Goal: Task Accomplishment & Management: Use online tool/utility

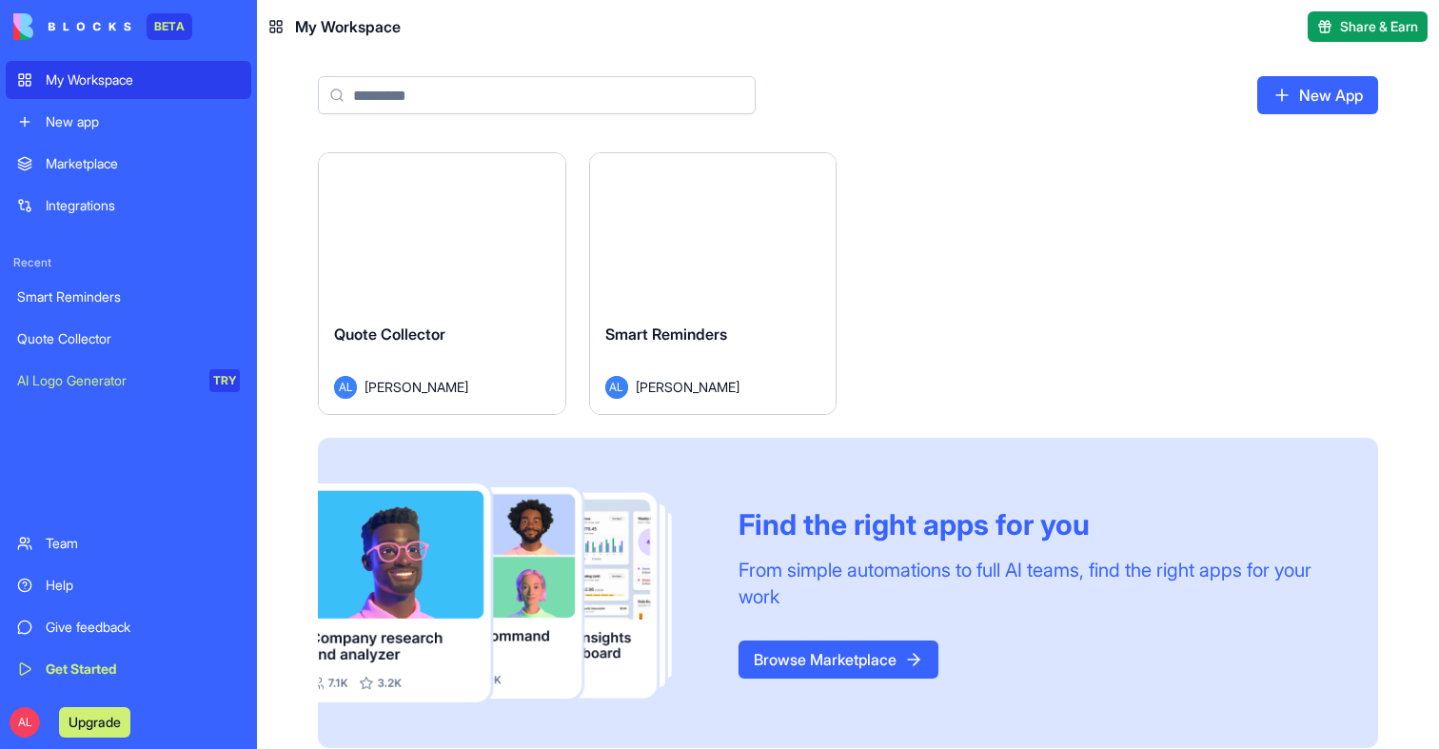
click at [770, 221] on button "Launch" at bounding box center [713, 230] width 143 height 38
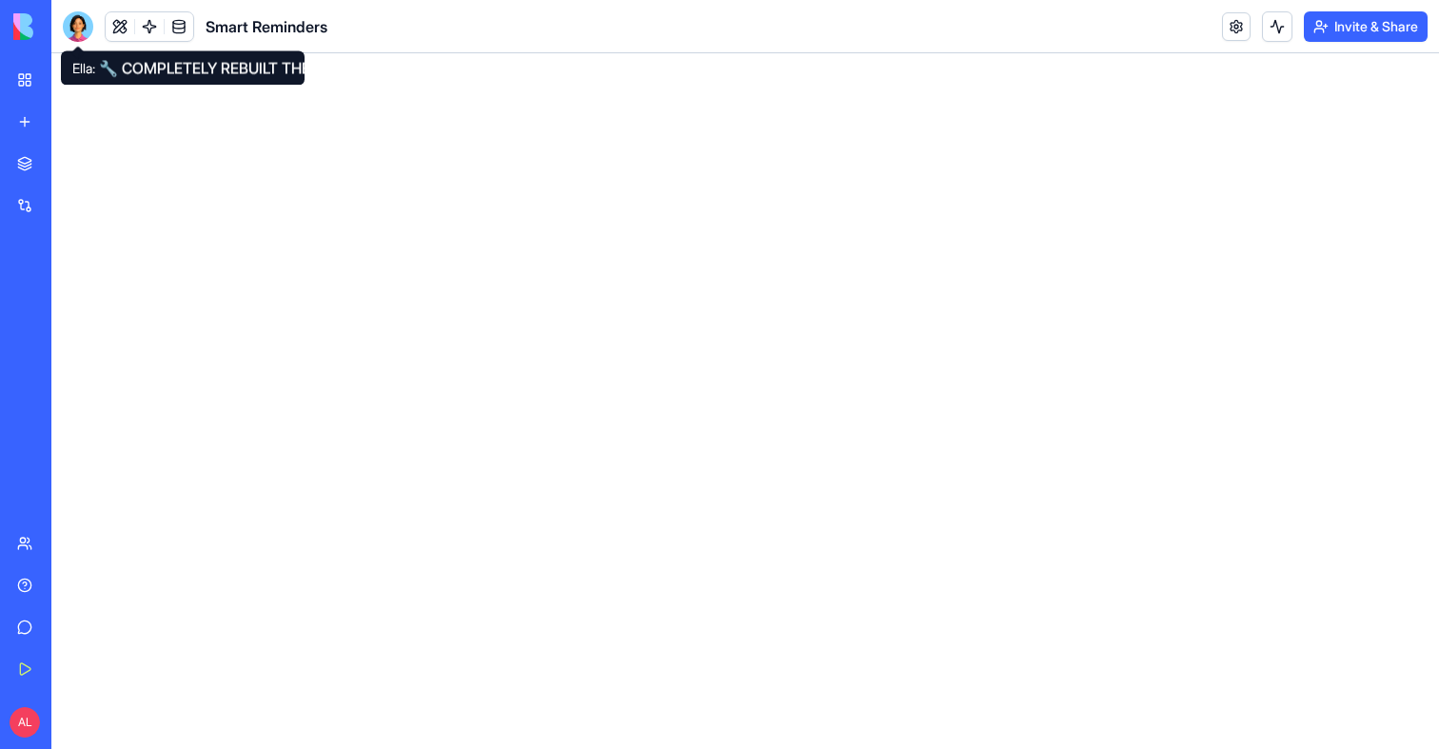
click at [85, 32] on div at bounding box center [78, 26] width 30 height 30
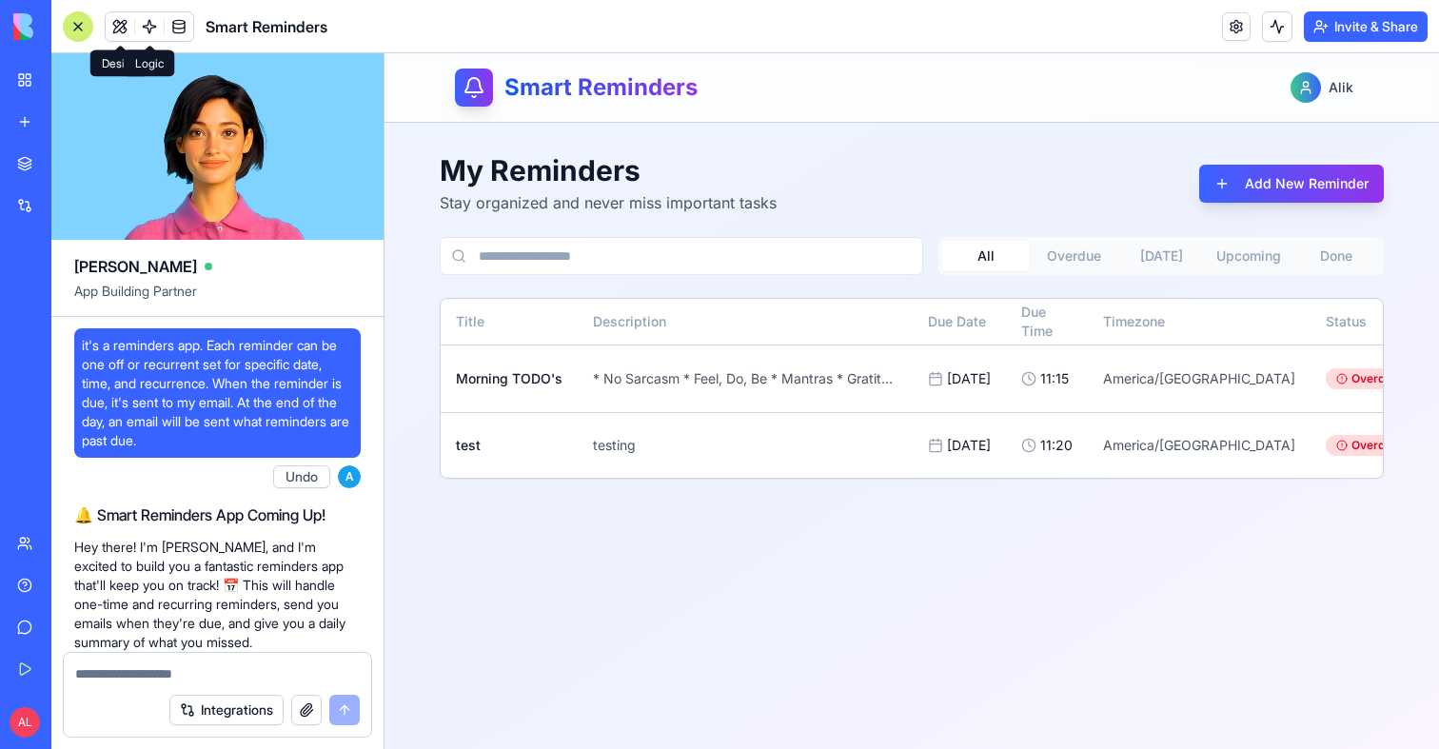
click at [141, 21] on link at bounding box center [149, 26] width 29 height 29
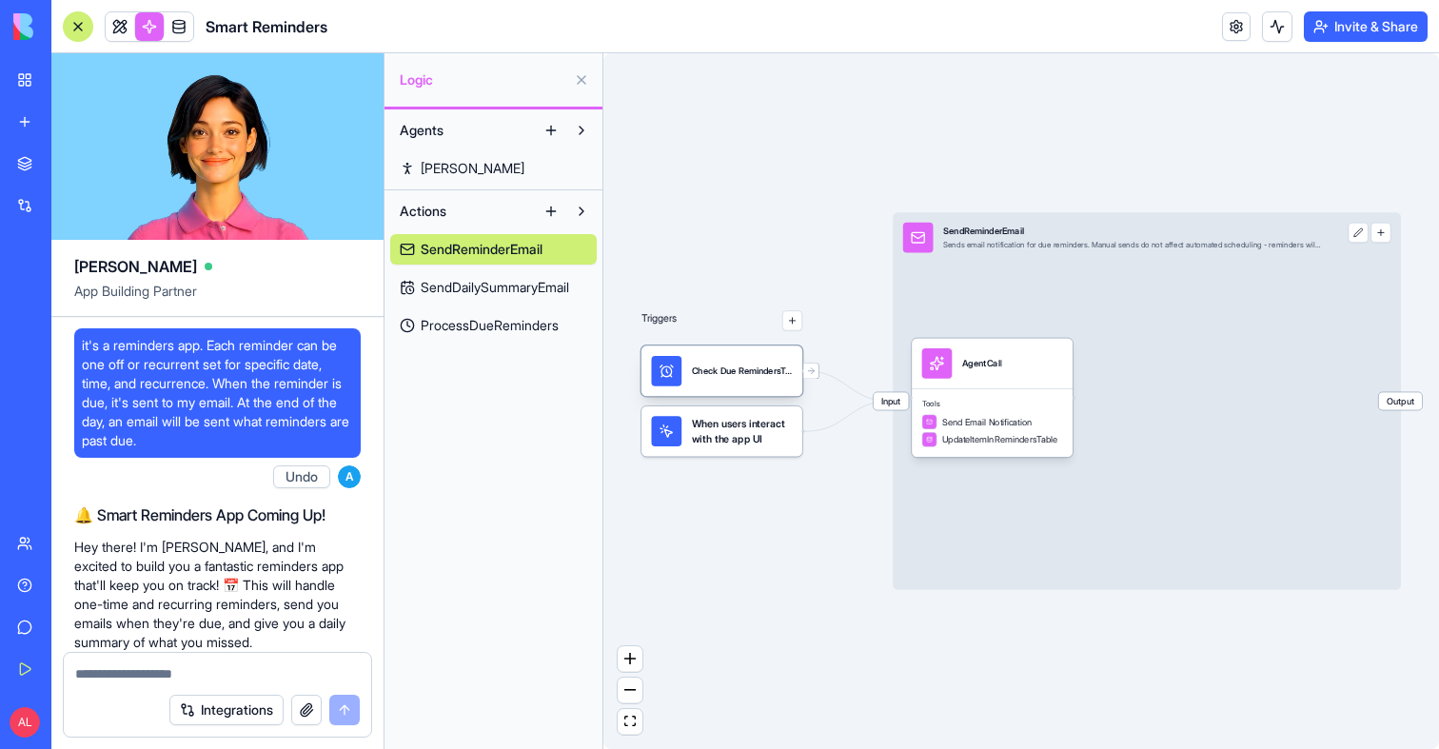
click at [753, 377] on div "Check Due RemindersTrigger" at bounding box center [742, 371] width 101 height 30
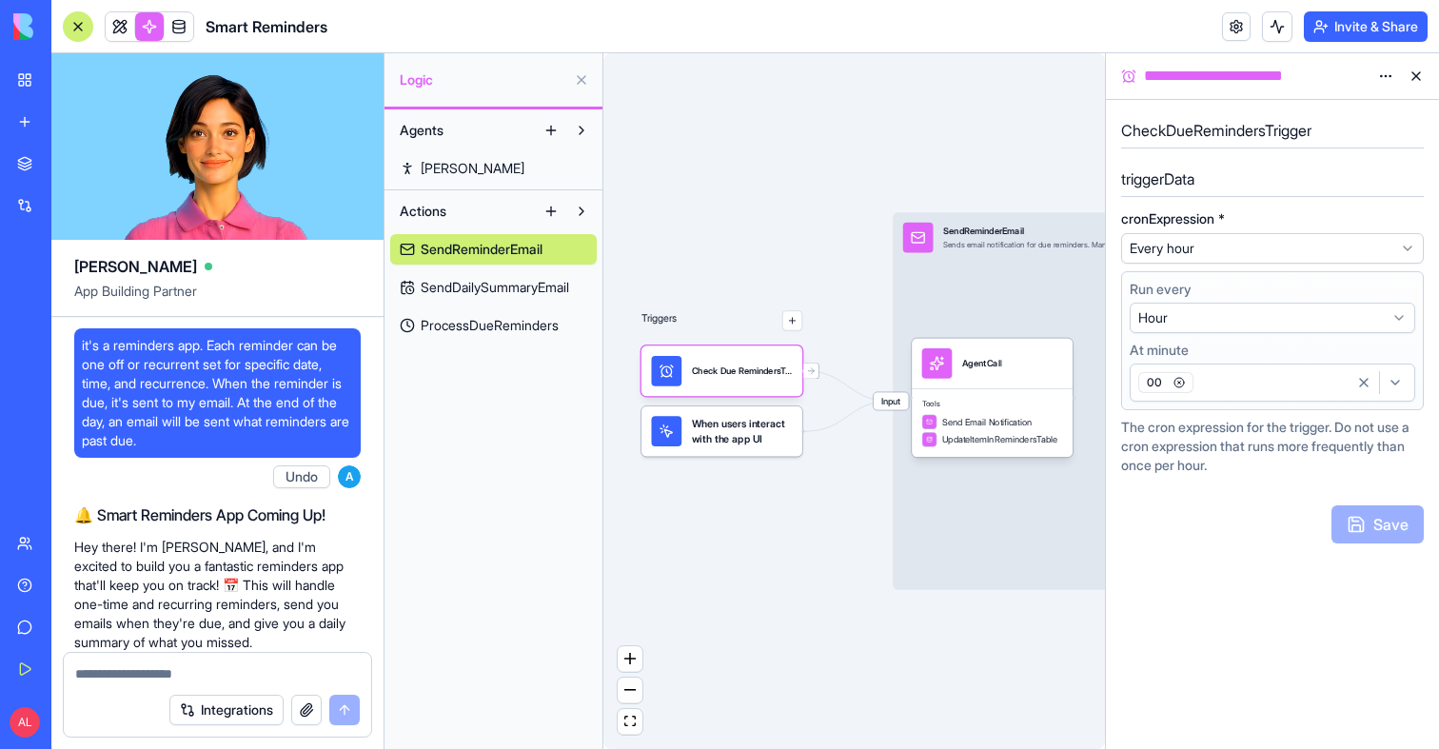
click at [535, 294] on span "SendDailySummaryEmail" at bounding box center [495, 287] width 148 height 19
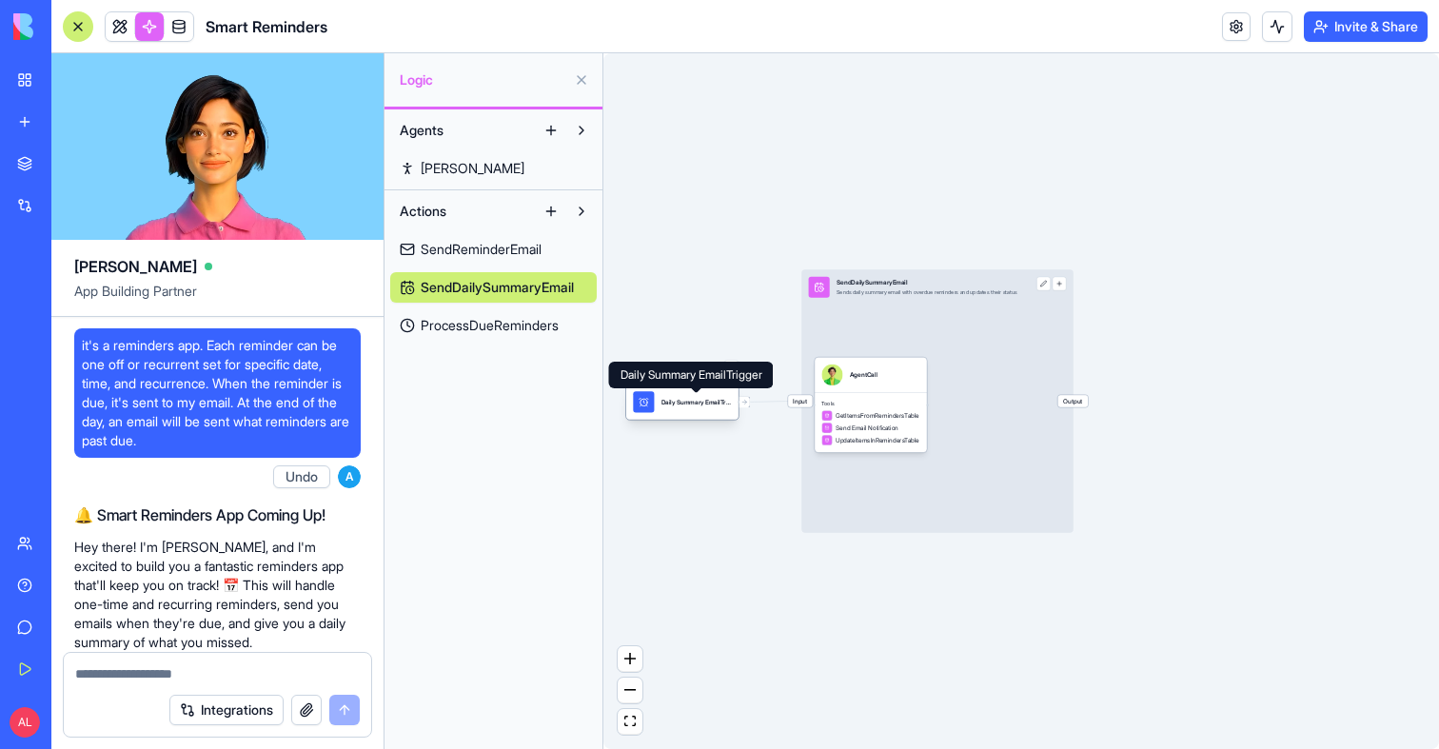
click at [652, 401] on div at bounding box center [643, 401] width 21 height 21
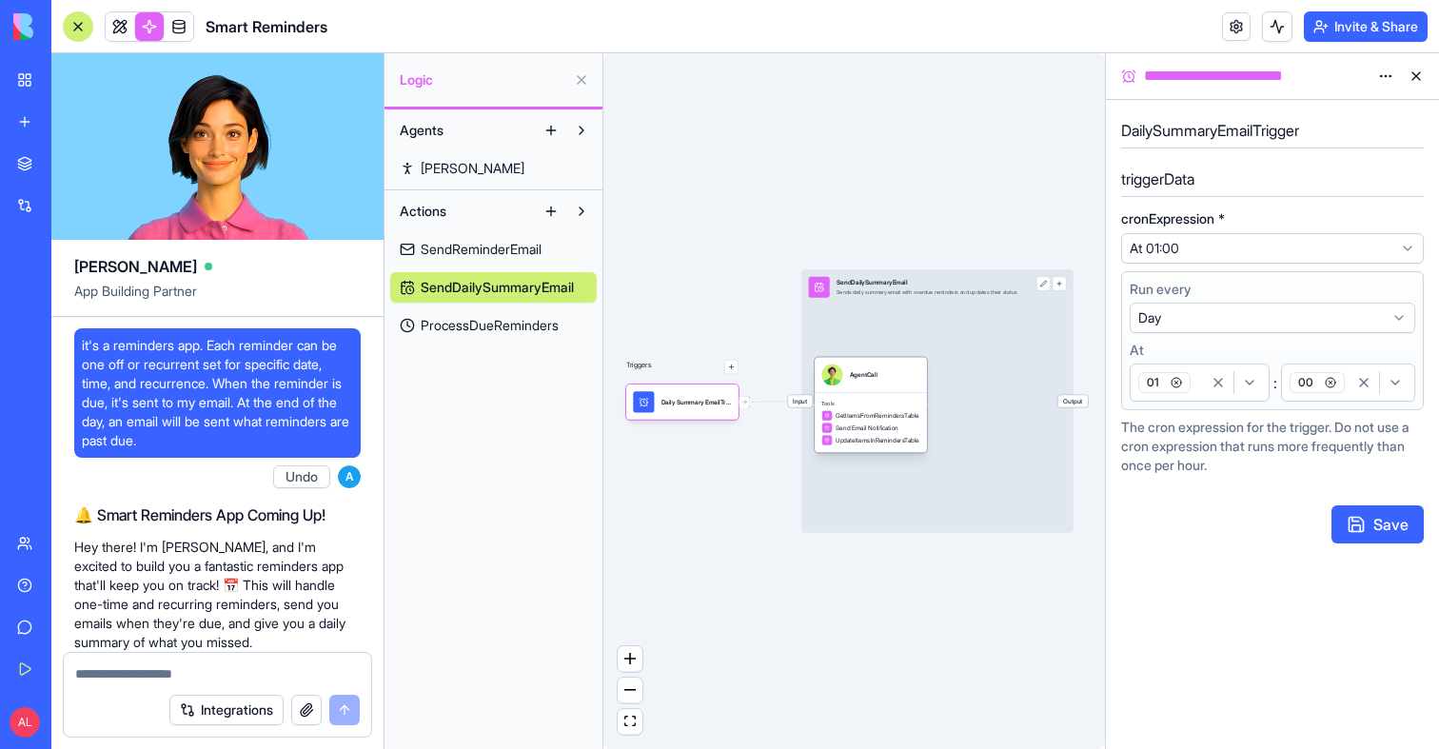
click at [859, 413] on span "GetItemsFromRemindersTable" at bounding box center [878, 415] width 84 height 9
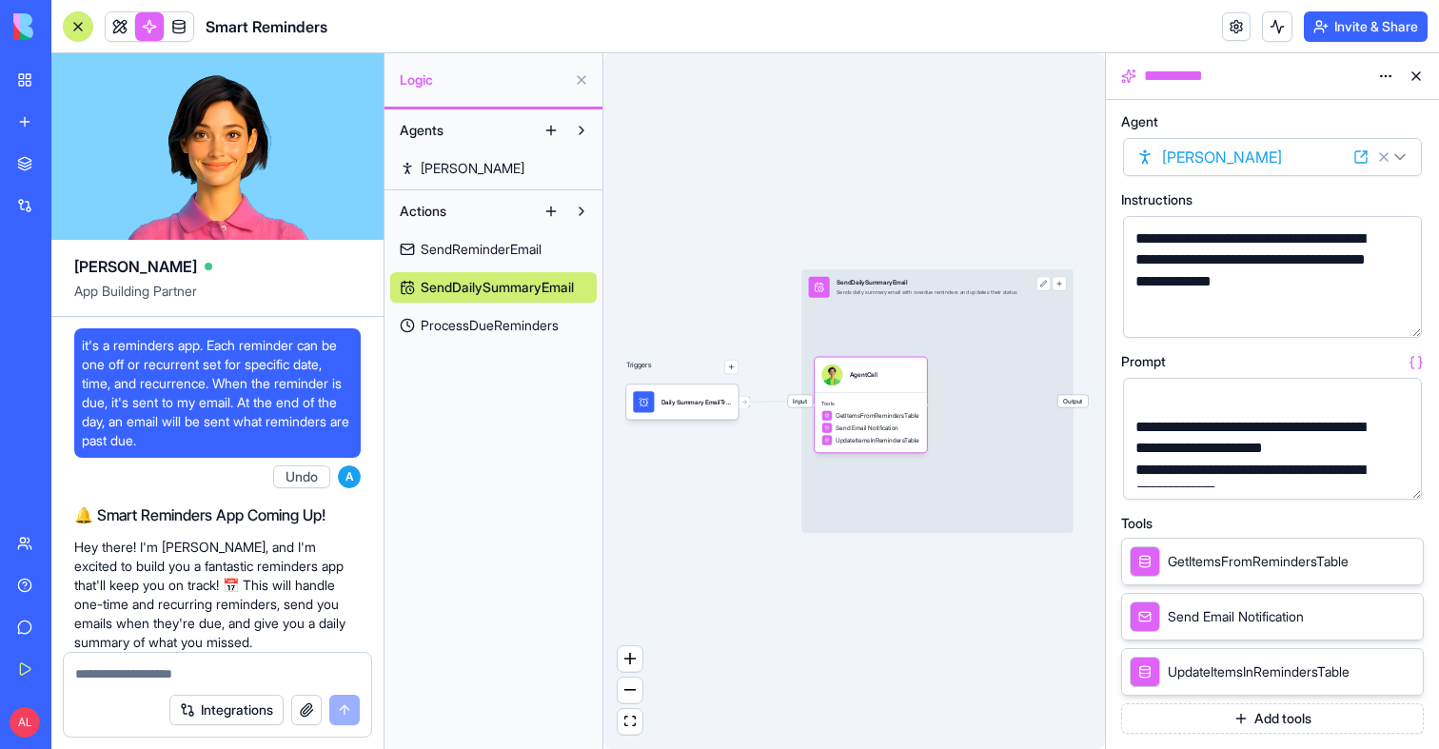
scroll to position [227, 0]
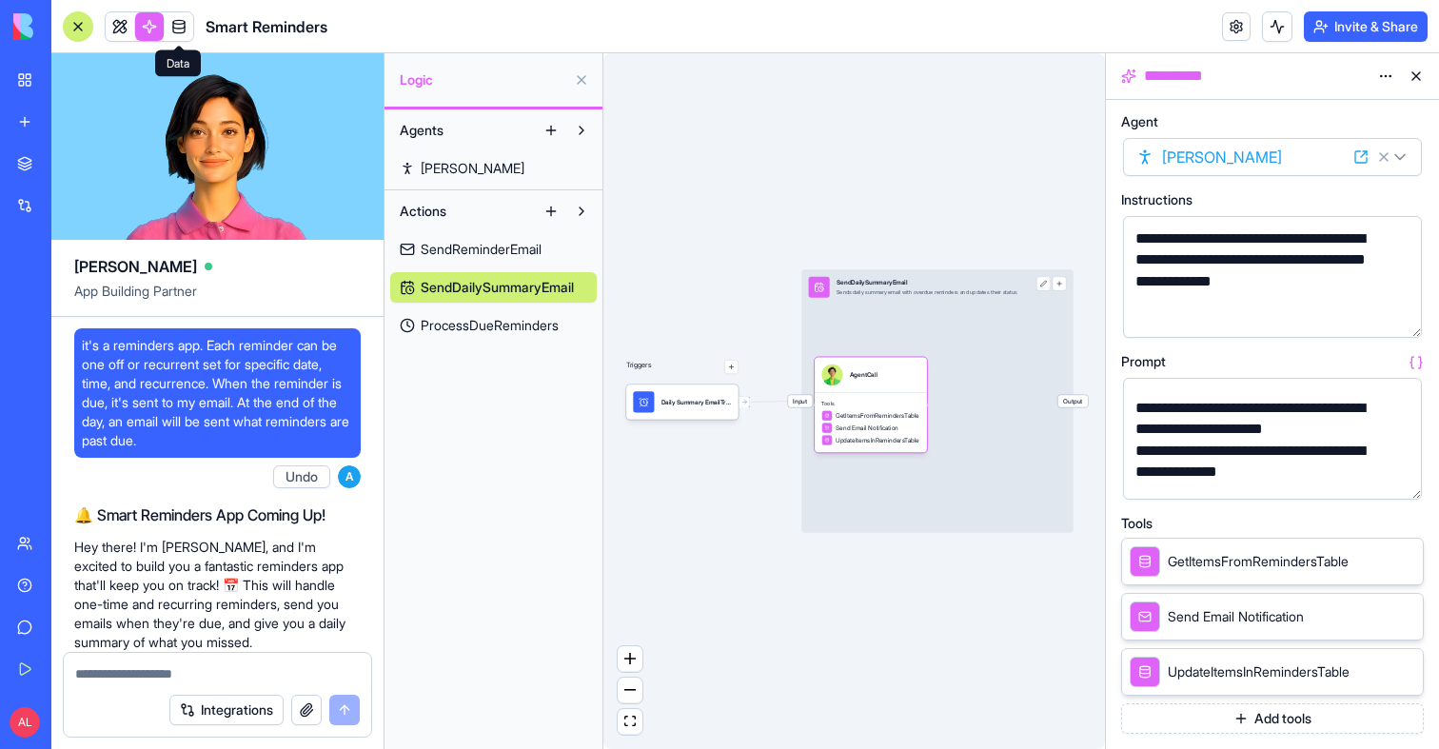
click at [183, 20] on link at bounding box center [179, 26] width 29 height 29
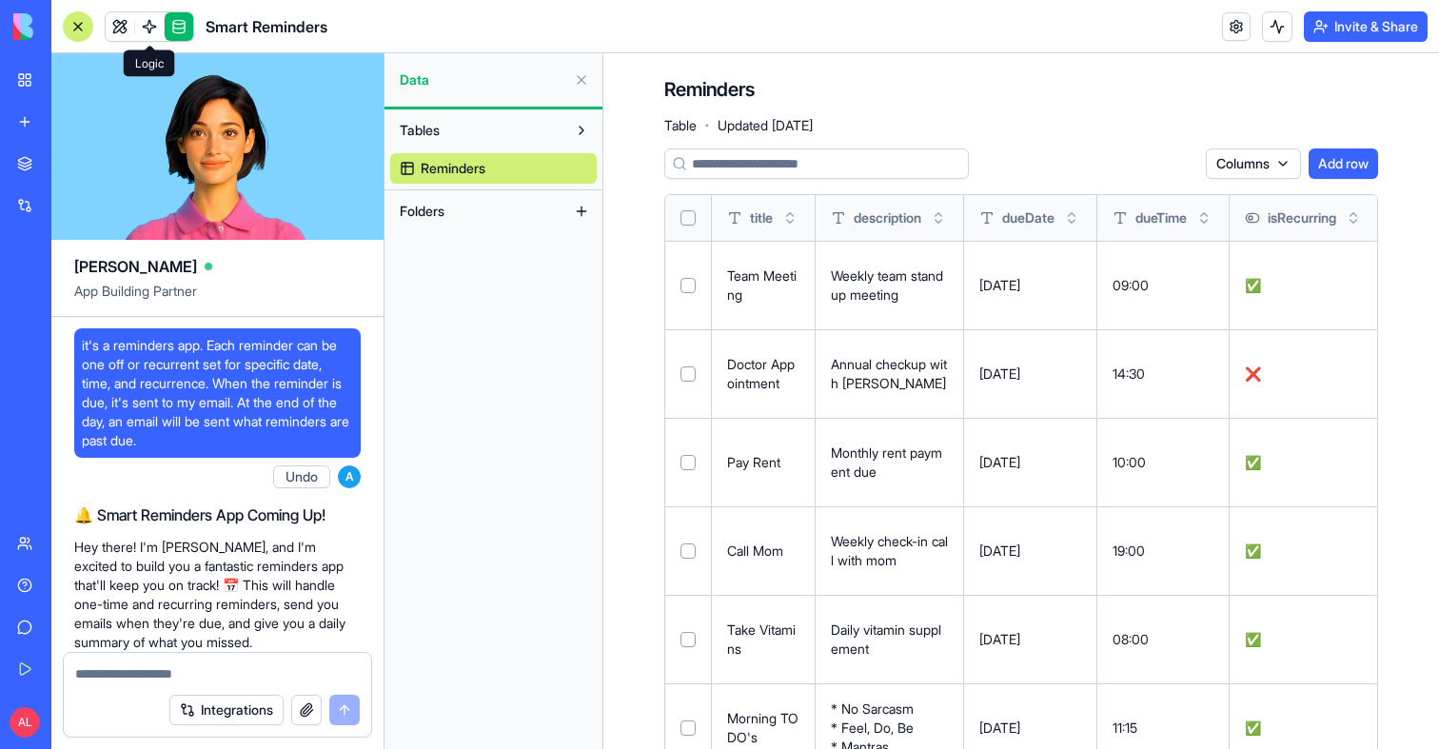
click at [149, 29] on link at bounding box center [149, 26] width 29 height 29
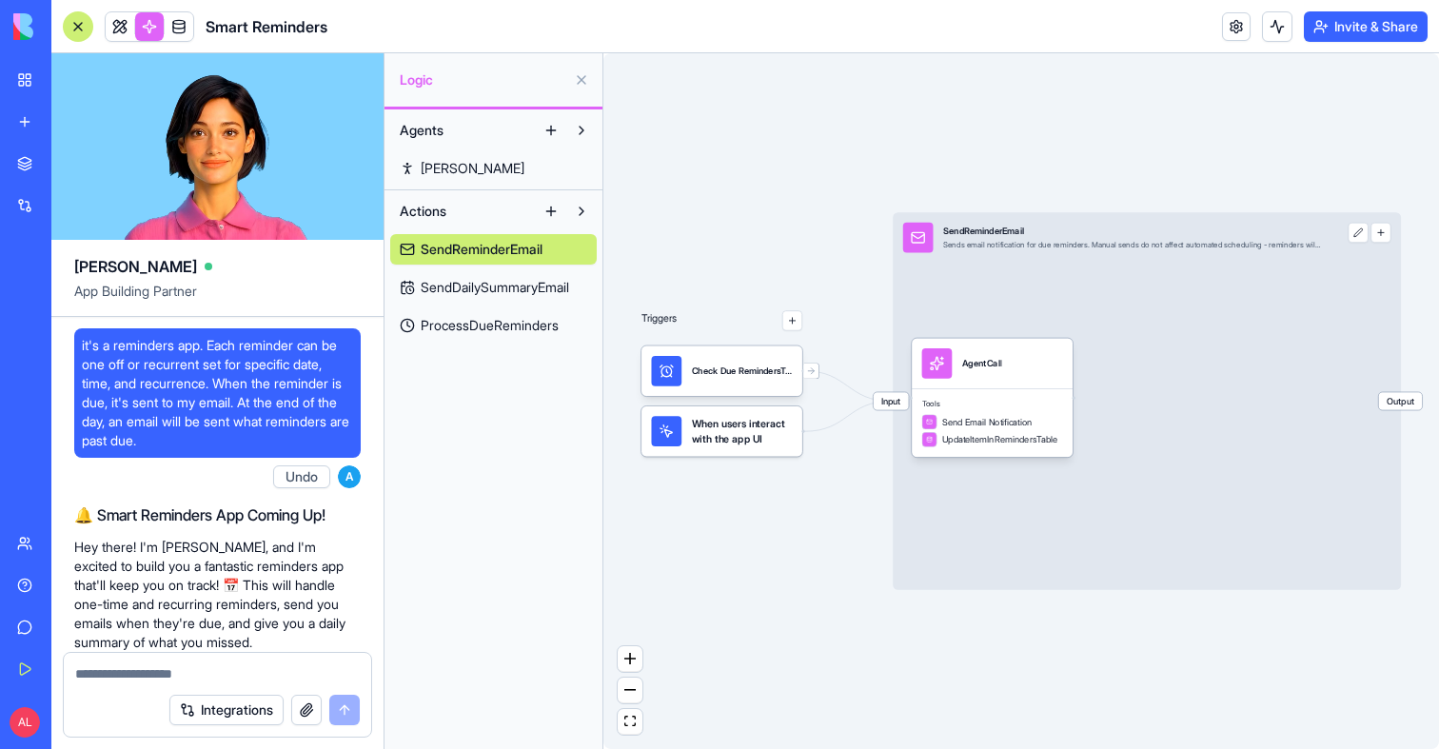
click at [474, 302] on link "SendDailySummaryEmail" at bounding box center [493, 287] width 207 height 30
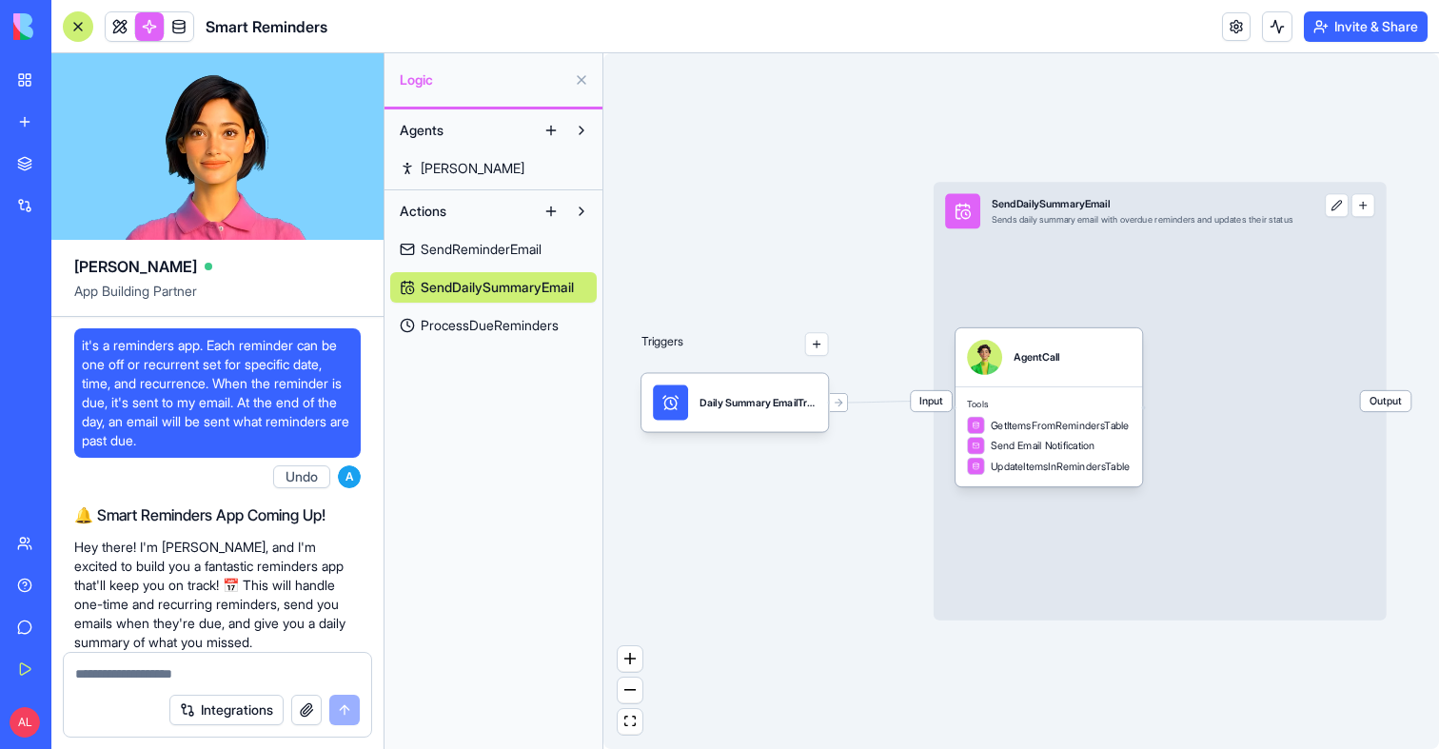
click at [697, 502] on div "Triggers Daily Summary EmailTrigger Input SendDailySummaryEmail Sends daily sum…" at bounding box center [1021, 401] width 836 height 696
click at [536, 329] on span "ProcessDueReminders" at bounding box center [490, 325] width 138 height 19
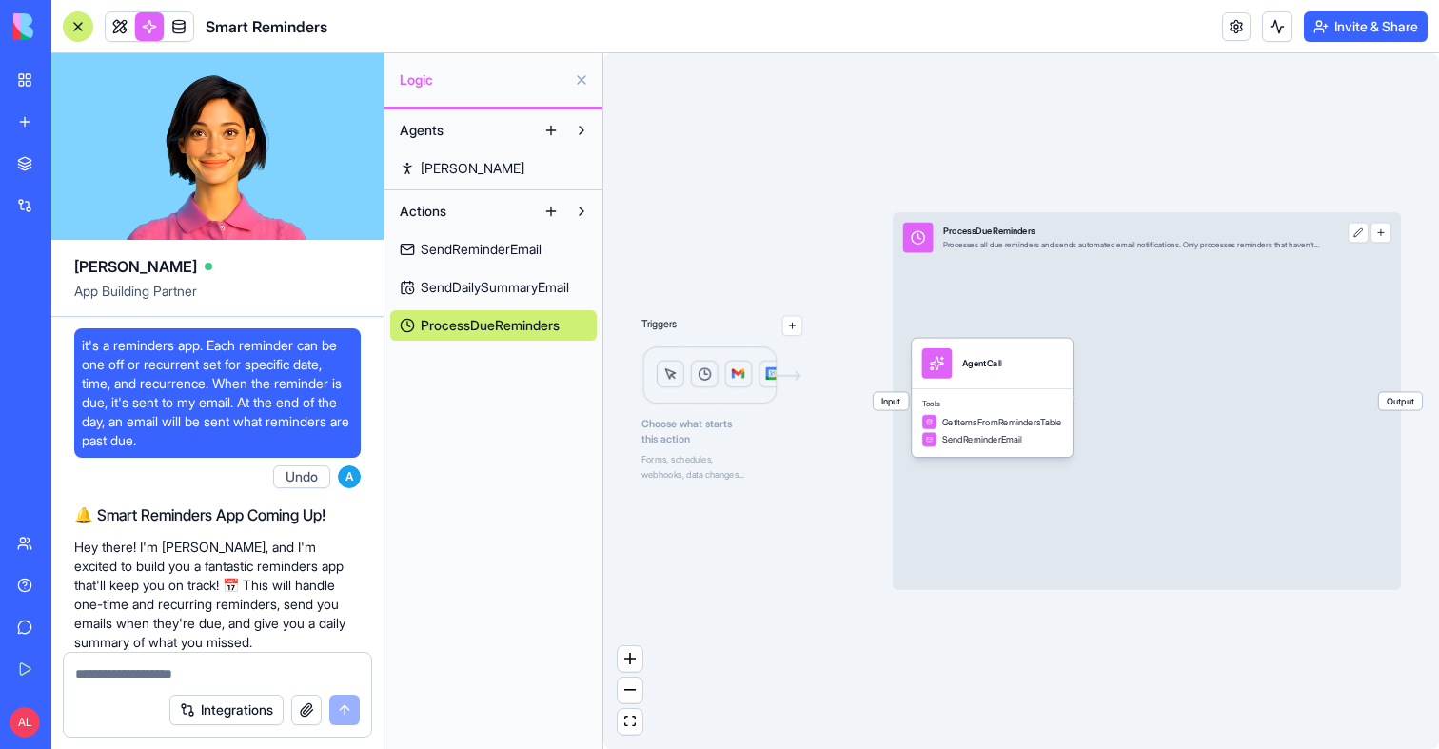
click at [530, 291] on span "SendDailySummaryEmail" at bounding box center [495, 287] width 148 height 19
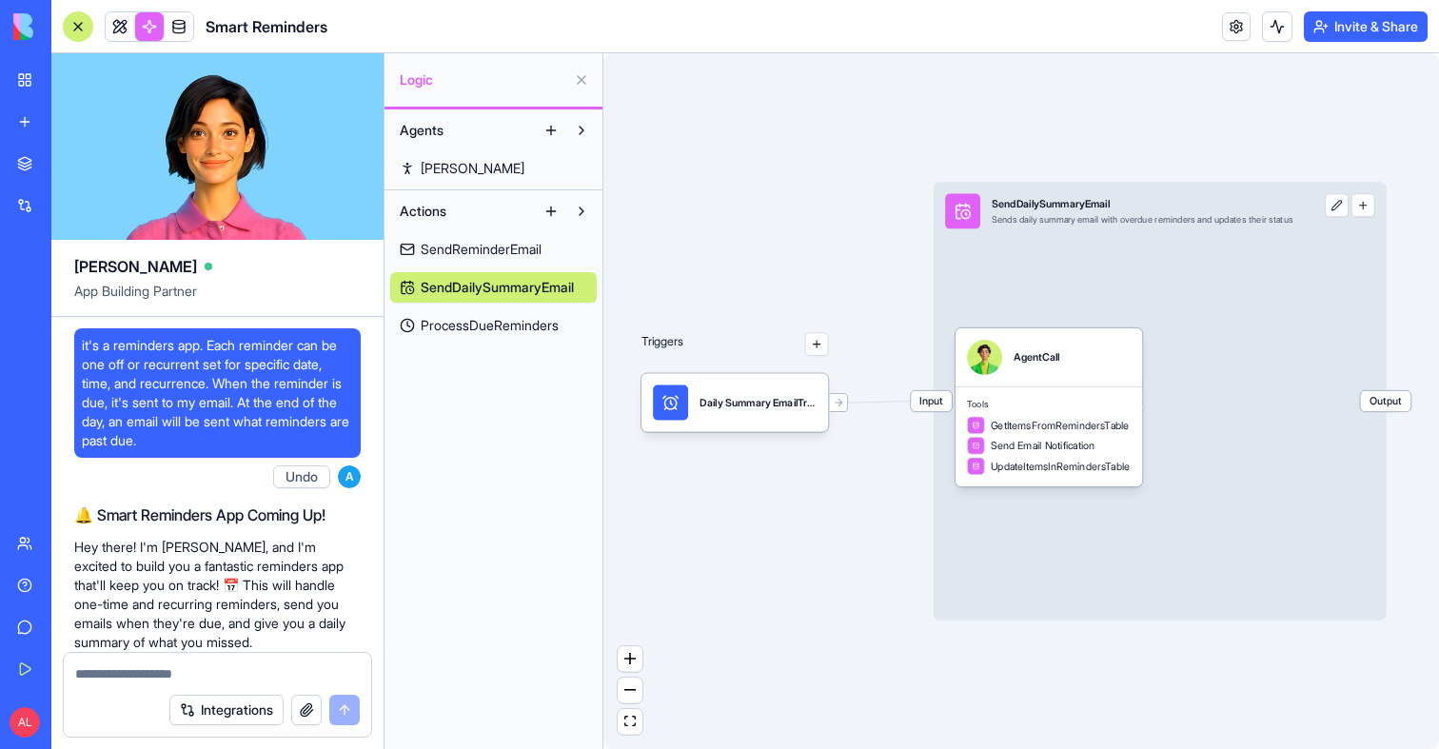
click at [494, 288] on span "SendDailySummaryEmail" at bounding box center [497, 287] width 153 height 19
click at [743, 386] on div "Daily Summary EmailTrigger" at bounding box center [758, 402] width 117 height 35
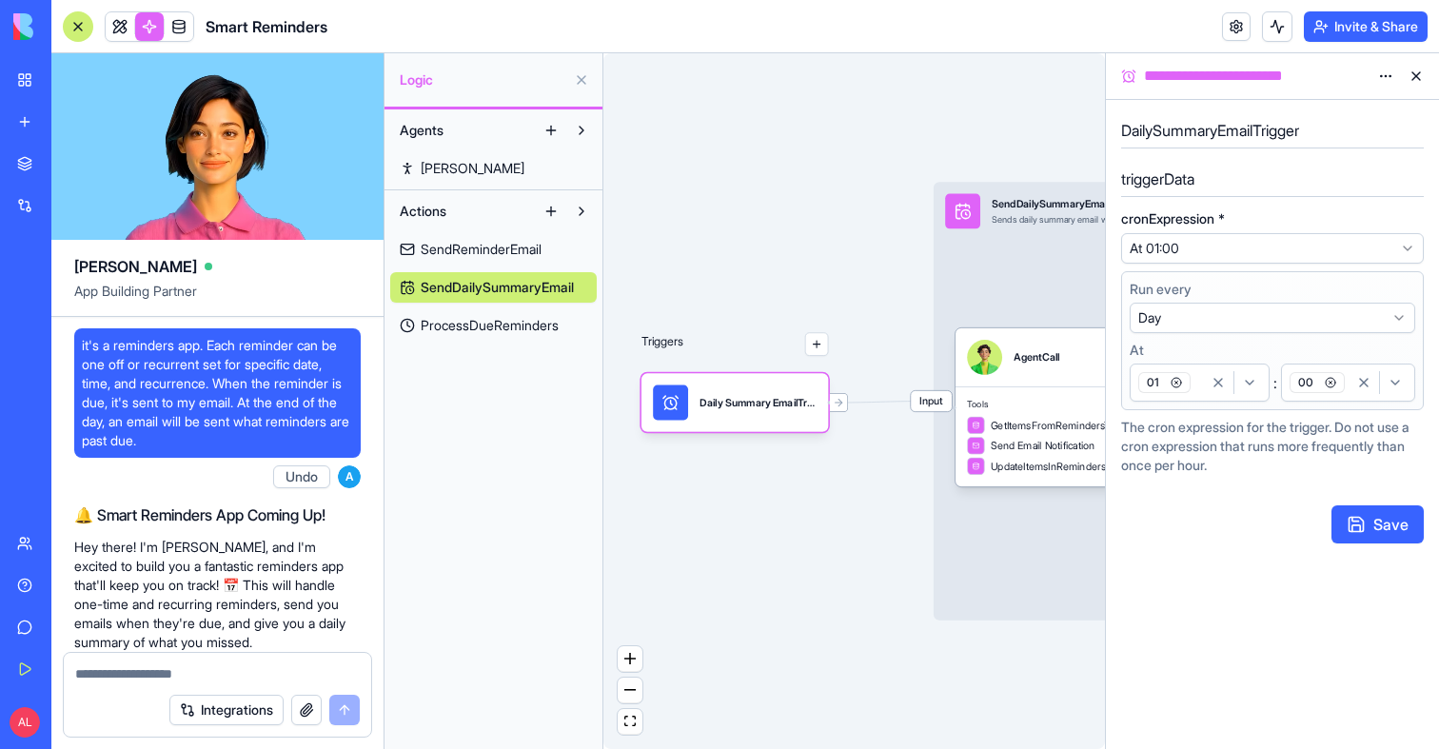
click at [1039, 249] on div "Input SendDailySummaryEmail Sends daily summary email with overdue reminders an…" at bounding box center [1160, 401] width 453 height 438
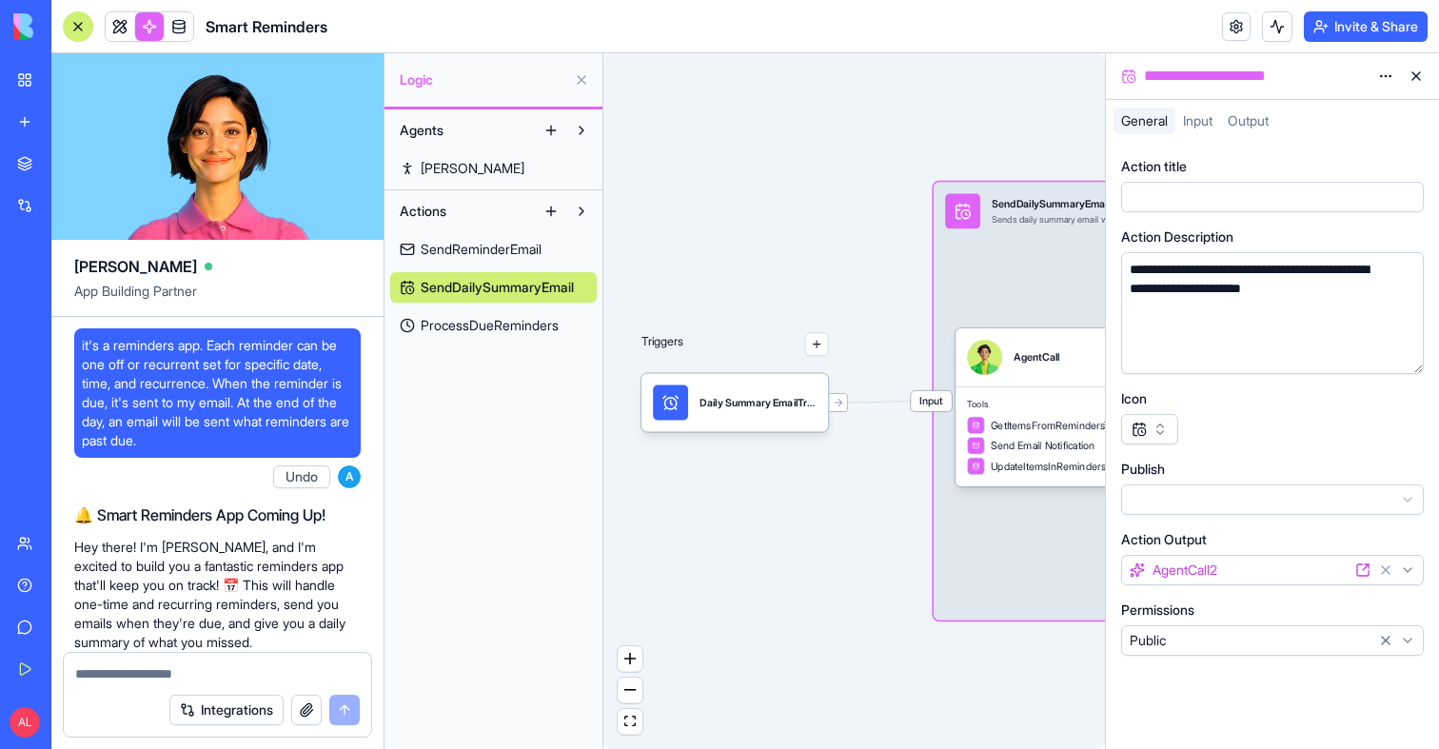
click at [1202, 120] on span "Input" at bounding box center [1198, 120] width 30 height 16
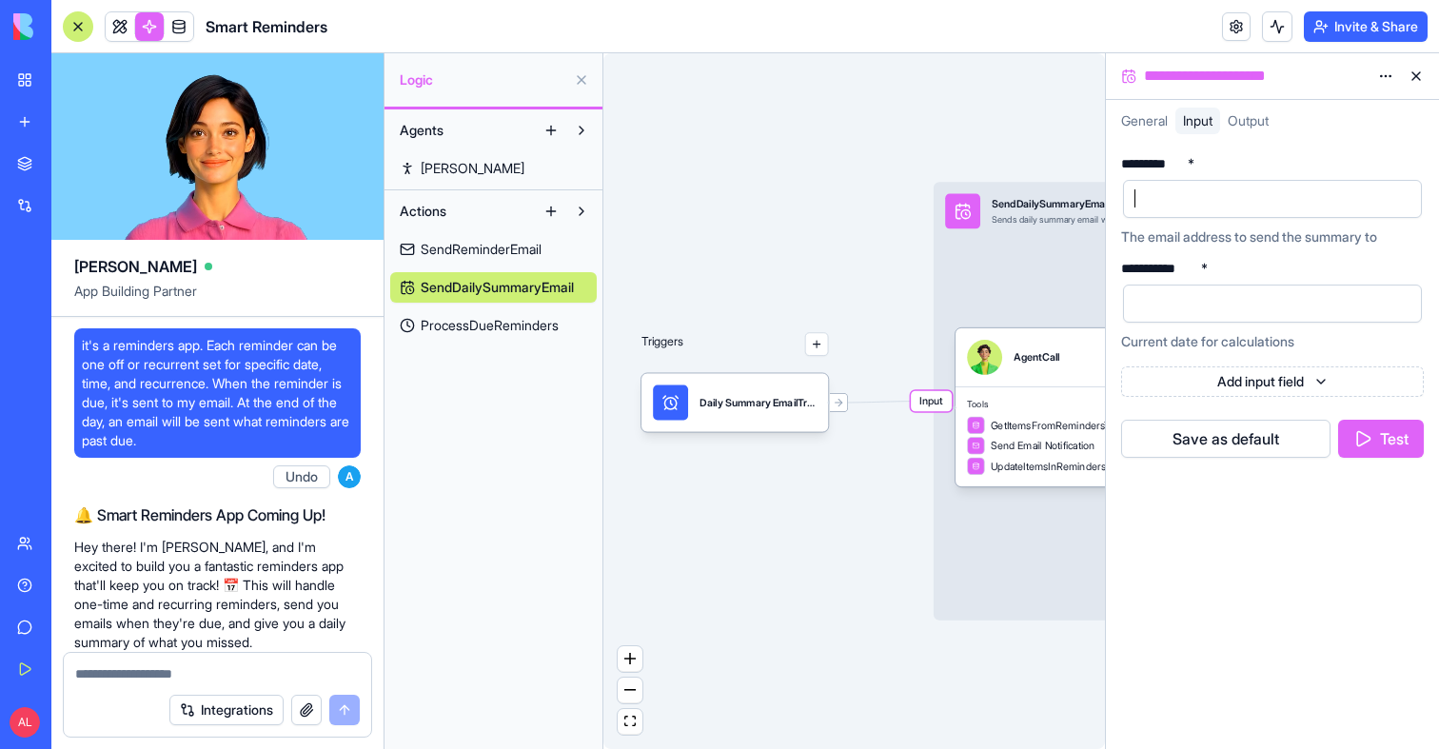
click at [1182, 194] on div at bounding box center [1256, 199] width 253 height 29
click at [1204, 334] on div "Current date for calculations" at bounding box center [1272, 341] width 303 height 19
click at [1209, 311] on div at bounding box center [1256, 303] width 253 height 29
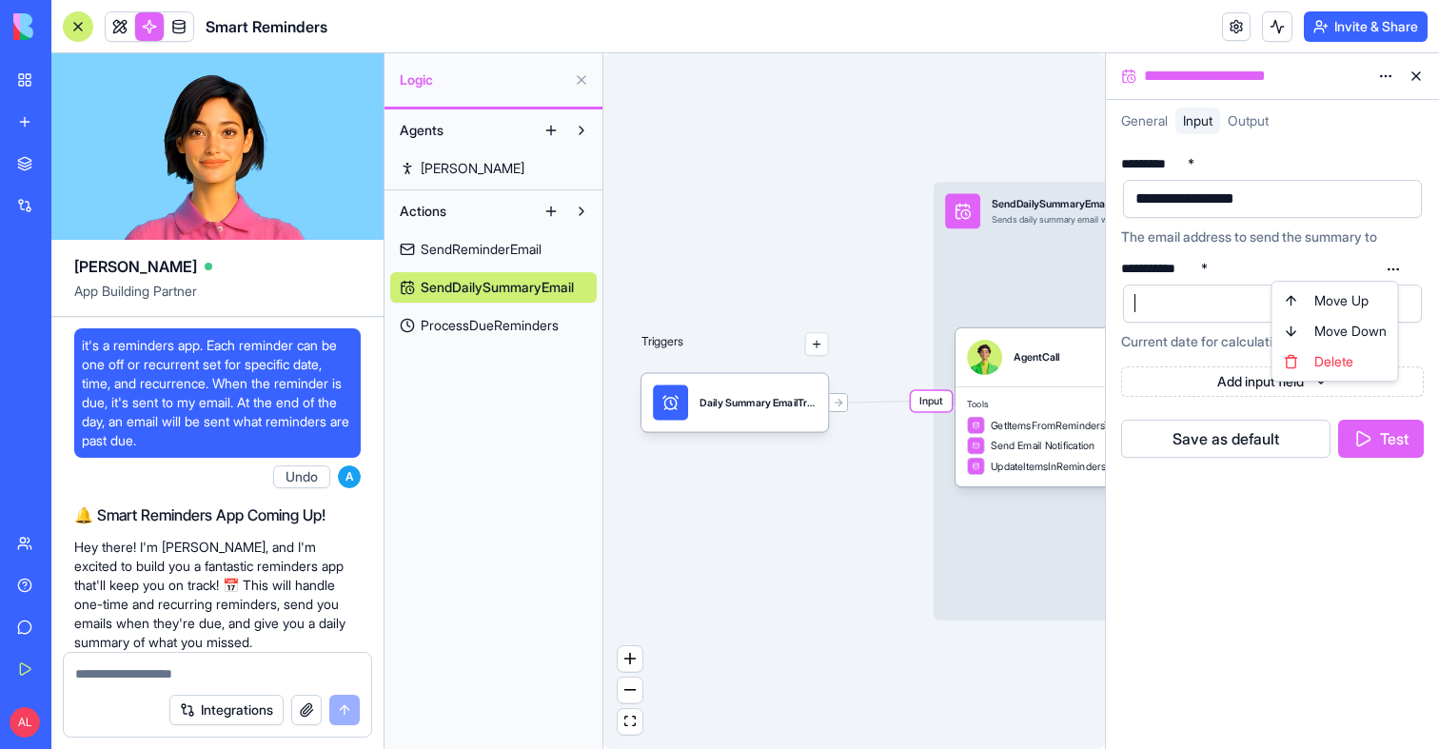
click at [1392, 268] on html "BETA My Workspace New app Marketplace Integrations Recent Smart Reminders Quote…" at bounding box center [719, 374] width 1439 height 749
click at [1192, 302] on div at bounding box center [1256, 303] width 253 height 29
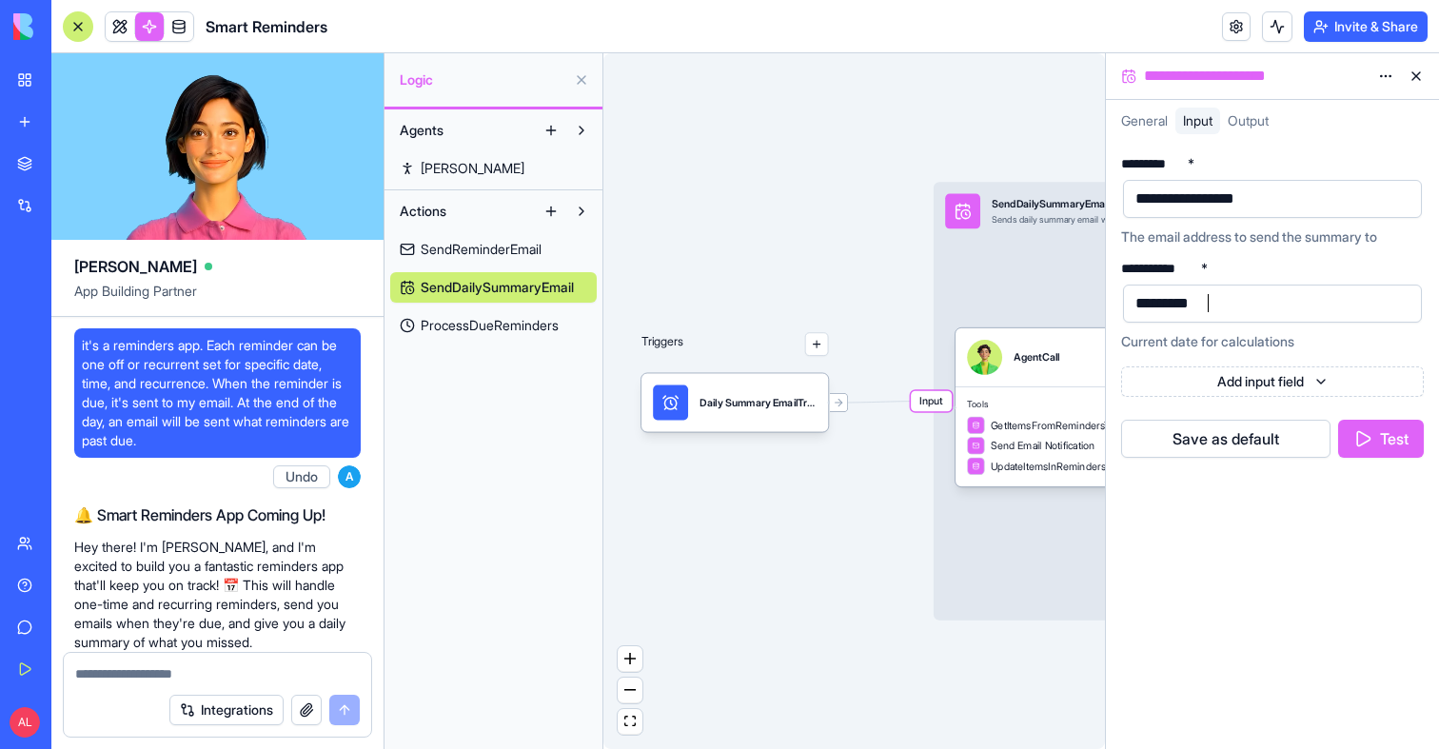
click at [1363, 432] on button "Test" at bounding box center [1381, 439] width 86 height 38
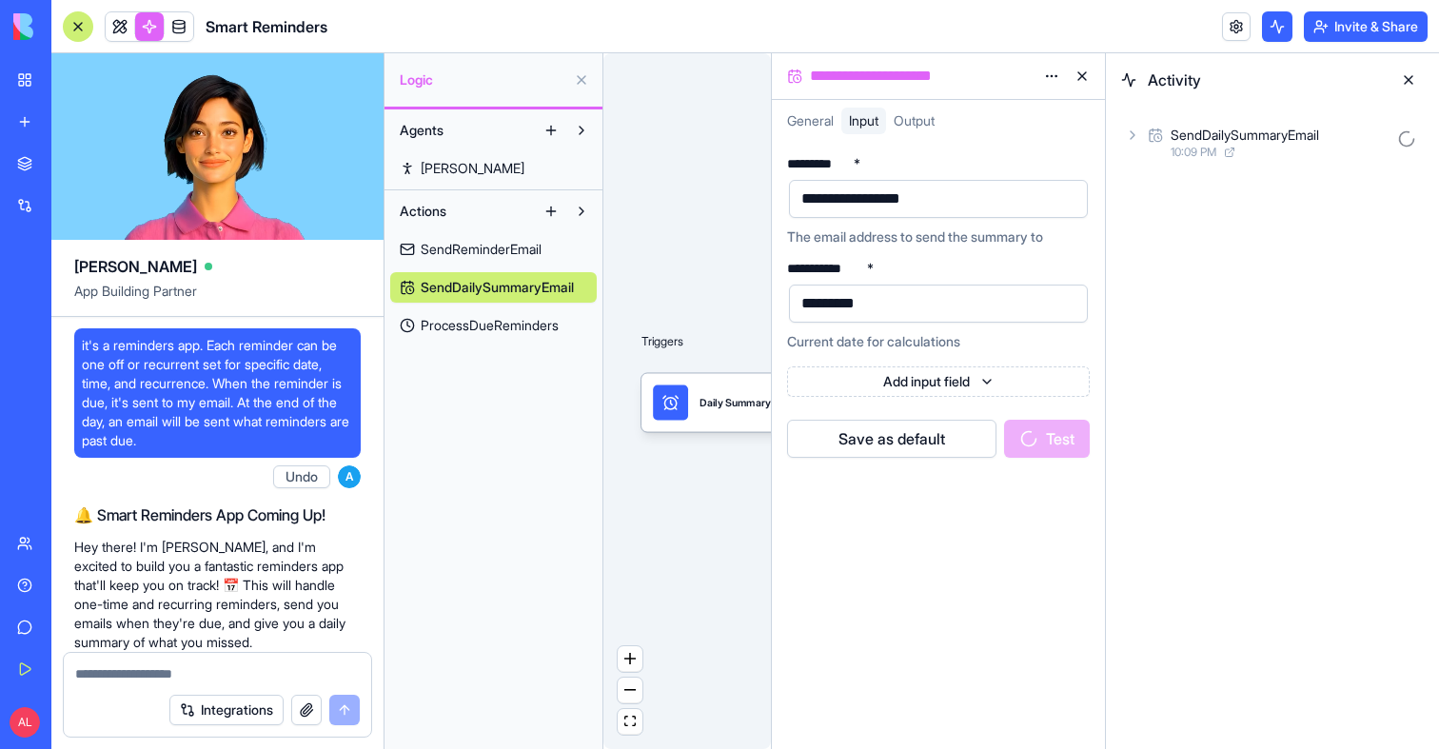
click at [1201, 147] on span "10:09 PM" at bounding box center [1194, 152] width 46 height 15
click at [1190, 204] on div "Input AgentCall2 10:09 PM" at bounding box center [1279, 208] width 287 height 80
click at [1190, 211] on icon at bounding box center [1186, 218] width 15 height 23
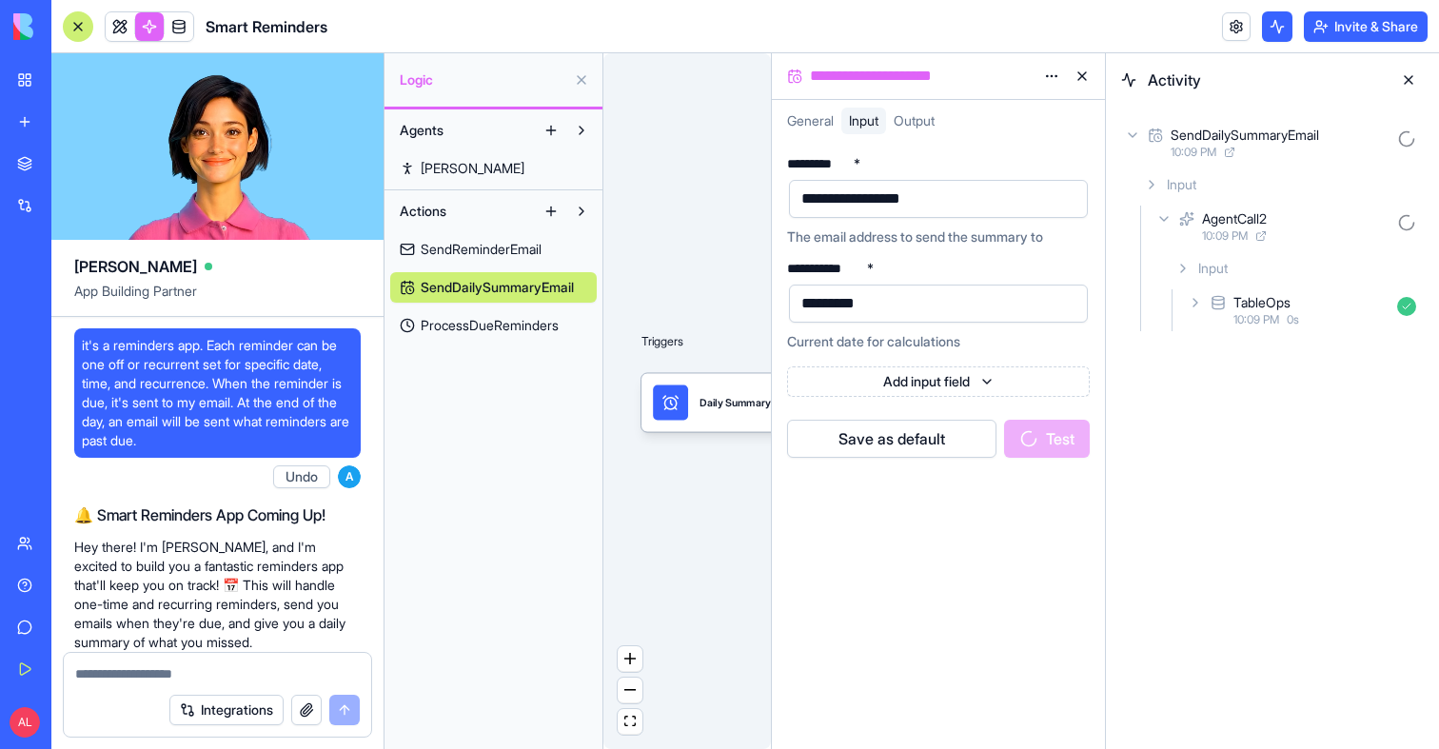
click at [1220, 315] on div "TableOps 10:09 PM 0 s" at bounding box center [1304, 310] width 240 height 42
click at [1230, 357] on span "Input" at bounding box center [1245, 352] width 30 height 19
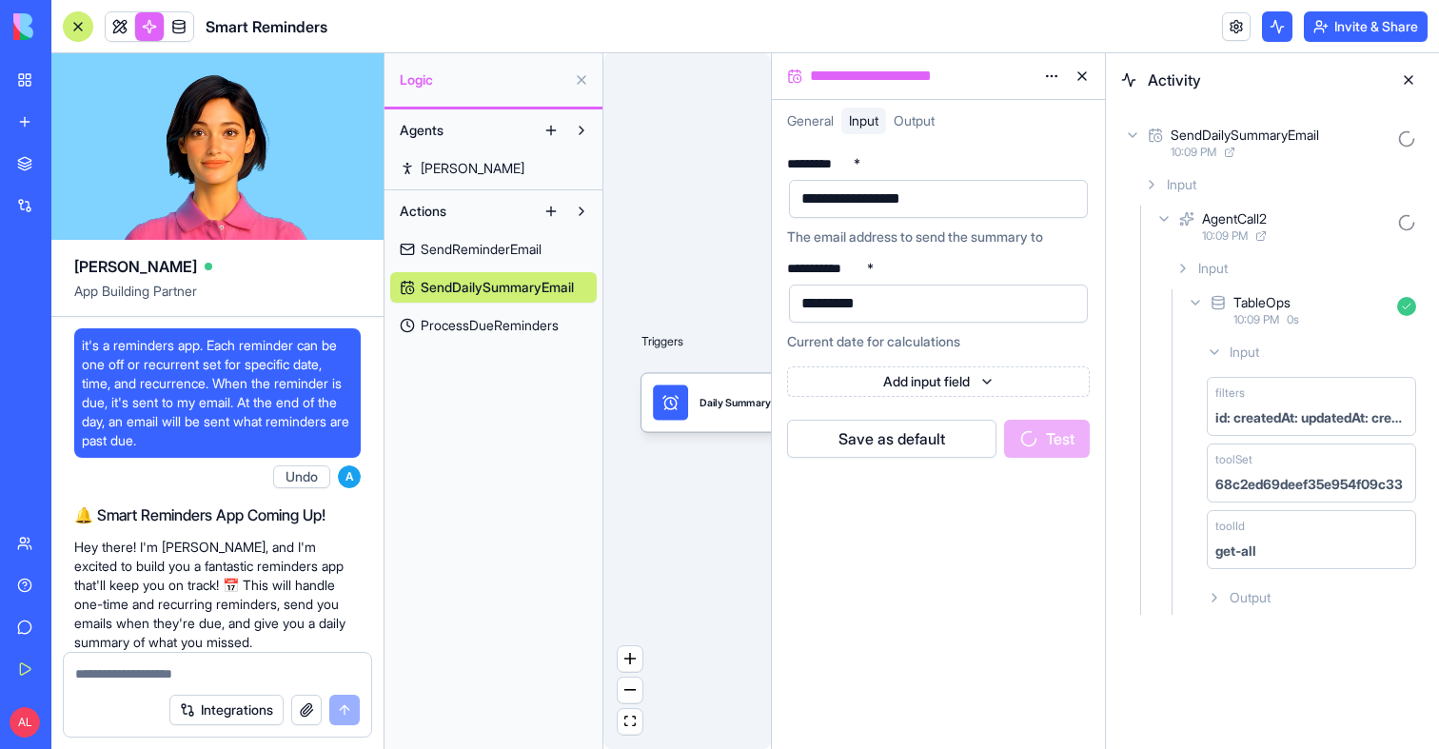
click at [1230, 357] on span "Input" at bounding box center [1245, 352] width 30 height 19
click at [1240, 389] on span "Output" at bounding box center [1250, 390] width 41 height 19
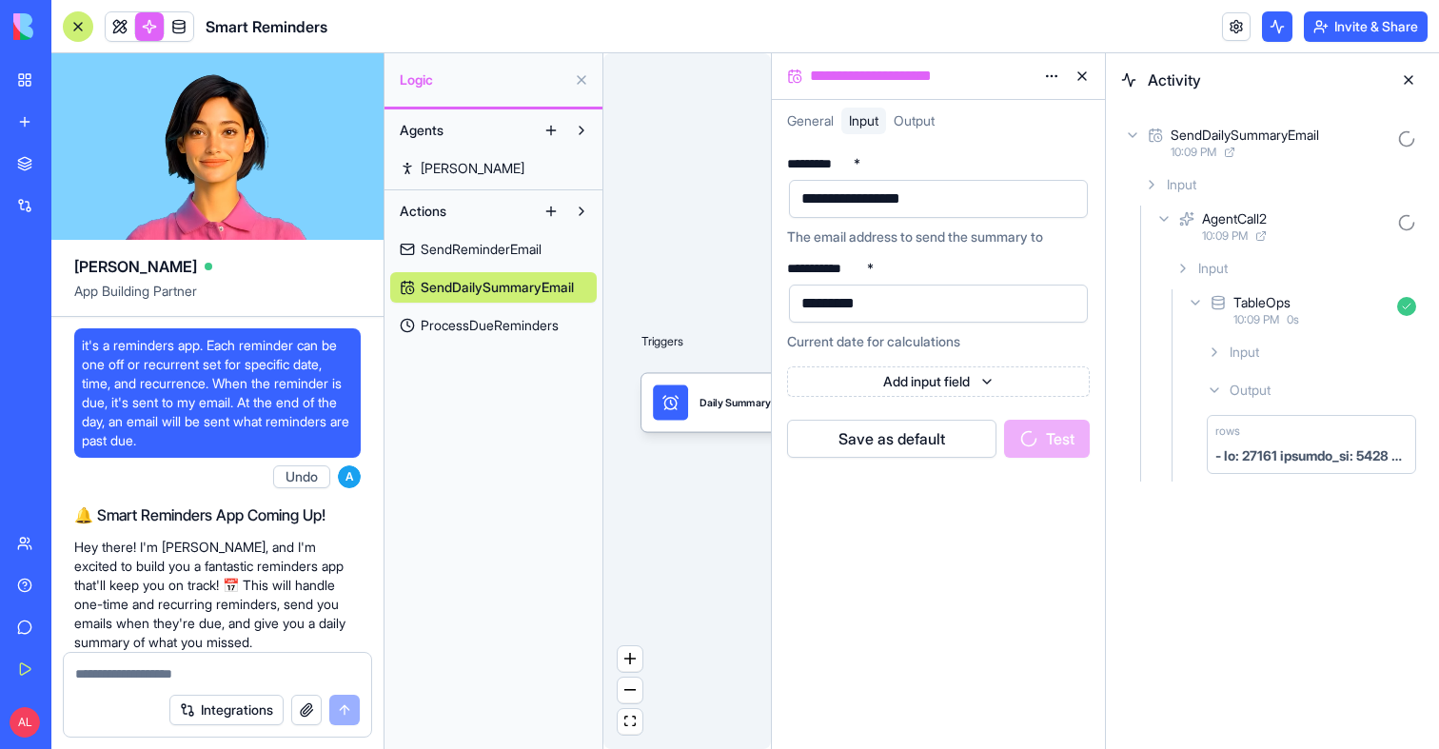
click at [1240, 389] on span "Output" at bounding box center [1250, 390] width 41 height 19
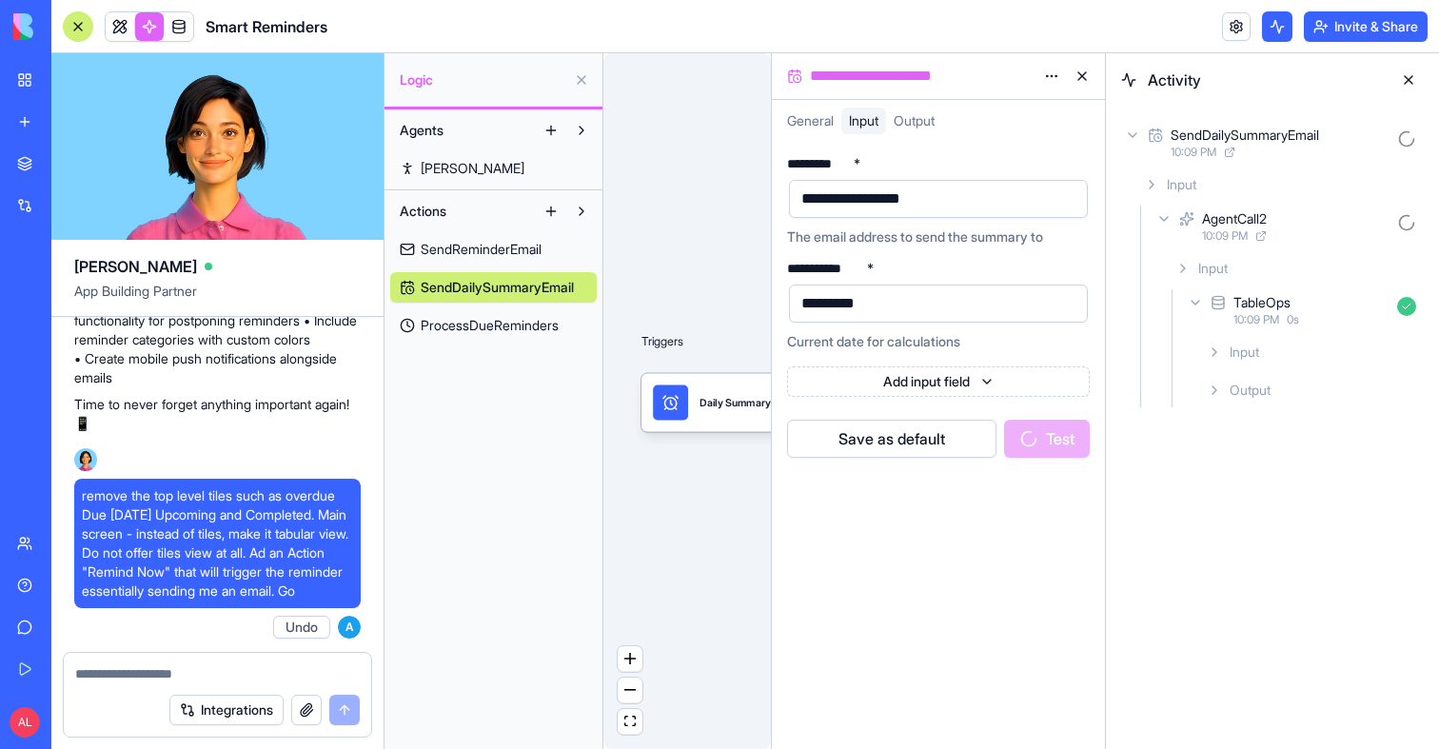
scroll to position [921, 0]
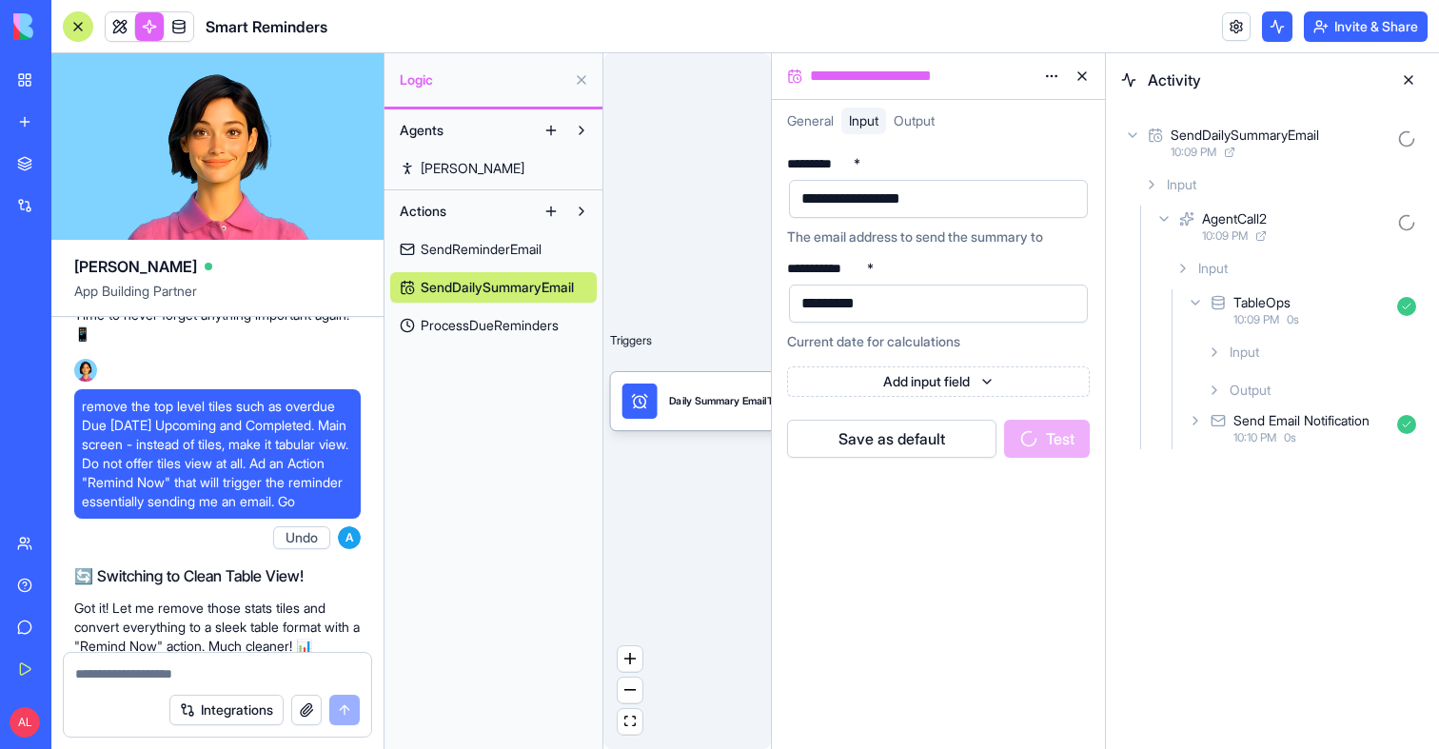
click at [632, 217] on div "Triggers Daily Summary EmailTrigger Input SendDailySummaryEmail Sends daily sum…" at bounding box center [687, 401] width 168 height 696
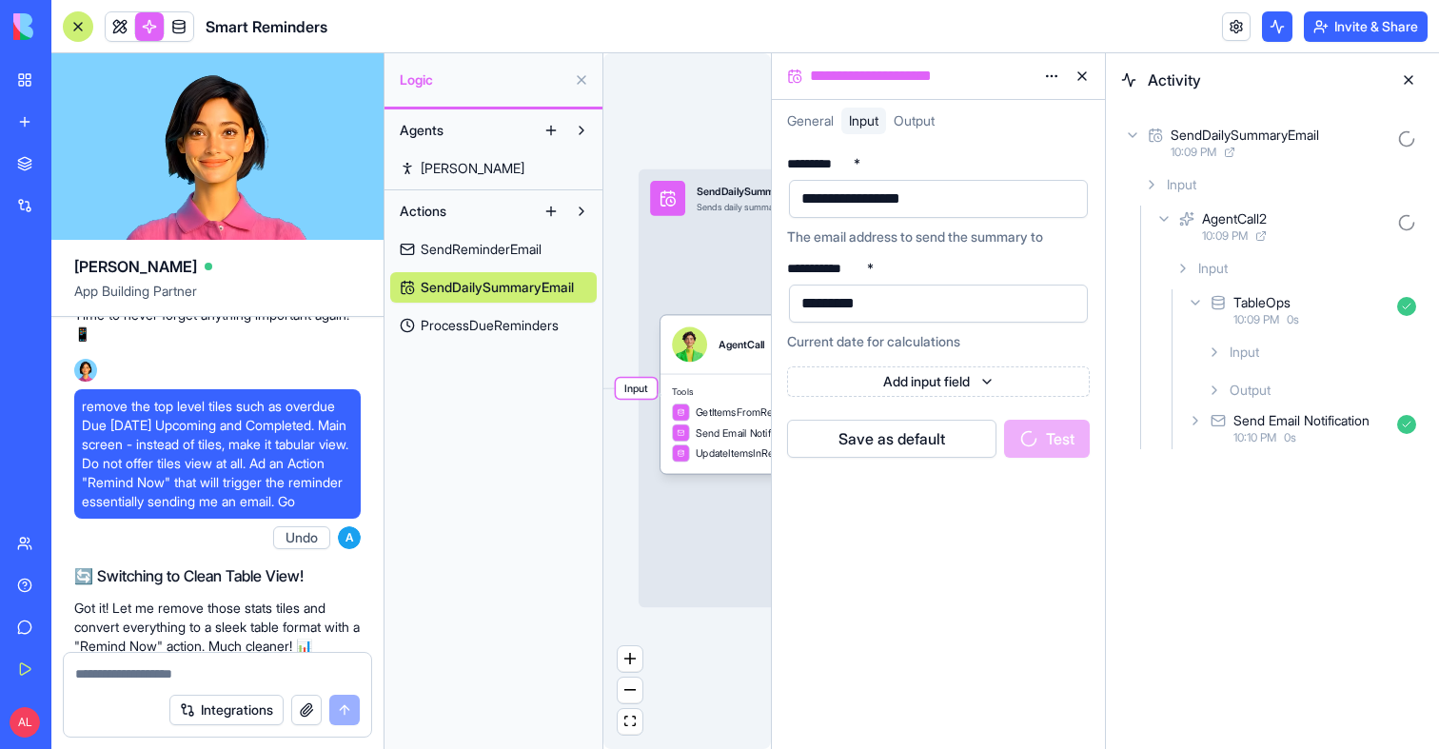
click at [679, 236] on div "Input SendDailySummaryEmail Sends daily summary email with overdue reminders an…" at bounding box center [865, 388] width 453 height 438
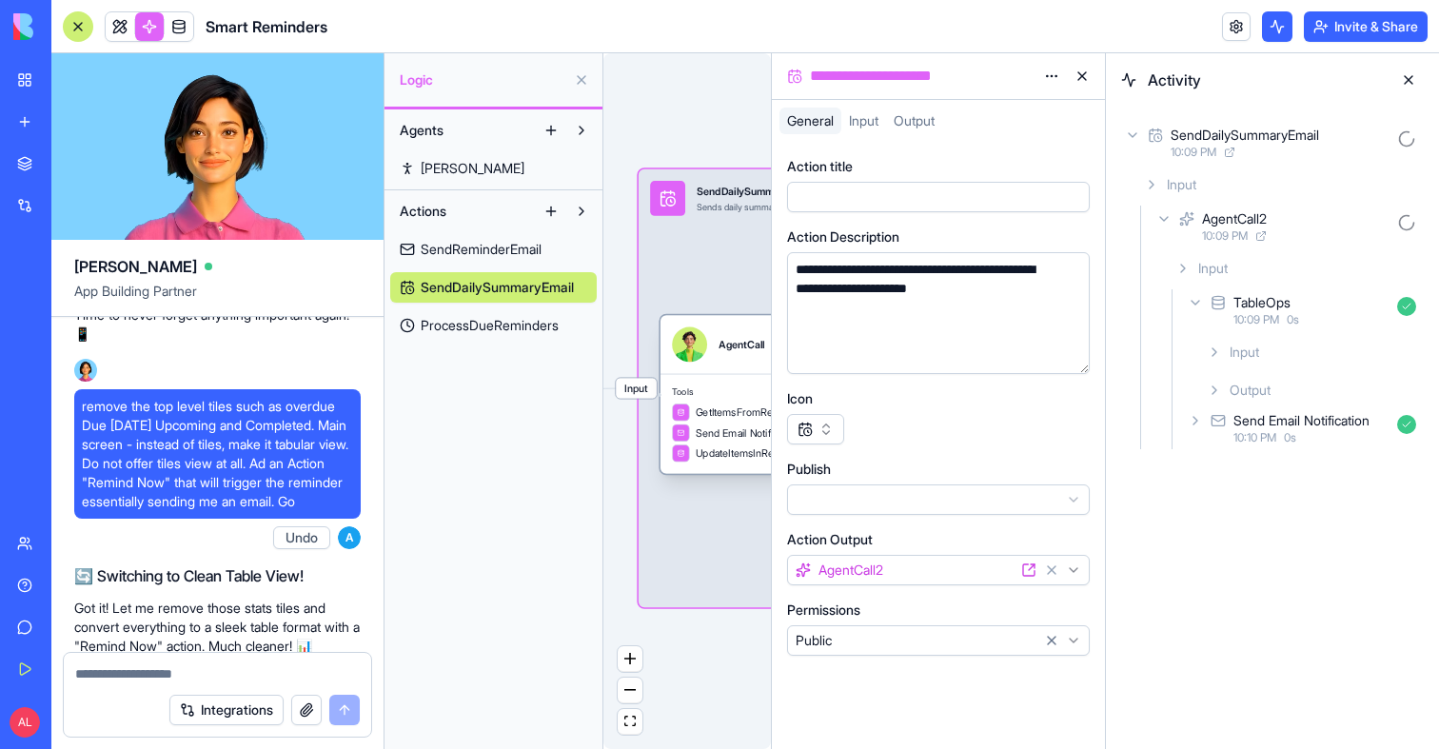
click at [707, 417] on span "GetItemsFromRemindersTable" at bounding box center [765, 412] width 139 height 14
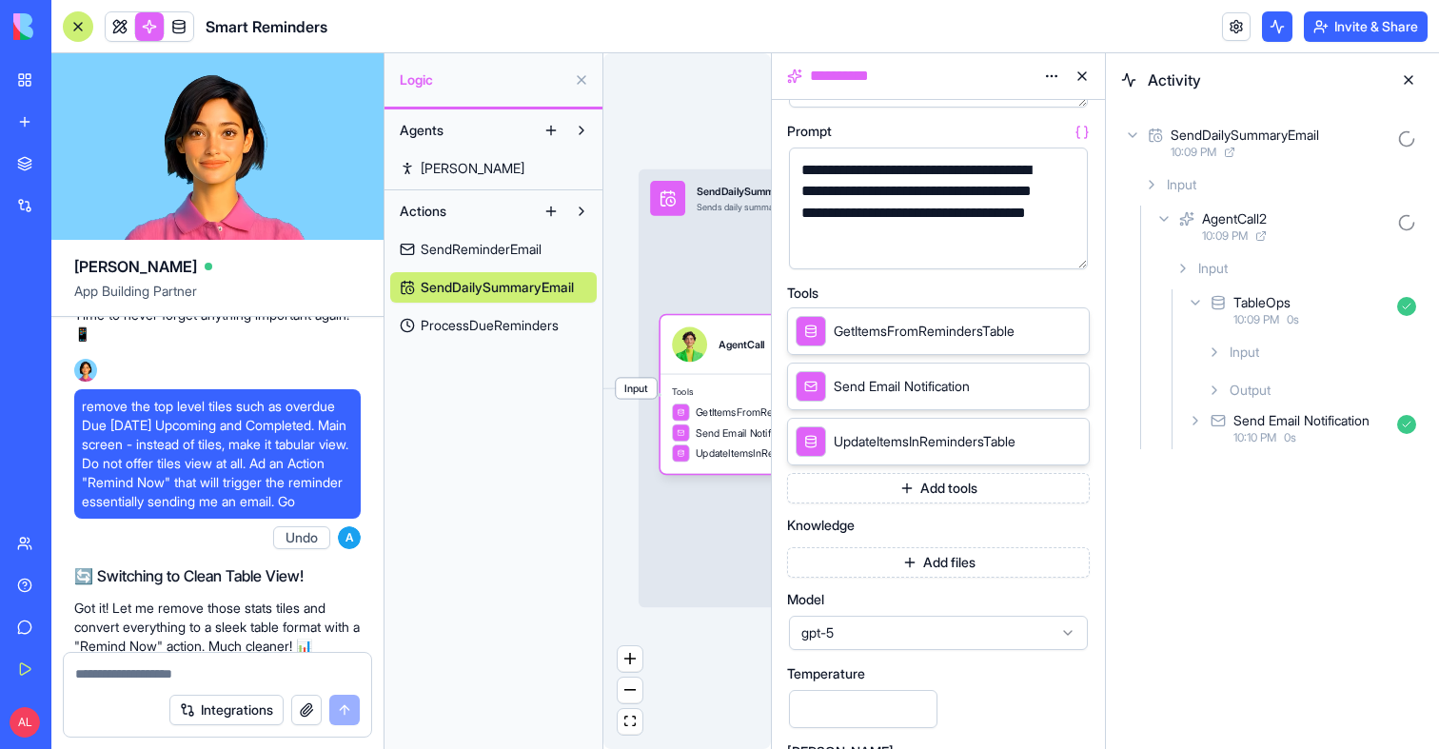
scroll to position [379, 0]
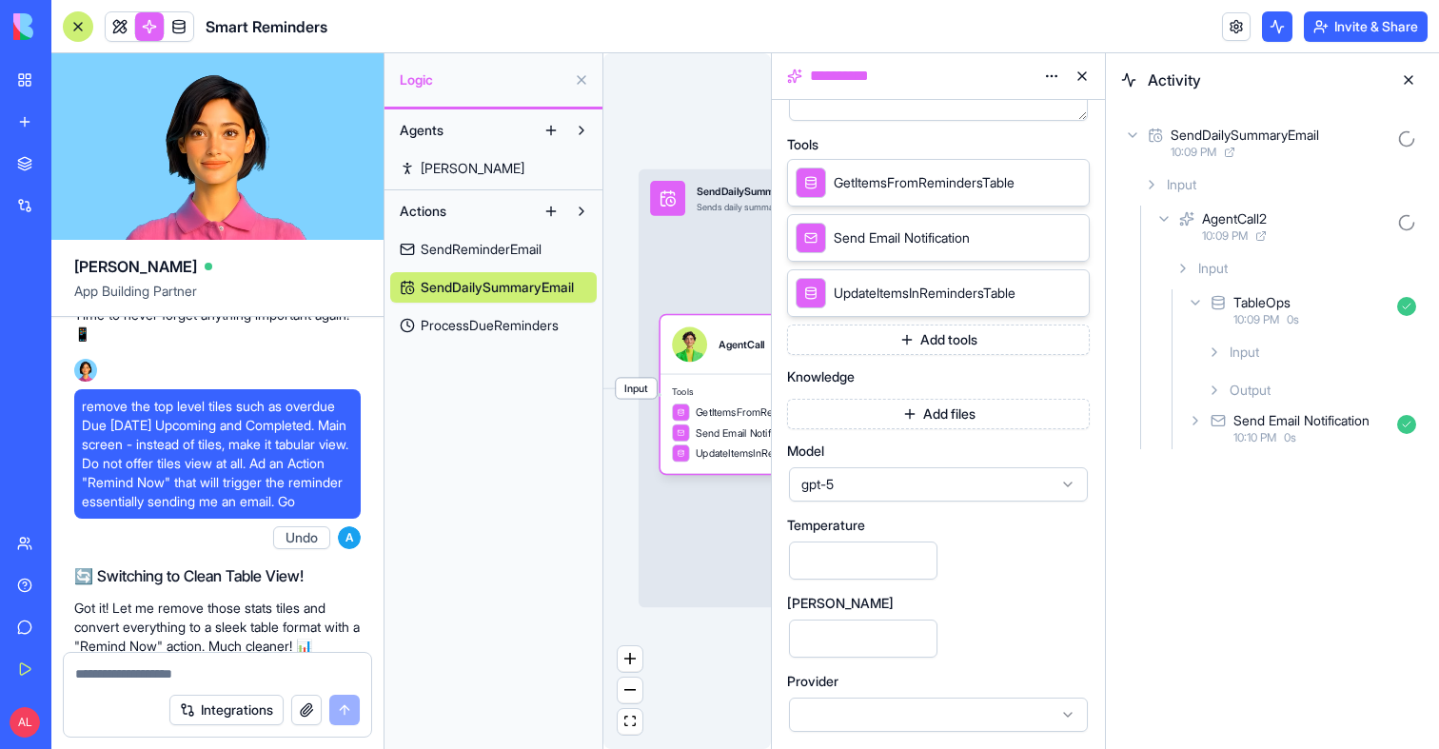
click at [928, 496] on div "gpt-5" at bounding box center [938, 484] width 299 height 34
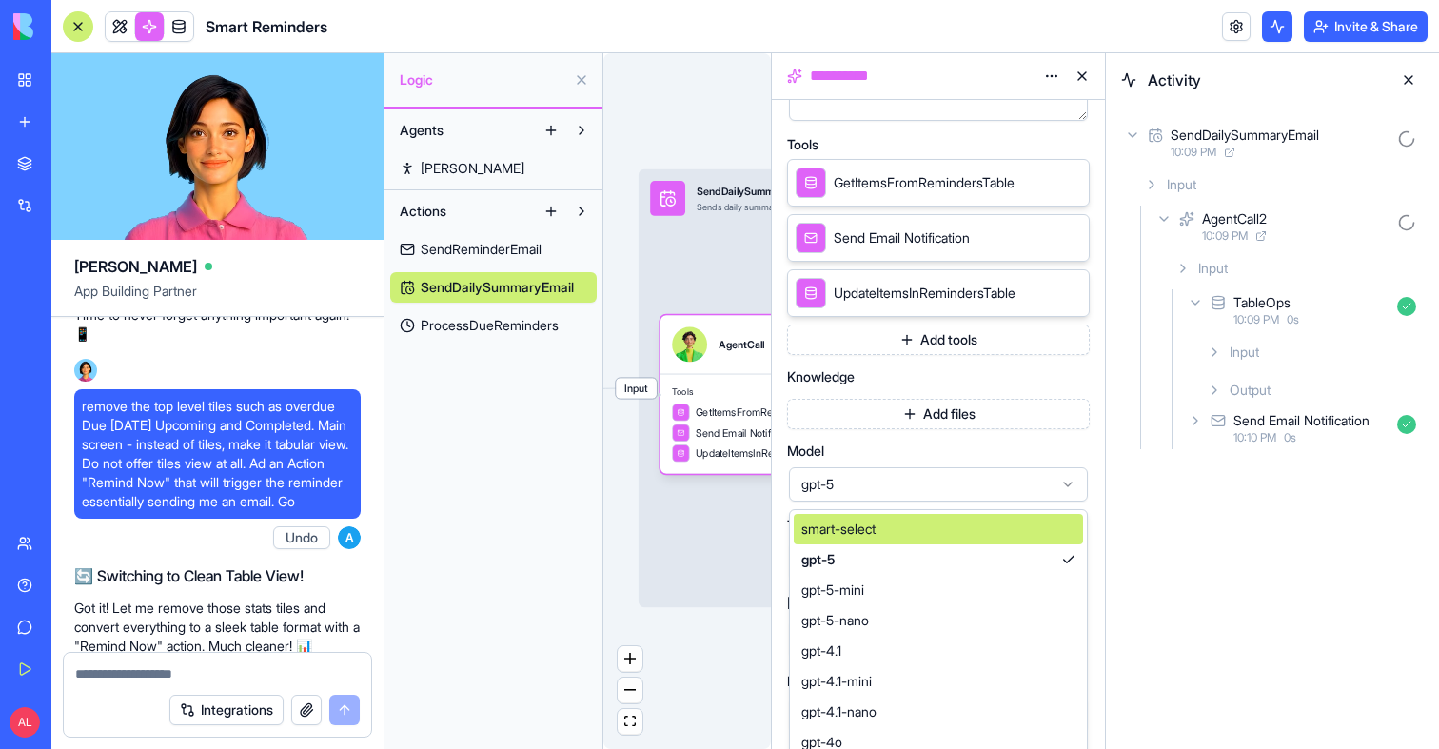
scroll to position [425, 0]
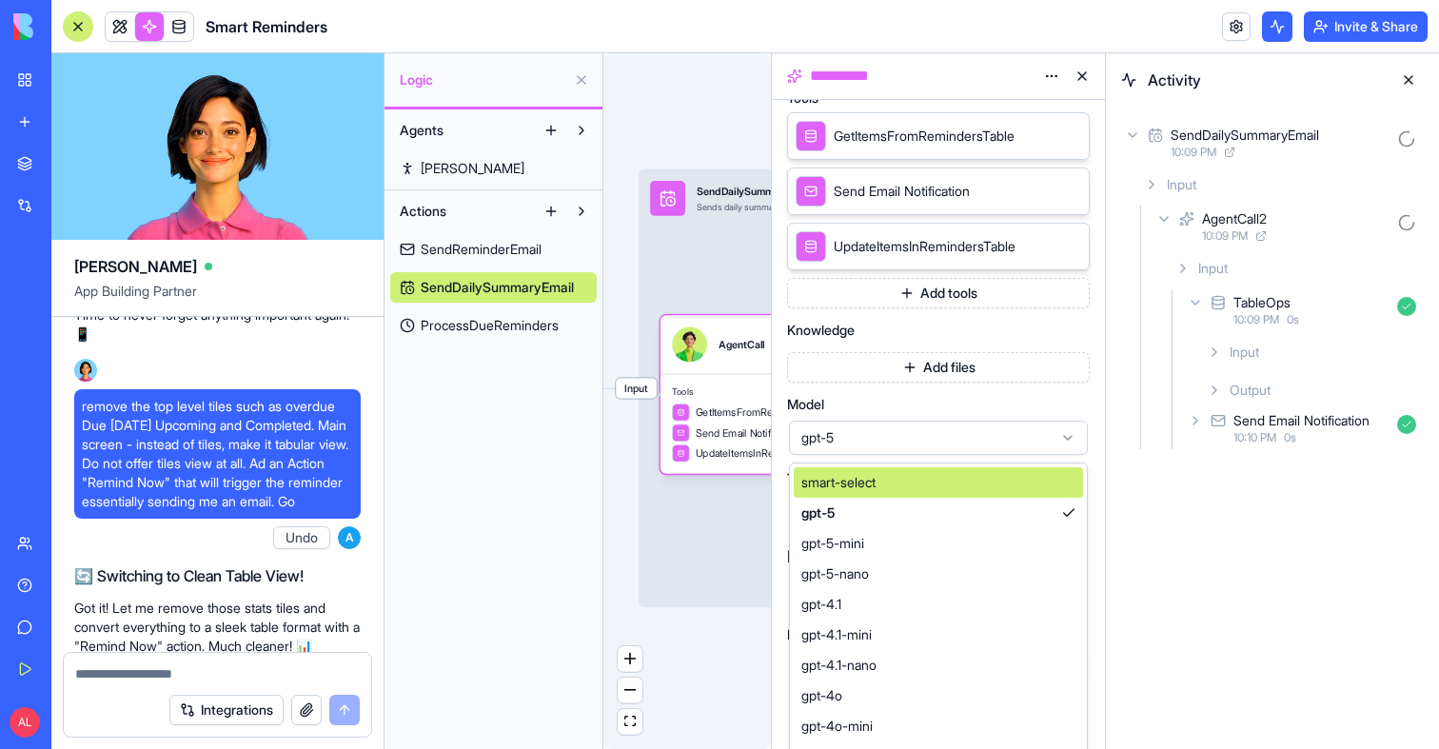
click at [899, 475] on div "smart-select" at bounding box center [938, 482] width 289 height 30
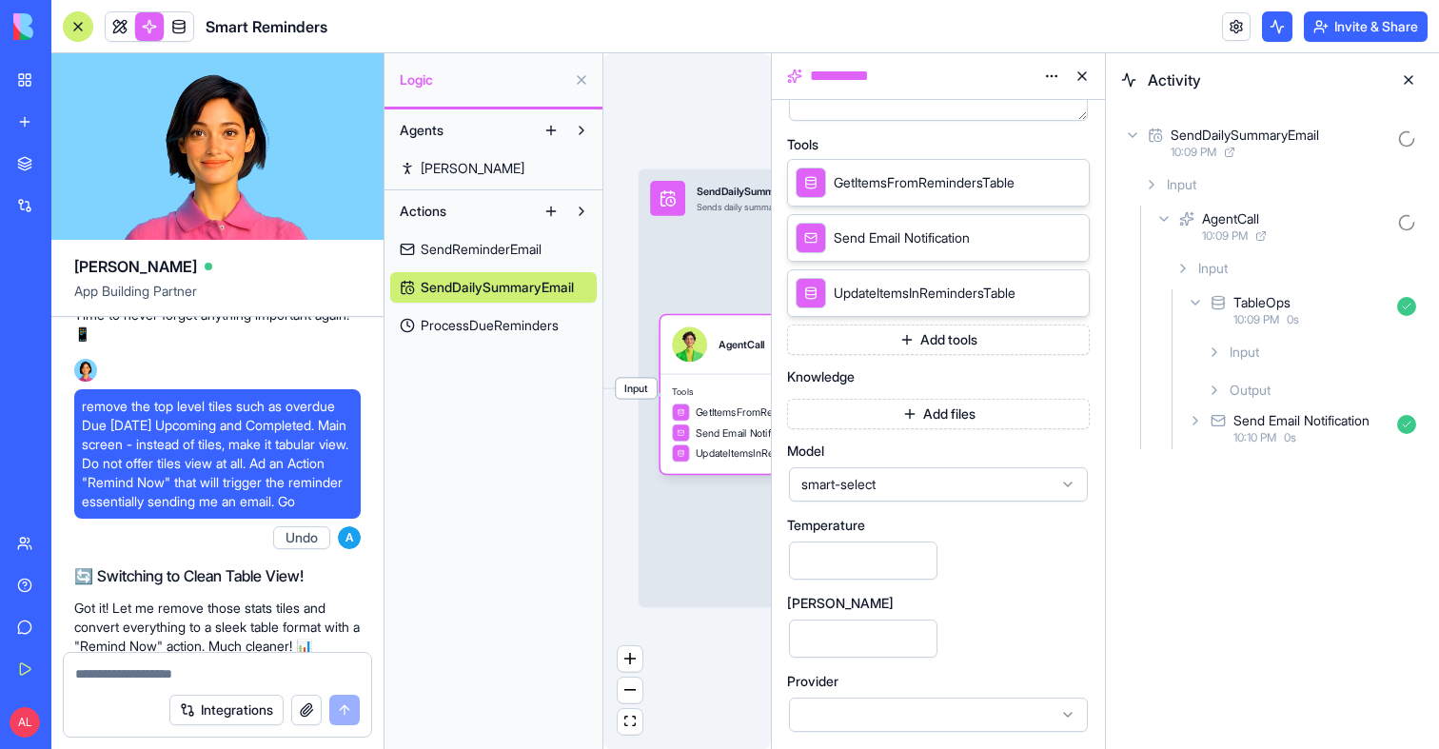
scroll to position [0, 0]
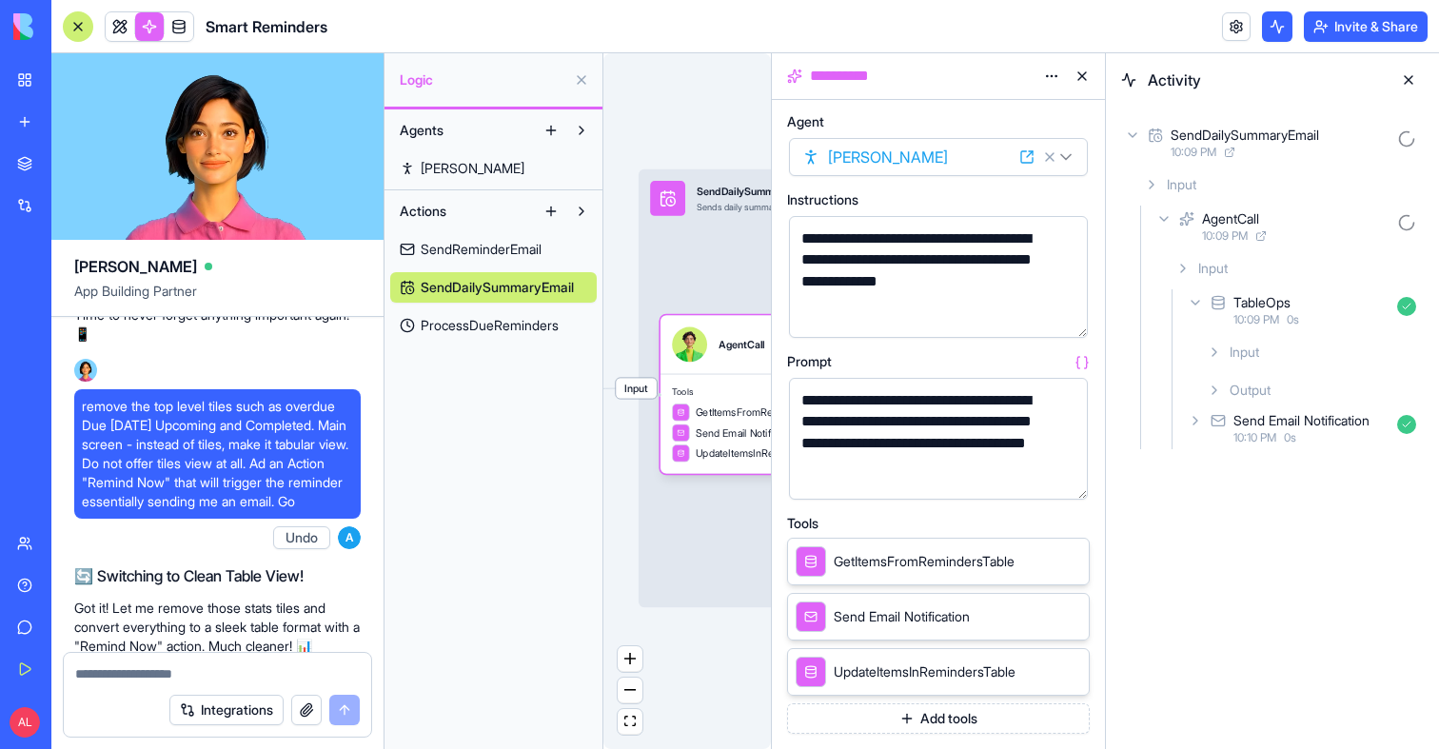
click at [1084, 73] on button at bounding box center [1082, 76] width 30 height 30
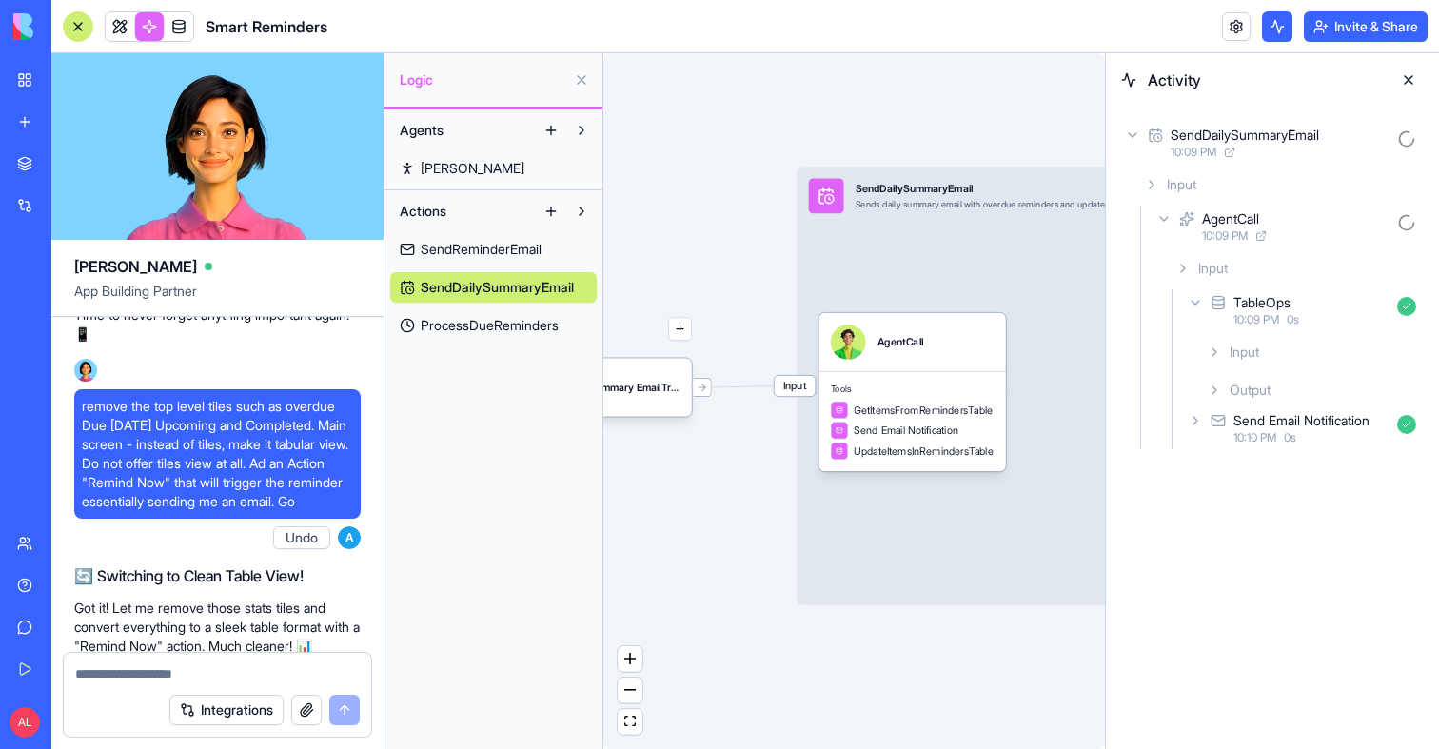
click at [792, 381] on span "Input" at bounding box center [795, 386] width 41 height 20
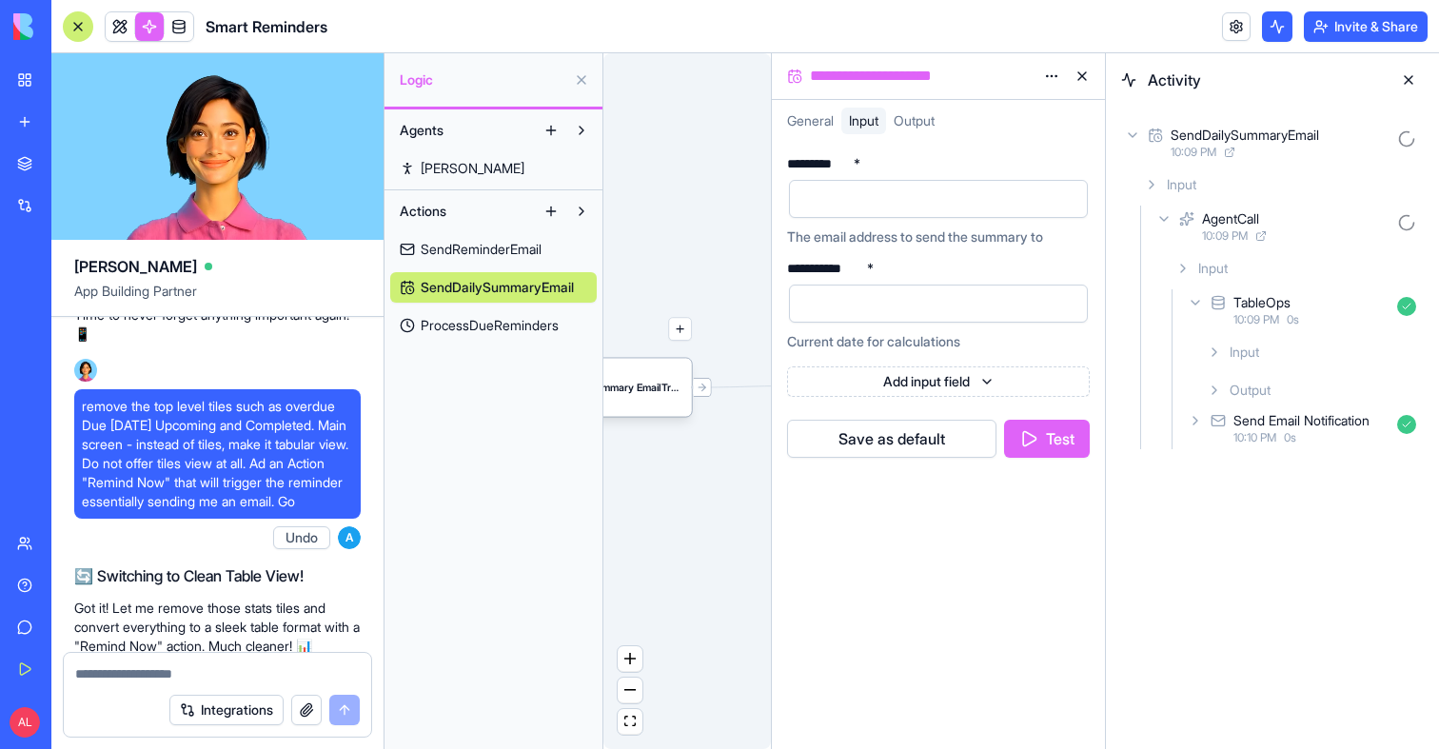
click at [671, 515] on div "Triggers Daily Summary EmailTrigger Input SendDailySummaryEmail Sends daily sum…" at bounding box center [687, 401] width 168 height 696
click at [859, 207] on div at bounding box center [922, 199] width 253 height 29
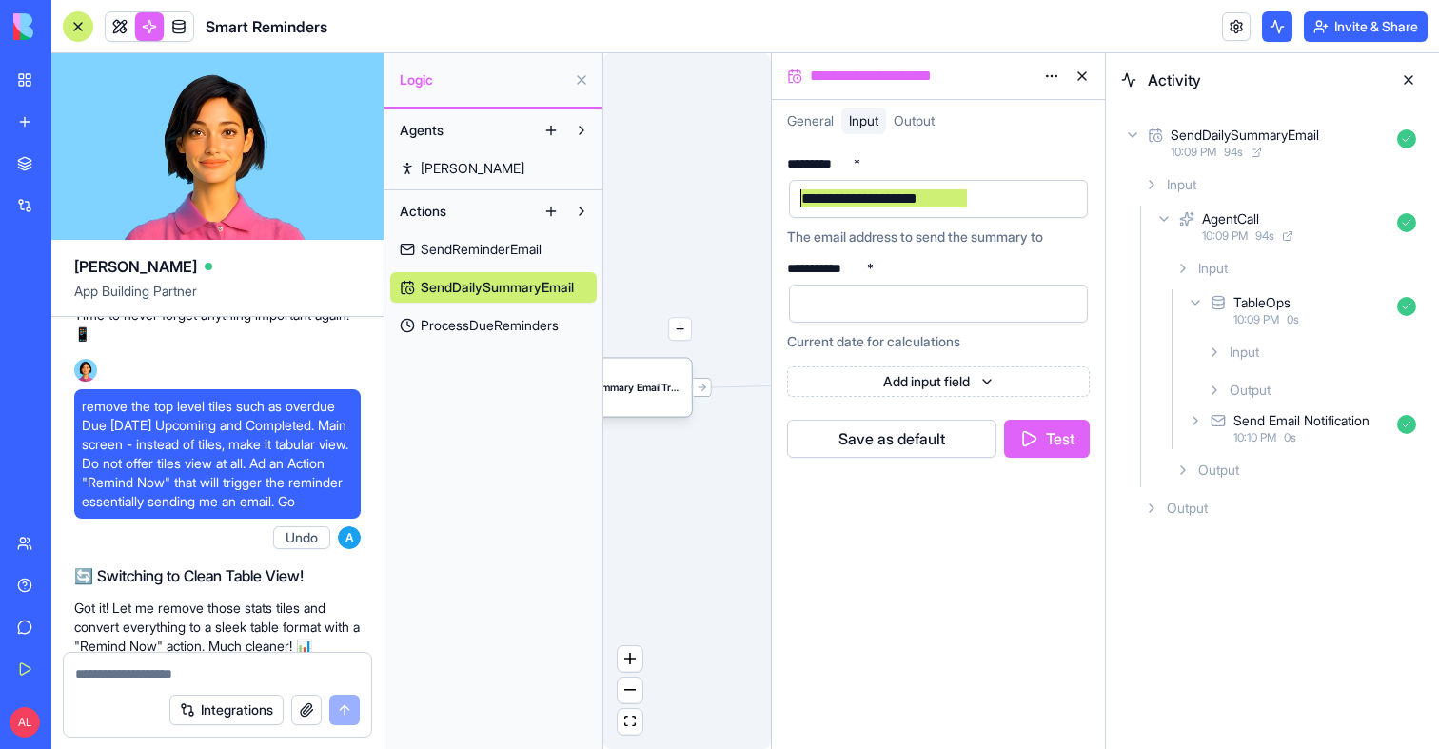
drag, startPoint x: 993, startPoint y: 205, endPoint x: 779, endPoint y: 202, distance: 214.2
click at [779, 202] on div "**********" at bounding box center [938, 445] width 333 height 607
click at [820, 306] on div at bounding box center [922, 303] width 253 height 29
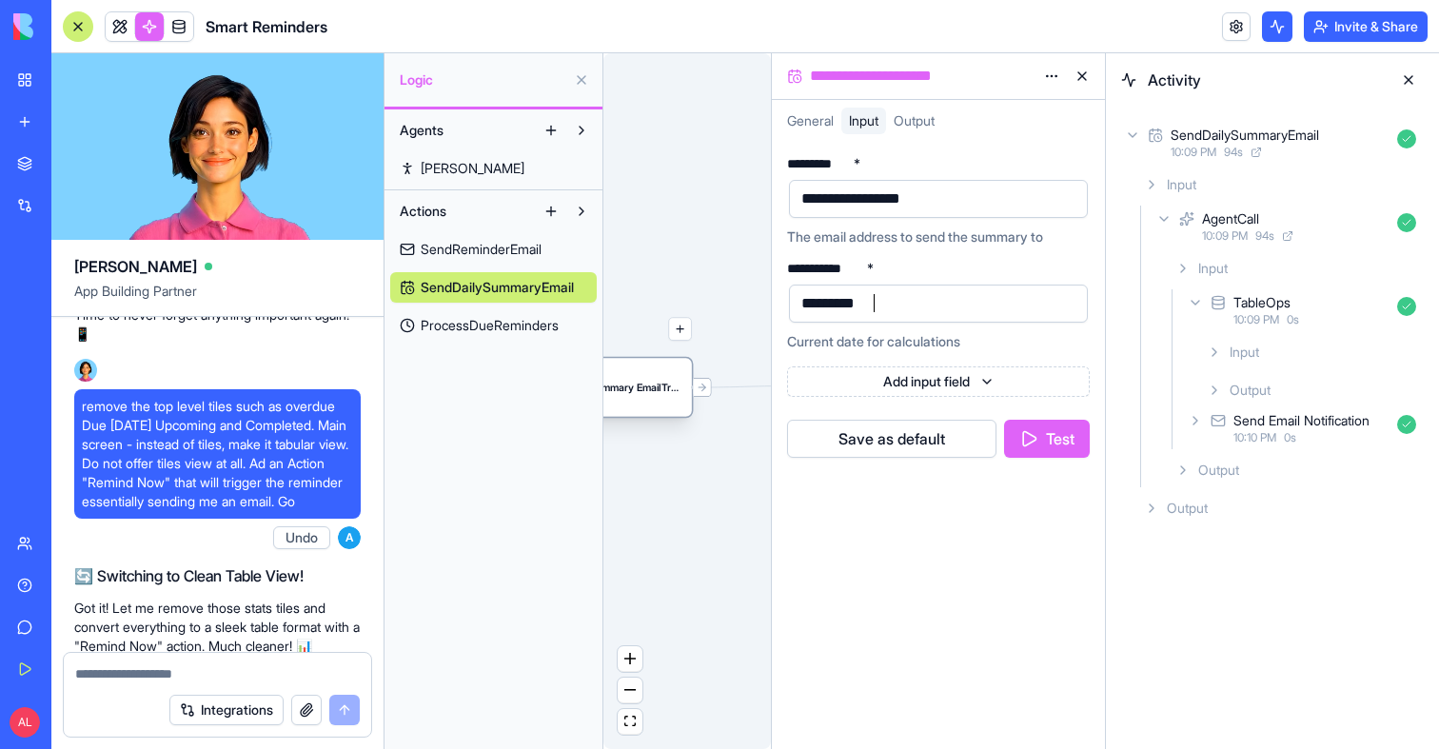
click at [681, 368] on div "Daily Summary EmailTrigger" at bounding box center [597, 387] width 187 height 58
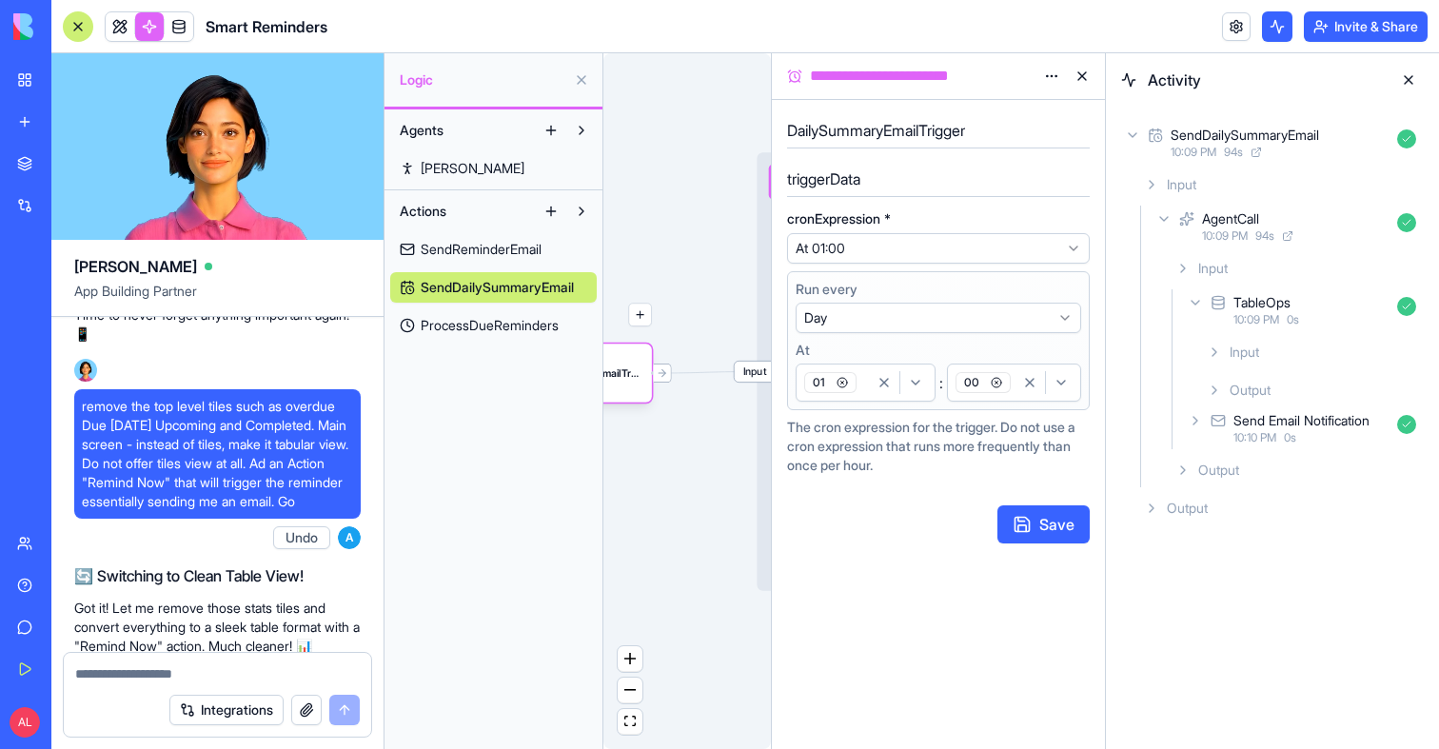
click at [741, 373] on span "Input" at bounding box center [755, 372] width 41 height 20
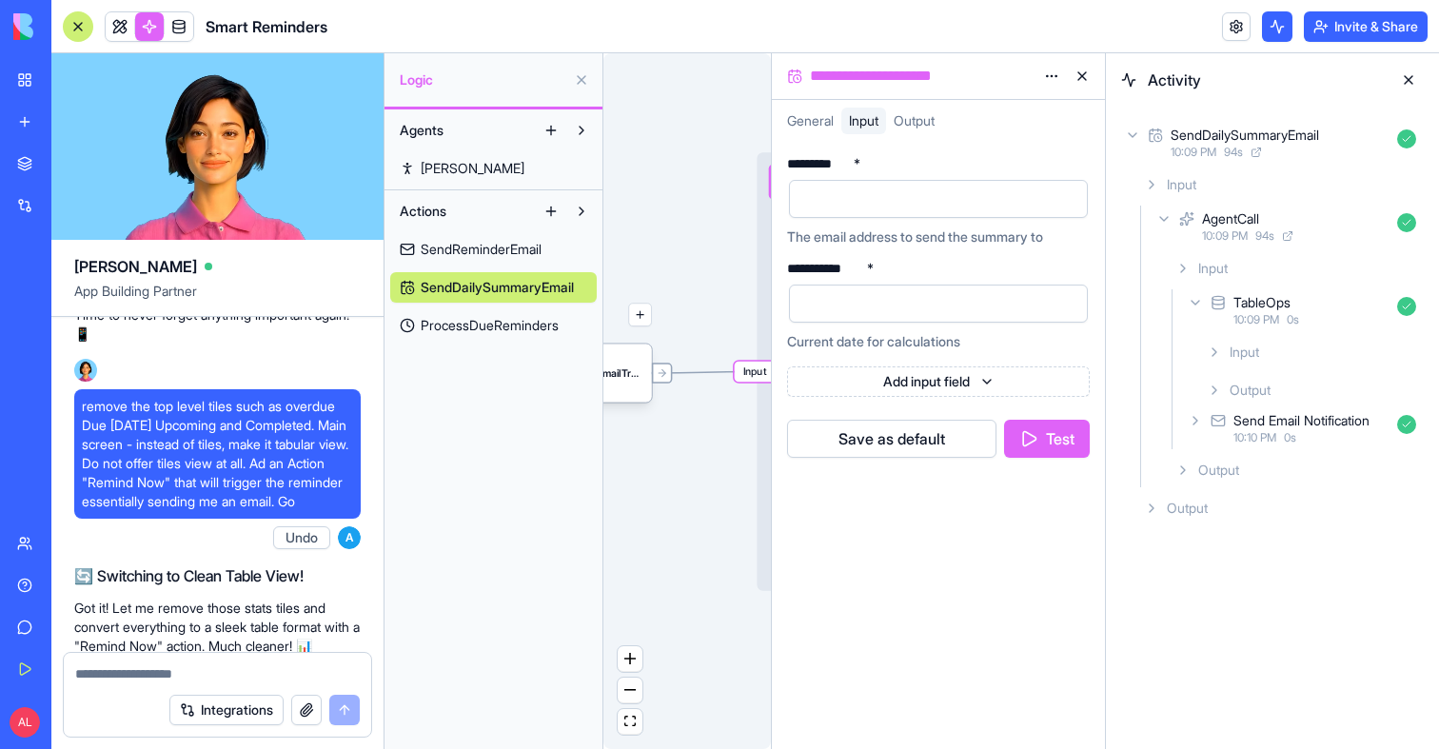
click at [662, 374] on icon at bounding box center [661, 372] width 11 height 11
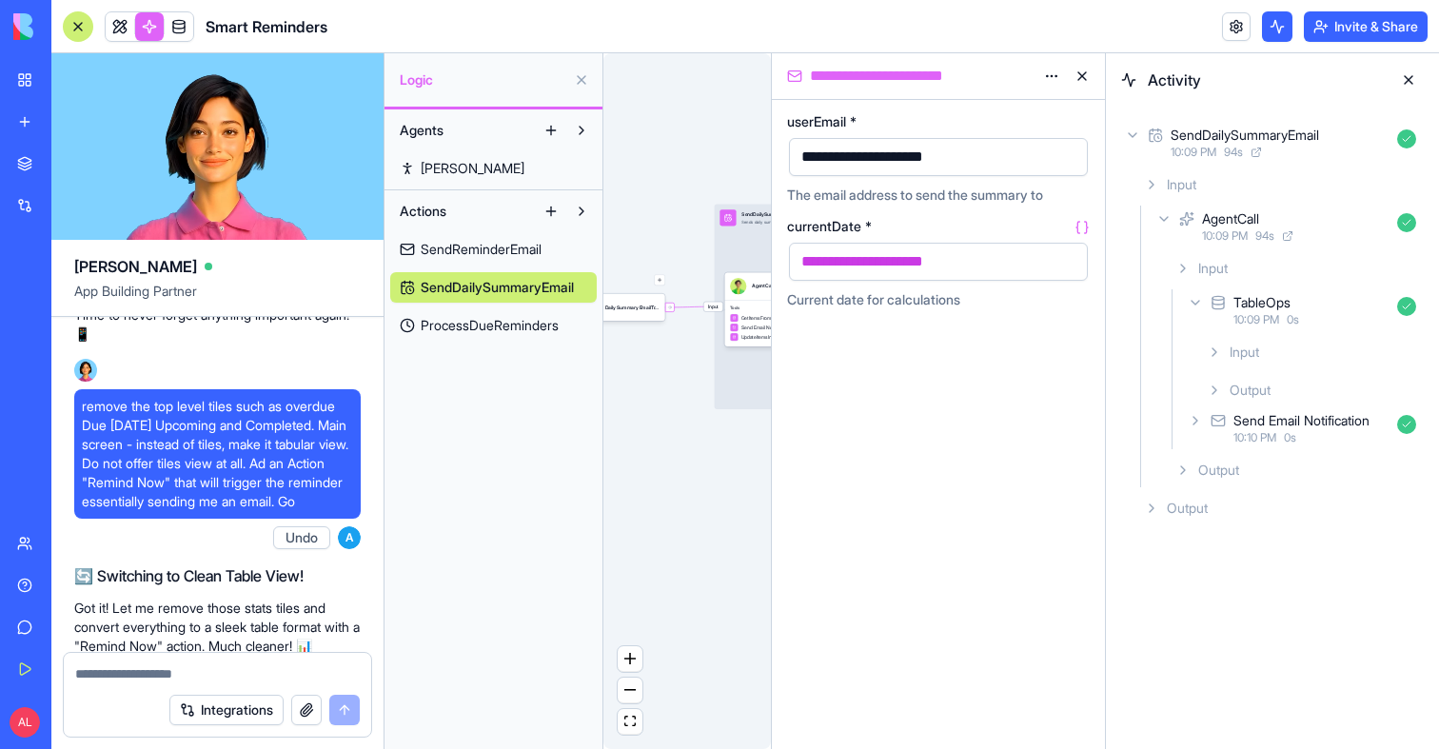
drag, startPoint x: 683, startPoint y: 342, endPoint x: 739, endPoint y: 385, distance: 70.5
click at [739, 385] on div "Triggers Daily Summary EmailTrigger Input SendDailySummaryEmail Sends daily sum…" at bounding box center [687, 401] width 168 height 696
click at [1412, 80] on button at bounding box center [1408, 80] width 30 height 30
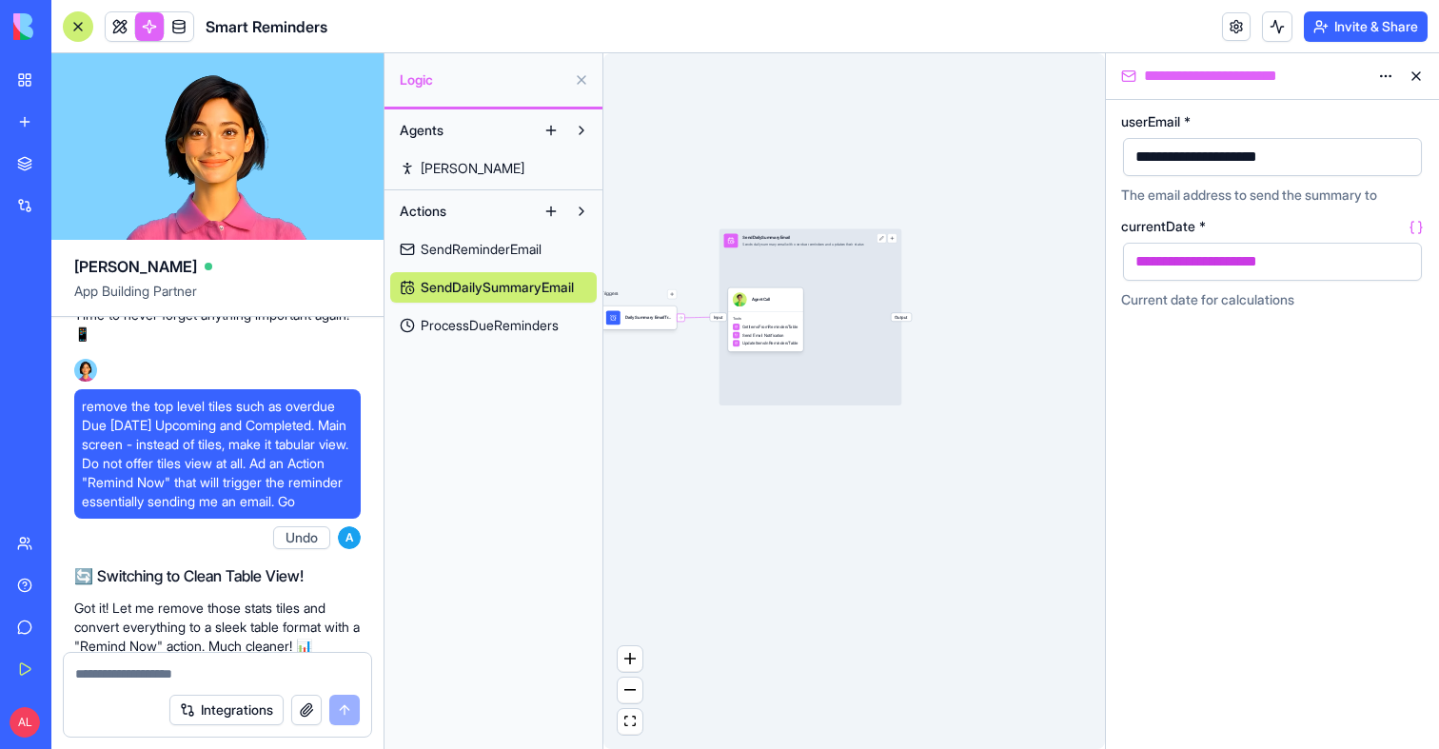
drag, startPoint x: 823, startPoint y: 506, endPoint x: 951, endPoint y: 511, distance: 127.6
click at [951, 511] on div "Triggers Daily Summary EmailTrigger Input SendDailySummaryEmail Sends daily sum…" at bounding box center [854, 401] width 502 height 696
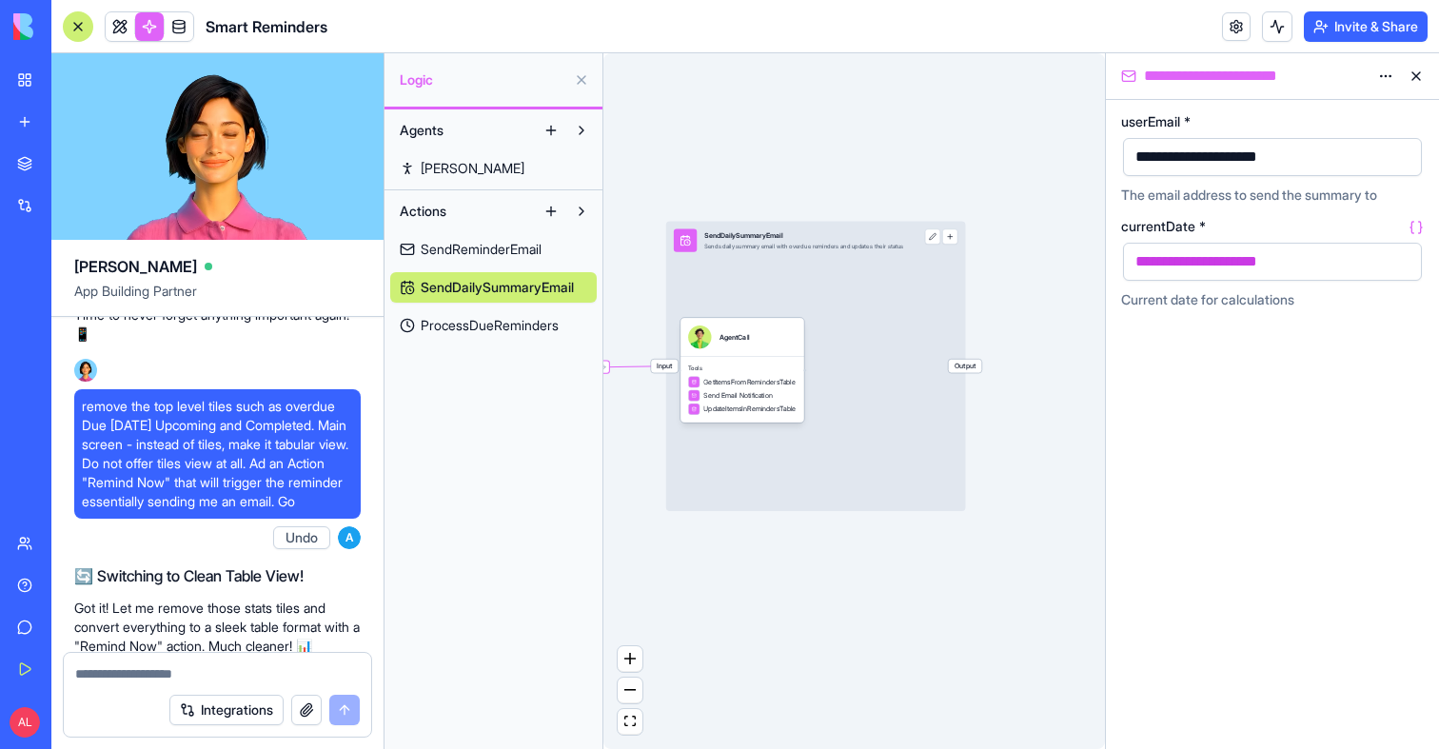
drag, startPoint x: 788, startPoint y: 118, endPoint x: 1045, endPoint y: 144, distance: 258.3
click at [1045, 144] on div "Triggers Daily Summary EmailTrigger Input SendDailySummaryEmail Sends daily sum…" at bounding box center [854, 401] width 502 height 696
click at [587, 80] on button at bounding box center [581, 80] width 30 height 30
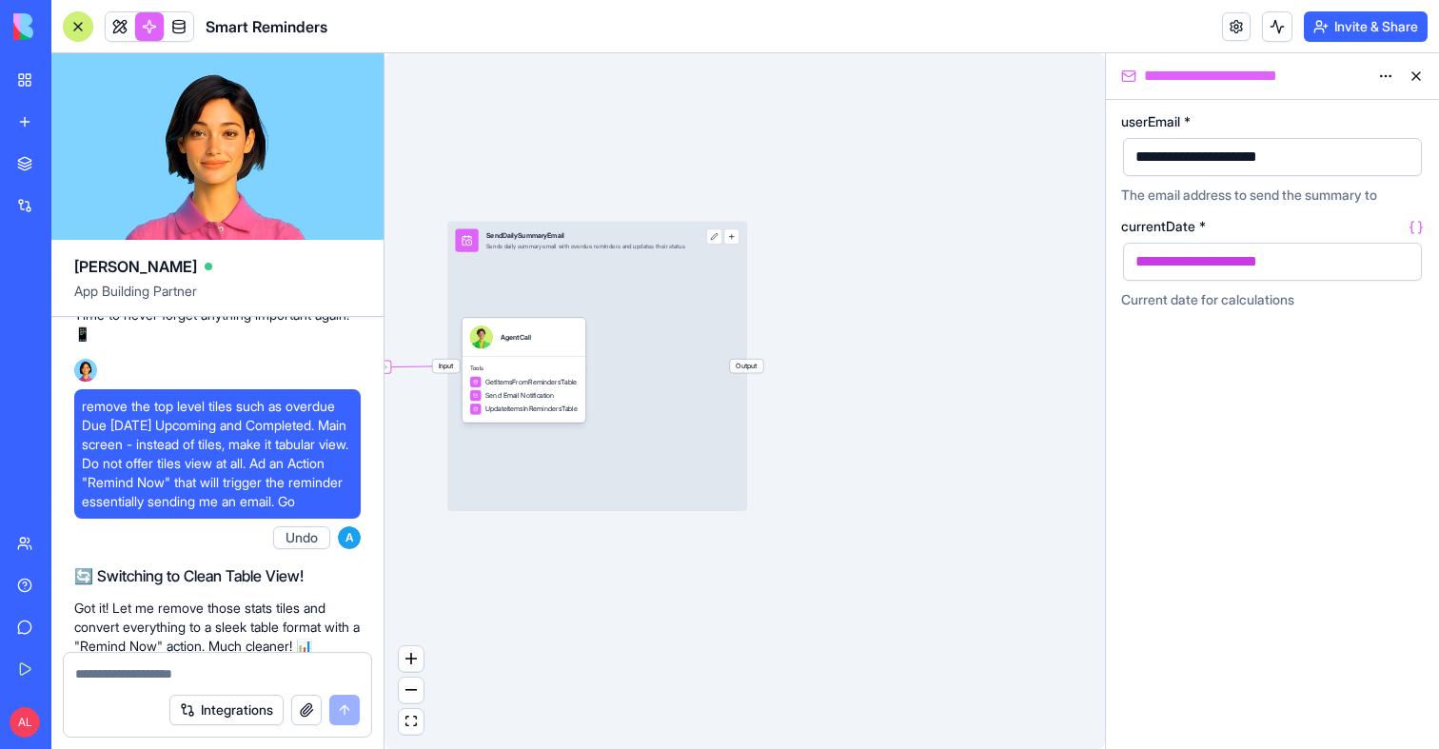
drag, startPoint x: 557, startPoint y: 143, endPoint x: 951, endPoint y: 144, distance: 394.0
click at [951, 144] on div "Triggers Daily Summary EmailTrigger Input SendDailySummaryEmail Sends daily sum…" at bounding box center [745, 401] width 721 height 696
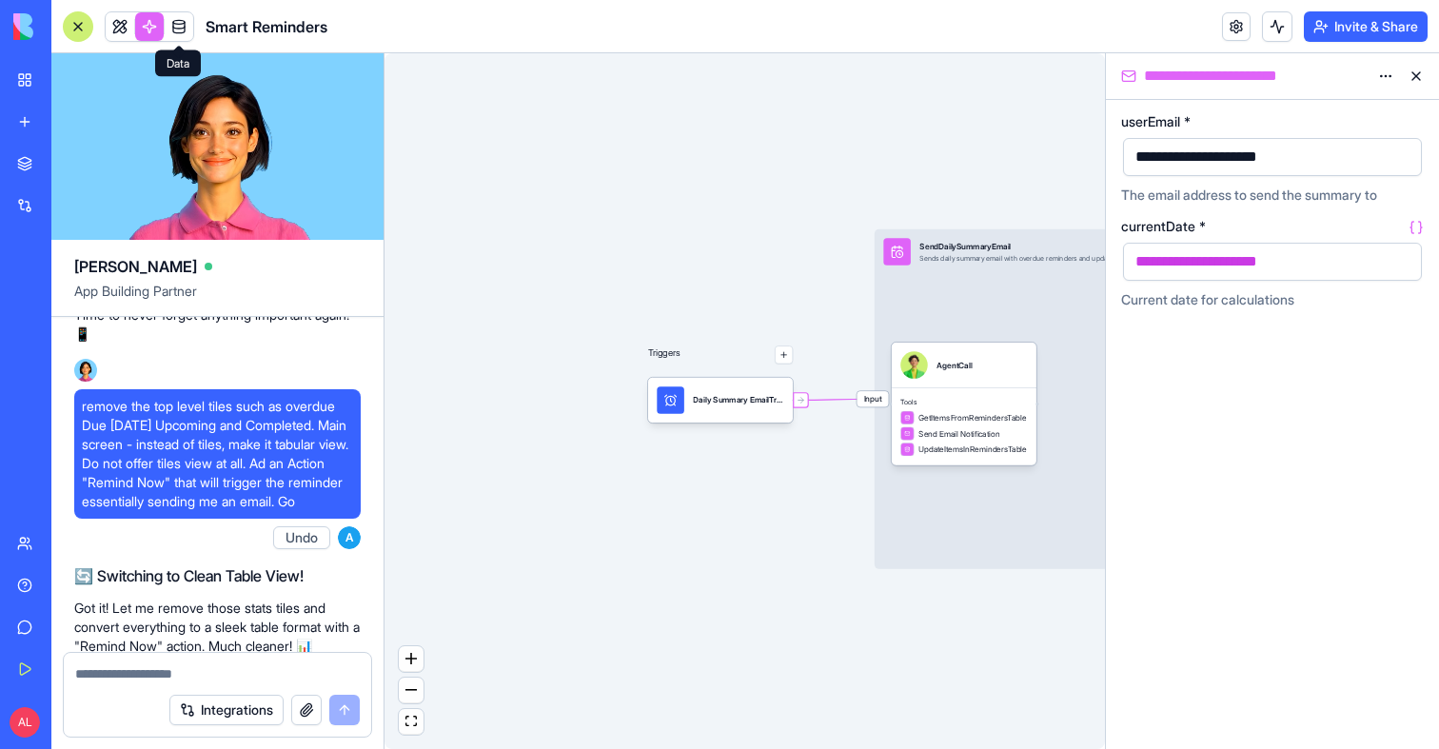
click at [142, 34] on link at bounding box center [149, 26] width 29 height 29
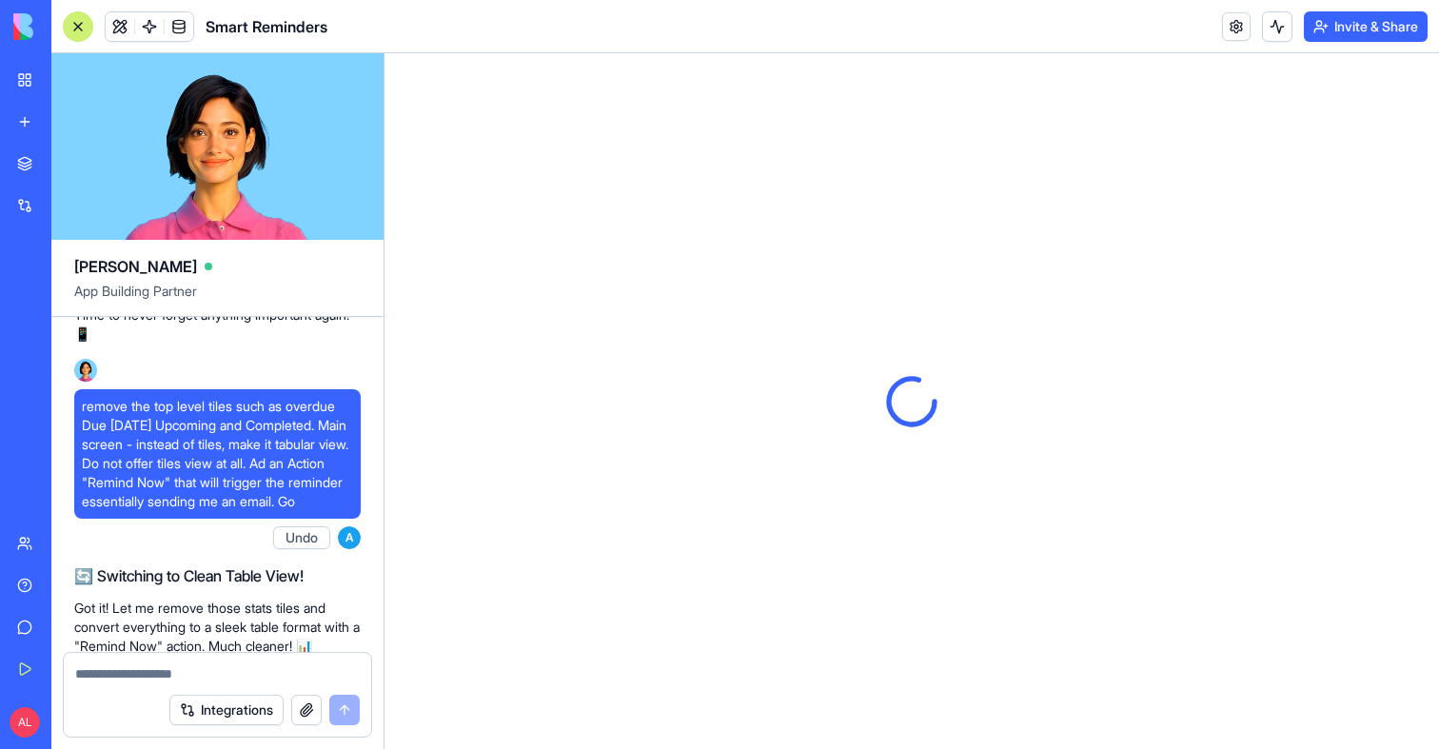
click at [145, 31] on link at bounding box center [149, 26] width 29 height 29
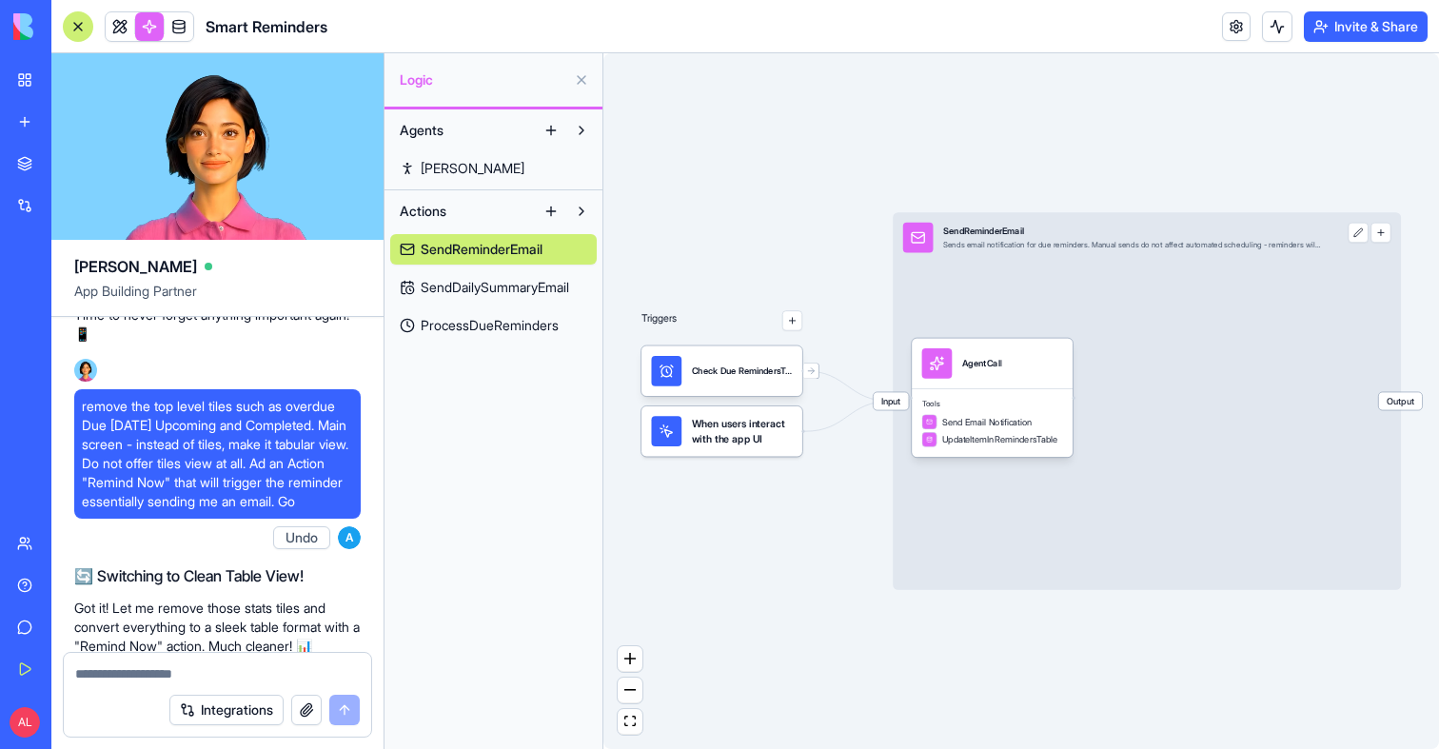
click at [527, 292] on span "SendDailySummaryEmail" at bounding box center [495, 287] width 148 height 19
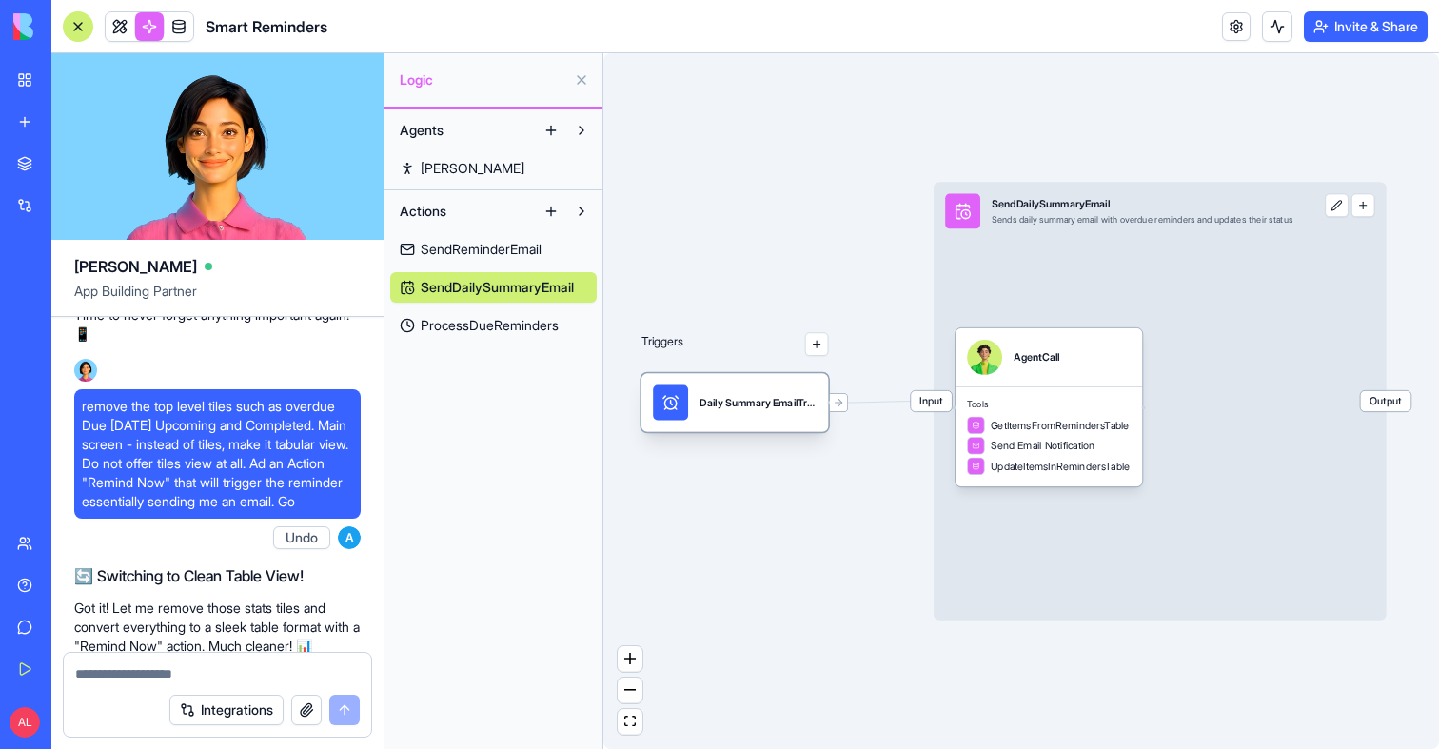
click at [802, 416] on div "Daily Summary EmailTrigger" at bounding box center [758, 402] width 117 height 35
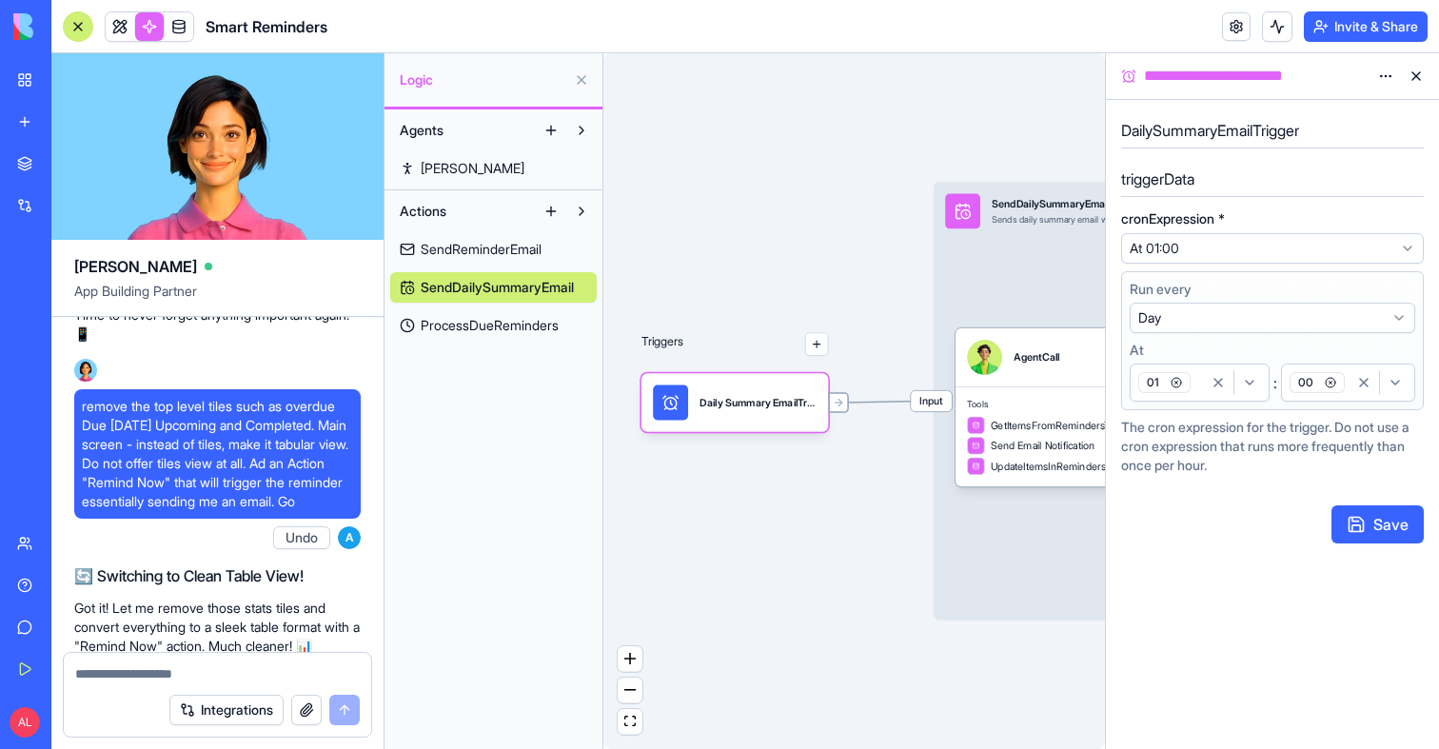
click at [842, 402] on icon at bounding box center [841, 402] width 4 height 7
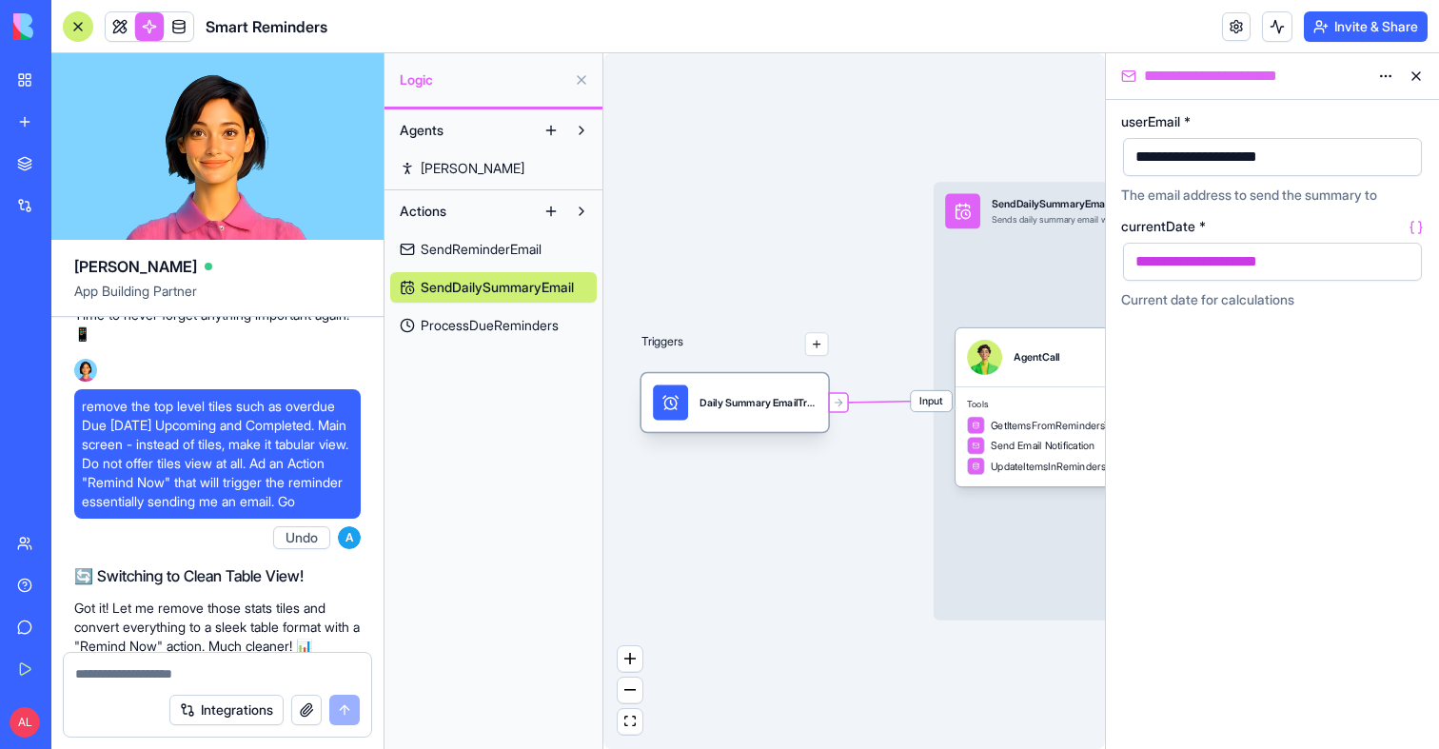
click at [730, 385] on div "Daily Summary EmailTrigger" at bounding box center [758, 402] width 117 height 35
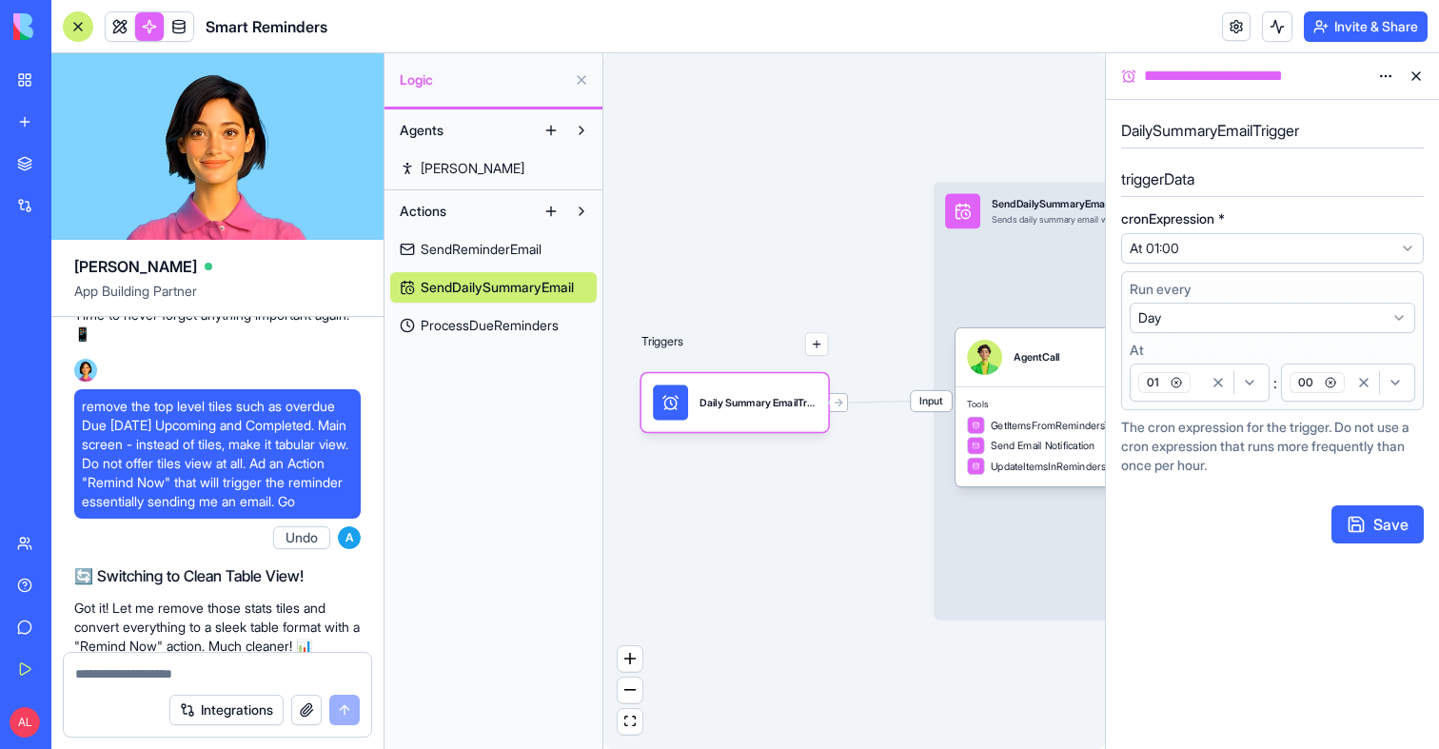
click at [1287, 258] on html "BETA My Workspace New app Marketplace Integrations Recent Smart Reminders Quote…" at bounding box center [719, 374] width 1439 height 749
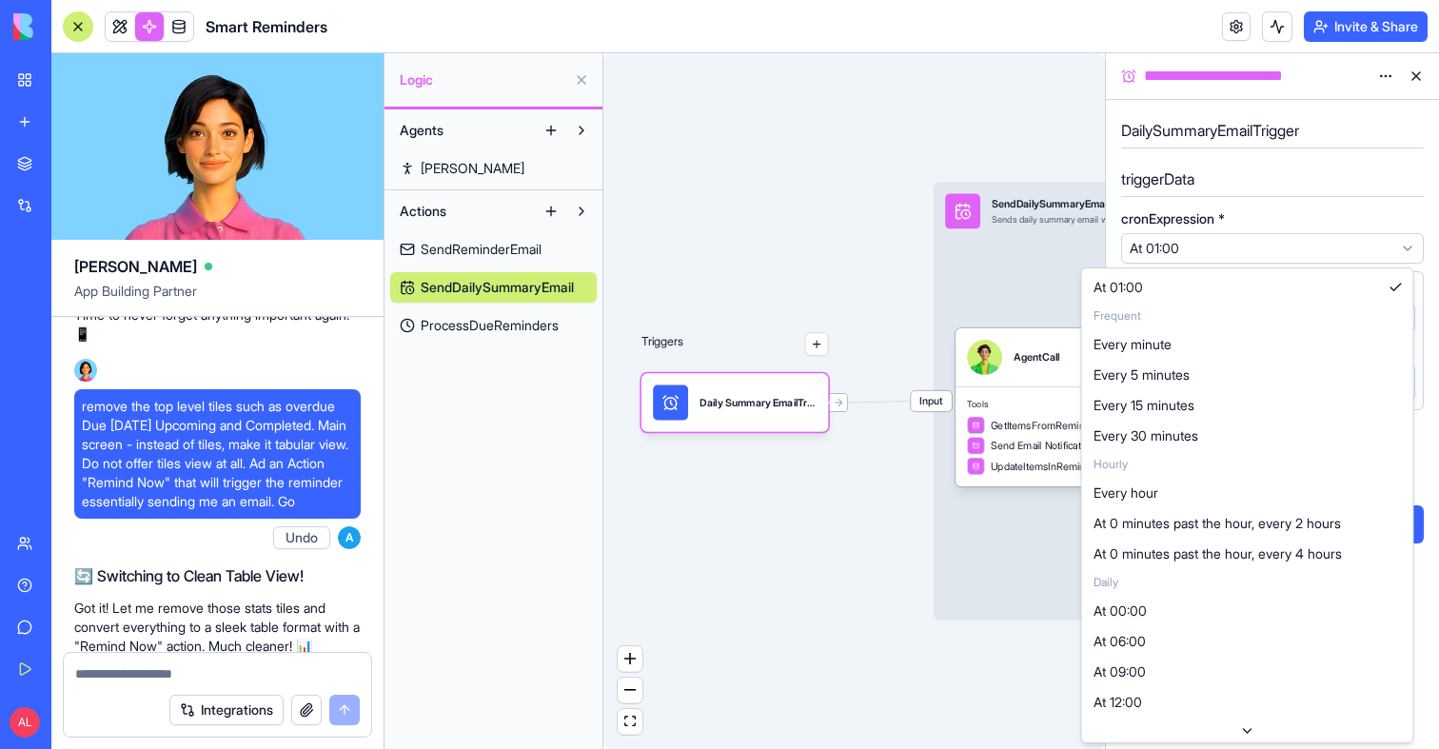
click at [1287, 258] on html "BETA My Workspace New app Marketplace Integrations Recent Smart Reminders Quote…" at bounding box center [719, 374] width 1439 height 749
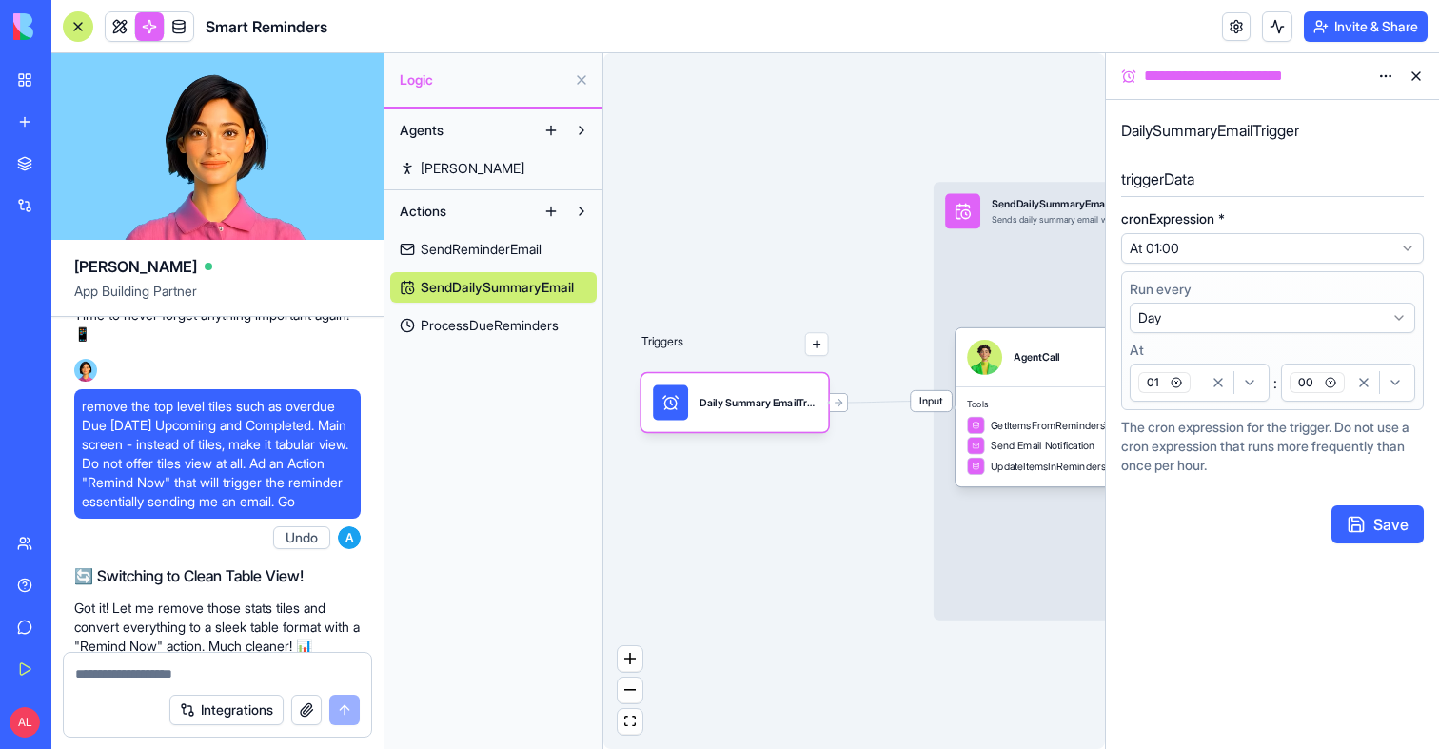
click at [1279, 318] on html "BETA My Workspace New app Marketplace Integrations Recent Smart Reminders Quote…" at bounding box center [719, 374] width 1439 height 749
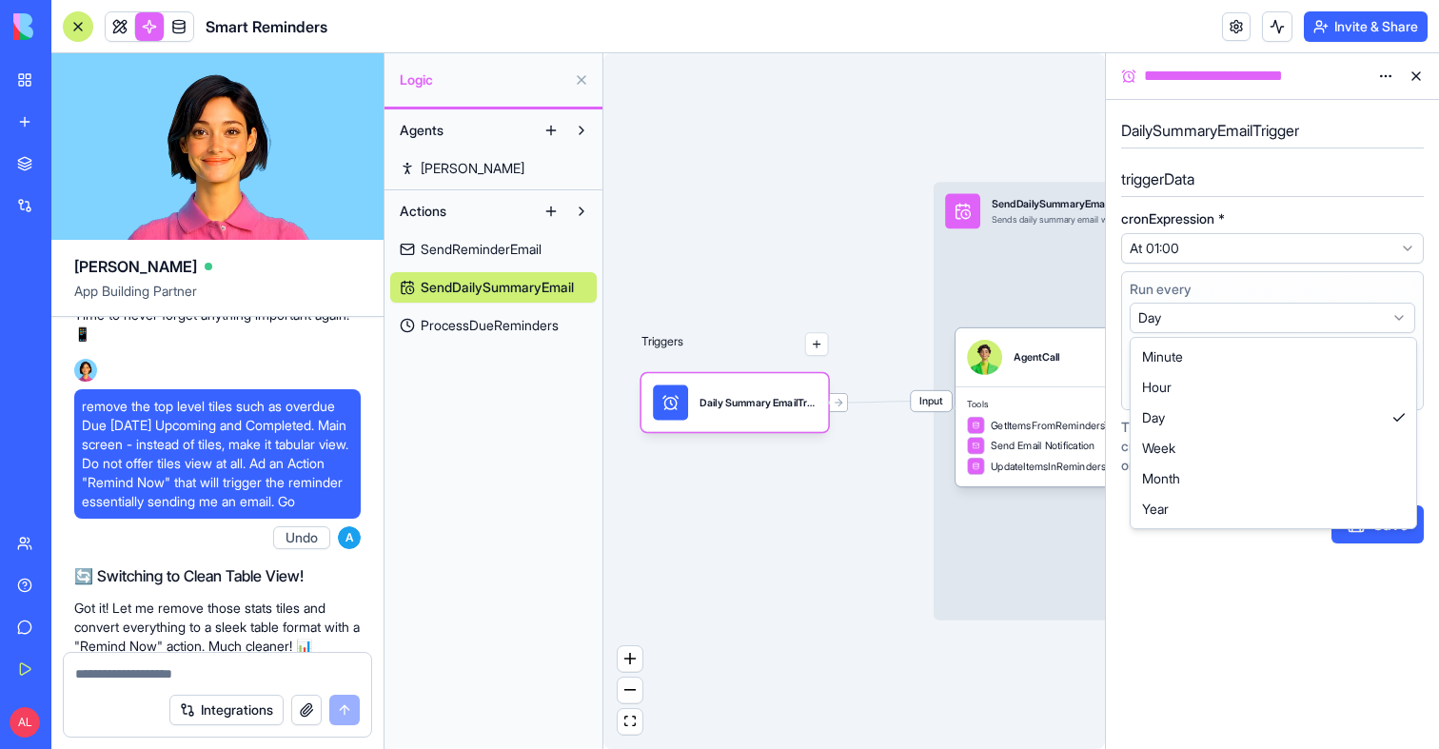
click at [1279, 318] on html "BETA My Workspace New app Marketplace Integrations Recent Smart Reminders Quote…" at bounding box center [719, 374] width 1439 height 749
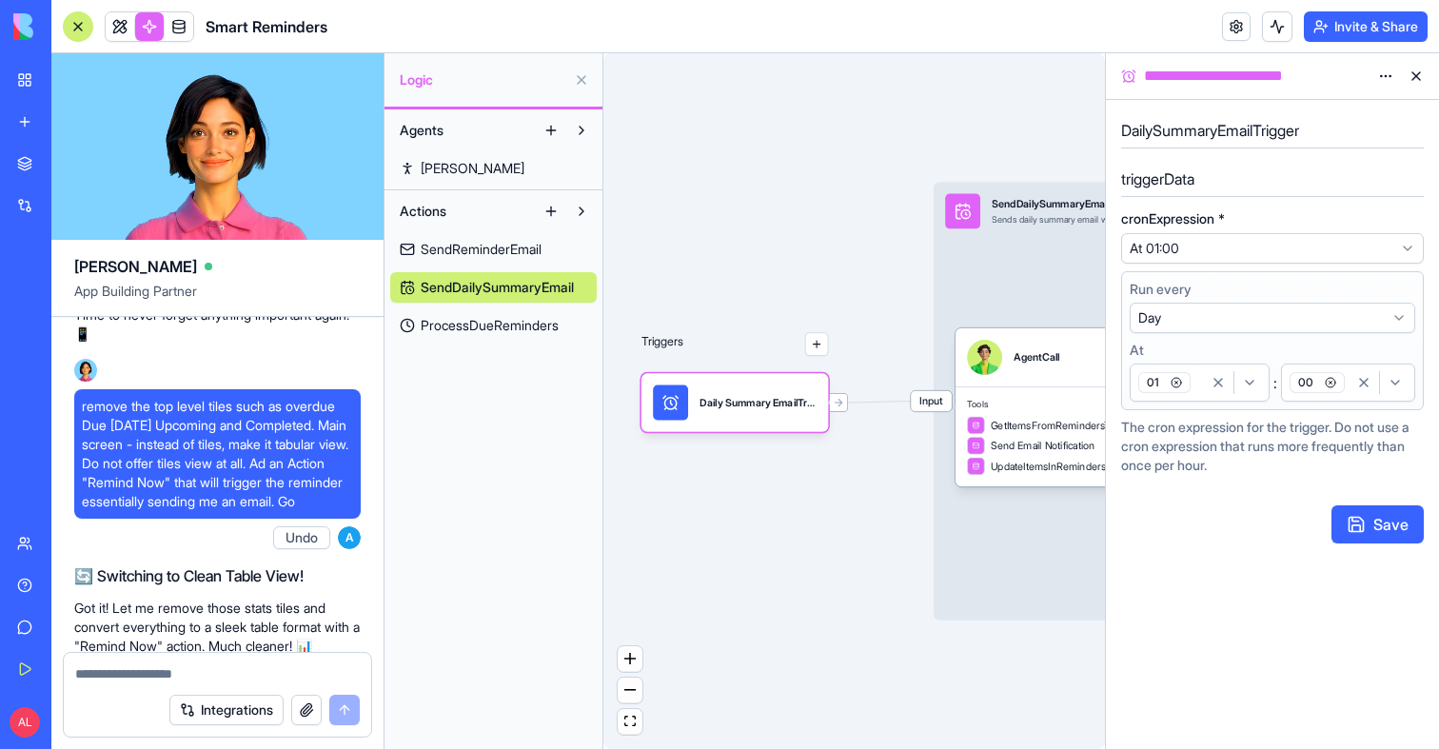
click at [1178, 381] on icon "button" at bounding box center [1176, 382] width 11 height 11
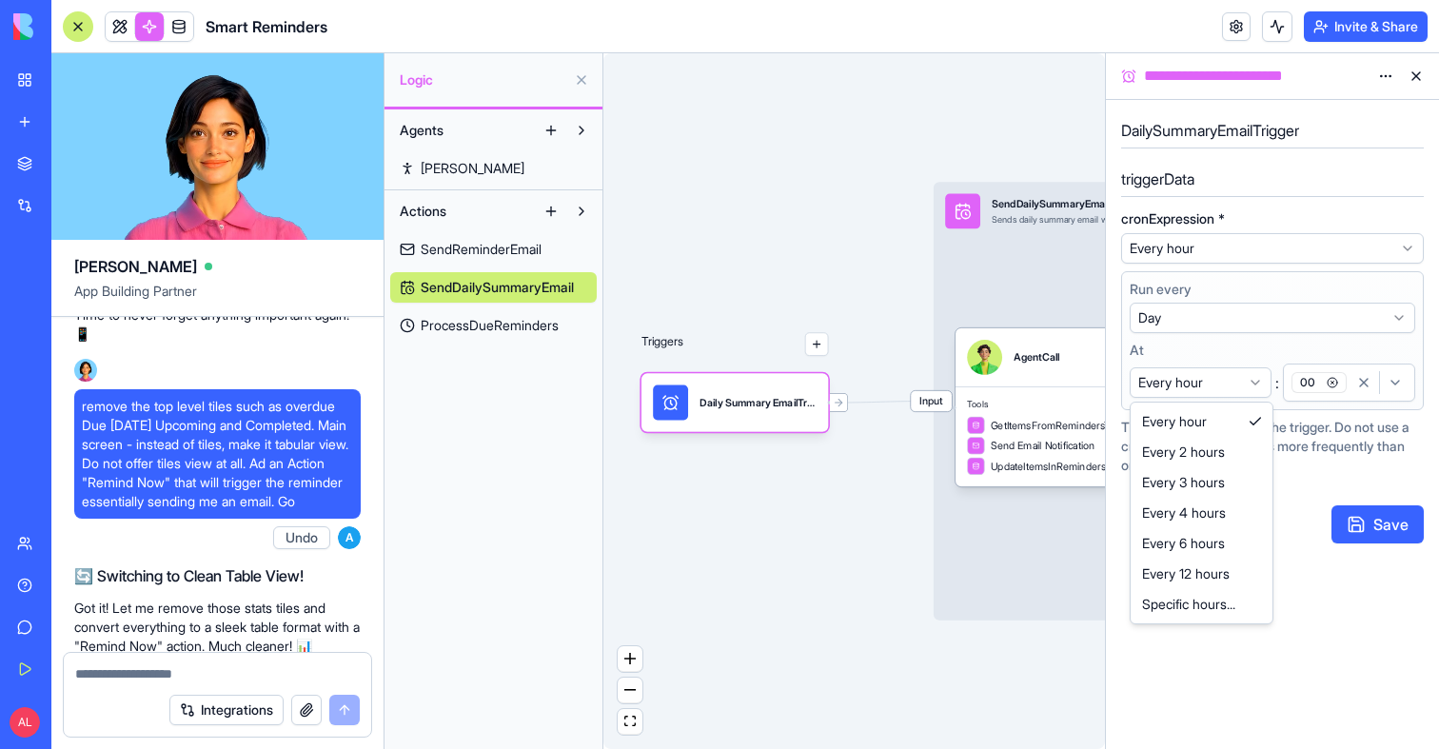
click at [1178, 385] on html "BETA My Workspace New app Marketplace Integrations Recent Smart Reminders Quote…" at bounding box center [719, 374] width 1439 height 749
select select "*********"
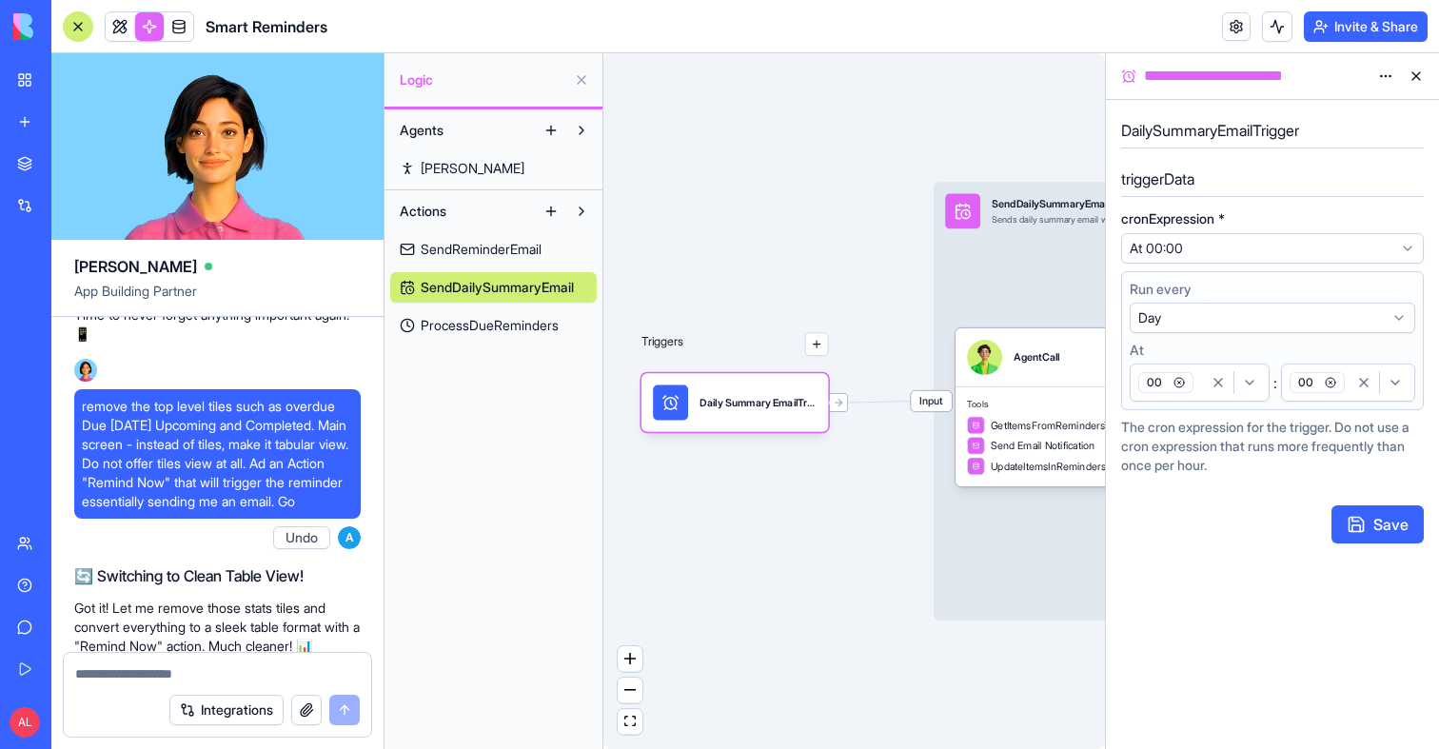
click at [1204, 395] on div "00" at bounding box center [1200, 382] width 130 height 29
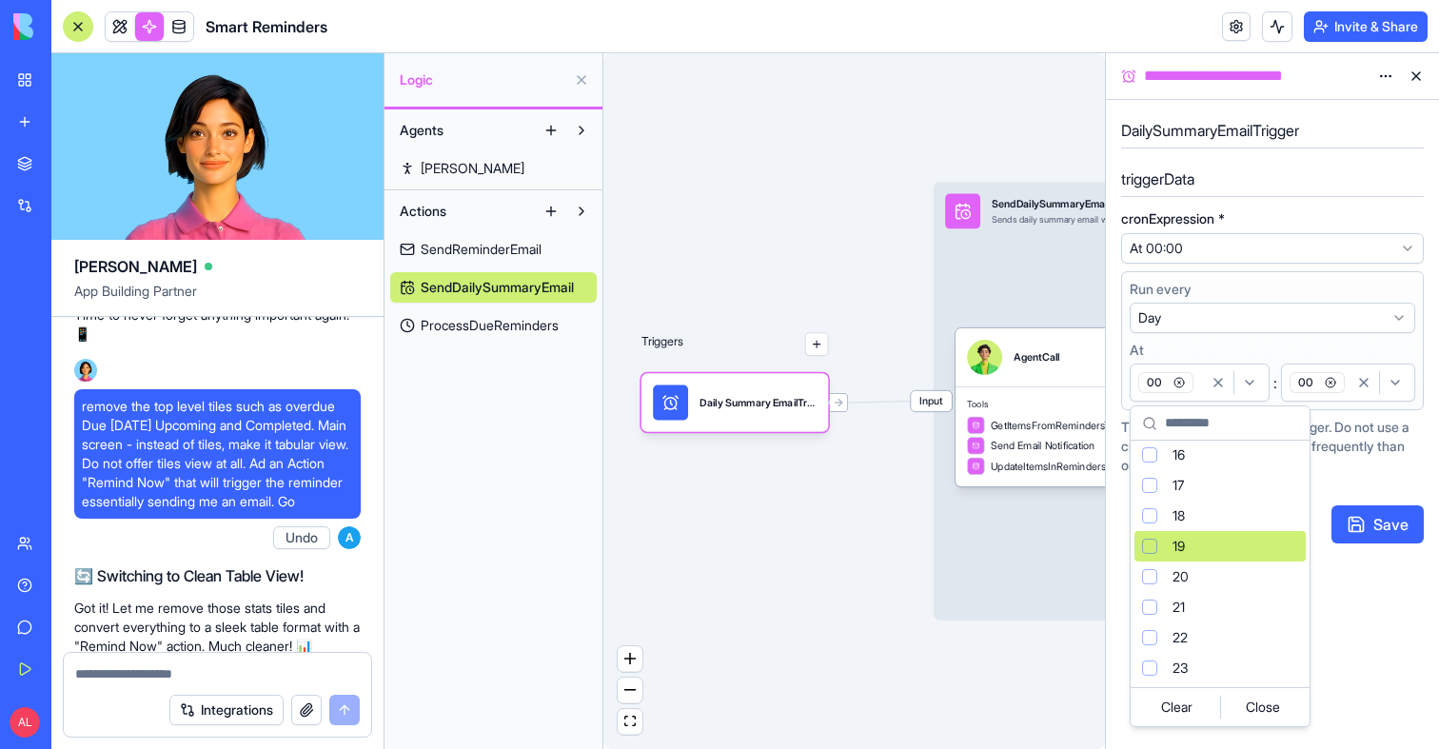
click at [1154, 546] on div "Suggestions" at bounding box center [1149, 546] width 15 height 15
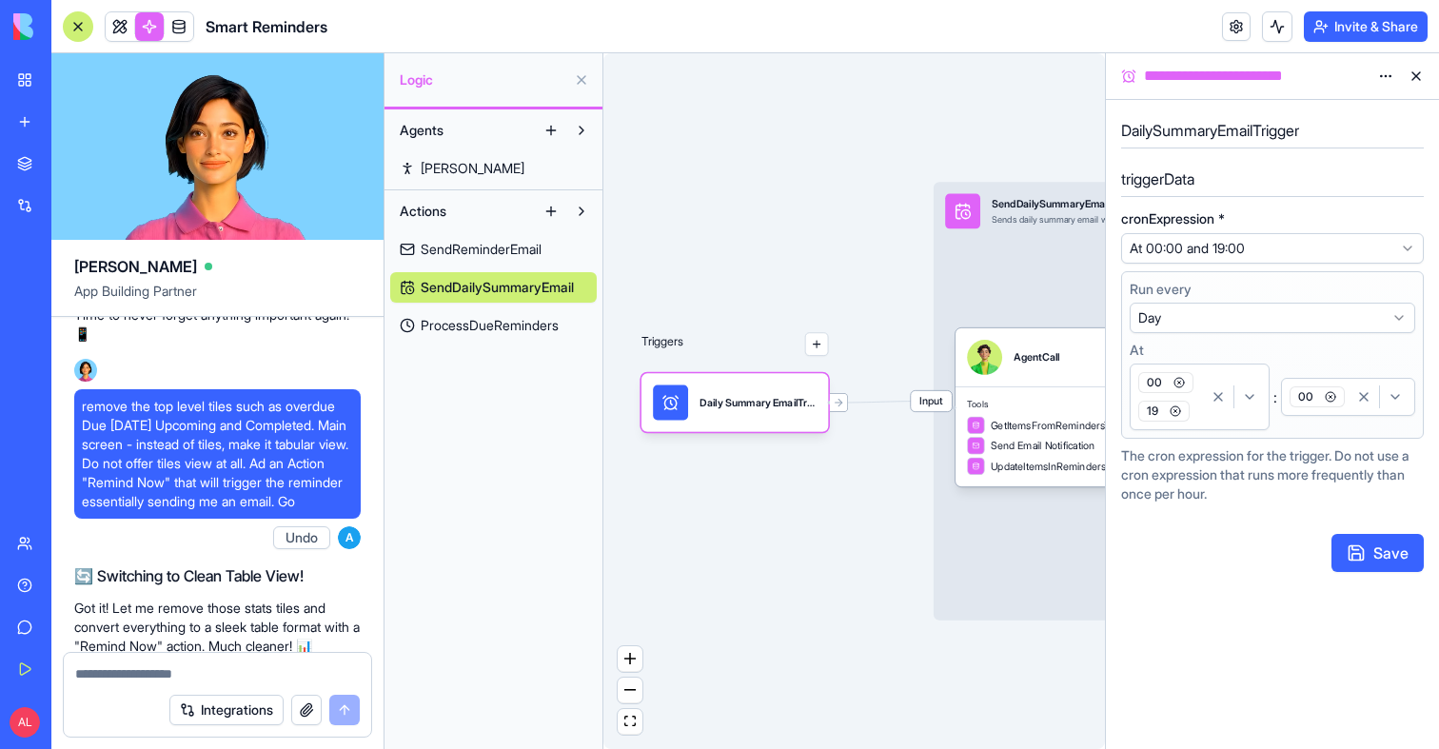
click at [1178, 382] on icon "button" at bounding box center [1179, 382] width 11 height 11
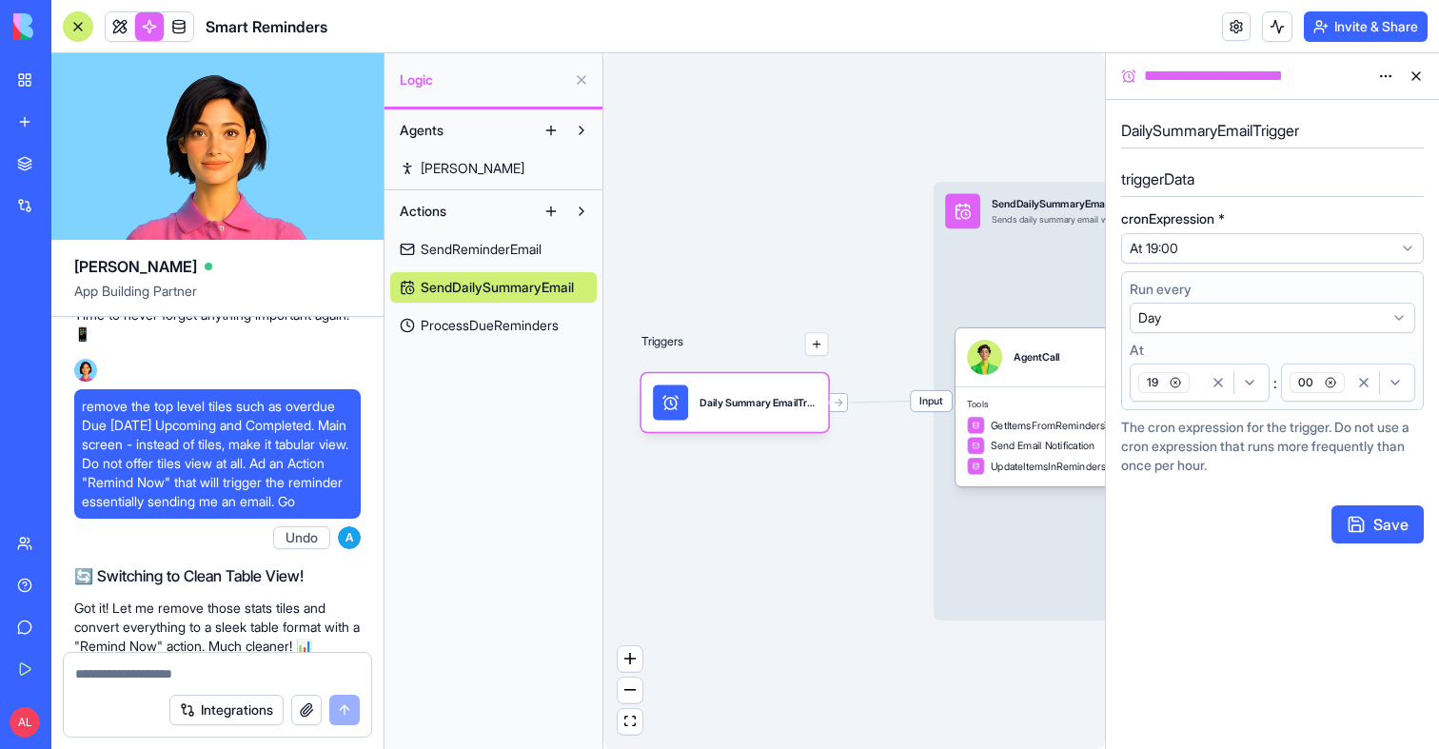
click at [1331, 382] on icon "button" at bounding box center [1330, 382] width 11 height 11
click at [1331, 382] on html "BETA My Workspace New app Marketplace Integrations Recent Smart Reminders Quote…" at bounding box center [719, 374] width 1439 height 749
click at [1352, 397] on button "00" at bounding box center [1348, 383] width 134 height 38
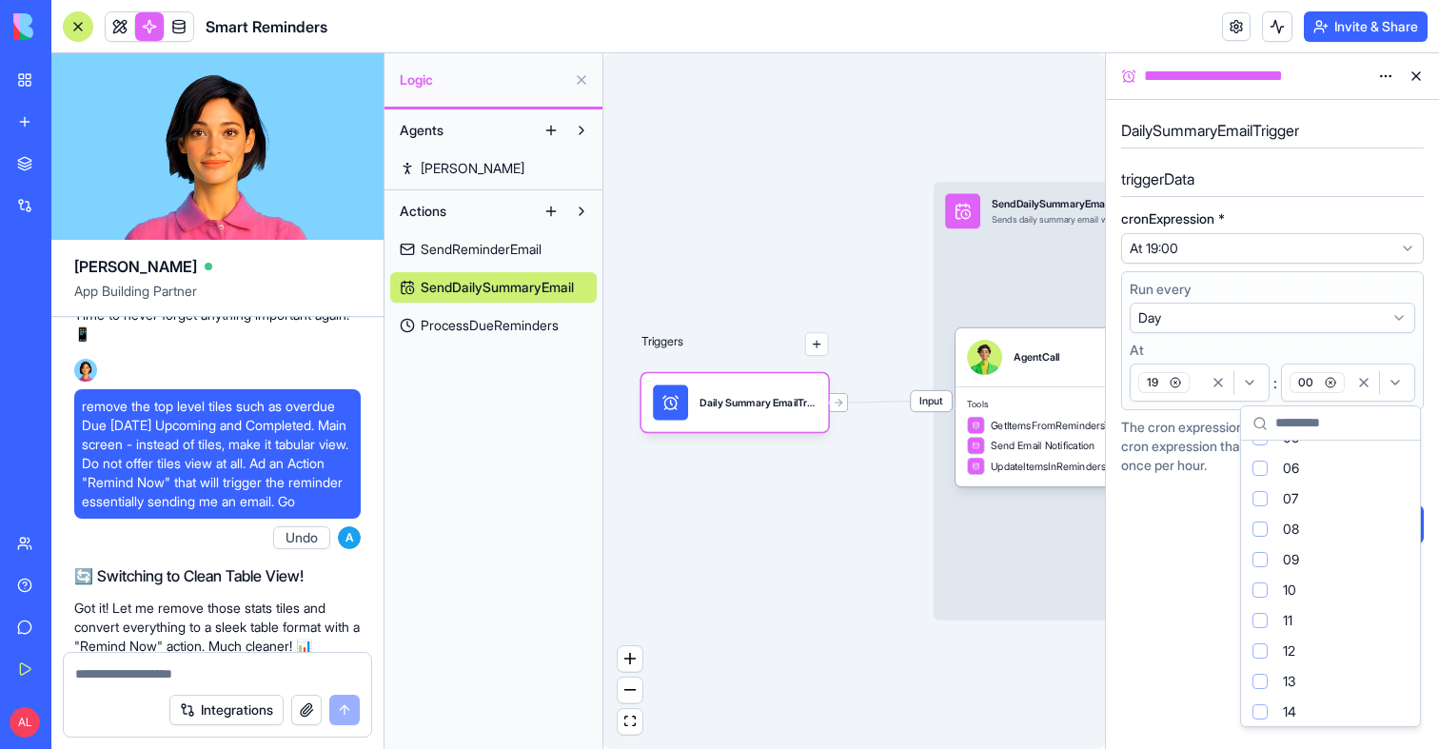
scroll to position [219, 0]
click at [1258, 665] on div "Suggestions" at bounding box center [1260, 667] width 15 height 15
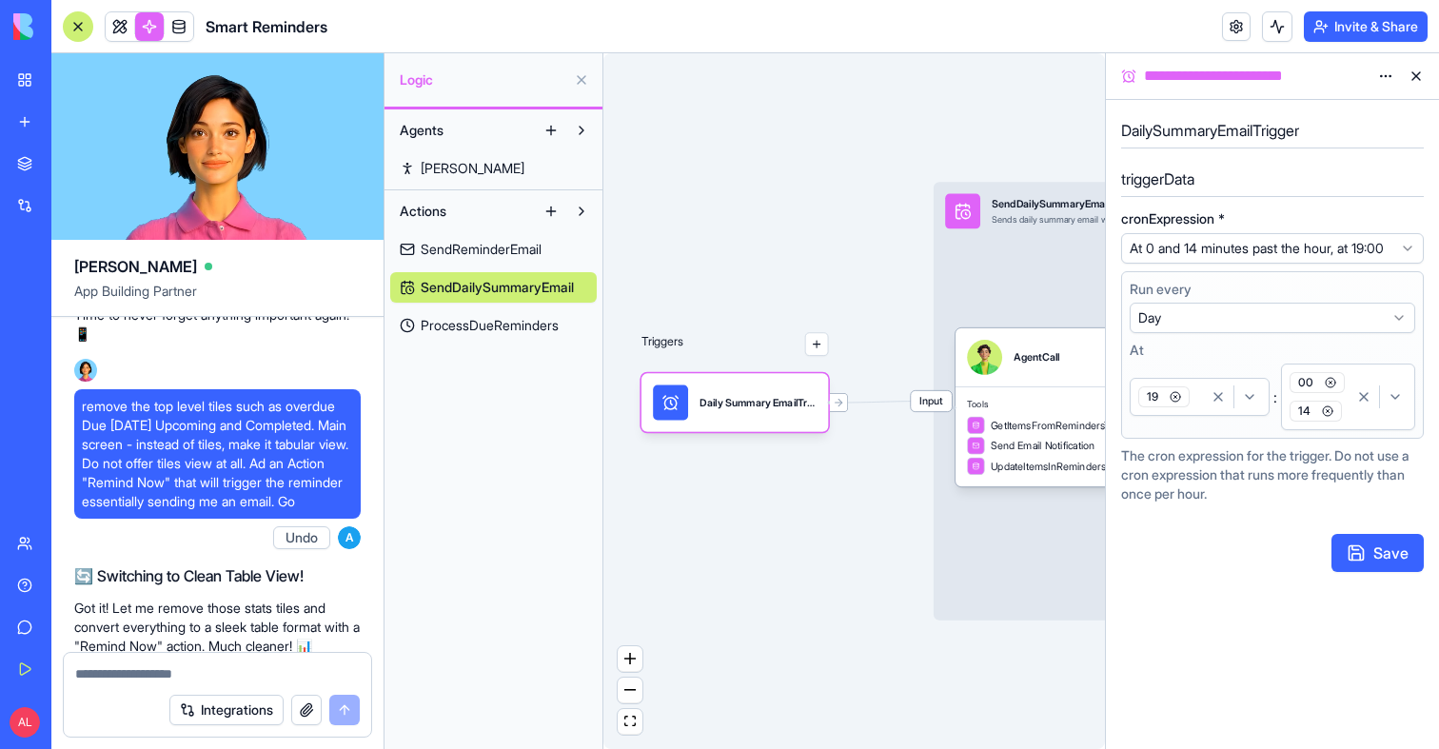
click at [1329, 385] on icon "button" at bounding box center [1330, 383] width 3 height 3
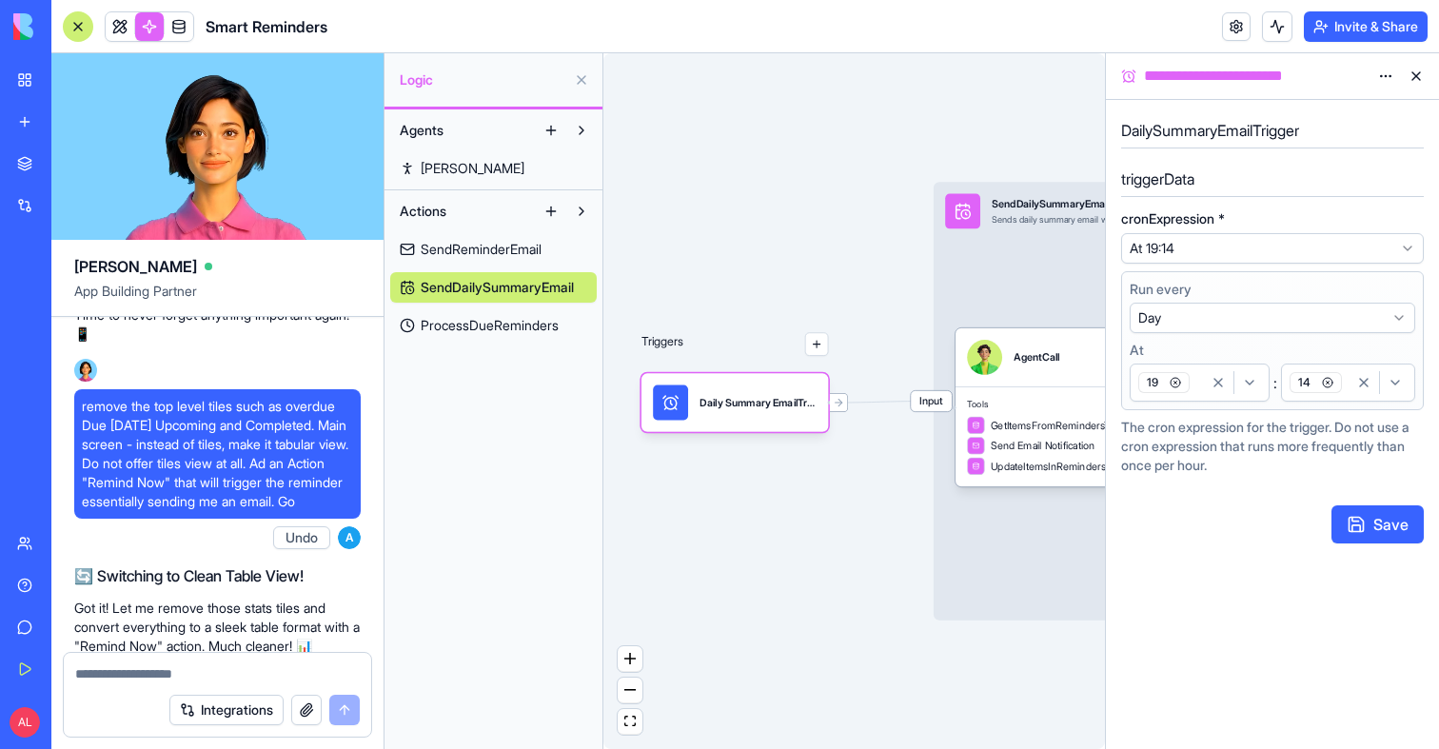
click at [1382, 522] on button "Save" at bounding box center [1378, 524] width 92 height 38
click at [1274, 28] on button at bounding box center [1277, 26] width 30 height 30
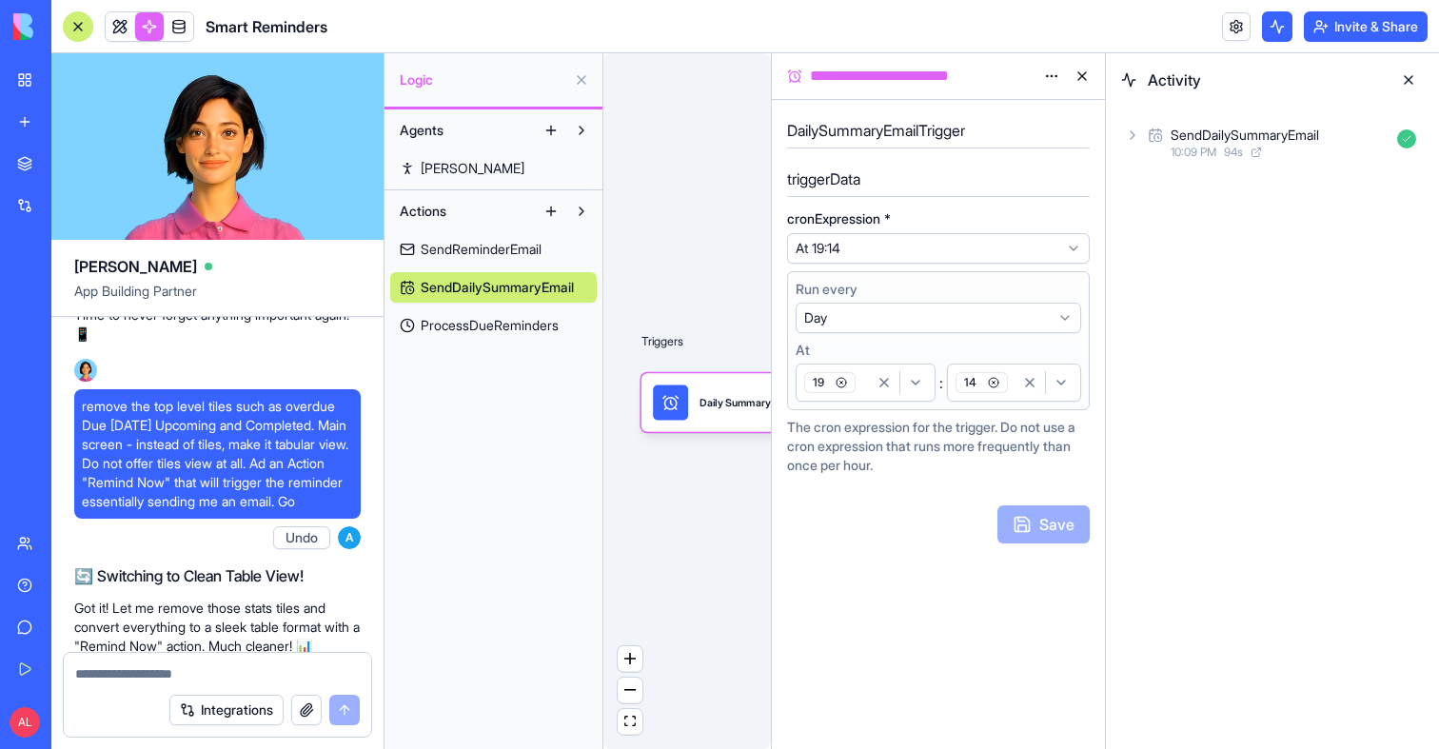
drag, startPoint x: 743, startPoint y: 579, endPoint x: 607, endPoint y: 579, distance: 136.1
click at [607, 579] on div "Triggers Daily Summary EmailTrigger Input SendDailySummaryEmail Sends daily sum…" at bounding box center [687, 401] width 168 height 696
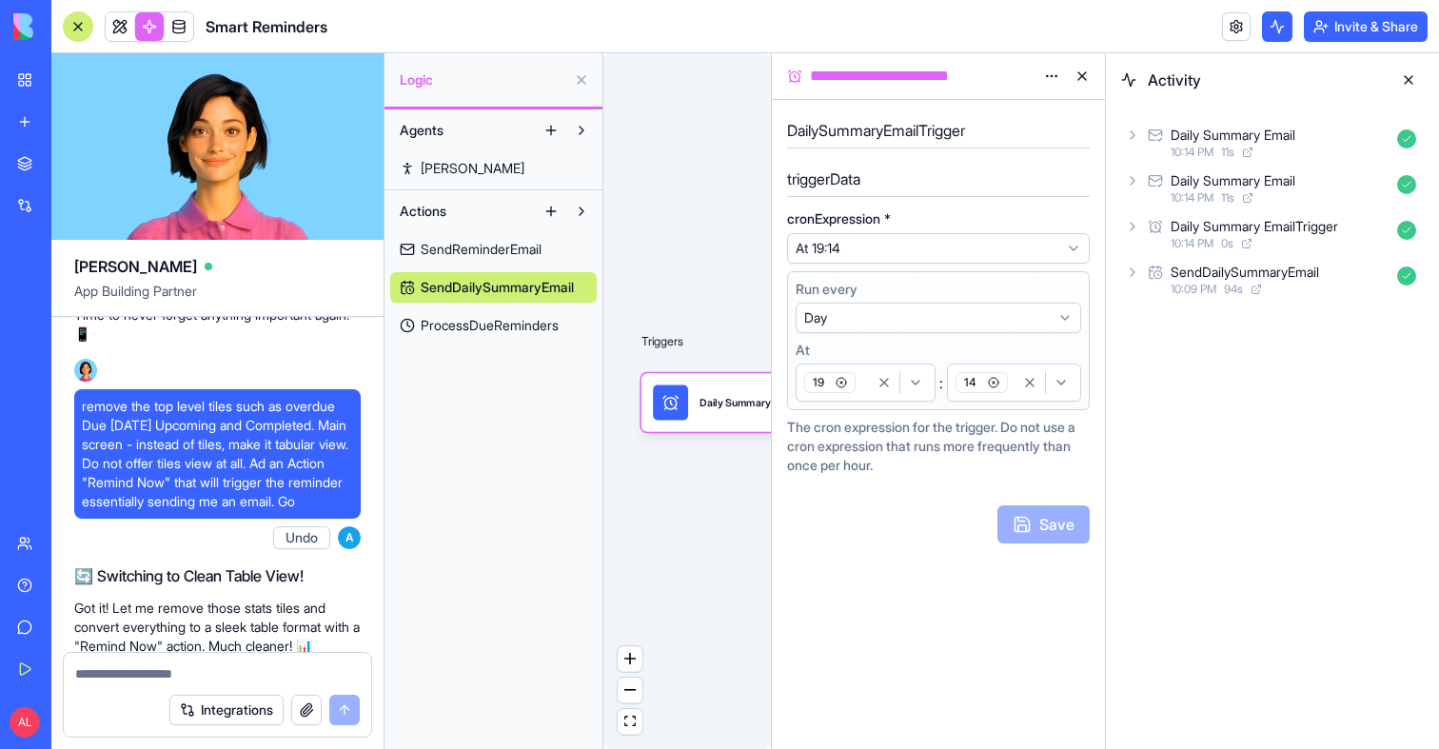
click at [1300, 238] on div "10:14 PM 0 s" at bounding box center [1280, 243] width 219 height 15
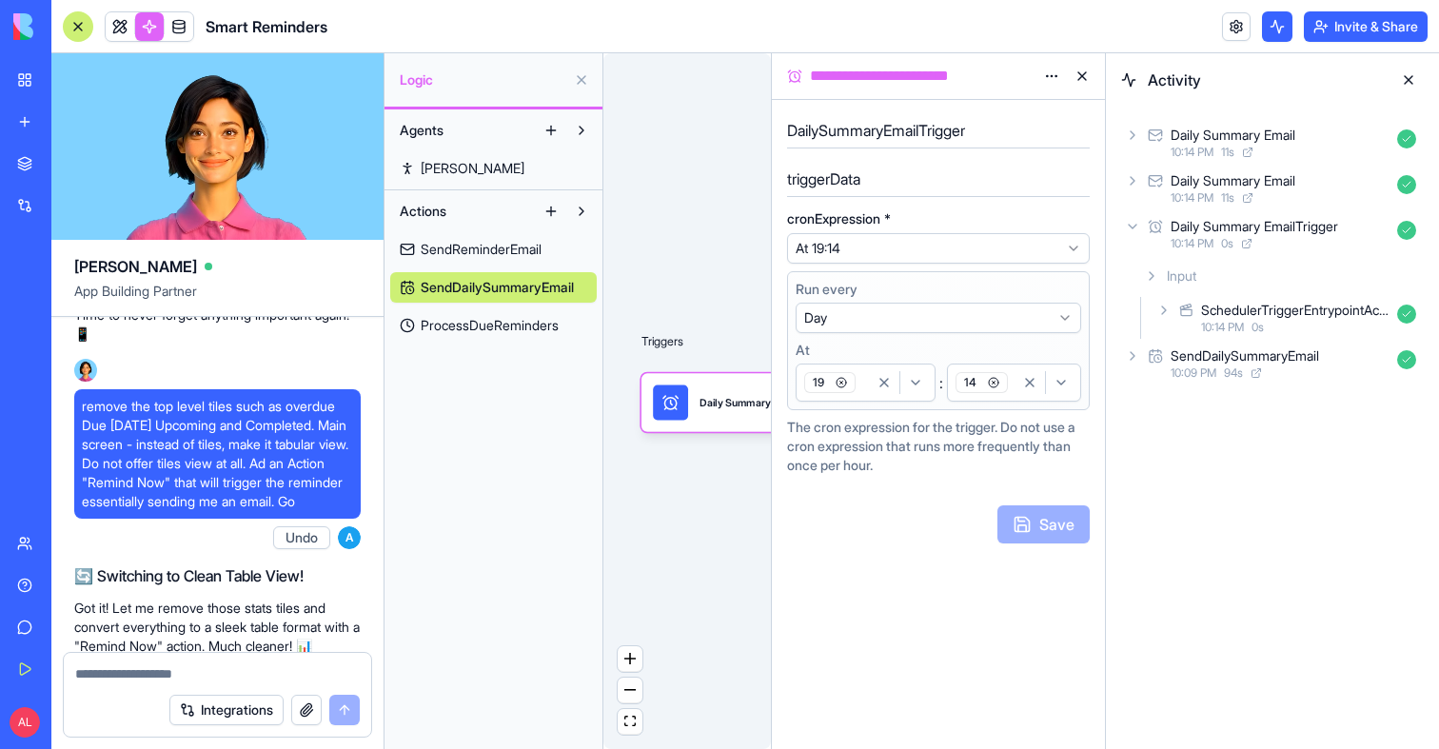
click at [1300, 238] on div "10:14 PM 0 s" at bounding box center [1280, 243] width 219 height 15
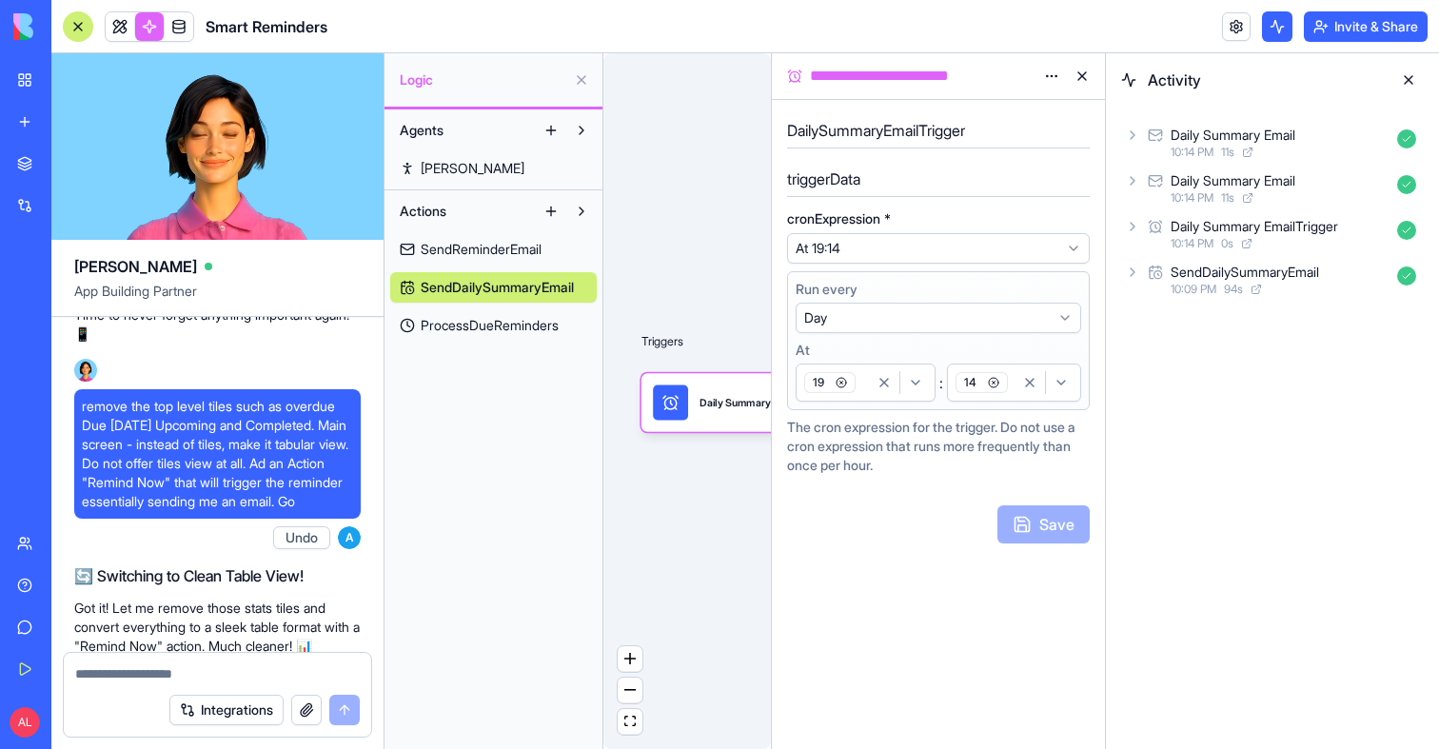
click at [1297, 202] on div "10:14 PM 11 s" at bounding box center [1280, 197] width 219 height 15
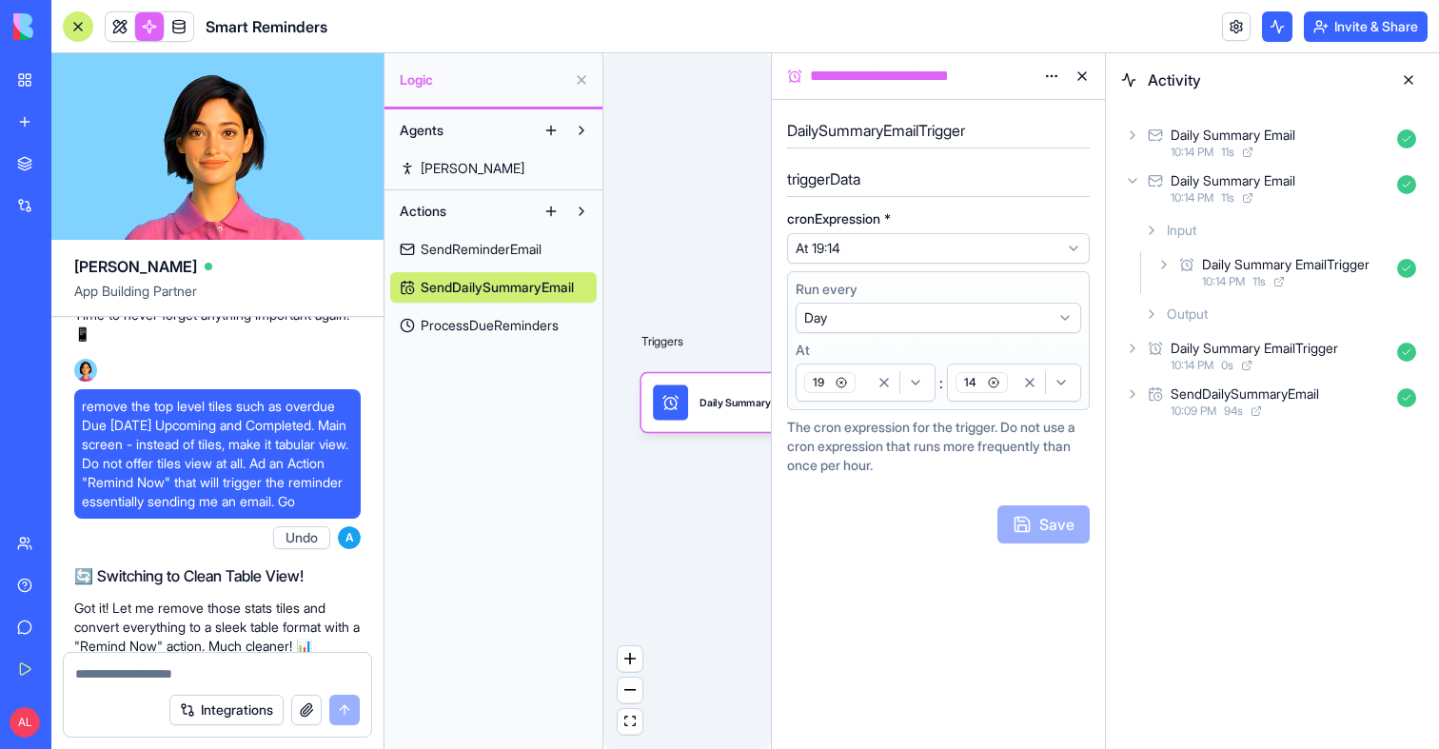
click at [1295, 189] on div "Daily Summary Email" at bounding box center [1233, 180] width 125 height 19
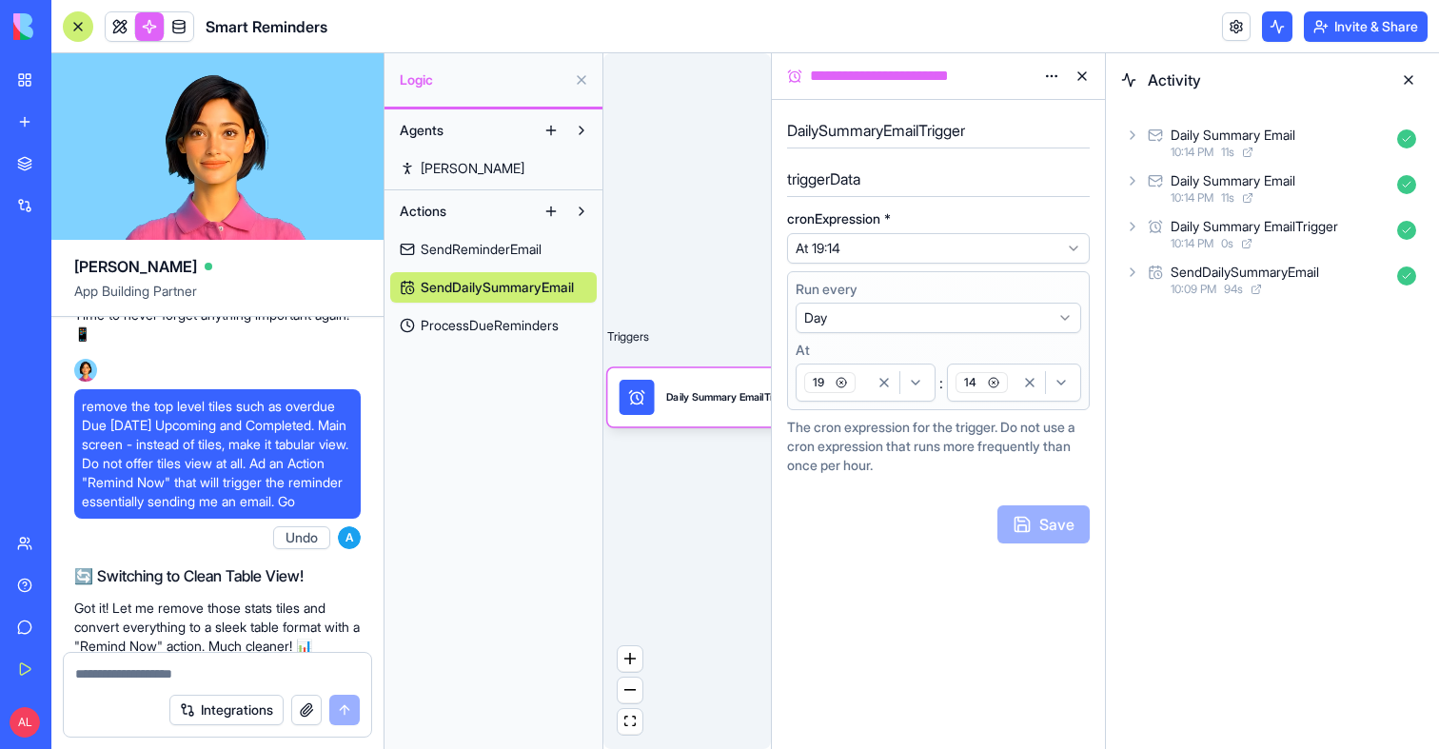
click at [1409, 82] on button at bounding box center [1408, 80] width 30 height 30
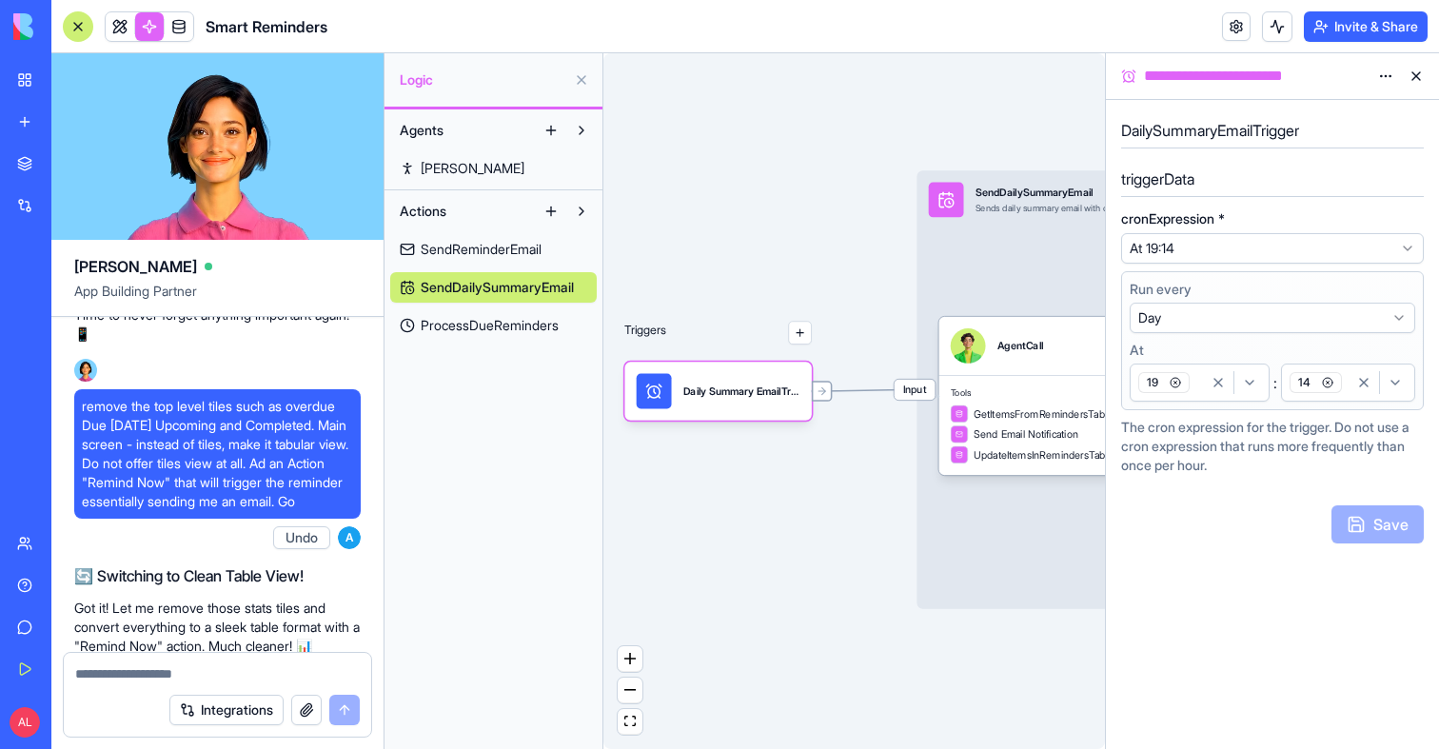
click at [826, 394] on icon at bounding box center [821, 390] width 11 height 11
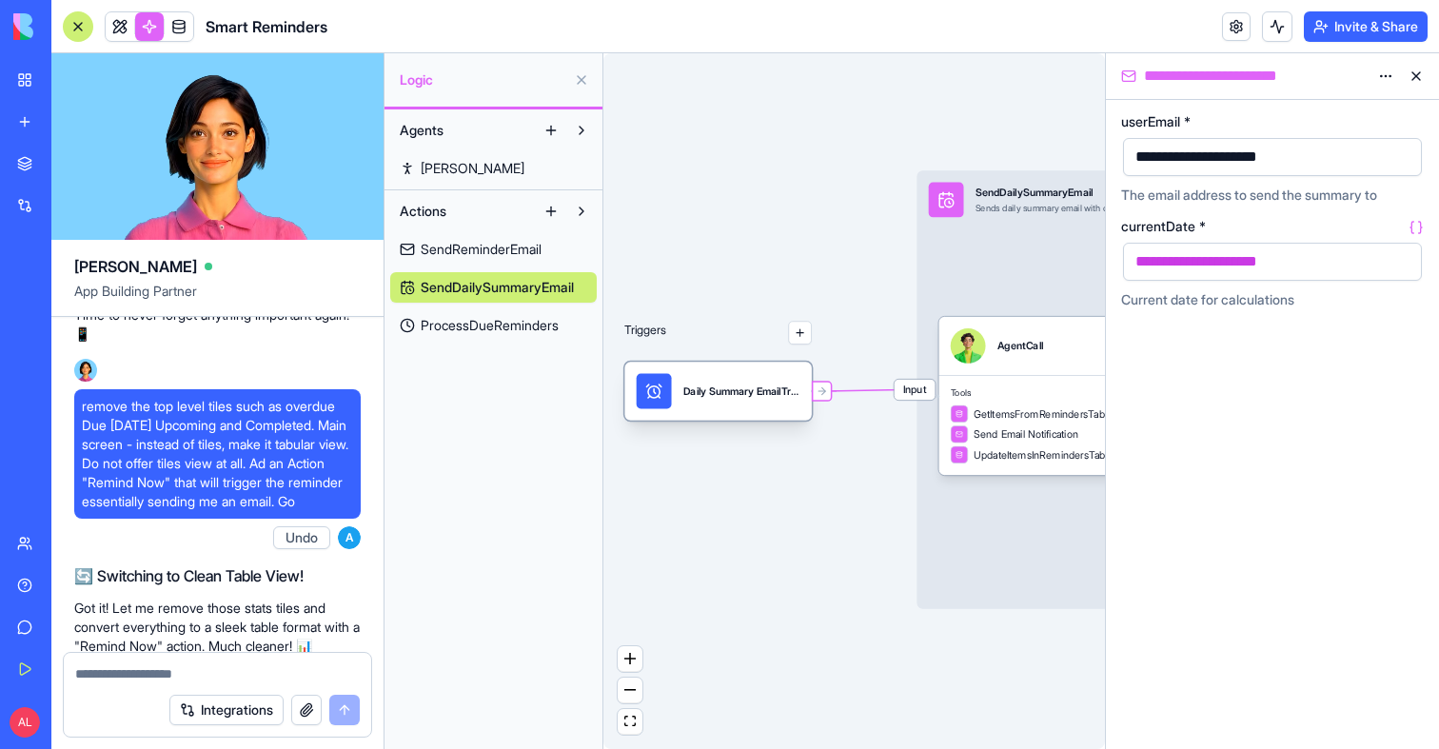
click at [764, 401] on div "Daily Summary EmailTrigger" at bounding box center [741, 391] width 117 height 35
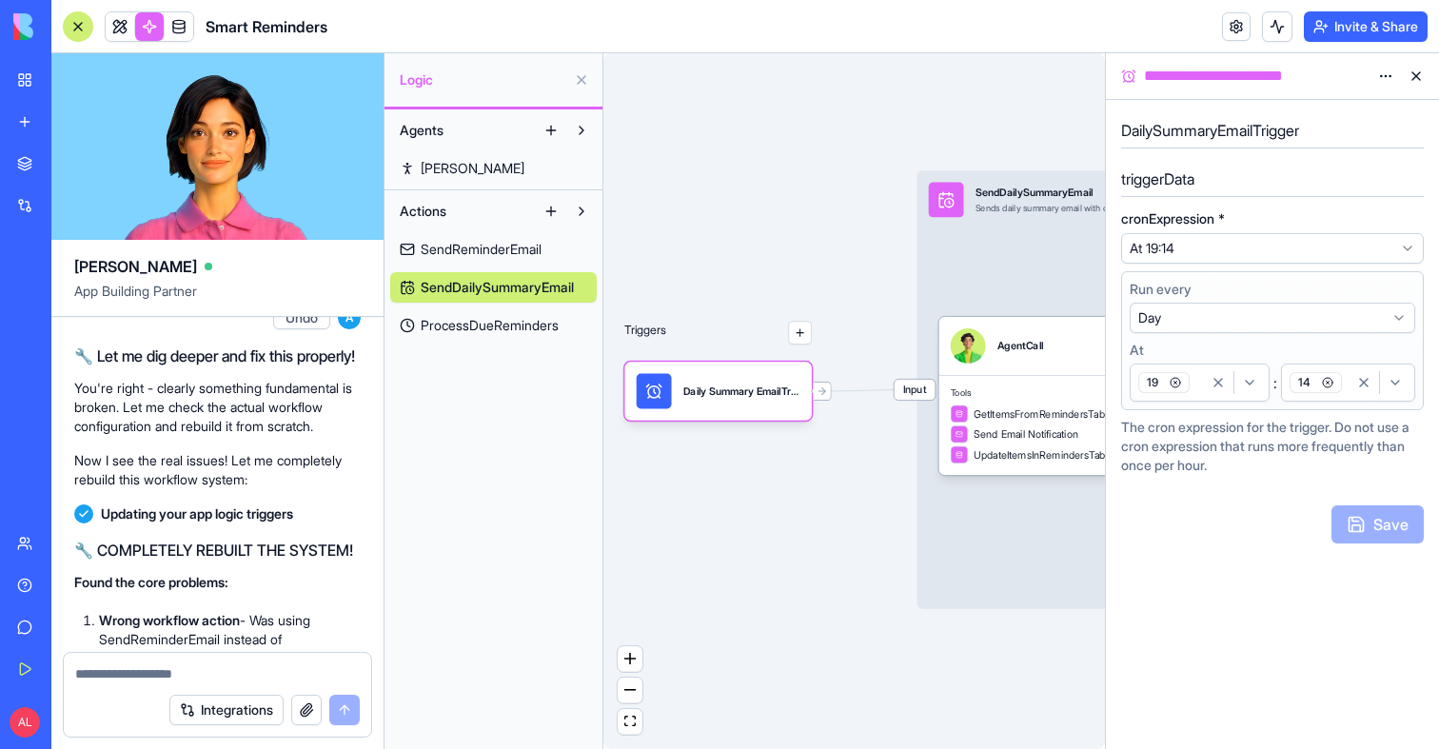
scroll to position [7152, 0]
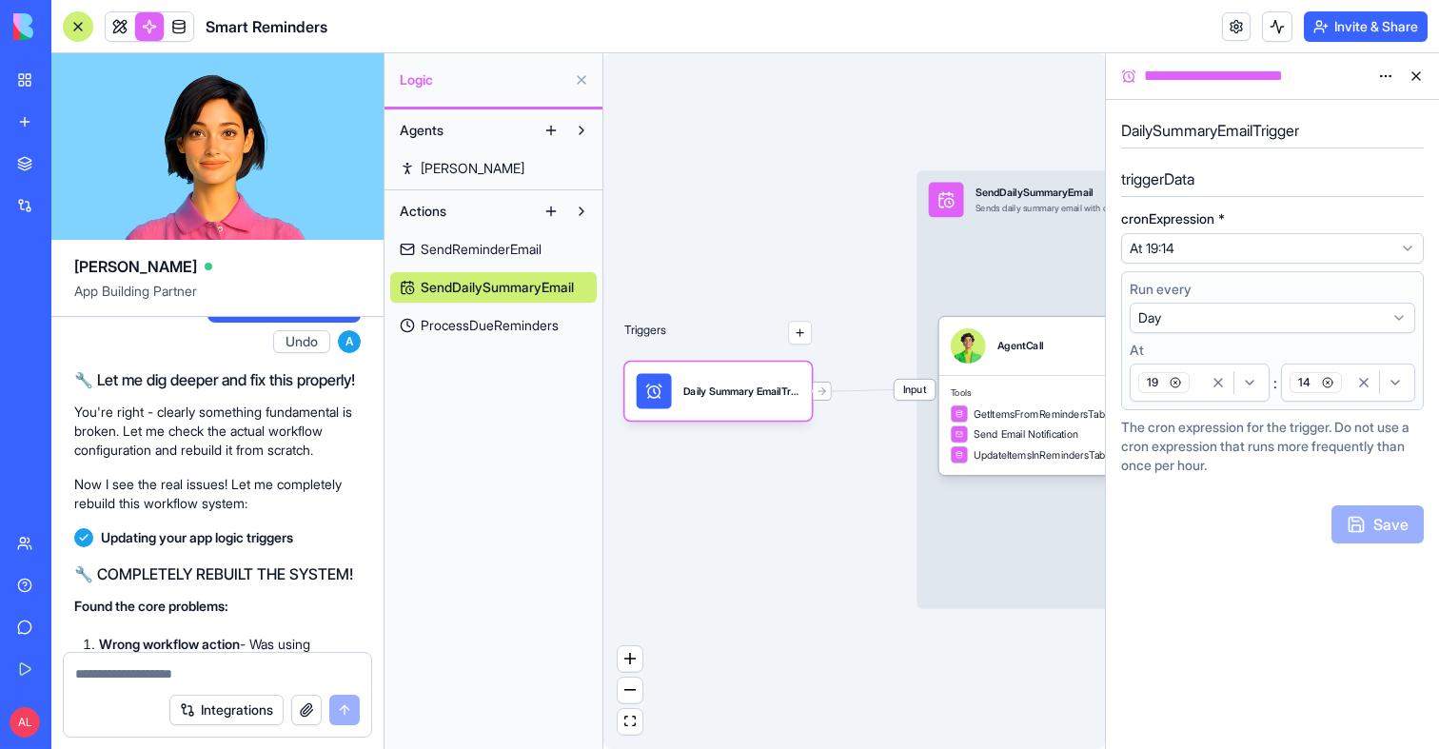
click at [315, 353] on button "Undo" at bounding box center [301, 341] width 57 height 23
click at [824, 395] on icon at bounding box center [821, 390] width 11 height 11
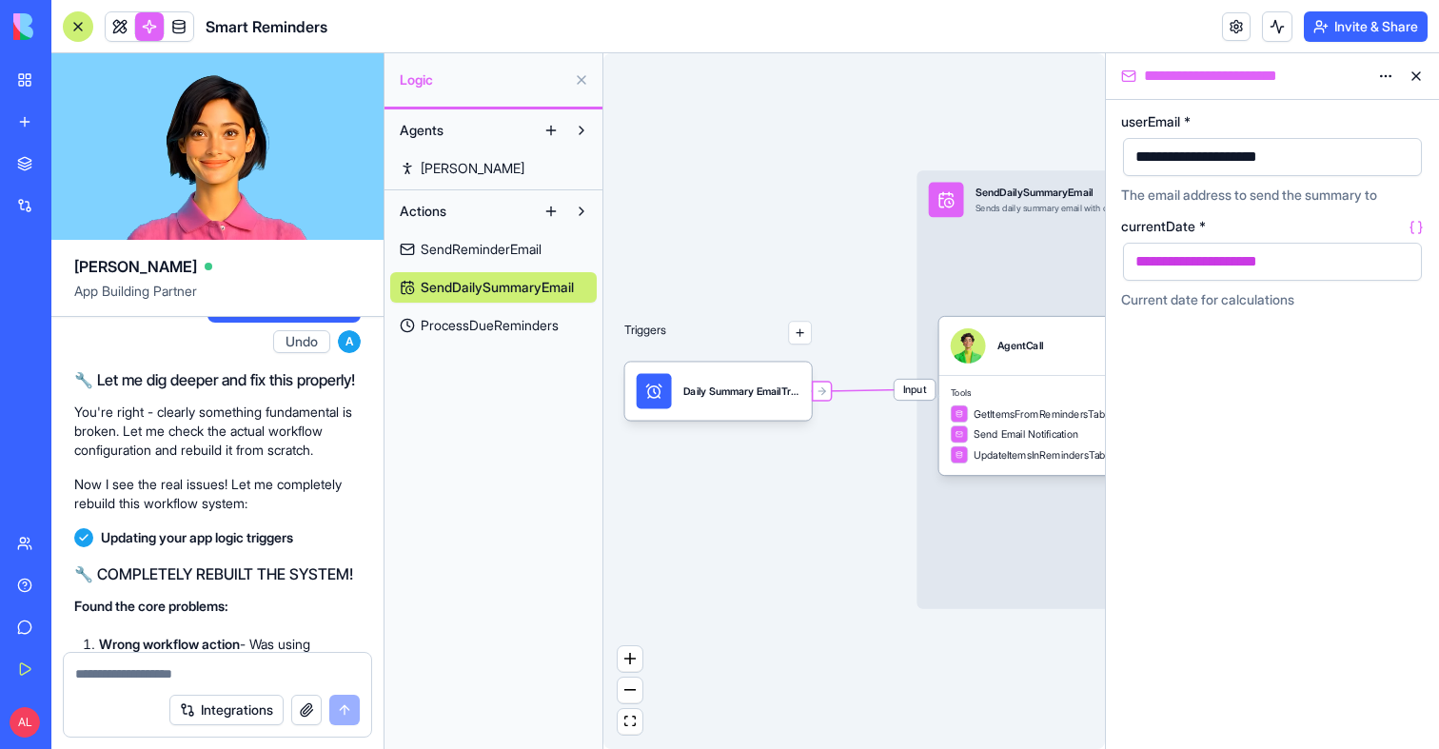
click at [123, 32] on link at bounding box center [120, 26] width 29 height 29
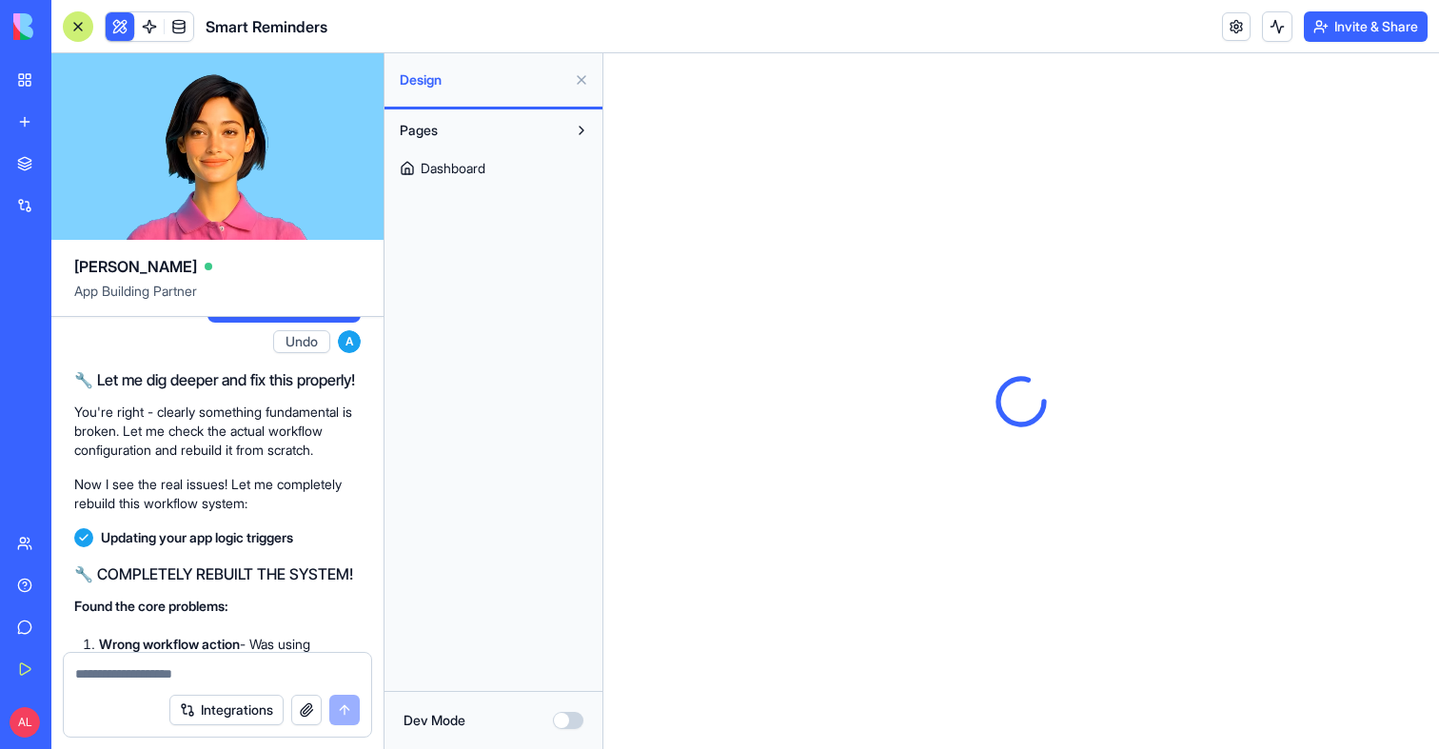
click at [586, 84] on button at bounding box center [581, 80] width 30 height 30
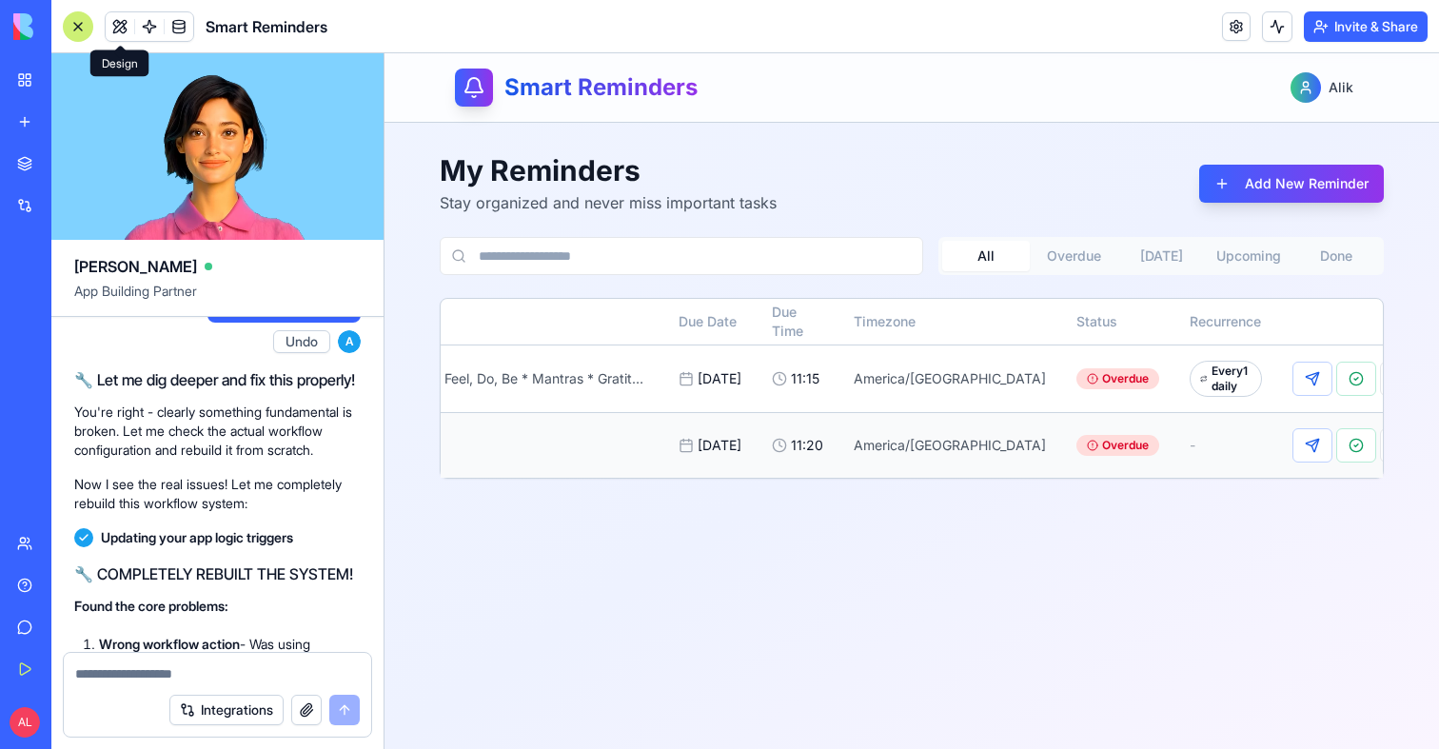
scroll to position [0, 248]
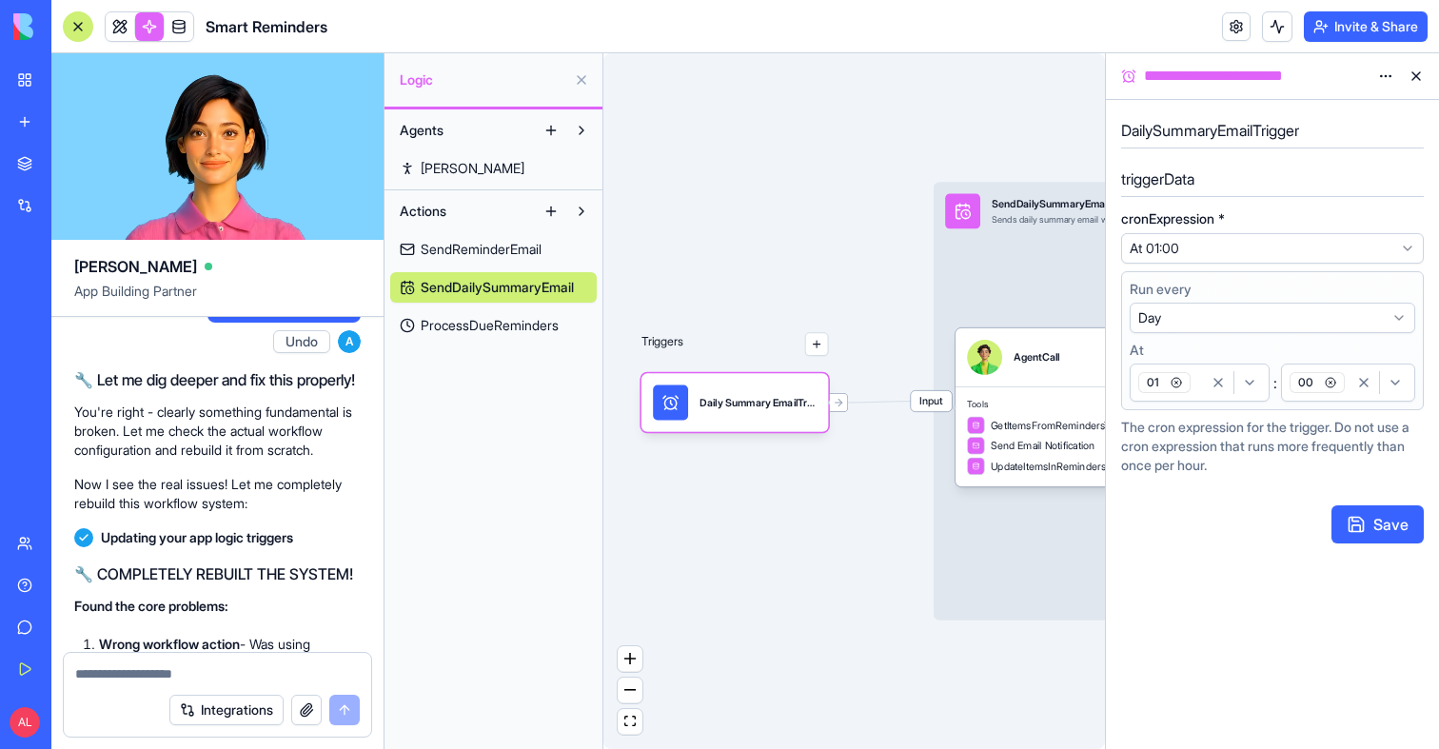
click at [884, 545] on div "Triggers Daily Summary EmailTrigger Input SendDailySummaryEmail Sends daily sum…" at bounding box center [854, 401] width 502 height 696
click at [111, 30] on link at bounding box center [120, 26] width 29 height 29
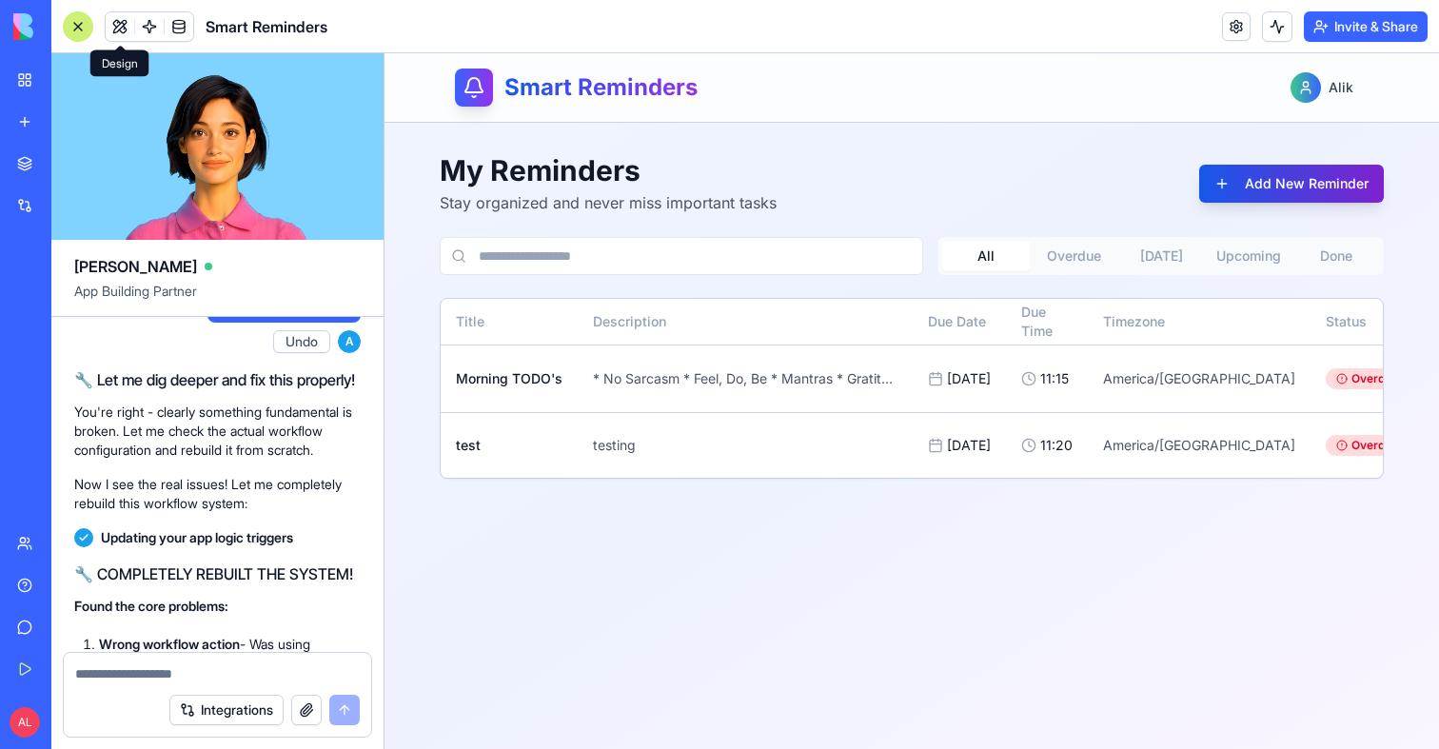
click at [1275, 198] on button "Add New Reminder" at bounding box center [1291, 184] width 185 height 38
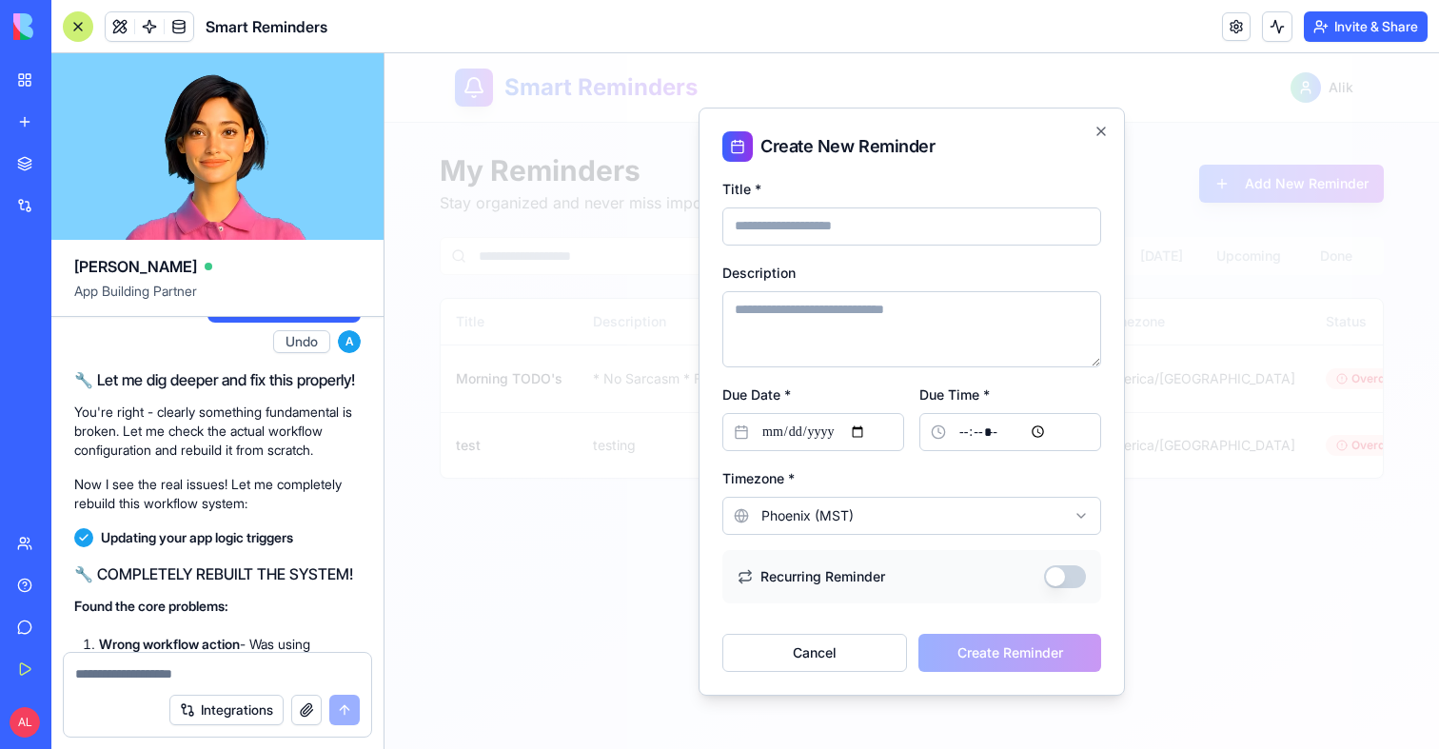
click at [838, 425] on input "Due Date *" at bounding box center [813, 432] width 182 height 38
click at [865, 434] on input "Due Date *" at bounding box center [813, 432] width 182 height 38
type input "**********"
click at [1019, 437] on input "Due Time *" at bounding box center [1010, 432] width 182 height 38
type input "*****"
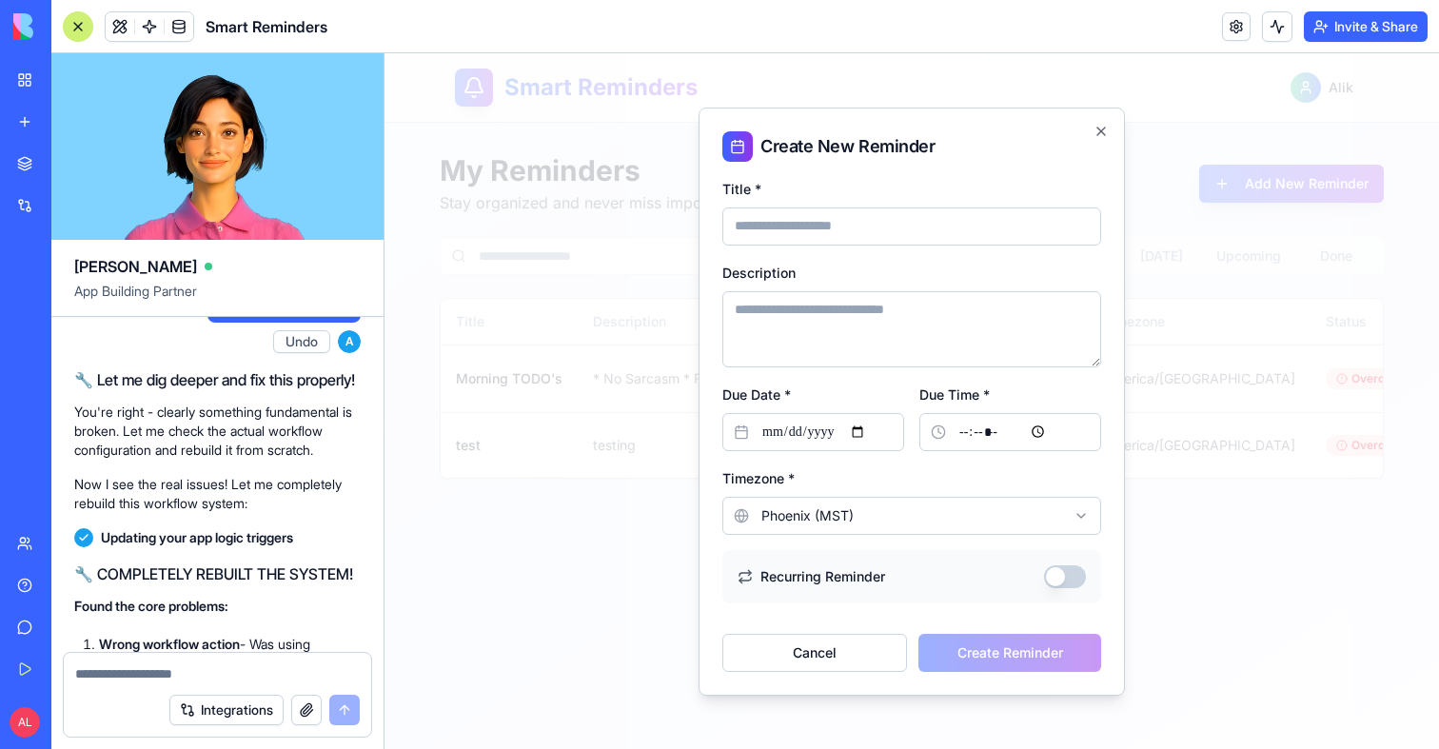
click at [876, 230] on input "Title *" at bounding box center [911, 226] width 379 height 38
type input "*"
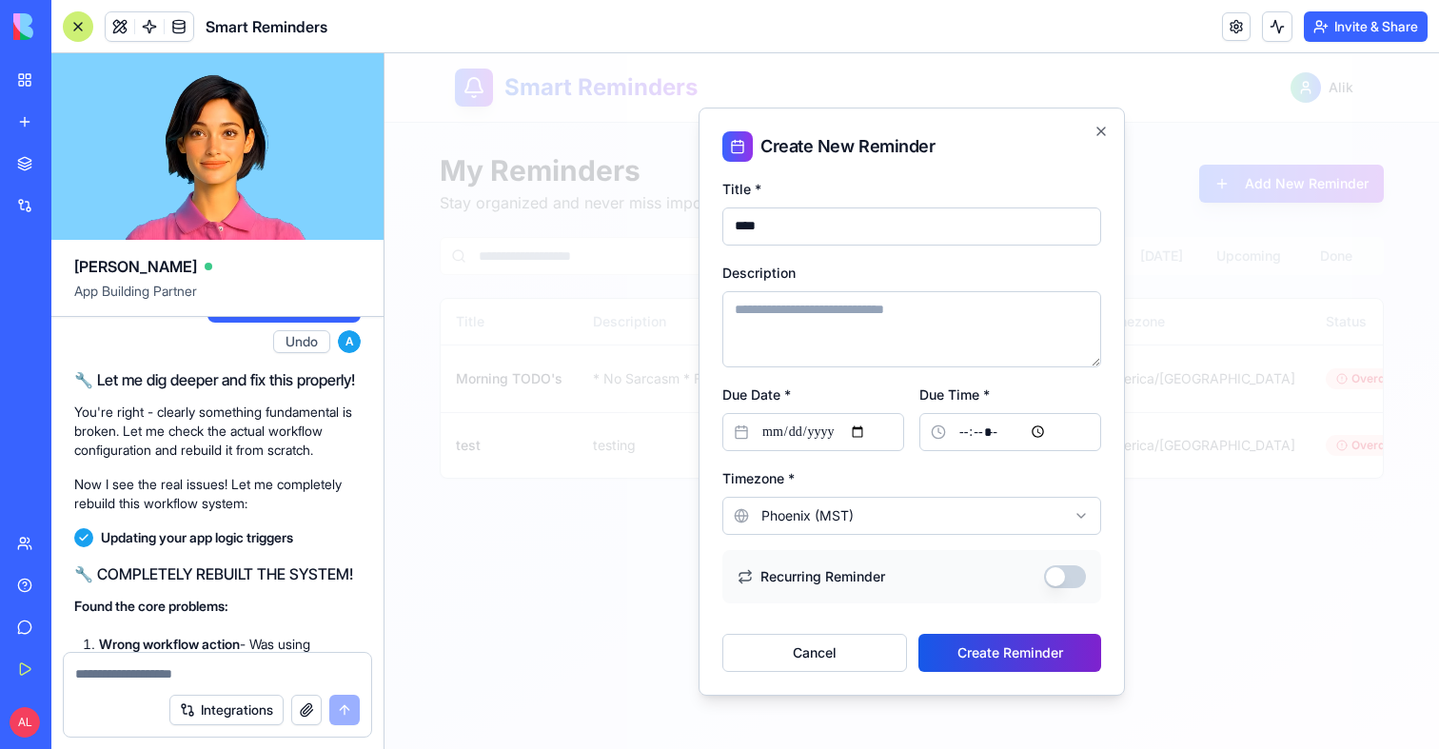
type input "****"
click at [1001, 638] on button "Create Reminder" at bounding box center [1009, 653] width 183 height 38
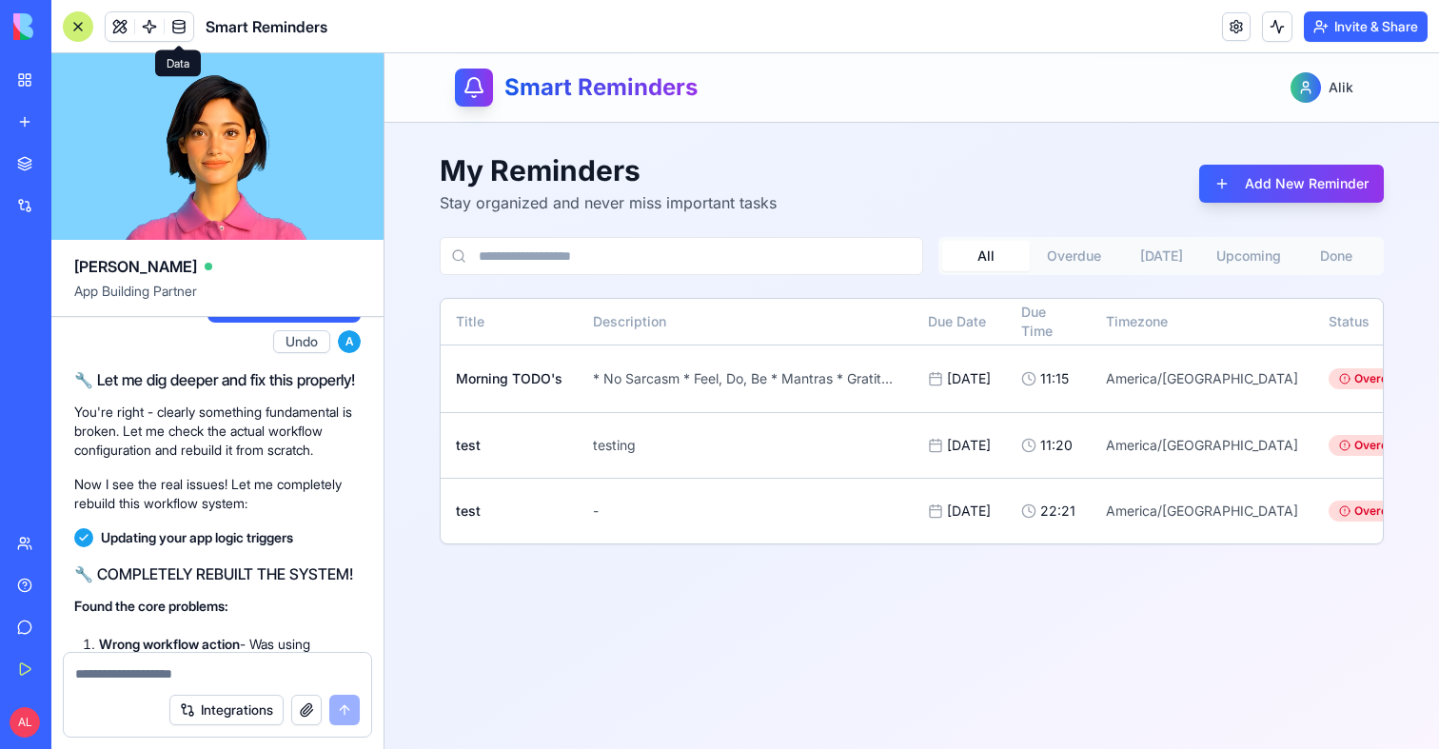
click at [154, 28] on span at bounding box center [178, 26] width 53 height 53
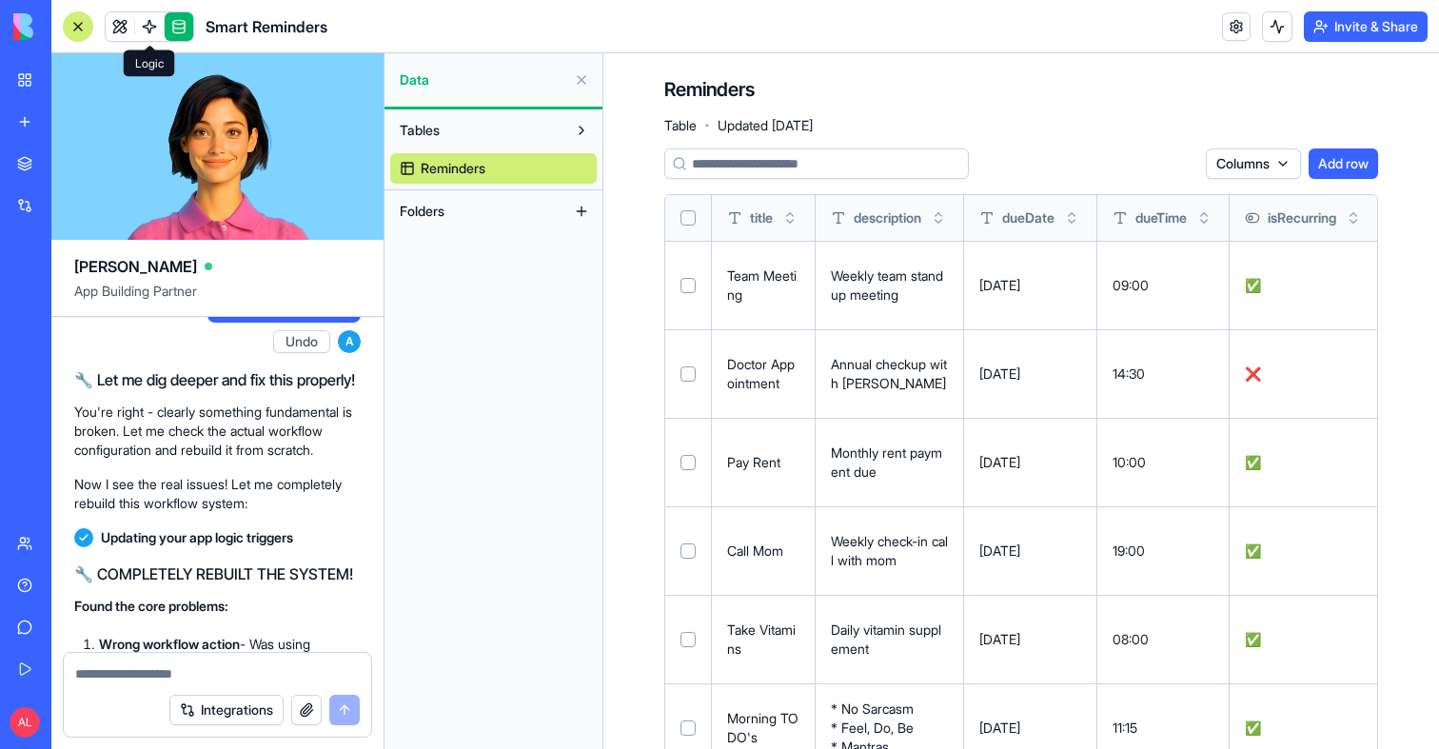
click at [149, 24] on link at bounding box center [149, 26] width 29 height 29
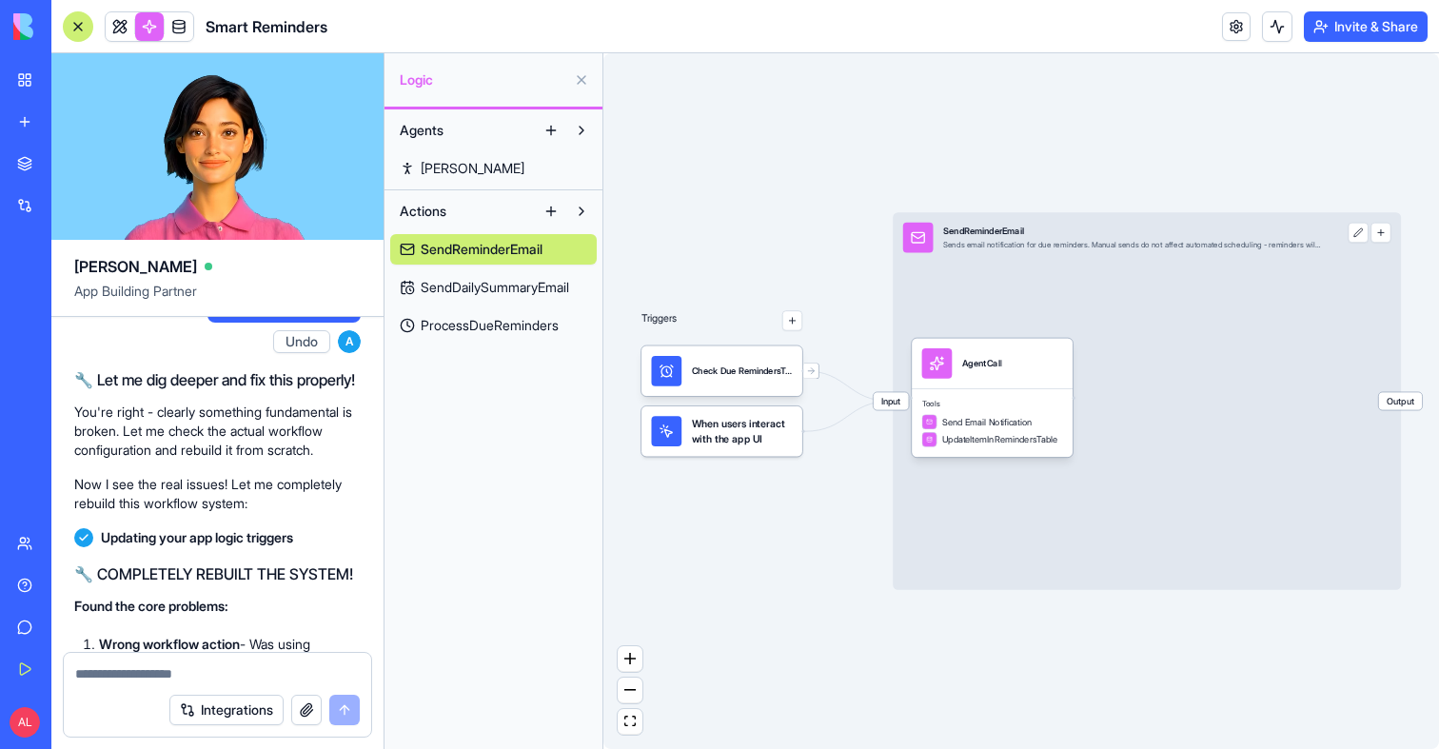
click at [508, 278] on span "SendDailySummaryEmail" at bounding box center [495, 287] width 148 height 19
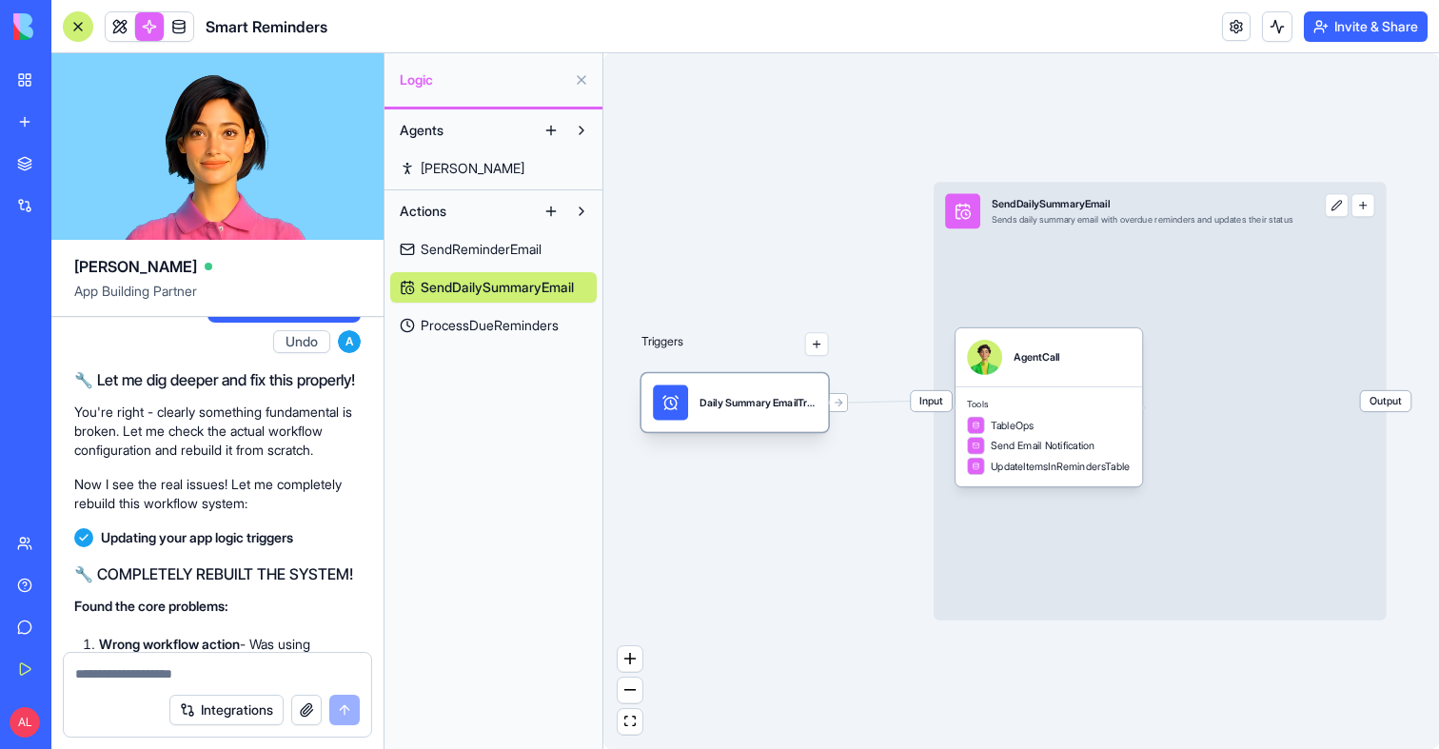
click at [716, 379] on div "Daily Summary EmailTrigger" at bounding box center [735, 402] width 187 height 58
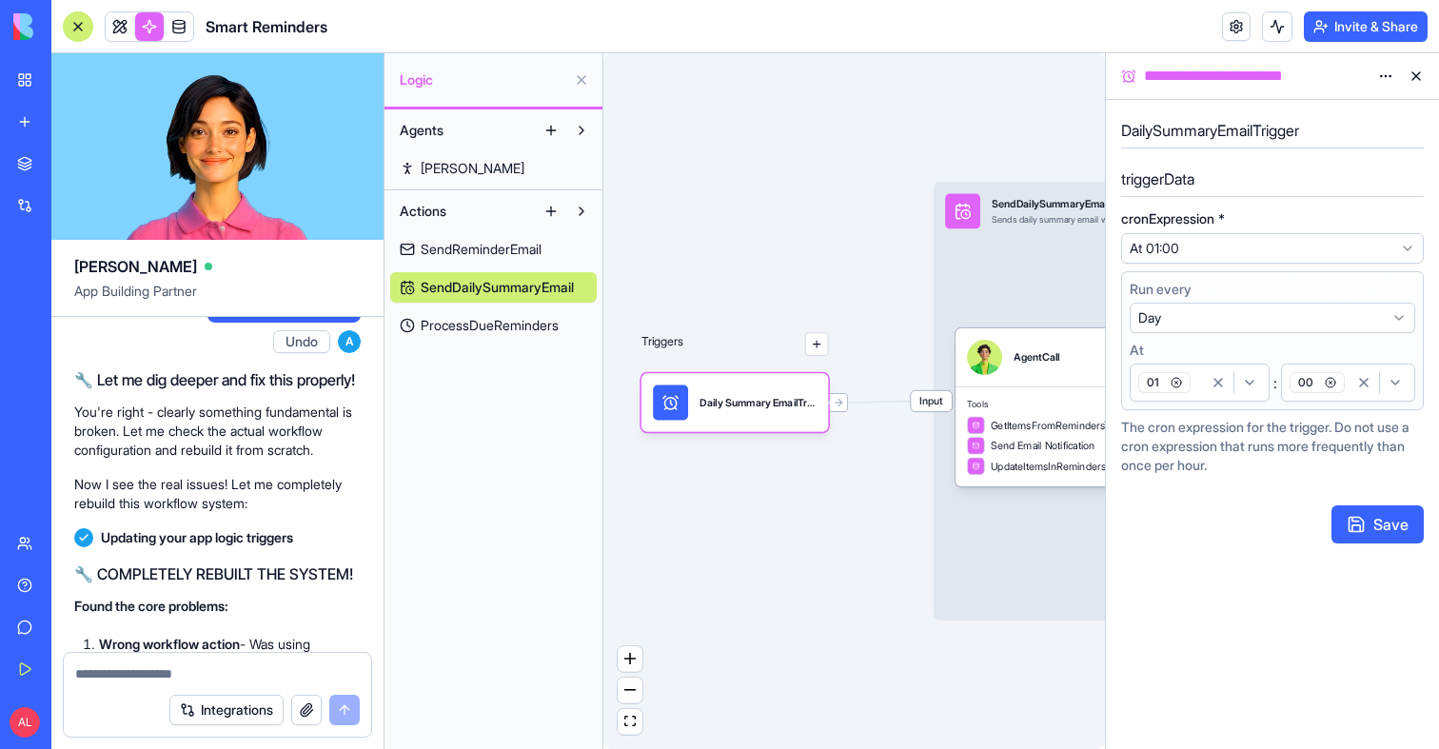
click at [1195, 380] on div "01" at bounding box center [1169, 382] width 69 height 29
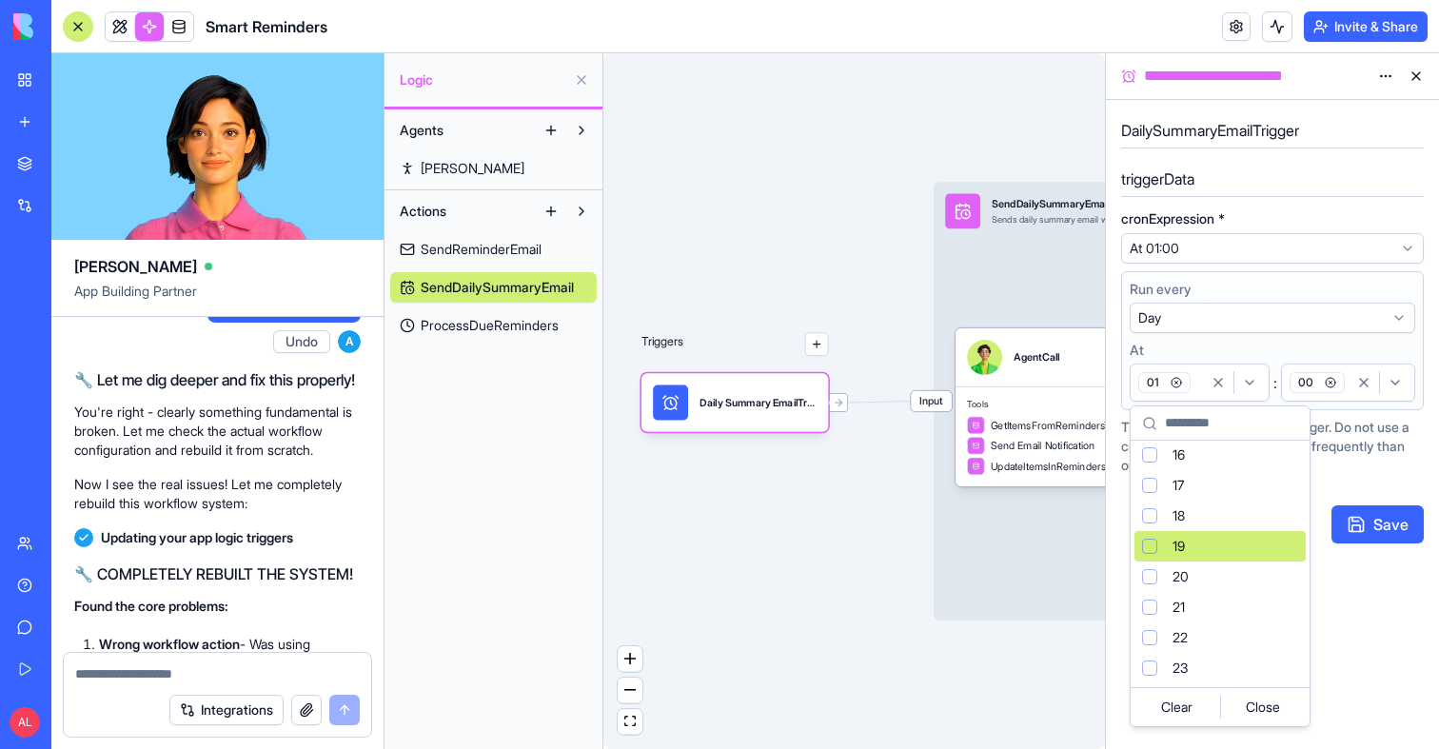
click at [1152, 544] on div "Suggestions" at bounding box center [1149, 546] width 15 height 15
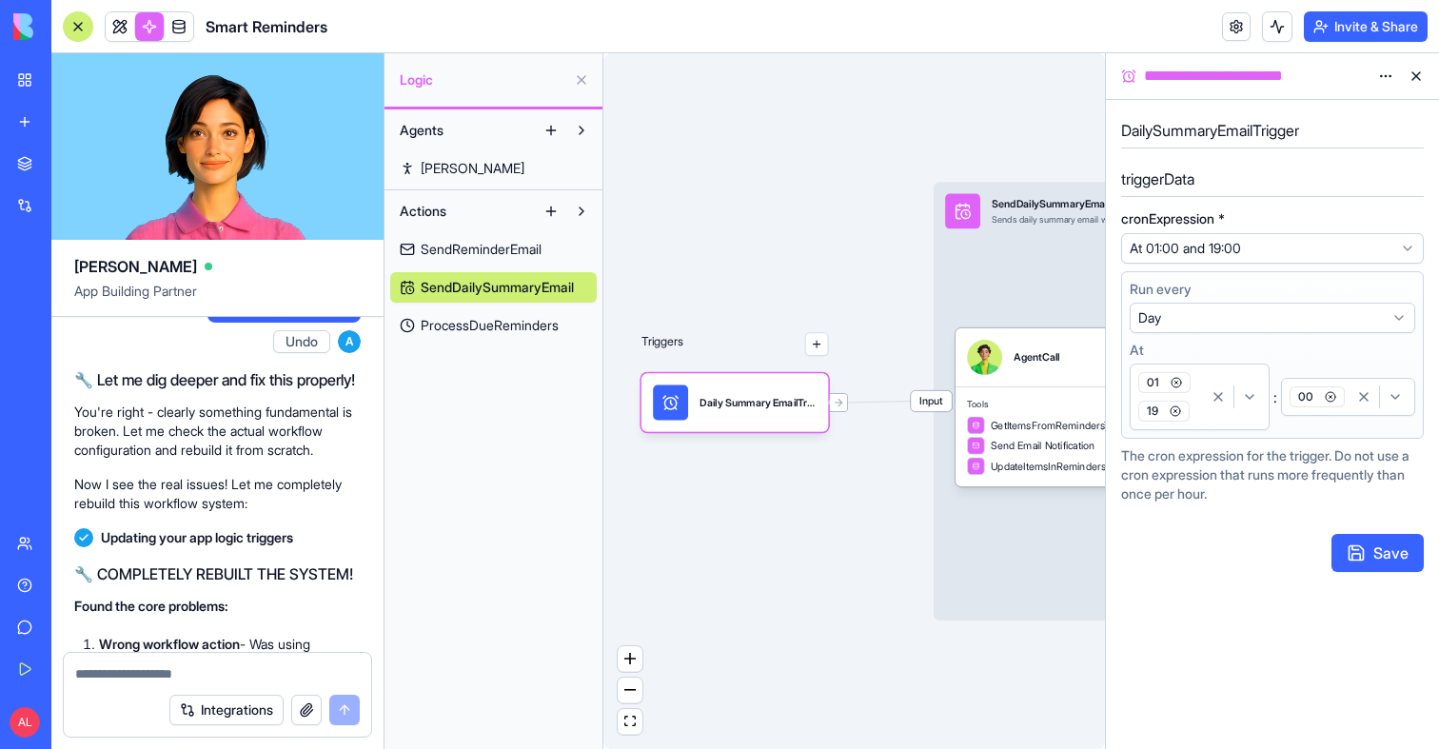
click at [1178, 384] on icon "button" at bounding box center [1176, 382] width 11 height 11
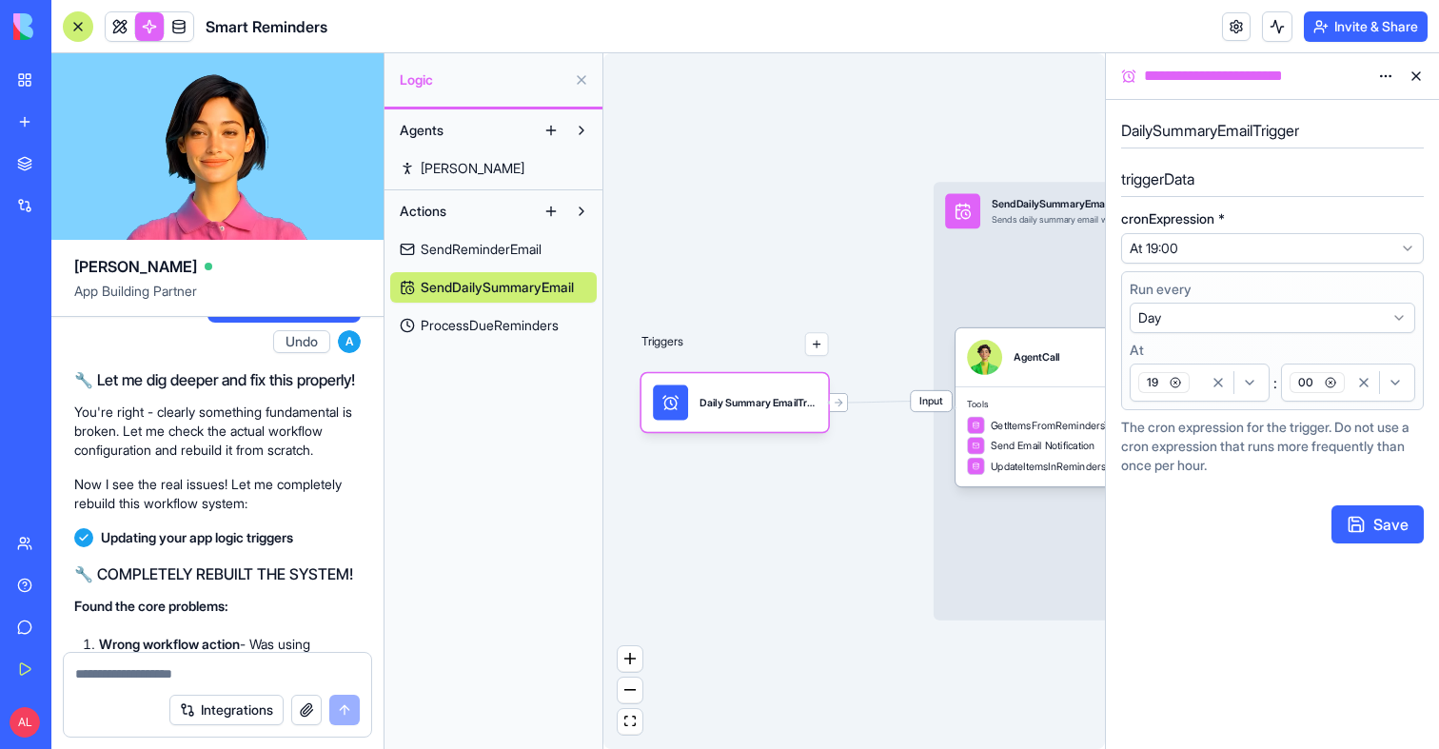
click at [1347, 396] on div "00" at bounding box center [1317, 382] width 63 height 29
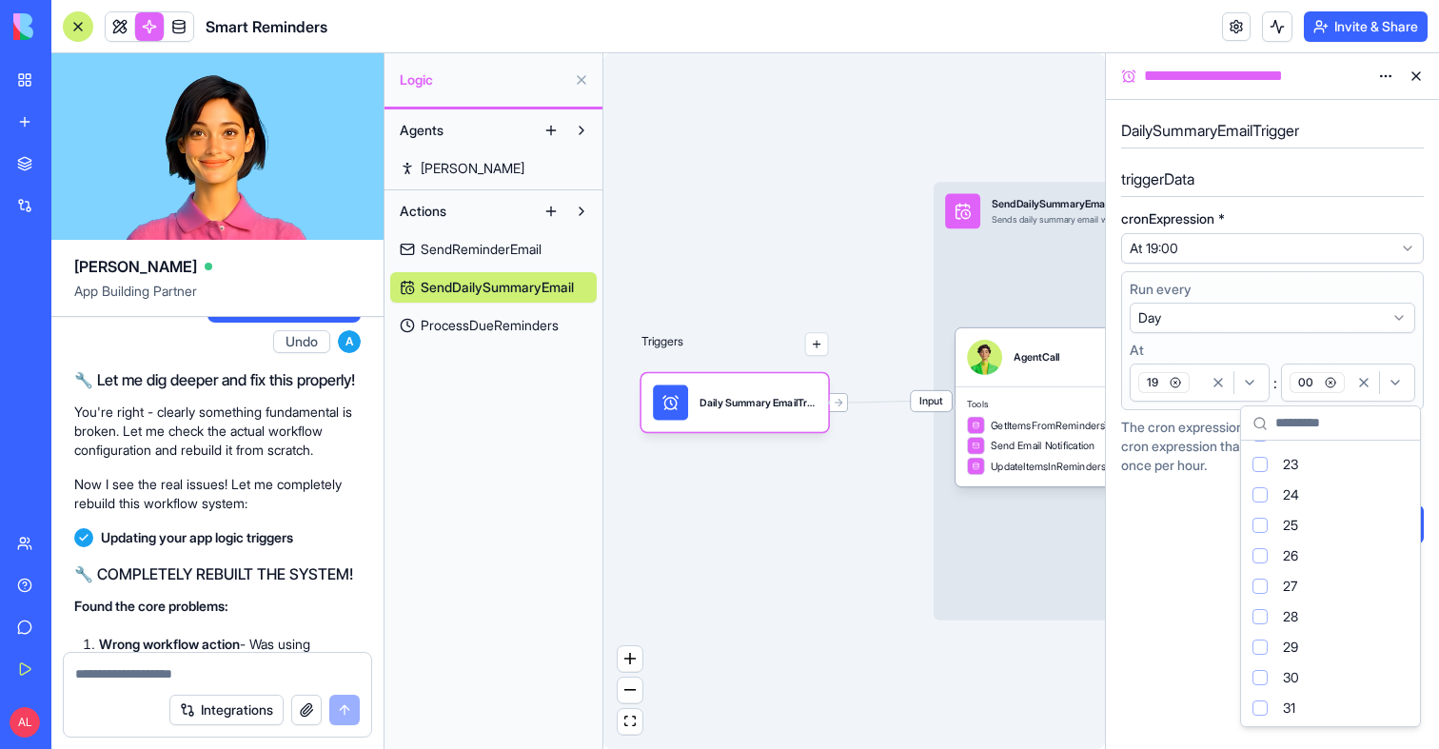
scroll to position [620, 0]
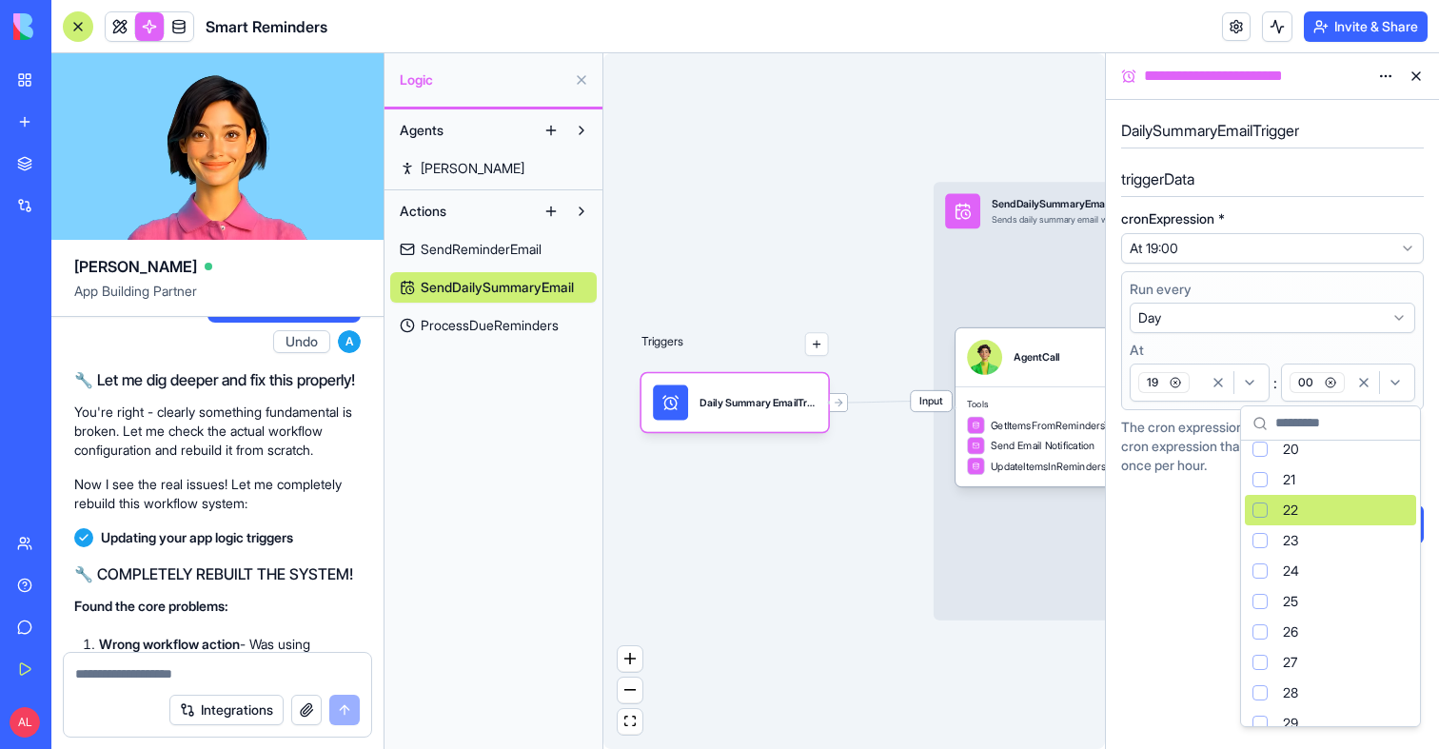
click at [1263, 513] on div "Suggestions" at bounding box center [1260, 510] width 15 height 15
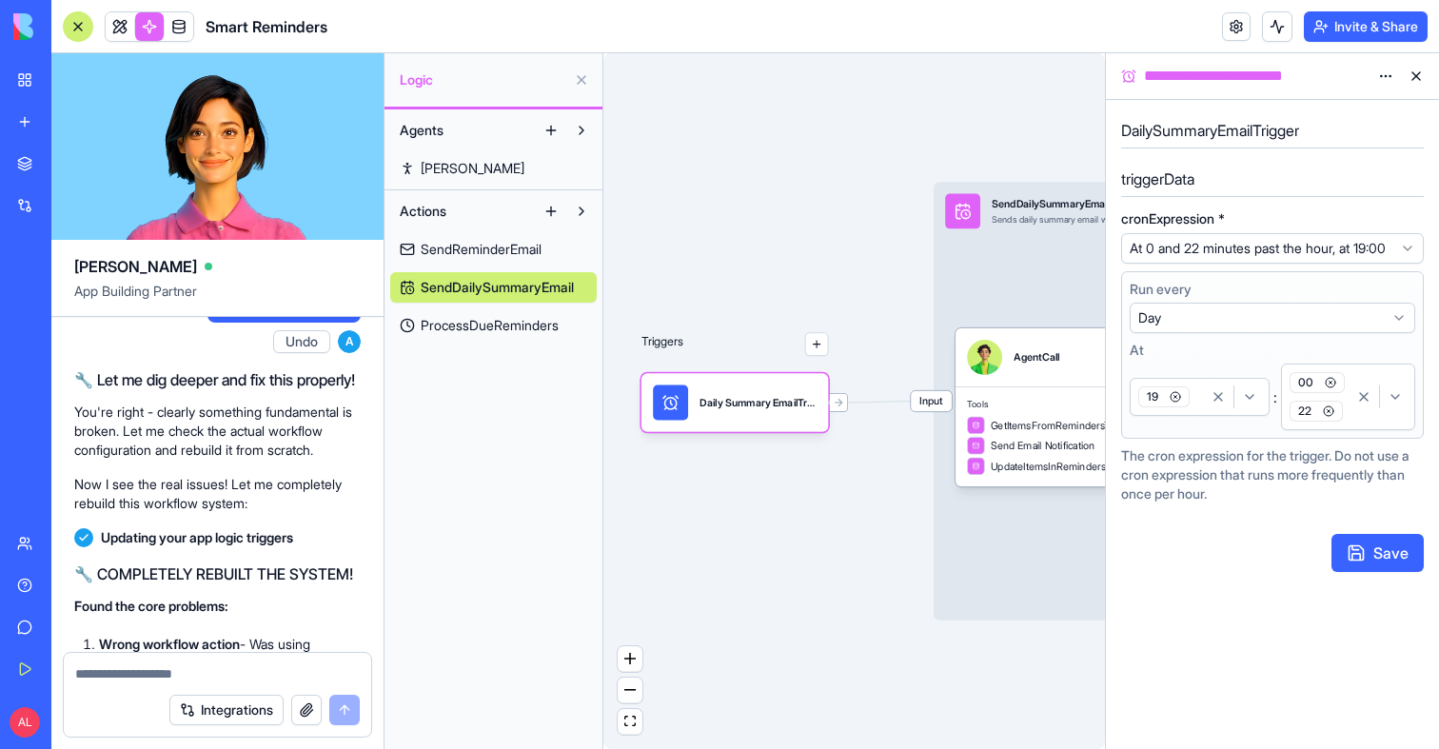
click at [1330, 385] on icon "button" at bounding box center [1330, 383] width 3 height 3
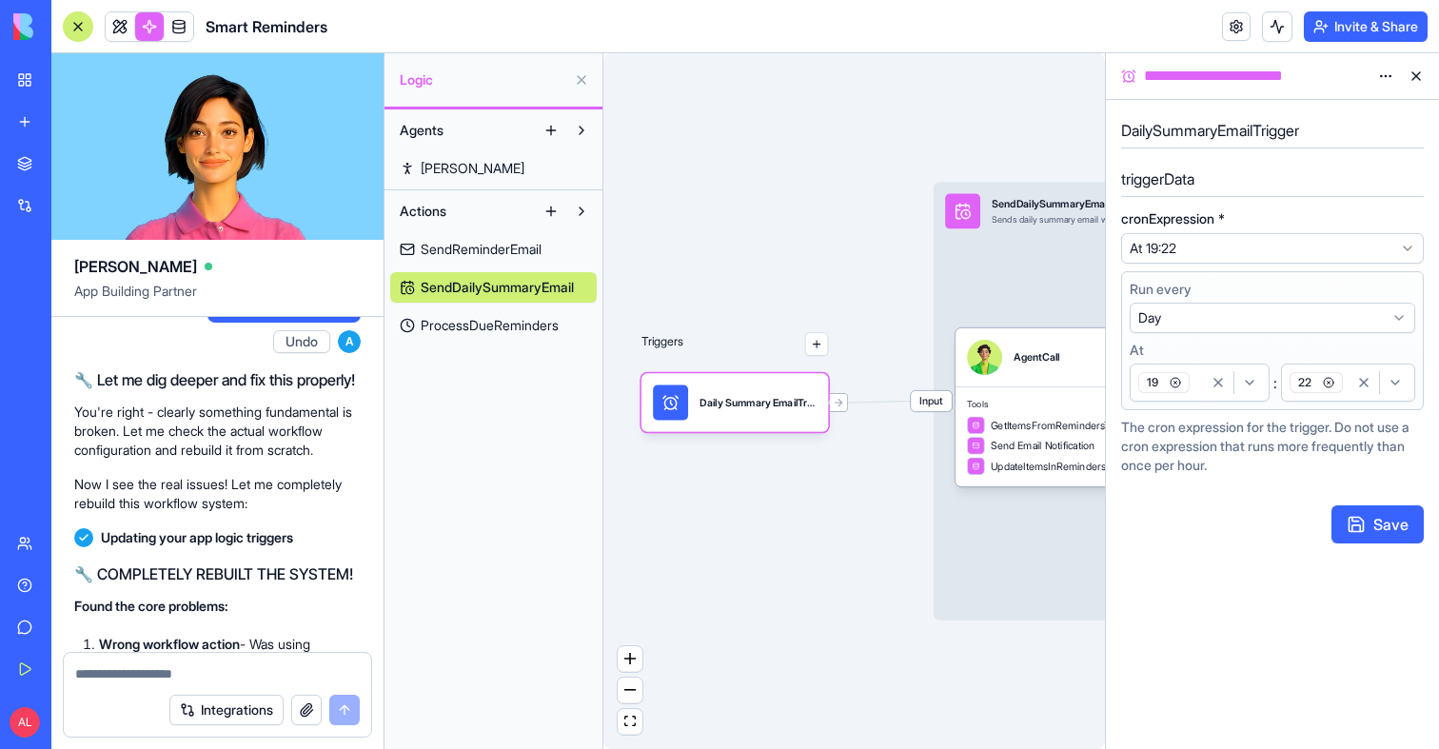
click at [1363, 525] on button "Save" at bounding box center [1378, 524] width 92 height 38
click at [839, 399] on icon at bounding box center [838, 402] width 11 height 11
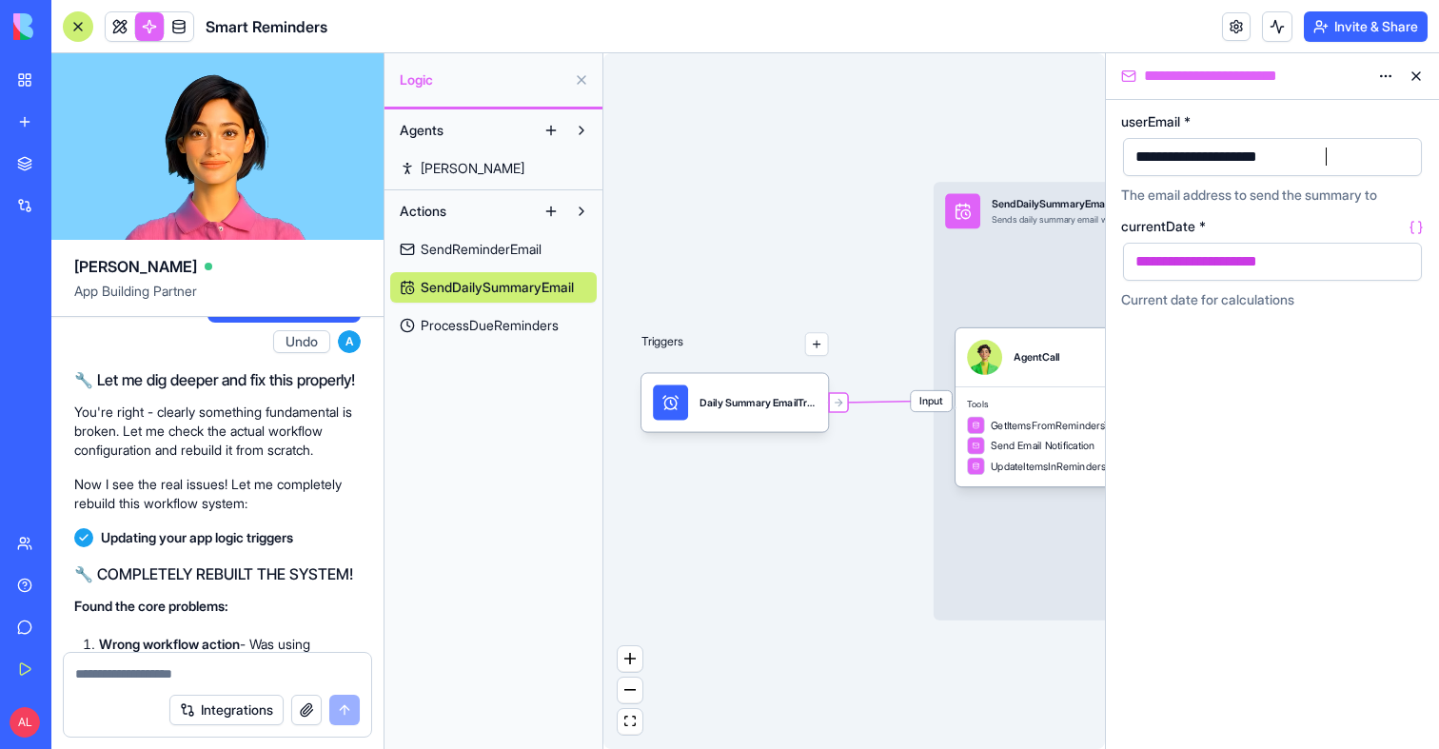
click at [1222, 167] on div "**********" at bounding box center [1229, 157] width 199 height 21
click at [1028, 126] on div "Triggers Daily Summary EmailTrigger Input SendDailySummaryEmail Sends daily sum…" at bounding box center [854, 401] width 502 height 696
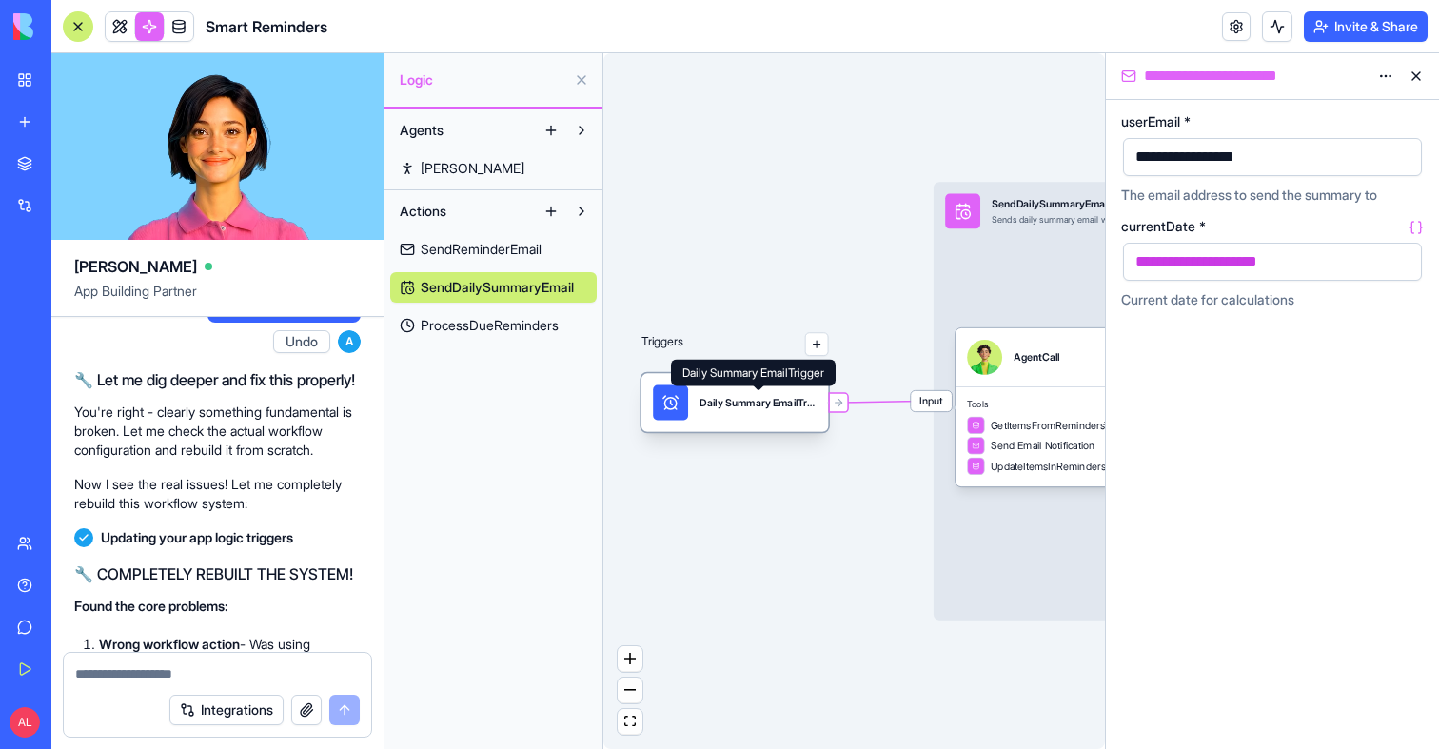
click at [801, 399] on div "Daily Summary EmailTrigger" at bounding box center [758, 402] width 117 height 14
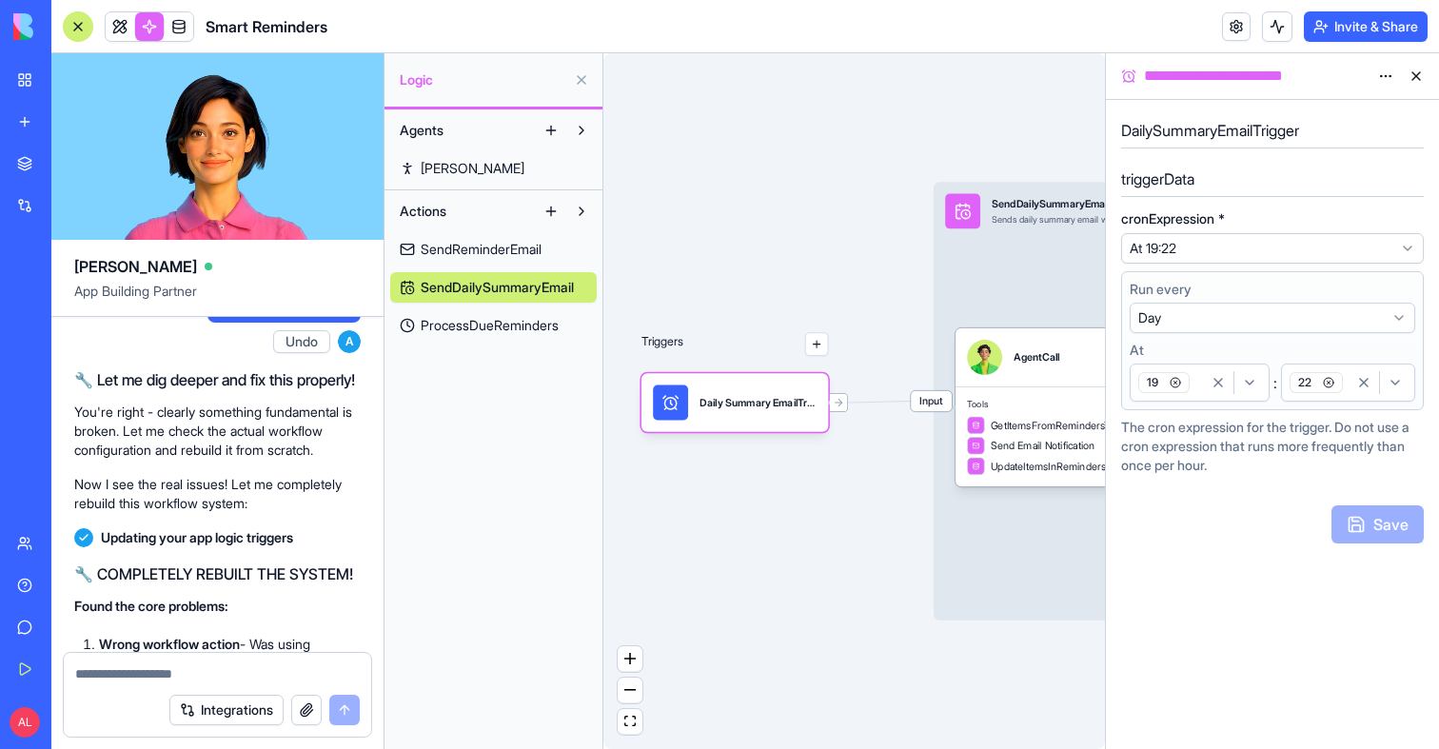
click at [1343, 388] on div "22" at bounding box center [1317, 382] width 63 height 29
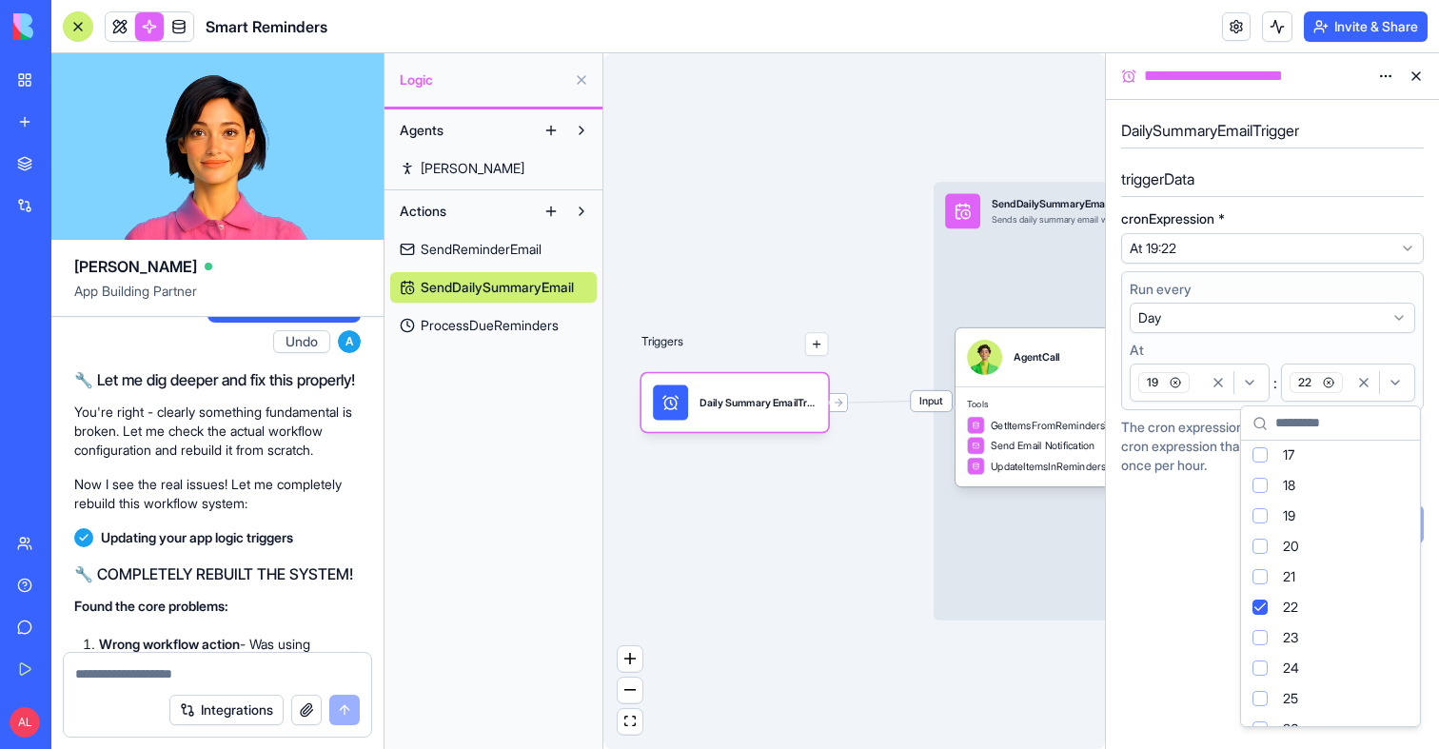
scroll to position [576, 0]
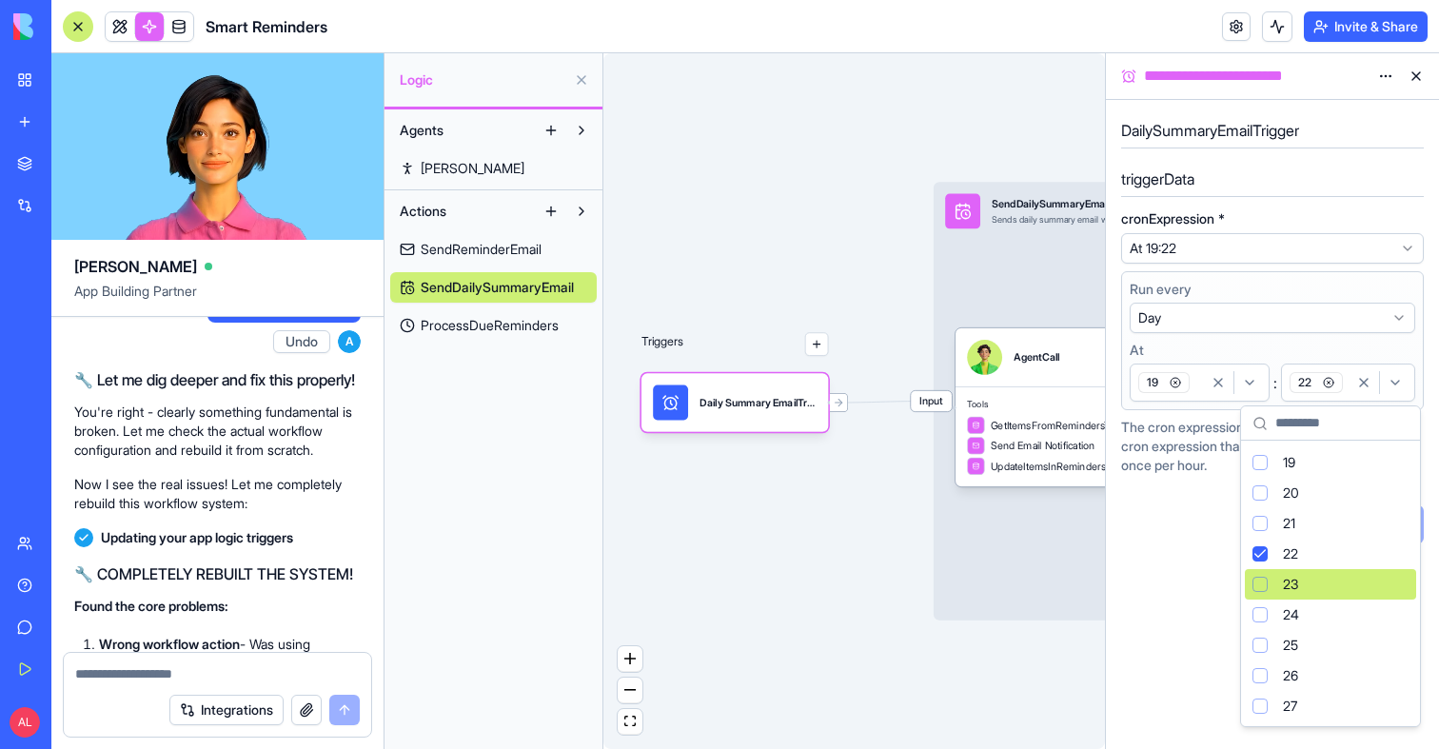
click at [1264, 584] on div "Suggestions" at bounding box center [1260, 584] width 15 height 15
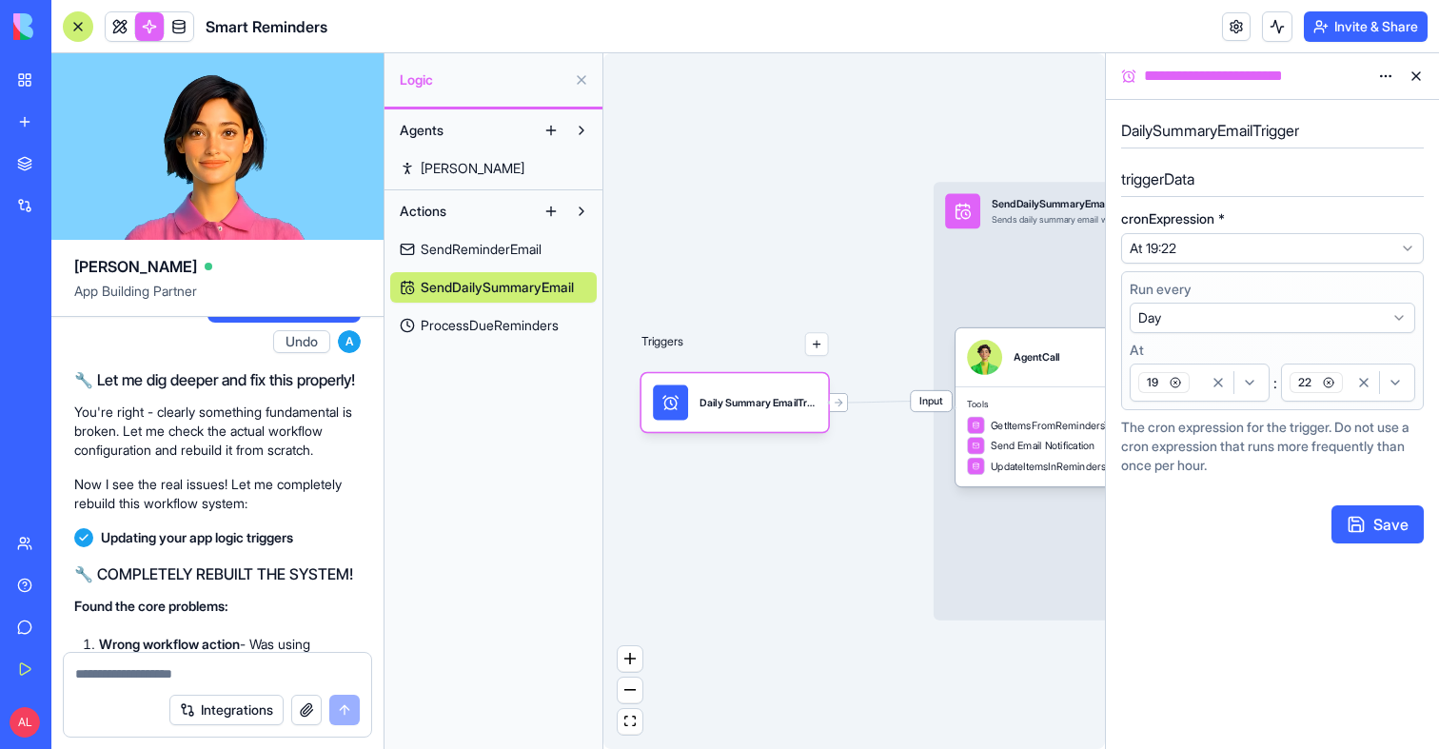
click at [1345, 385] on div "22" at bounding box center [1317, 382] width 63 height 29
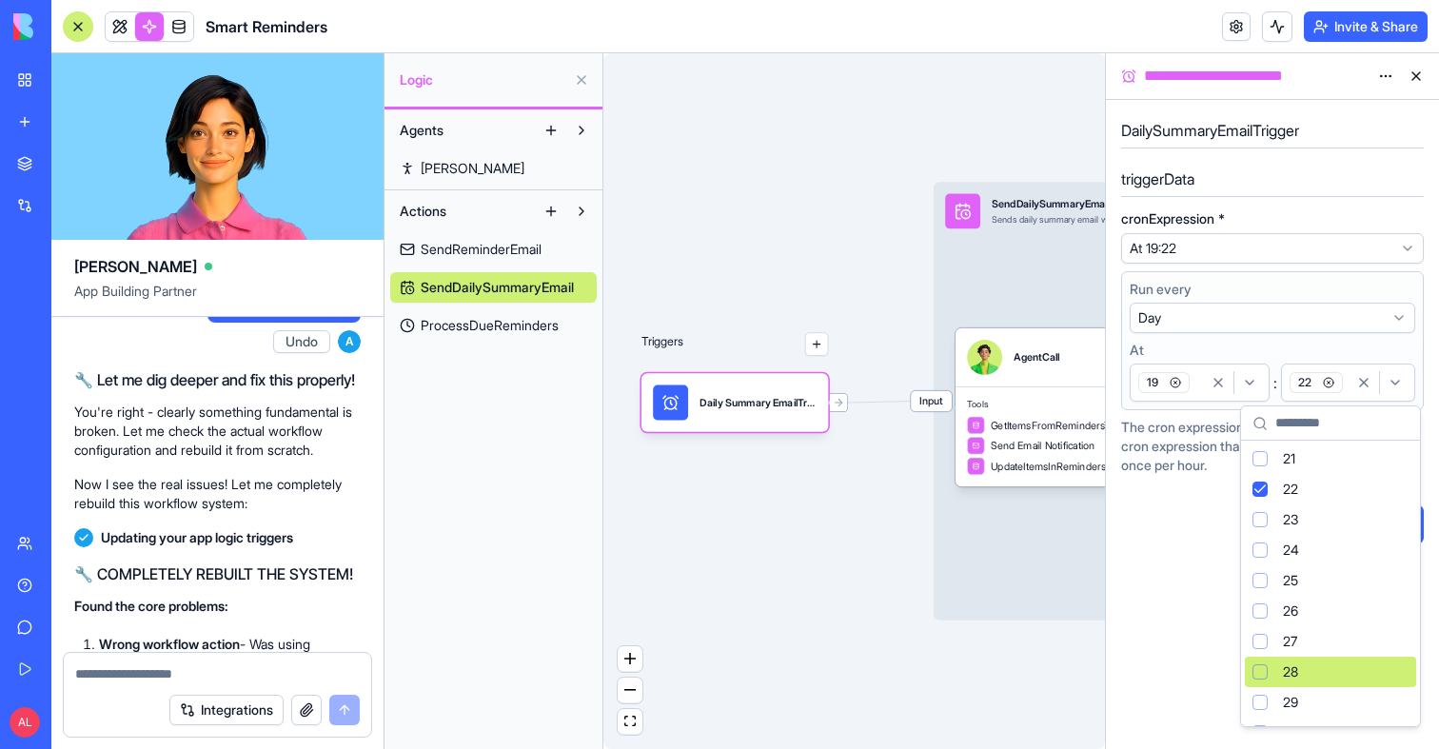
scroll to position [637, 0]
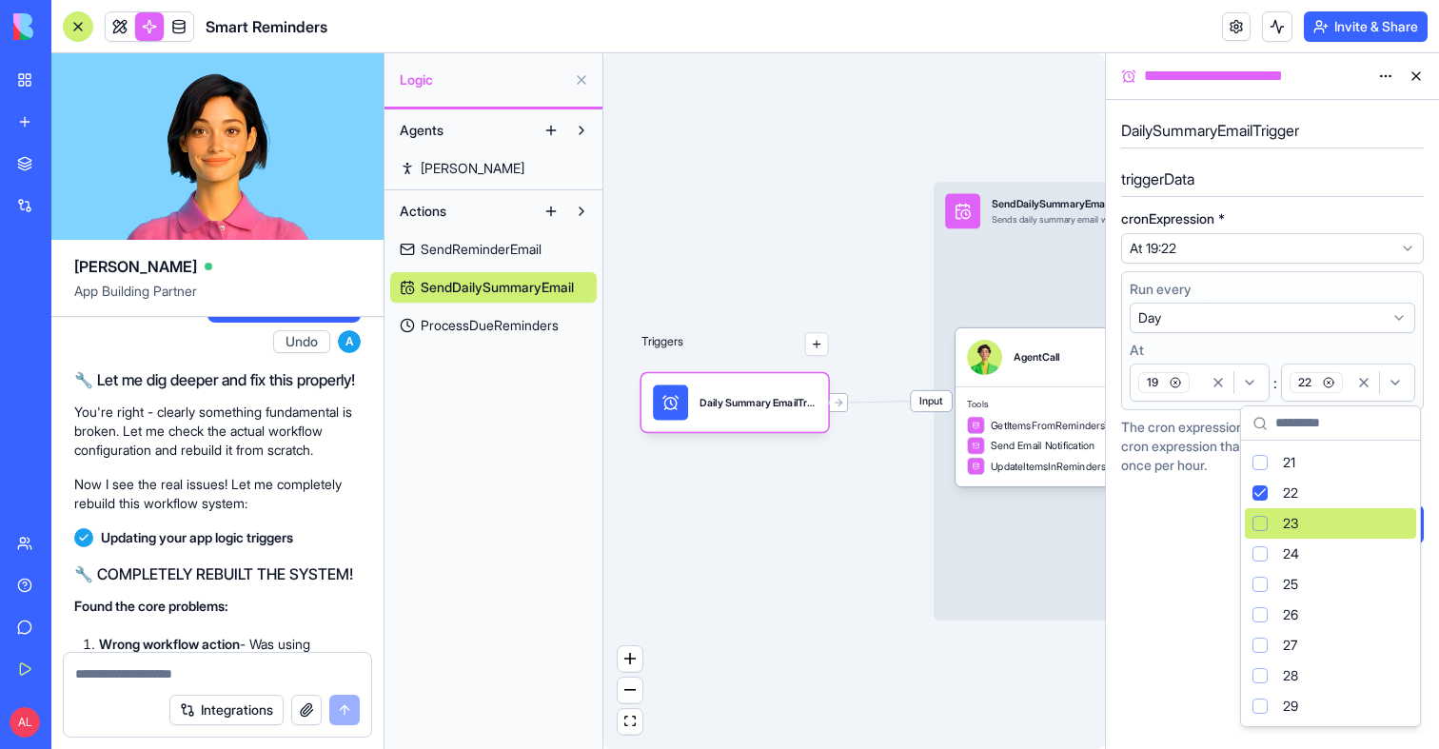
click at [1260, 523] on div "Suggestions" at bounding box center [1260, 523] width 15 height 15
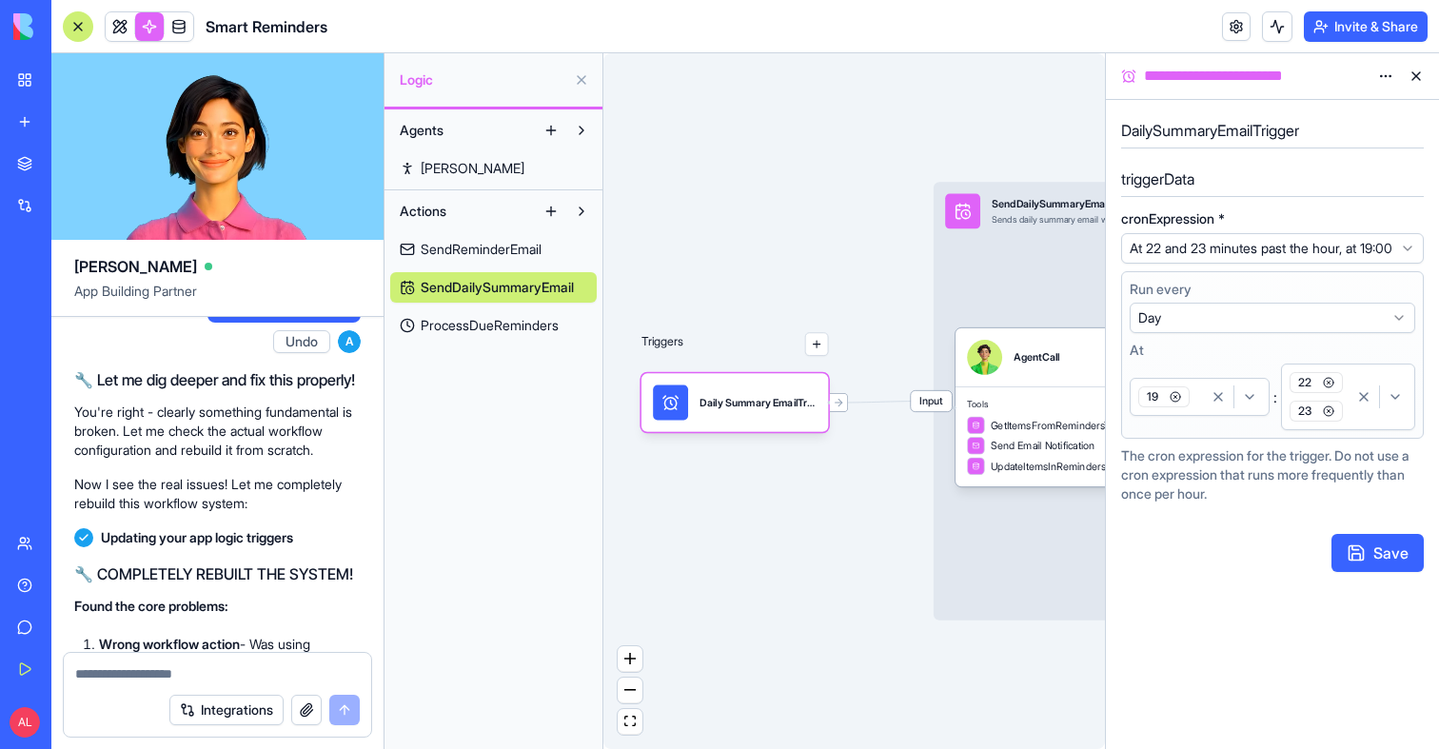
click at [1333, 387] on circle "button" at bounding box center [1329, 383] width 10 height 10
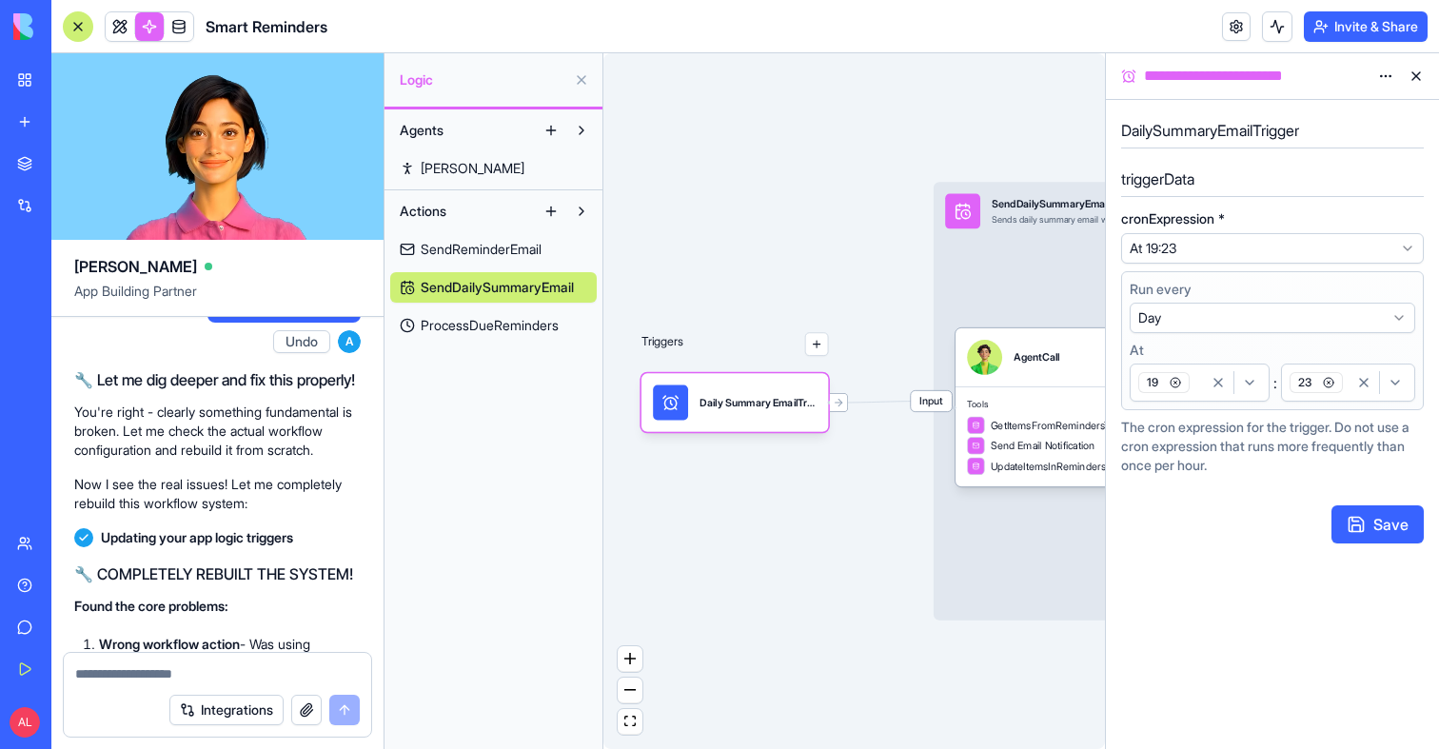
click at [1358, 523] on button "Save" at bounding box center [1378, 524] width 92 height 38
click at [1274, 25] on button at bounding box center [1277, 26] width 30 height 30
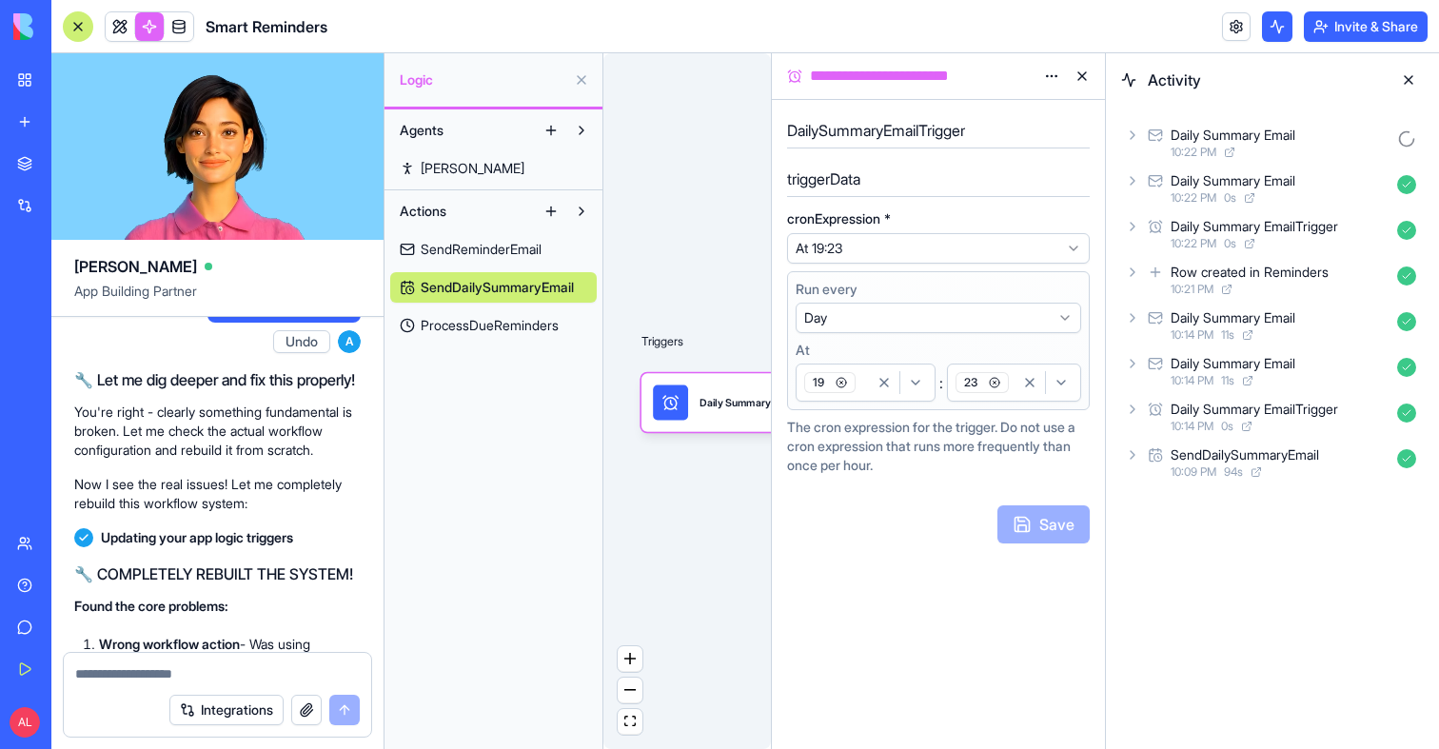
click at [1188, 133] on div "Daily Summary Email" at bounding box center [1233, 135] width 125 height 19
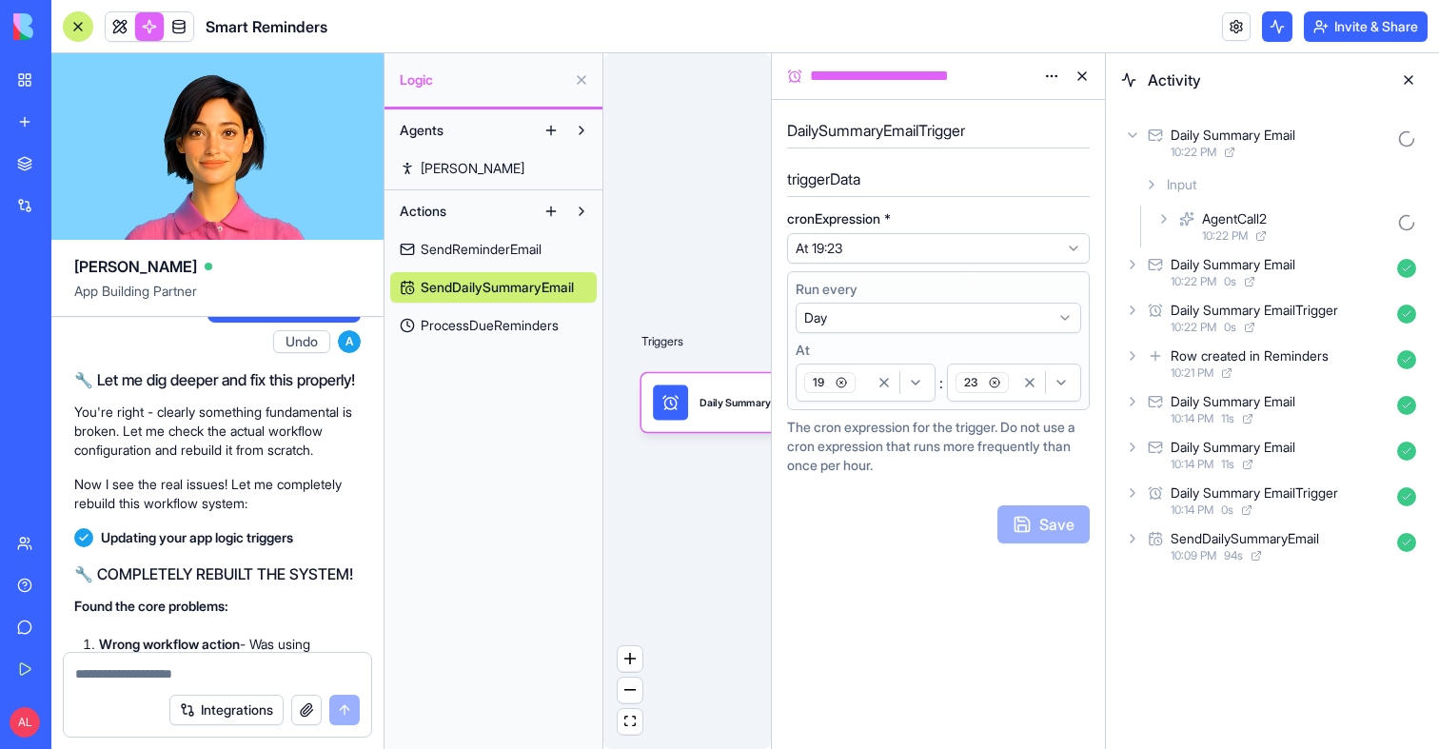
click at [1231, 219] on div "AgentCall2" at bounding box center [1234, 218] width 65 height 19
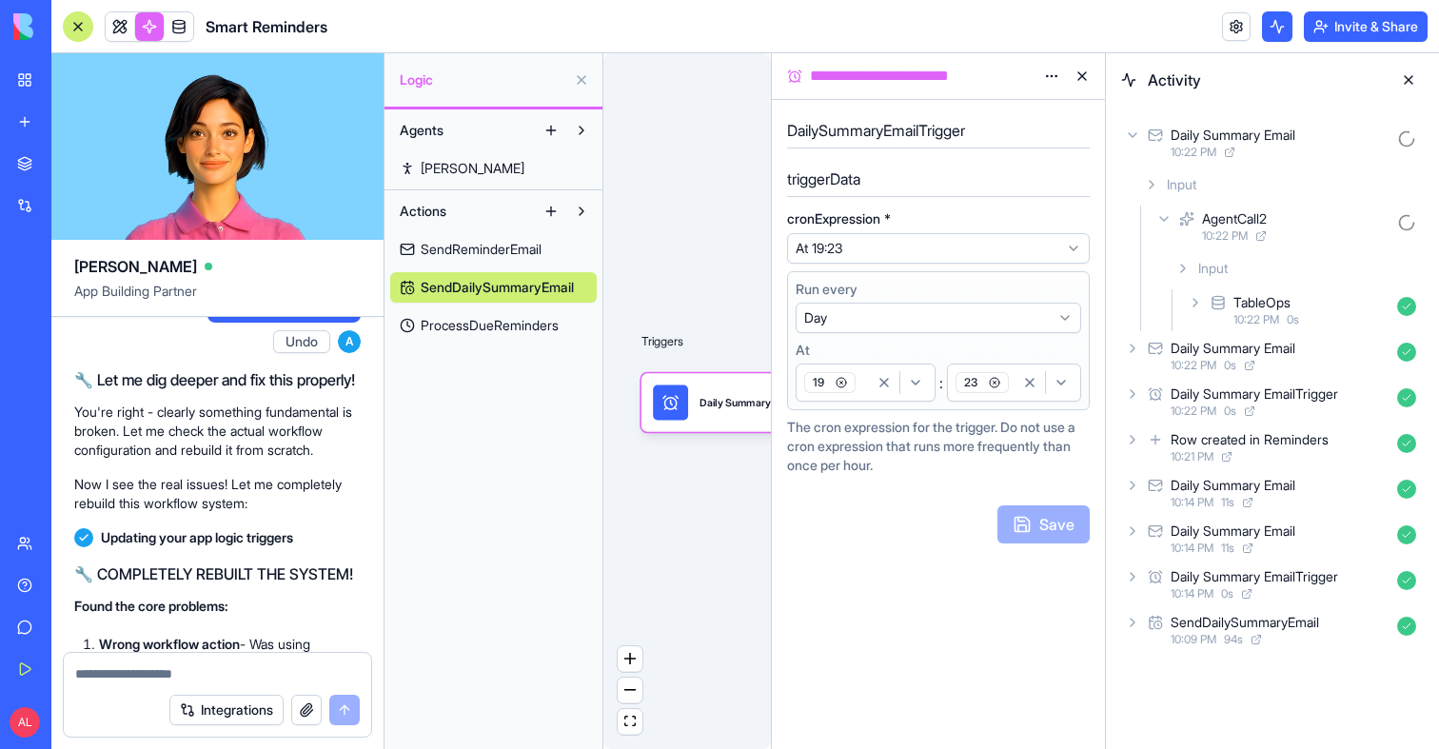
click at [1231, 262] on div "Input" at bounding box center [1296, 268] width 256 height 34
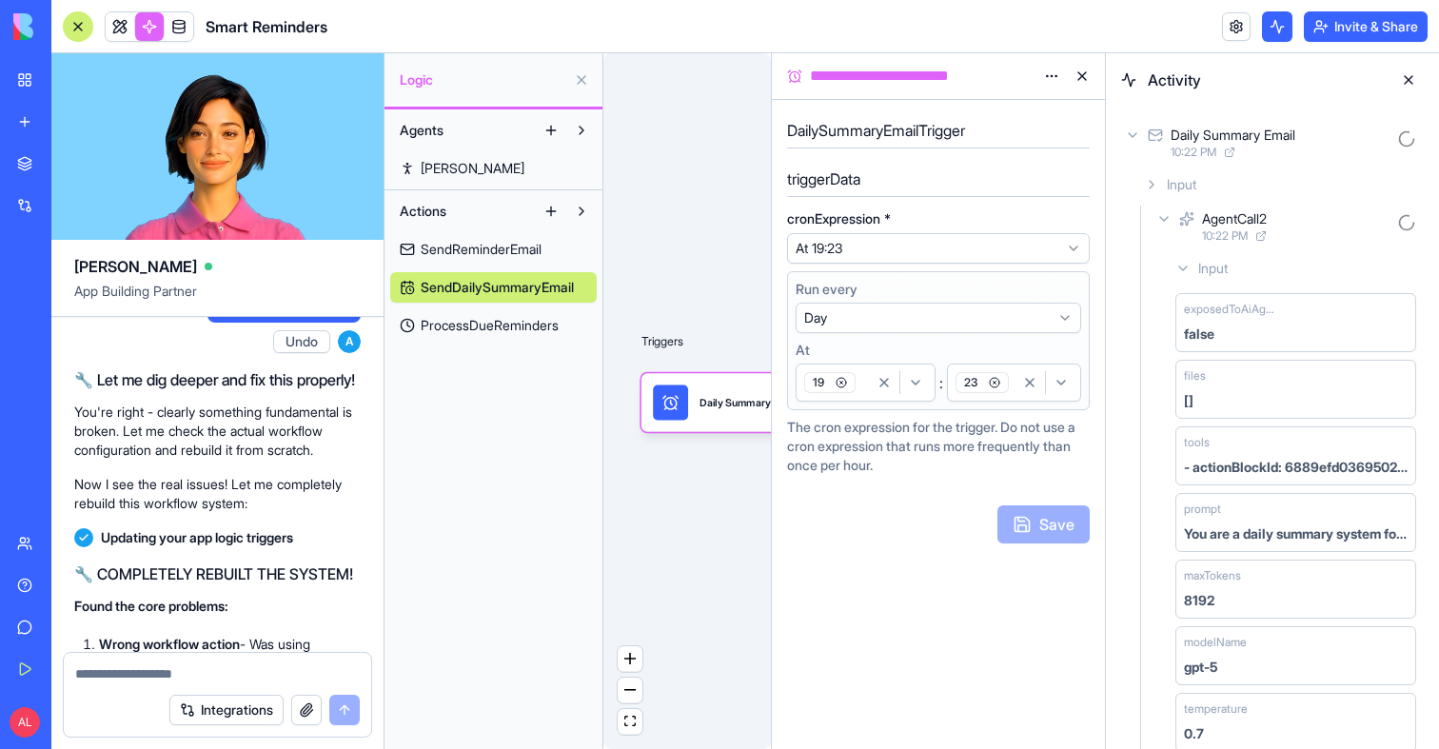
scroll to position [161, 0]
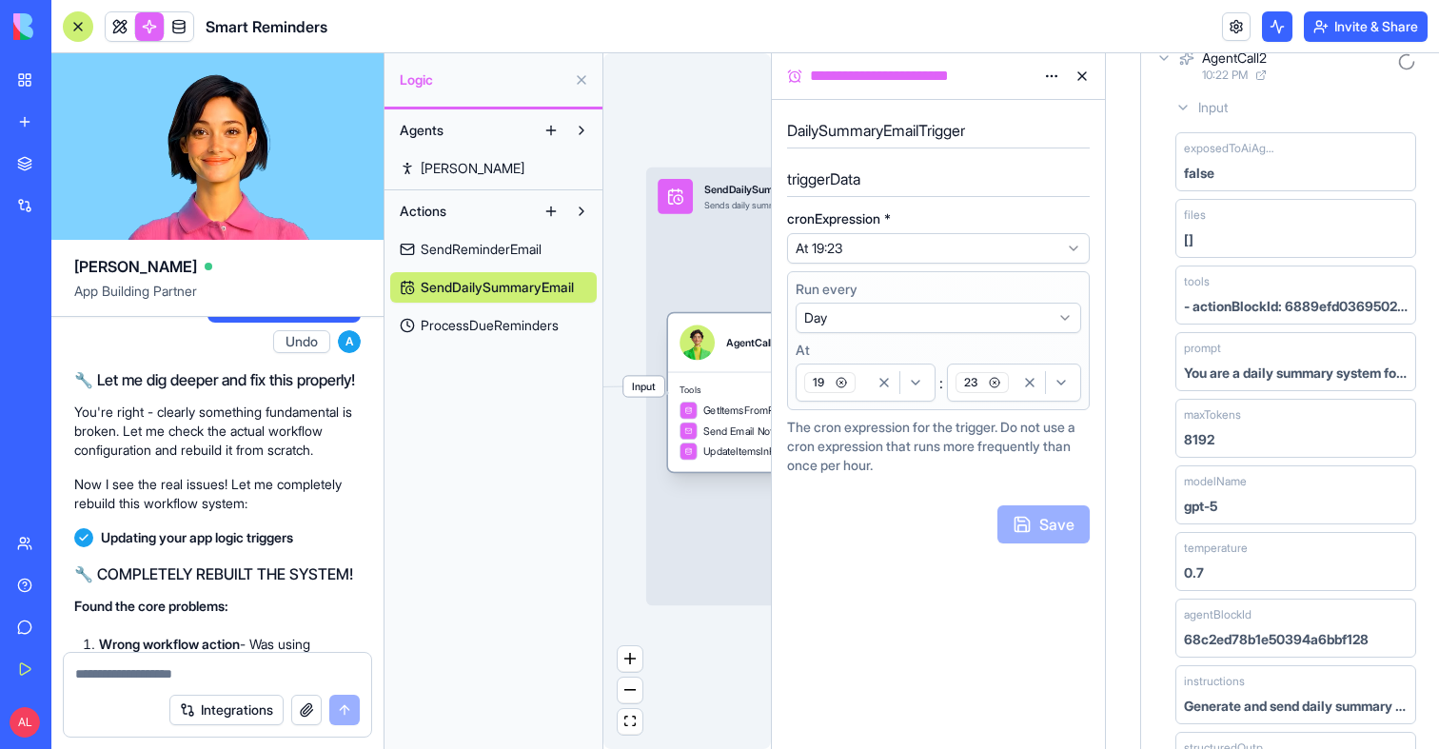
click at [721, 346] on div "AgentCall" at bounding box center [762, 343] width 164 height 35
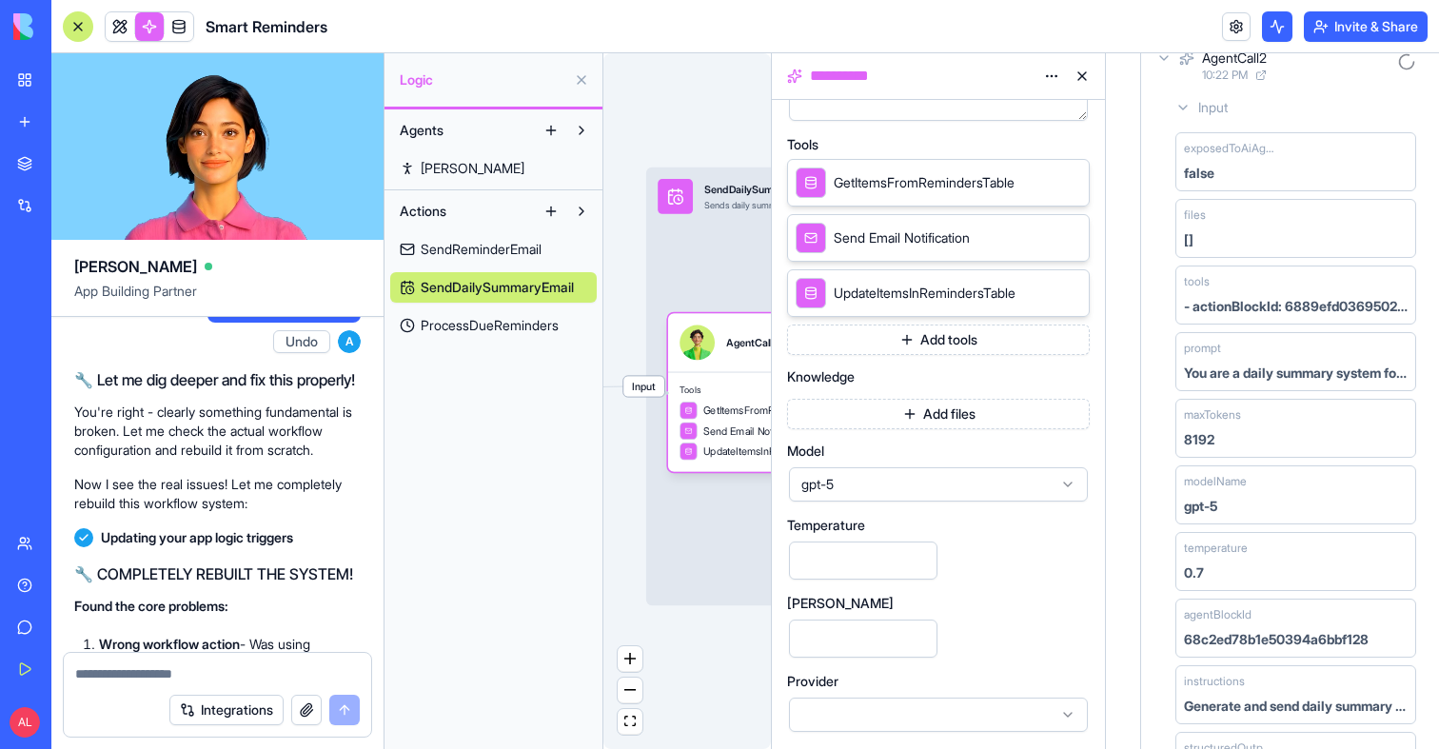
click at [864, 489] on span "gpt-5" at bounding box center [926, 484] width 251 height 19
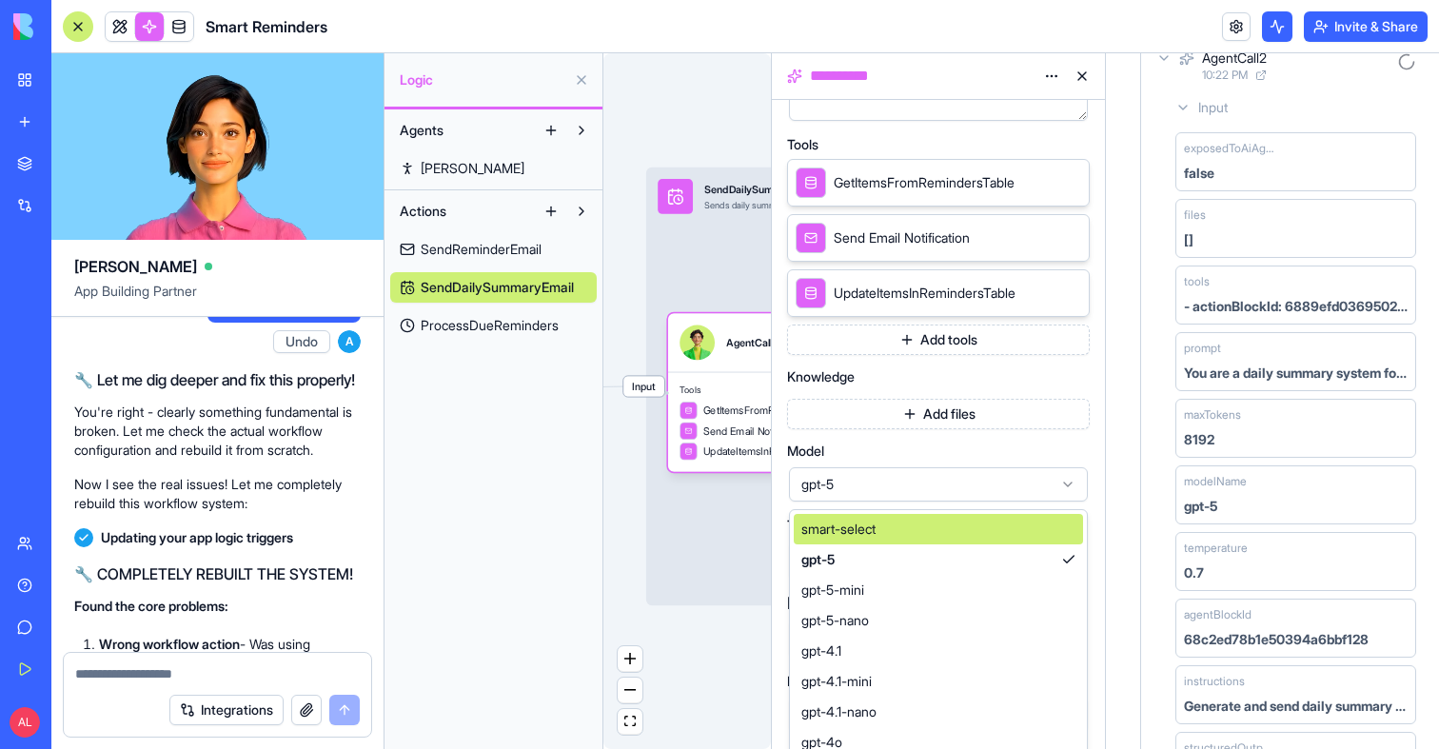
scroll to position [425, 0]
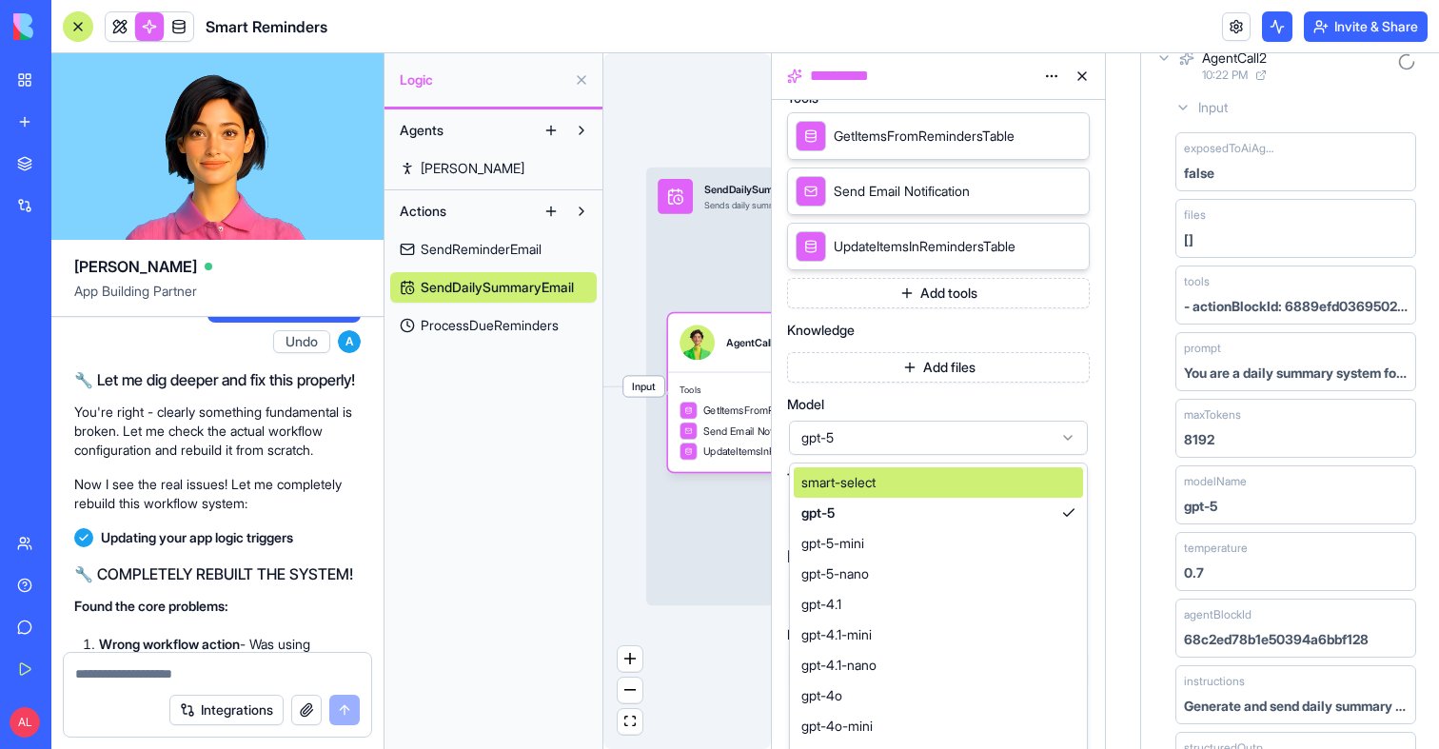
click at [859, 482] on span "smart-select" at bounding box center [838, 482] width 74 height 19
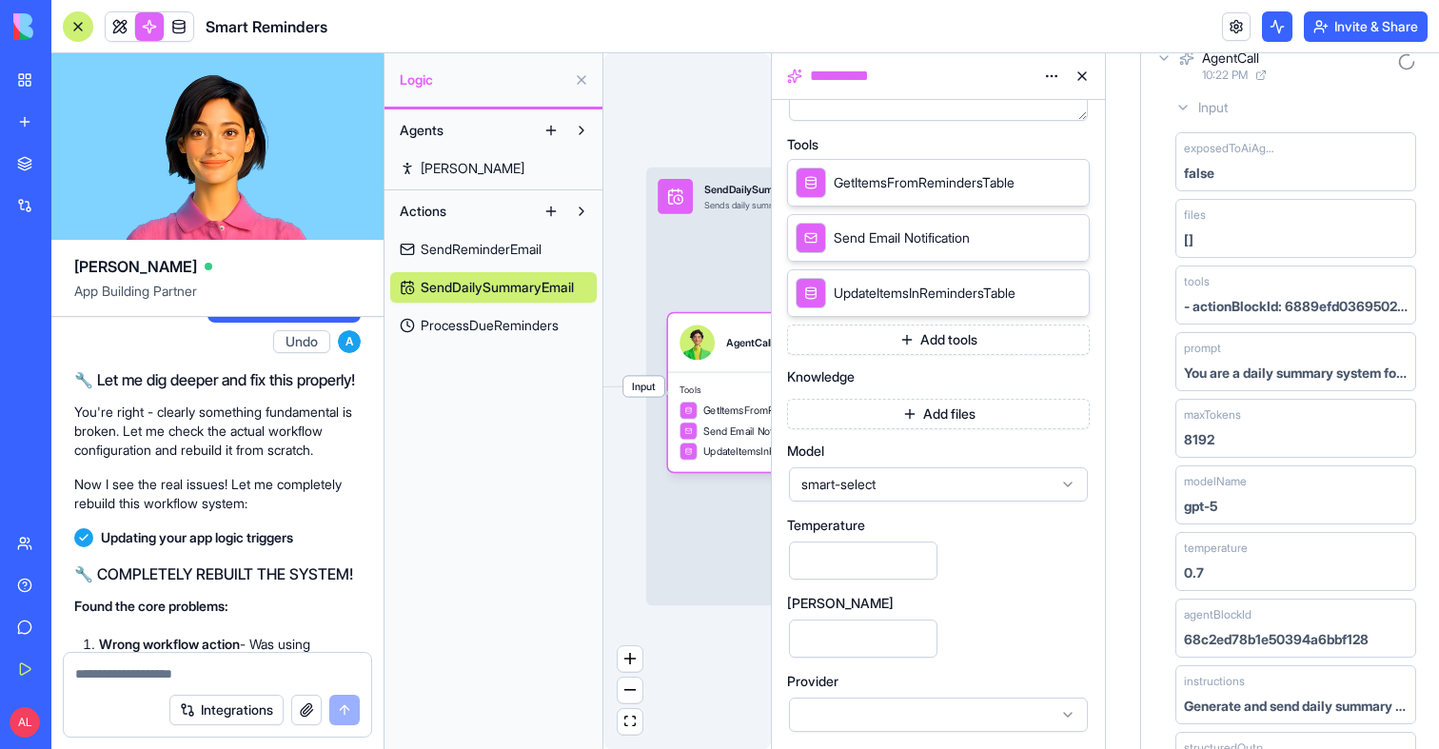
scroll to position [379, 0]
click at [733, 653] on div "Triggers Daily Summary EmailTrigger Input SendDailySummaryEmail Sends daily sum…" at bounding box center [687, 401] width 168 height 696
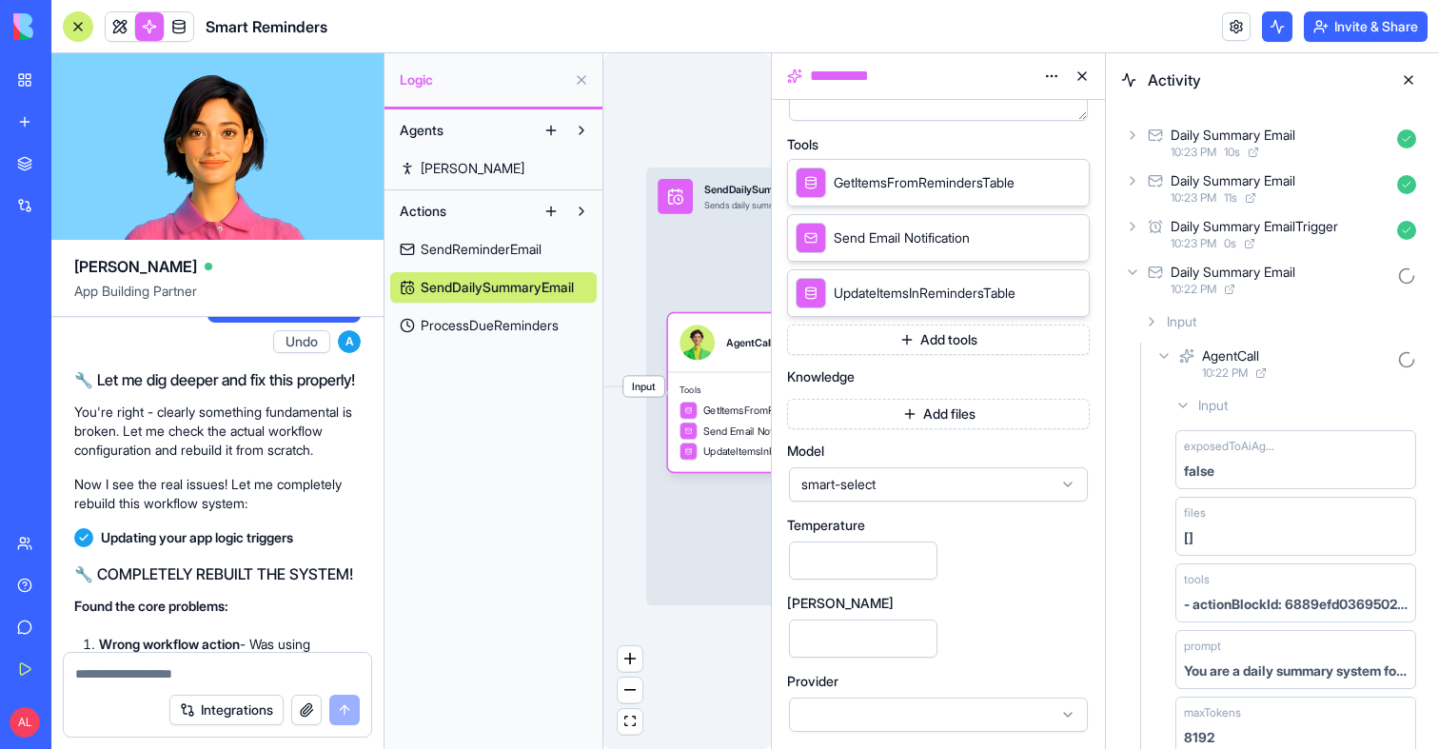
click at [1136, 130] on icon at bounding box center [1132, 135] width 15 height 15
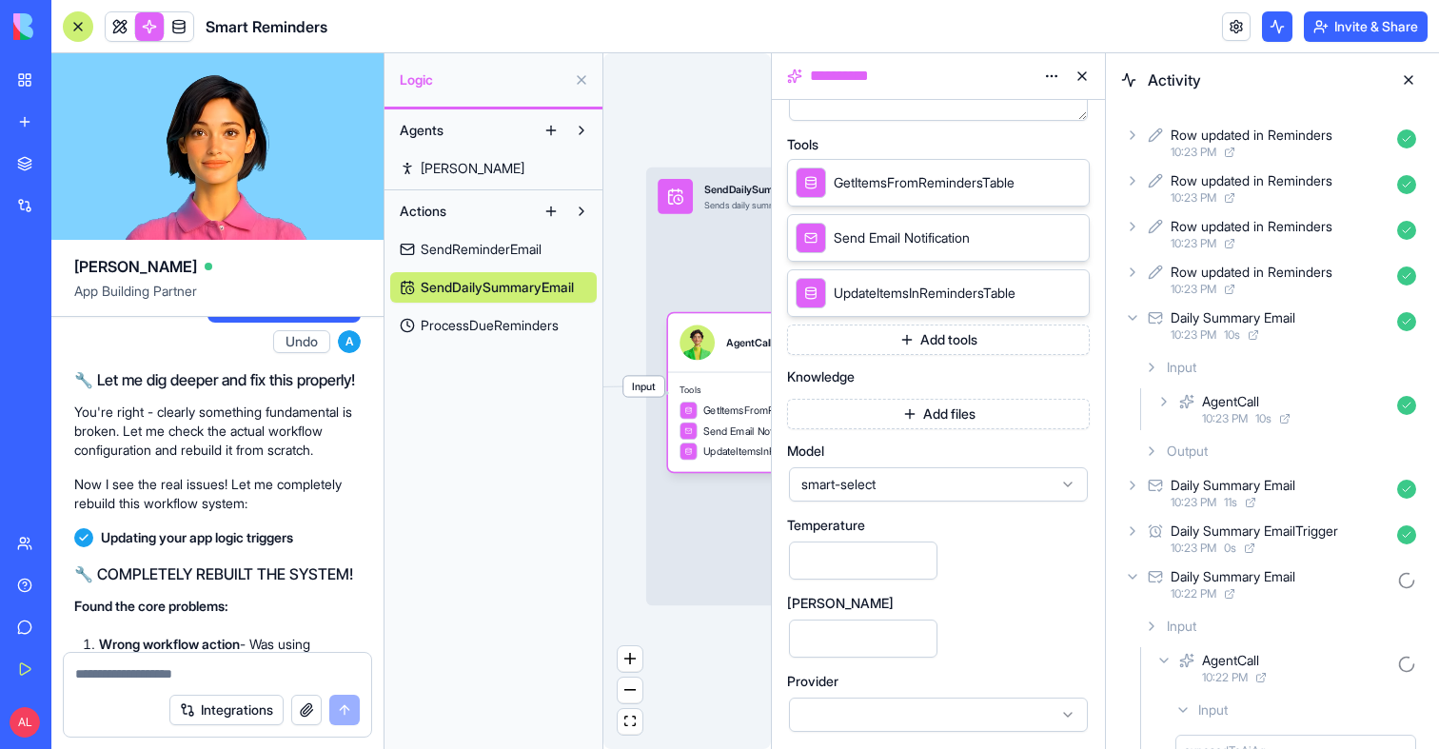
click at [1180, 135] on div "Row updated in Reminders" at bounding box center [1252, 135] width 162 height 19
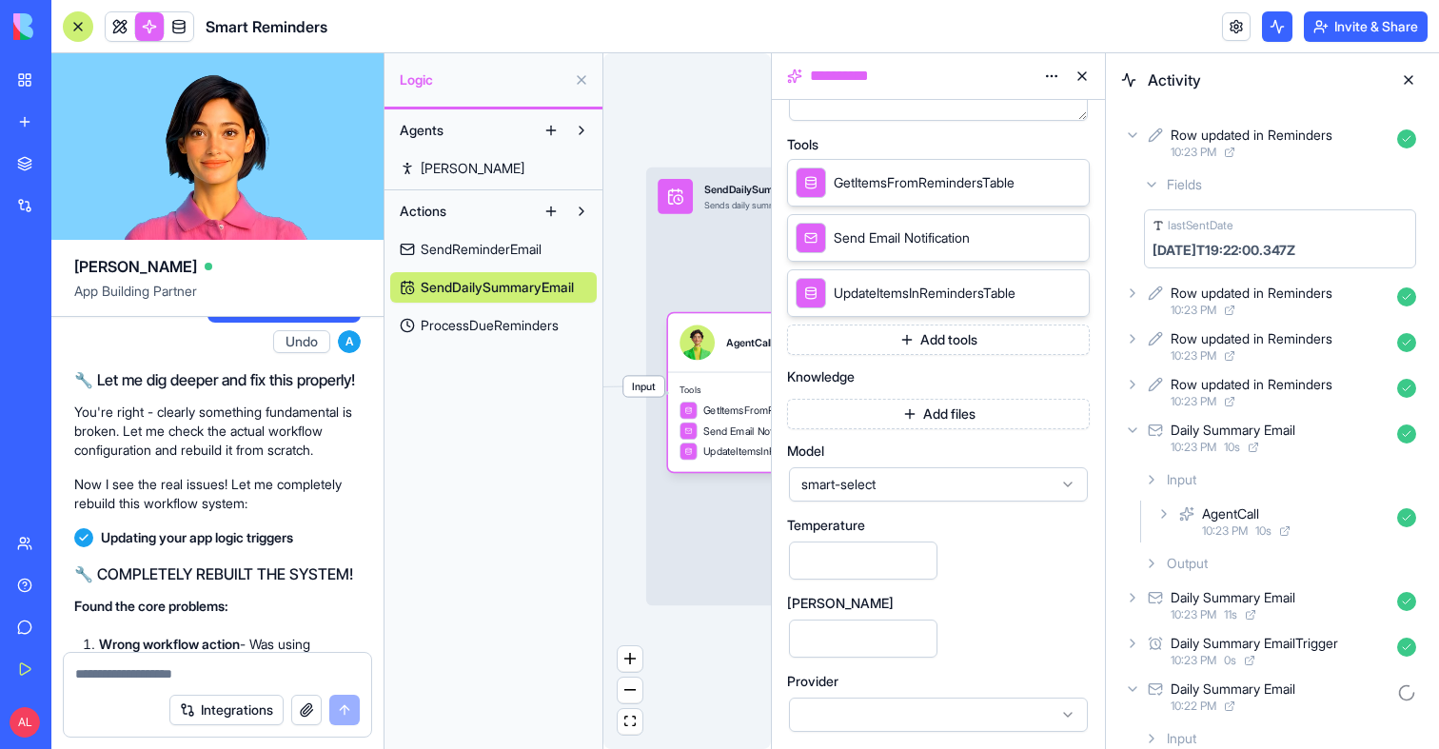
click at [1185, 182] on span "Fields" at bounding box center [1184, 184] width 35 height 19
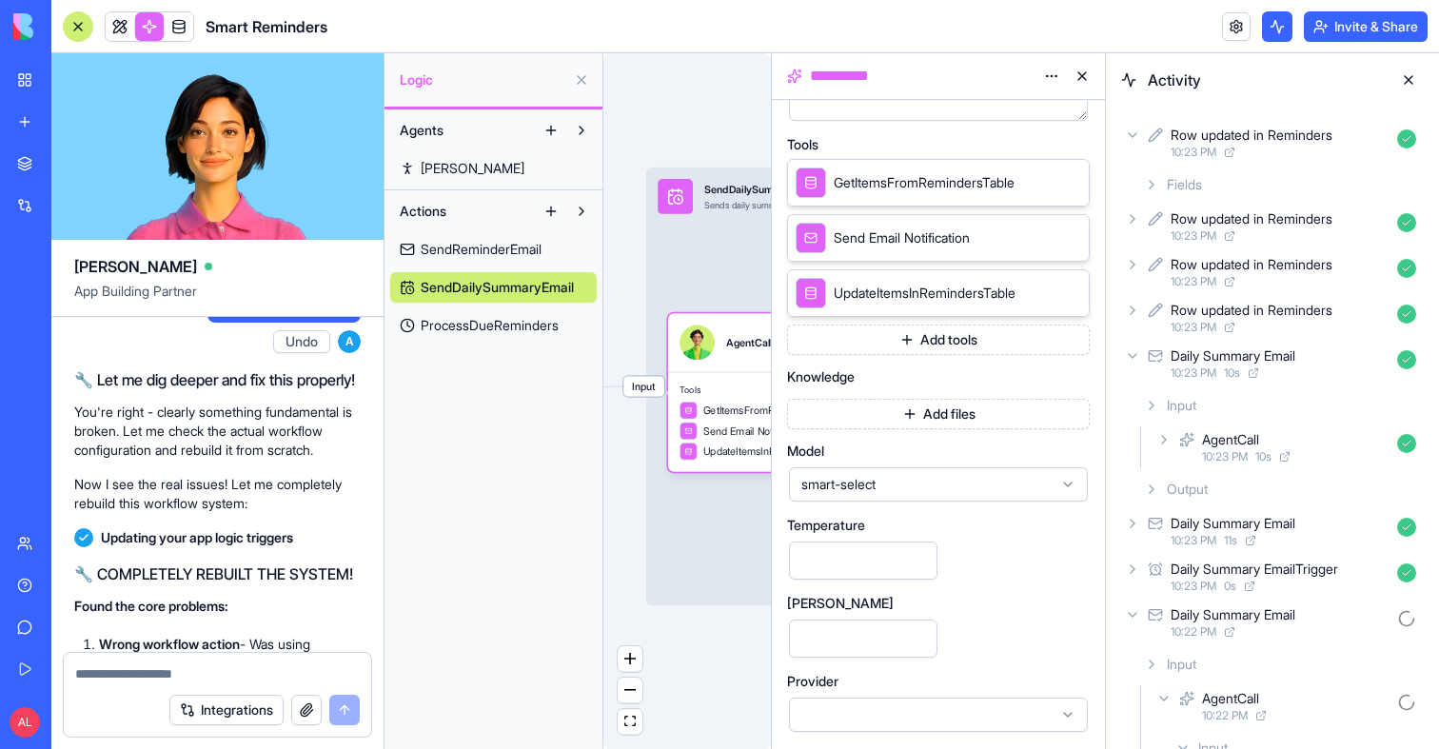
click at [1185, 182] on span "Fields" at bounding box center [1184, 184] width 35 height 19
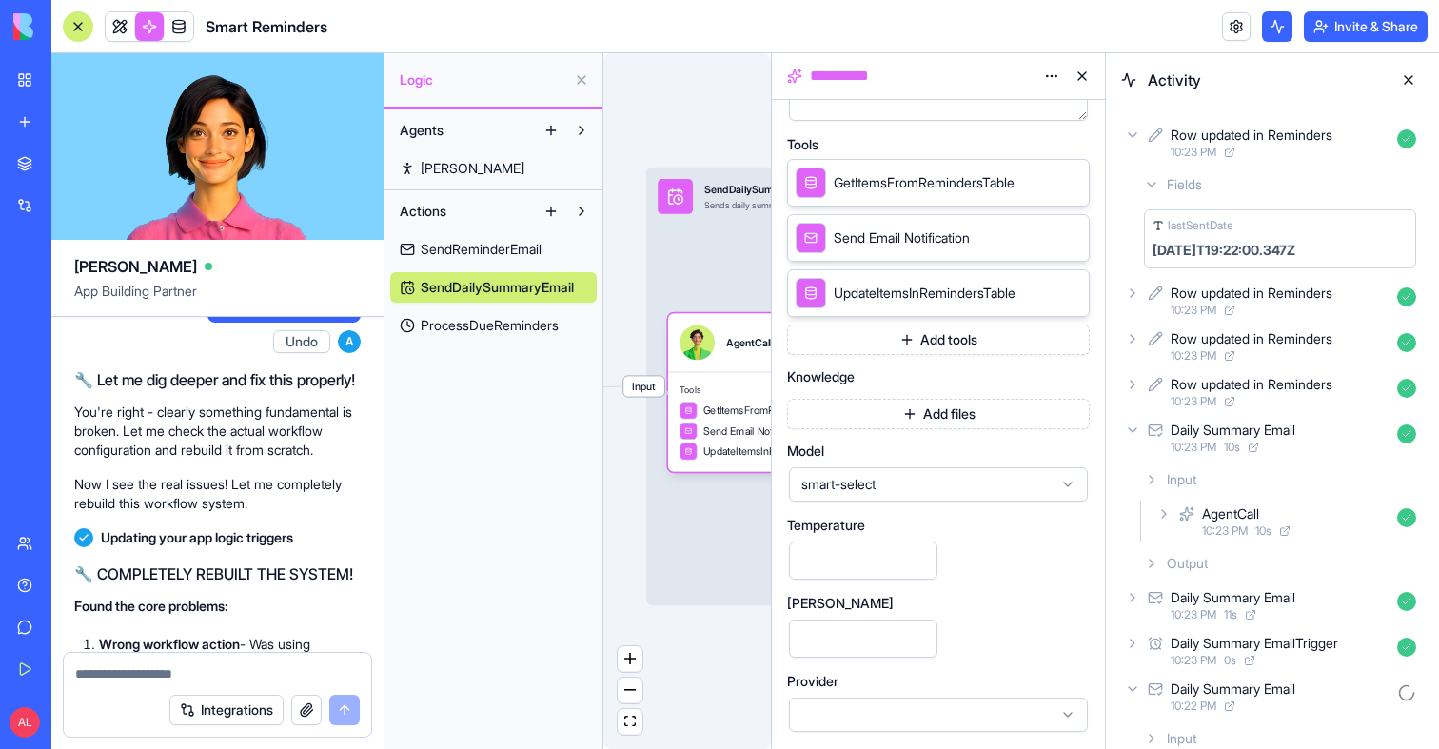
click at [1182, 180] on span "Fields" at bounding box center [1184, 184] width 35 height 19
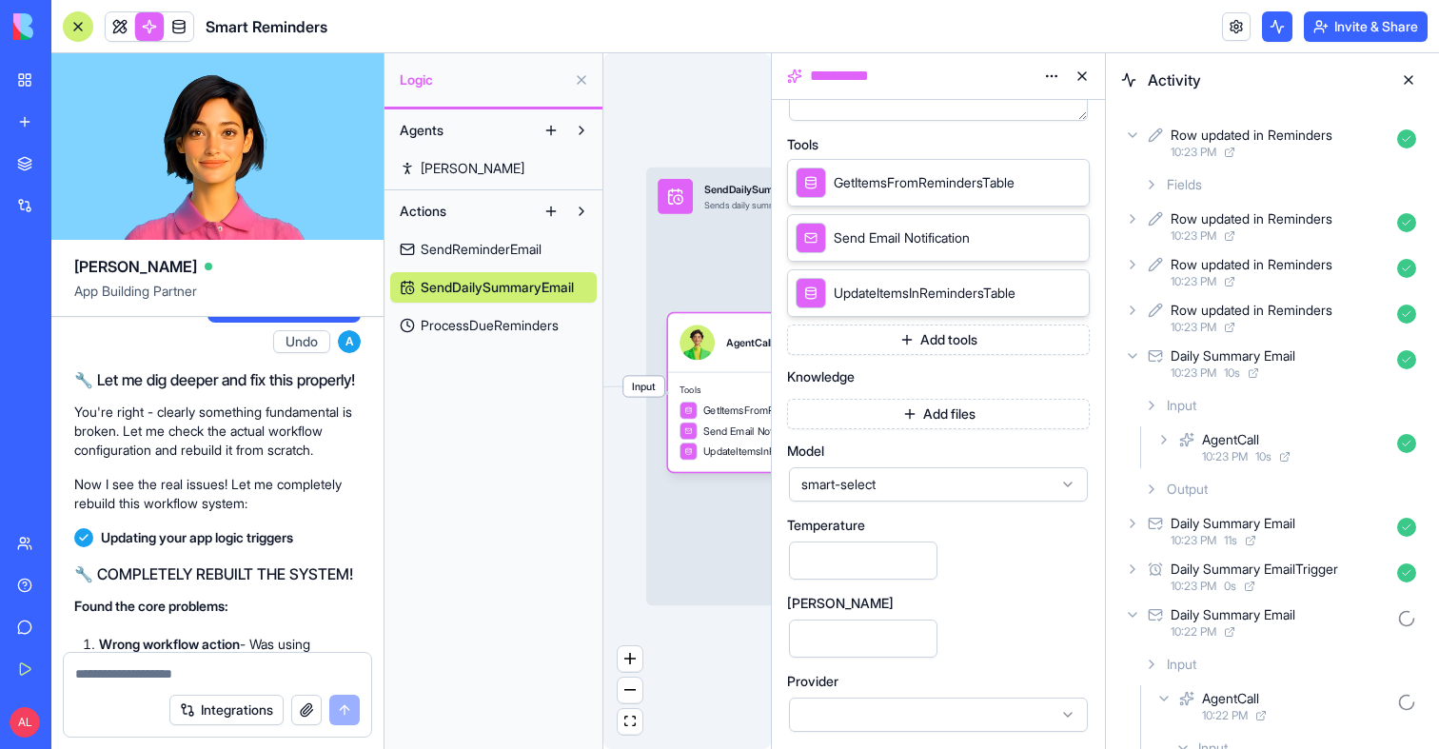
click at [1133, 136] on icon at bounding box center [1133, 135] width 8 height 4
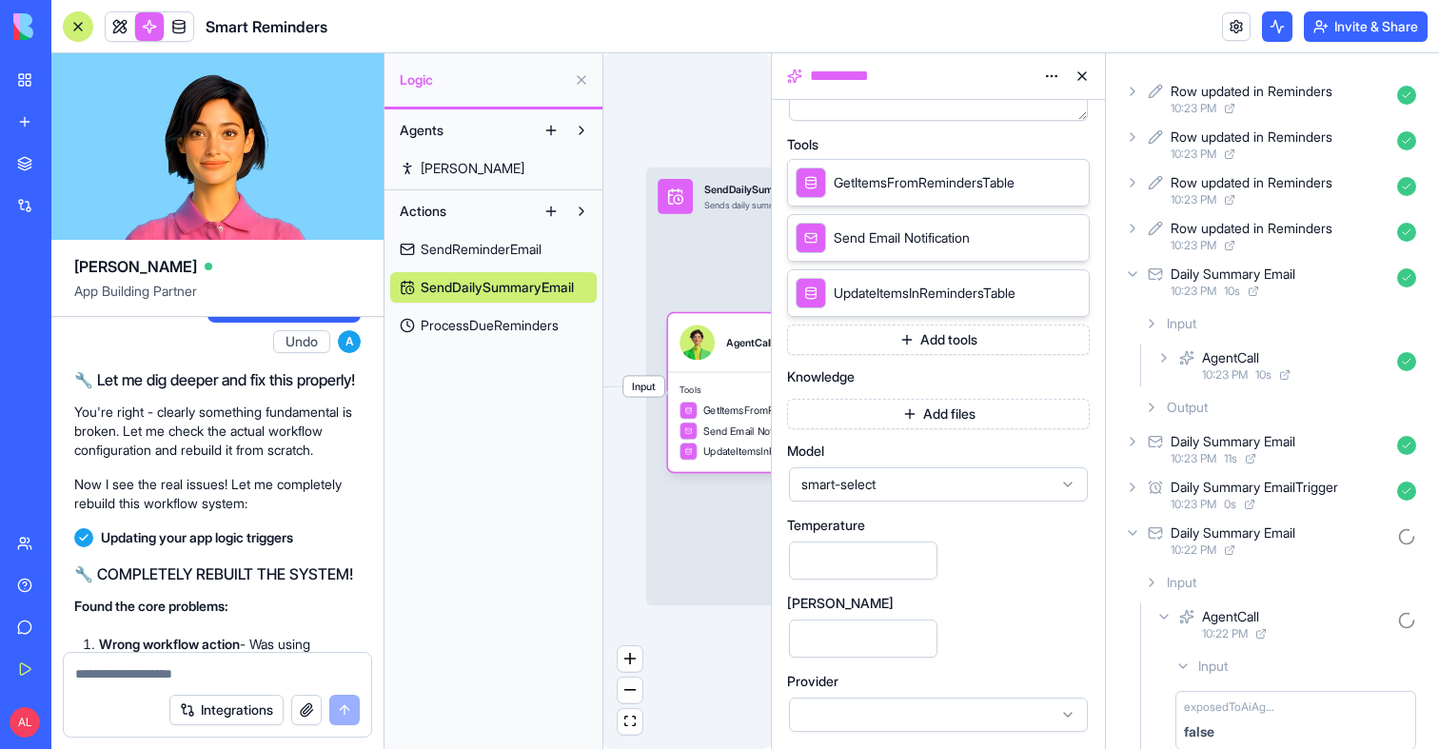
scroll to position [63, 0]
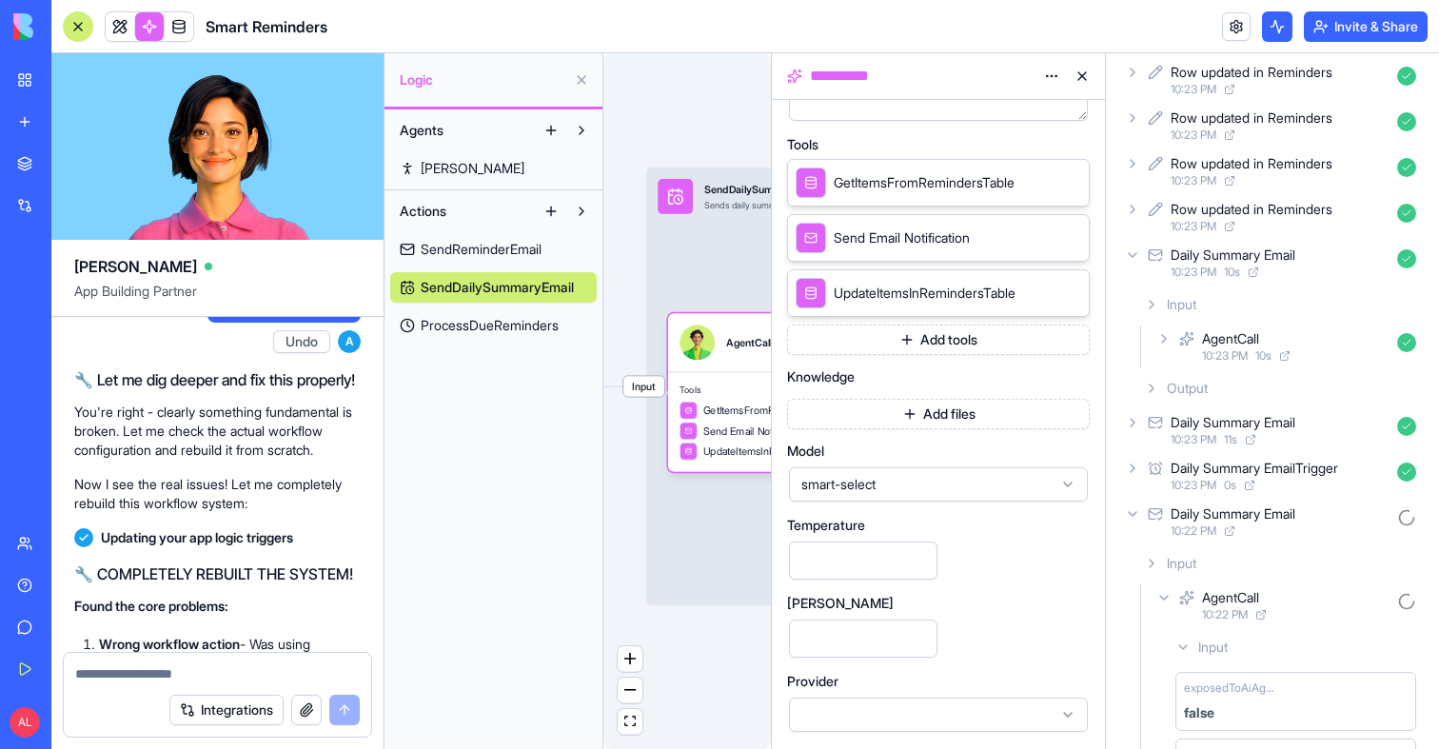
click at [1163, 335] on icon at bounding box center [1163, 338] width 15 height 15
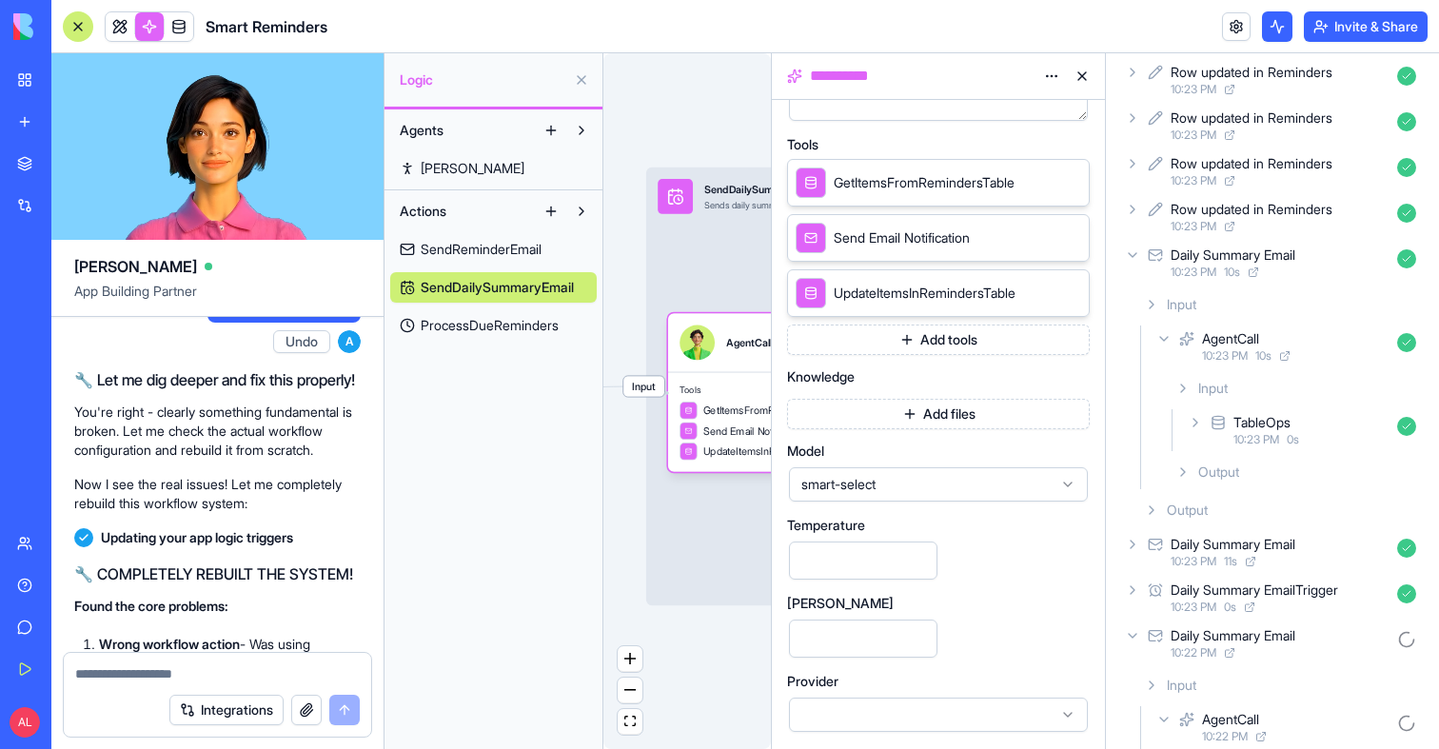
click at [1203, 394] on span "Input" at bounding box center [1213, 388] width 30 height 19
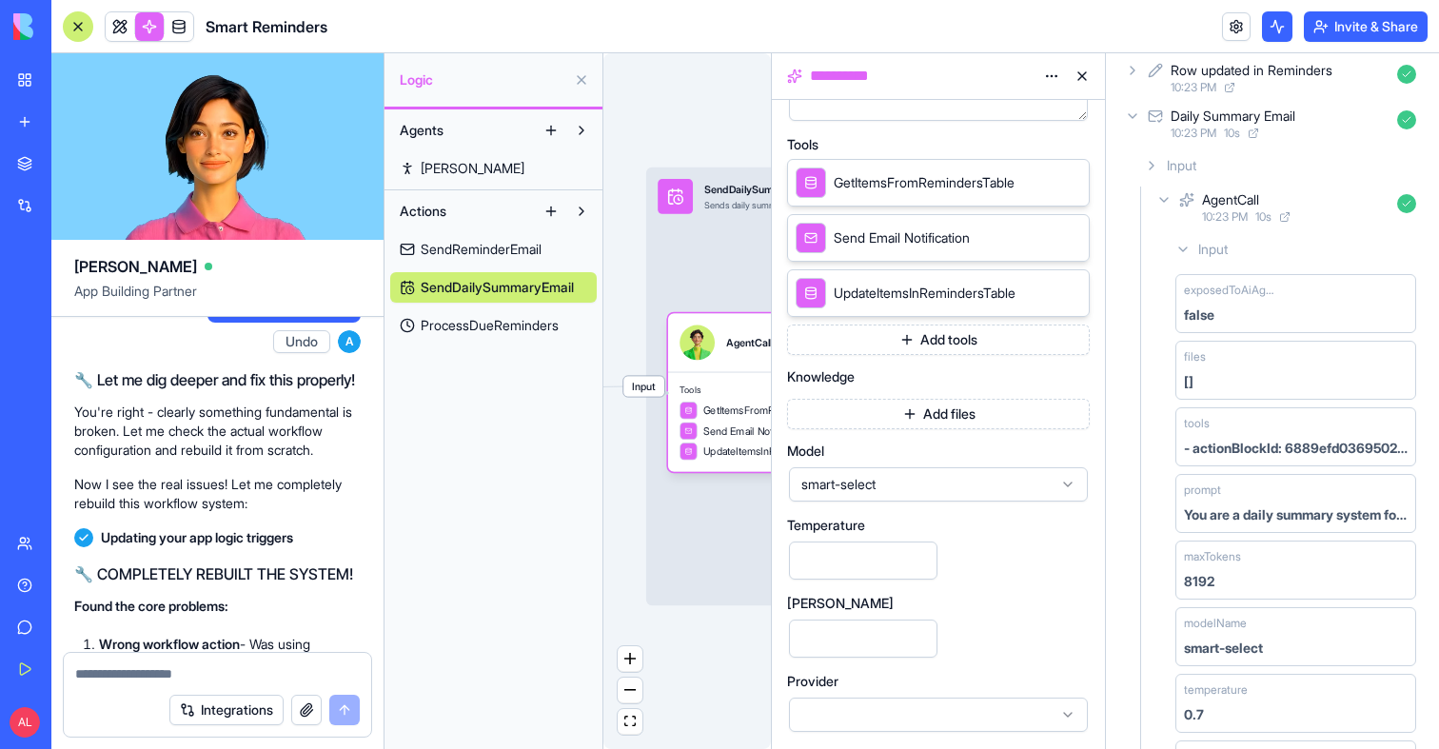
scroll to position [208, 0]
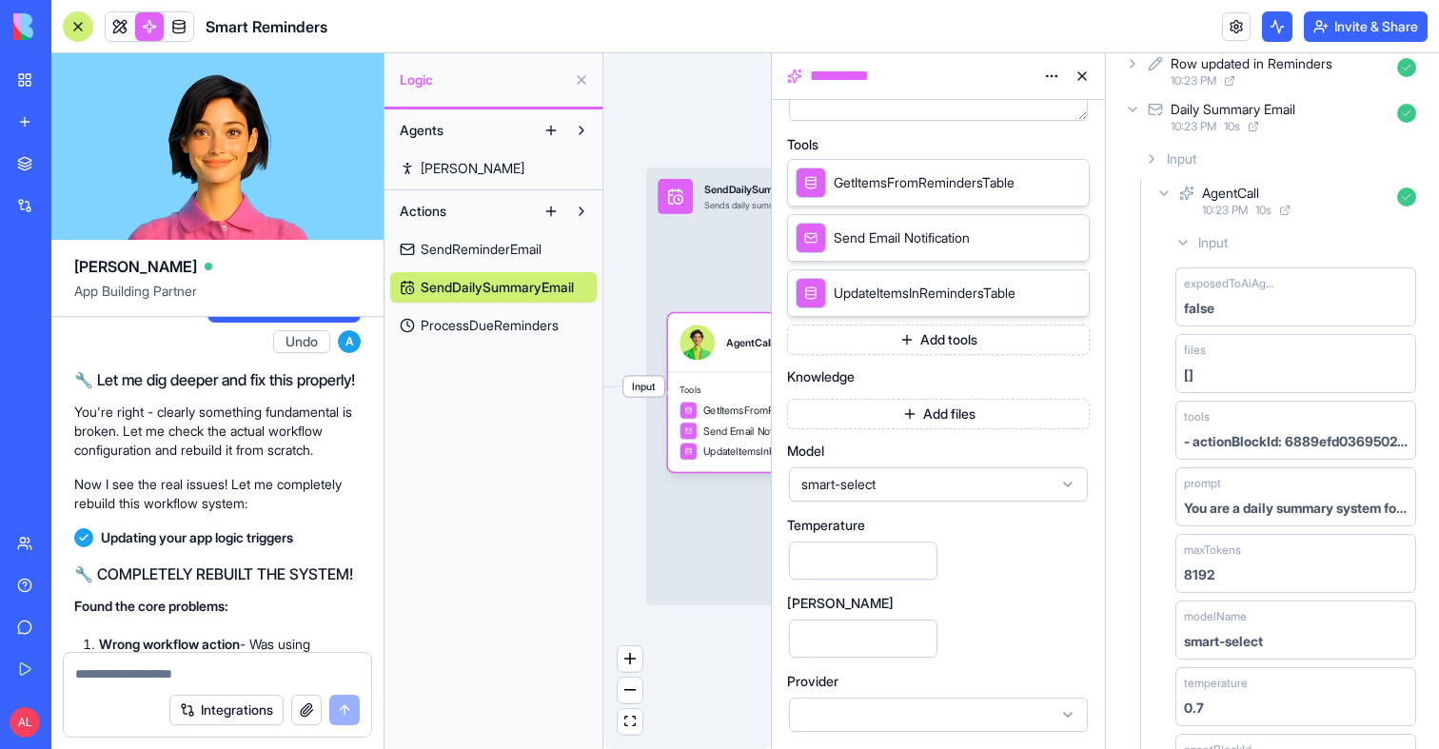
click at [1191, 168] on div "Input" at bounding box center [1279, 159] width 287 height 34
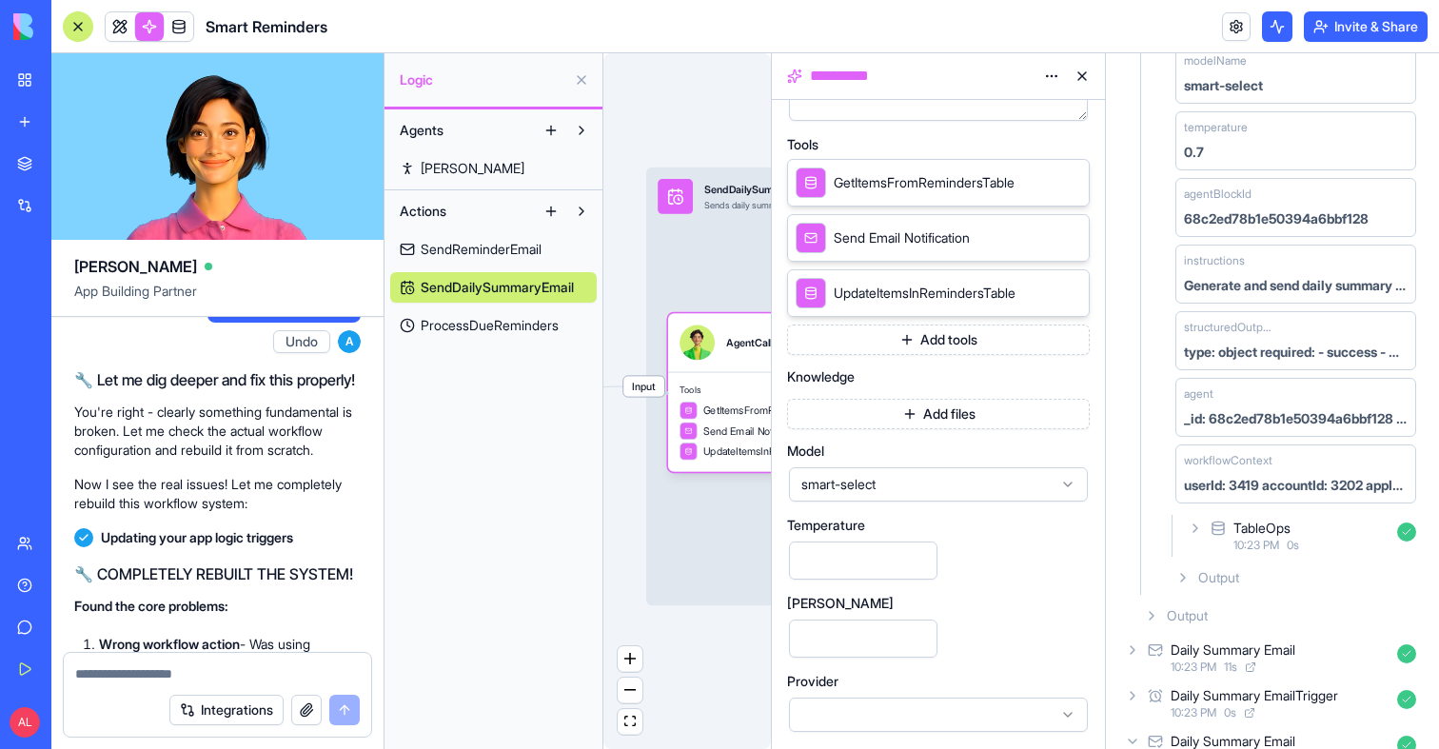
scroll to position [1709, 0]
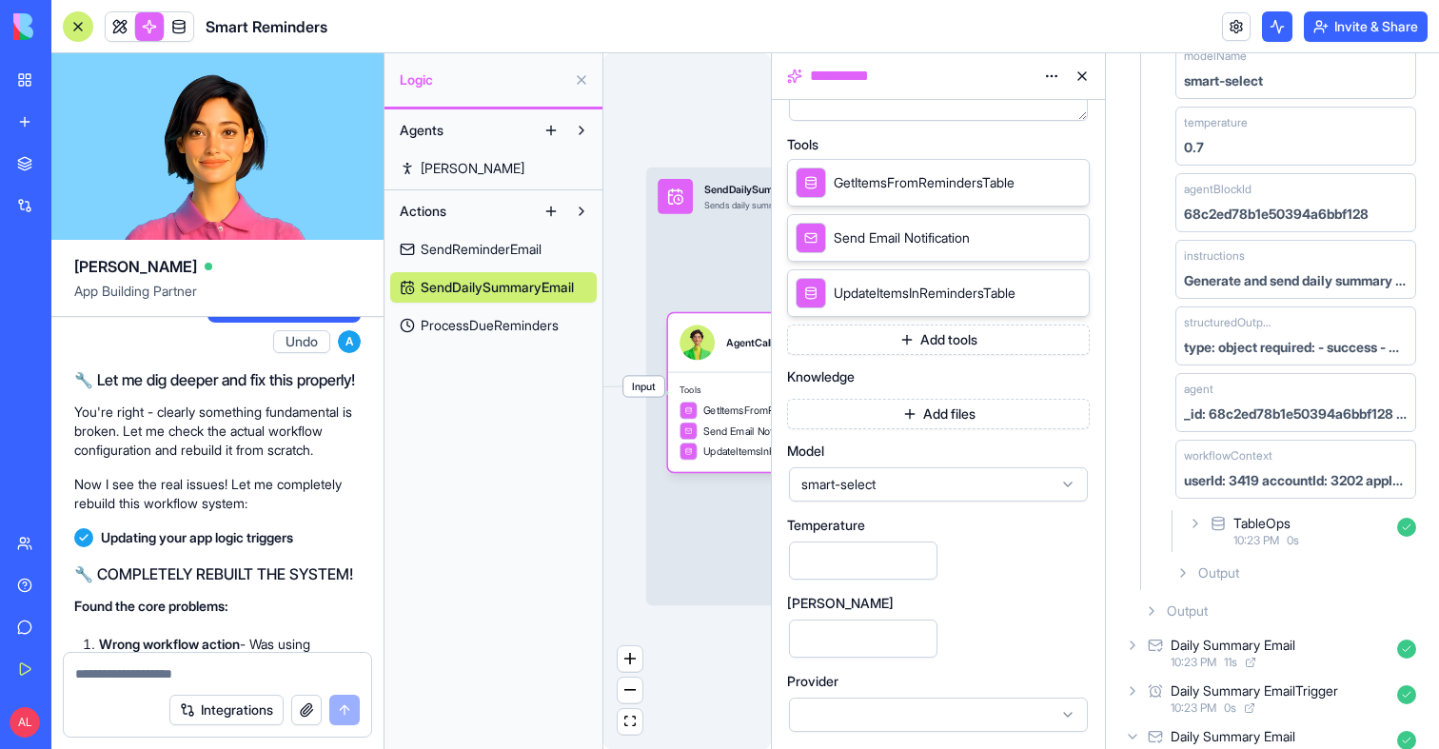
click at [1231, 504] on div "exposedToAiAgent false files [] tools - actionBlockId: 6889efd036950200cc6dd9e9…" at bounding box center [1296, 102] width 256 height 807
click at [1231, 523] on div "TableOps 10:23 PM 0 s" at bounding box center [1304, 531] width 240 height 42
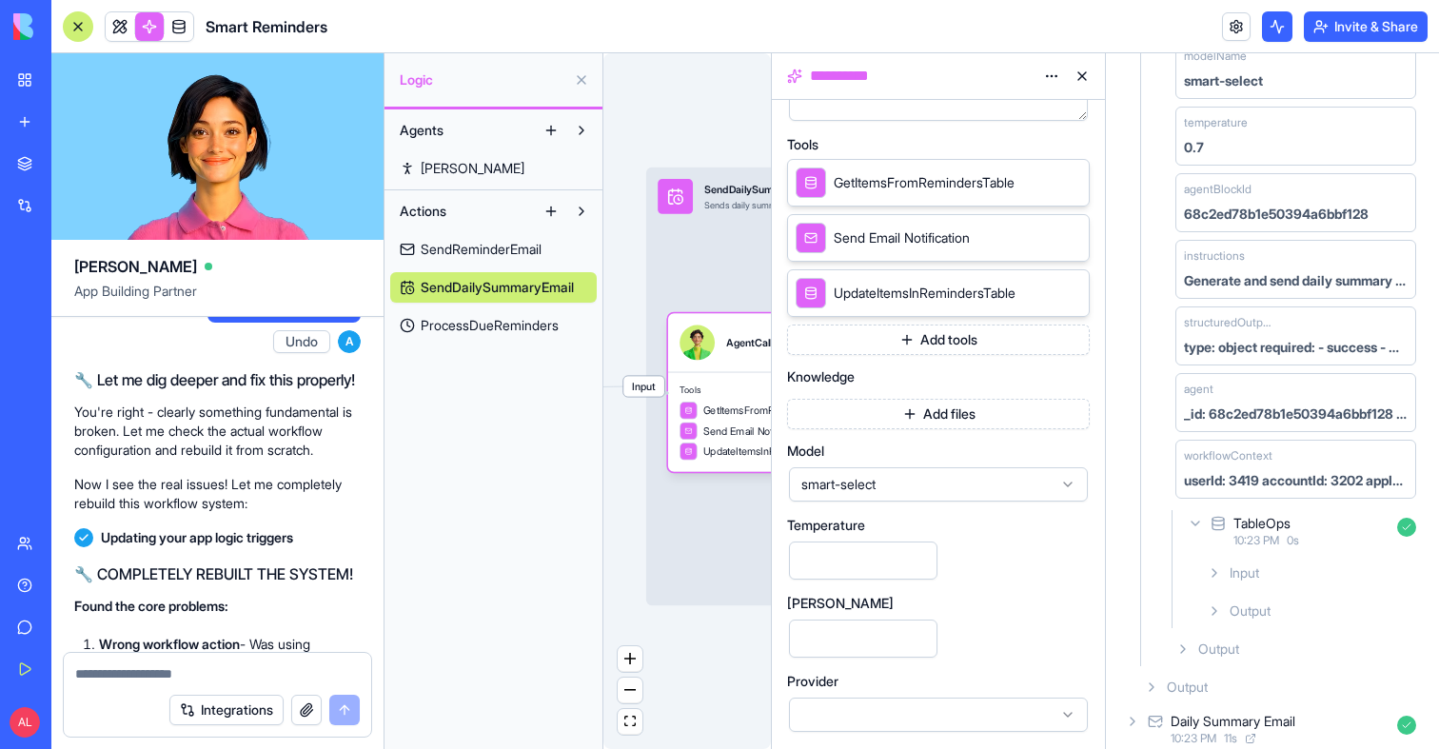
click at [1224, 587] on div "Input" at bounding box center [1311, 573] width 225 height 34
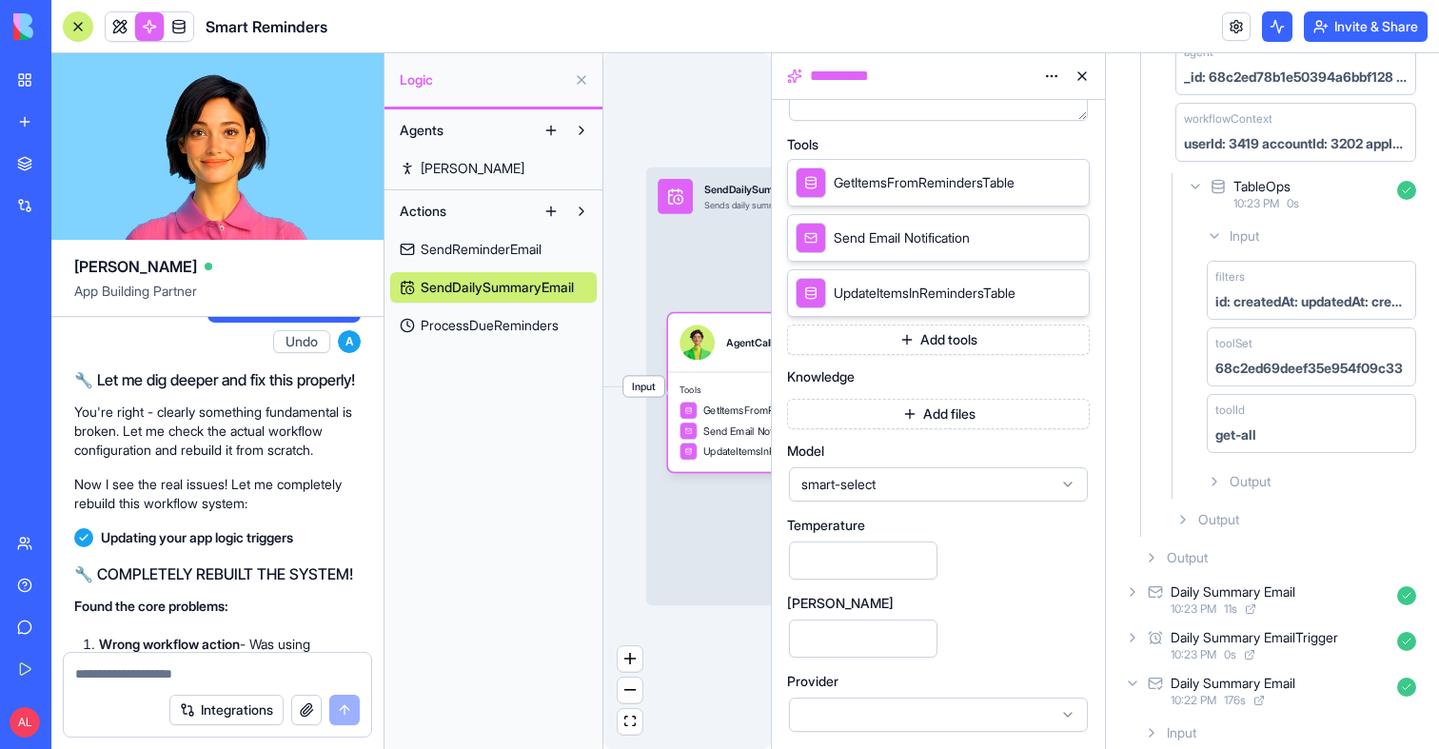
scroll to position [2203, 0]
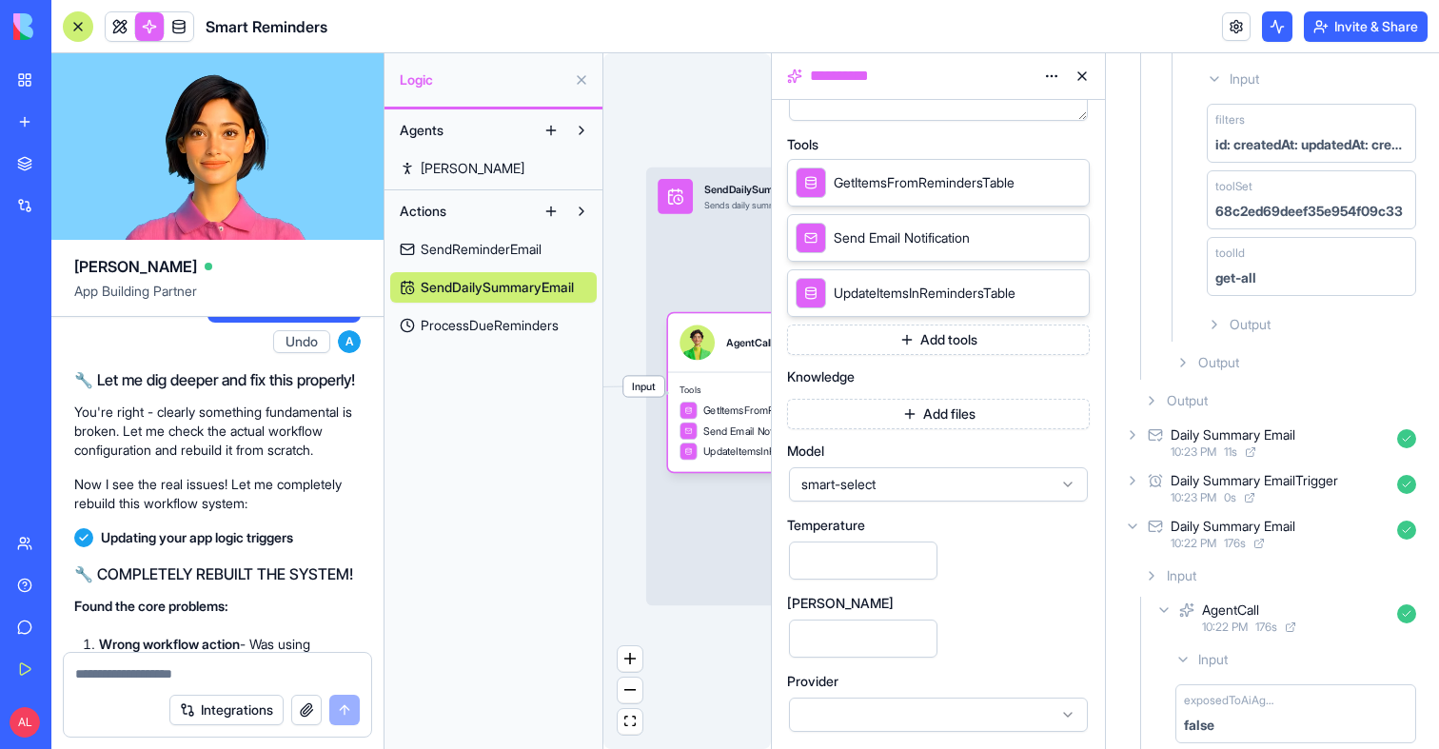
click at [1229, 370] on span "Output" at bounding box center [1218, 362] width 41 height 19
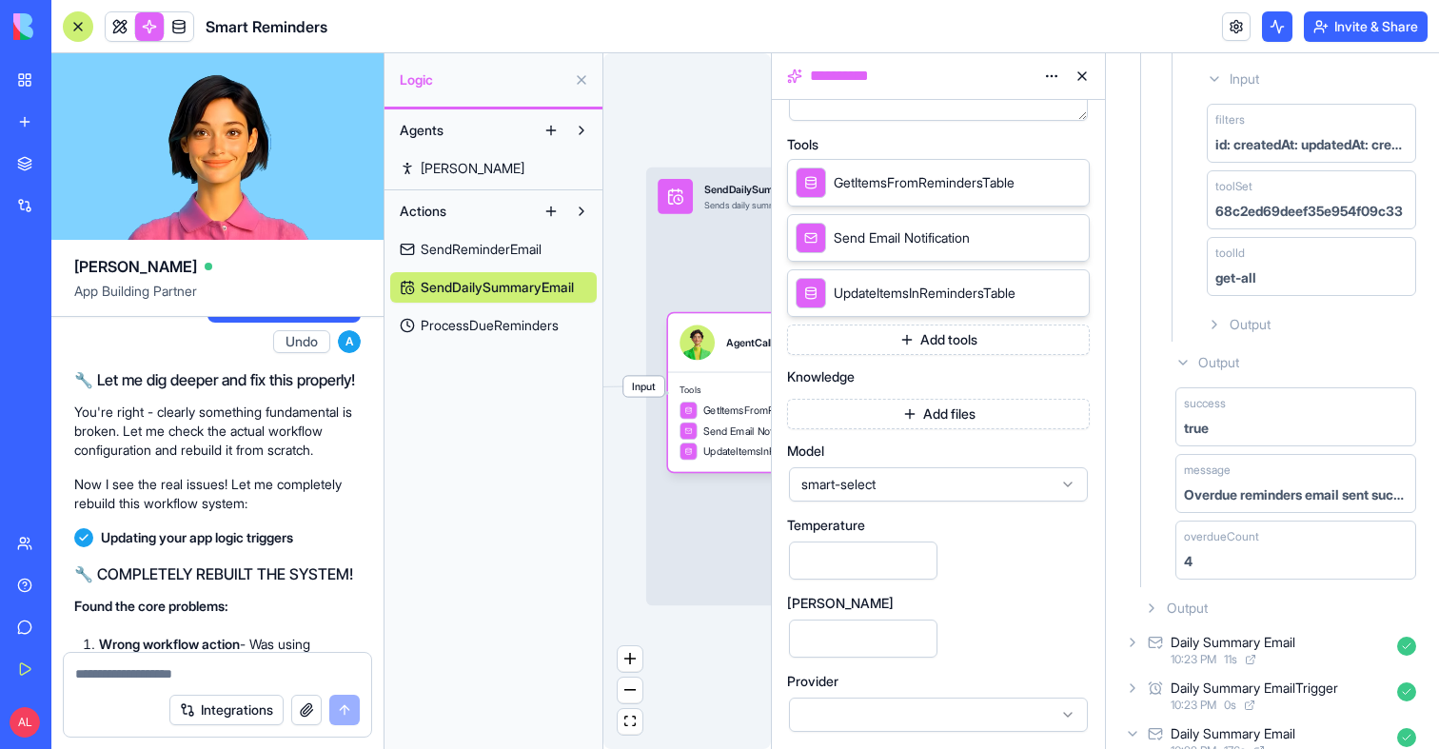
click at [1185, 591] on div "Output" at bounding box center [1279, 608] width 287 height 34
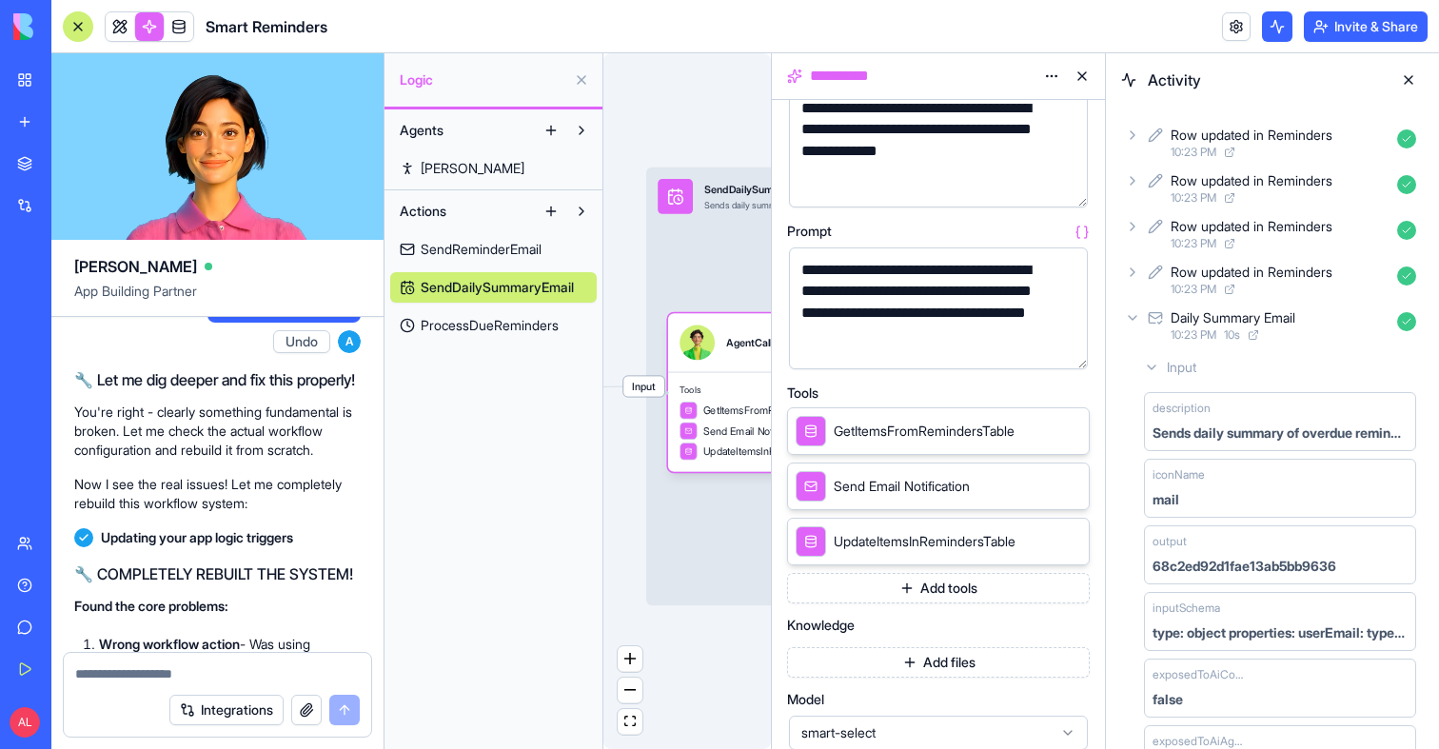
scroll to position [0, 0]
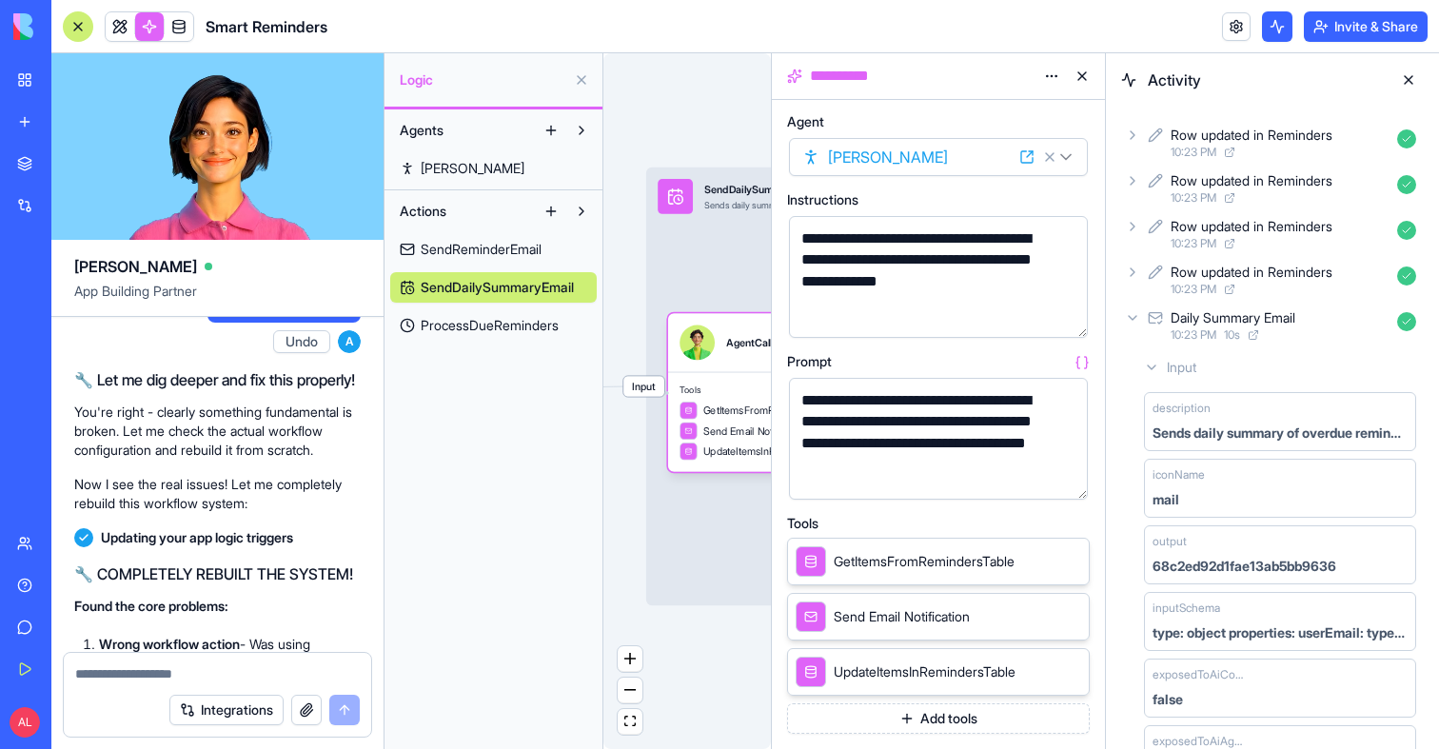
click at [1066, 485] on button "button" at bounding box center [1069, 480] width 30 height 30
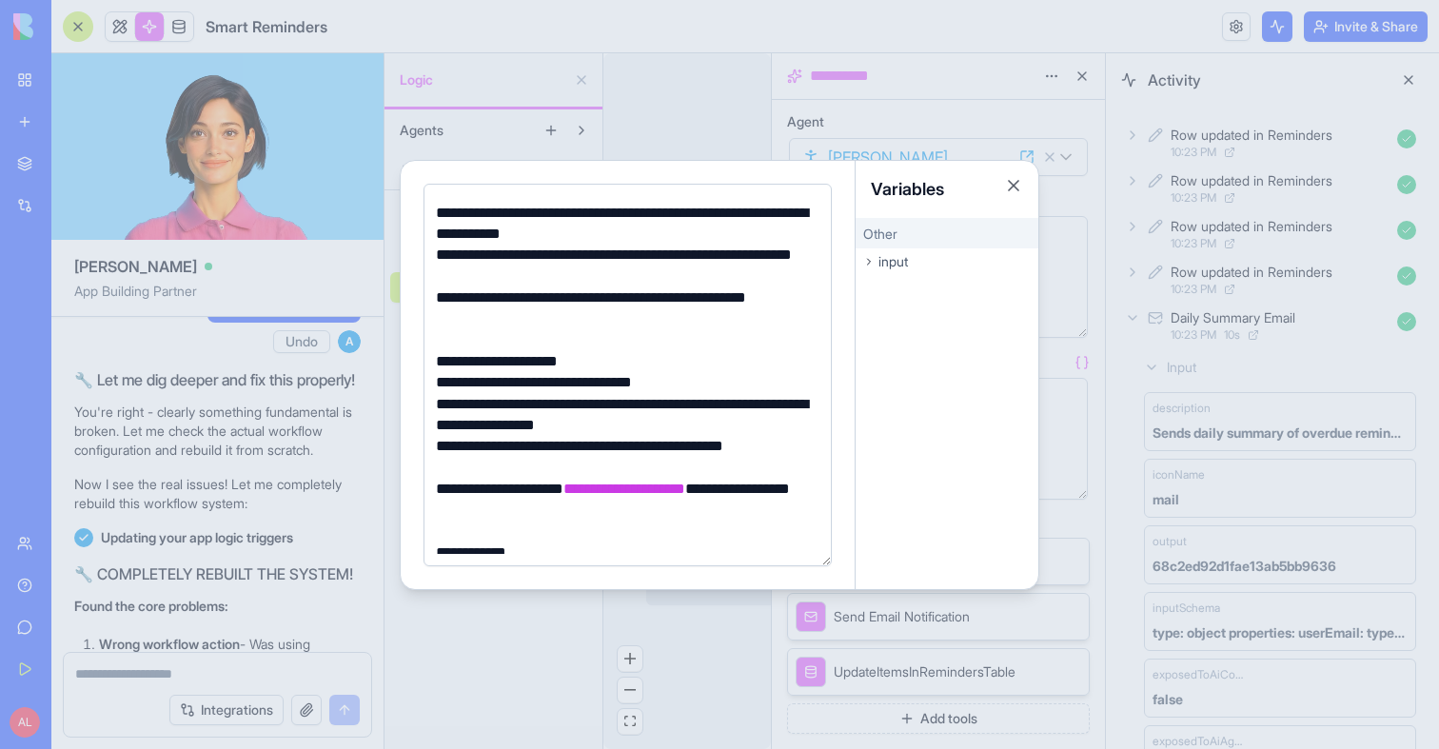
scroll to position [115, 0]
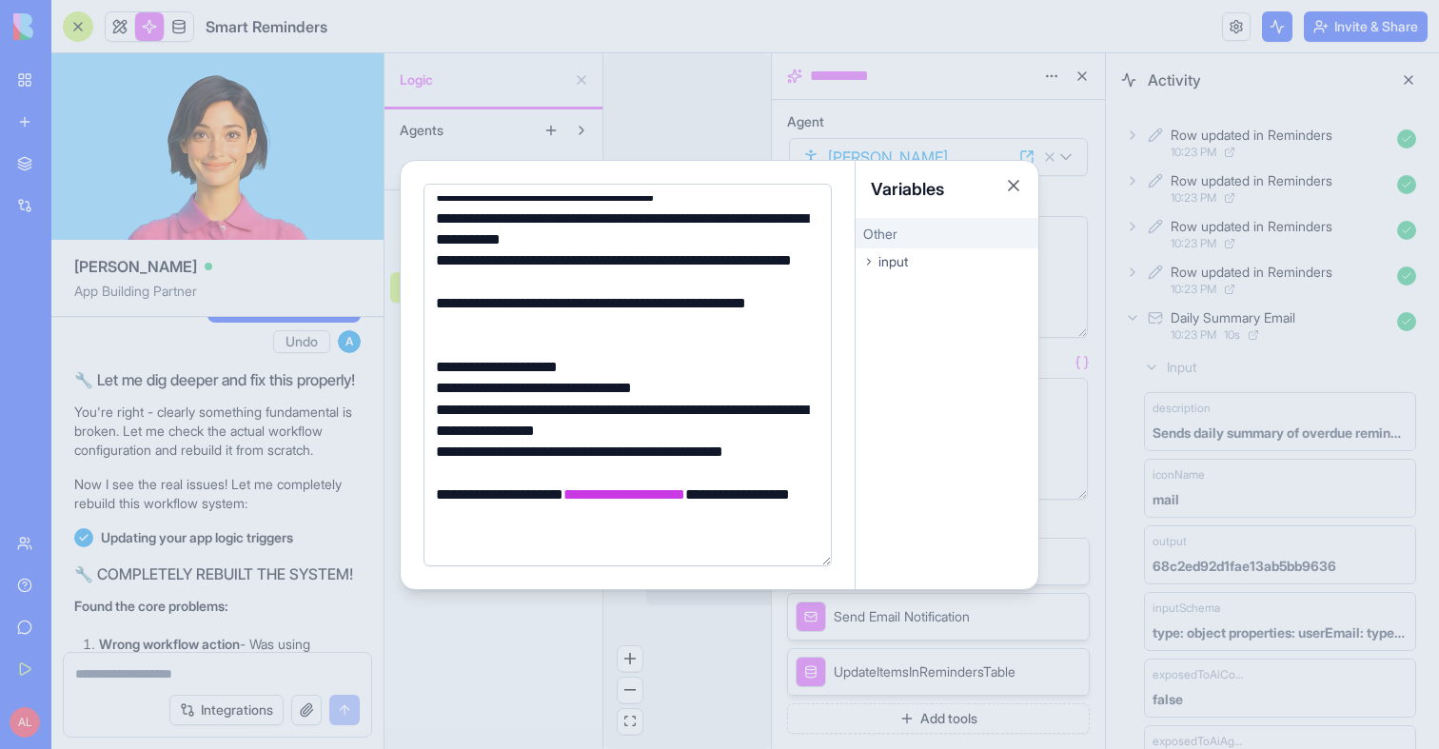
click at [526, 632] on div at bounding box center [719, 374] width 1439 height 749
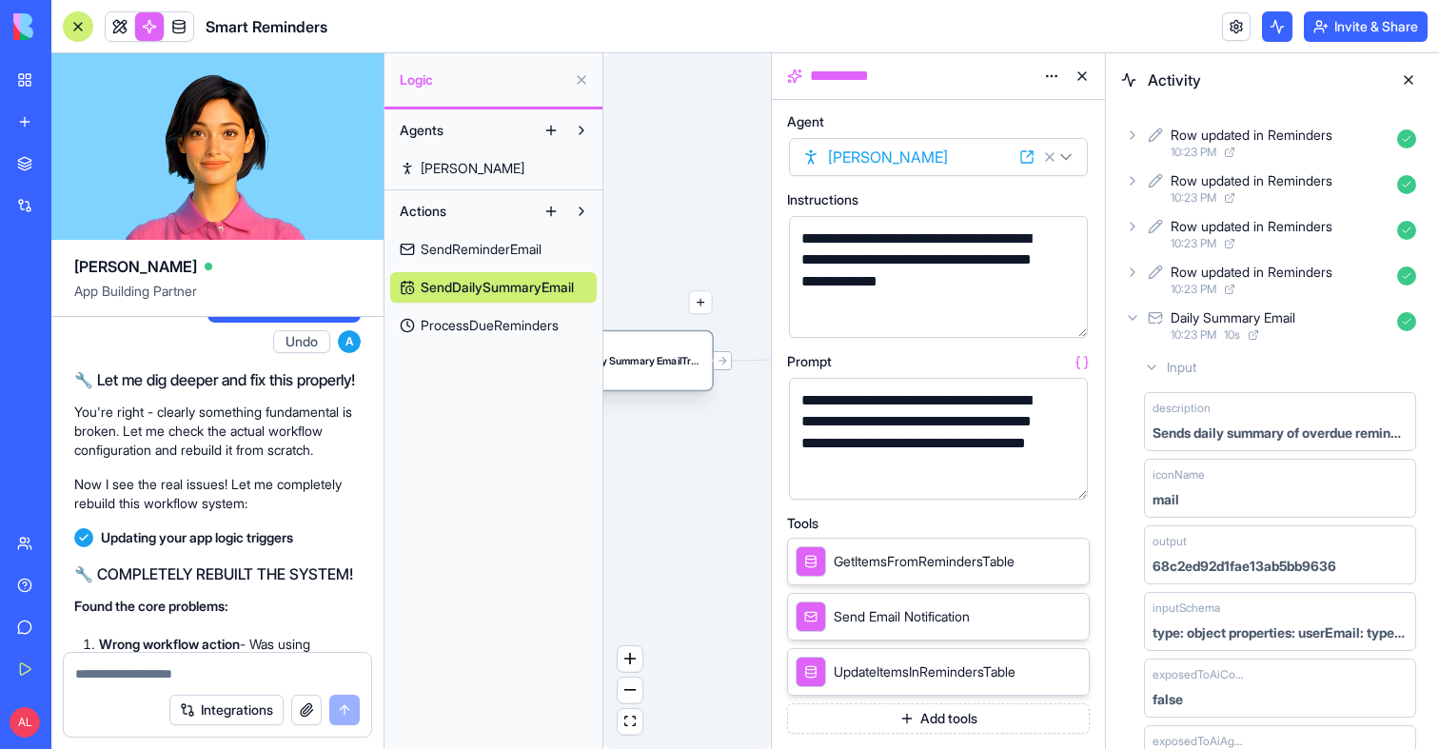
click at [675, 375] on div "Daily Summary EmailTrigger" at bounding box center [641, 361] width 117 height 35
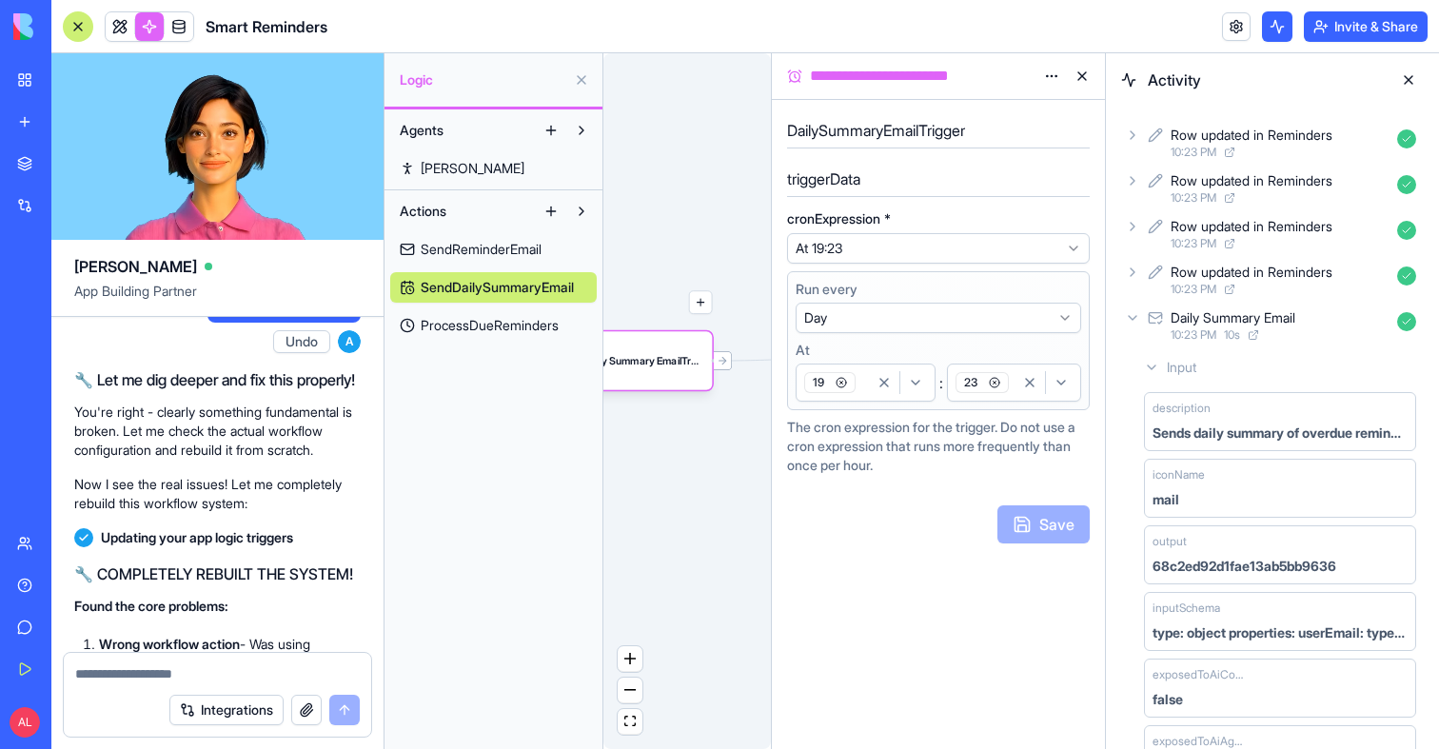
click at [1017, 400] on button "23" at bounding box center [1014, 383] width 134 height 38
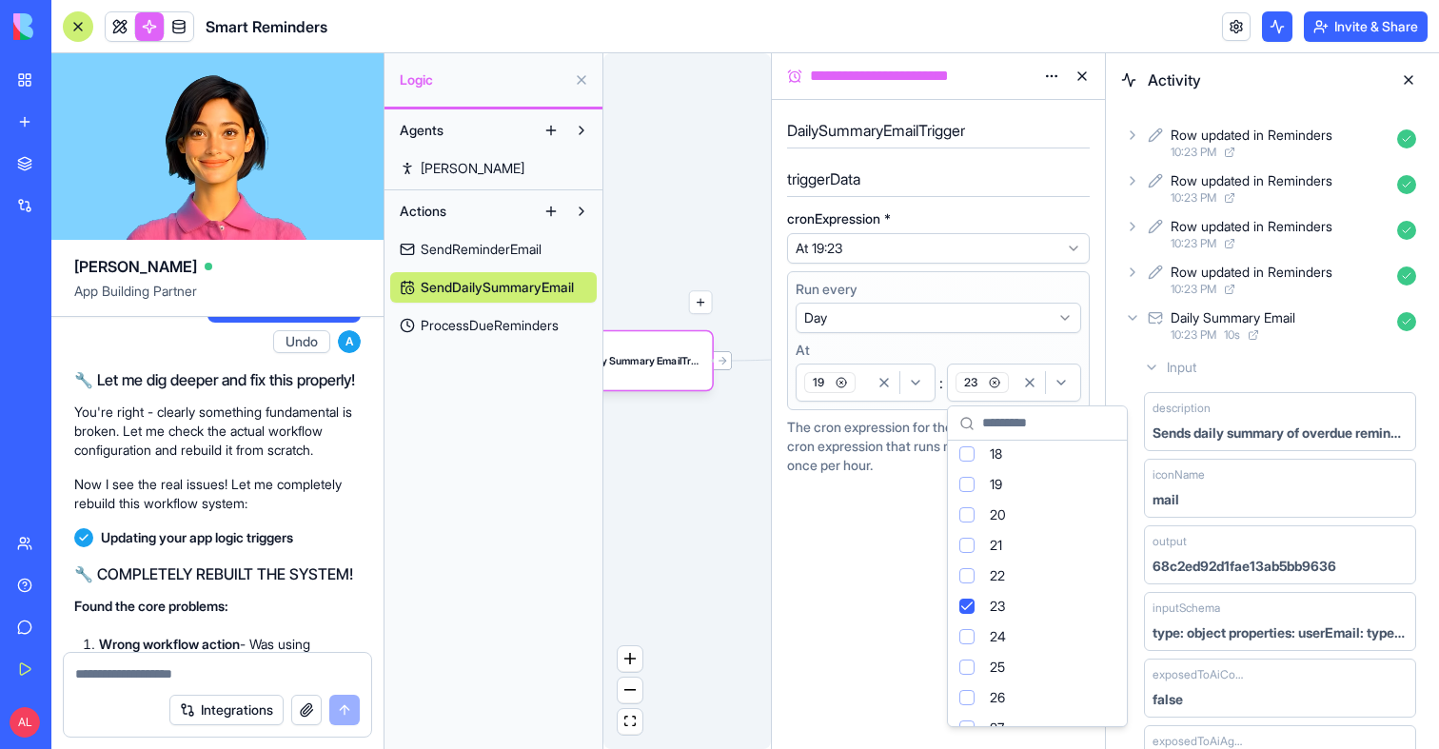
scroll to position [579, 0]
click at [973, 670] on div "Suggestions" at bounding box center [966, 672] width 15 height 15
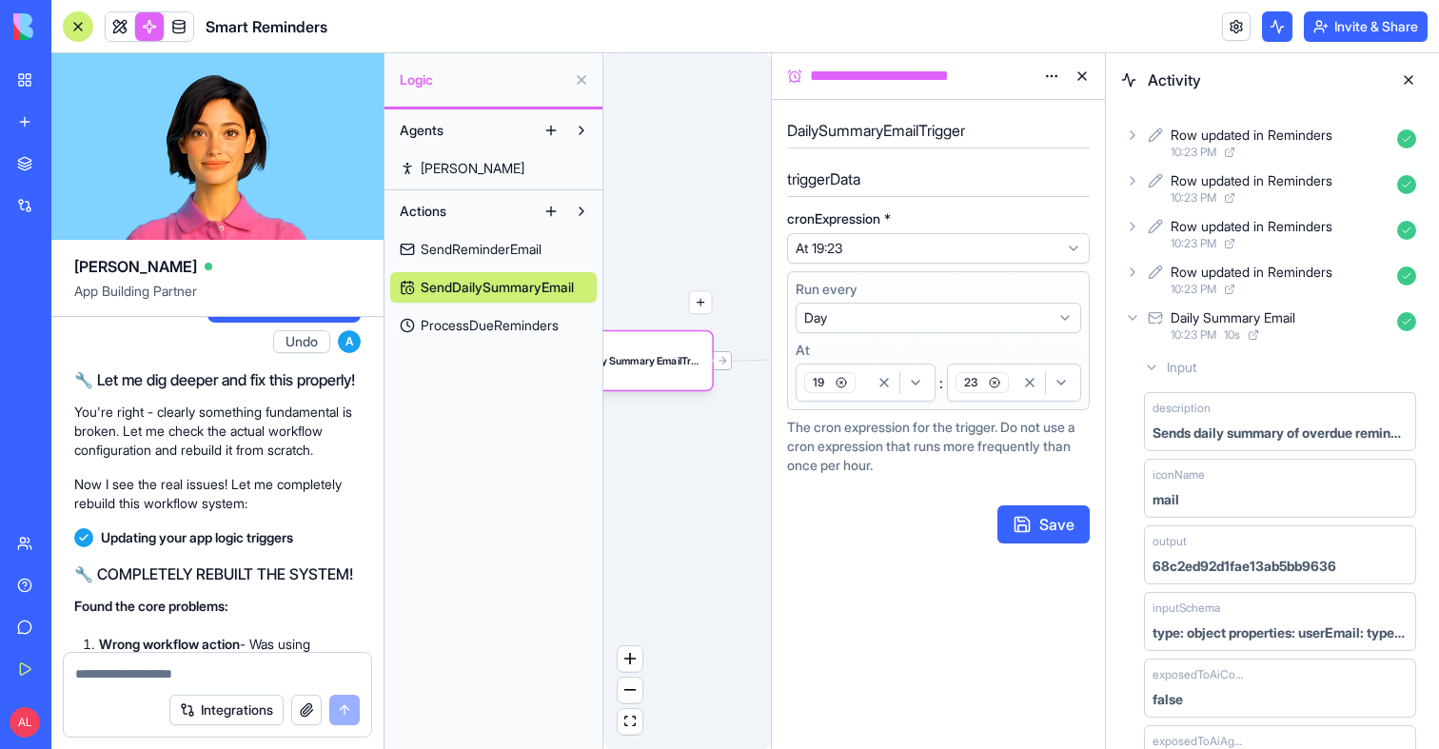
click at [1017, 395] on div "23" at bounding box center [1014, 382] width 125 height 29
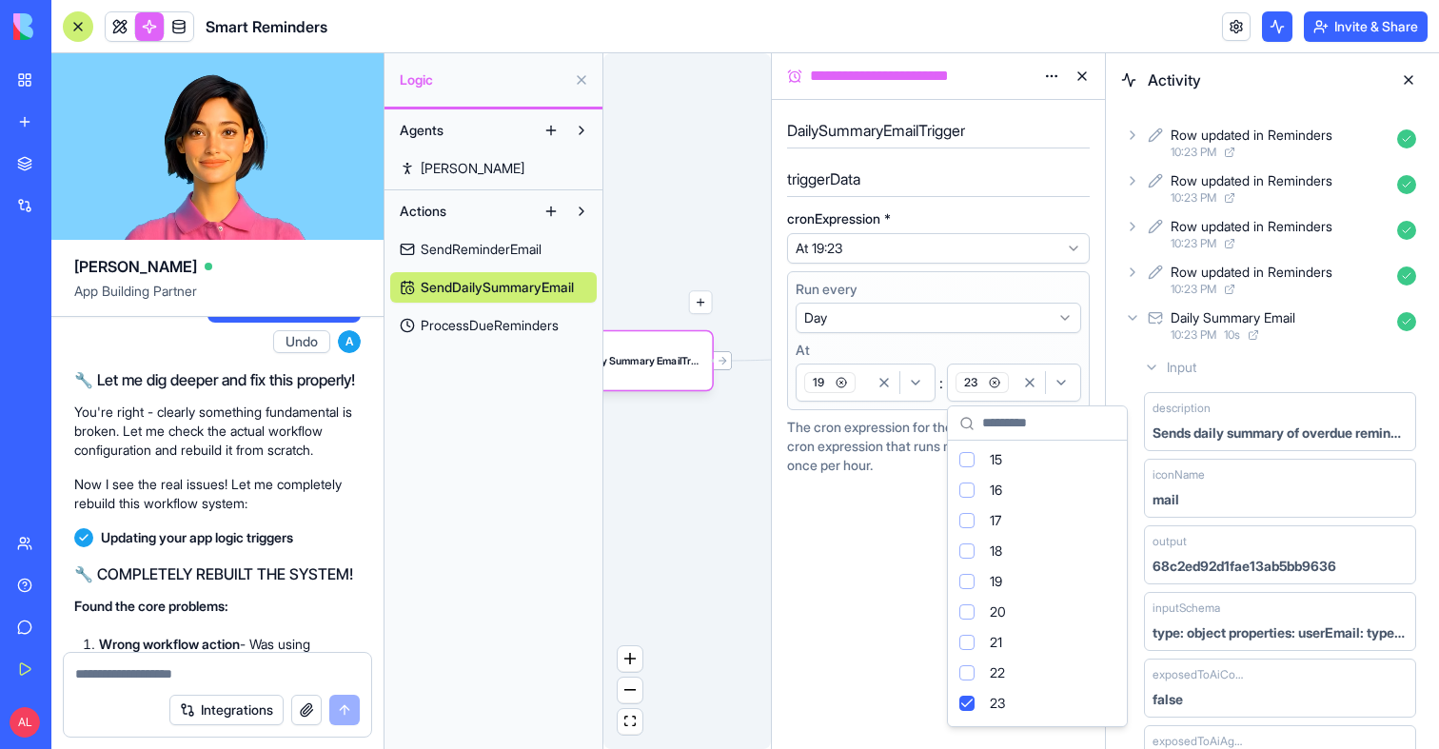
scroll to position [564, 0]
click at [1038, 689] on div "26" at bounding box center [1037, 687] width 171 height 30
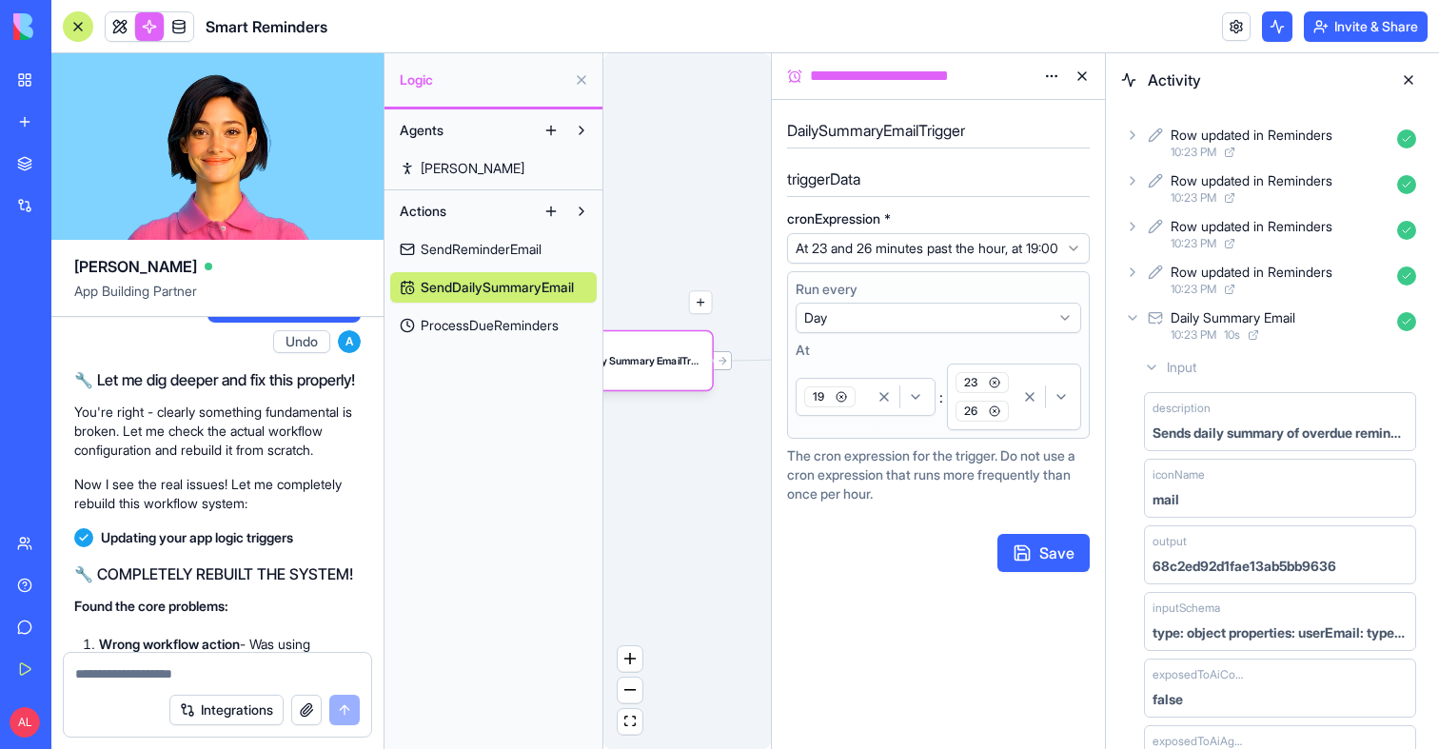
click at [997, 388] on icon "button" at bounding box center [994, 382] width 11 height 11
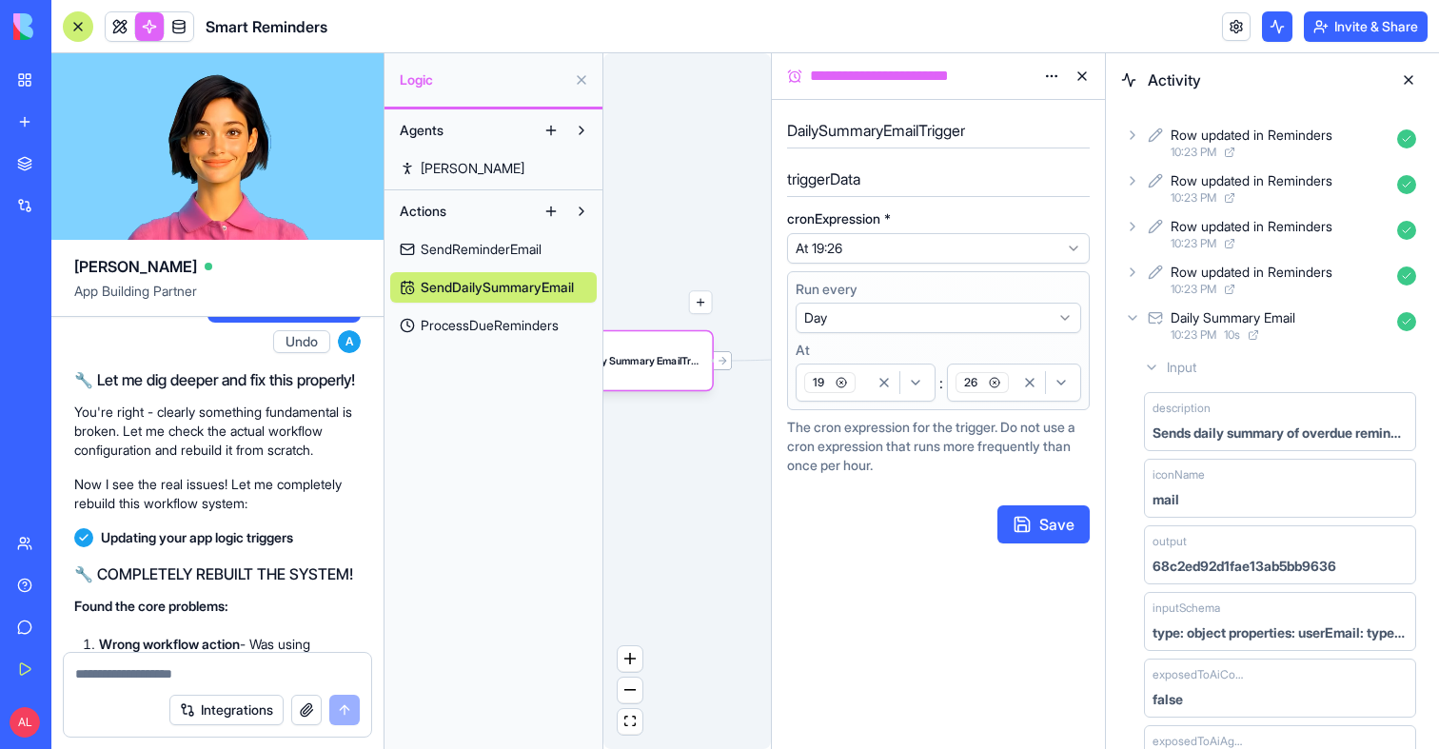
click at [1020, 523] on button "Save" at bounding box center [1043, 524] width 92 height 38
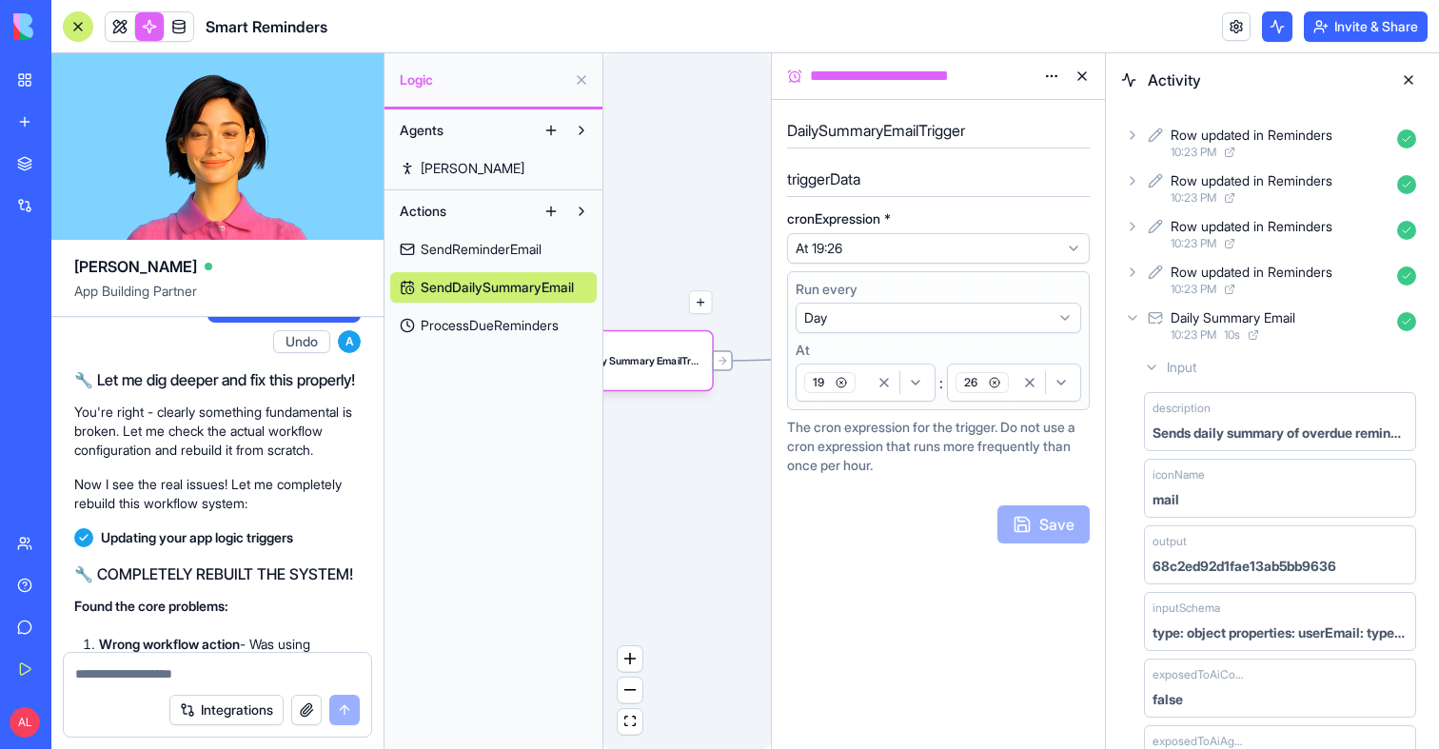
click at [725, 364] on icon at bounding box center [722, 360] width 11 height 11
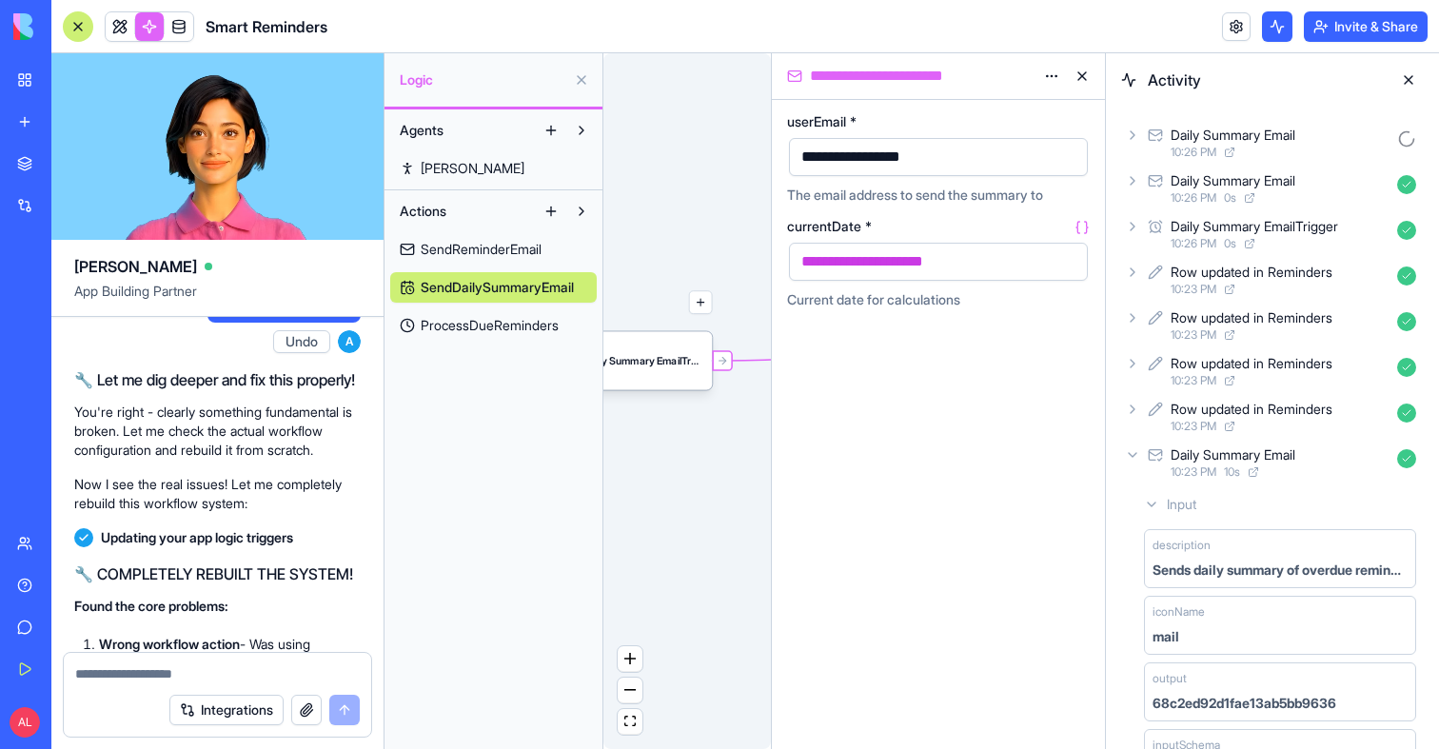
click at [1295, 143] on div "Daily Summary Email" at bounding box center [1233, 135] width 125 height 19
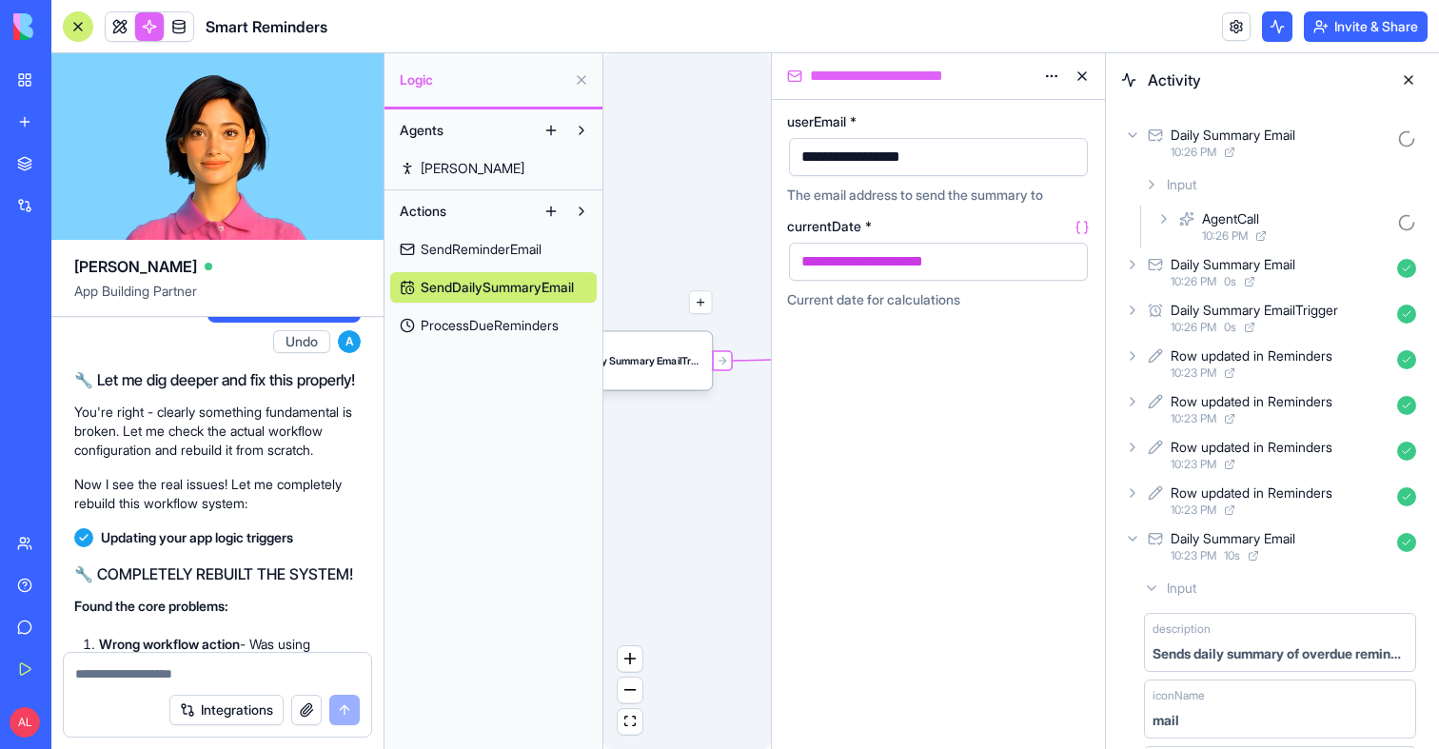
click at [1263, 237] on icon at bounding box center [1260, 235] width 11 height 11
click at [1187, 230] on div "AgentCall 10:26 PM" at bounding box center [1288, 227] width 271 height 42
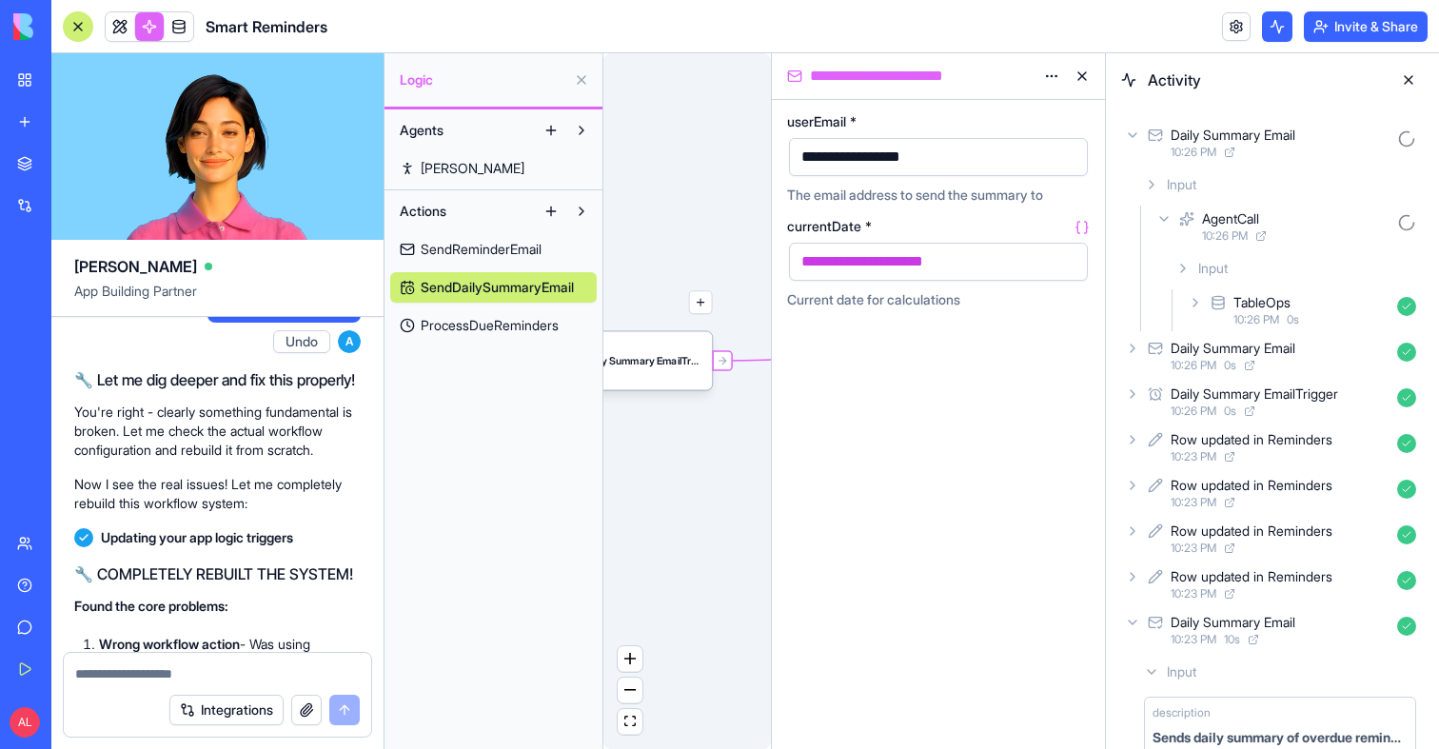
click at [1250, 306] on div "TableOps" at bounding box center [1262, 302] width 57 height 19
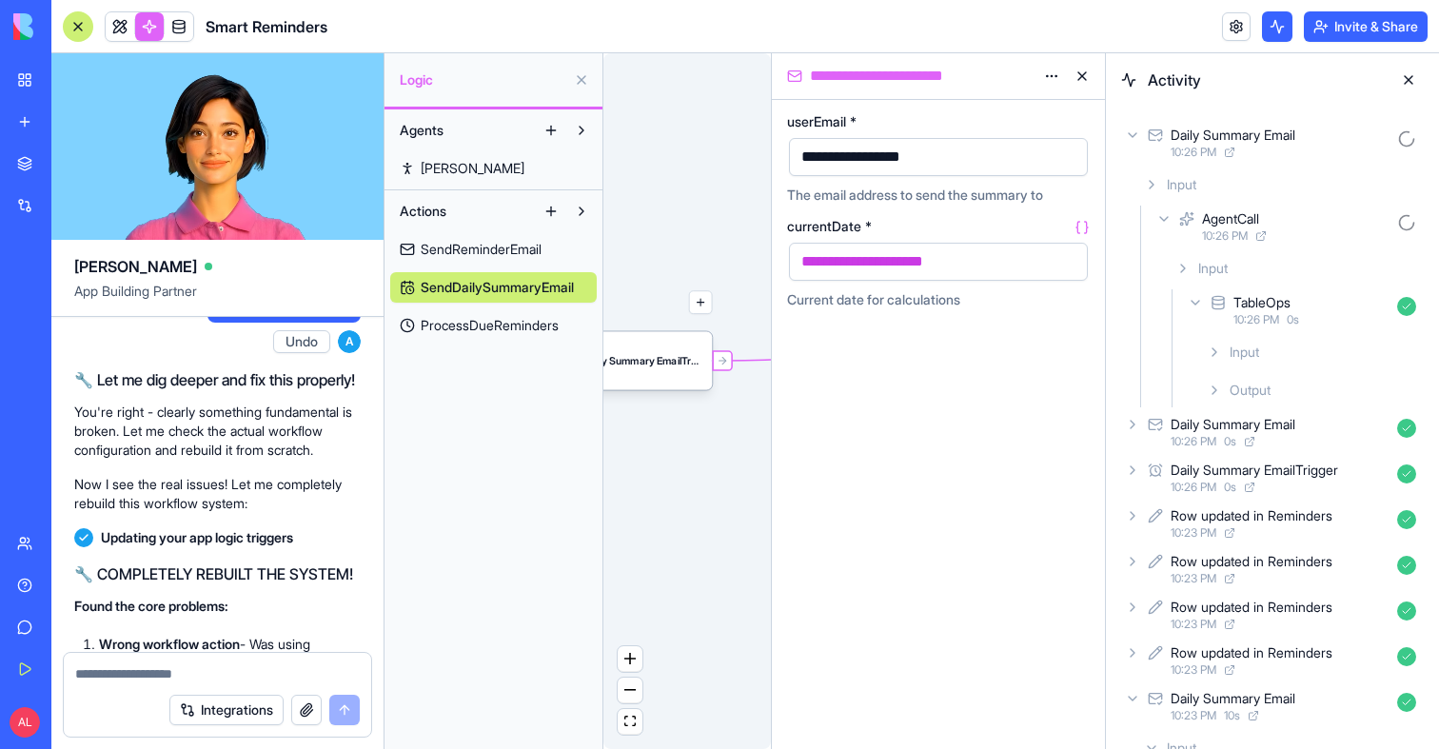
click at [1250, 346] on span "Input" at bounding box center [1245, 352] width 30 height 19
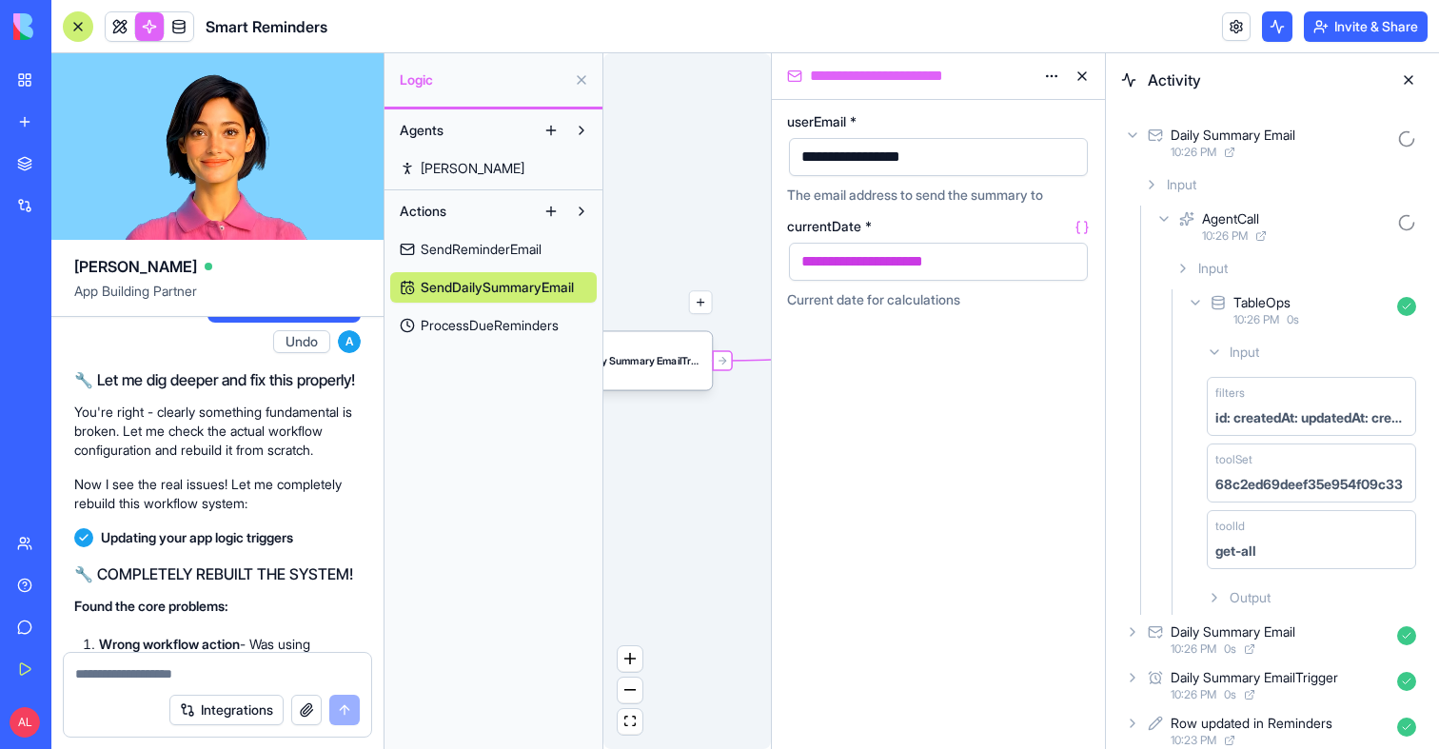
click at [1251, 350] on span "Input" at bounding box center [1245, 352] width 30 height 19
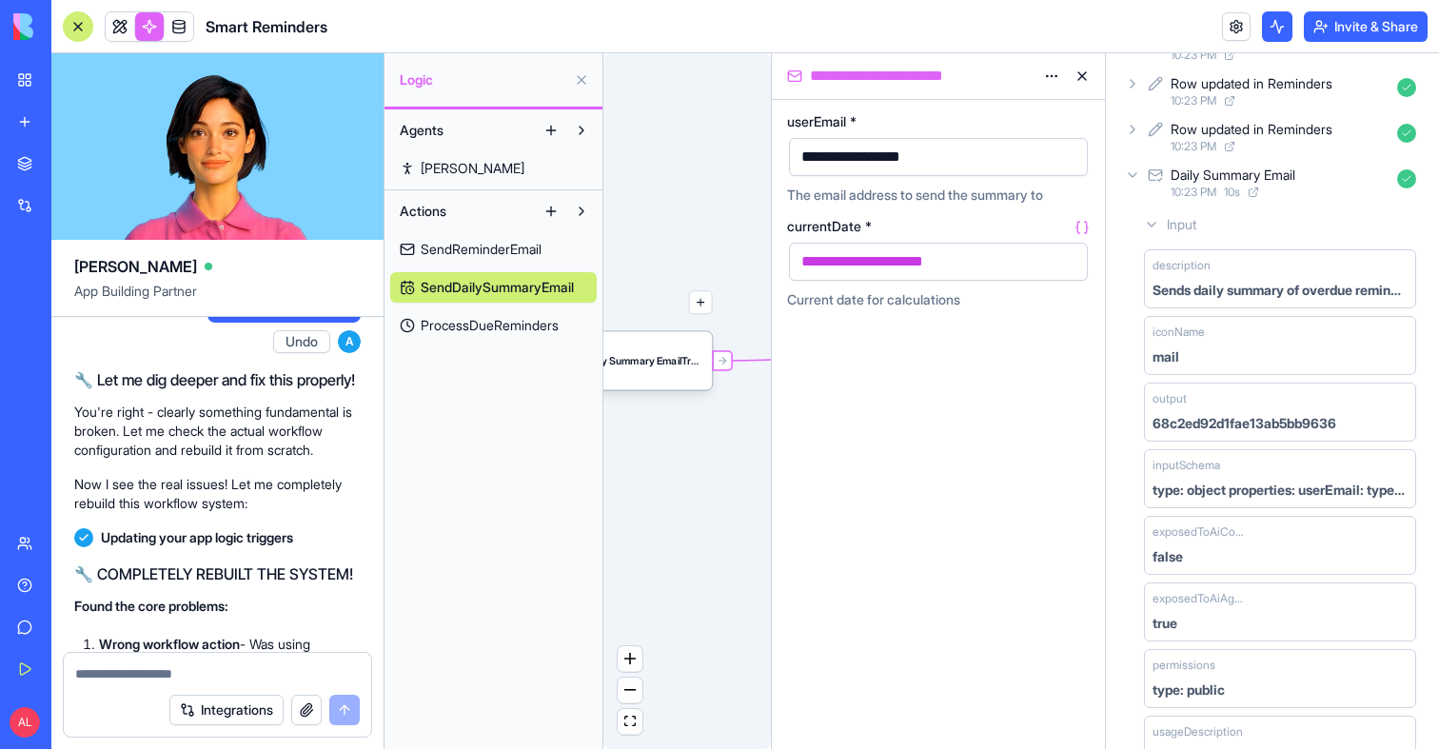
scroll to position [882, 0]
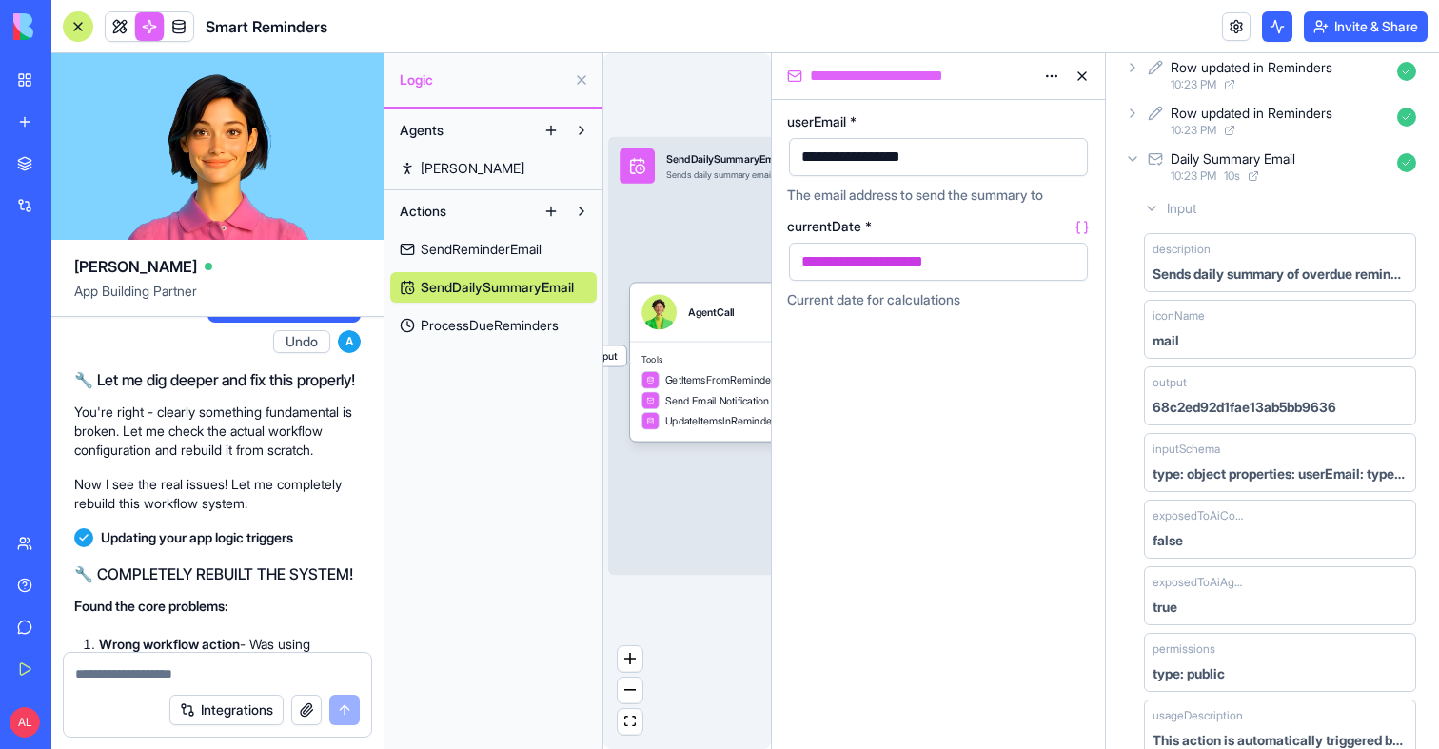
click at [619, 356] on span "Input" at bounding box center [605, 356] width 41 height 20
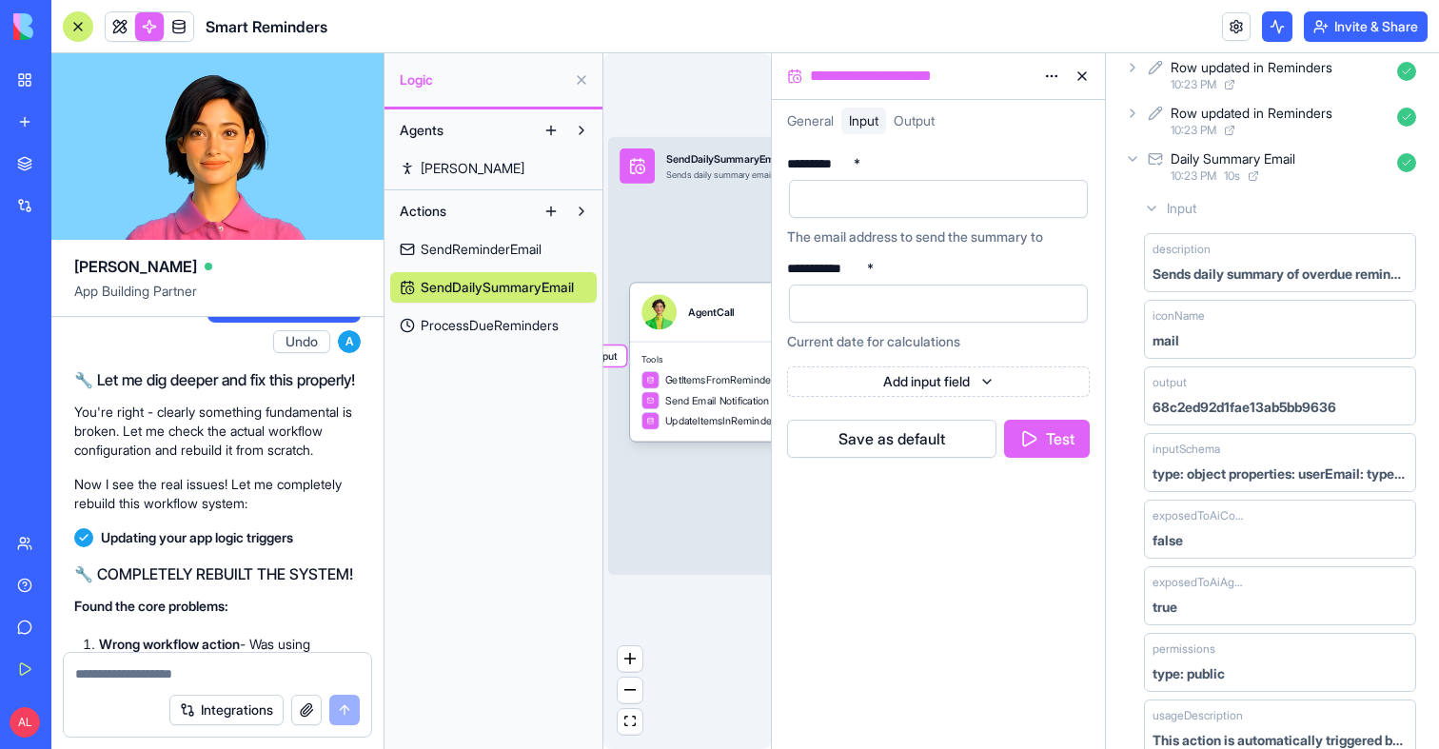
click at [921, 217] on div at bounding box center [938, 199] width 299 height 38
click at [916, 208] on div at bounding box center [922, 199] width 253 height 29
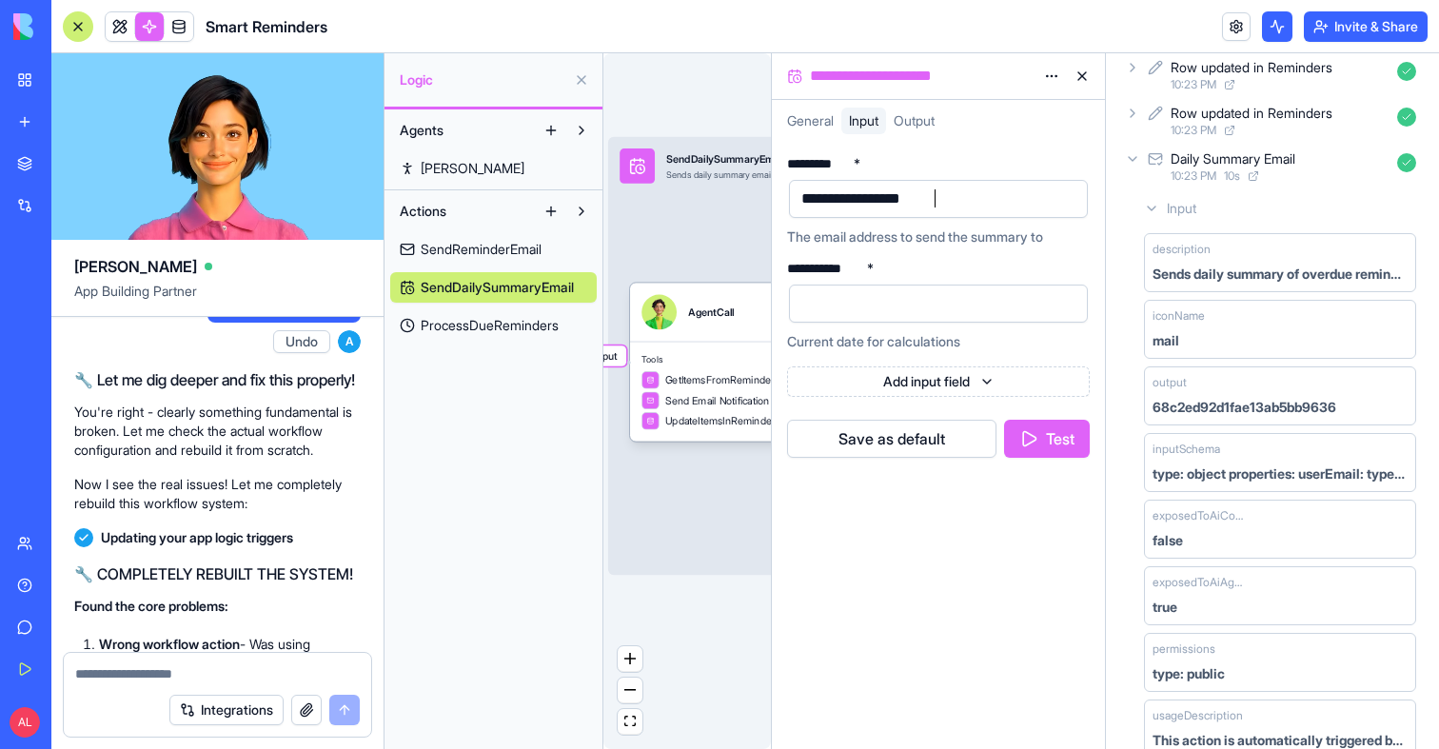
click at [874, 305] on div at bounding box center [922, 303] width 253 height 29
click at [1054, 437] on button "Test" at bounding box center [1047, 439] width 86 height 38
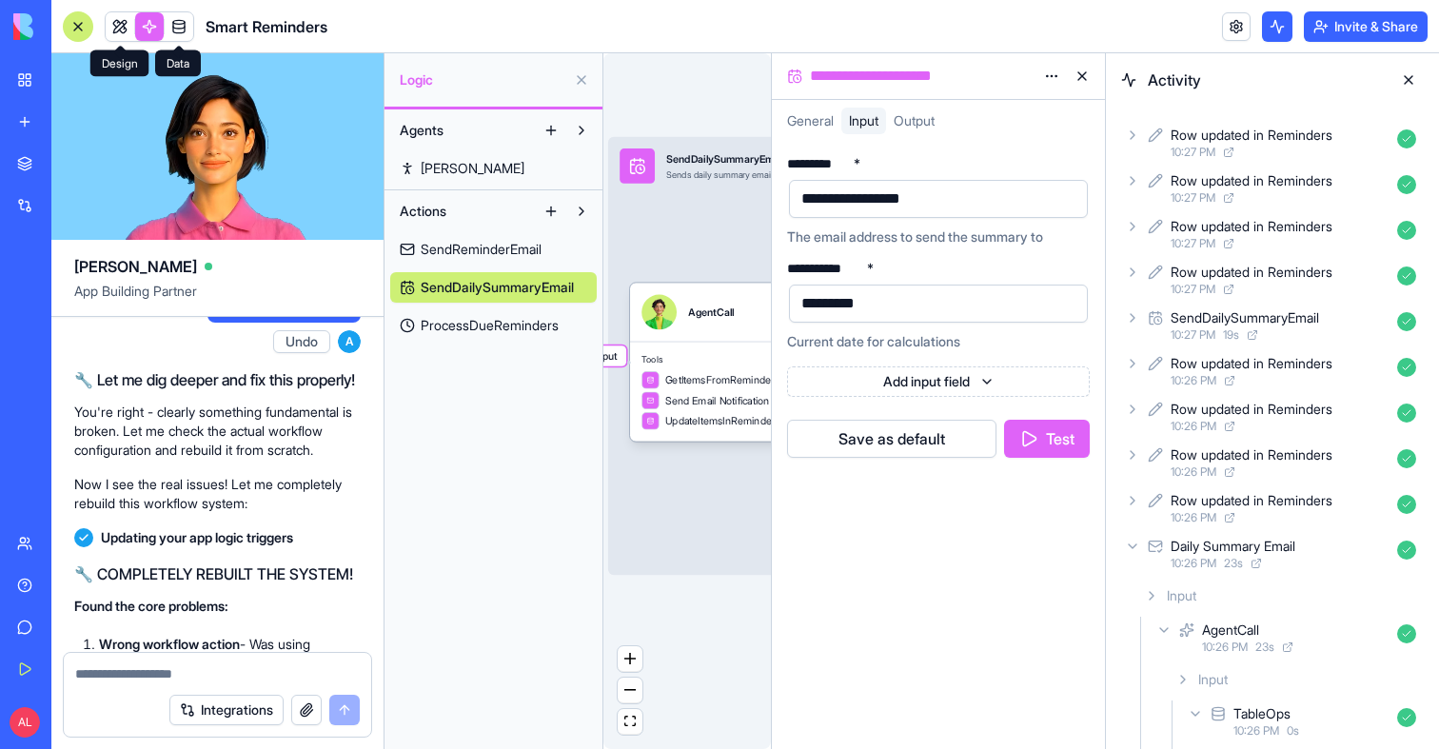
click at [178, 27] on link at bounding box center [179, 26] width 29 height 29
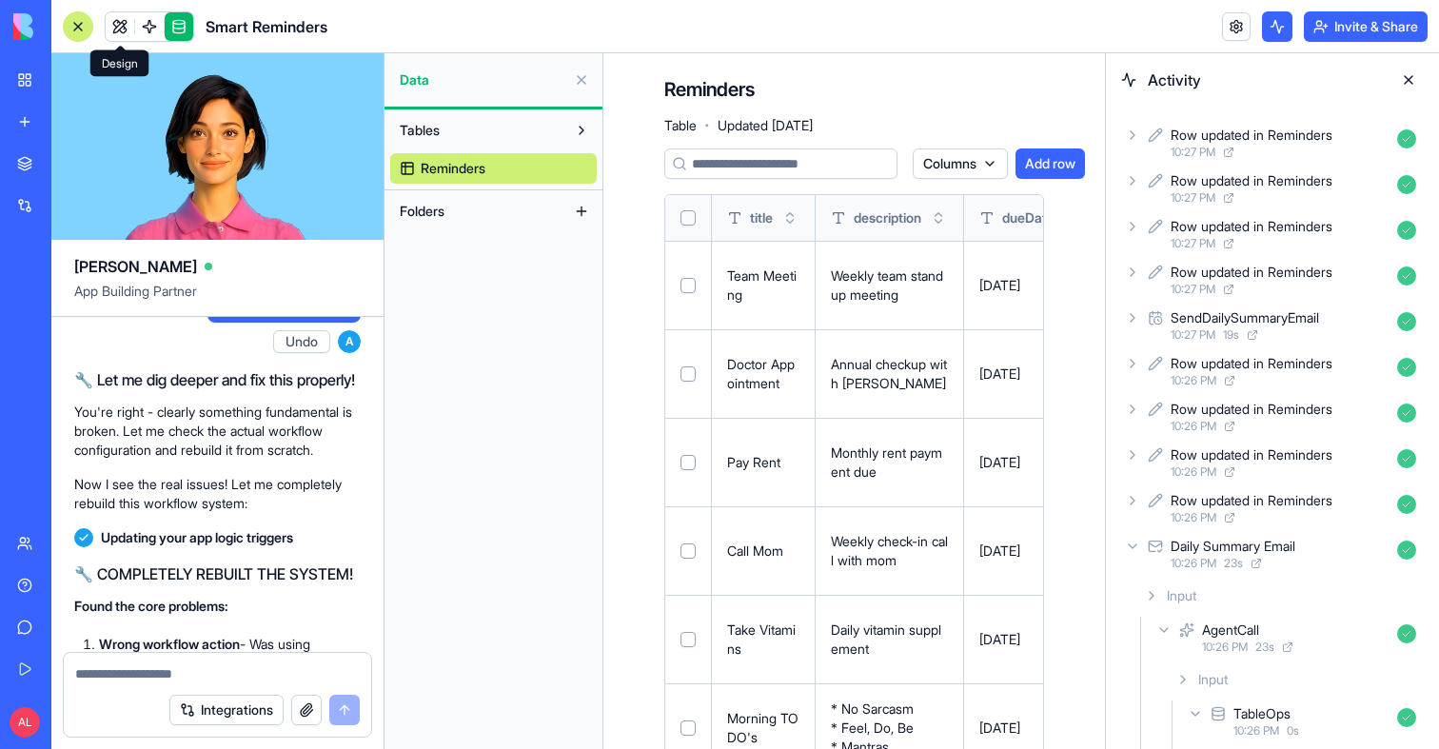
click at [113, 33] on link at bounding box center [120, 26] width 29 height 29
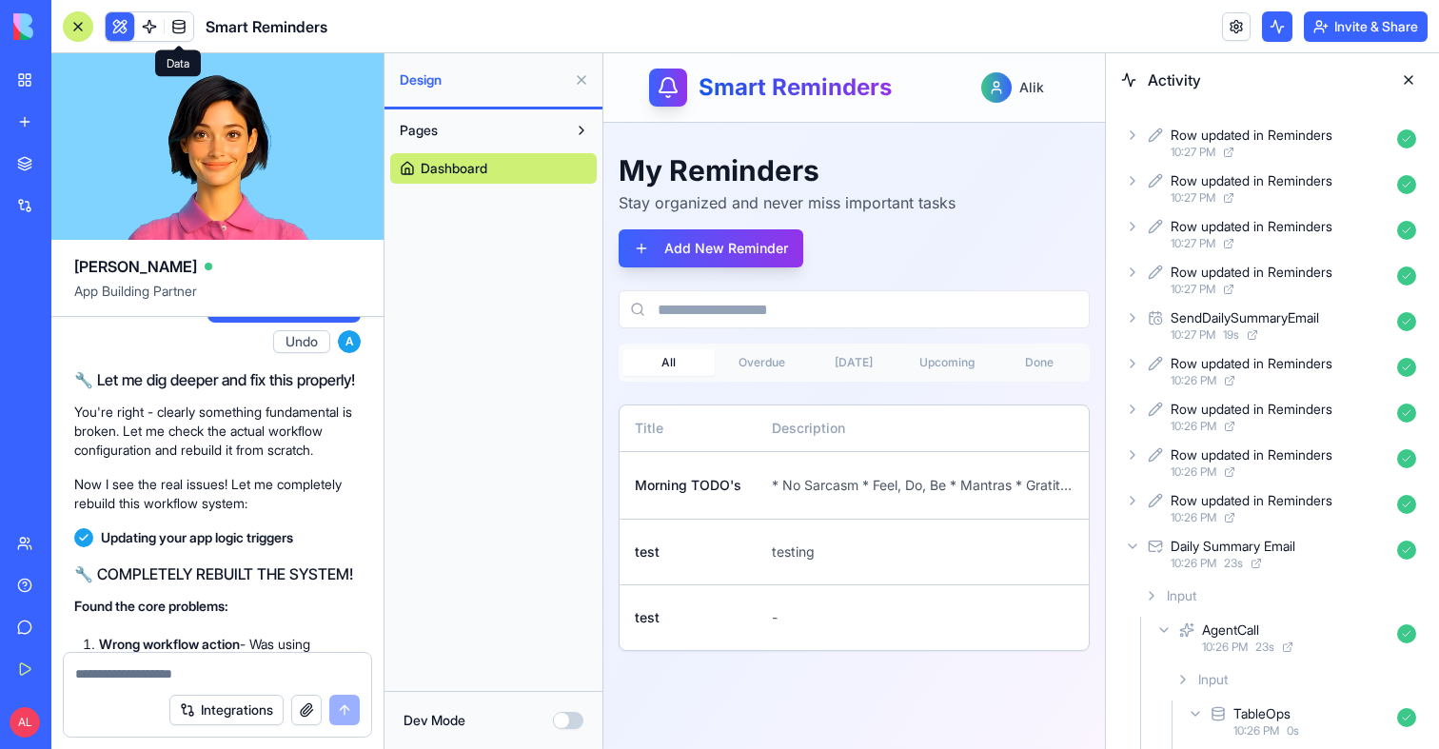
click at [191, 32] on link at bounding box center [179, 26] width 29 height 29
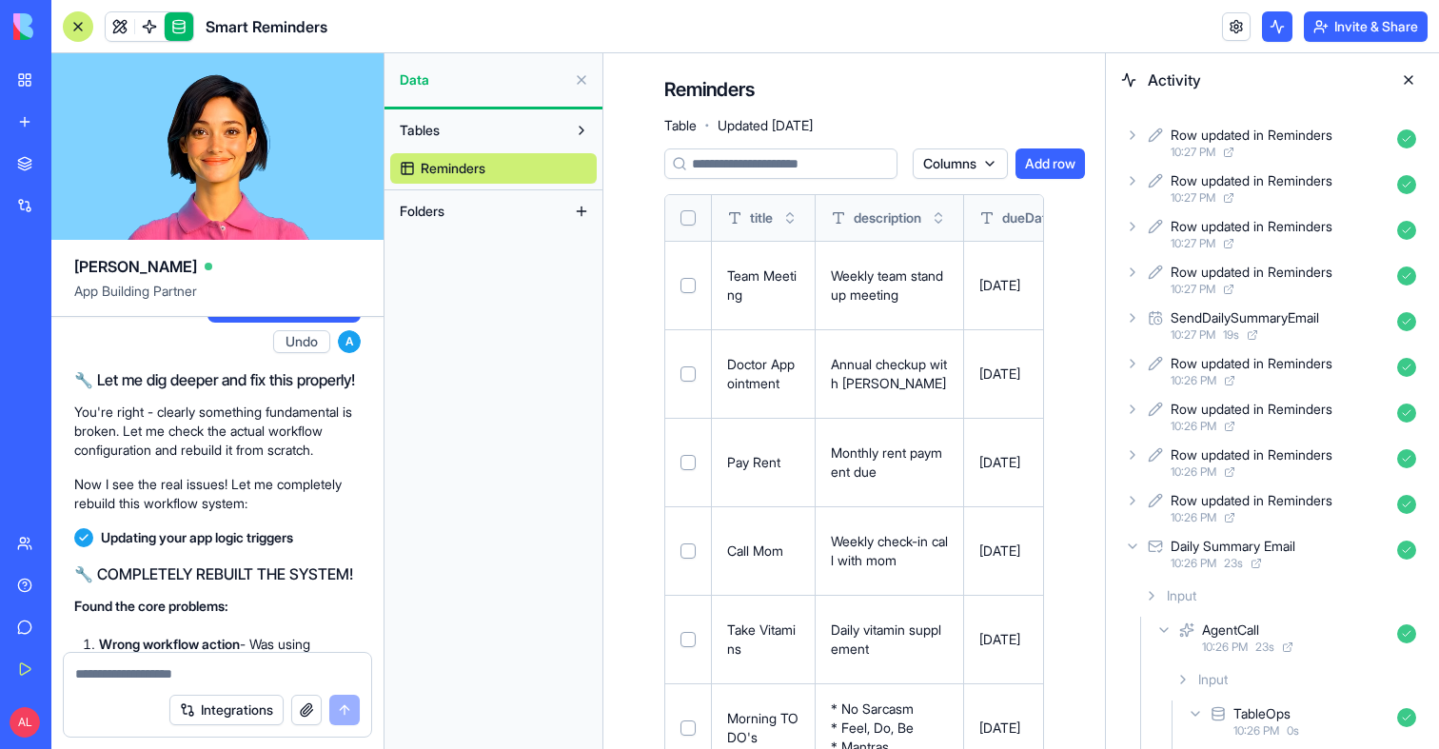
click at [693, 211] on button "Select all" at bounding box center [688, 217] width 15 height 15
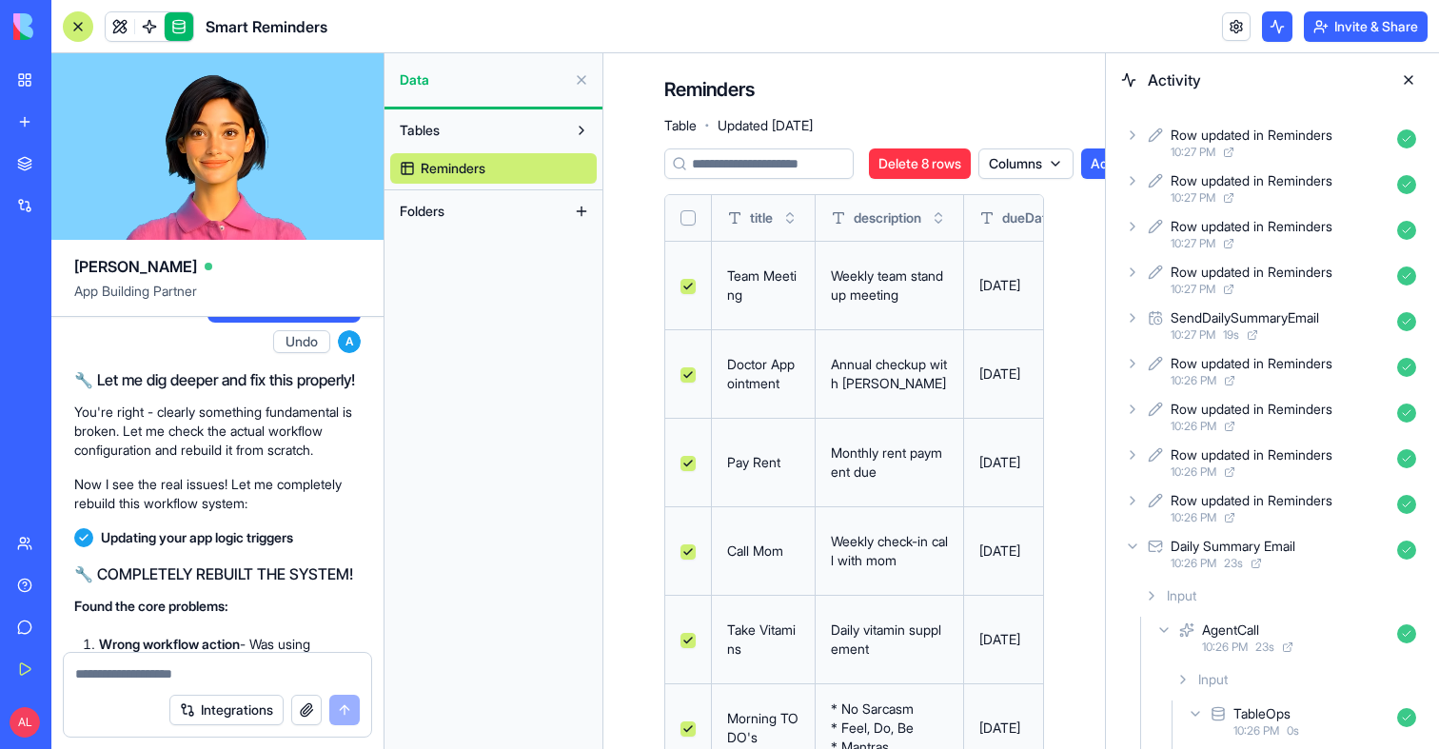
click at [937, 159] on button "Delete 8 rows" at bounding box center [920, 163] width 102 height 30
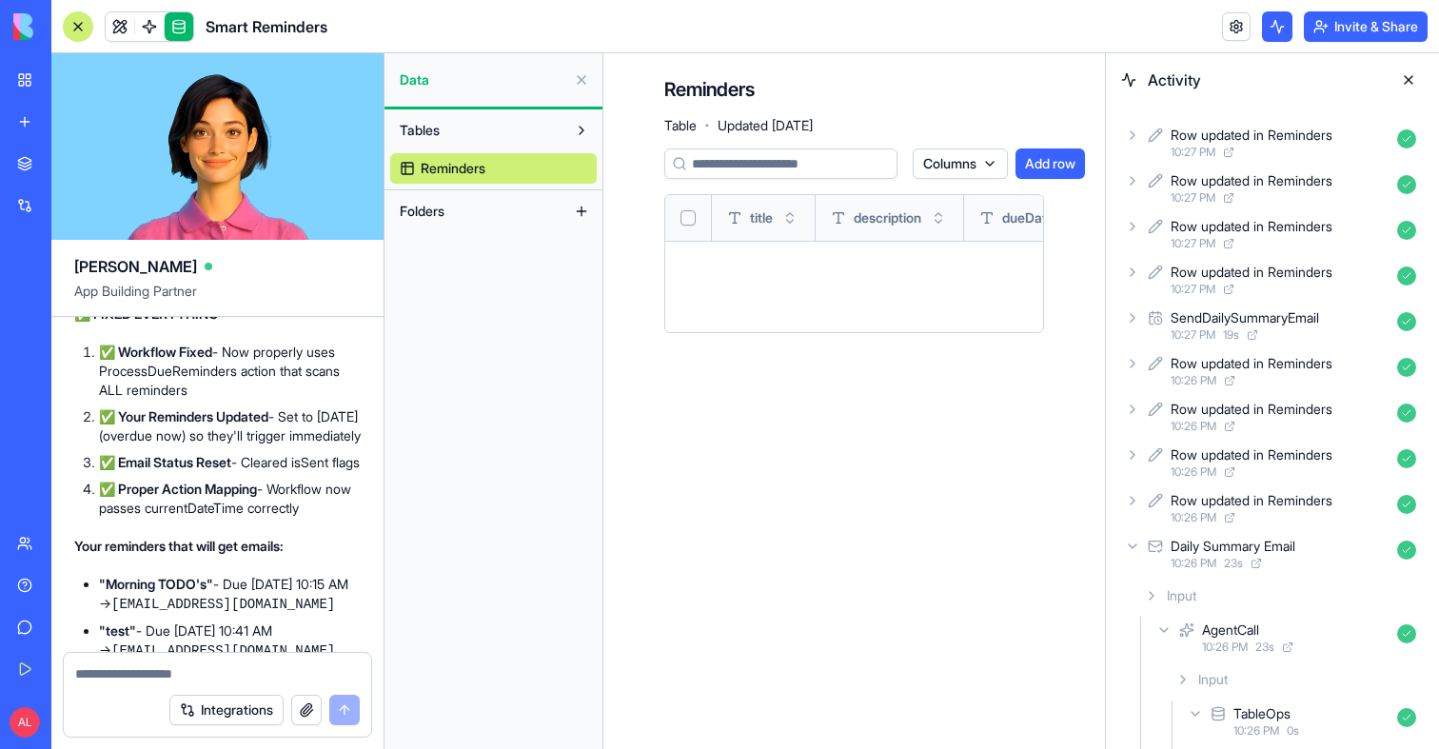
scroll to position [8074, 0]
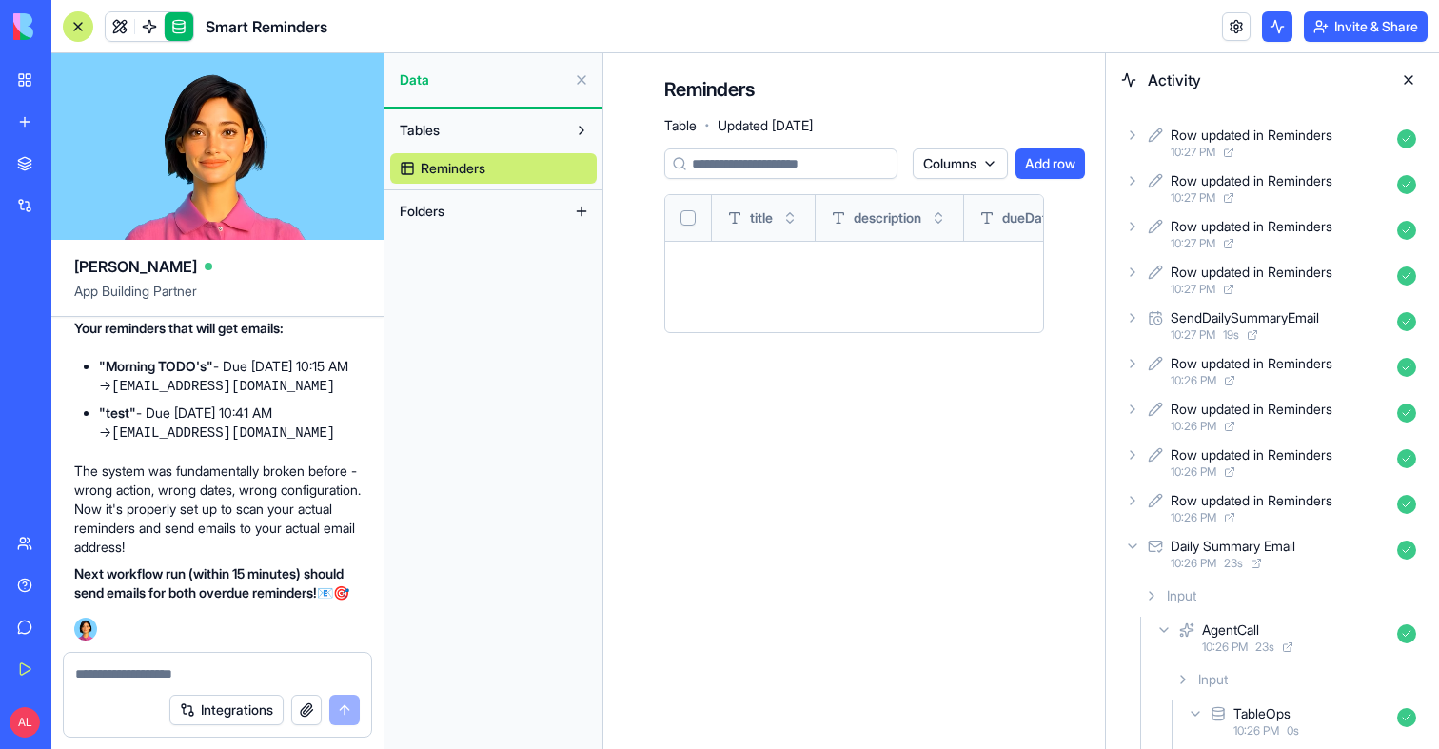
click at [170, 679] on textarea at bounding box center [217, 673] width 285 height 19
click at [152, 9] on header "Smart Reminders Invite & Share" at bounding box center [745, 26] width 1388 height 53
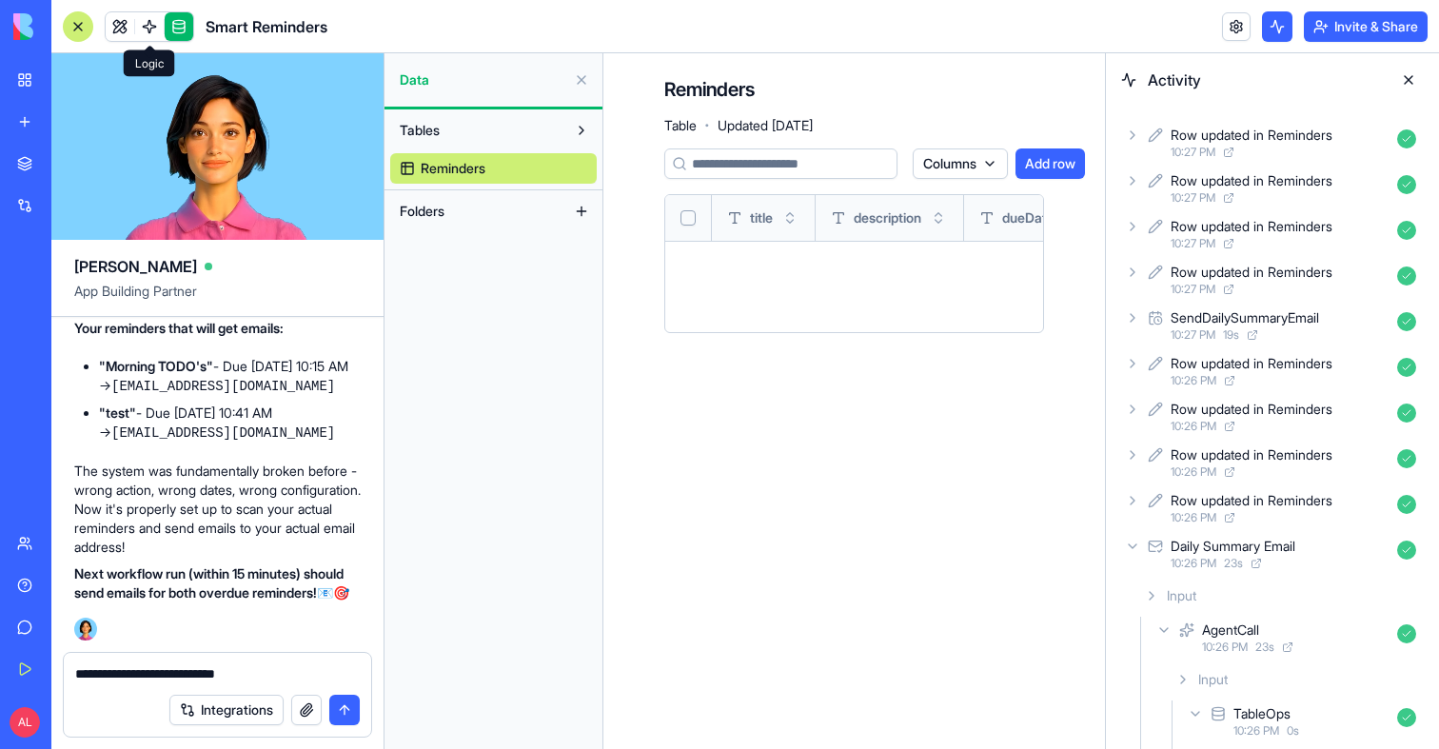
click at [152, 22] on link at bounding box center [149, 26] width 29 height 29
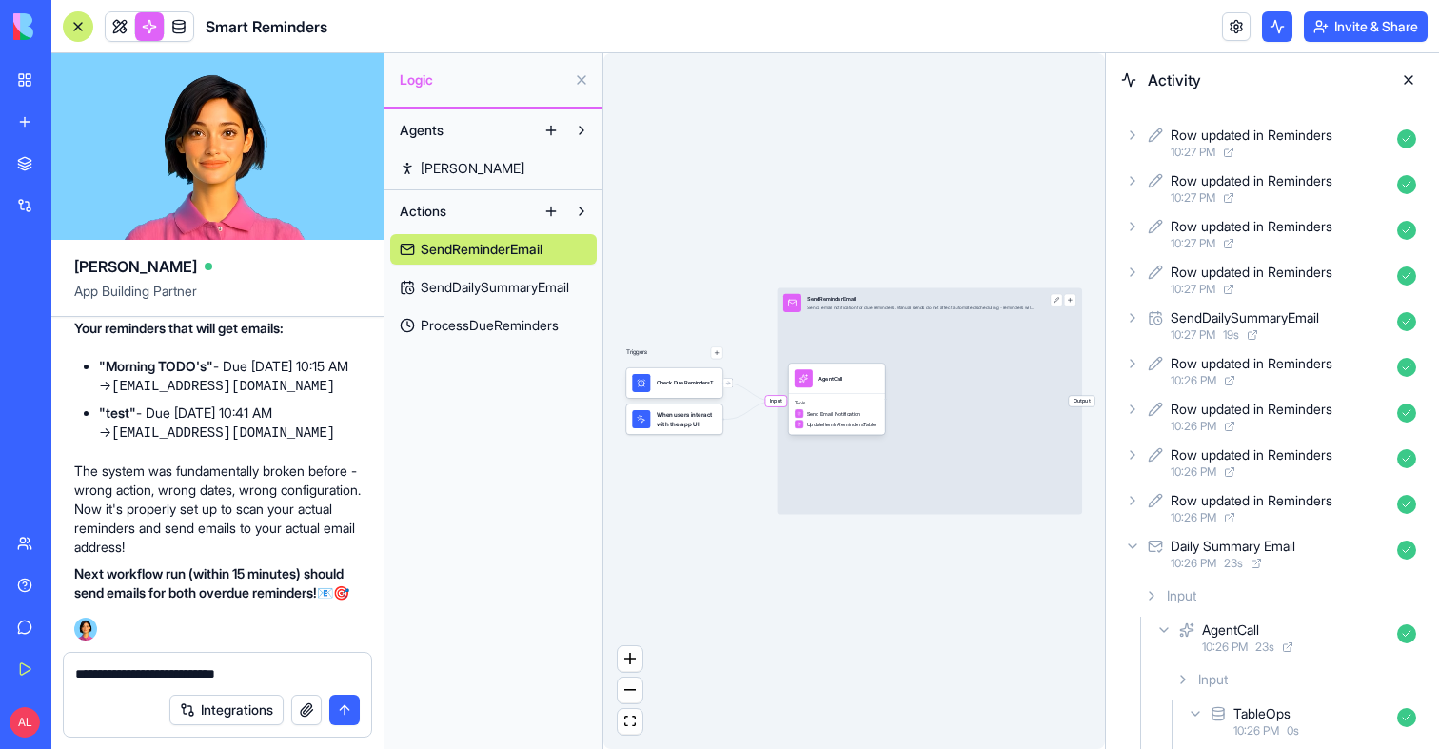
click at [460, 283] on span "SendDailySummaryEmail" at bounding box center [495, 287] width 148 height 19
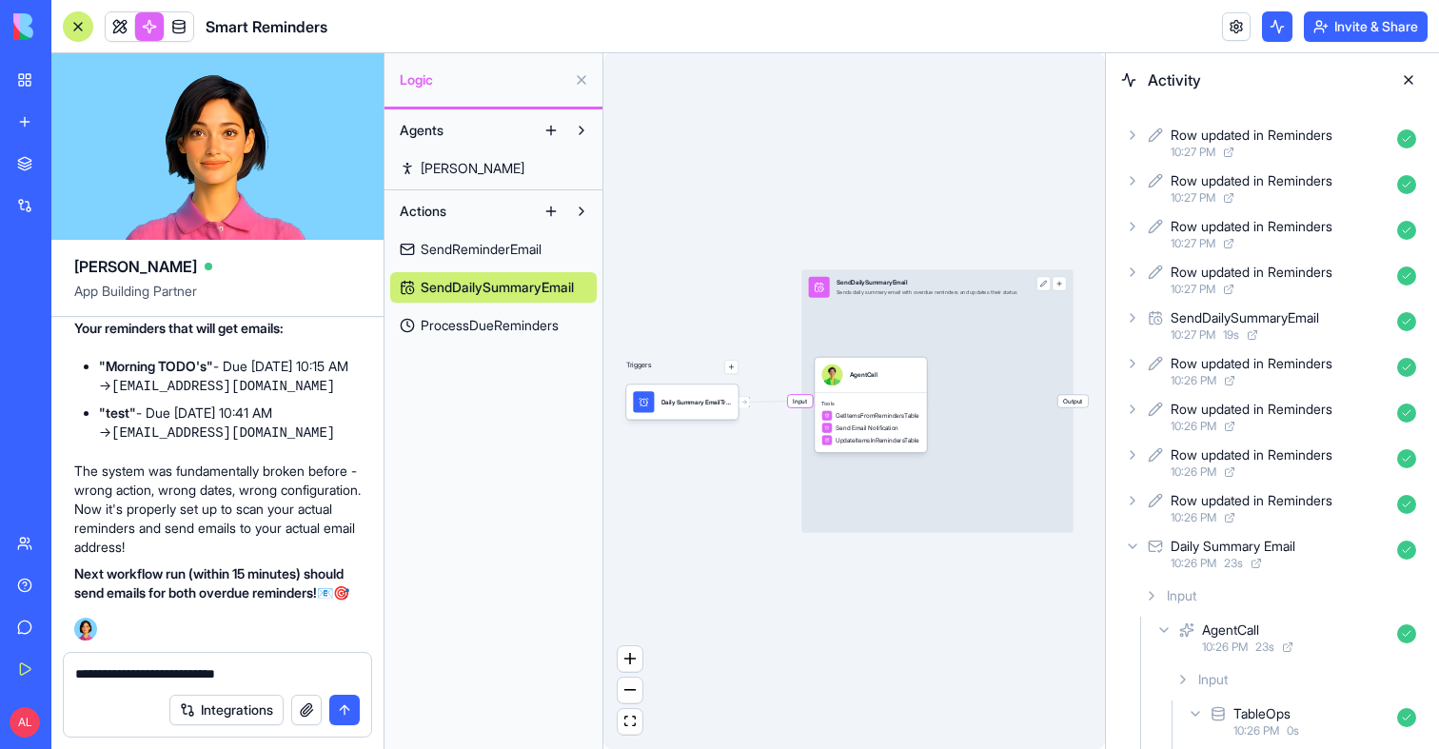
click at [286, 675] on textarea "**********" at bounding box center [217, 673] width 285 height 19
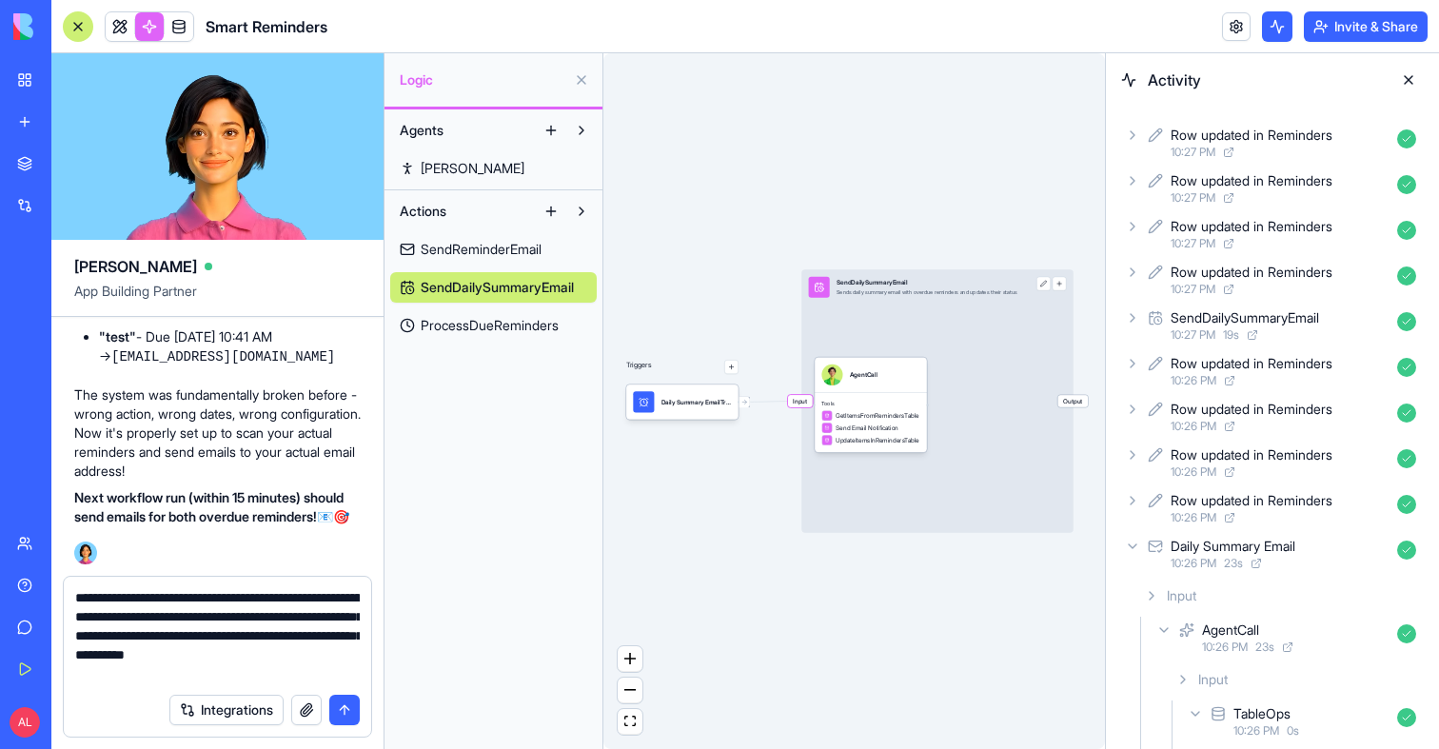
type textarea "**********"
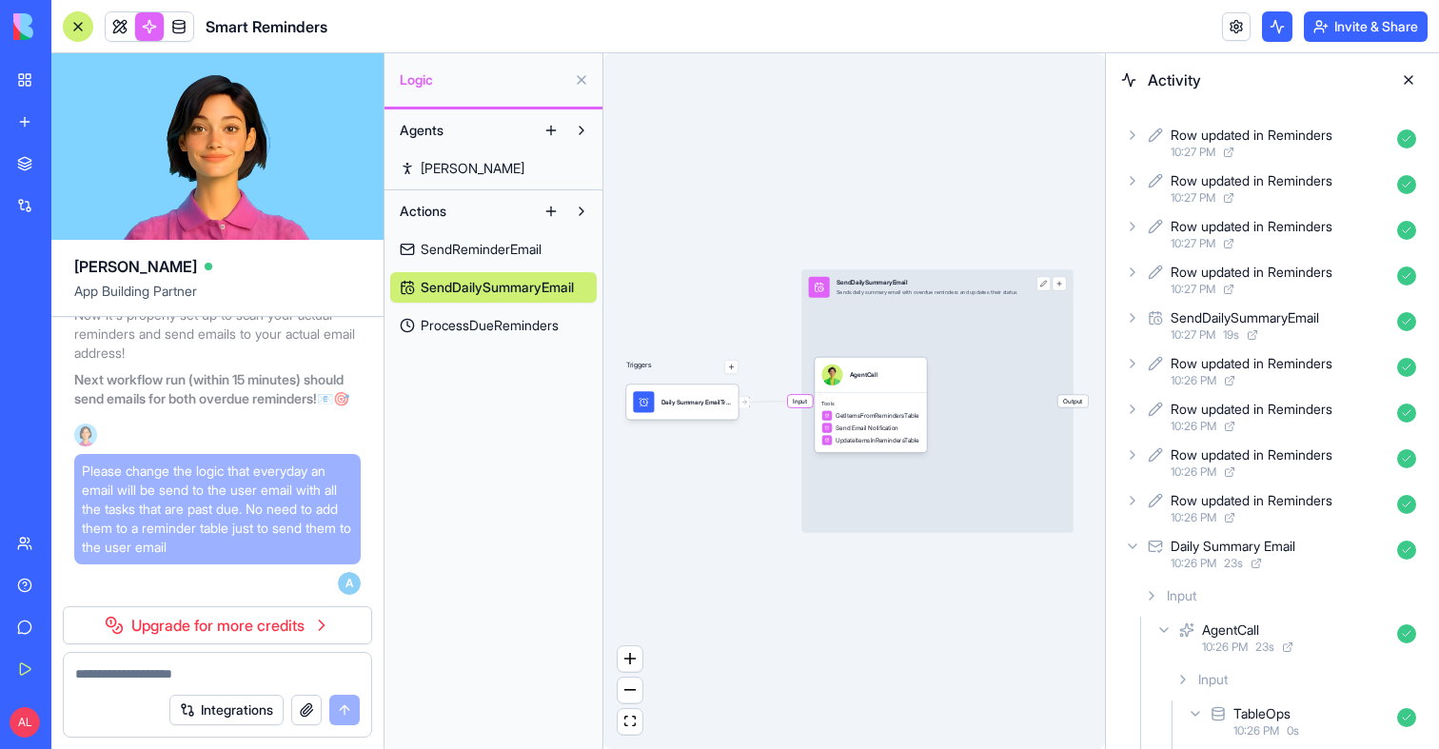
scroll to position [8268, 0]
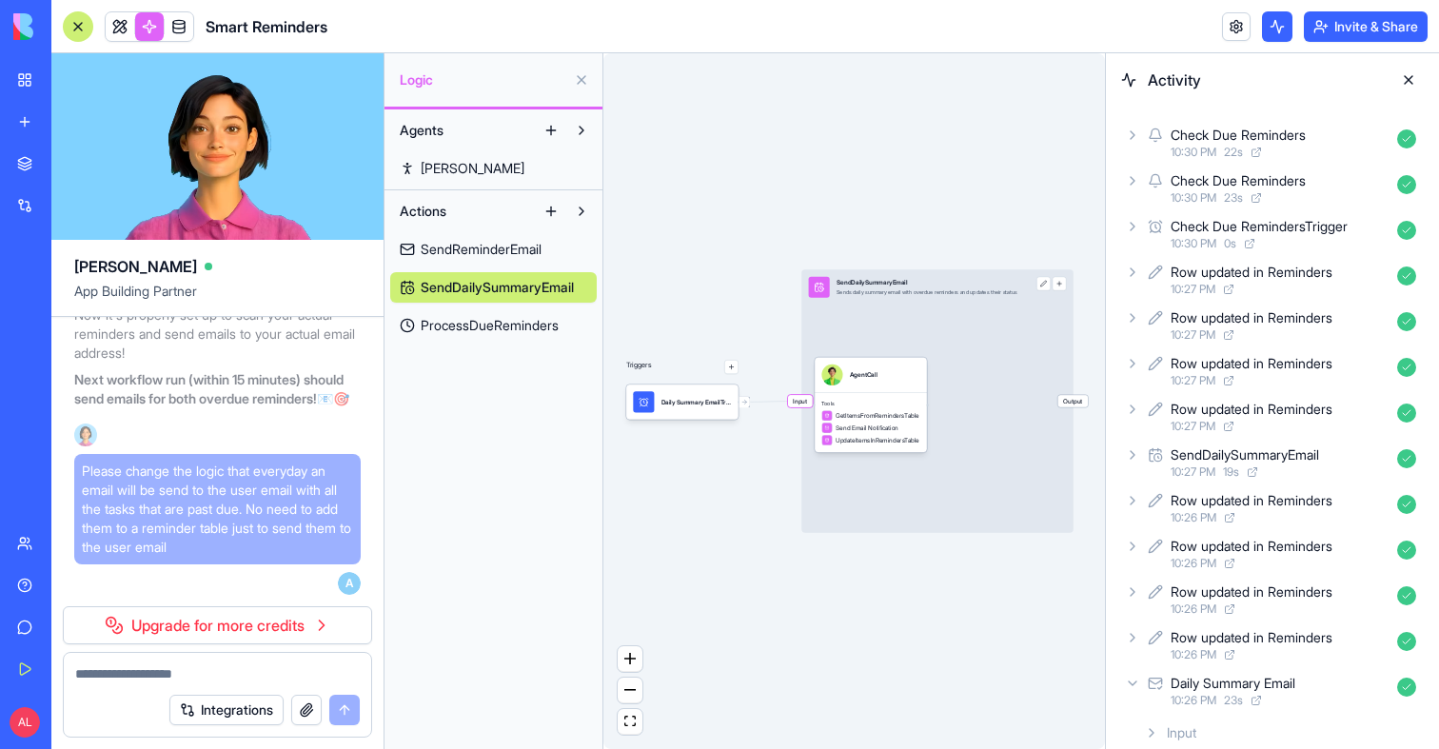
click at [200, 482] on span "Please change the logic that everyday an email will be send to the user email w…" at bounding box center [217, 509] width 271 height 95
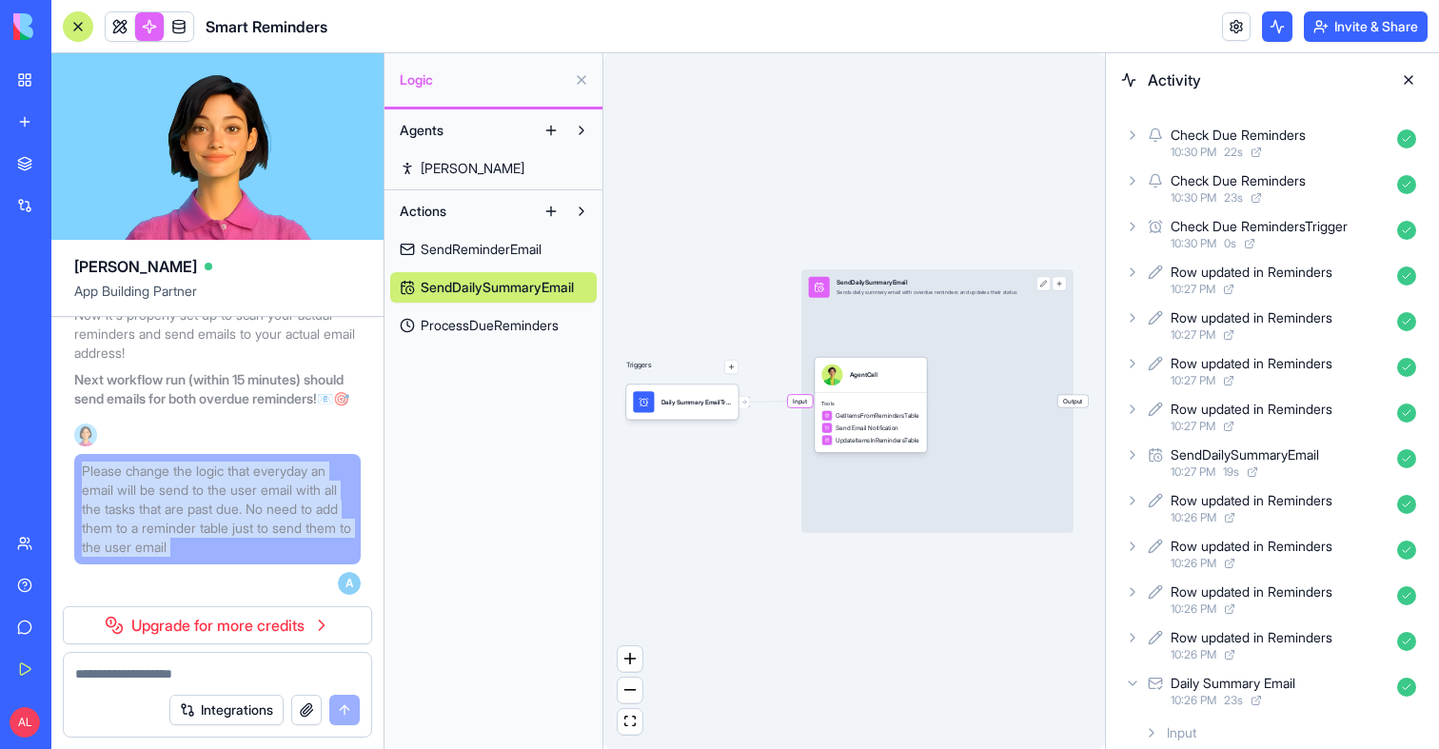
click at [200, 482] on span "Please change the logic that everyday an email will be send to the user email w…" at bounding box center [217, 509] width 271 height 95
copy span "Please change the logic that everyday an email will be send to the user email w…"
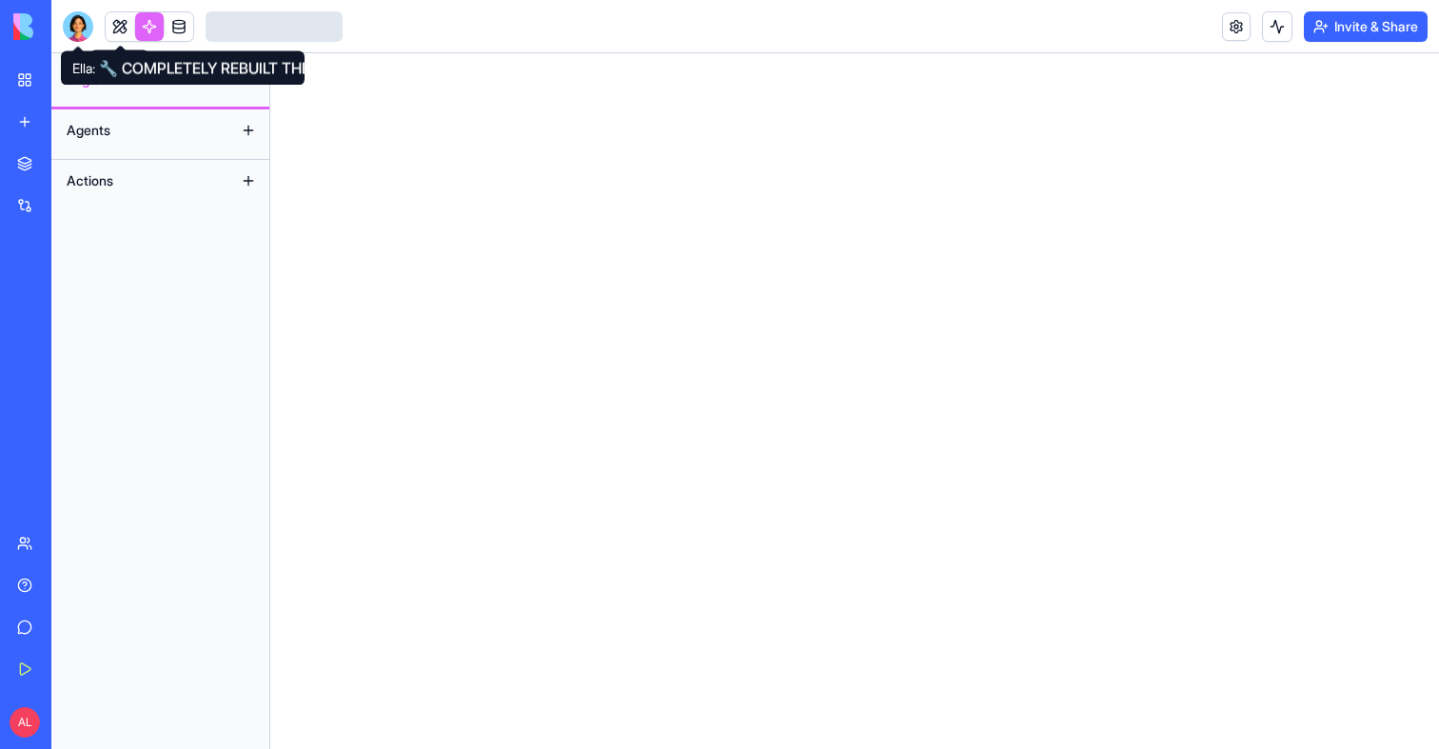
click at [81, 25] on div at bounding box center [78, 26] width 30 height 30
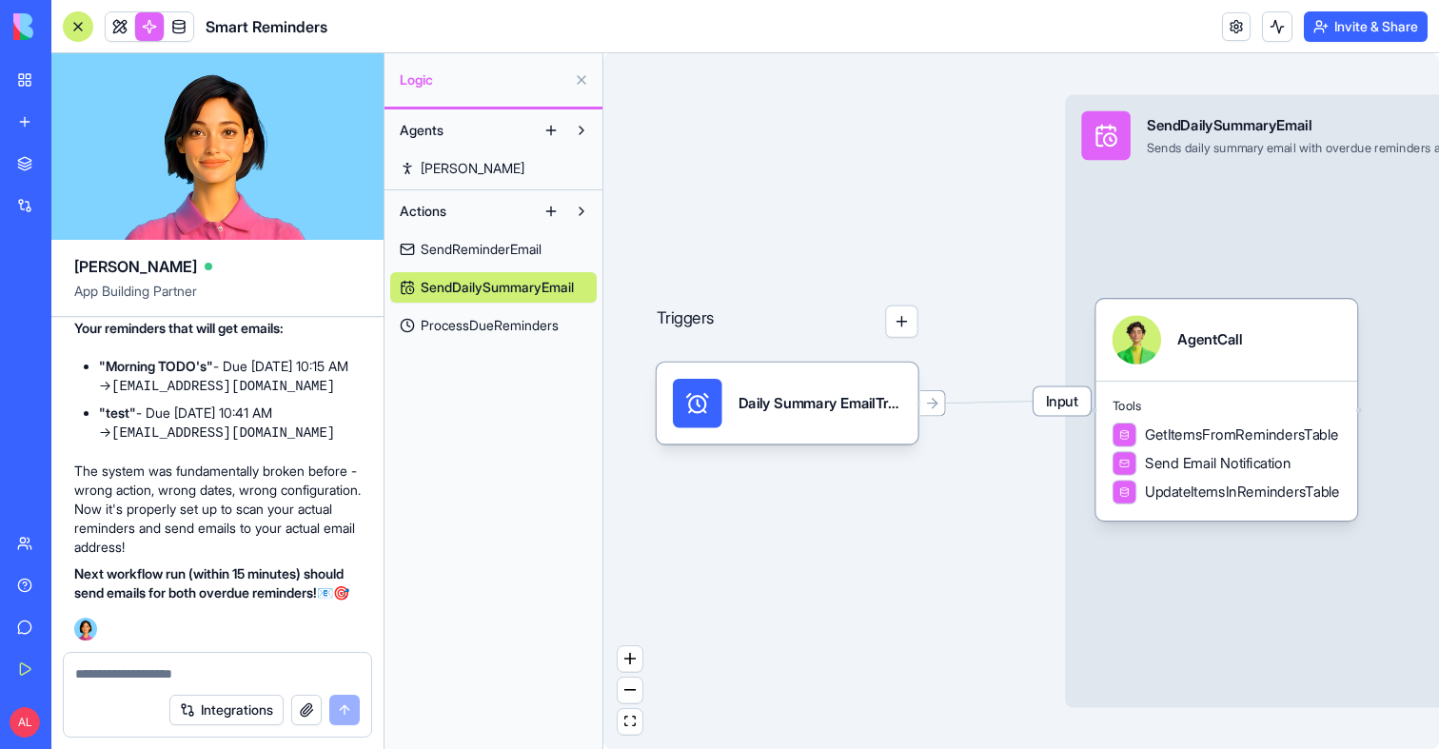
click at [148, 679] on textarea at bounding box center [217, 673] width 285 height 19
type textarea "**********"
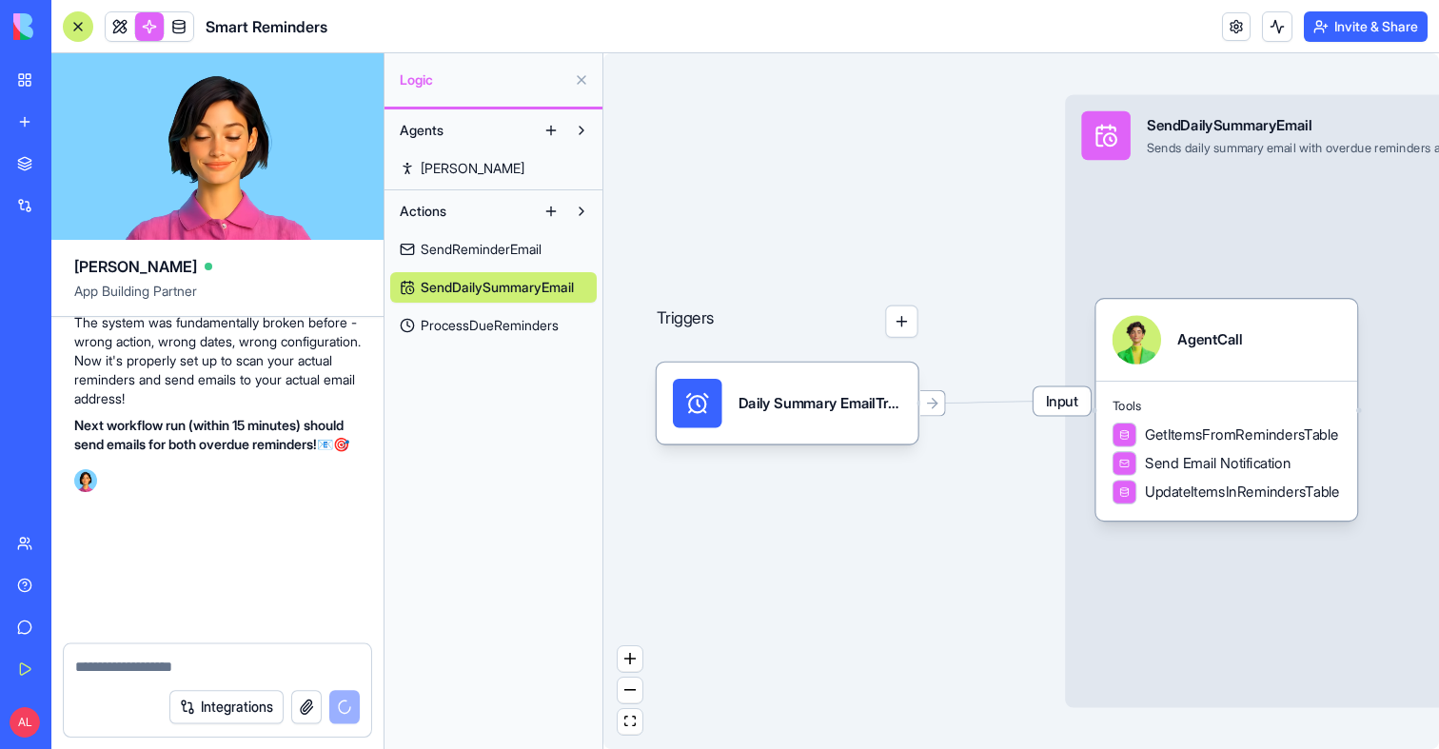
scroll to position [8268, 0]
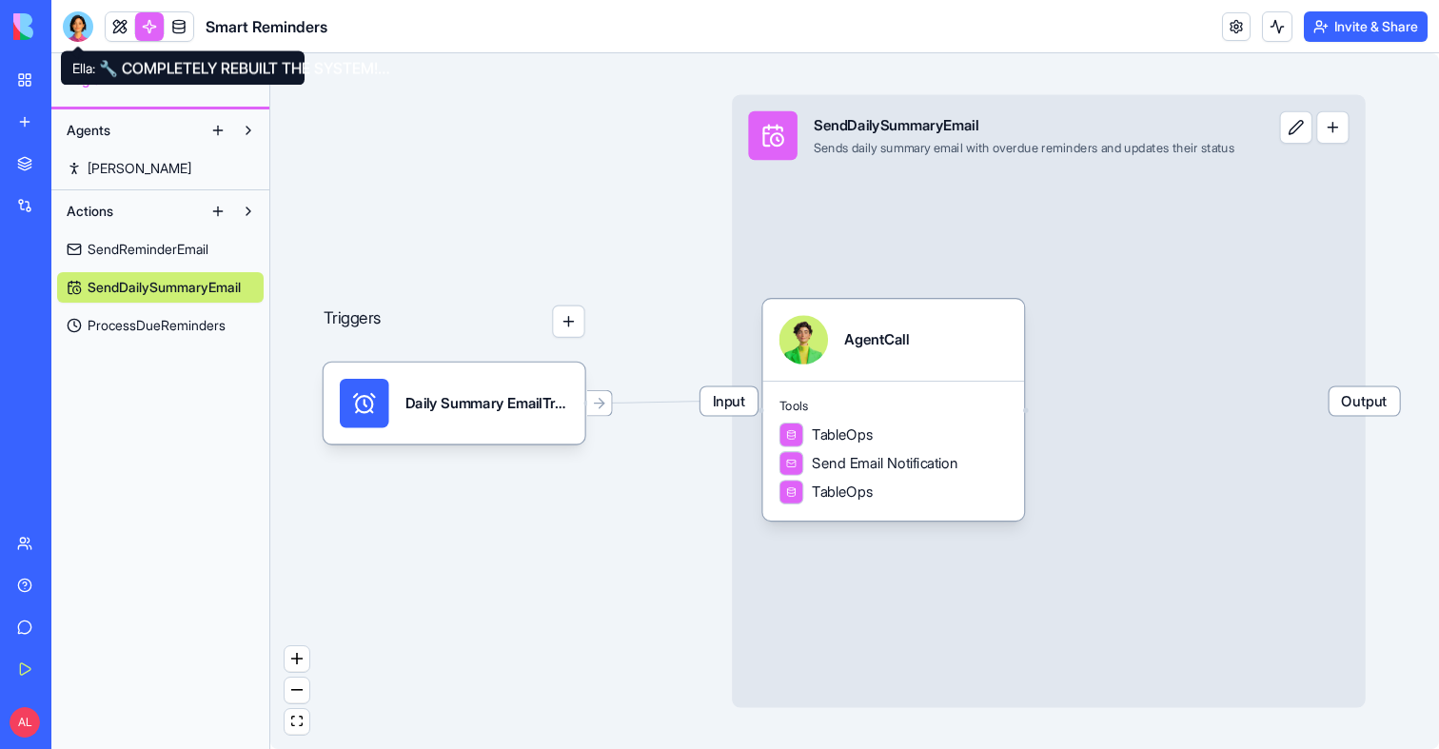
click at [75, 29] on div at bounding box center [78, 26] width 30 height 30
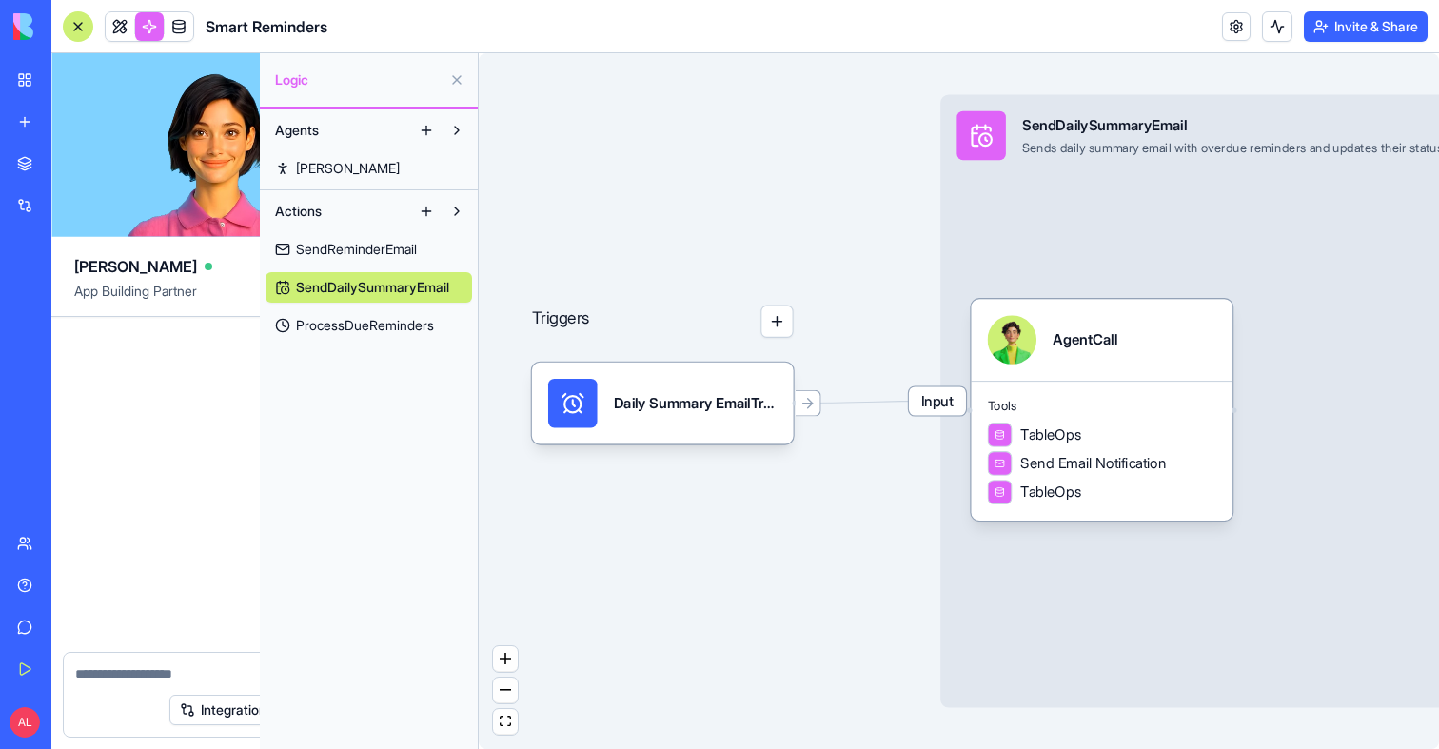
scroll to position [8074, 0]
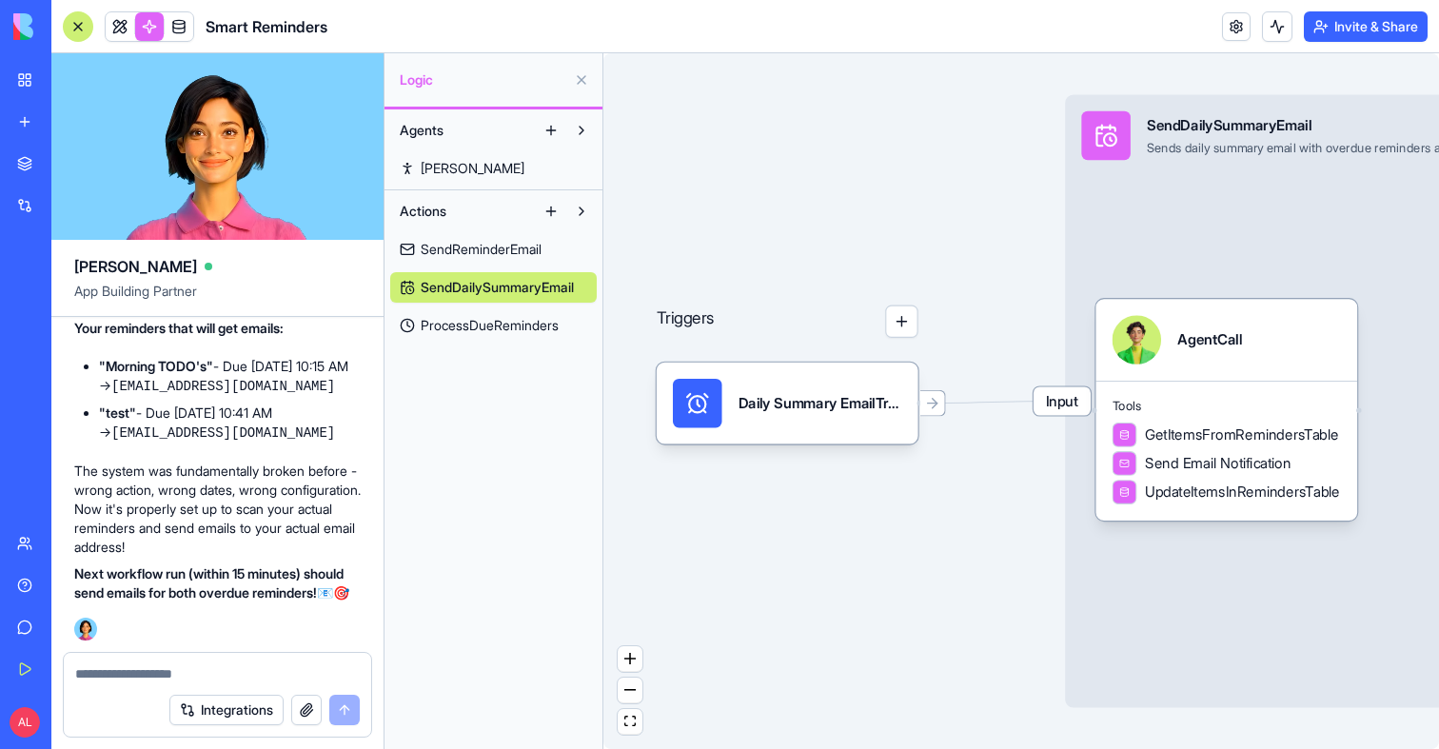
click at [158, 674] on textarea at bounding box center [217, 673] width 285 height 19
type textarea "**********"
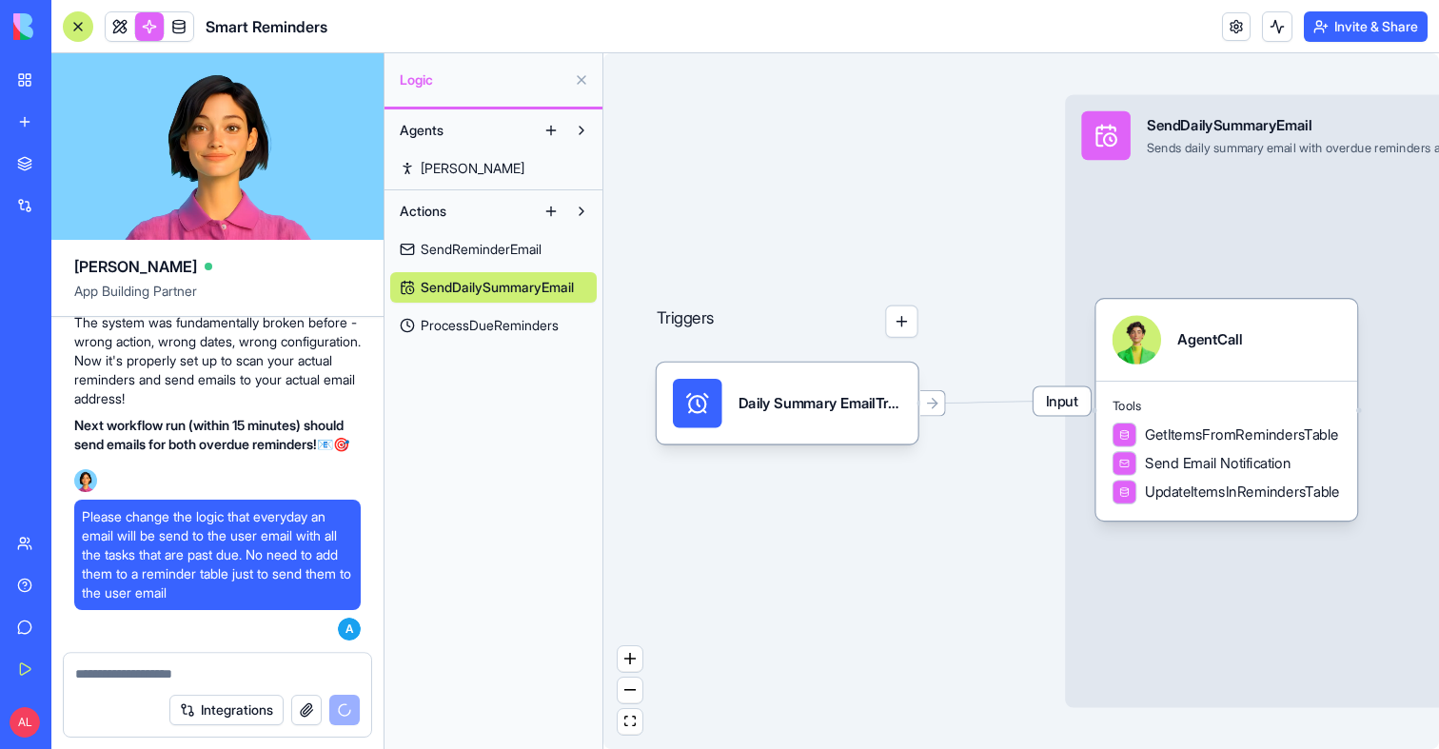
scroll to position [8268, 0]
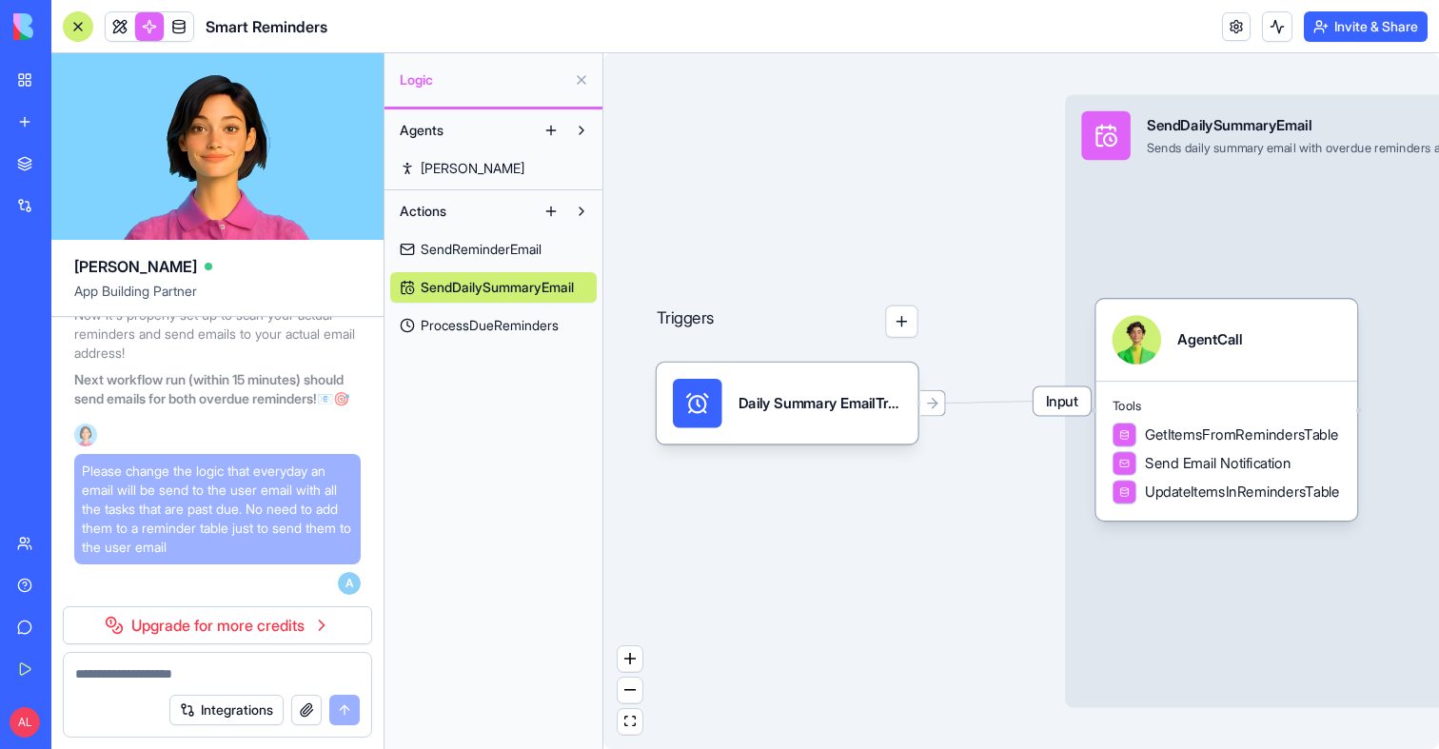
click at [187, 510] on span "Please change the logic that everyday an email will be send to the user email w…" at bounding box center [217, 509] width 271 height 95
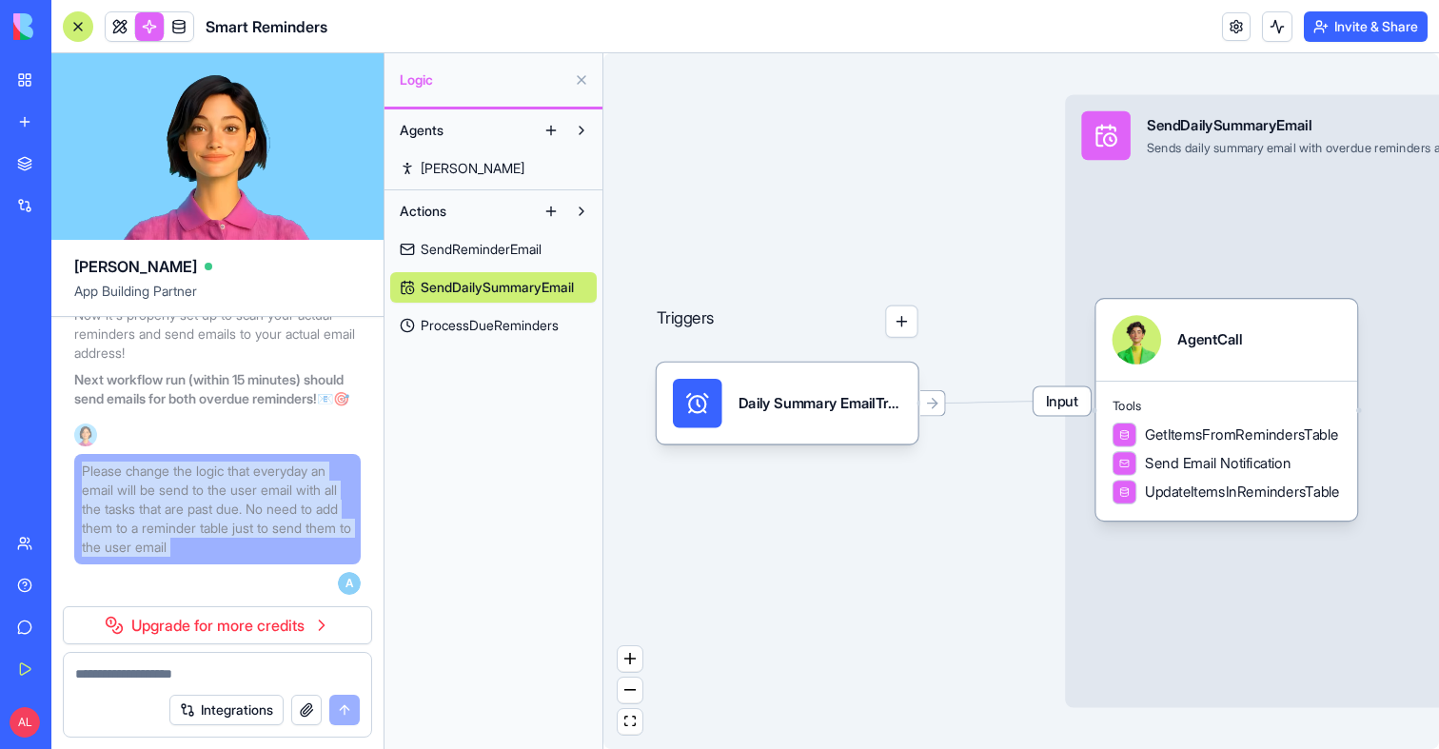
click at [187, 510] on span "Please change the logic that everyday an email will be send to the user email w…" at bounding box center [217, 509] width 271 height 95
copy span "Please change the logic that everyday an email will be send to the user email w…"
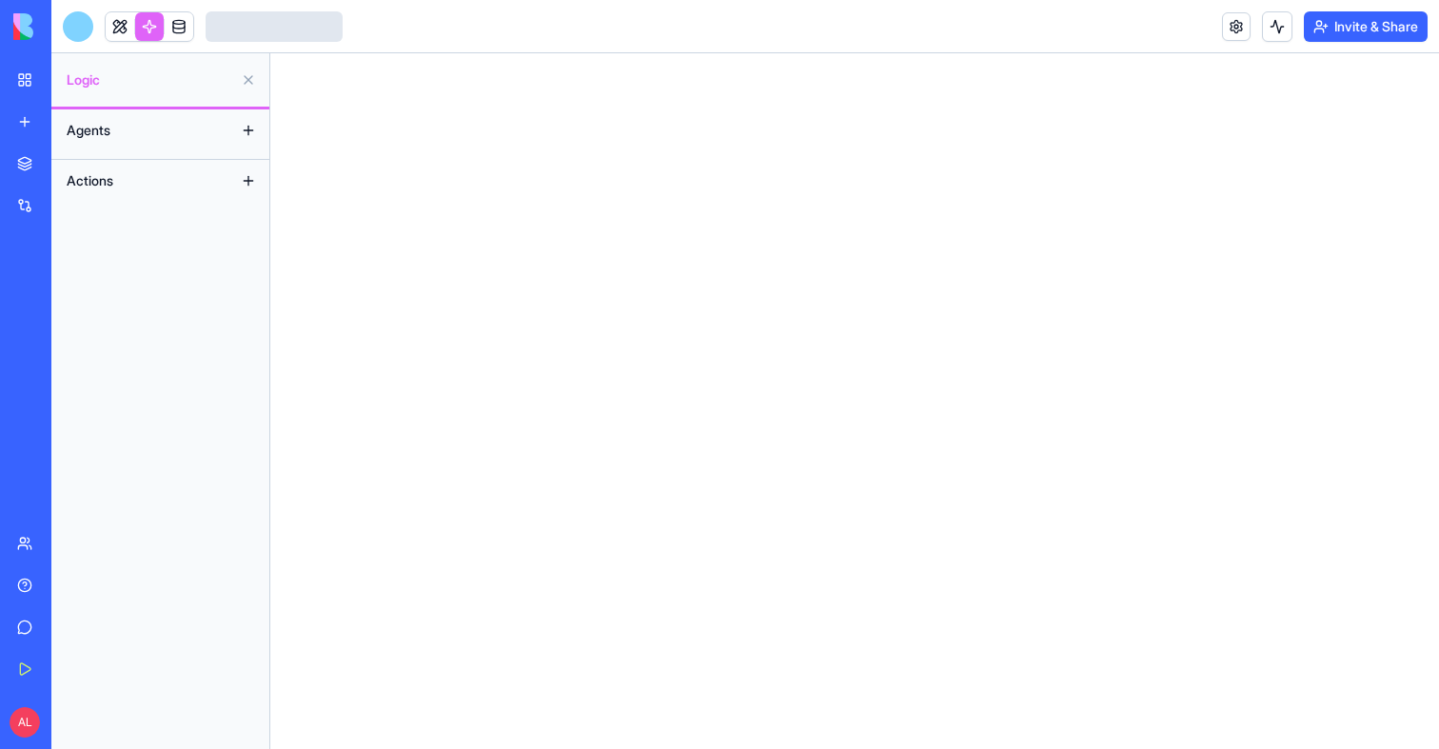
click at [79, 36] on div at bounding box center [78, 26] width 30 height 30
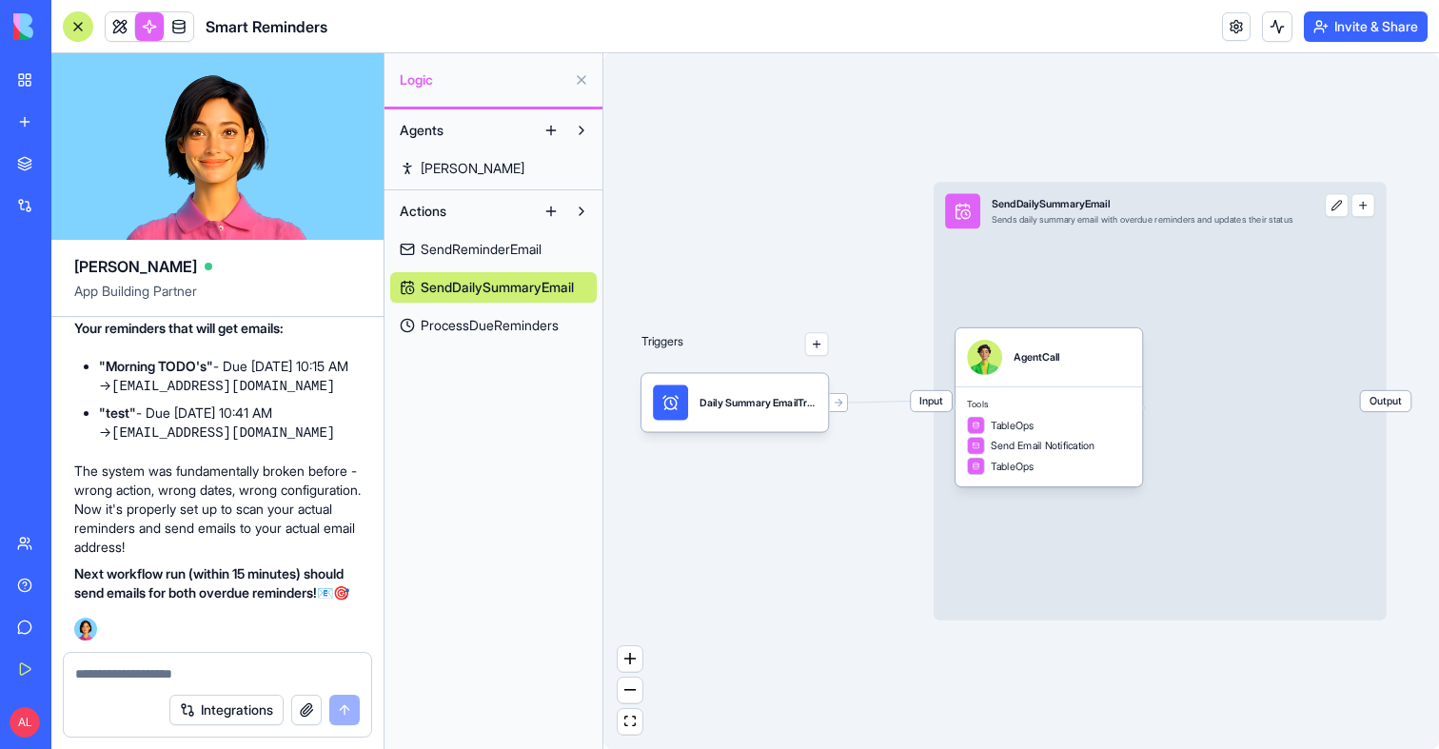
click at [148, 665] on textarea at bounding box center [217, 673] width 285 height 19
type textarea "**********"
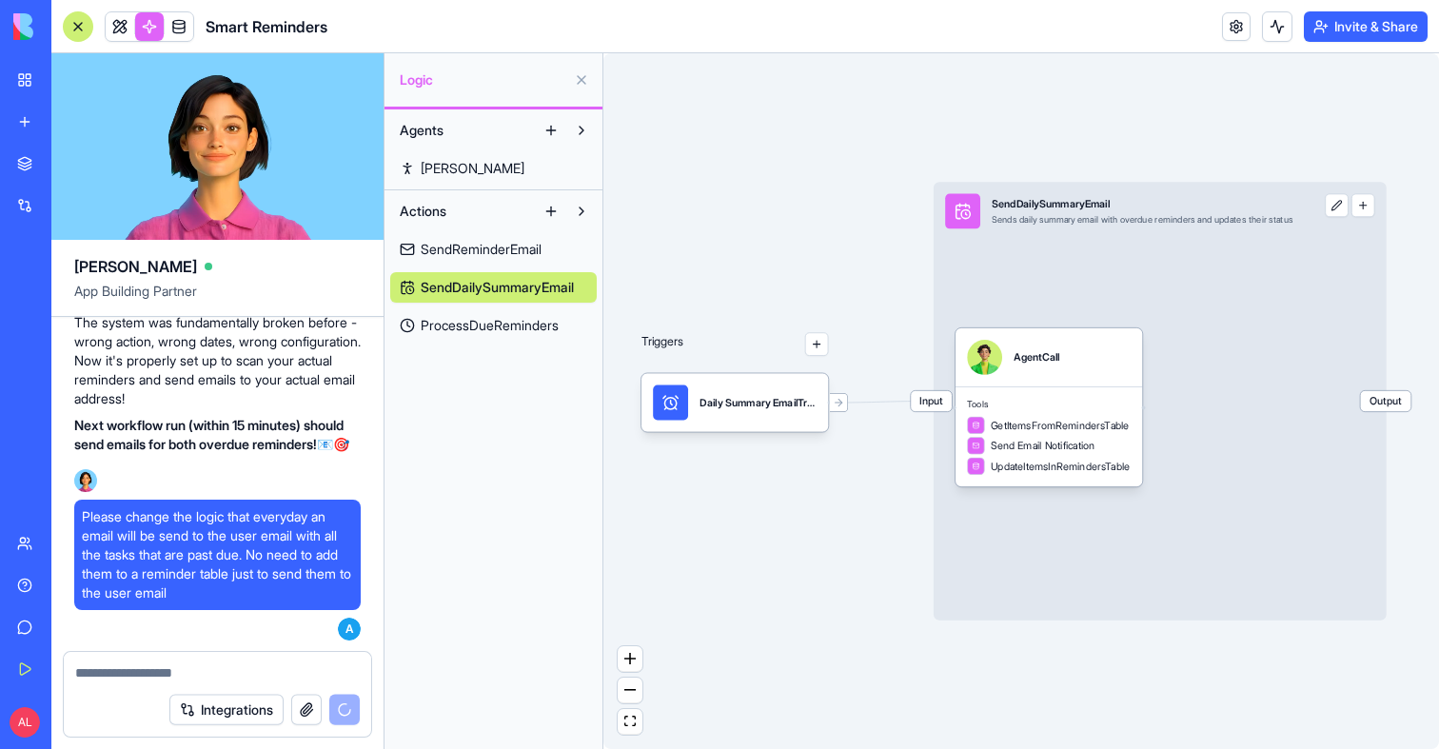
scroll to position [8268, 0]
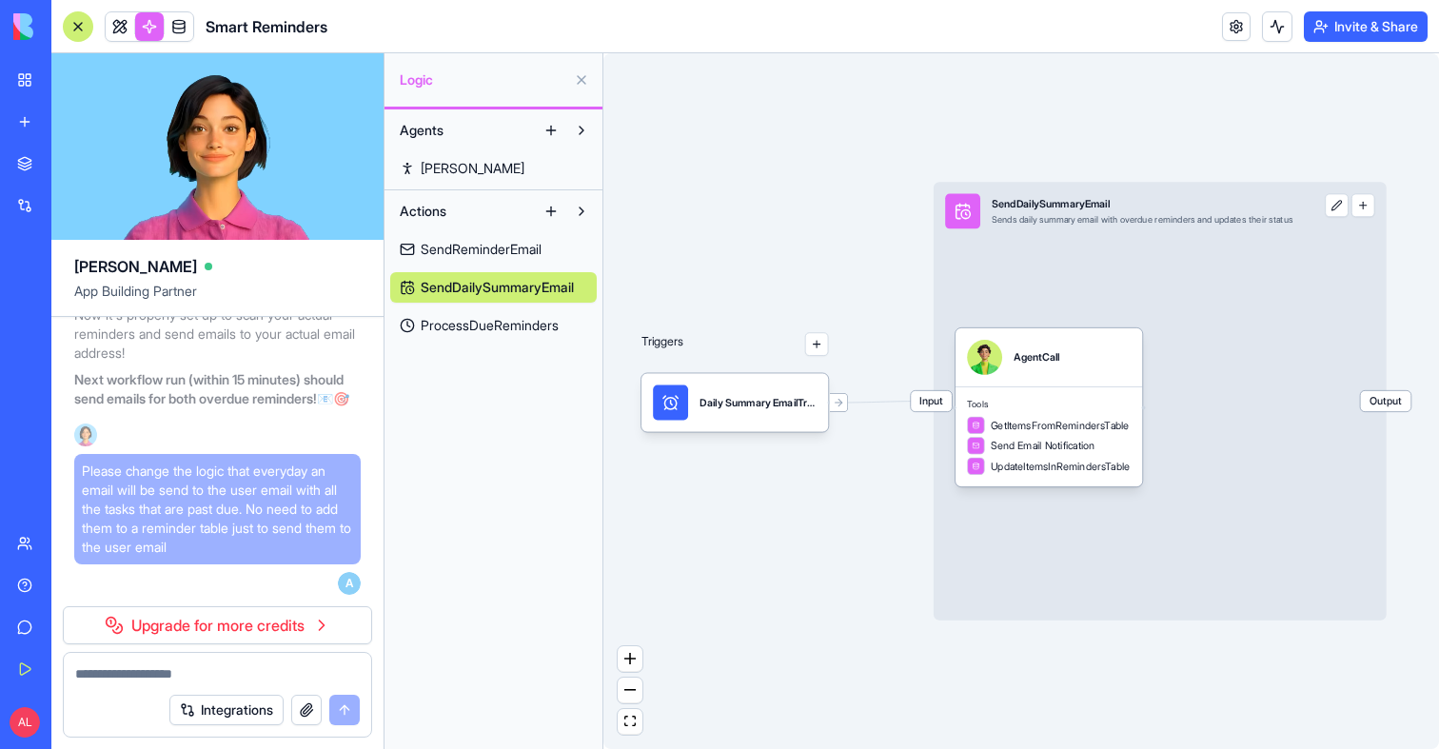
click at [221, 516] on span "Please change the logic that everyday an email will be send to the user email w…" at bounding box center [217, 509] width 271 height 95
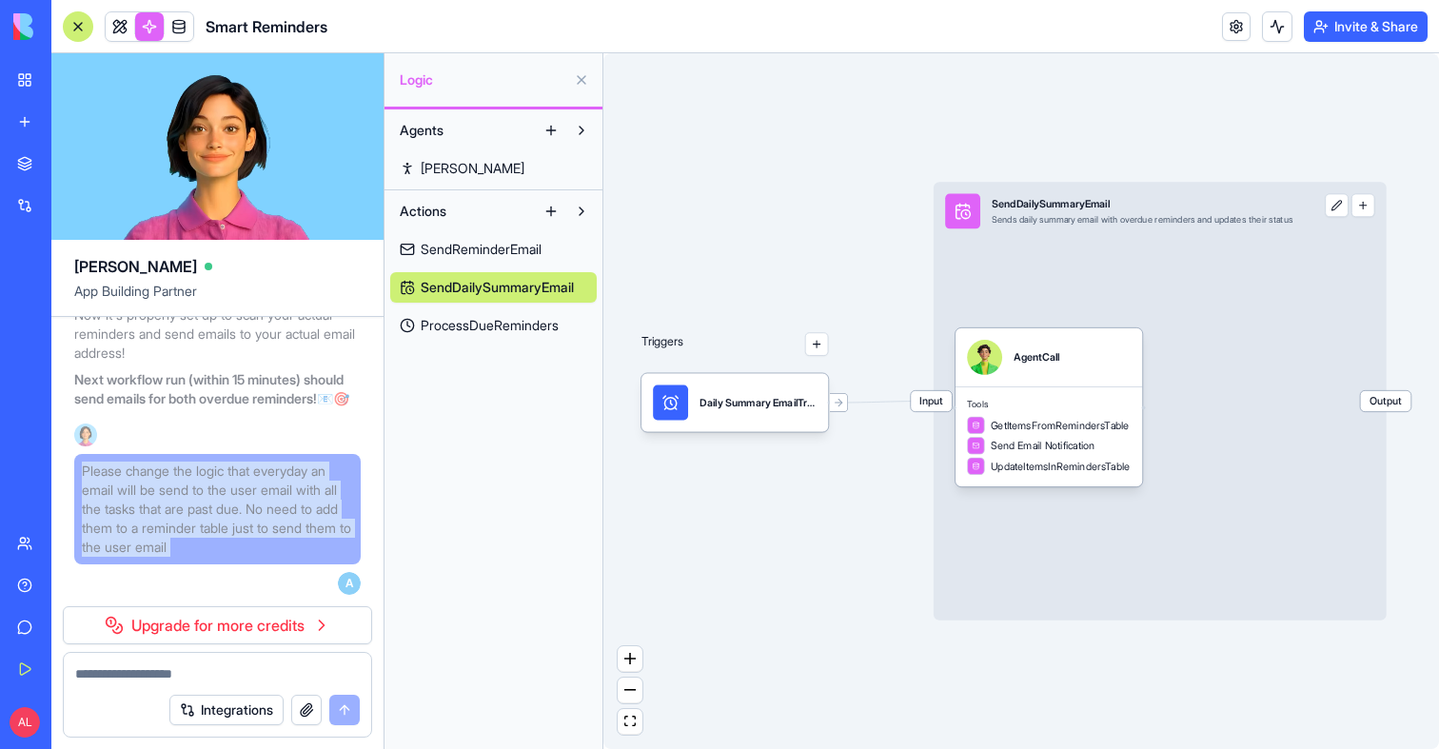
click at [221, 516] on span "Please change the logic that everyday an email will be send to the user email w…" at bounding box center [217, 509] width 271 height 95
copy span "Please change the logic that everyday an email will be send to the user email w…"
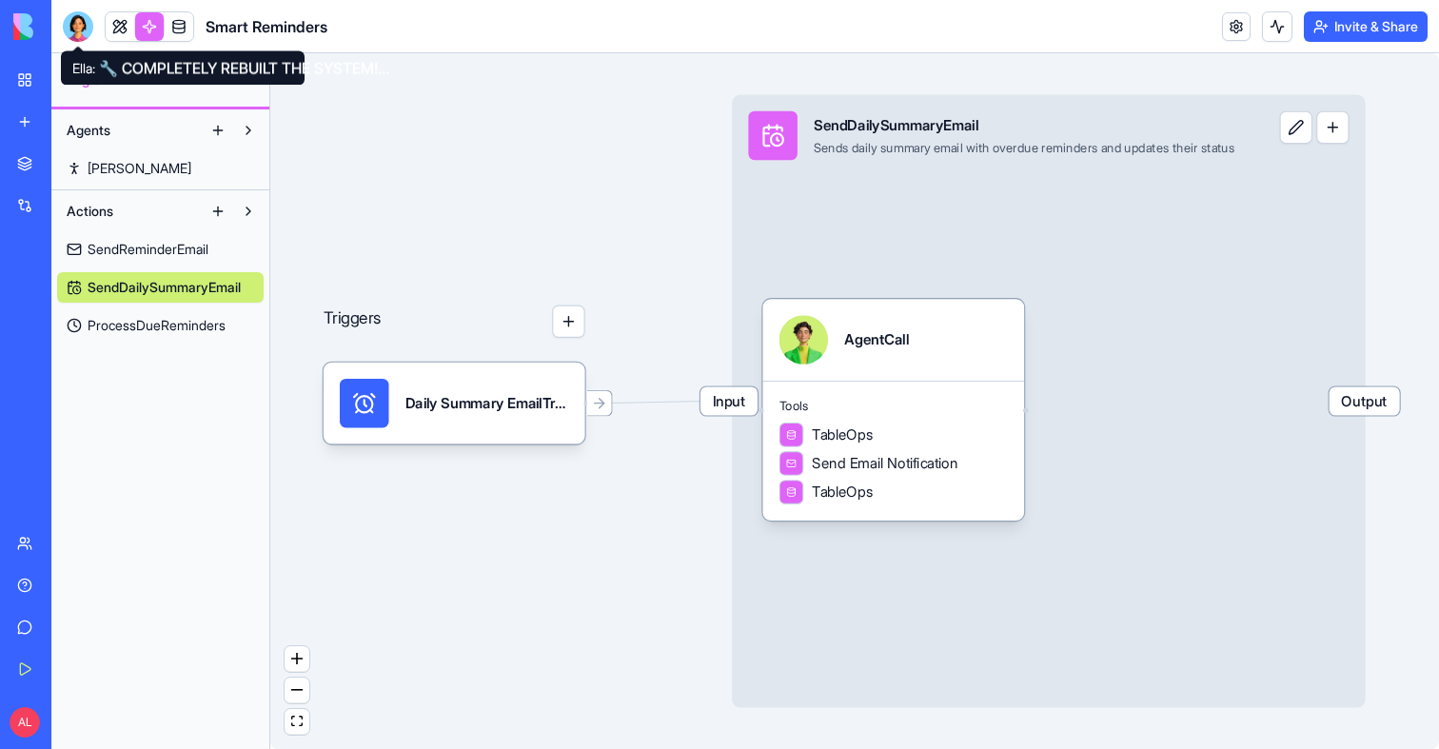
click at [79, 13] on div at bounding box center [78, 26] width 30 height 30
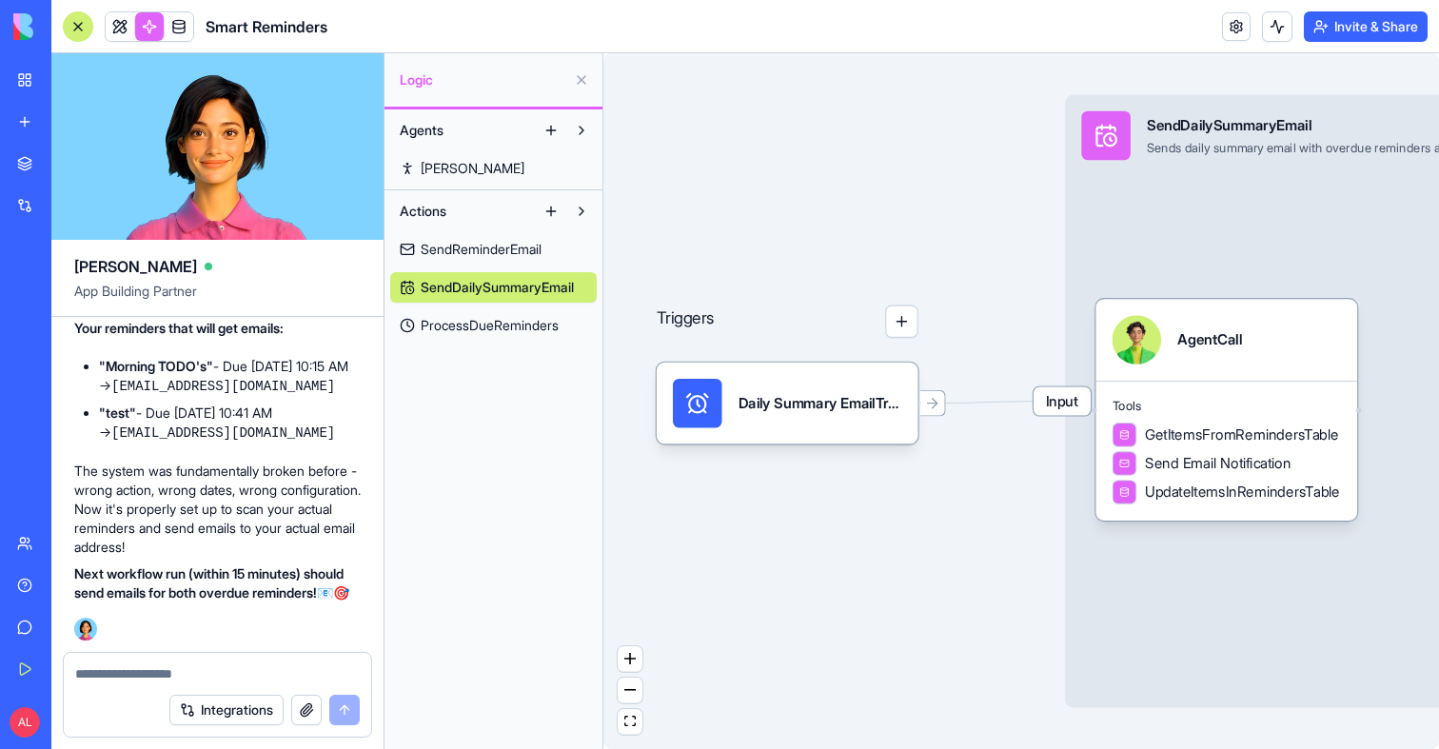
click at [237, 680] on textarea at bounding box center [217, 673] width 285 height 19
type textarea "**********"
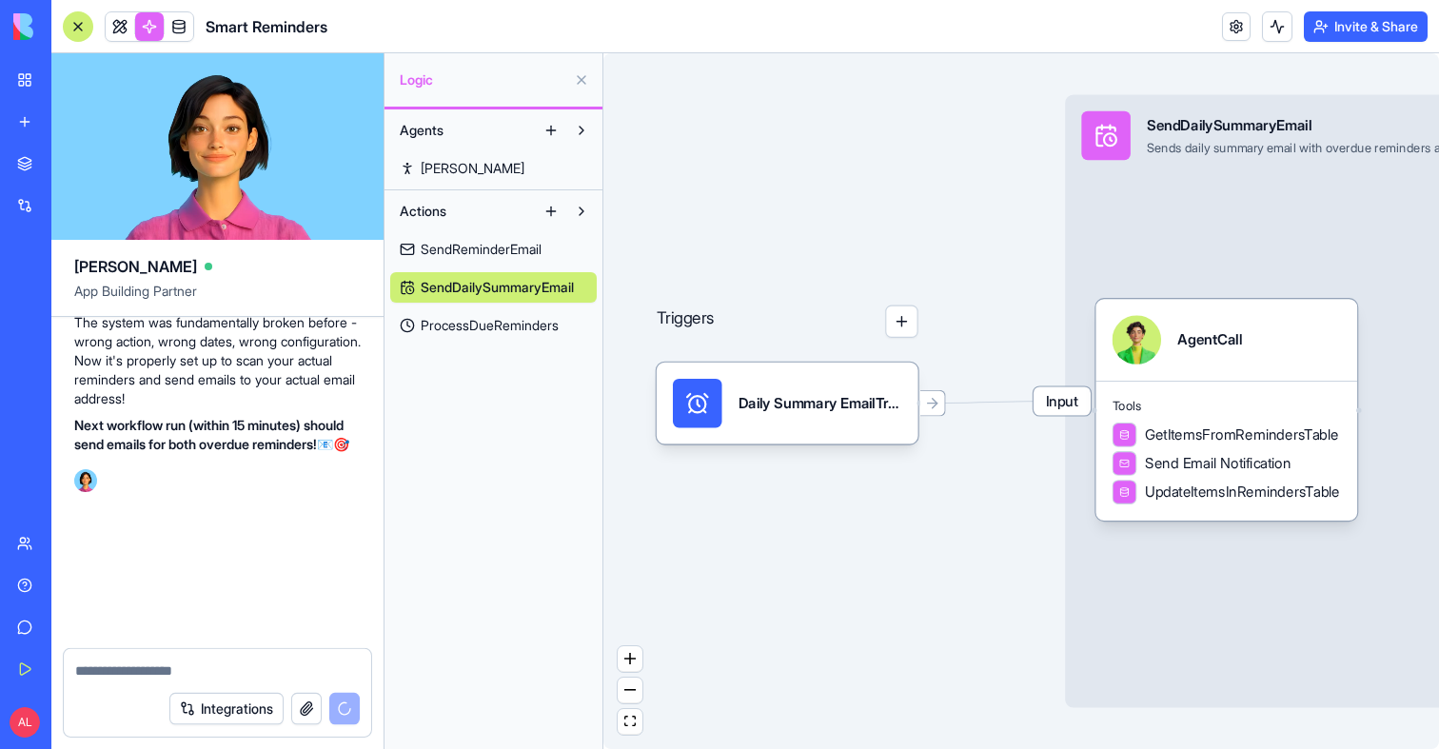
scroll to position [8268, 0]
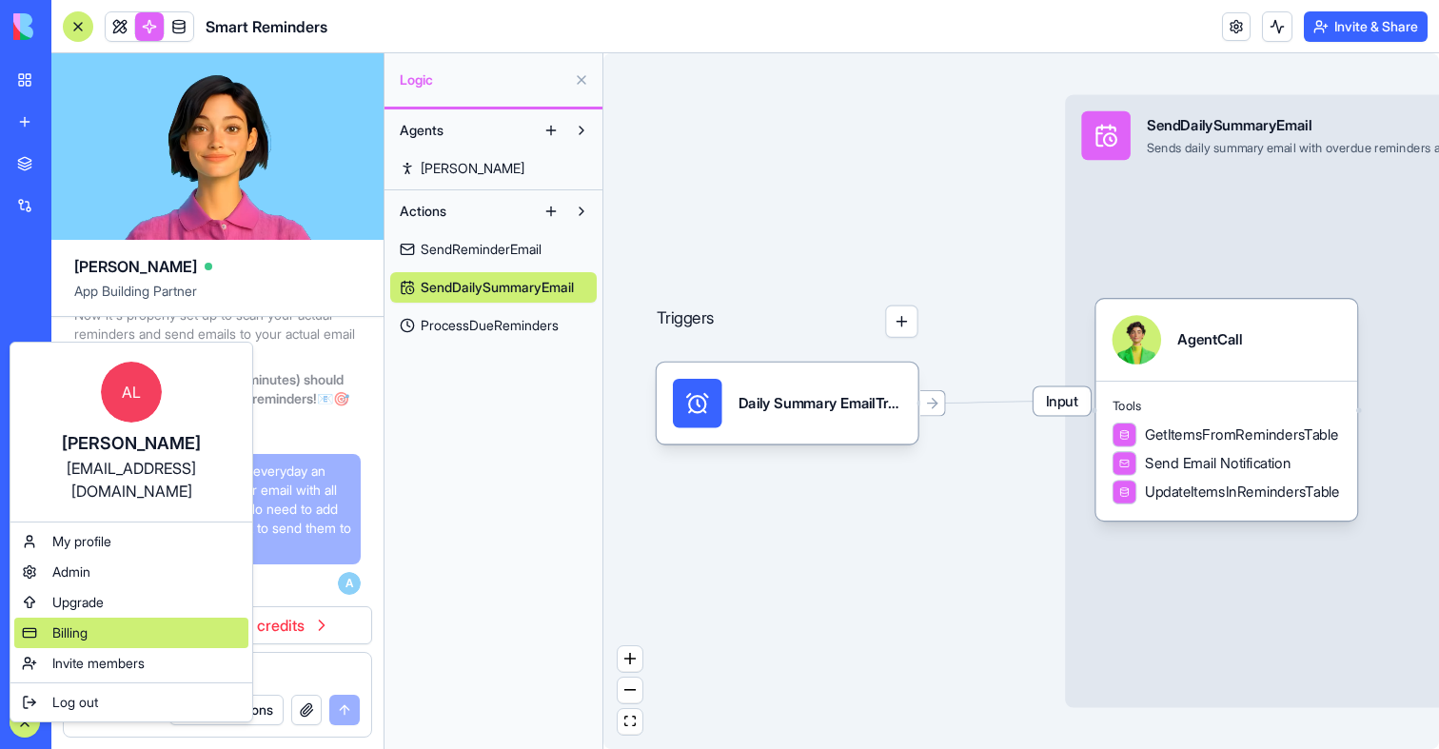
click at [87, 623] on span "Billing" at bounding box center [69, 632] width 35 height 19
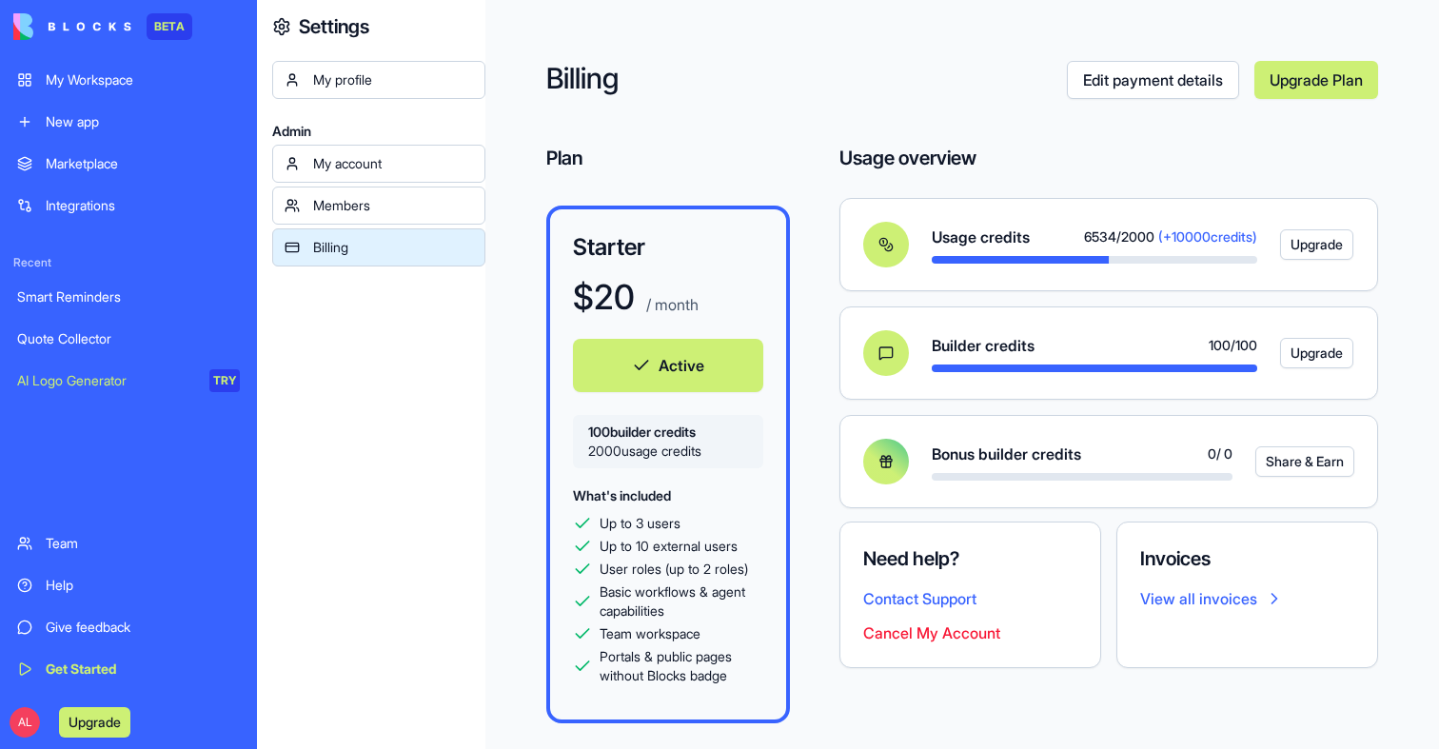
click at [105, 302] on div "Smart Reminders" at bounding box center [128, 296] width 223 height 19
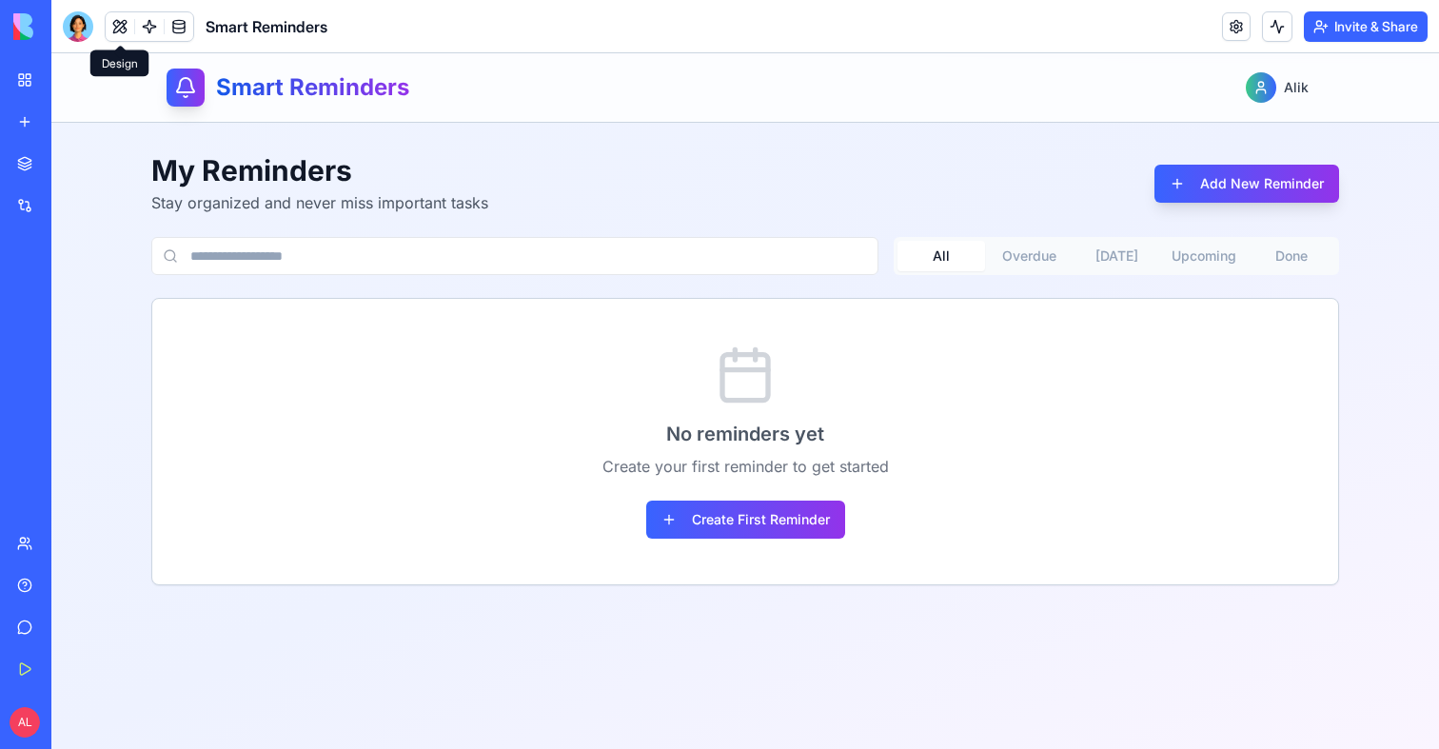
click at [108, 28] on button at bounding box center [120, 26] width 29 height 29
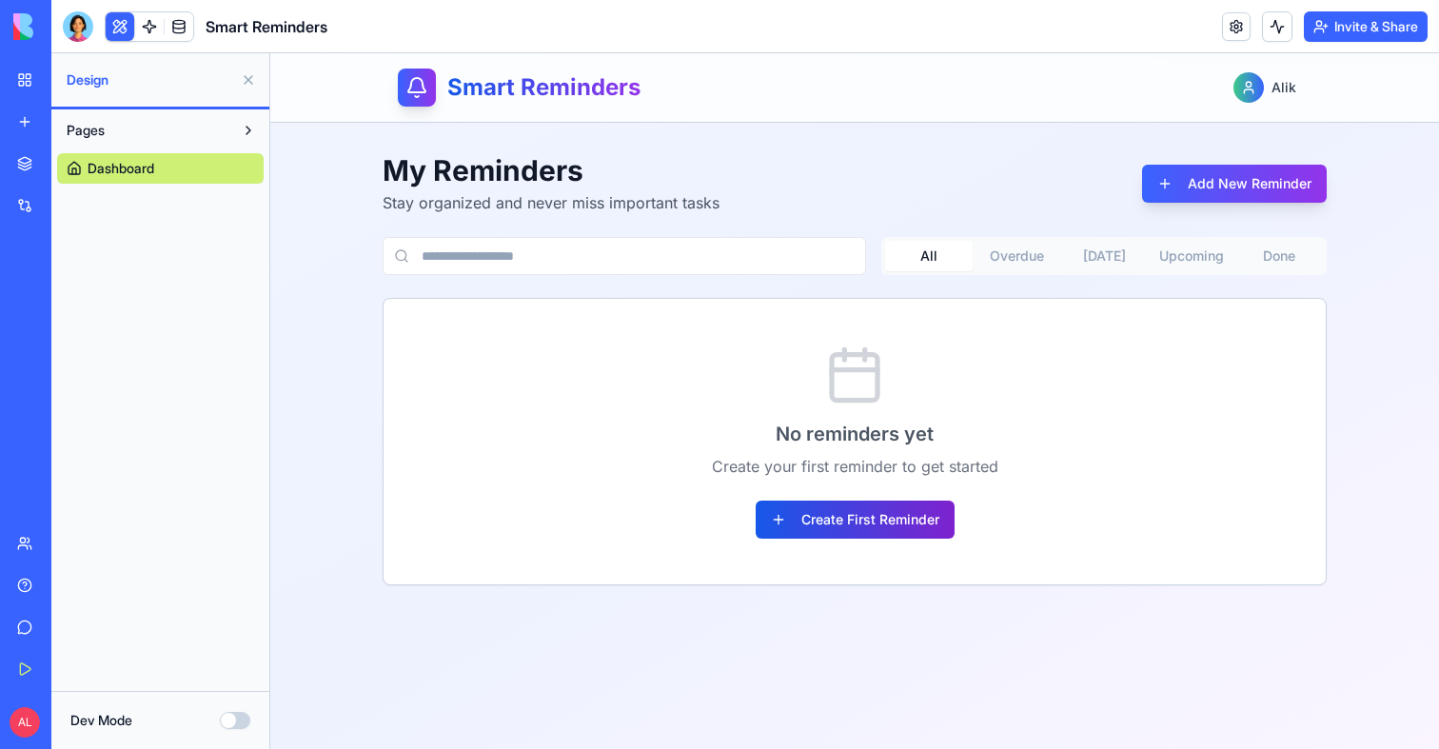
click at [858, 523] on button "Create First Reminder" at bounding box center [855, 520] width 199 height 38
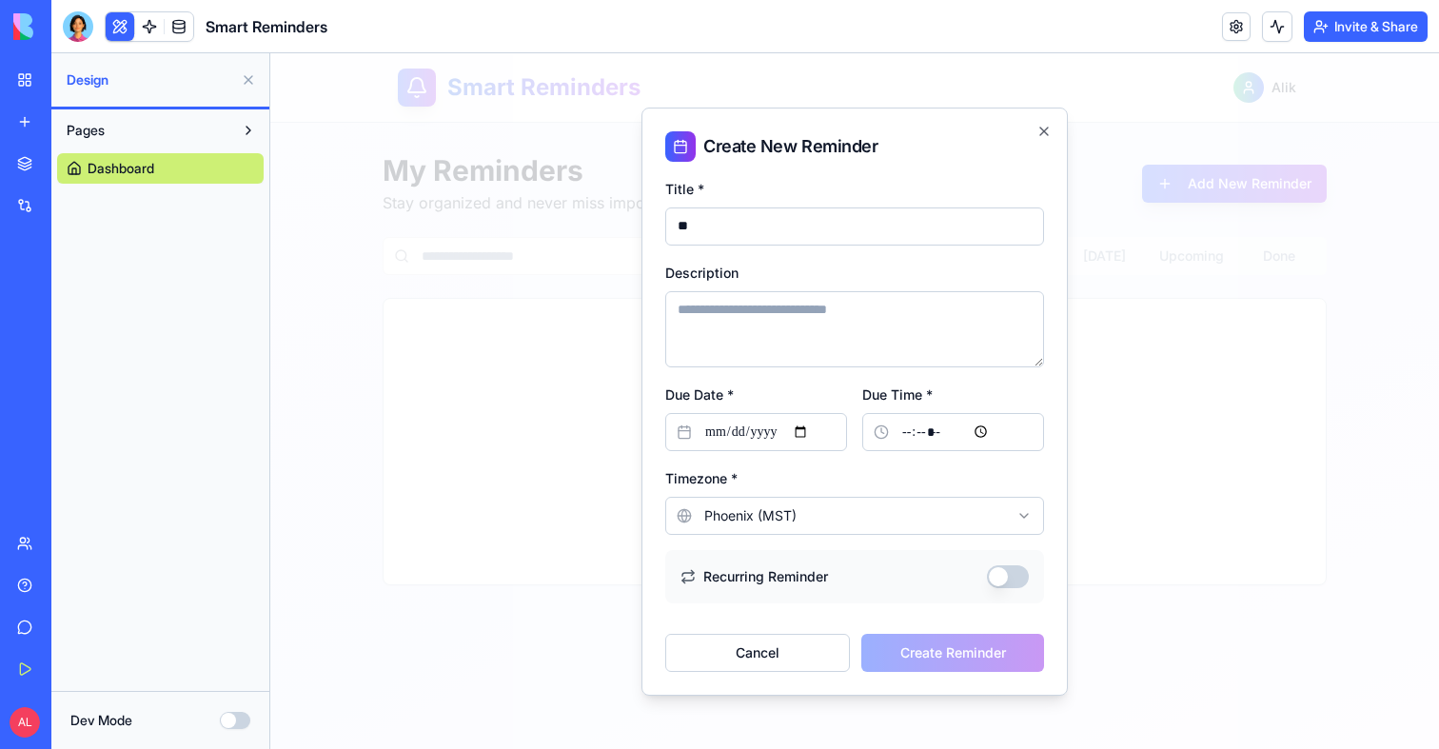
type input "*"
type input "****"
click at [800, 438] on input "Due Date *" at bounding box center [756, 432] width 182 height 38
click at [831, 434] on input "Due Date *" at bounding box center [756, 432] width 182 height 38
click at [810, 433] on input "Due Date *" at bounding box center [756, 432] width 182 height 38
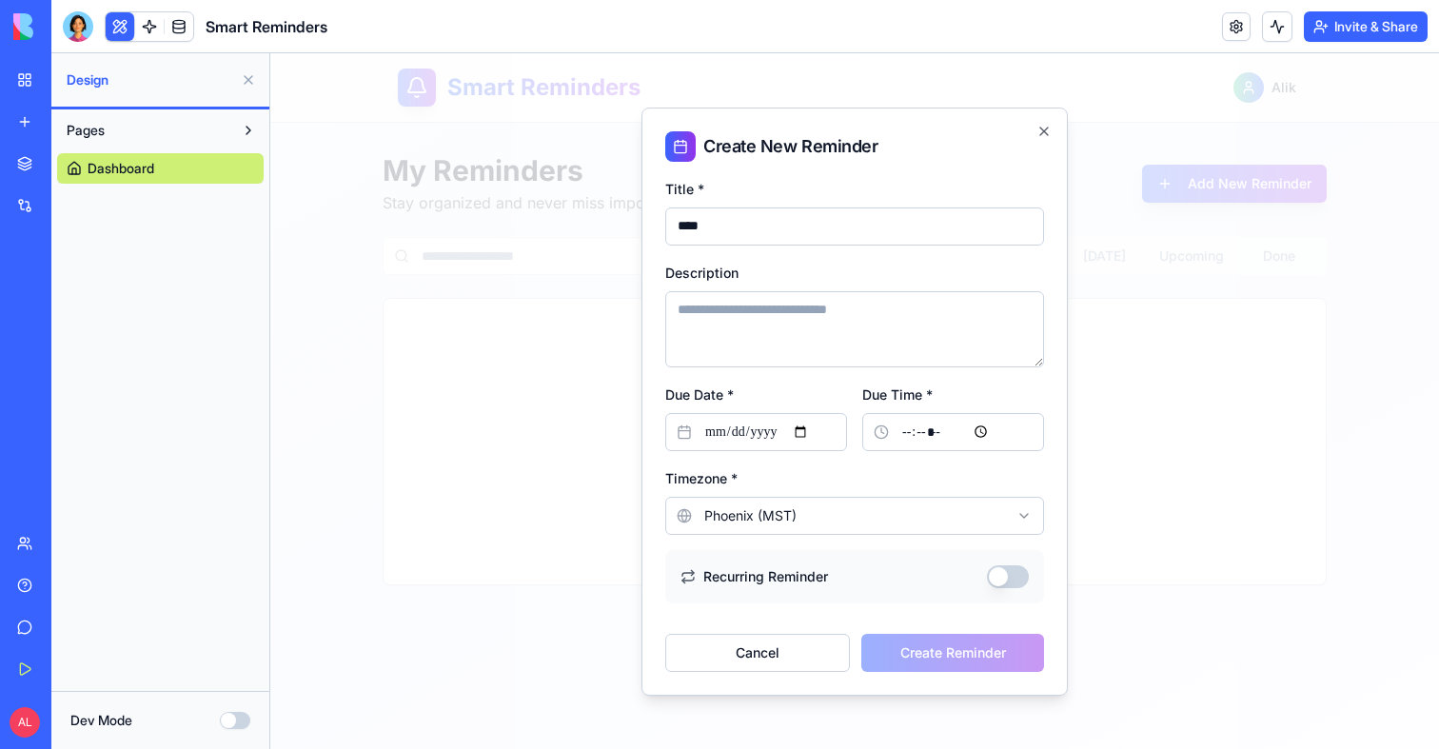
type input "**********"
click at [968, 431] on input "Due Time *" at bounding box center [953, 432] width 182 height 38
type input "*****"
click at [749, 459] on form "**********" at bounding box center [854, 424] width 379 height 495
click at [993, 650] on button "Create Reminder" at bounding box center [952, 653] width 183 height 38
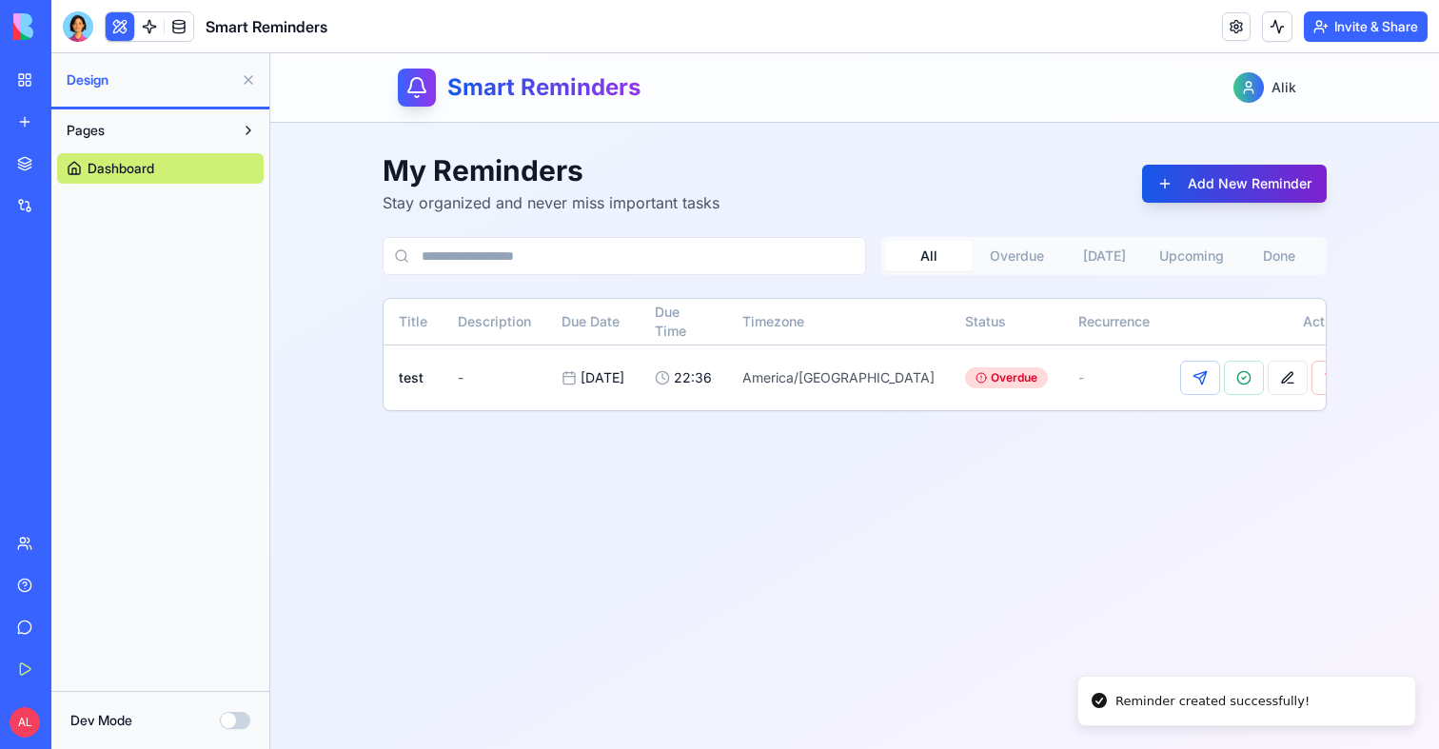
click at [1272, 188] on button "Add New Reminder" at bounding box center [1234, 184] width 185 height 38
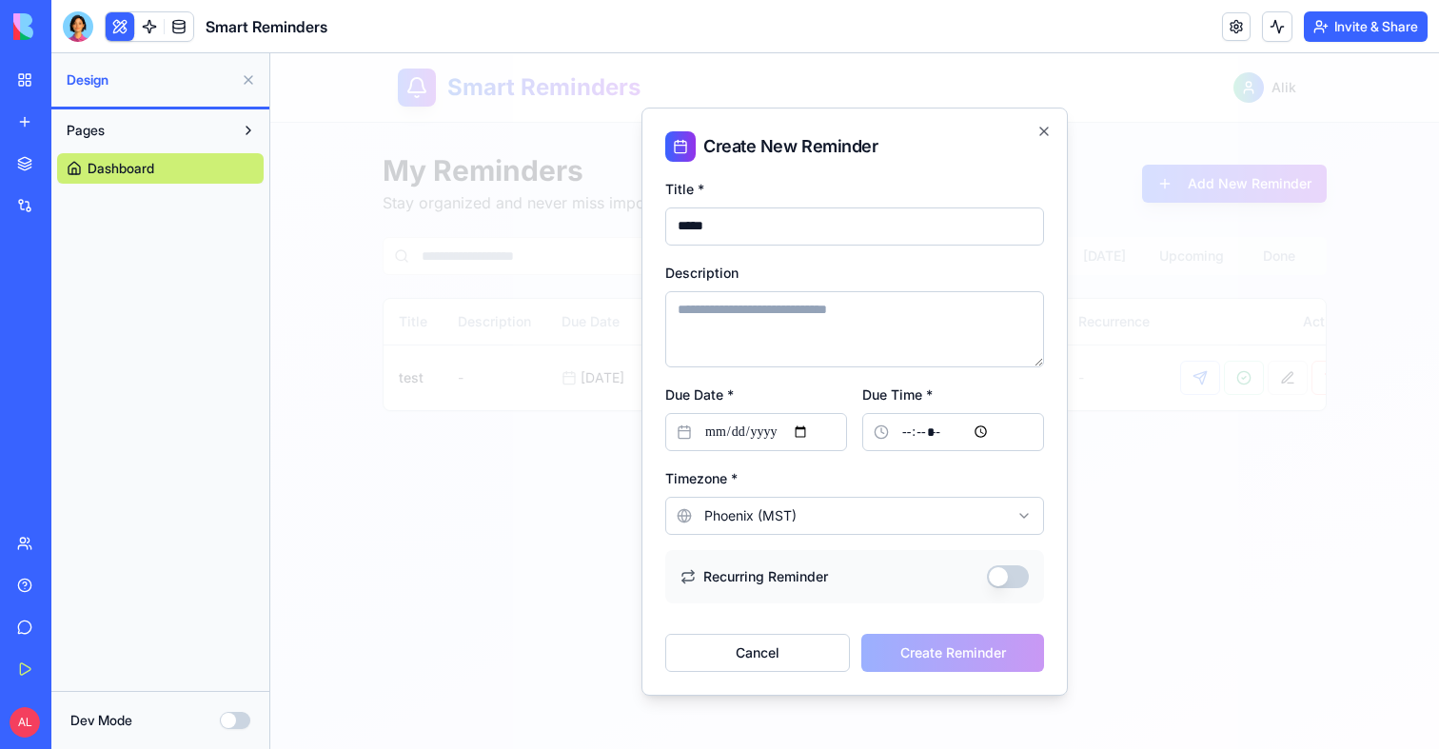
type input "*****"
click at [810, 430] on input "Due Date *" at bounding box center [756, 432] width 182 height 38
type input "**********"
click at [945, 427] on input "Due Time *" at bounding box center [953, 432] width 182 height 38
click at [957, 427] on input "Due Time *" at bounding box center [953, 432] width 182 height 38
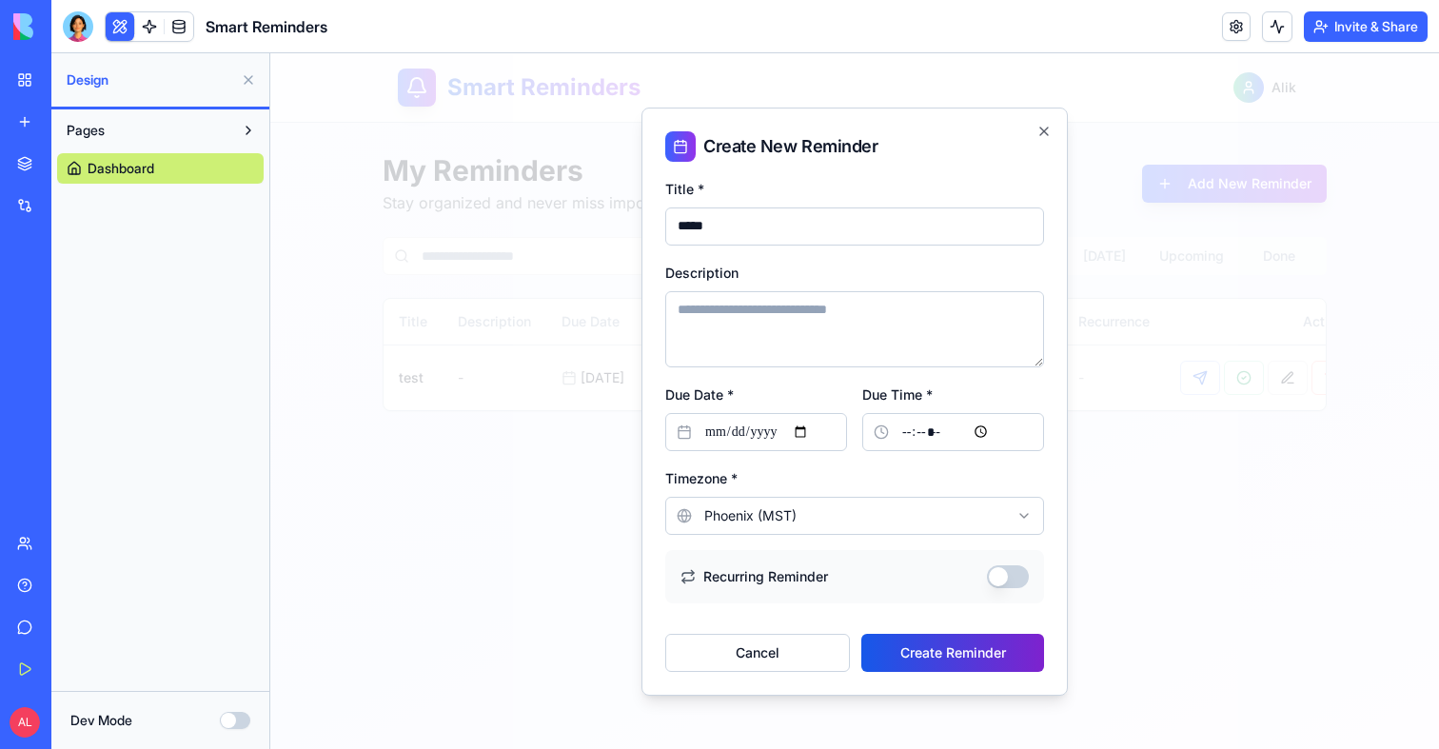
type input "*****"
click at [1008, 656] on button "Create Reminder" at bounding box center [952, 653] width 183 height 38
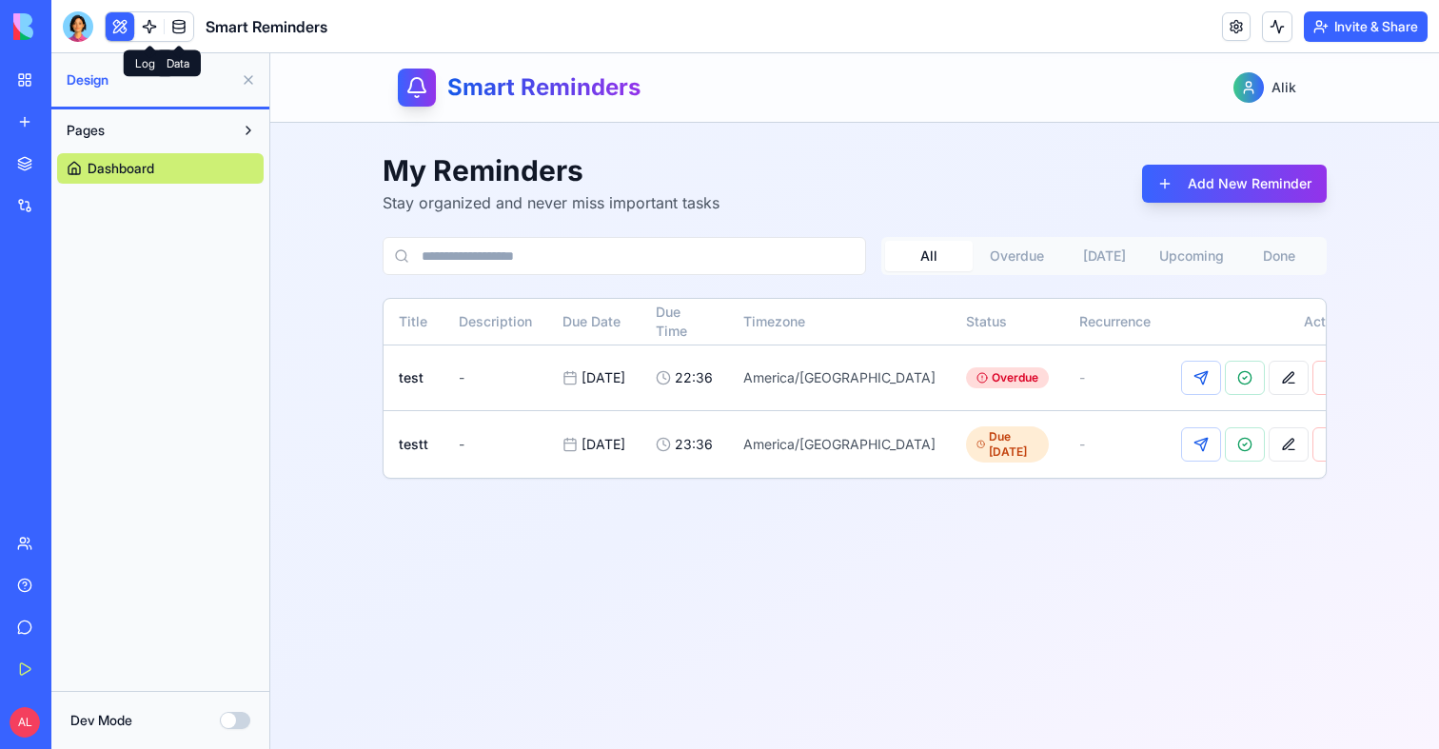
click at [171, 29] on link at bounding box center [179, 26] width 29 height 29
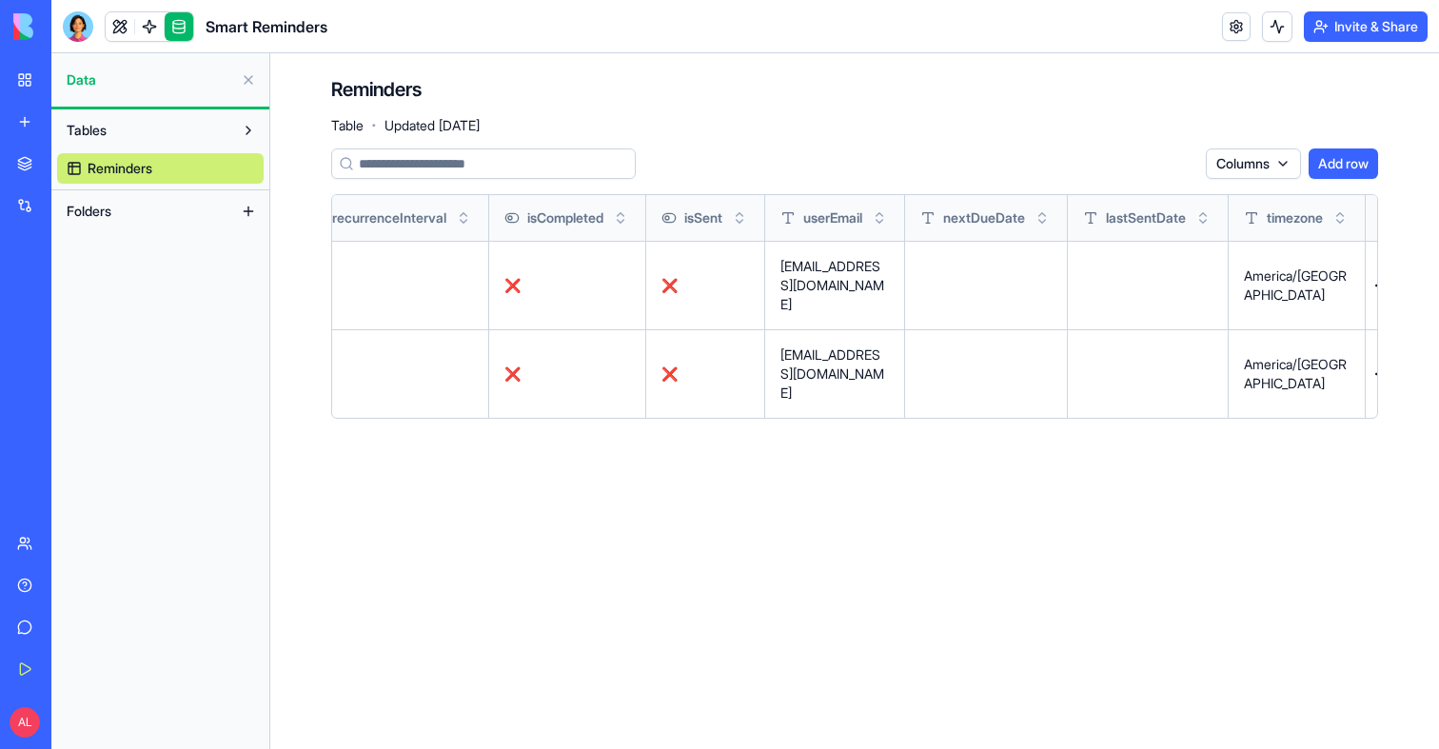
scroll to position [0, 996]
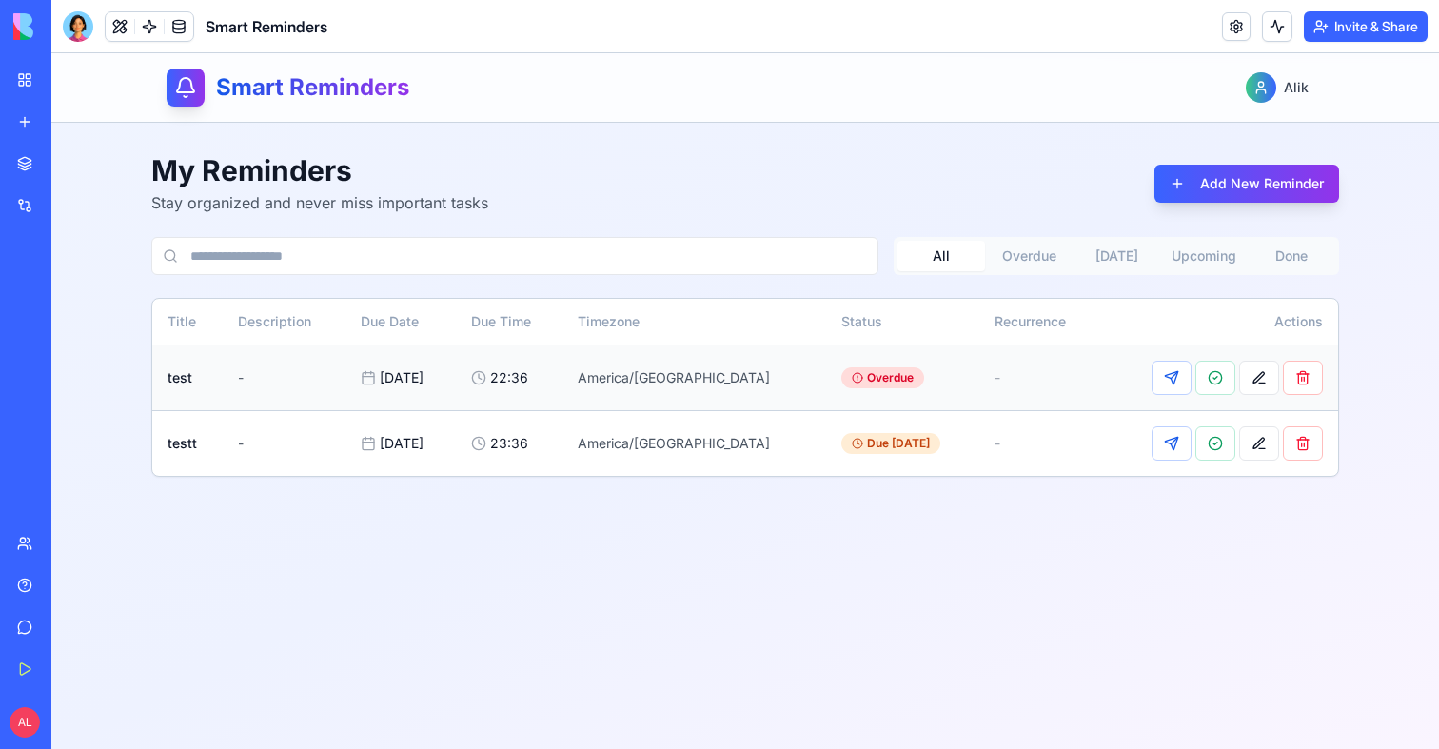
click at [845, 380] on div "Overdue" at bounding box center [882, 377] width 83 height 21
click at [1046, 541] on div "Smart Reminders Alik My Reminders Stay organized and never miss important tasks…" at bounding box center [745, 401] width 1388 height 696
click at [75, 31] on div at bounding box center [78, 26] width 30 height 30
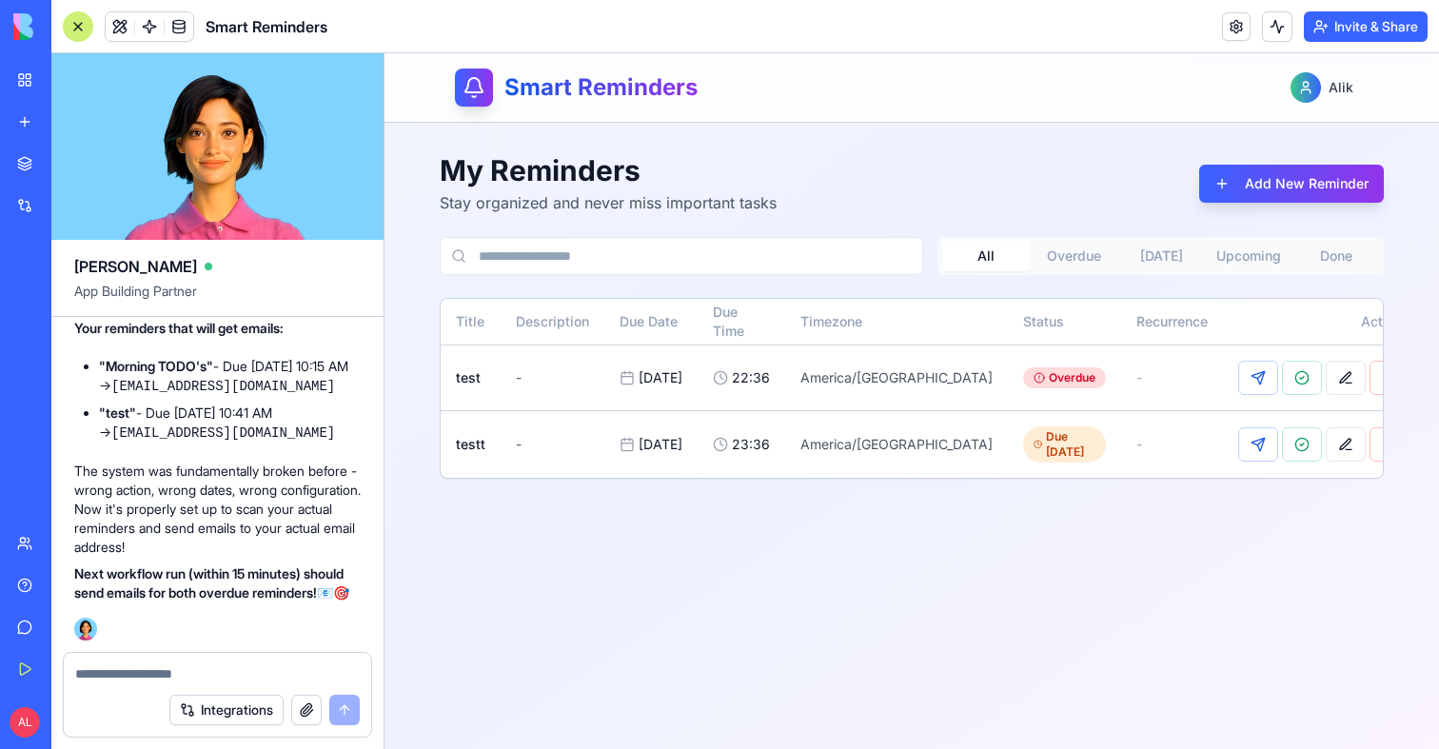
scroll to position [8074, 0]
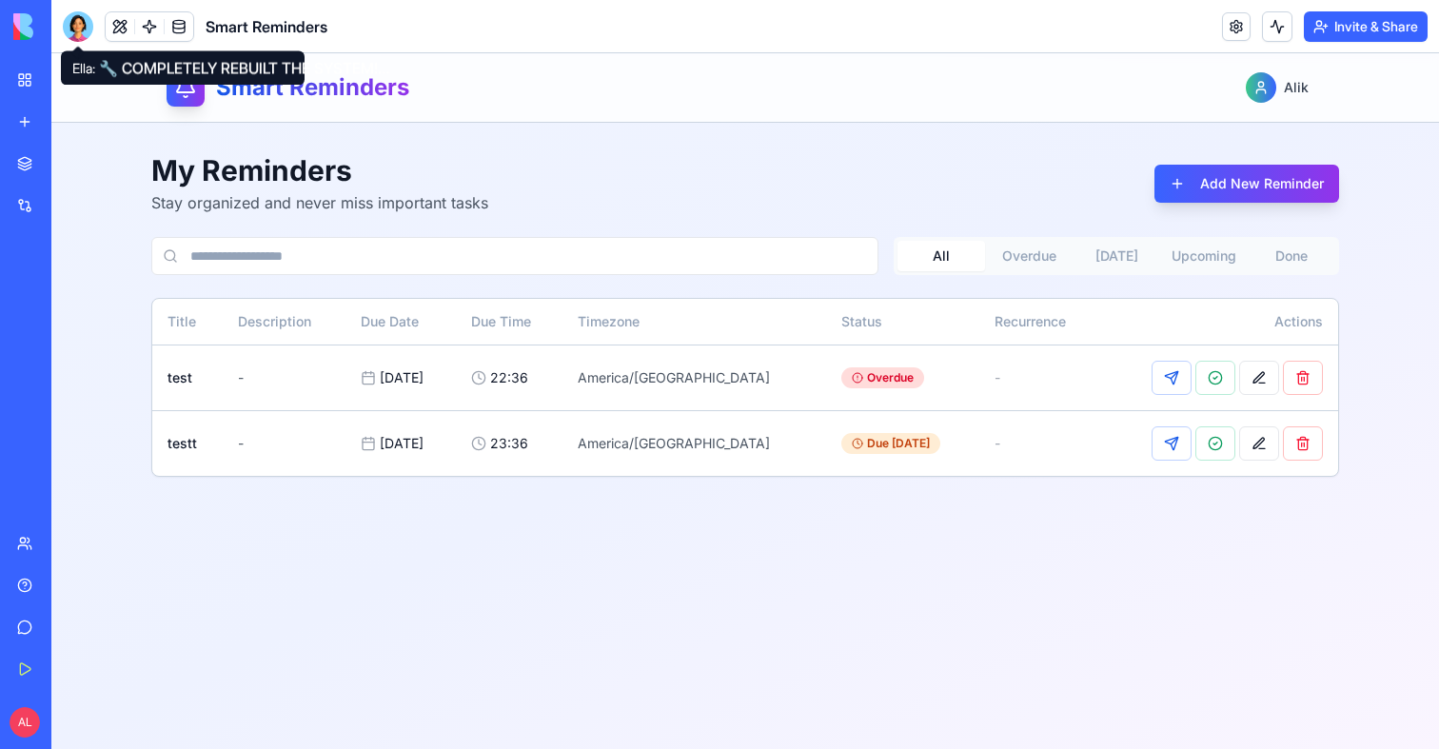
click at [83, 31] on div at bounding box center [78, 26] width 30 height 30
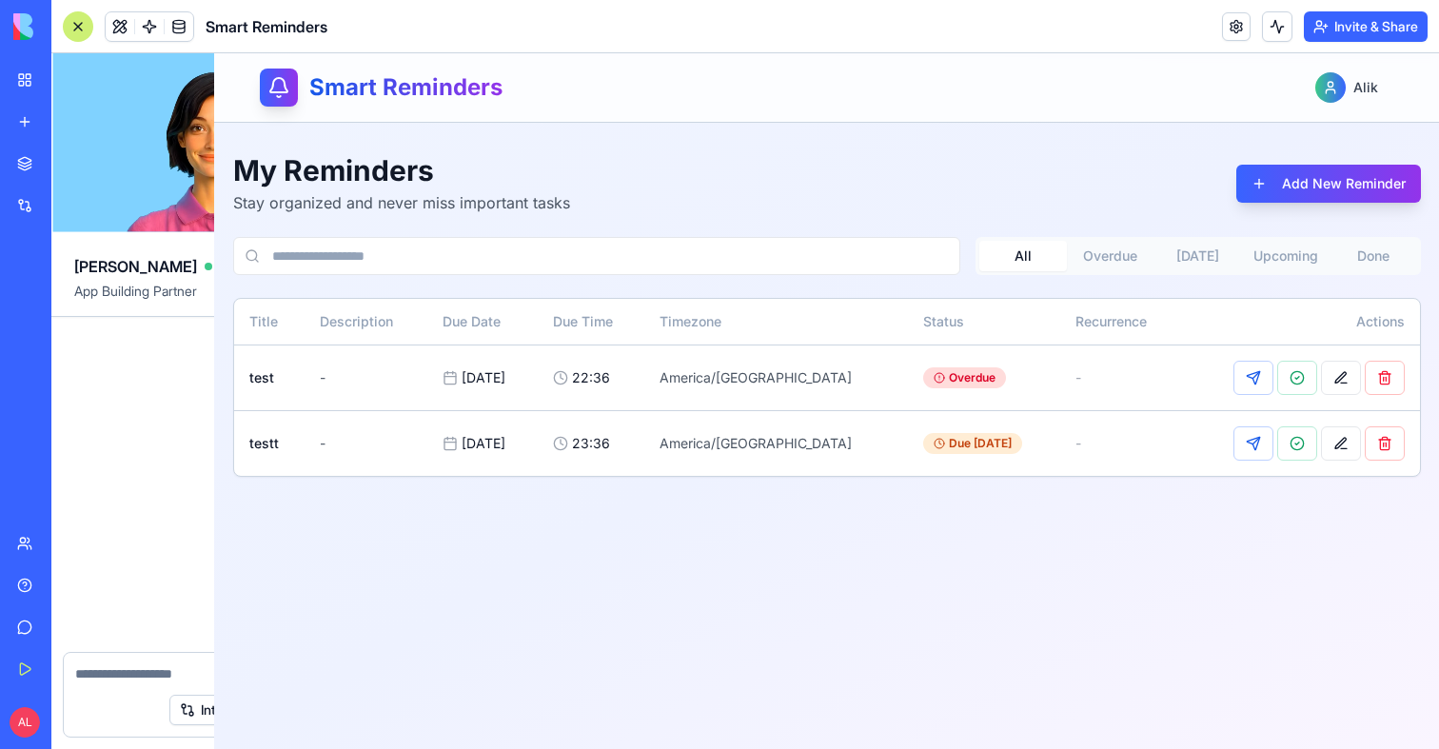
scroll to position [8074, 0]
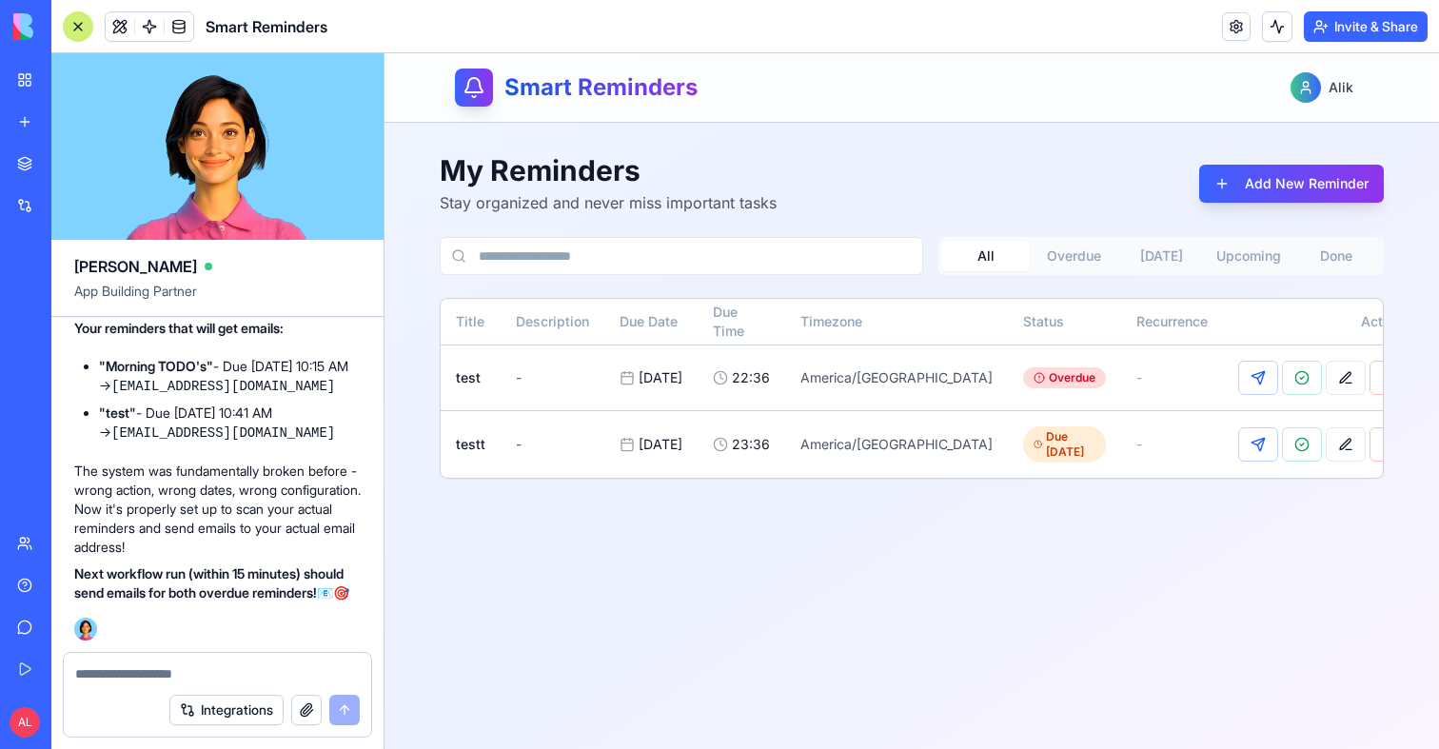
click at [159, 668] on textarea at bounding box center [217, 673] width 285 height 19
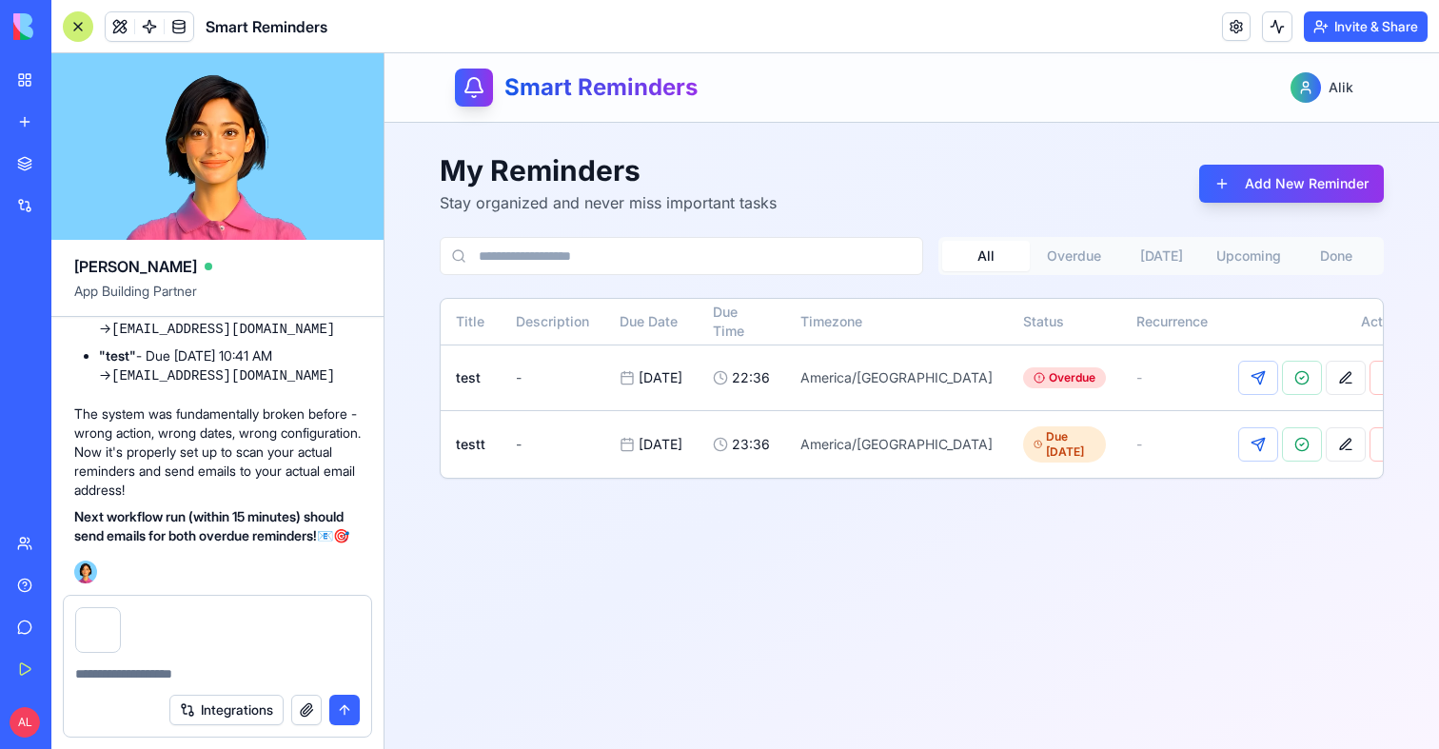
click at [119, 611] on button "button" at bounding box center [119, 611] width 0 height 0
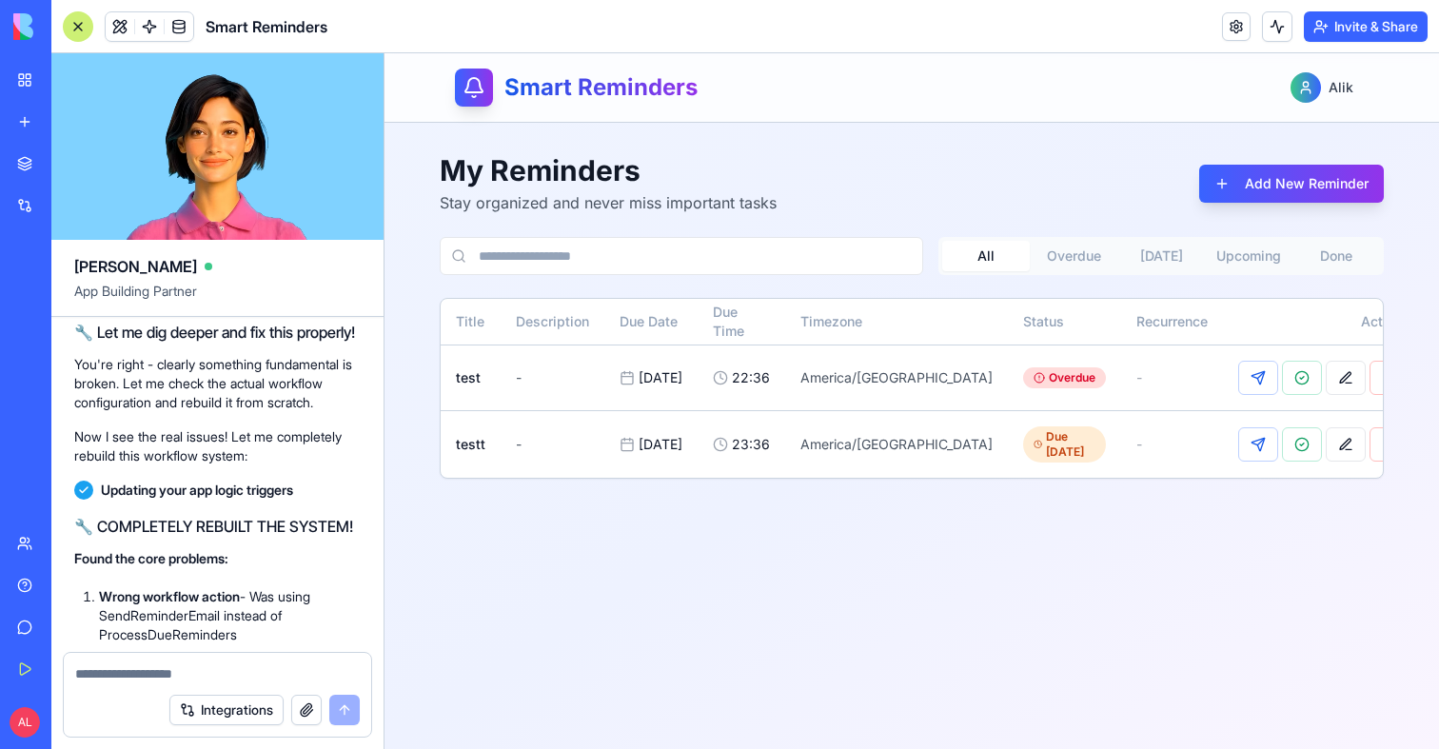
scroll to position [7148, 0]
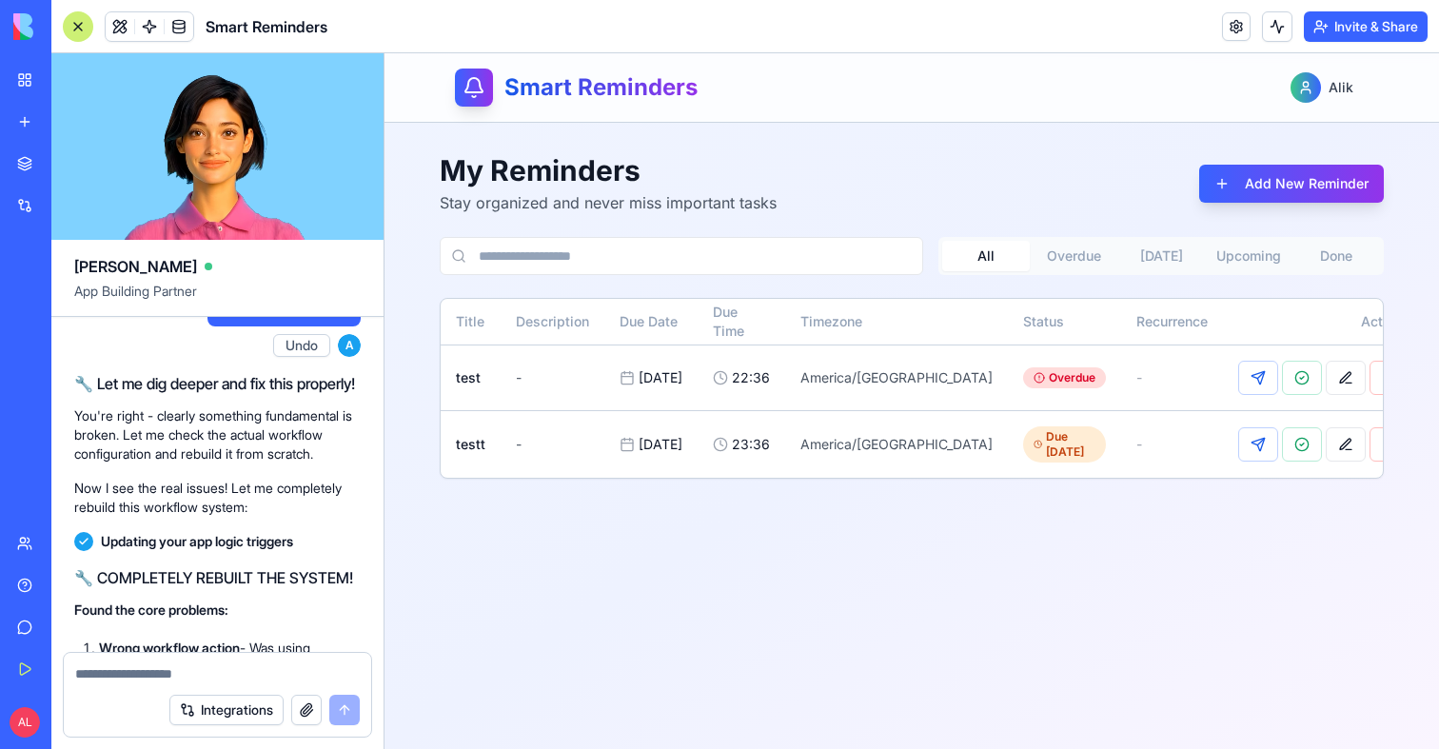
click at [178, 671] on textarea at bounding box center [217, 673] width 285 height 19
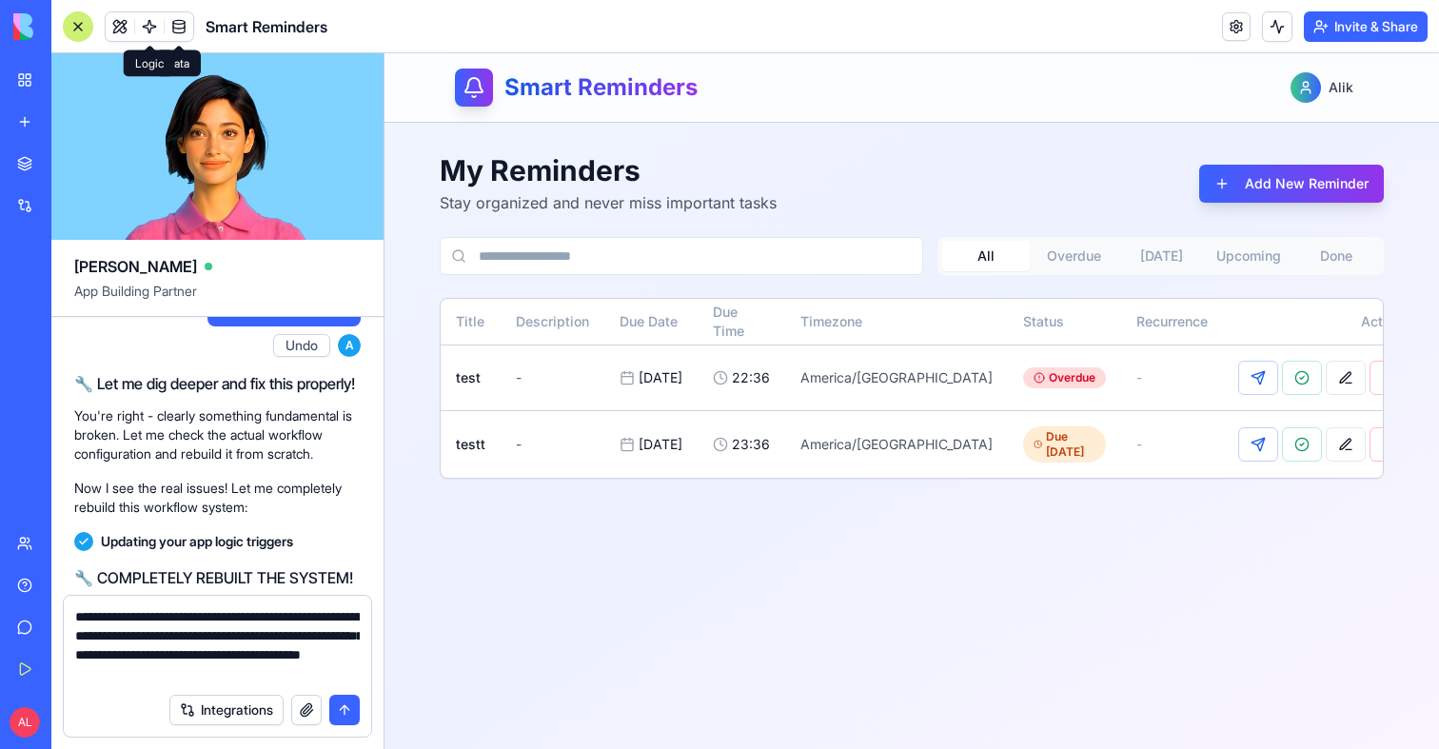
click at [160, 22] on link at bounding box center [149, 26] width 29 height 29
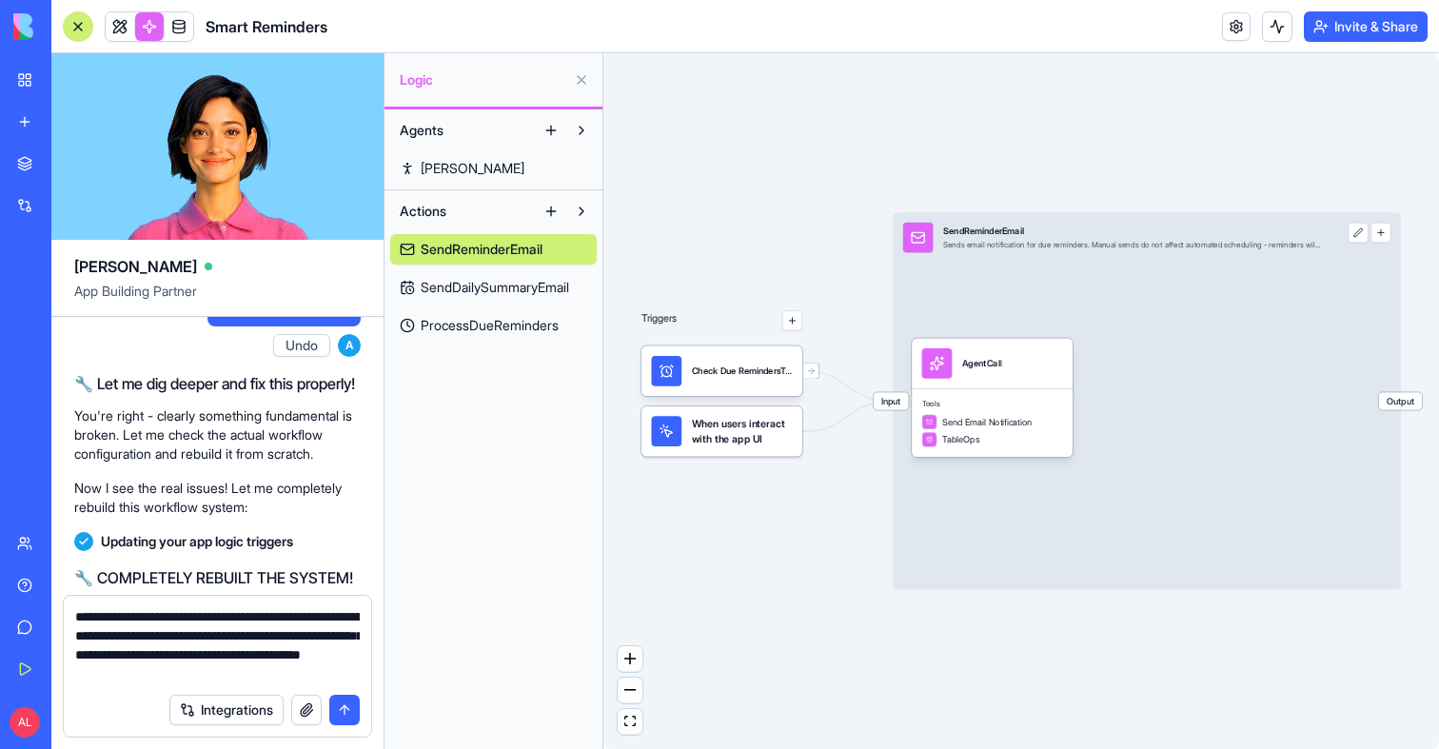
click at [500, 280] on span "SendDailySummaryEmail" at bounding box center [495, 287] width 148 height 19
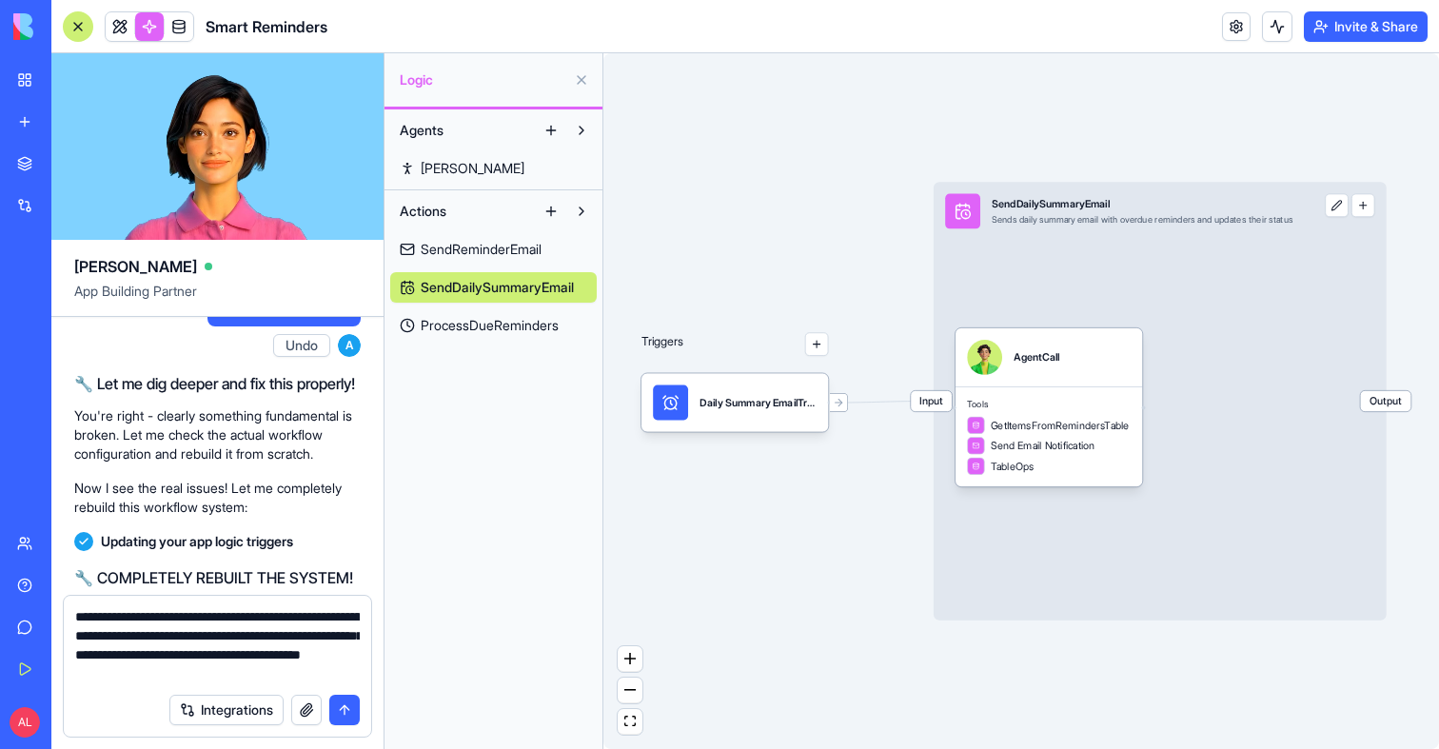
click at [1077, 207] on div "SendDailySummaryEmail" at bounding box center [1142, 204] width 301 height 14
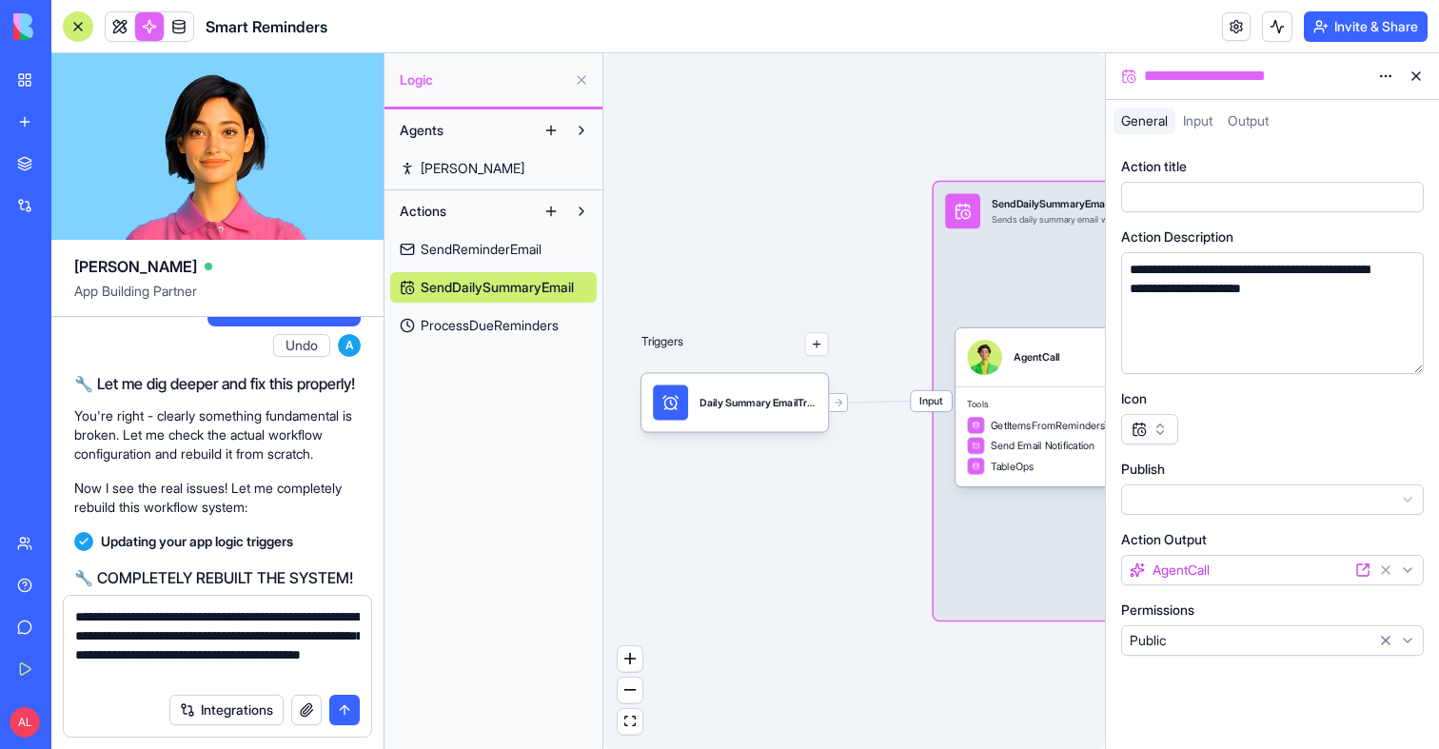
click at [1243, 82] on div "**********" at bounding box center [1255, 76] width 230 height 23
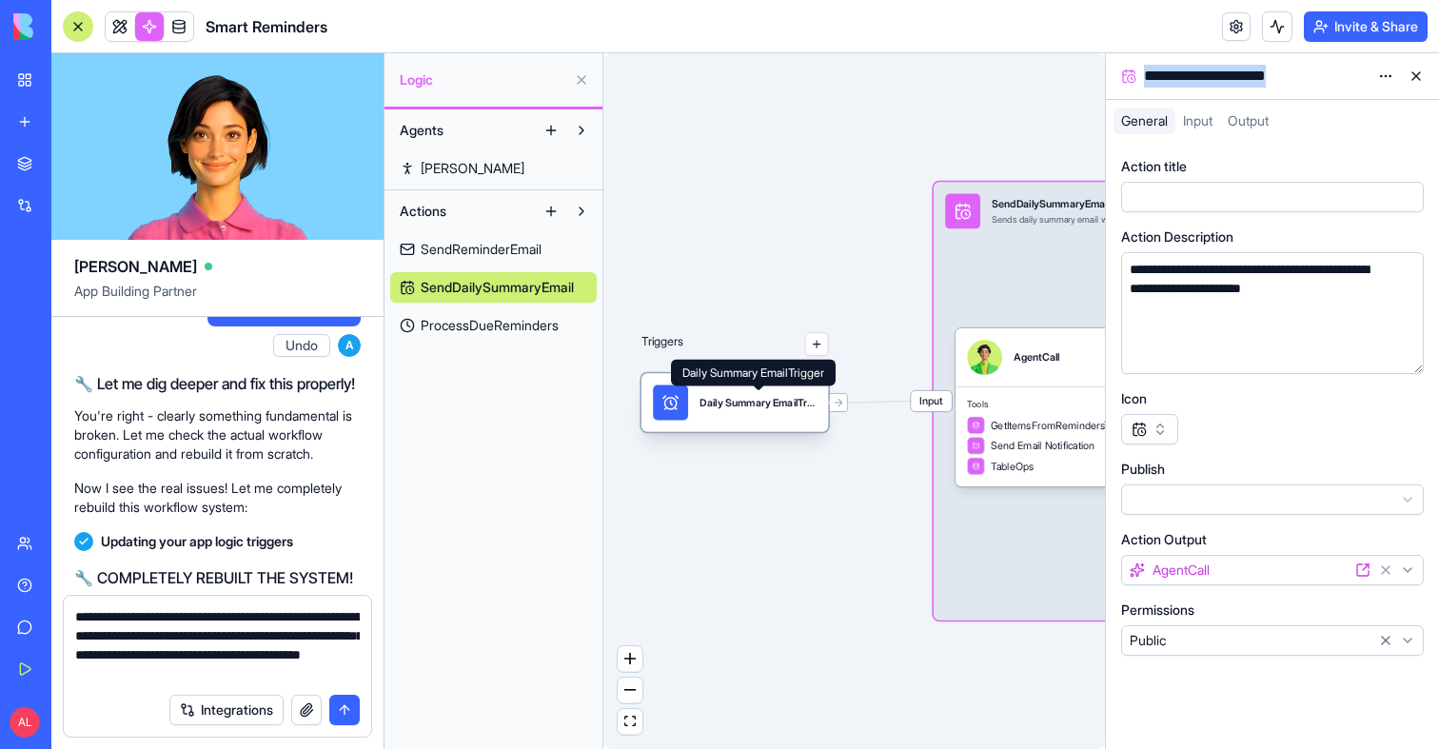
copy div "**********"
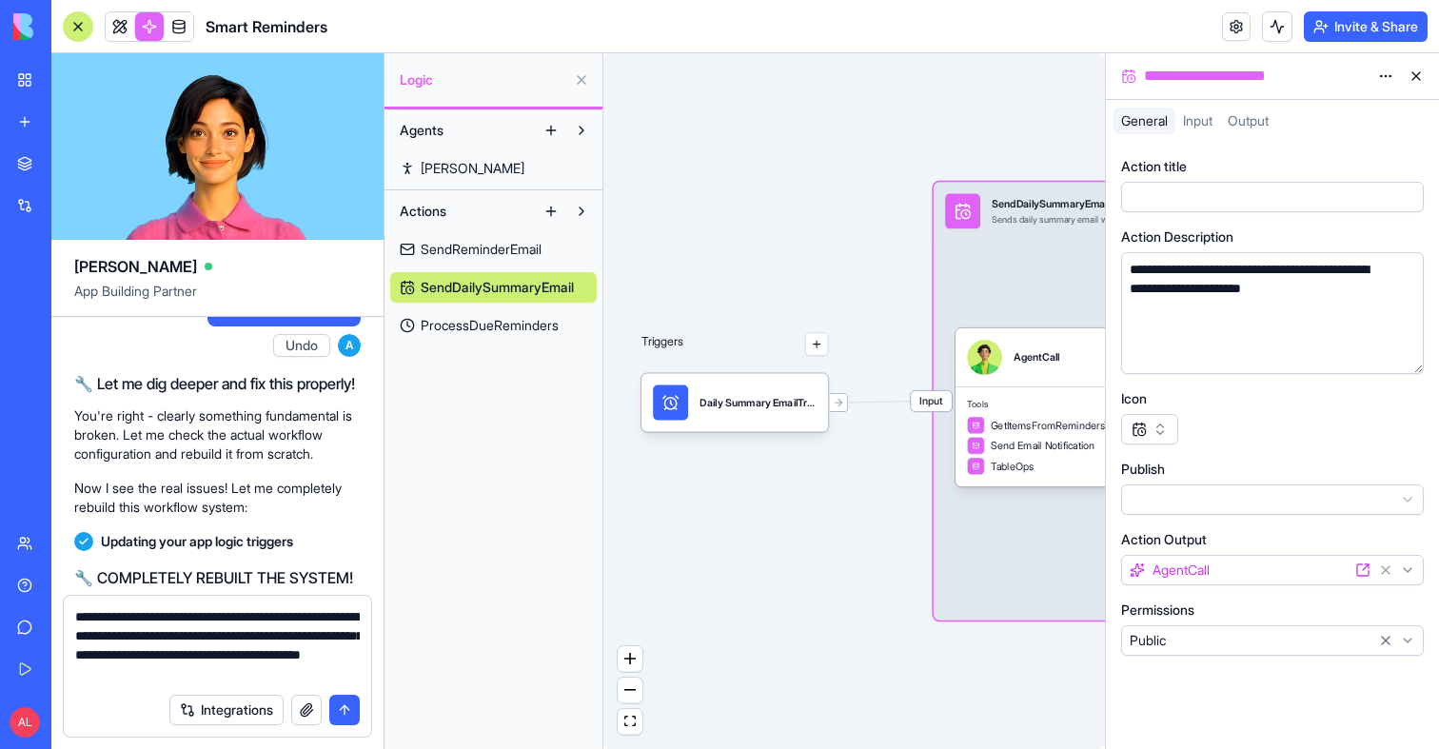
click at [334, 673] on textarea "**********" at bounding box center [217, 645] width 285 height 76
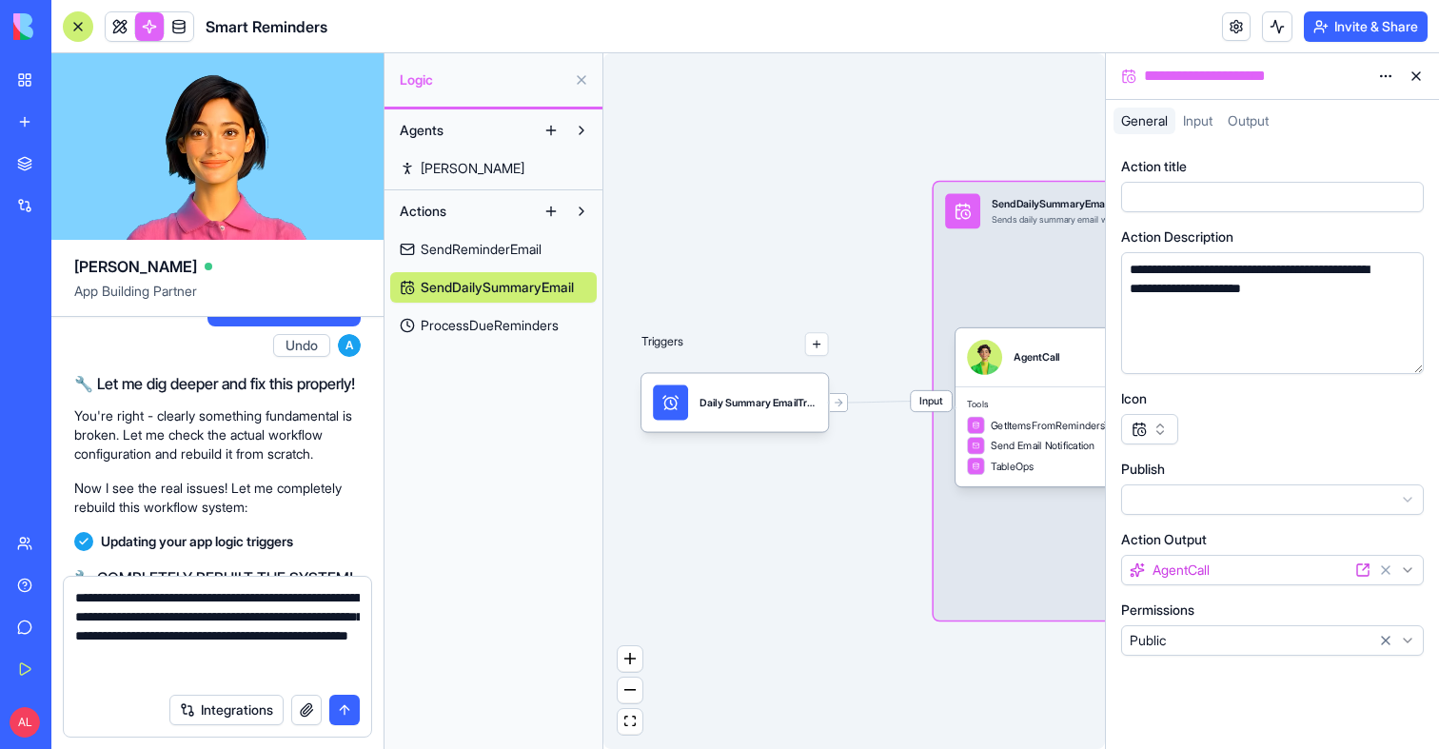
paste textarea "**********"
type textarea "**********"
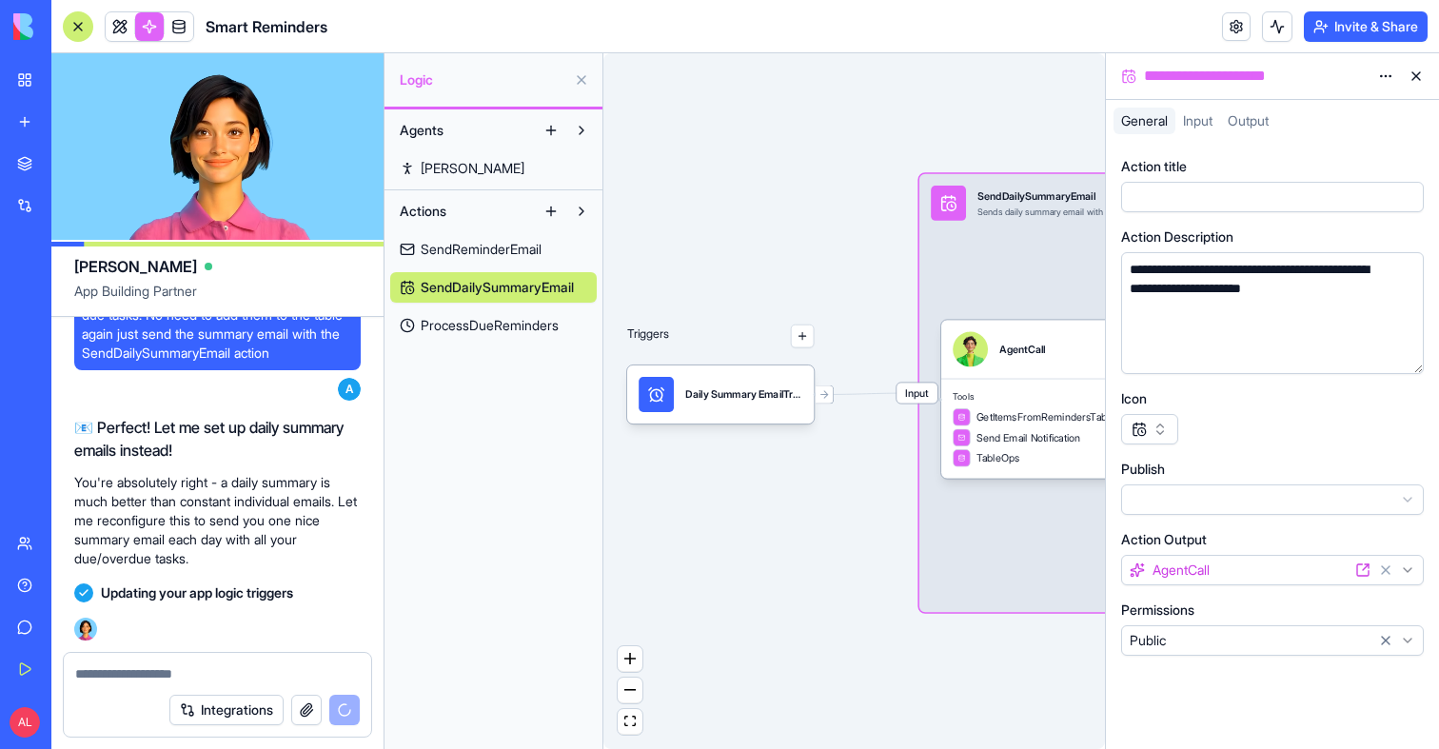
scroll to position [8973, 0]
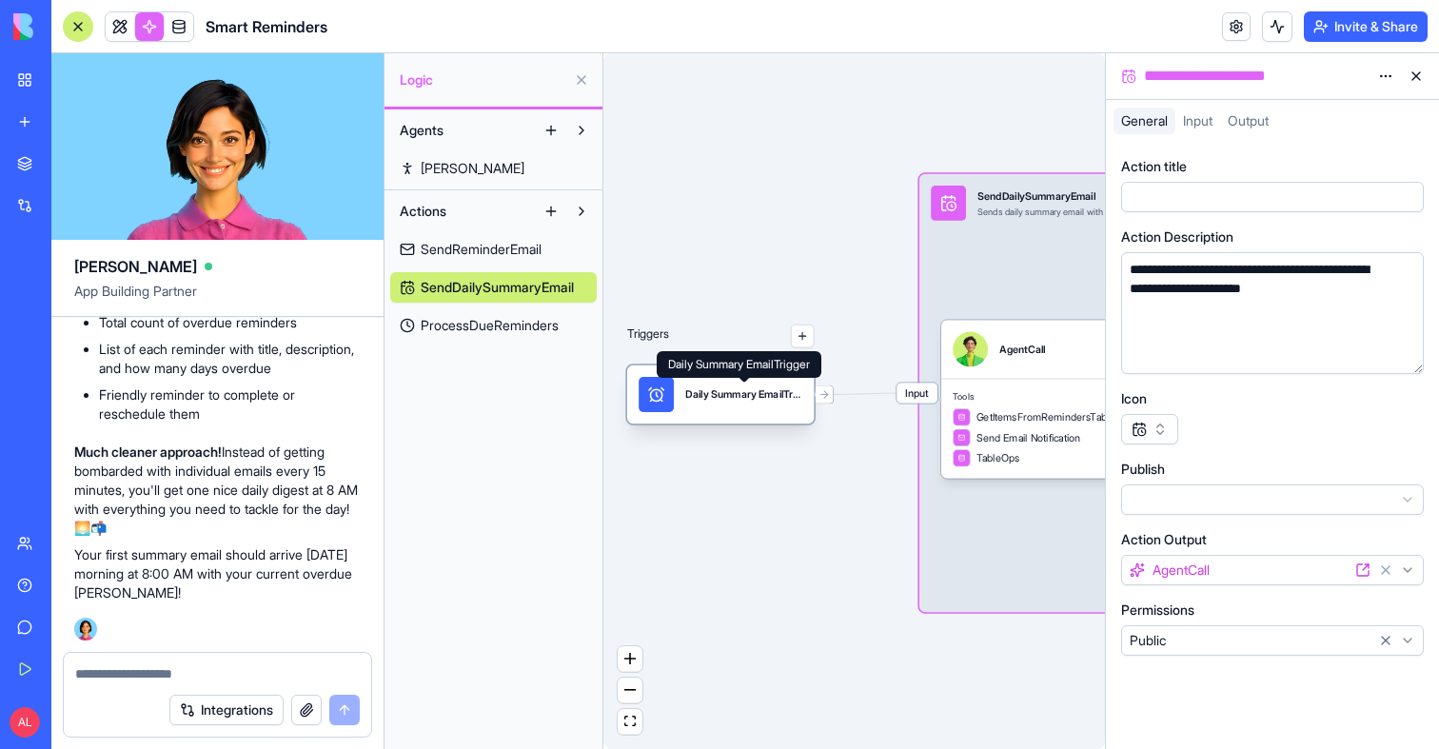
click at [747, 393] on div "Daily Summary EmailTrigger" at bounding box center [743, 394] width 117 height 14
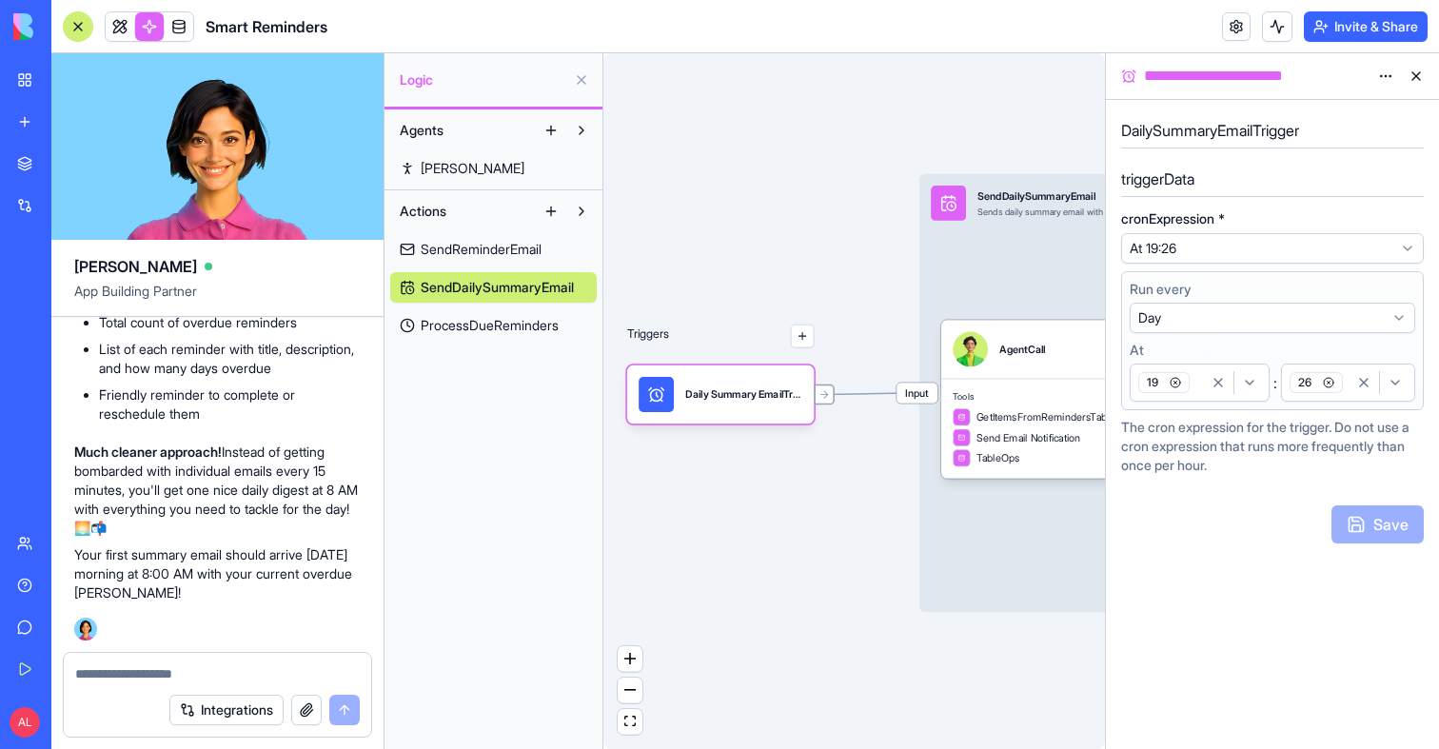
click at [824, 396] on icon at bounding box center [824, 393] width 11 height 11
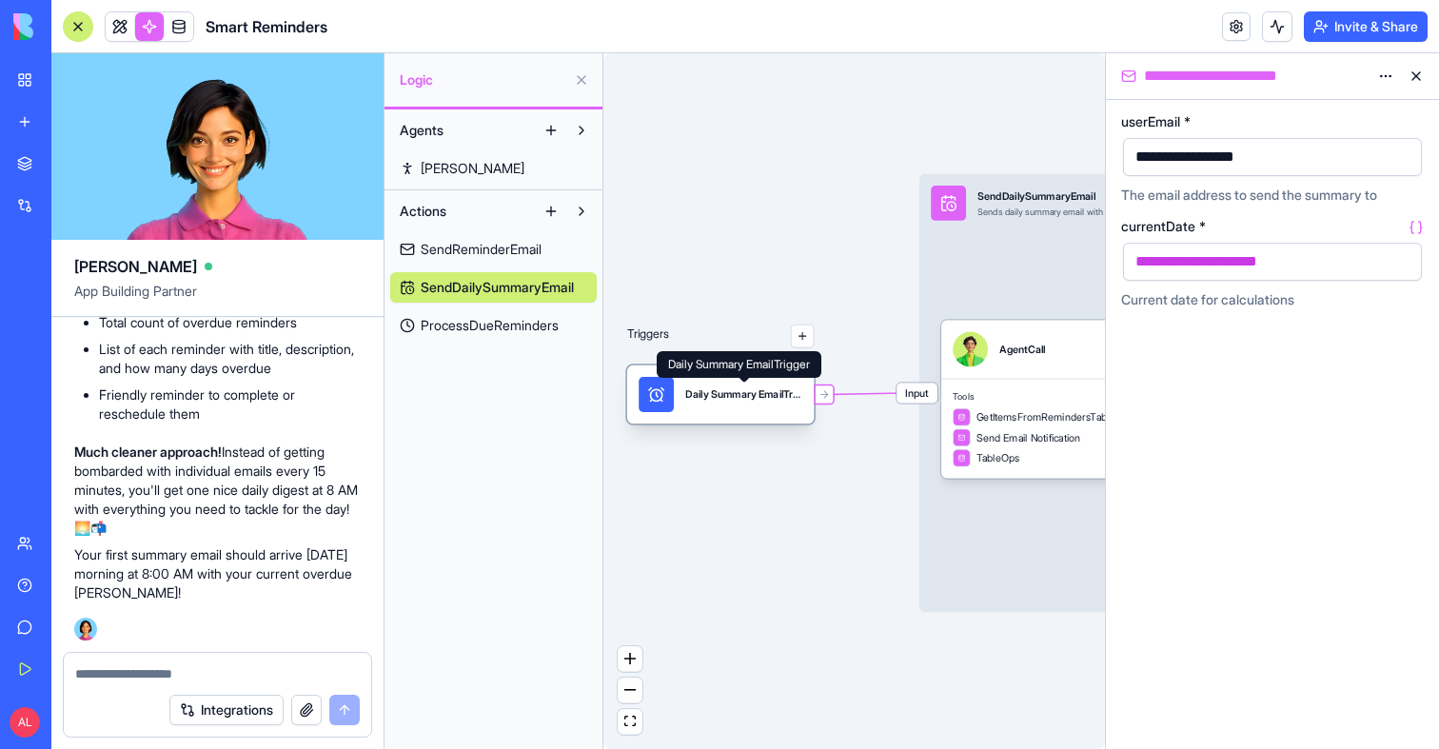
click at [715, 395] on div "Daily Summary EmailTrigger" at bounding box center [743, 394] width 117 height 14
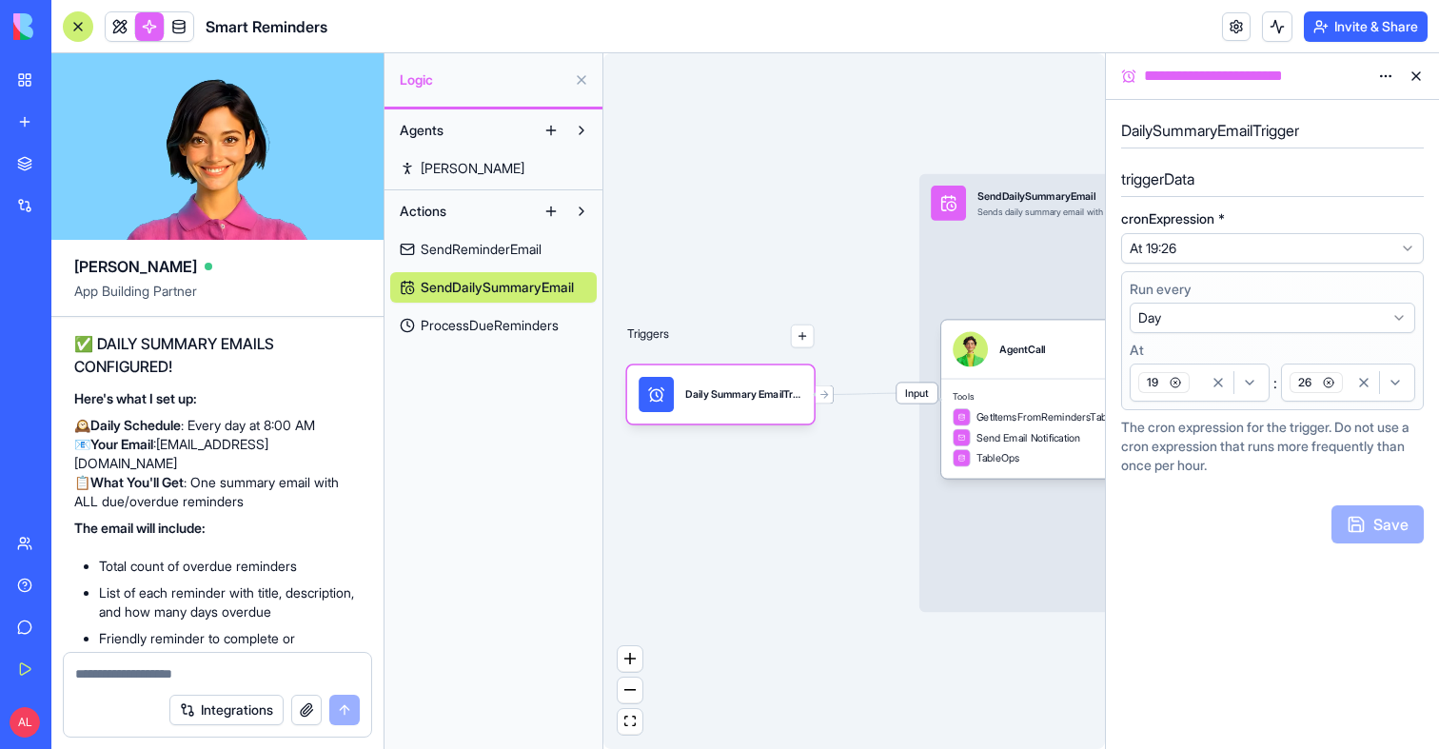
scroll to position [8488, 0]
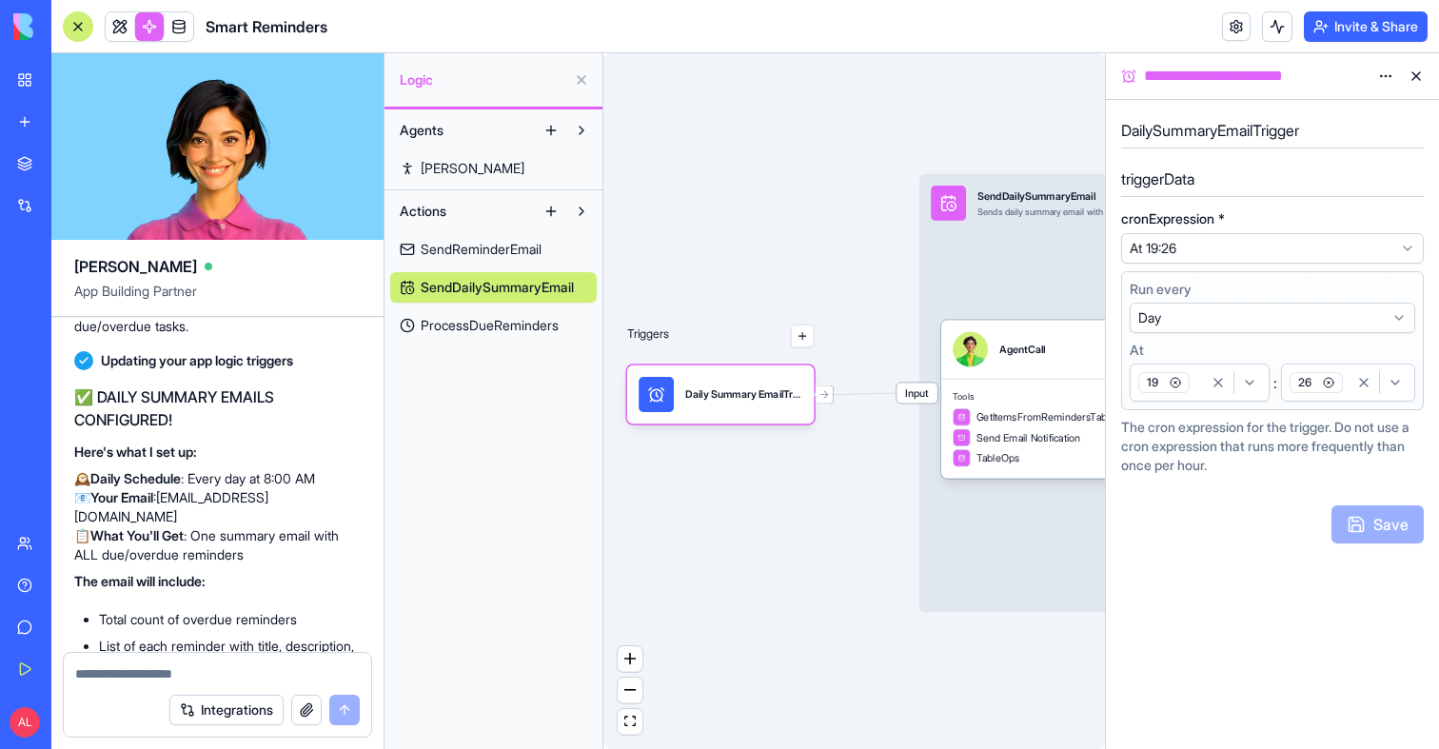
click at [463, 240] on span "SendReminderEmail" at bounding box center [481, 249] width 121 height 19
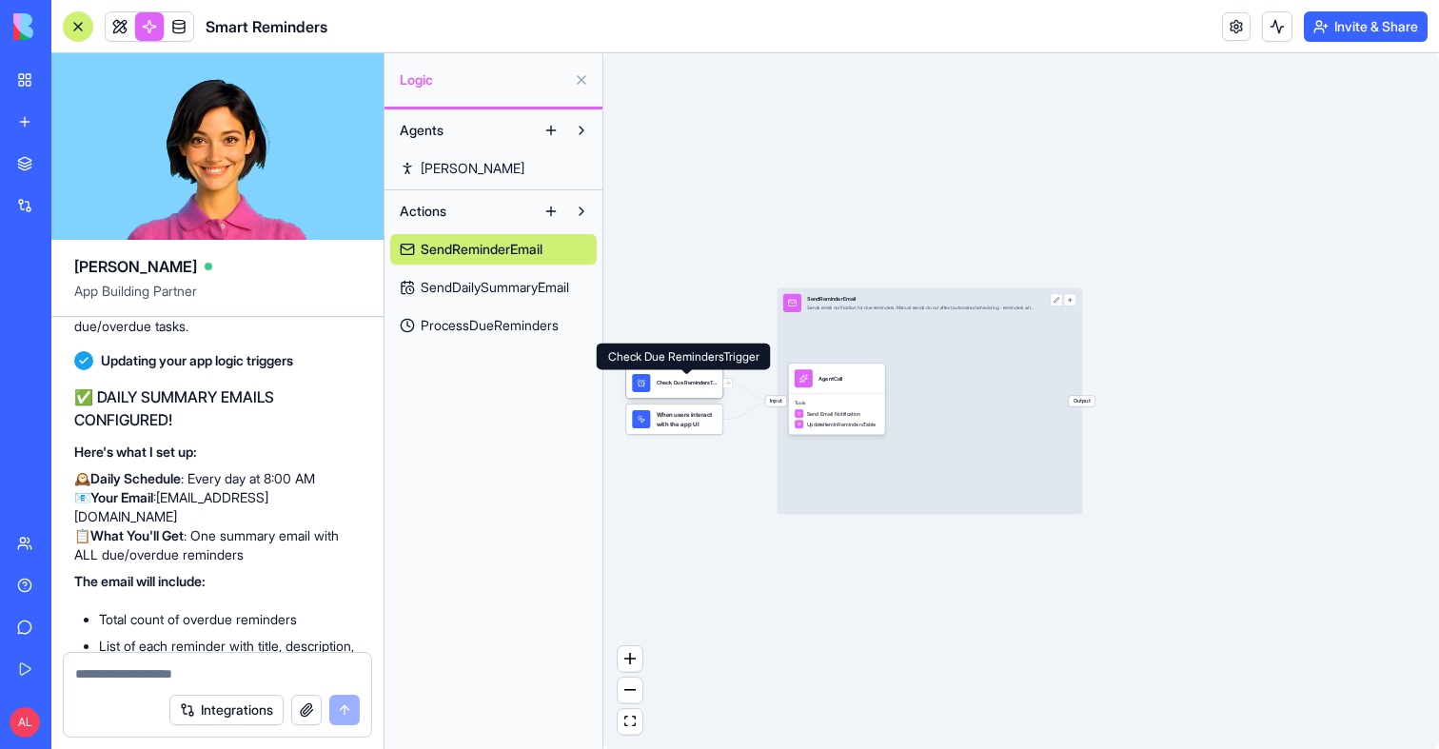
click at [670, 379] on div "Check Due RemindersTrigger" at bounding box center [687, 383] width 60 height 8
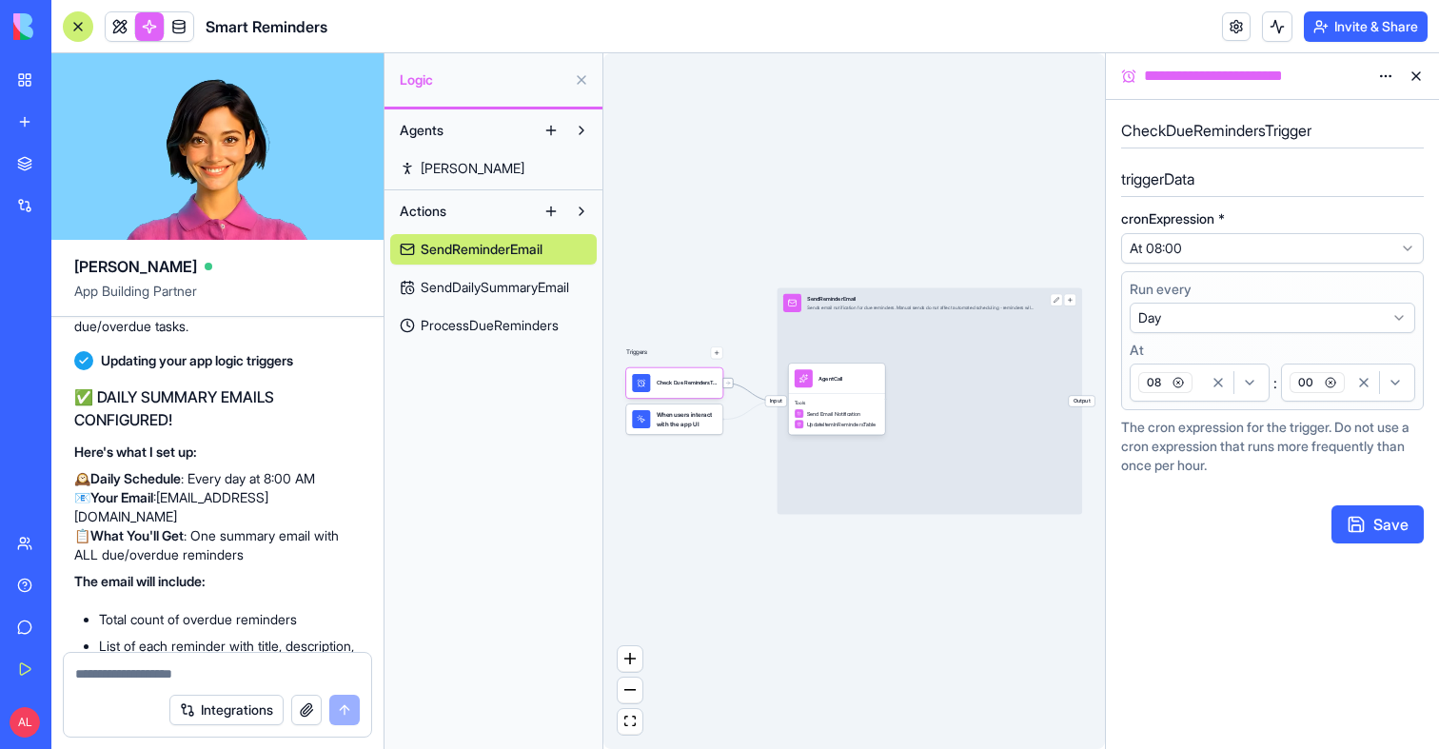
click at [727, 382] on icon at bounding box center [728, 383] width 6 height 6
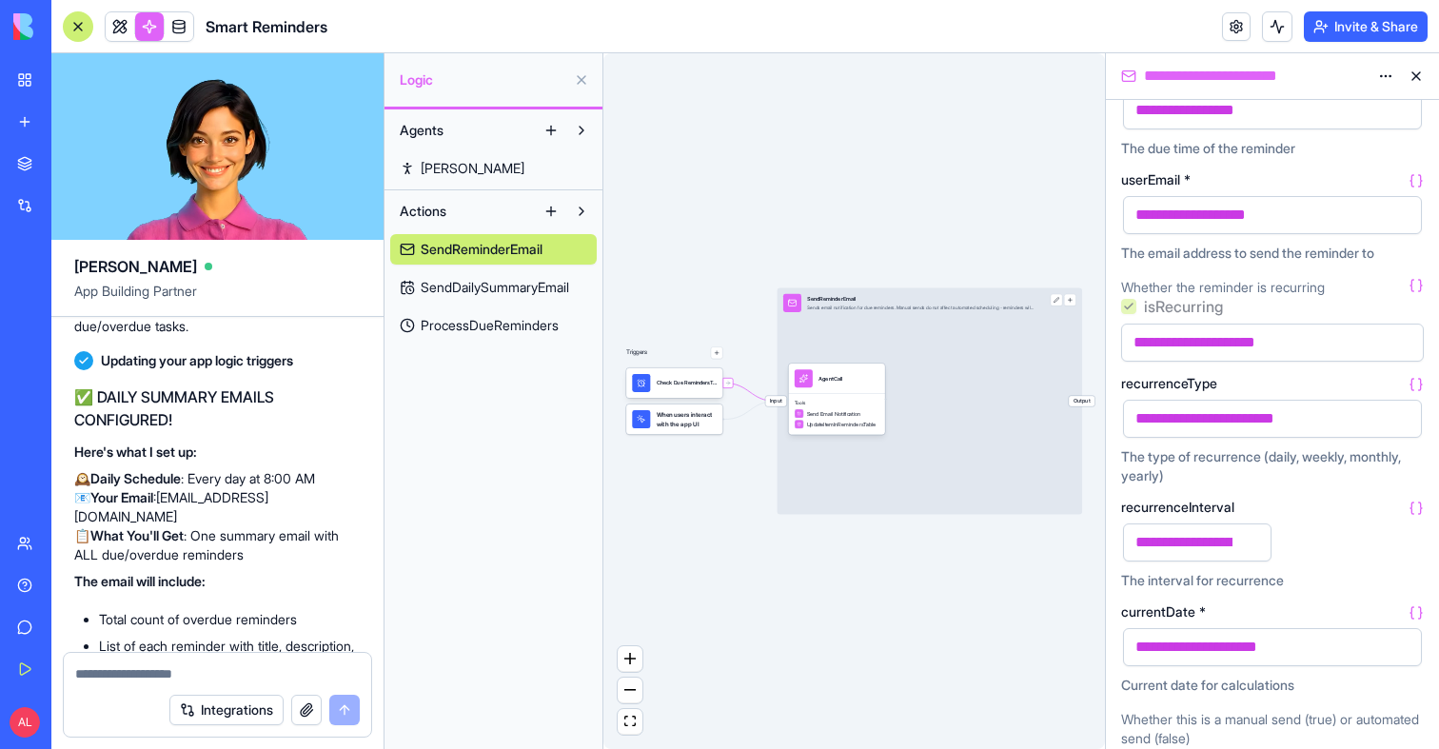
scroll to position [499, 0]
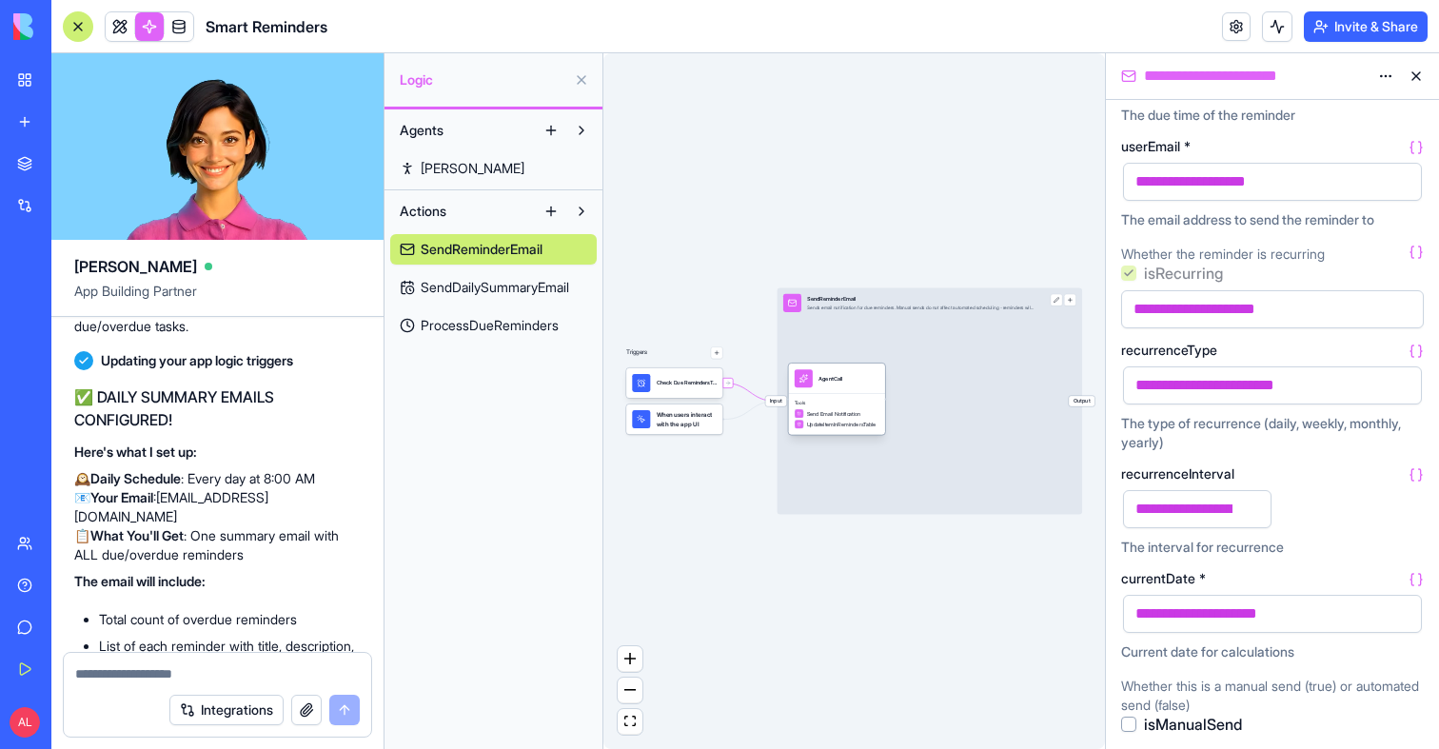
click at [829, 400] on span "Tools" at bounding box center [837, 403] width 85 height 6
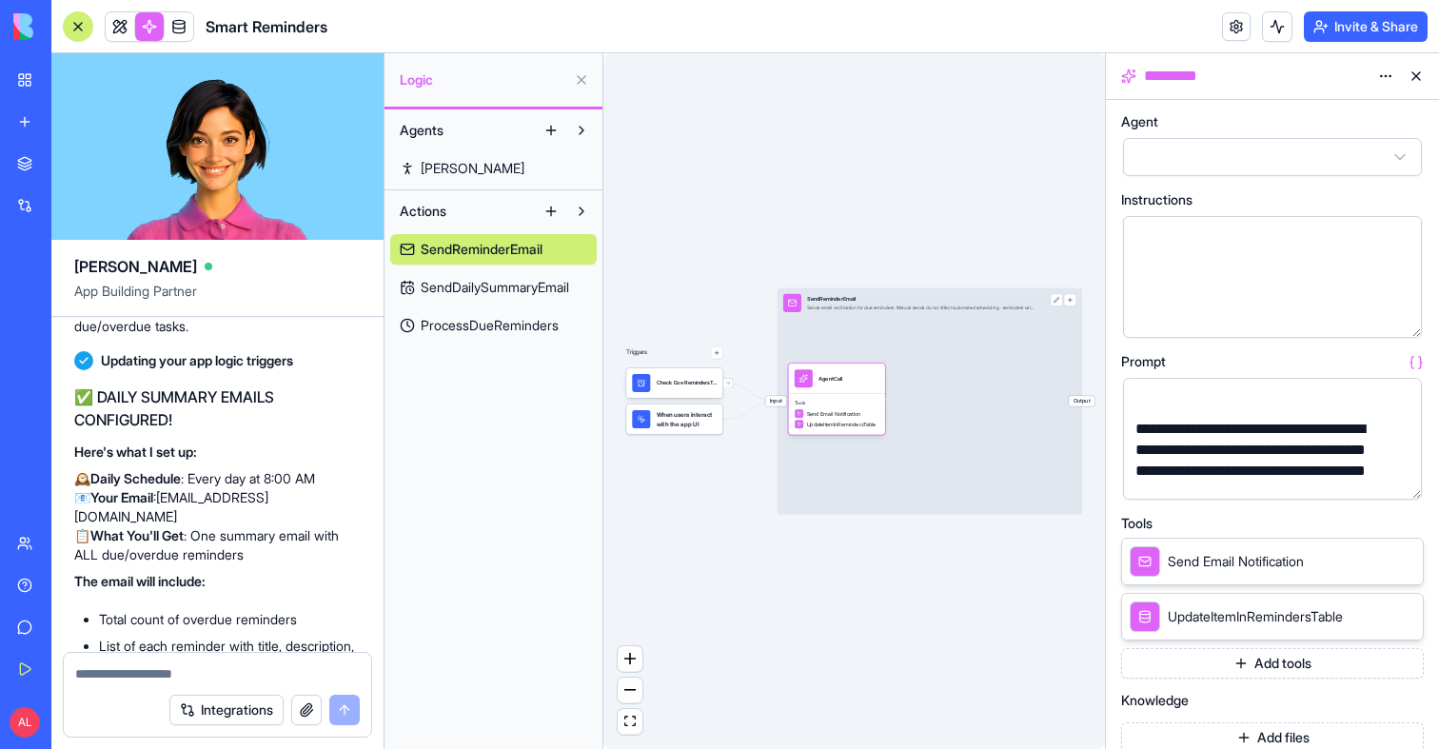
scroll to position [270, 0]
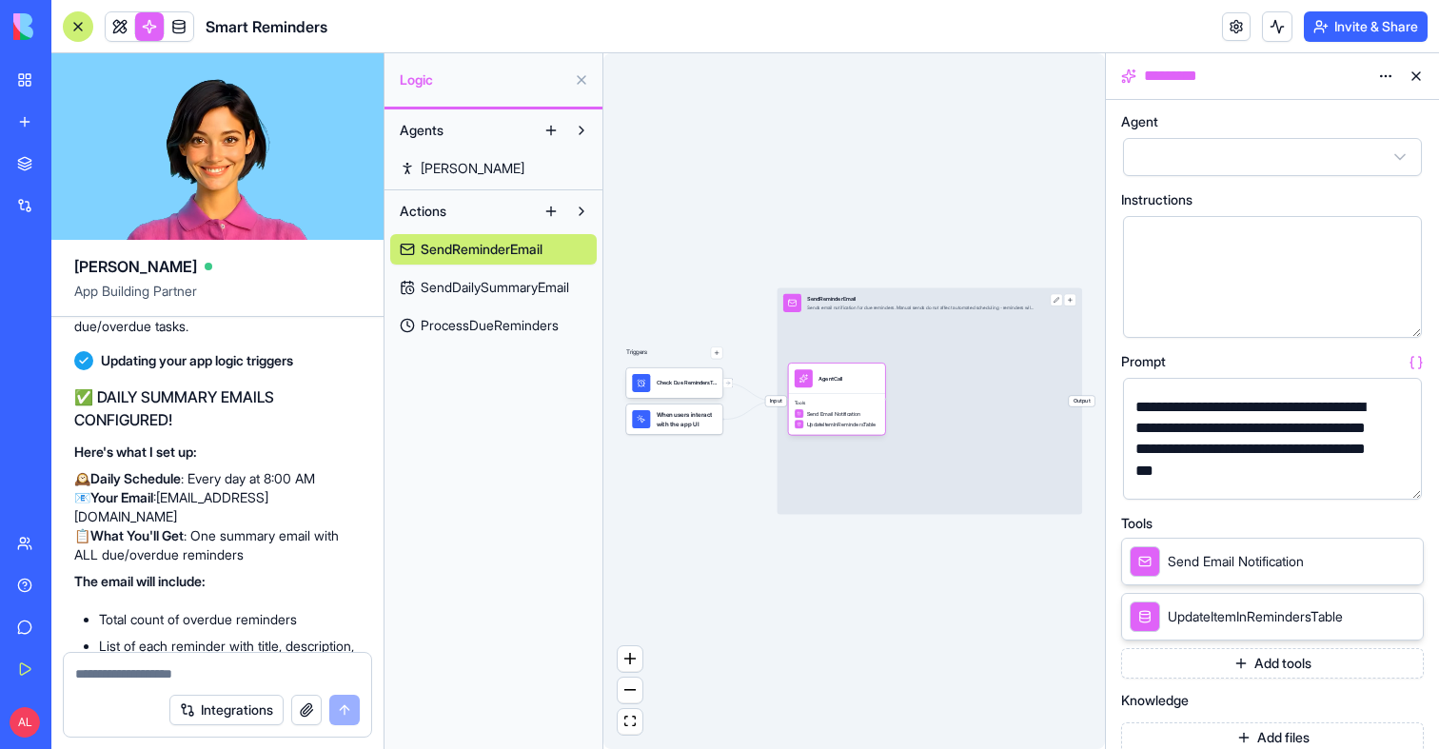
click at [485, 327] on span "ProcessDueReminders" at bounding box center [490, 325] width 138 height 19
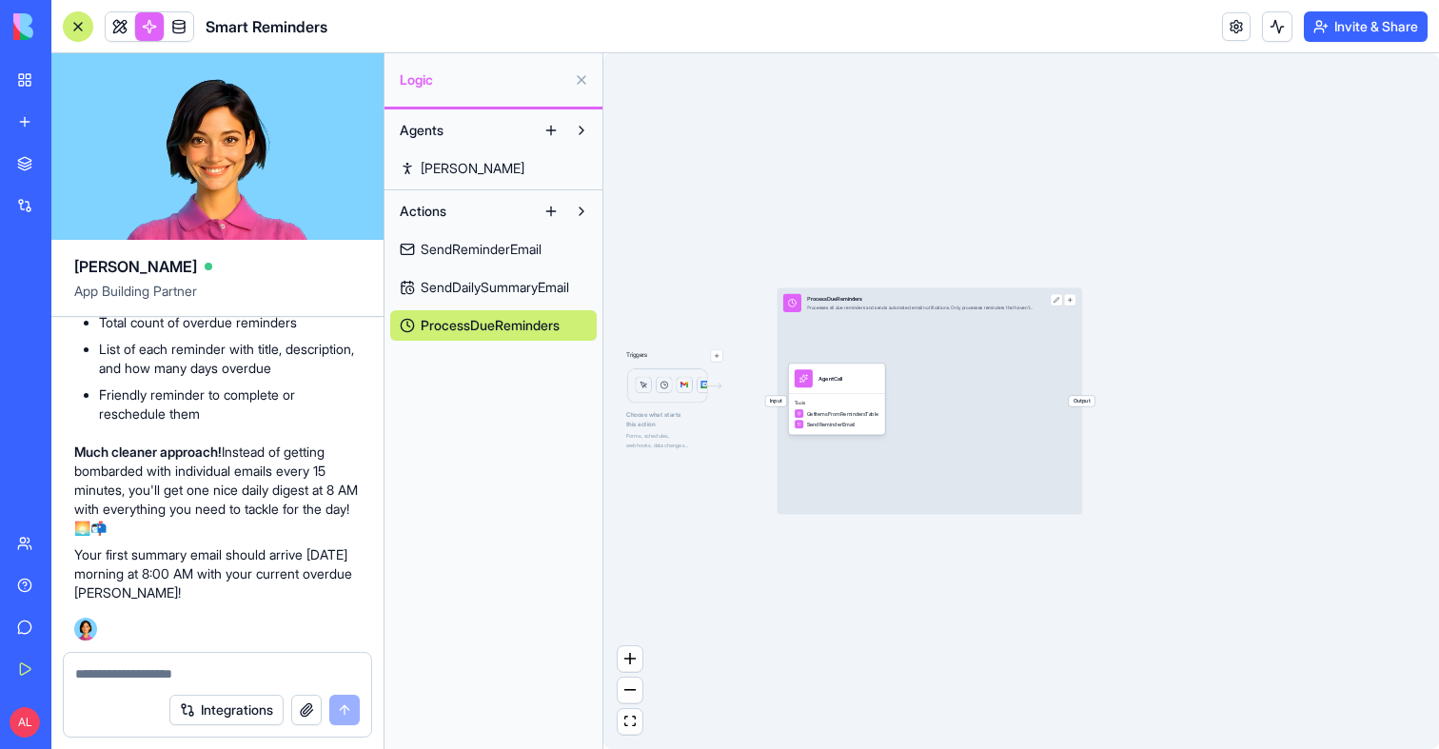
scroll to position [8792, 0]
click at [462, 254] on span "SendReminderEmail" at bounding box center [481, 249] width 121 height 19
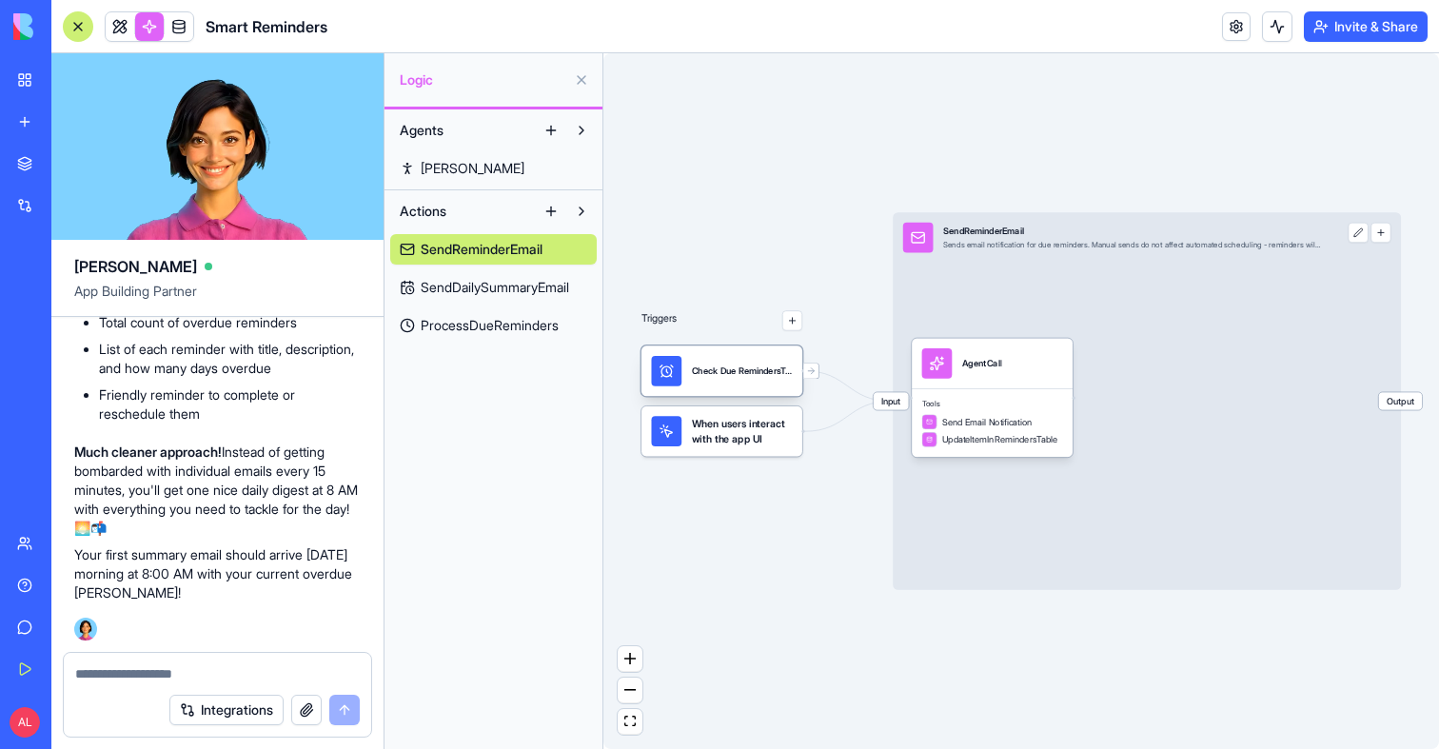
click at [729, 364] on div "Check Due RemindersTrigger" at bounding box center [742, 371] width 101 height 30
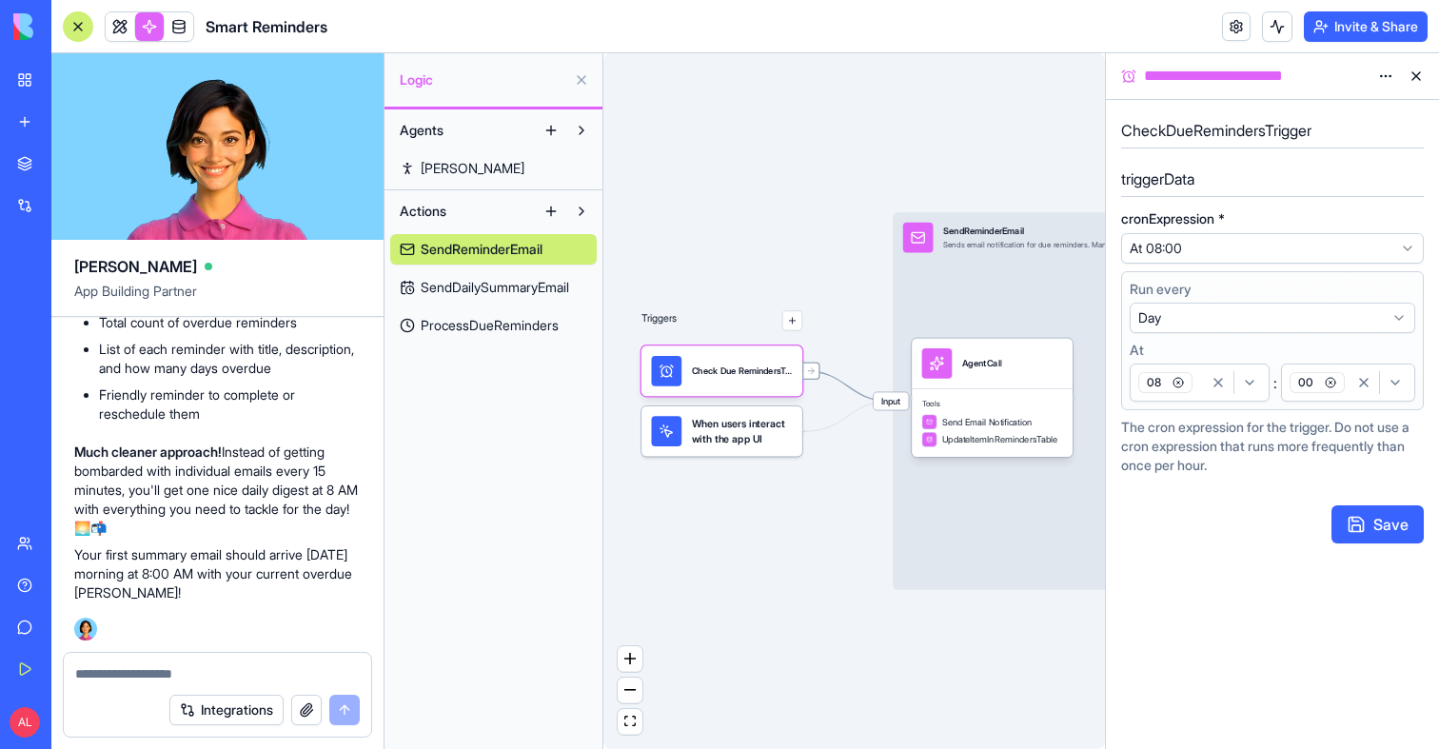
click at [811, 372] on icon at bounding box center [811, 370] width 10 height 10
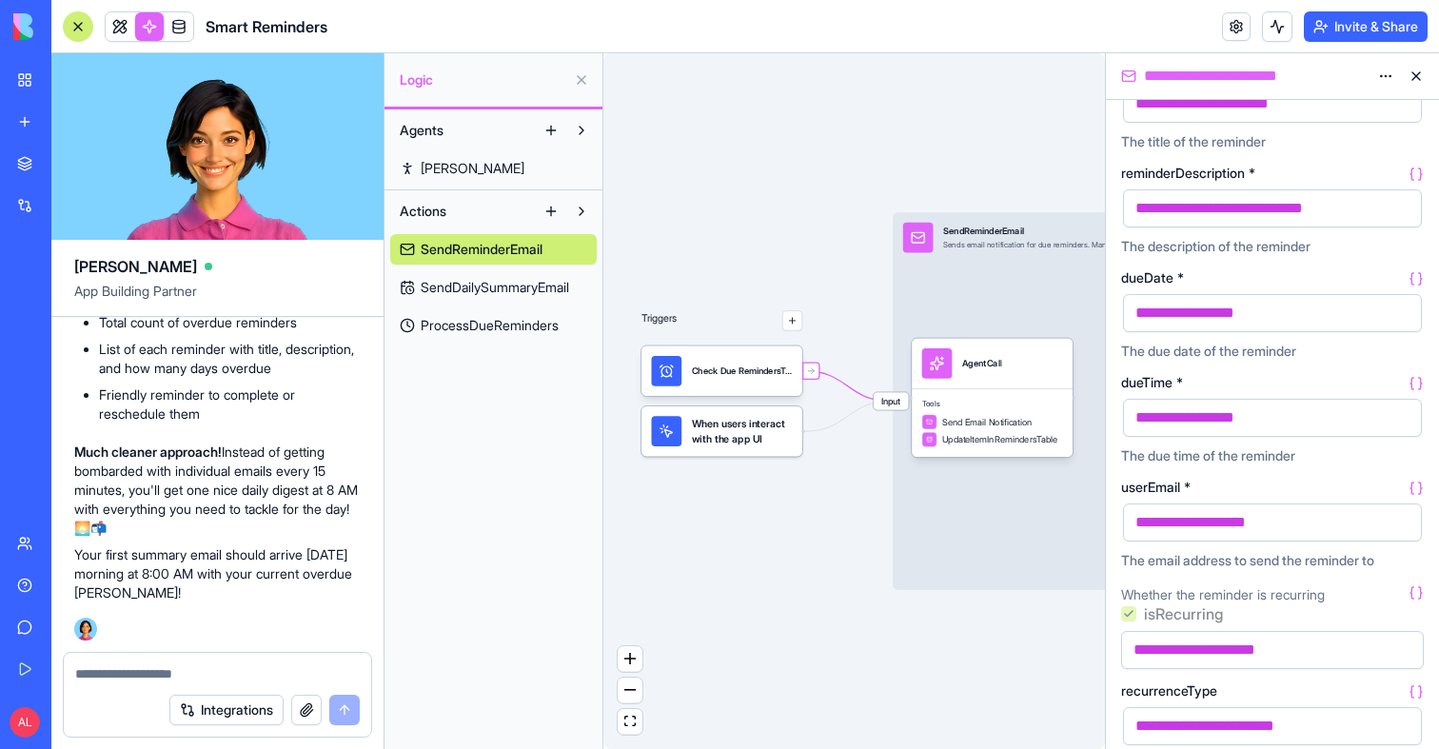
scroll to position [8973, 0]
click at [1005, 389] on div "Tools Send Email Notification UpdateItemInRemindersTable" at bounding box center [992, 422] width 161 height 69
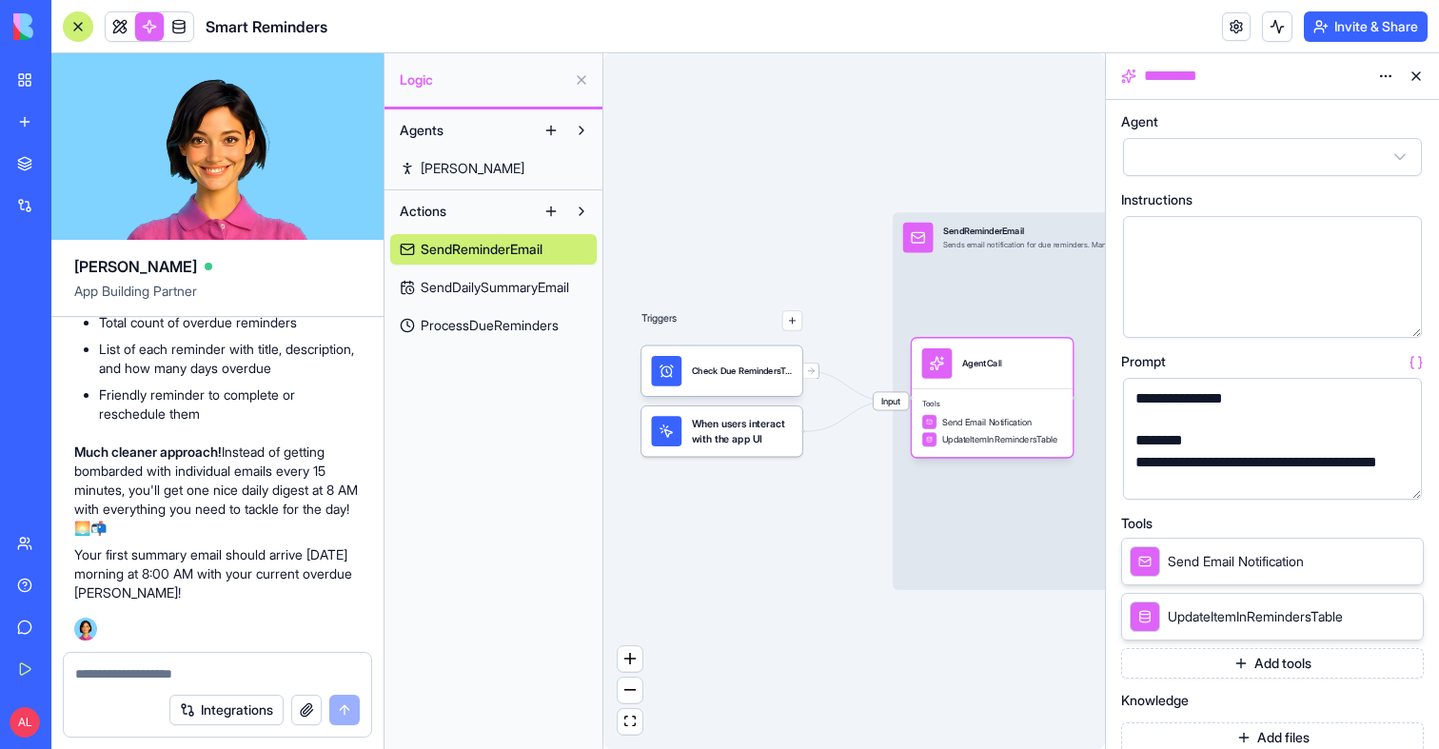
scroll to position [66, 0]
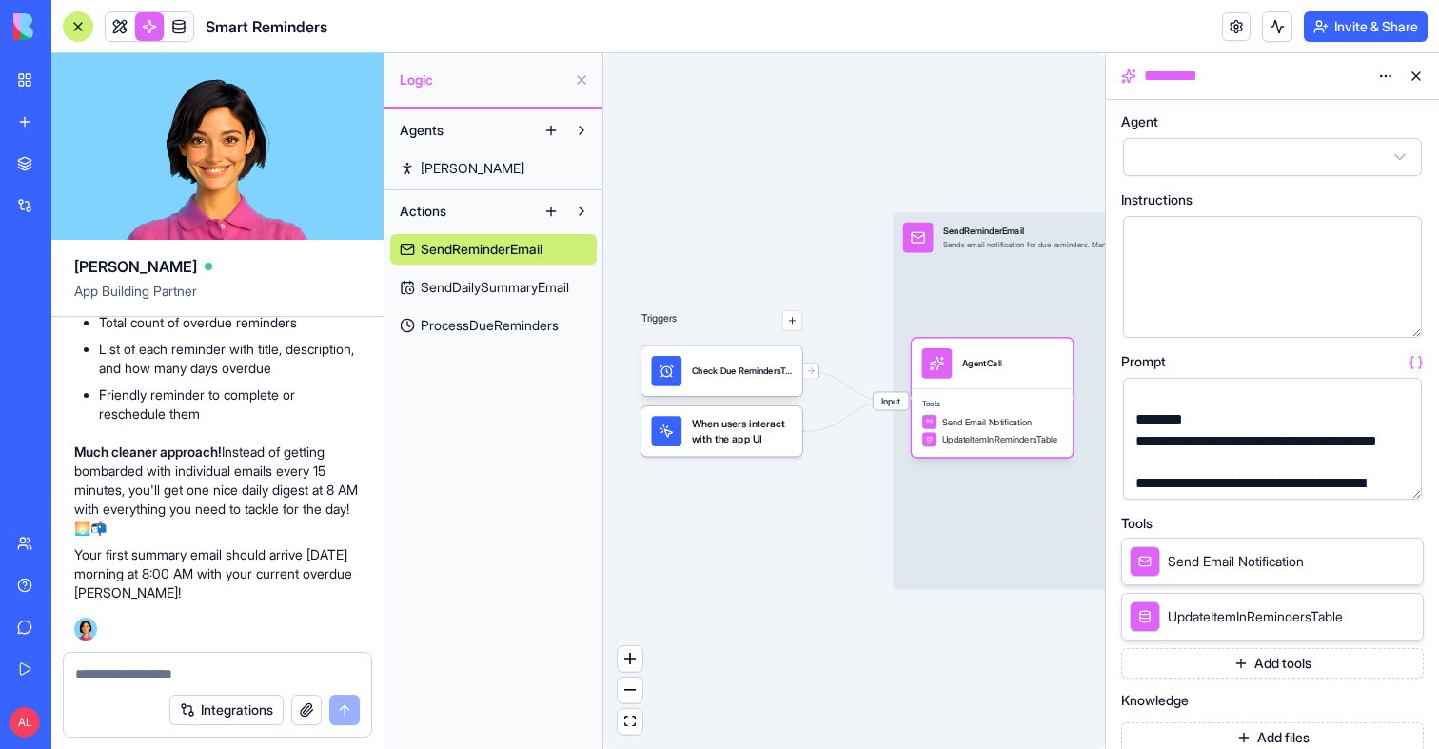
click at [1397, 473] on button "button" at bounding box center [1403, 480] width 30 height 30
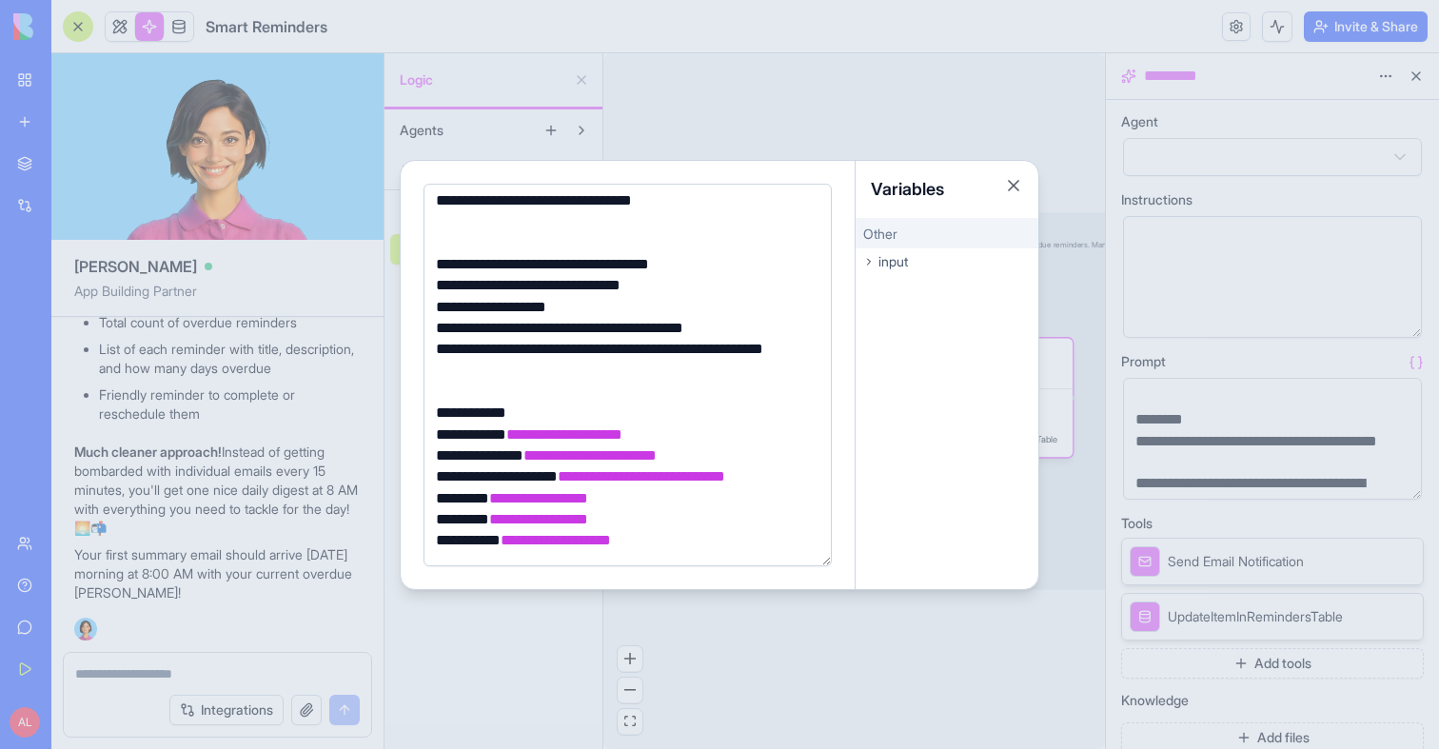
scroll to position [283, 0]
click at [1018, 188] on button "Close" at bounding box center [1013, 185] width 19 height 19
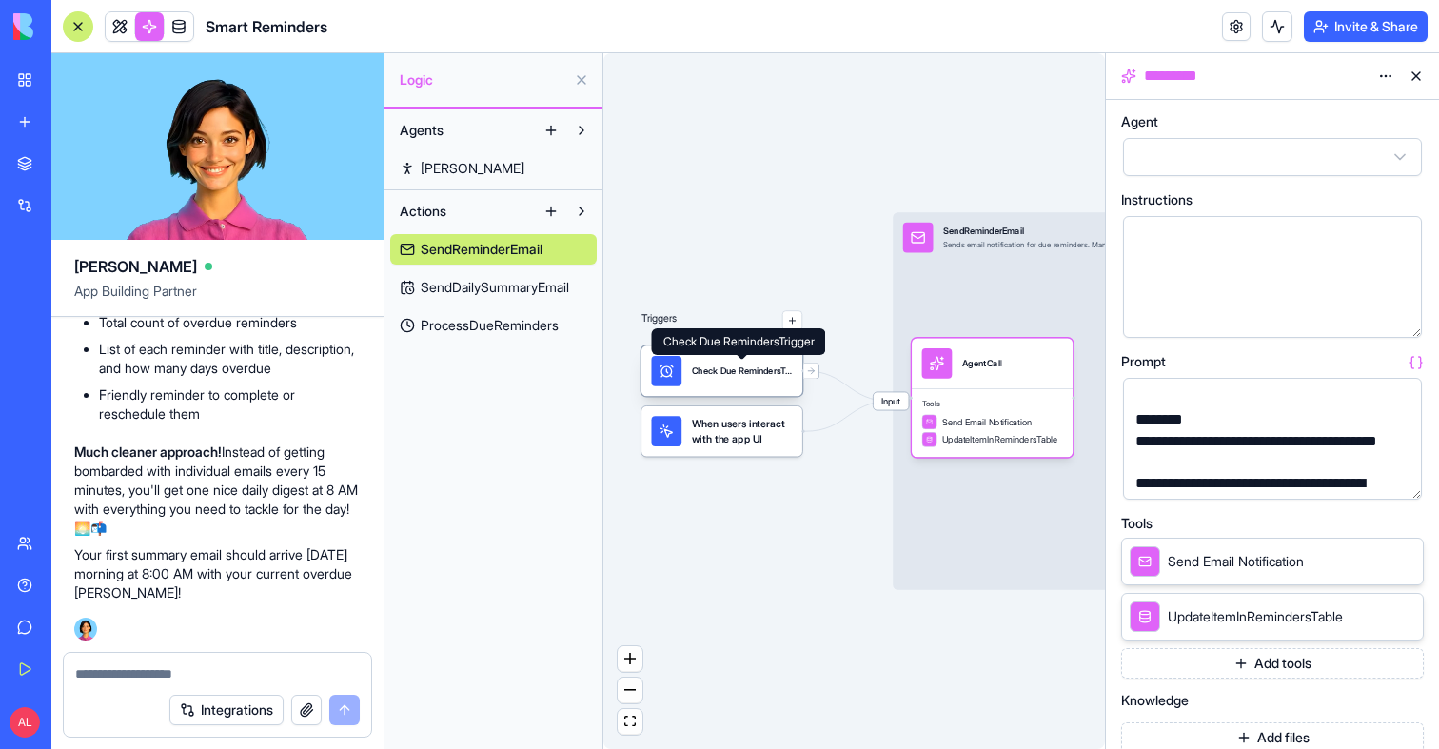
click at [705, 365] on div "Check Due RemindersTrigger" at bounding box center [742, 371] width 101 height 12
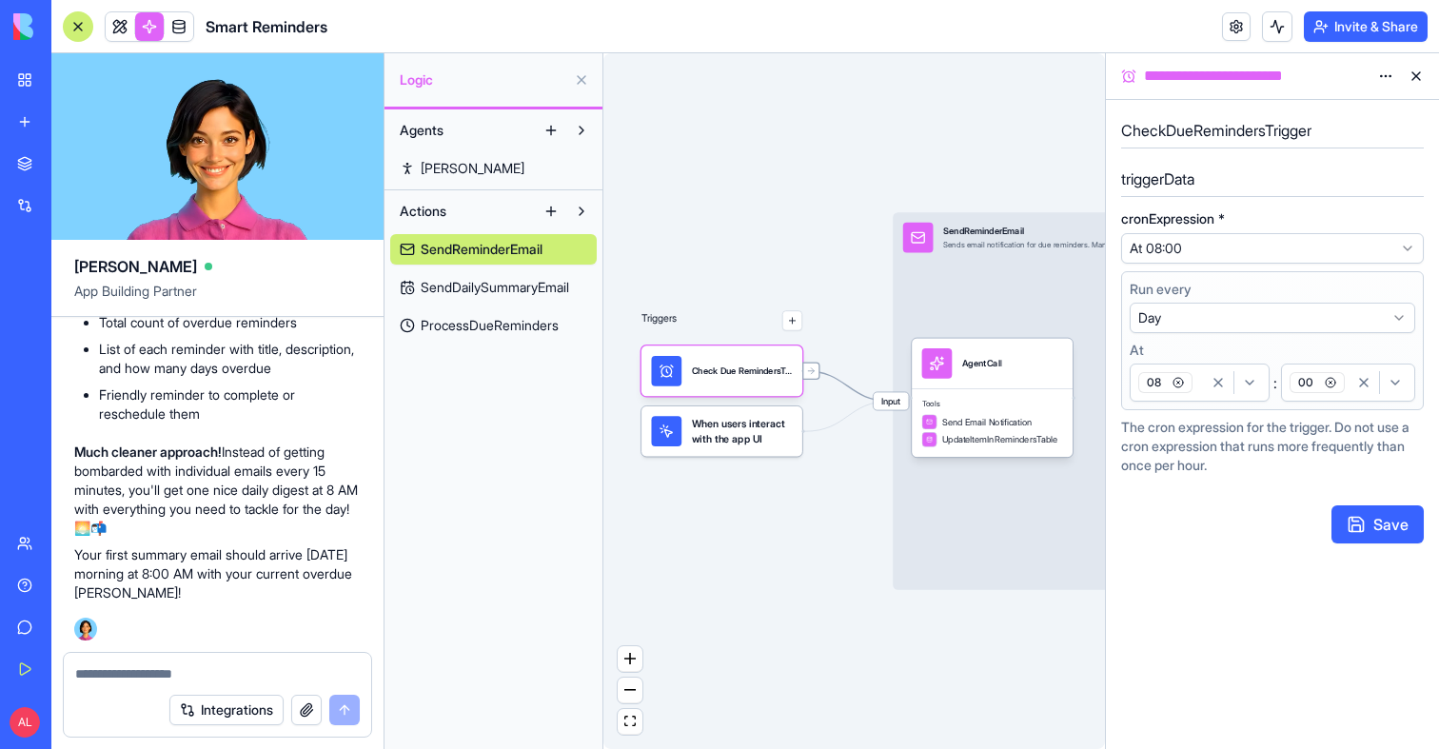
click at [811, 371] on icon at bounding box center [811, 370] width 10 height 10
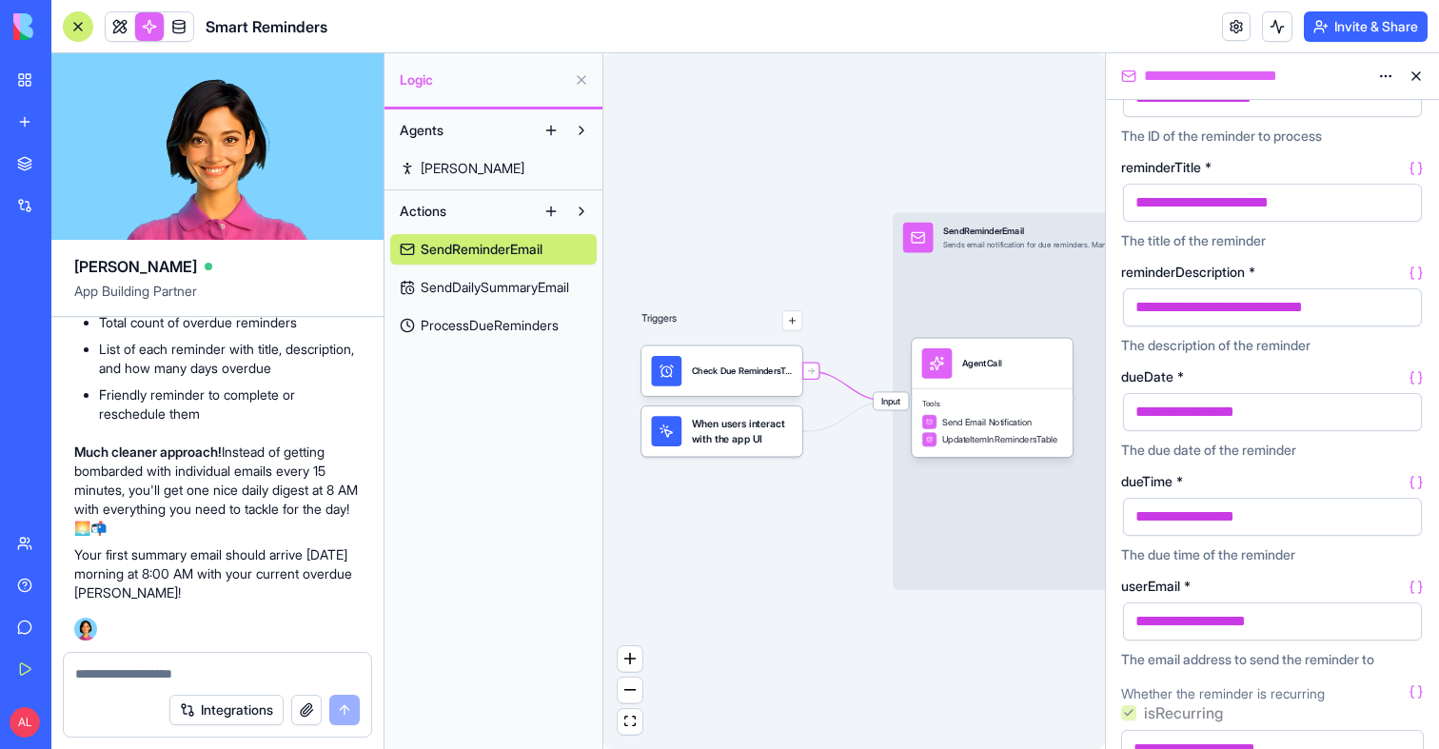
scroll to position [213, 0]
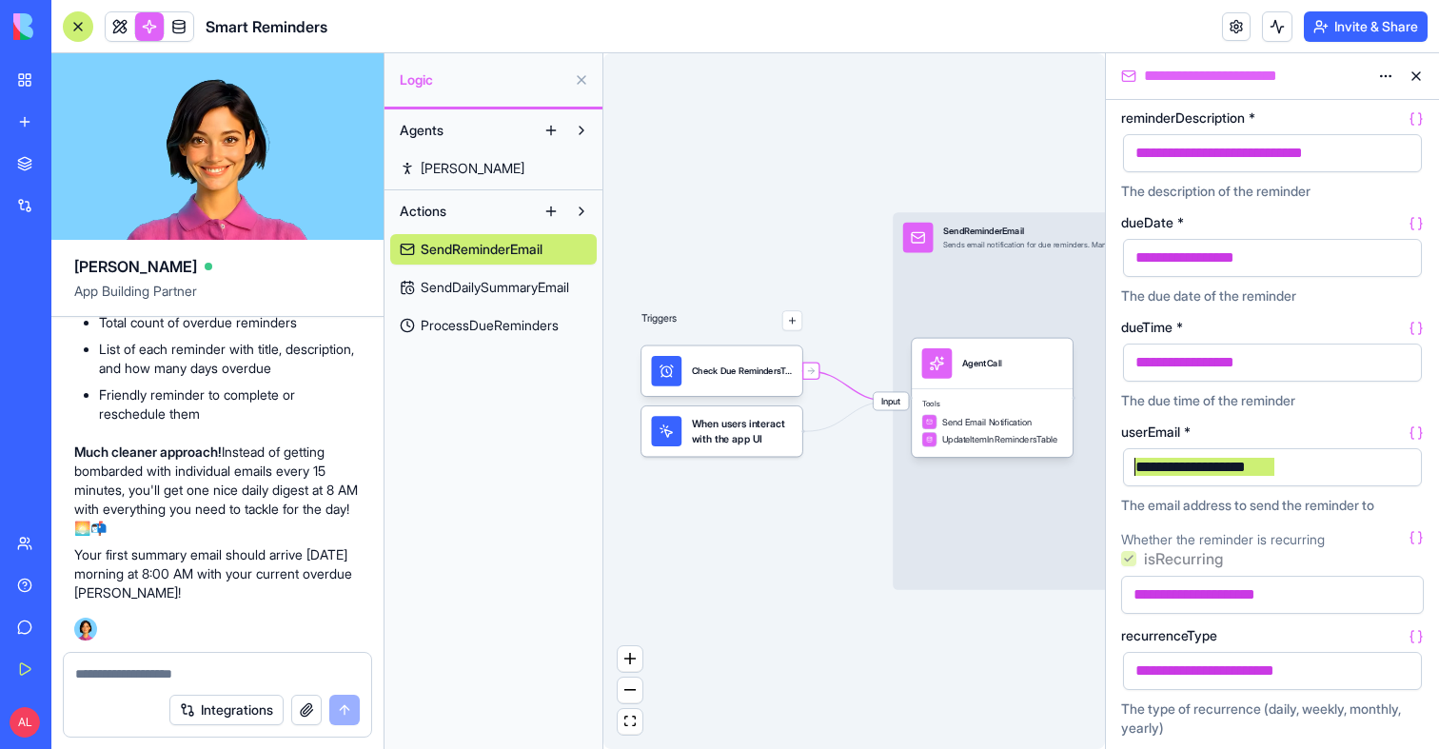
drag, startPoint x: 1303, startPoint y: 471, endPoint x: 1095, endPoint y: 471, distance: 208.4
click at [1095, 471] on div "[PERSON_NAME] App Building Partner it's a reminders app. Each reminder can be o…" at bounding box center [745, 401] width 1388 height 696
click at [1006, 646] on div "Triggers Check Due RemindersTrigger When users interact with the app UI Input S…" at bounding box center [854, 401] width 502 height 696
click at [789, 226] on div "Triggers Check Due RemindersTrigger When users interact with the app UI Input S…" at bounding box center [854, 401] width 502 height 696
click at [731, 378] on div "Check Due RemindersTrigger" at bounding box center [742, 371] width 101 height 30
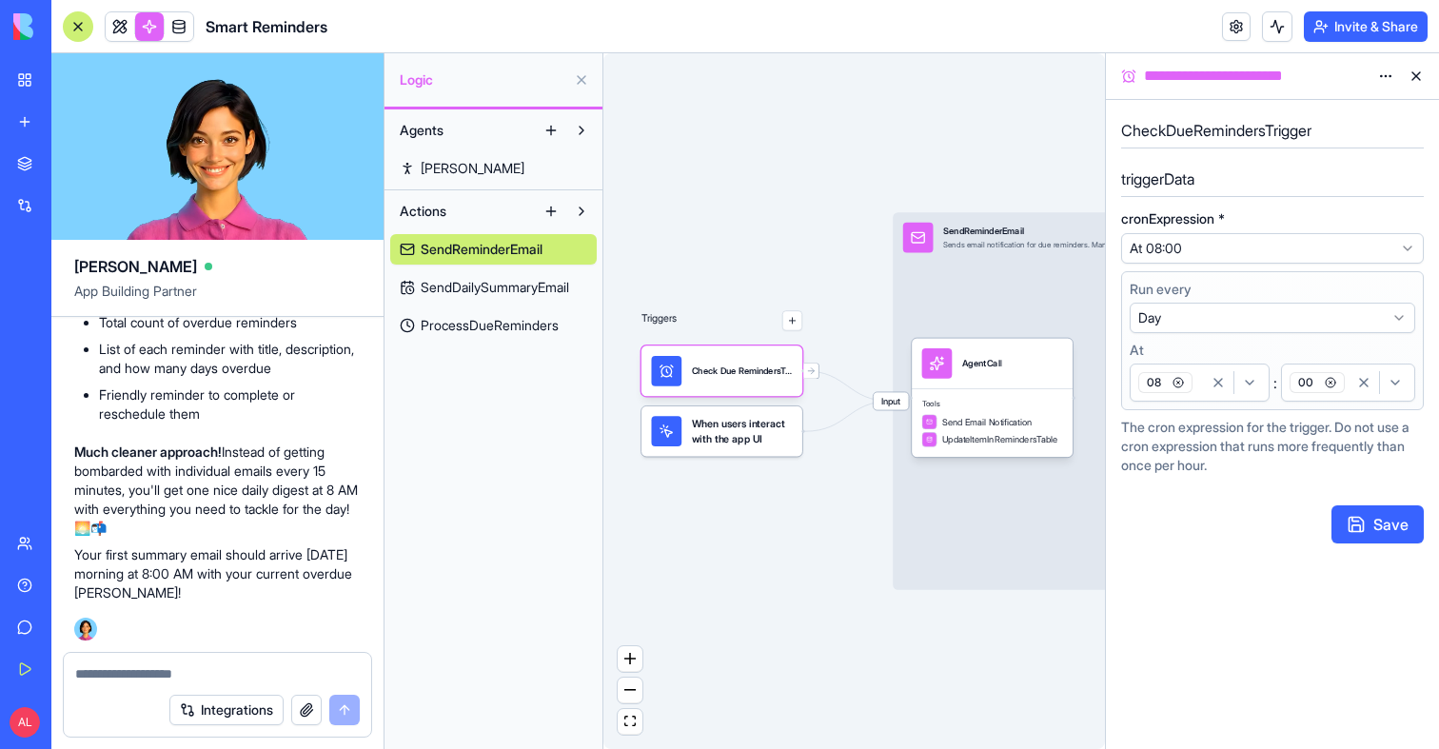
click at [1194, 394] on div "08" at bounding box center [1169, 382] width 69 height 29
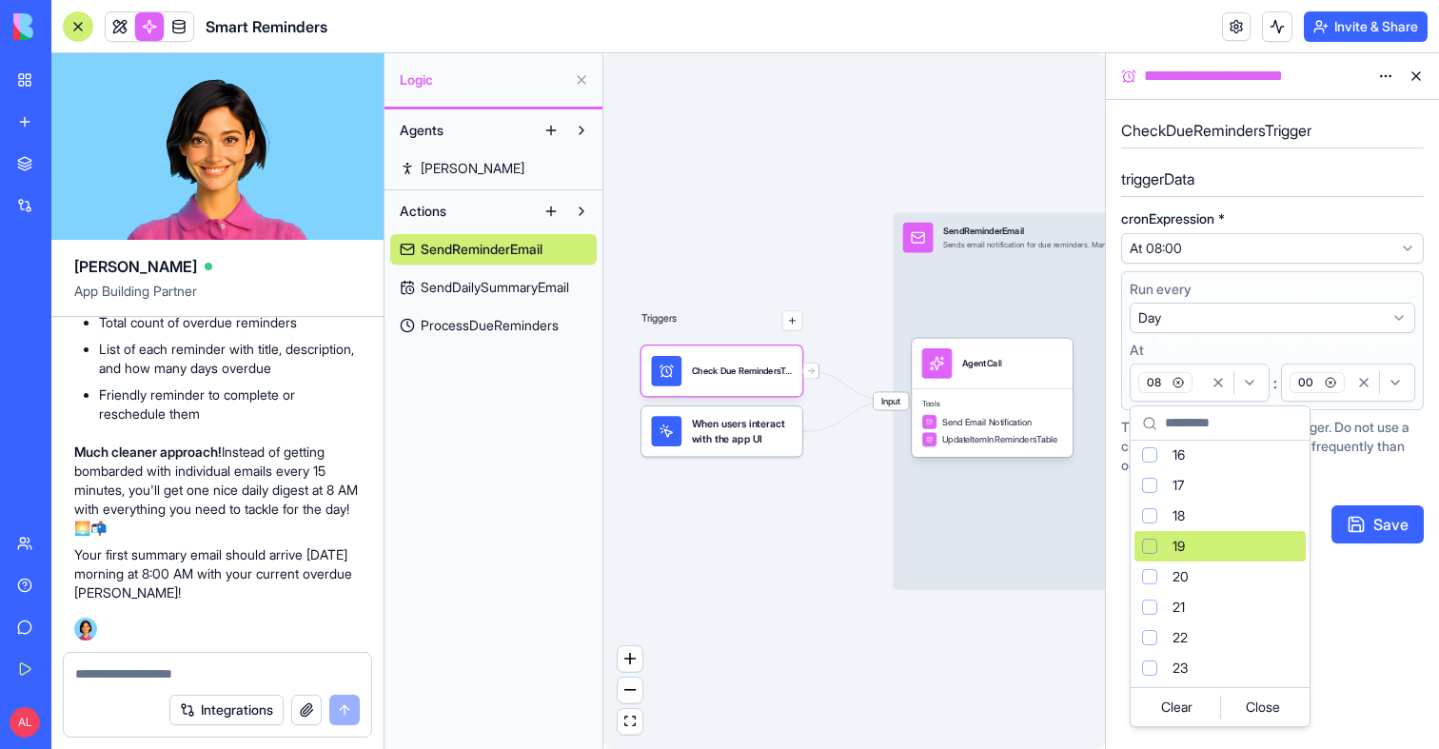
click at [1172, 554] on div "19" at bounding box center [1220, 546] width 171 height 30
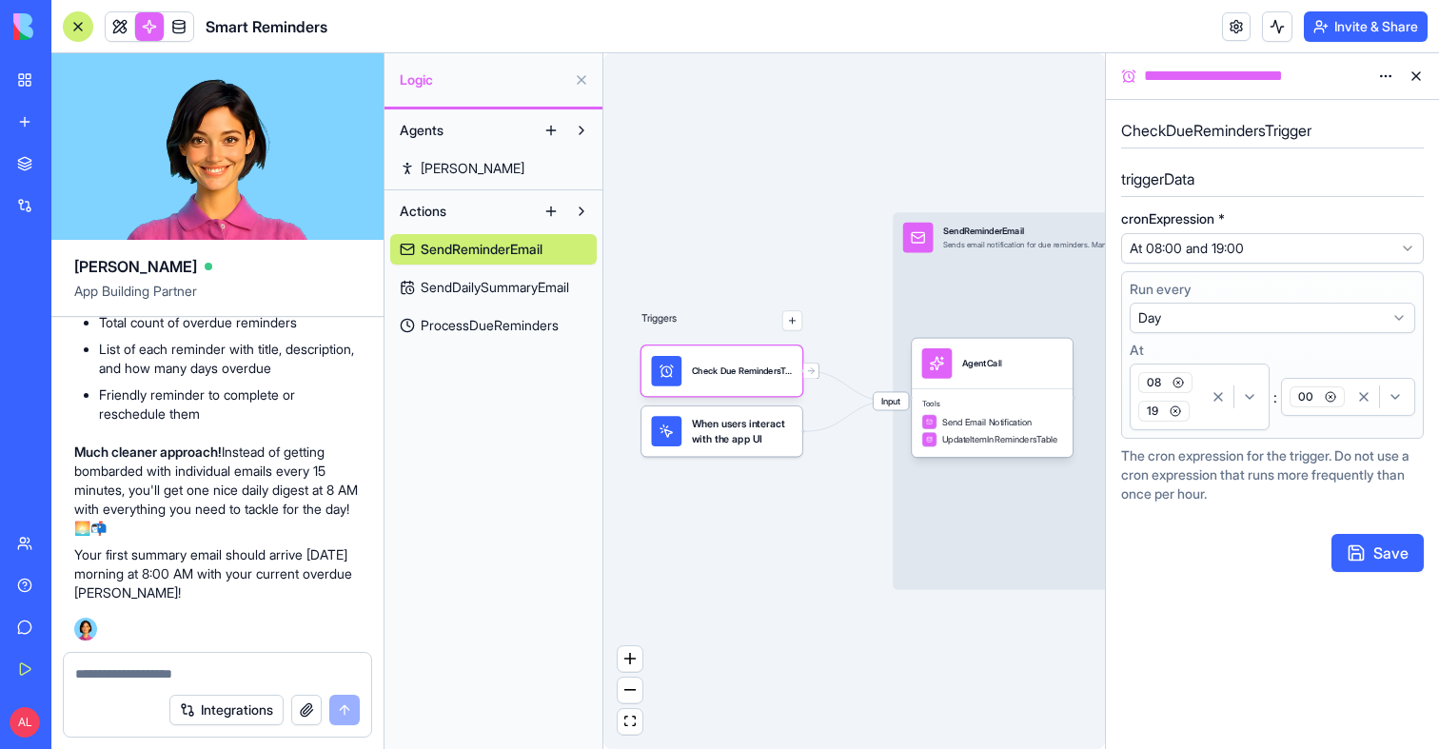
click at [1181, 385] on icon "button" at bounding box center [1178, 382] width 11 height 11
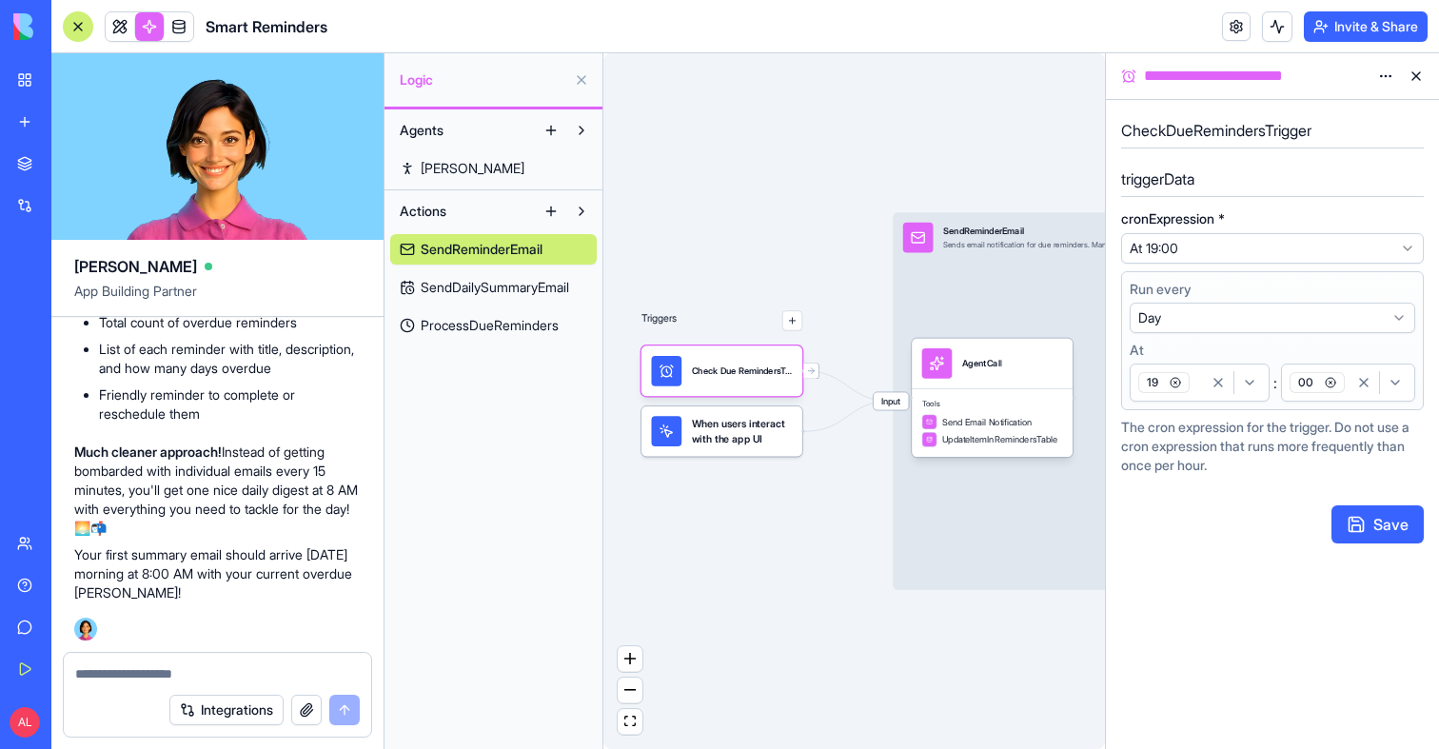
click at [1350, 397] on button "00" at bounding box center [1348, 383] width 134 height 38
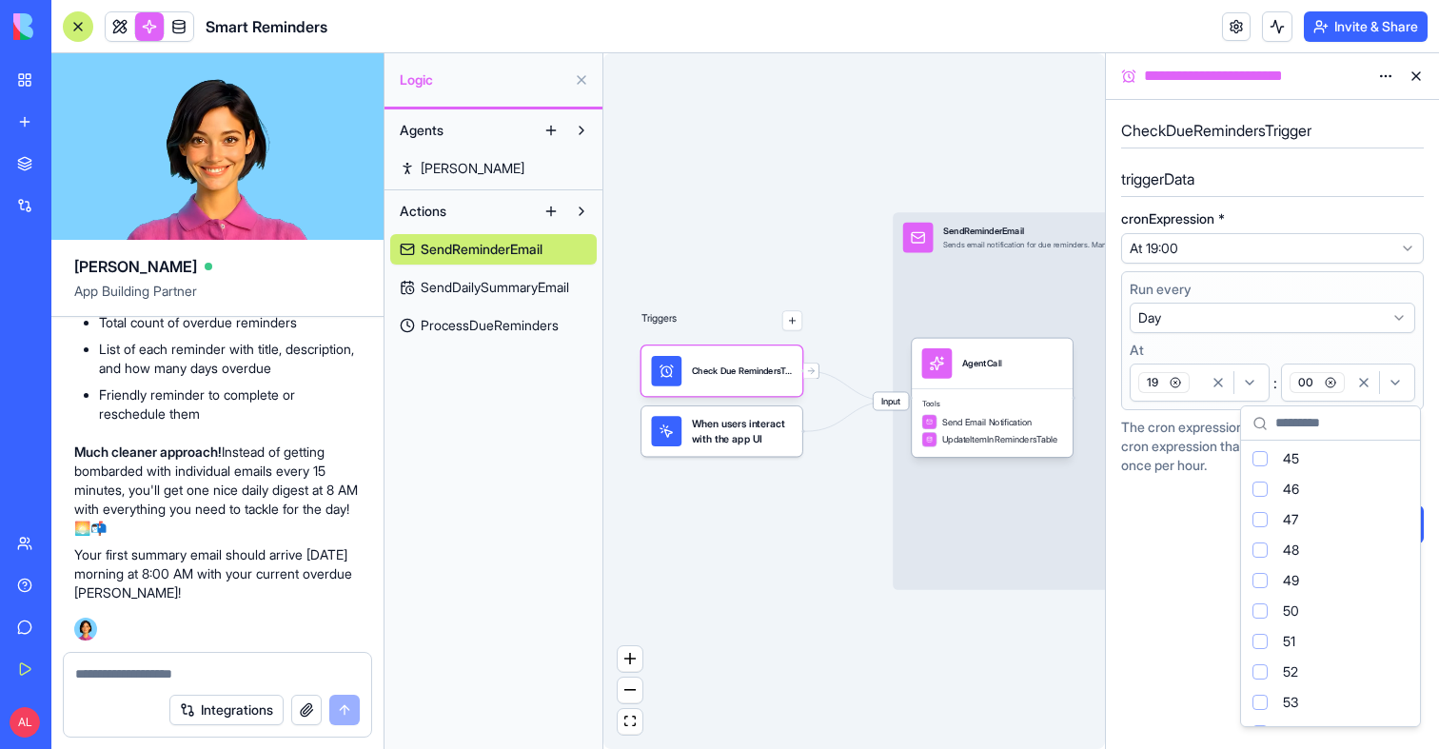
scroll to position [1335, 0]
click at [1317, 554] on div "47" at bounding box center [1330, 556] width 171 height 30
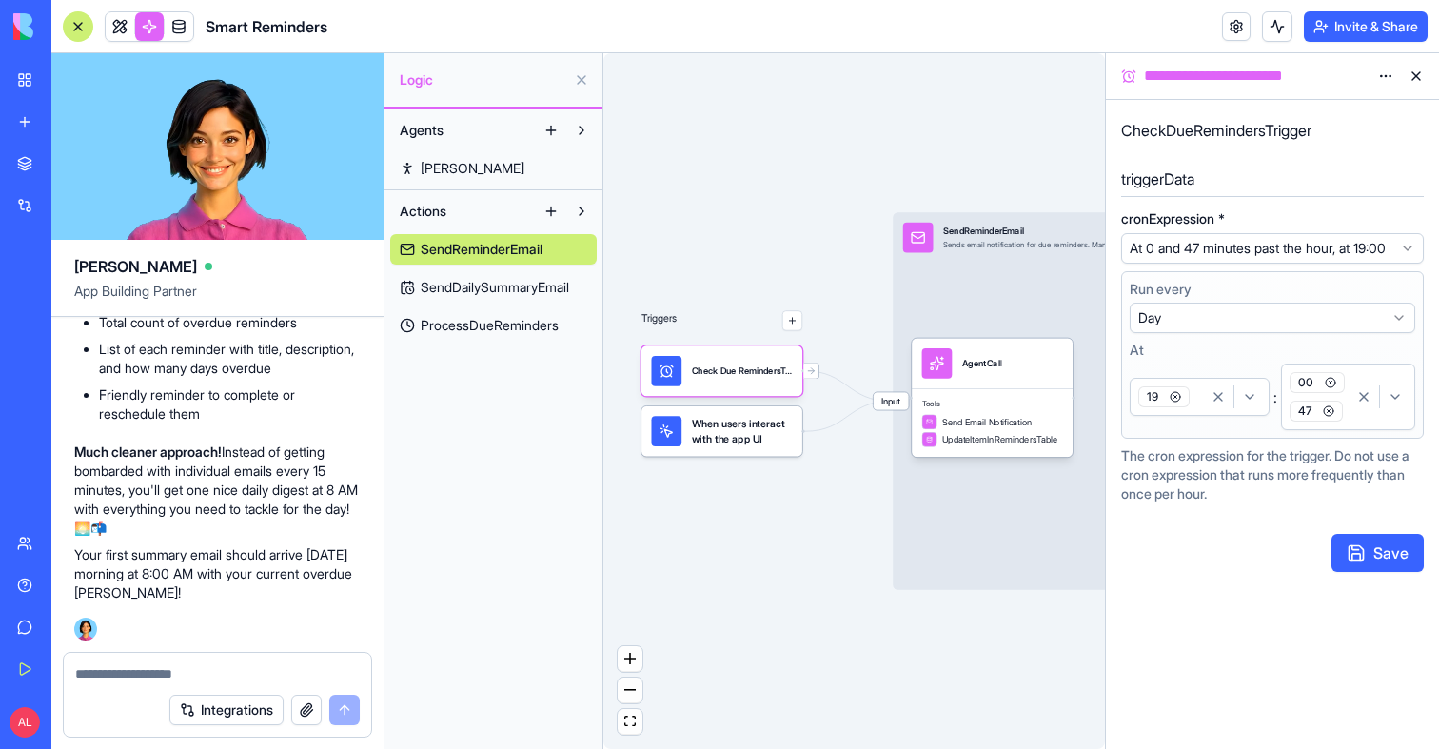
click at [1328, 388] on icon "button" at bounding box center [1330, 382] width 11 height 11
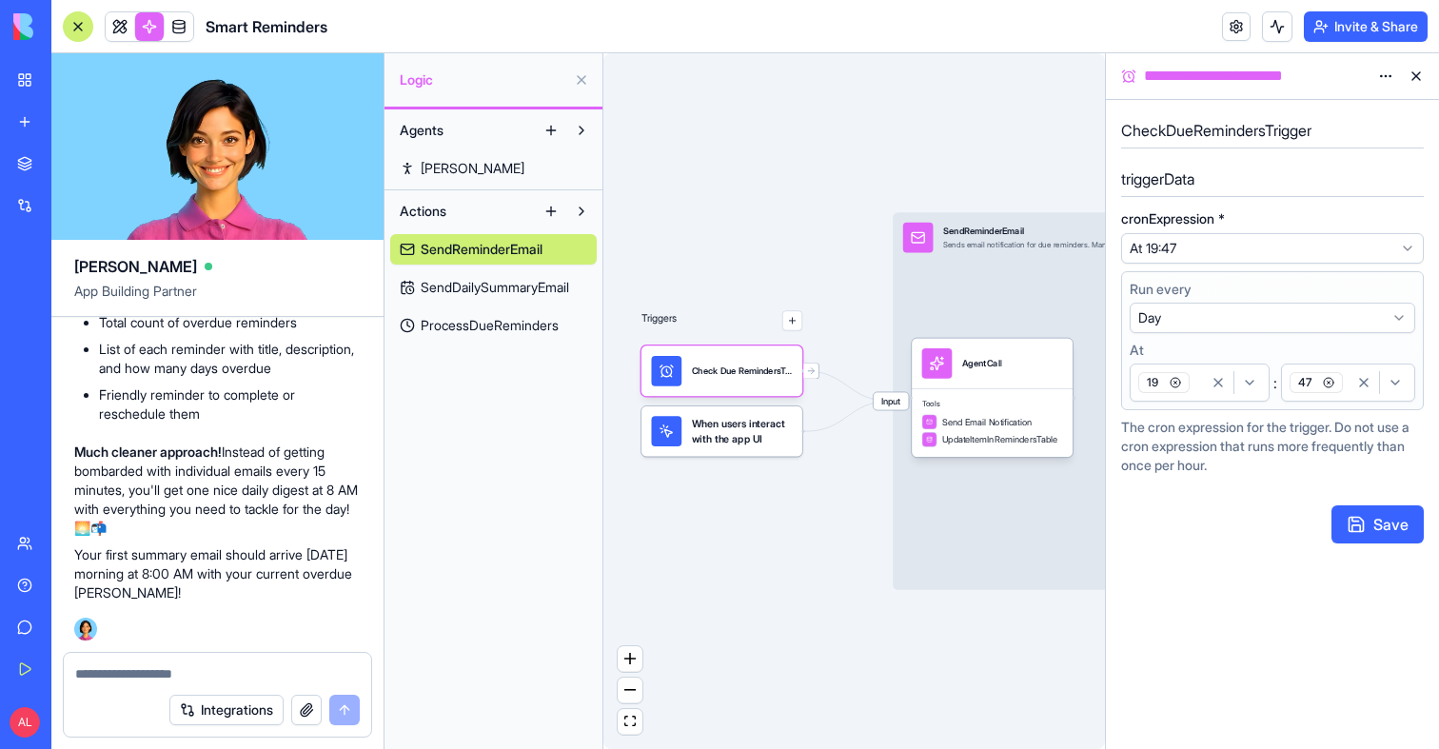
click at [1351, 512] on button "Save" at bounding box center [1378, 524] width 92 height 38
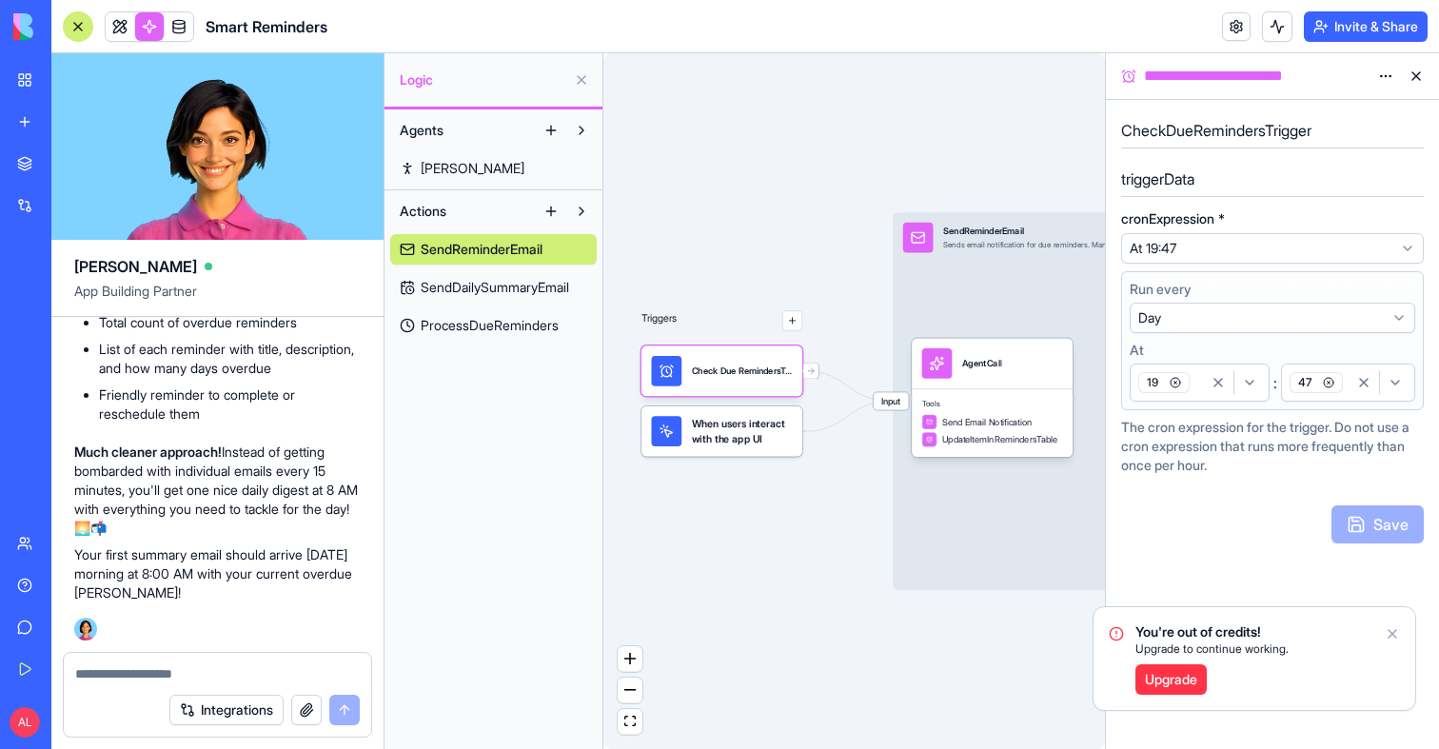
click at [1215, 540] on div "Save" at bounding box center [1272, 524] width 303 height 38
click at [1350, 401] on button "47" at bounding box center [1348, 383] width 134 height 38
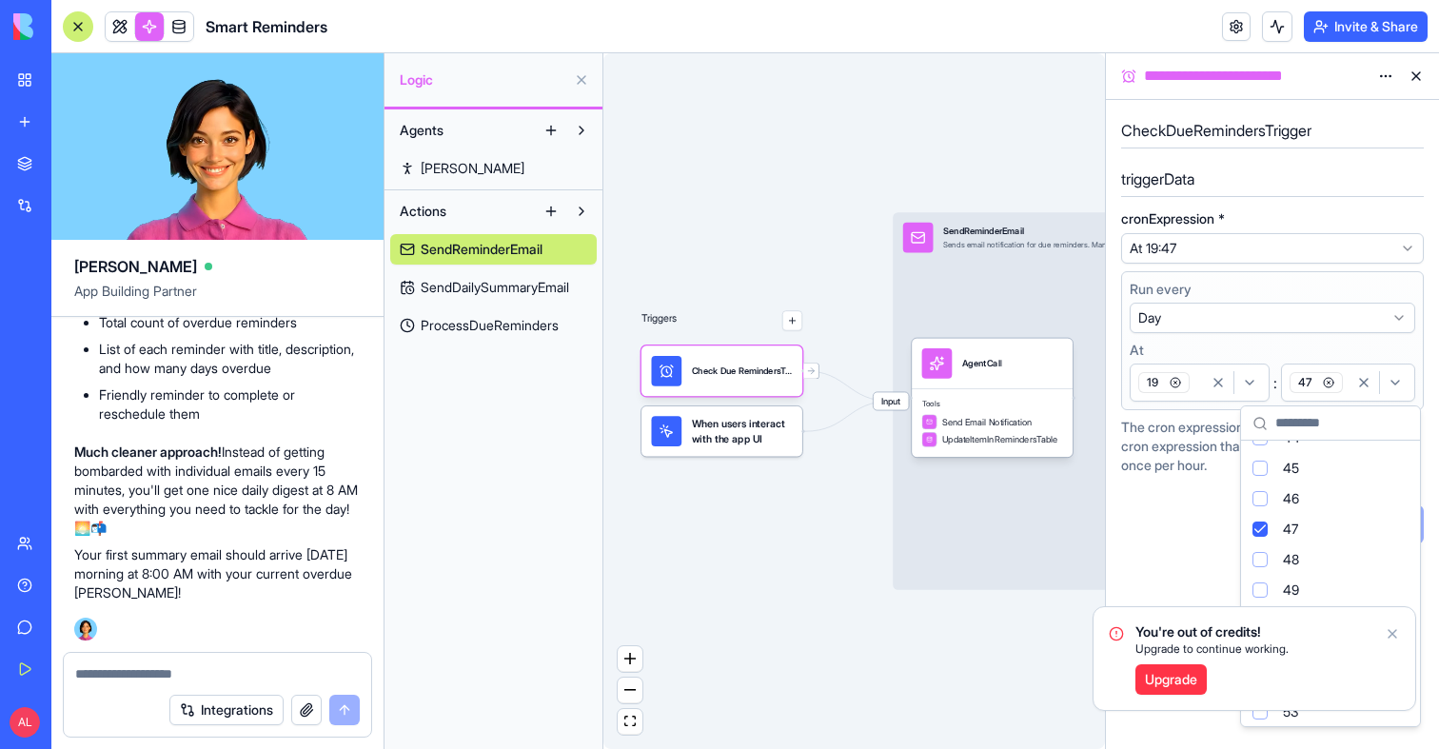
scroll to position [1369, 0]
click at [1313, 555] on div "48" at bounding box center [1330, 553] width 171 height 30
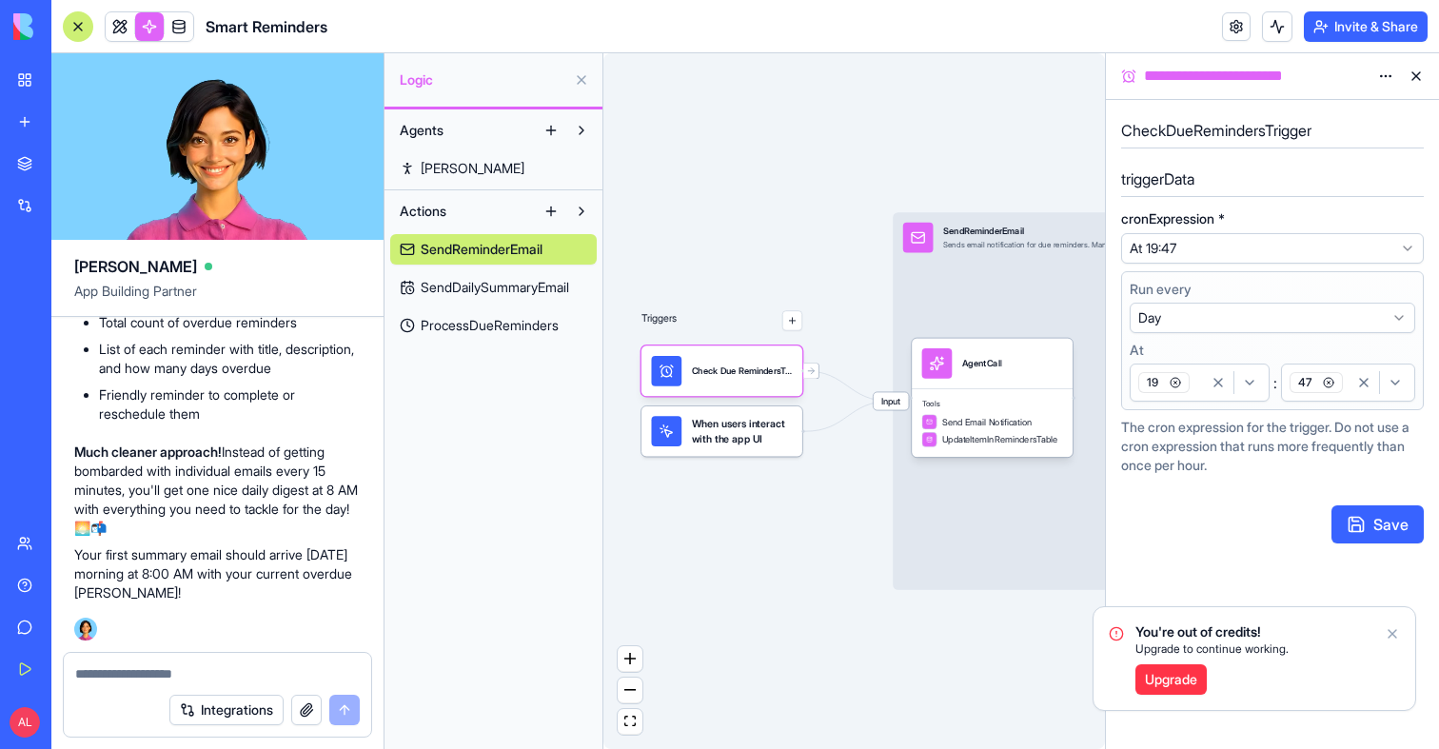
click at [1336, 399] on button "47" at bounding box center [1348, 383] width 134 height 38
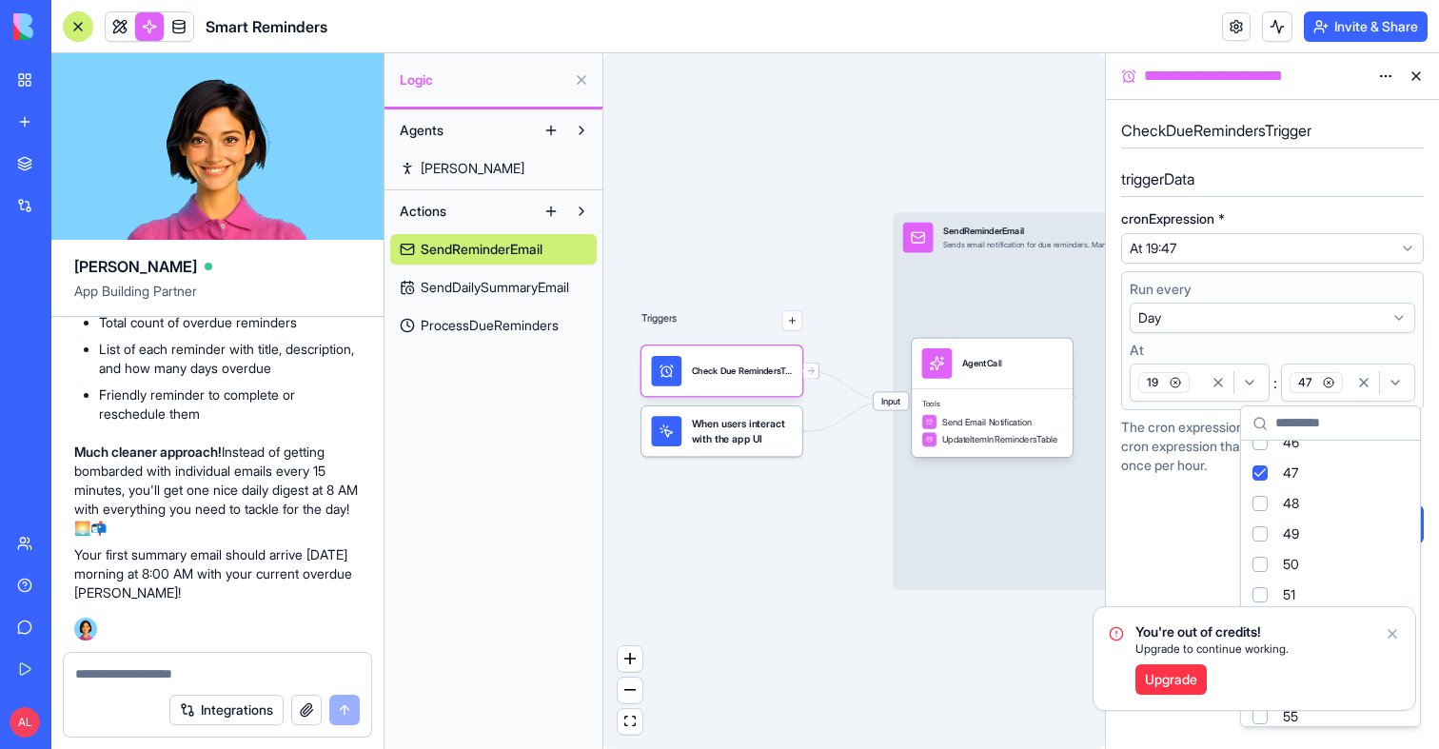
scroll to position [1403, 0]
click at [1327, 539] on div "49" at bounding box center [1330, 549] width 171 height 30
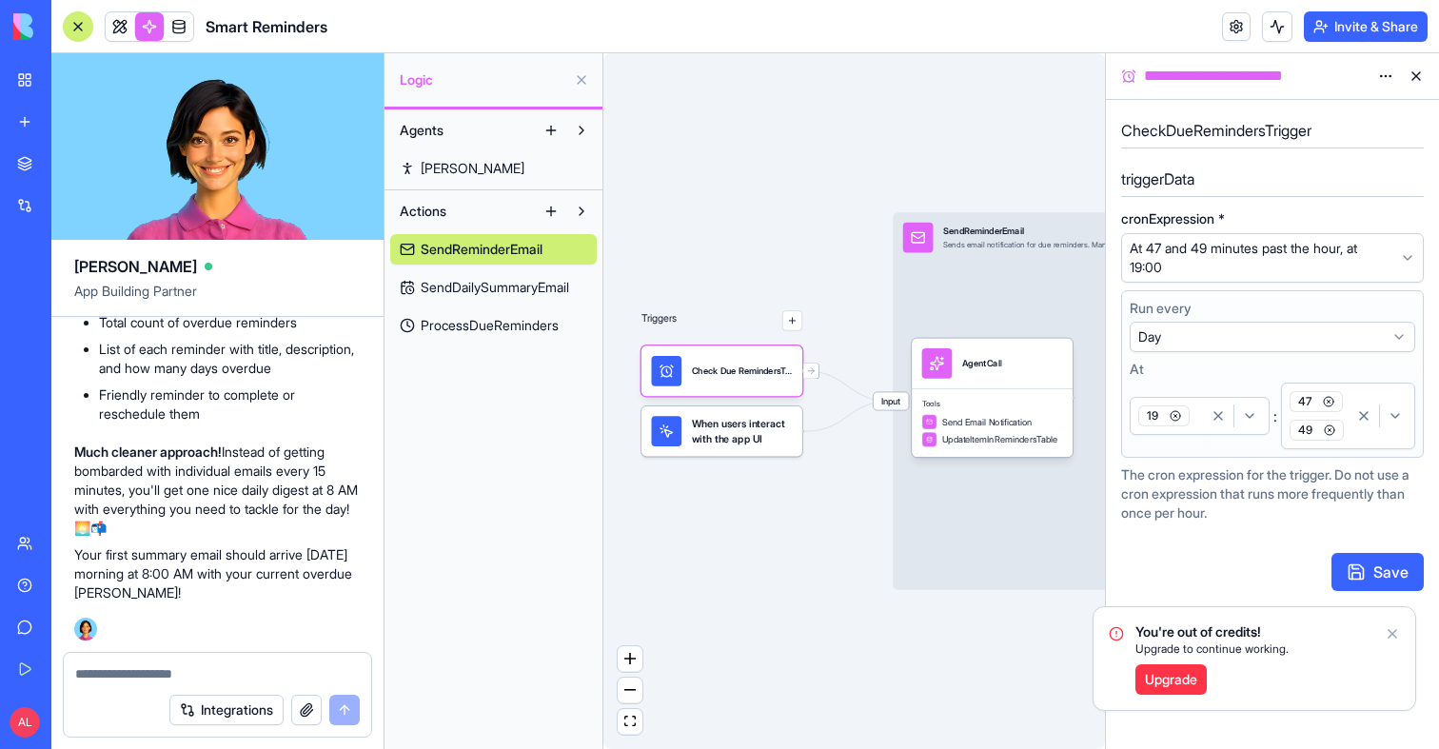
click at [1328, 403] on icon "button" at bounding box center [1328, 402] width 3 height 3
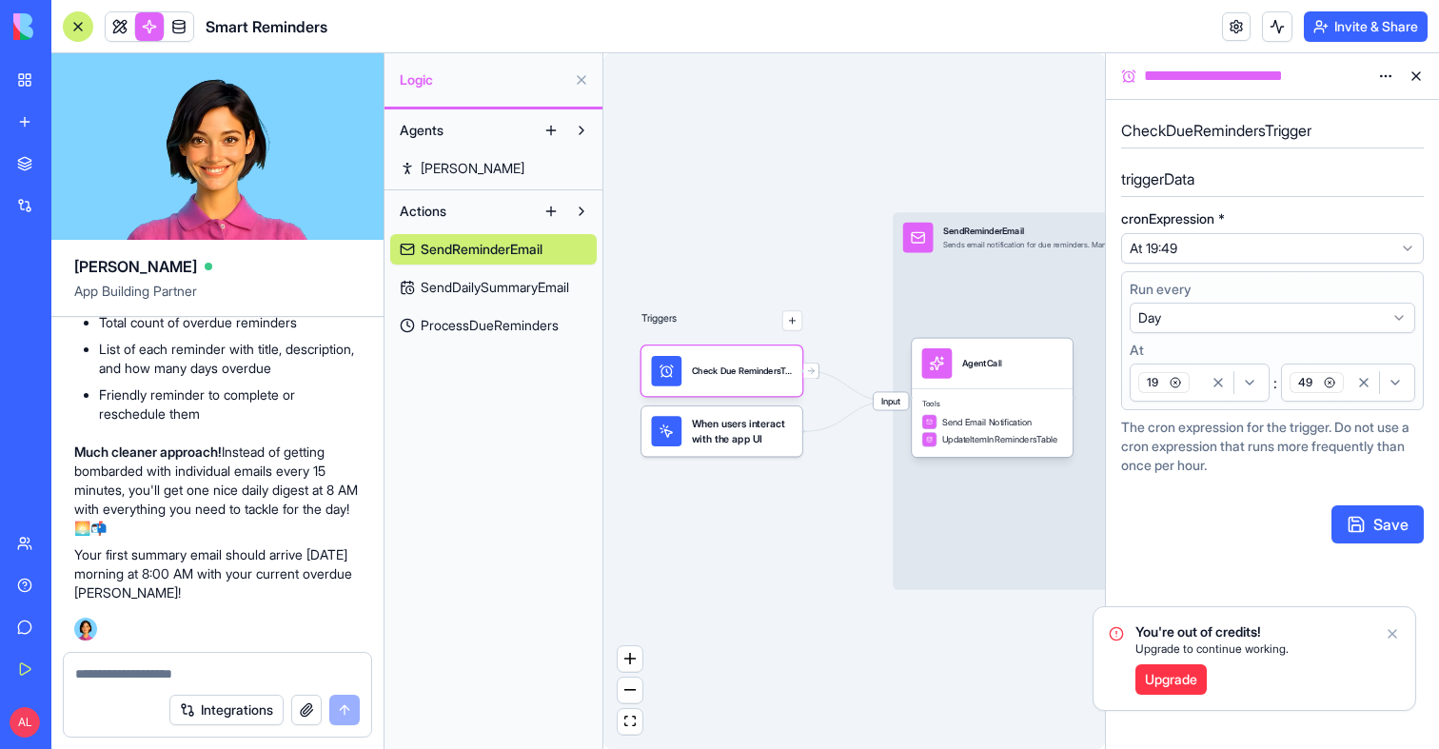
click at [1361, 521] on button "Save" at bounding box center [1378, 524] width 92 height 38
click at [1397, 629] on icon "Notifications alt+T" at bounding box center [1392, 633] width 15 height 15
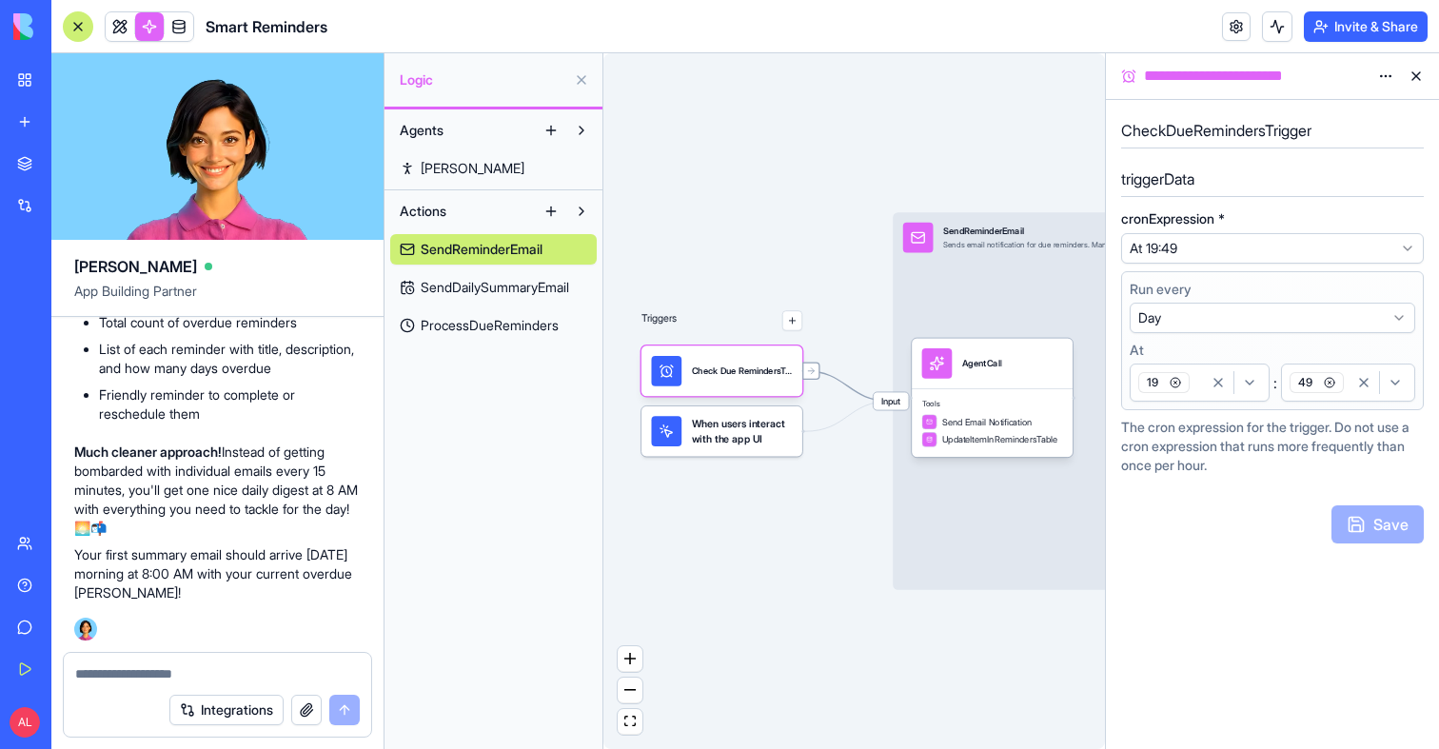
click at [807, 367] on icon at bounding box center [811, 370] width 10 height 10
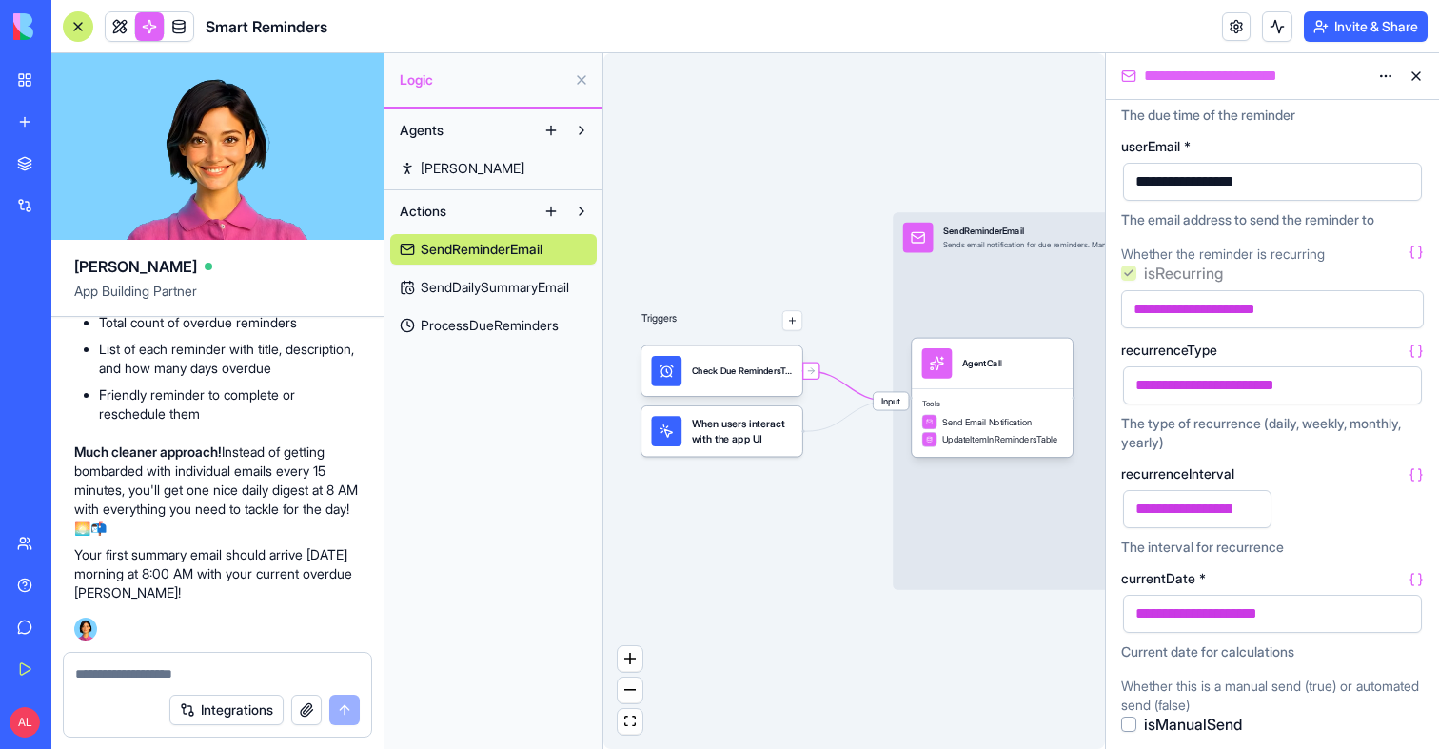
scroll to position [0, 0]
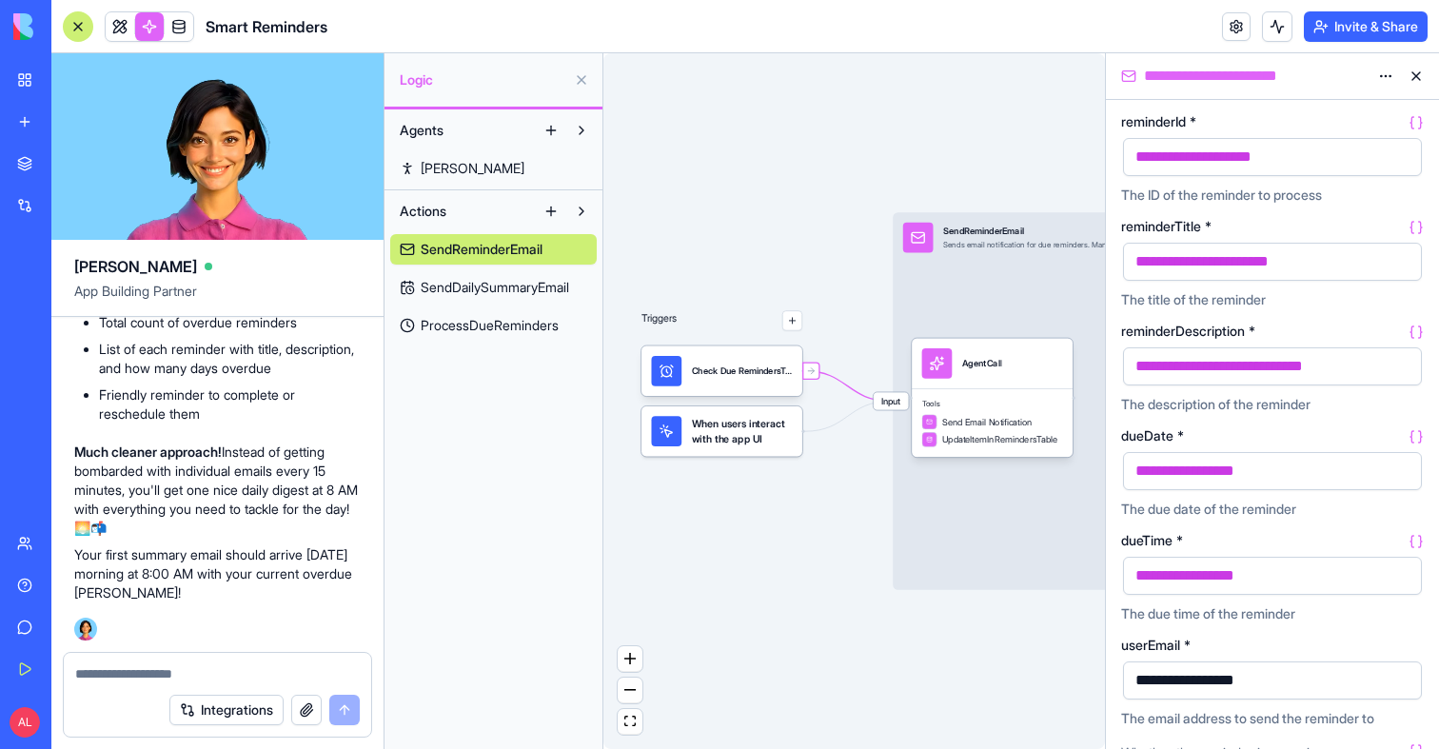
click at [1414, 76] on button at bounding box center [1416, 76] width 30 height 30
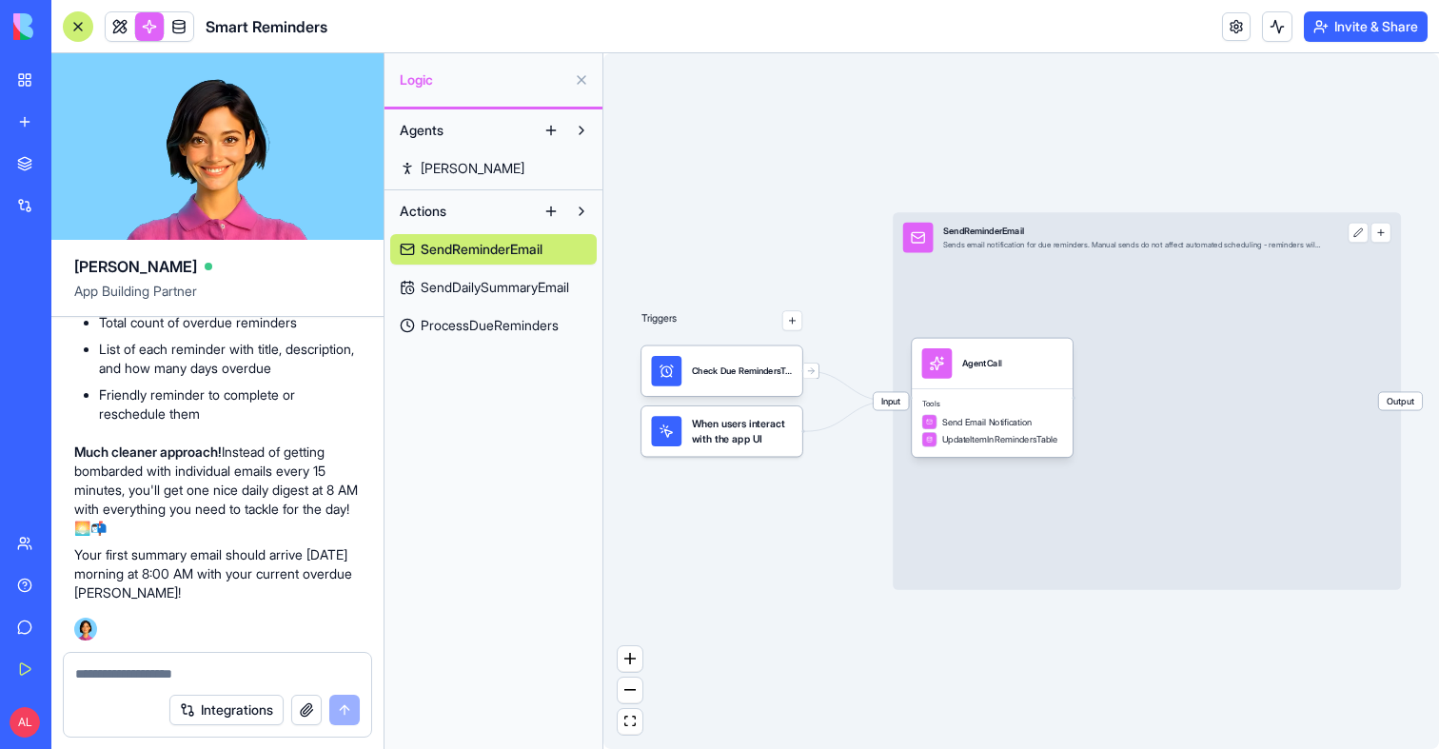
click at [158, 683] on div "Integrations" at bounding box center [217, 709] width 307 height 53
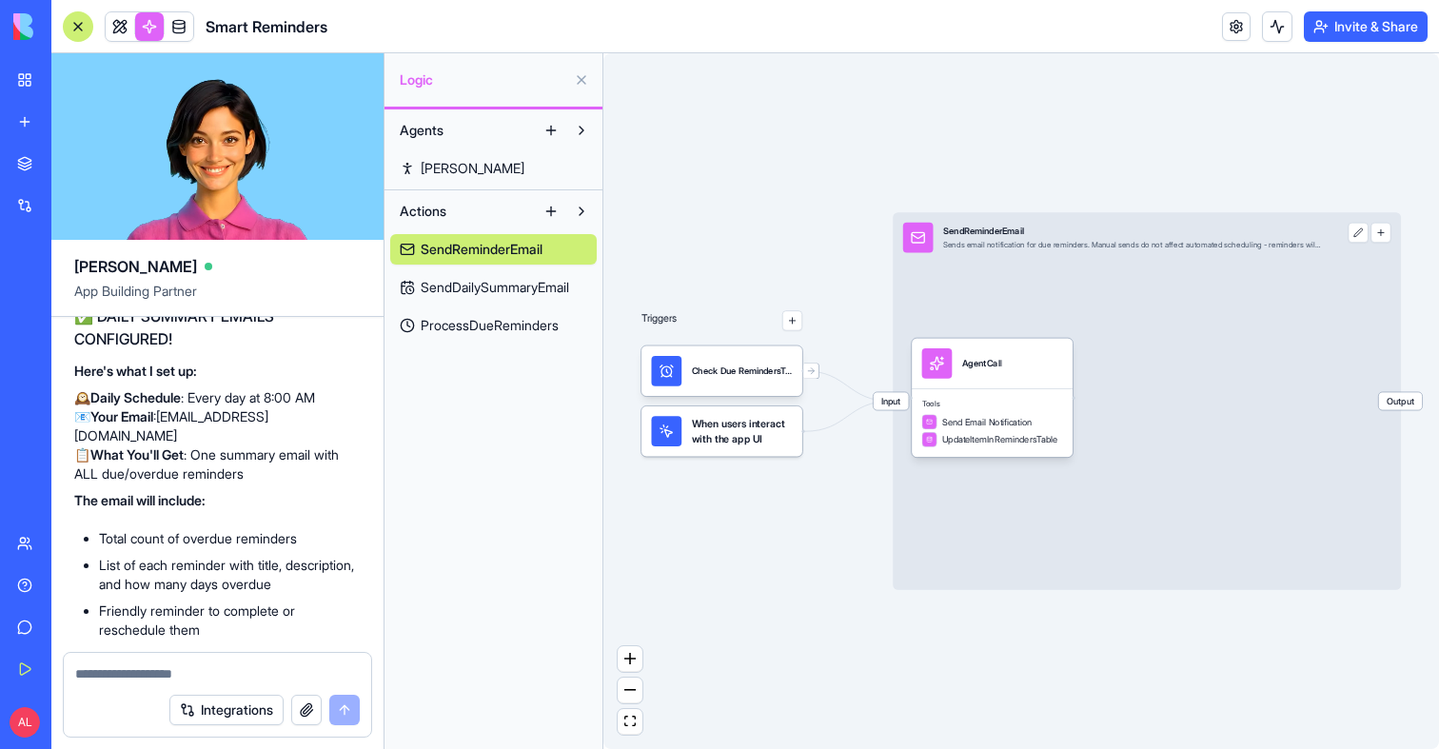
scroll to position [8722, 0]
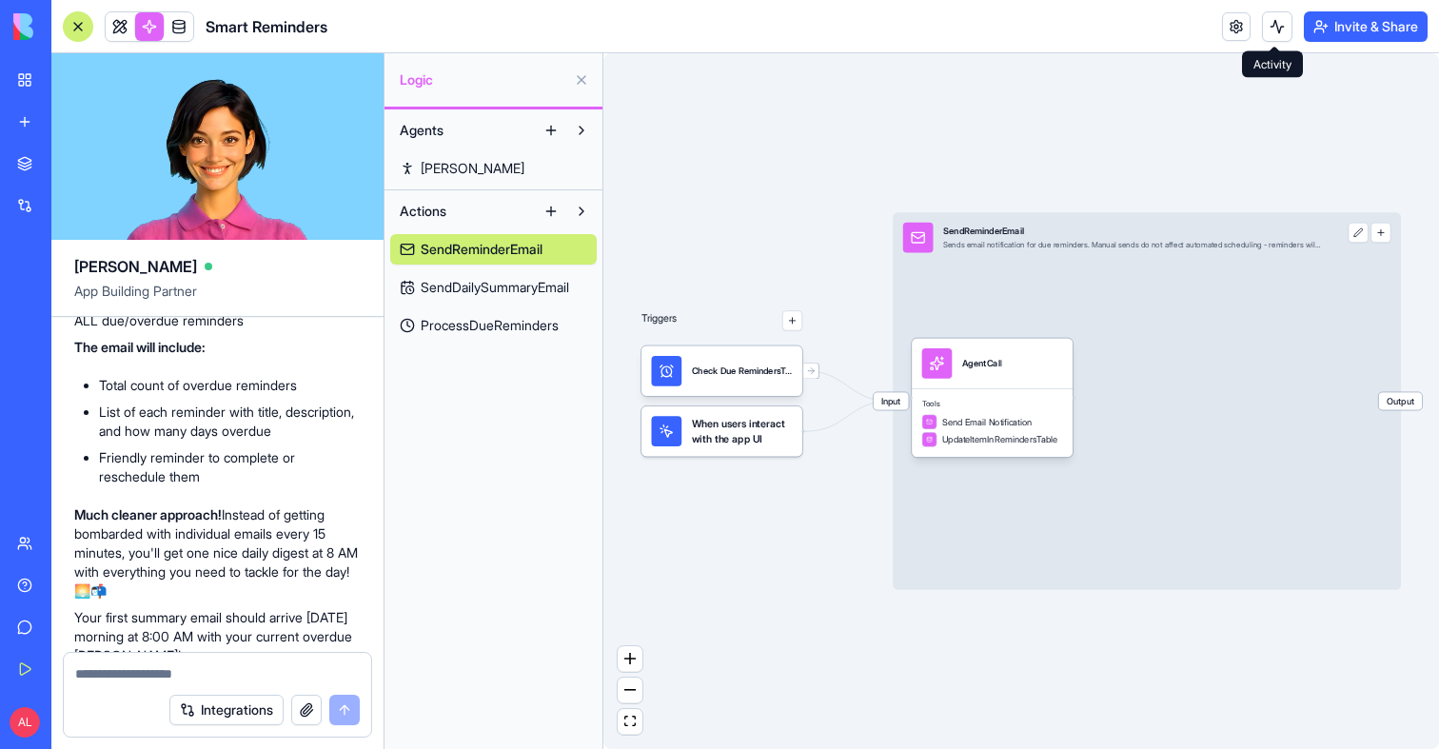
click at [1271, 22] on button at bounding box center [1277, 26] width 30 height 30
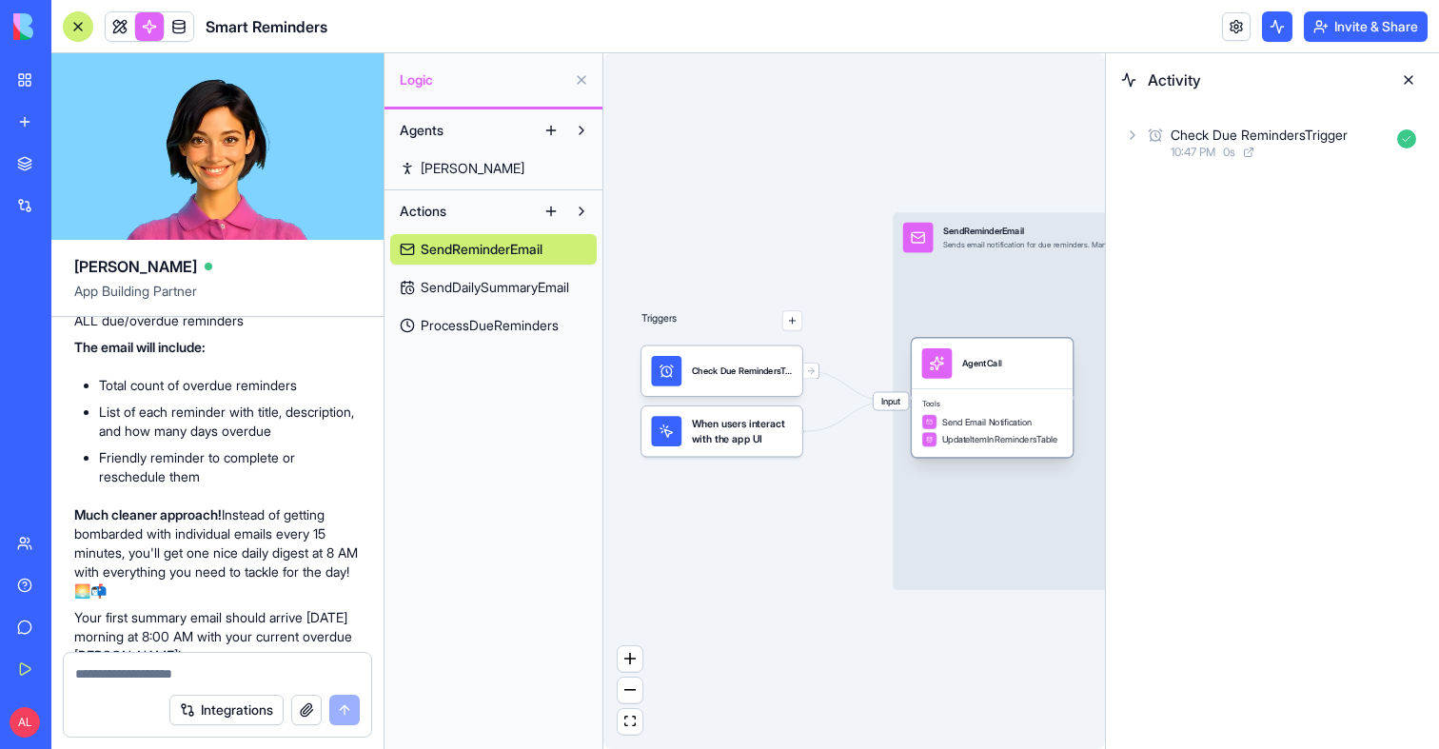
click at [981, 369] on div "AgentCall" at bounding box center [982, 363] width 40 height 30
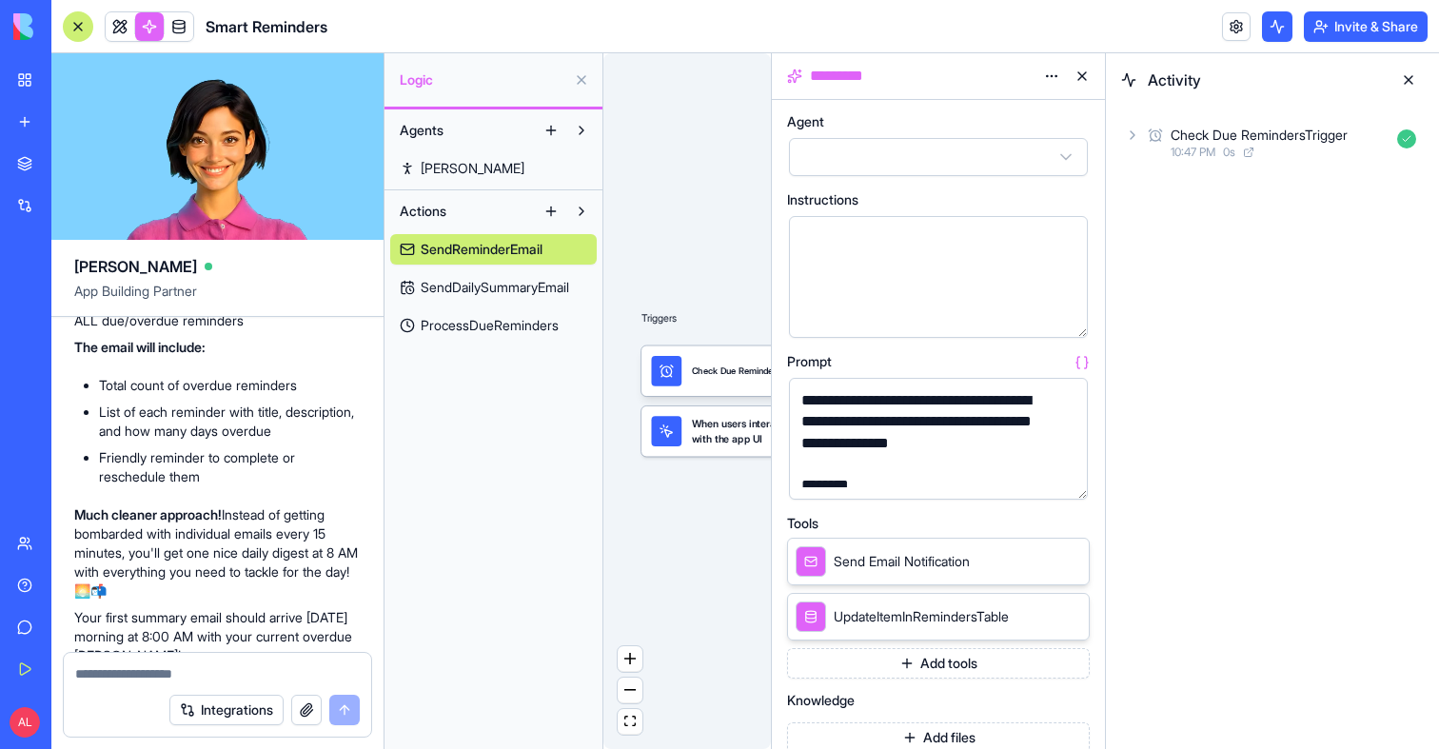
scroll to position [324, 0]
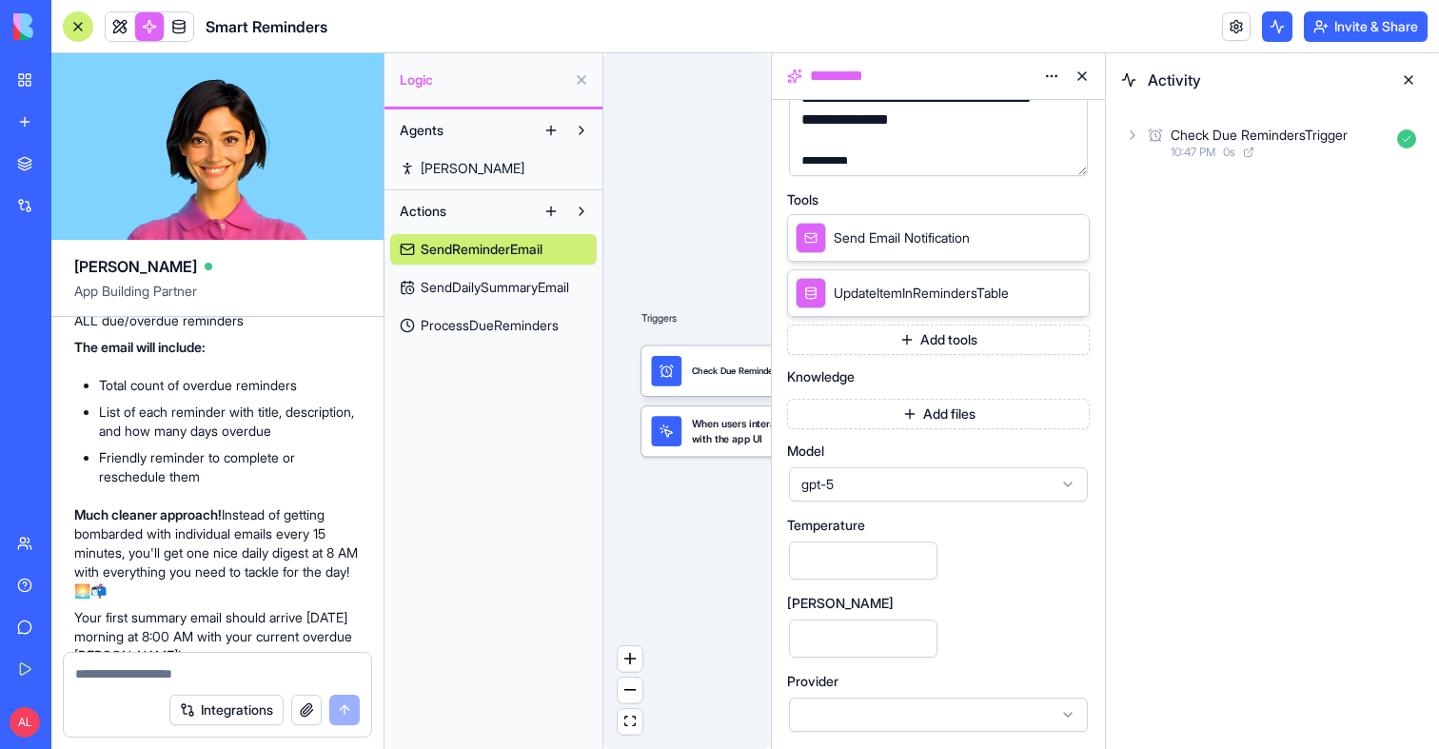
click at [976, 503] on div "gpt-5" at bounding box center [938, 484] width 303 height 38
click at [957, 482] on span "gpt-5" at bounding box center [926, 484] width 251 height 19
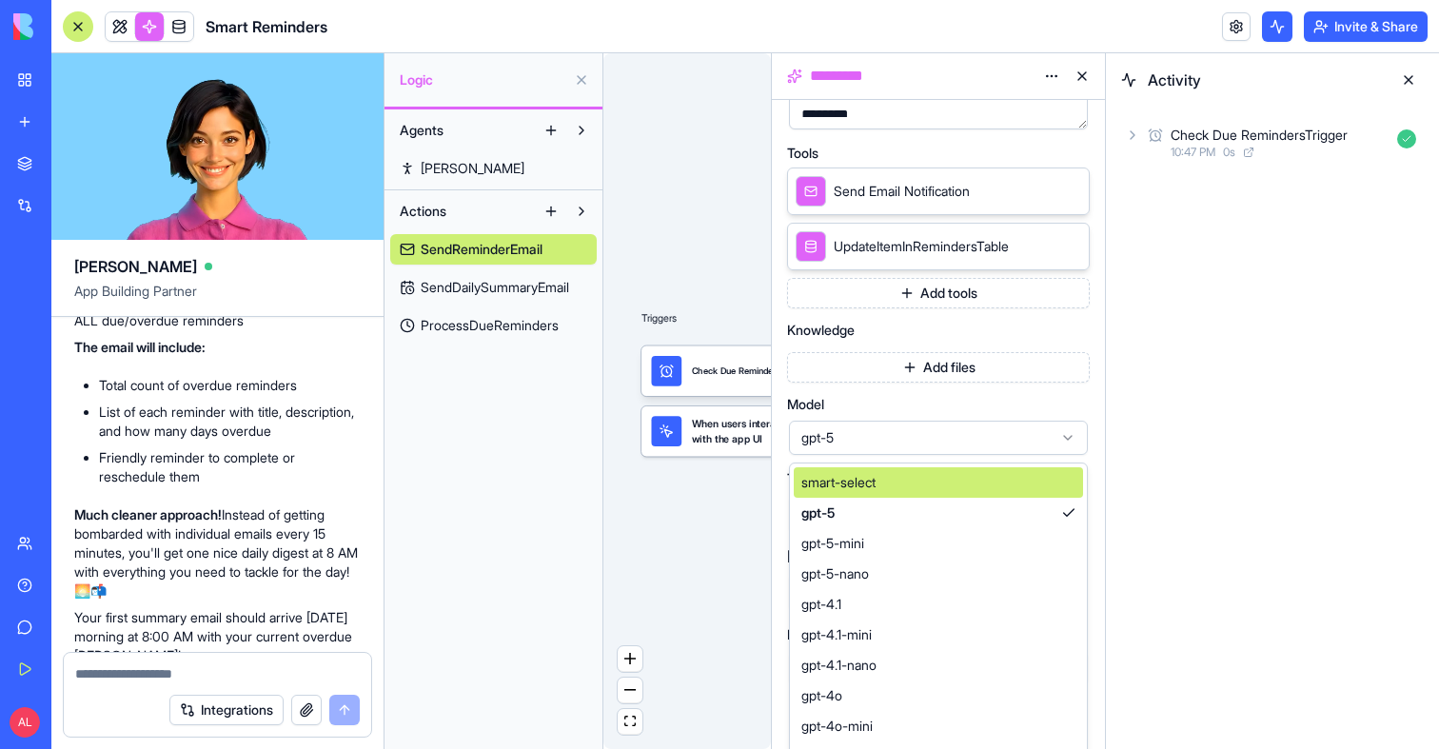
click at [915, 483] on div "smart-select" at bounding box center [938, 482] width 289 height 30
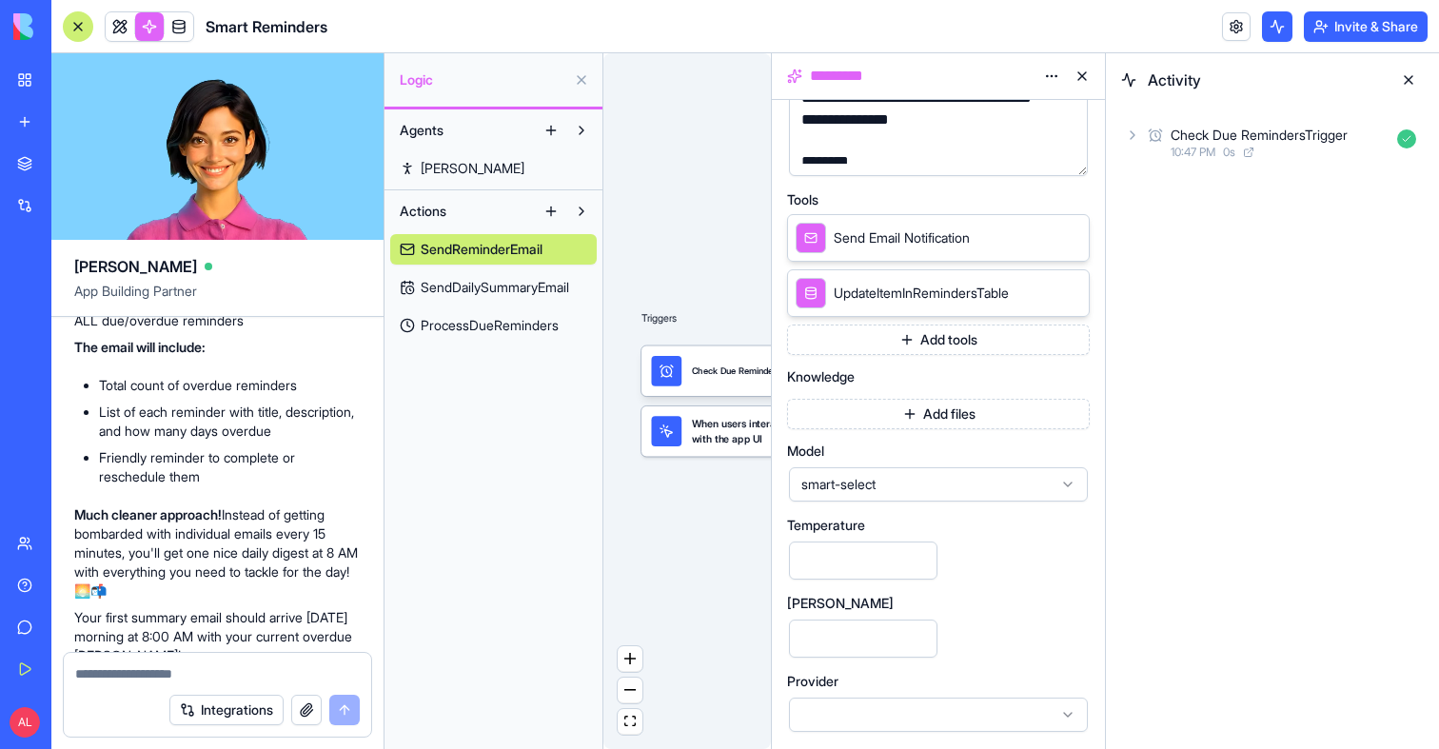
click at [731, 530] on div "Triggers Check Due RemindersTrigger When users interact with the app UI Input S…" at bounding box center [687, 401] width 168 height 696
click at [1083, 78] on button at bounding box center [1082, 76] width 30 height 30
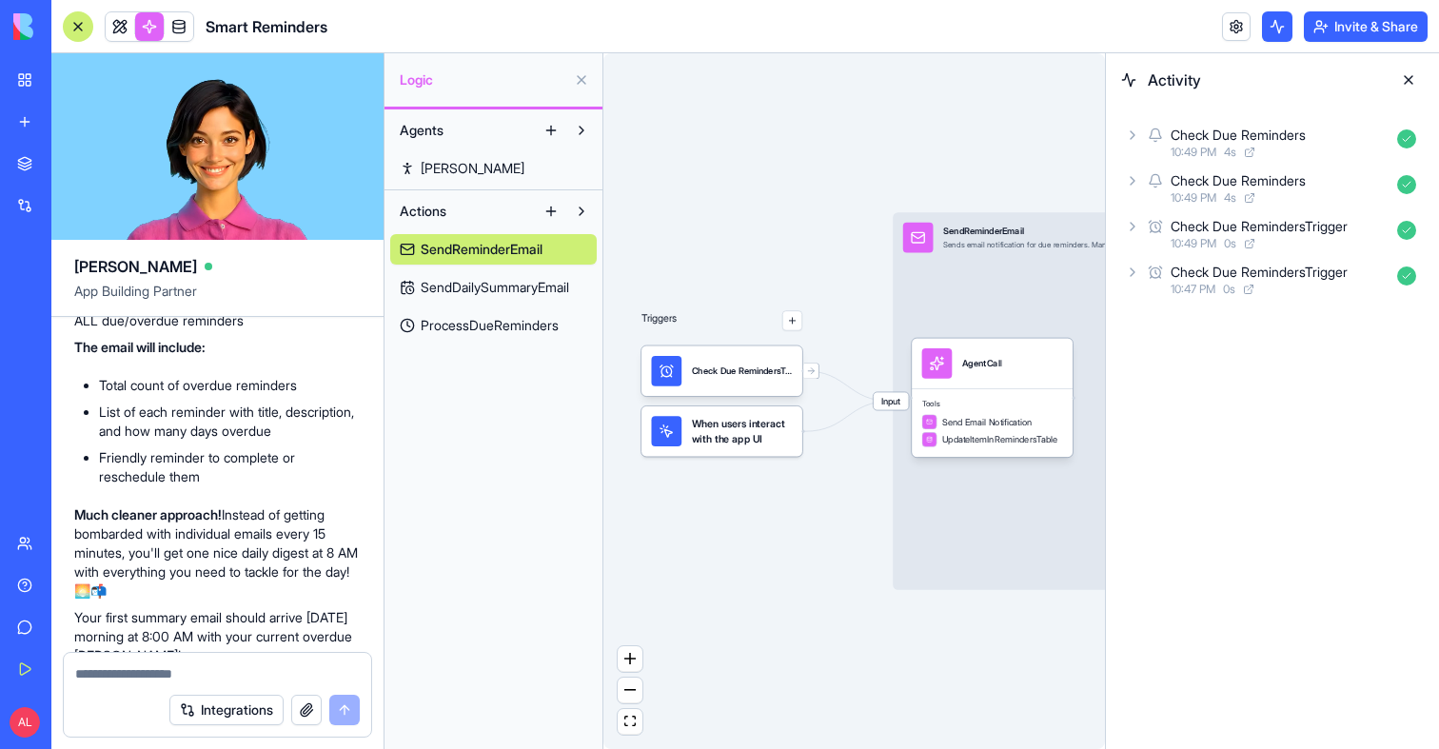
click at [1213, 175] on div "Check Due Reminders" at bounding box center [1238, 180] width 135 height 19
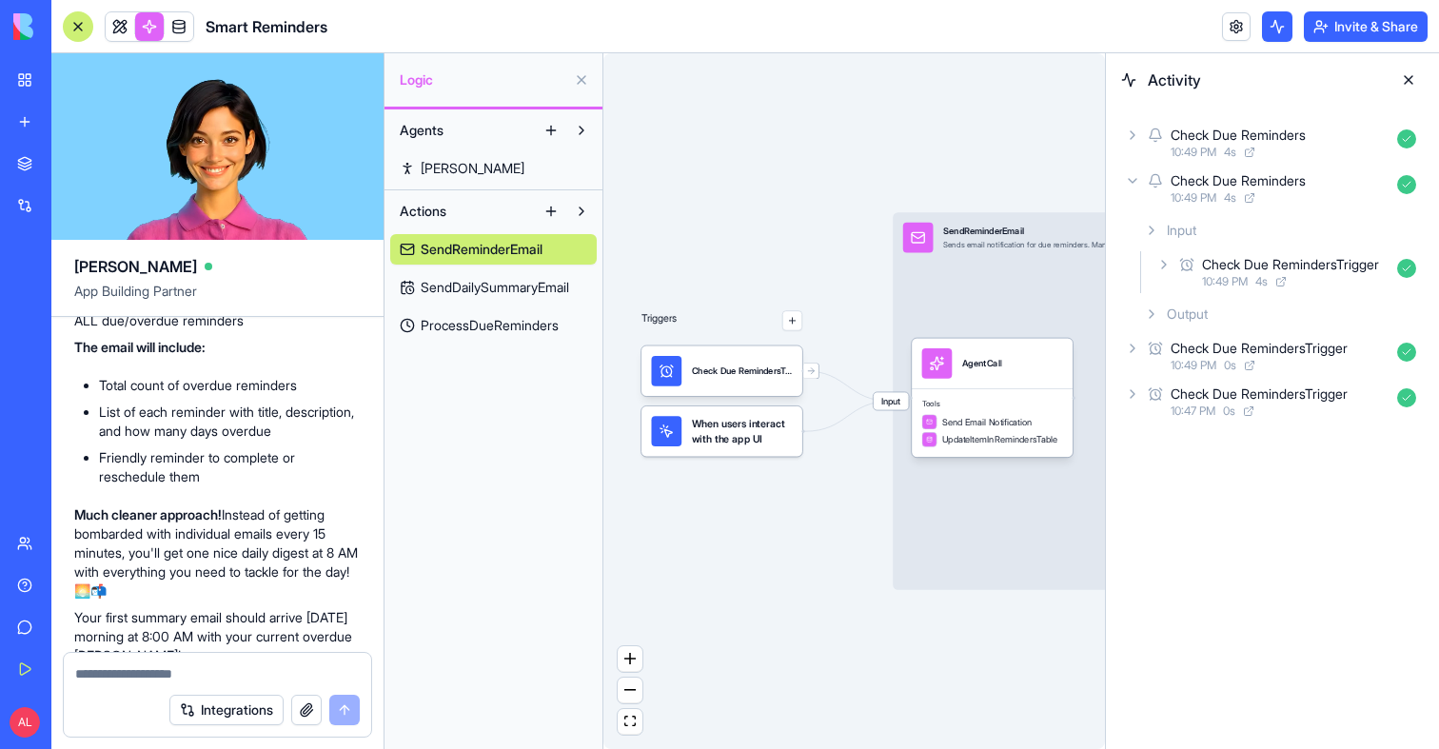
click at [1237, 256] on div "Check Due RemindersTrigger" at bounding box center [1290, 264] width 177 height 19
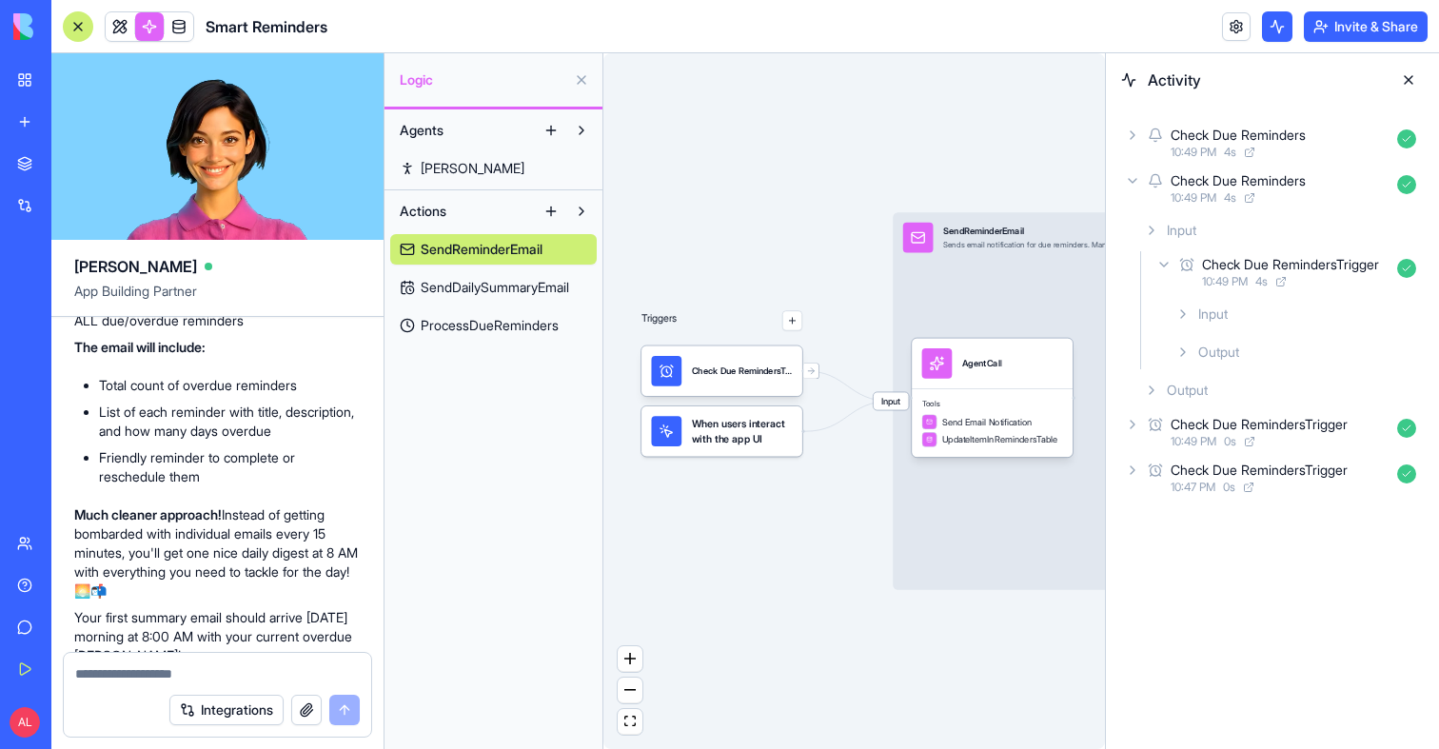
click at [1268, 320] on div "Input" at bounding box center [1296, 314] width 256 height 34
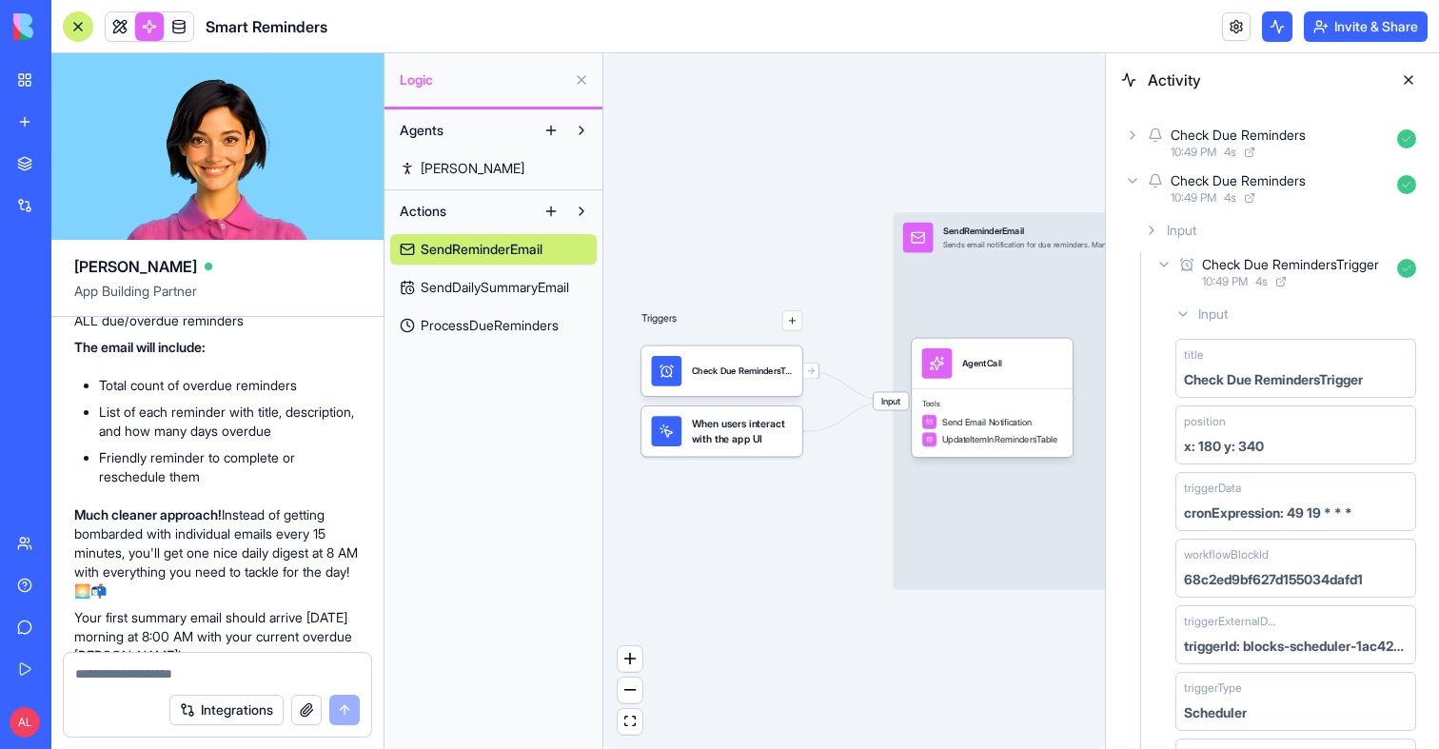
click at [1268, 320] on div "Input" at bounding box center [1296, 314] width 256 height 34
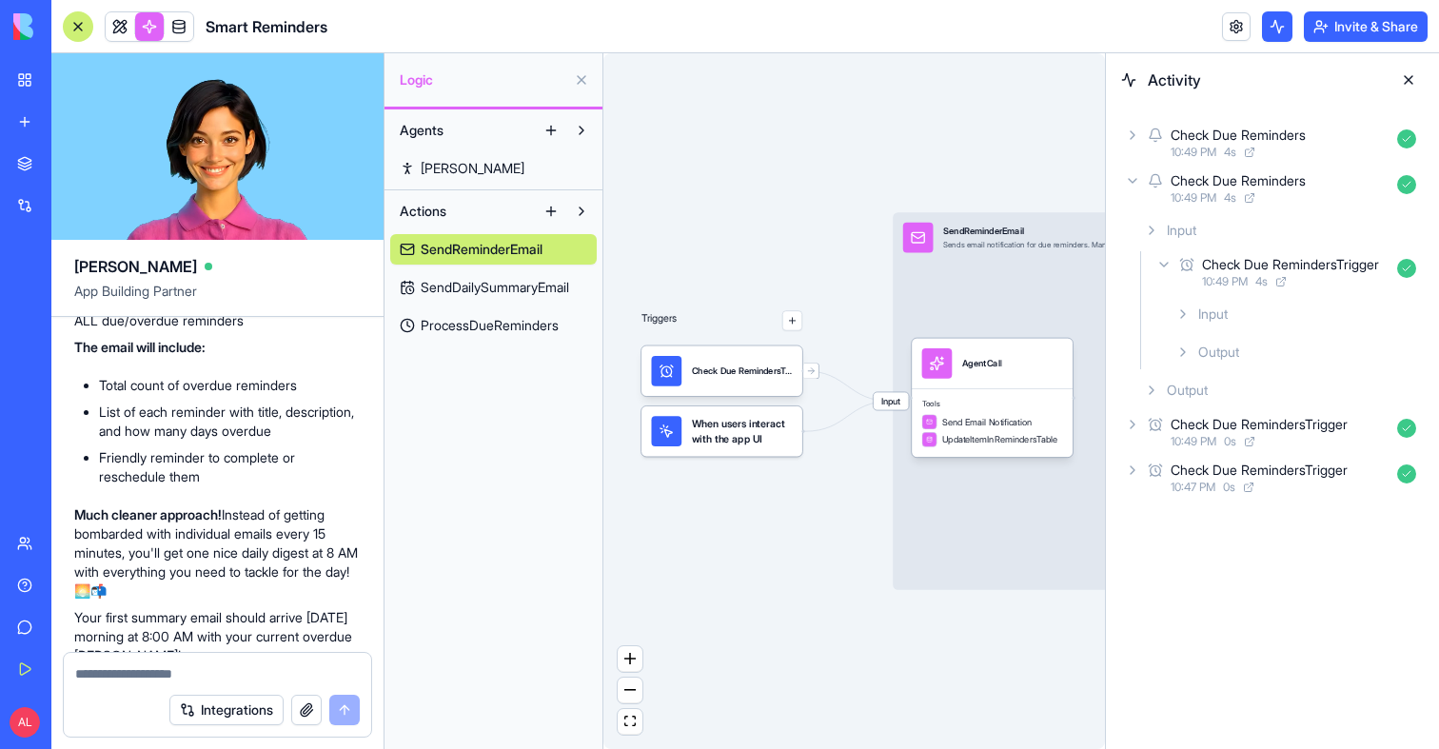
click at [1266, 337] on div "Output" at bounding box center [1296, 352] width 256 height 34
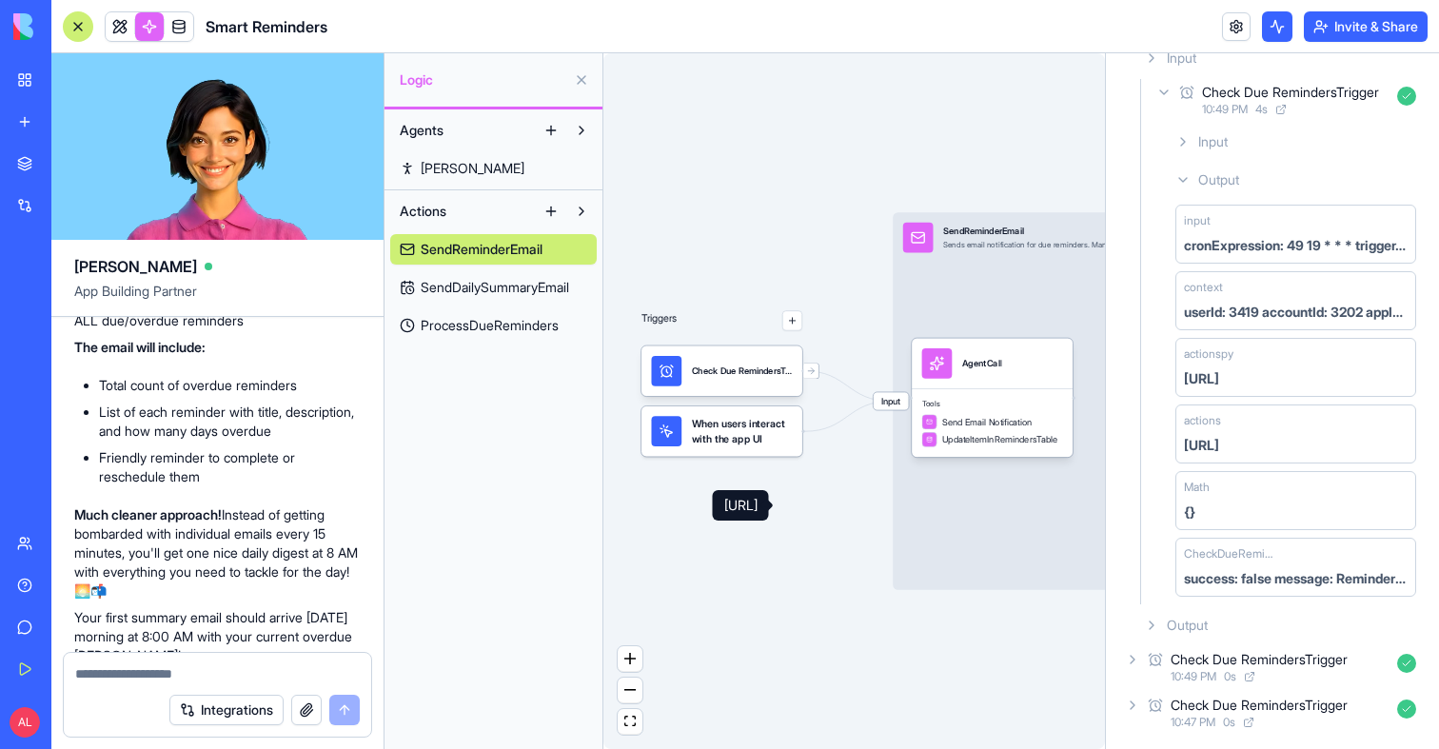
scroll to position [0, 0]
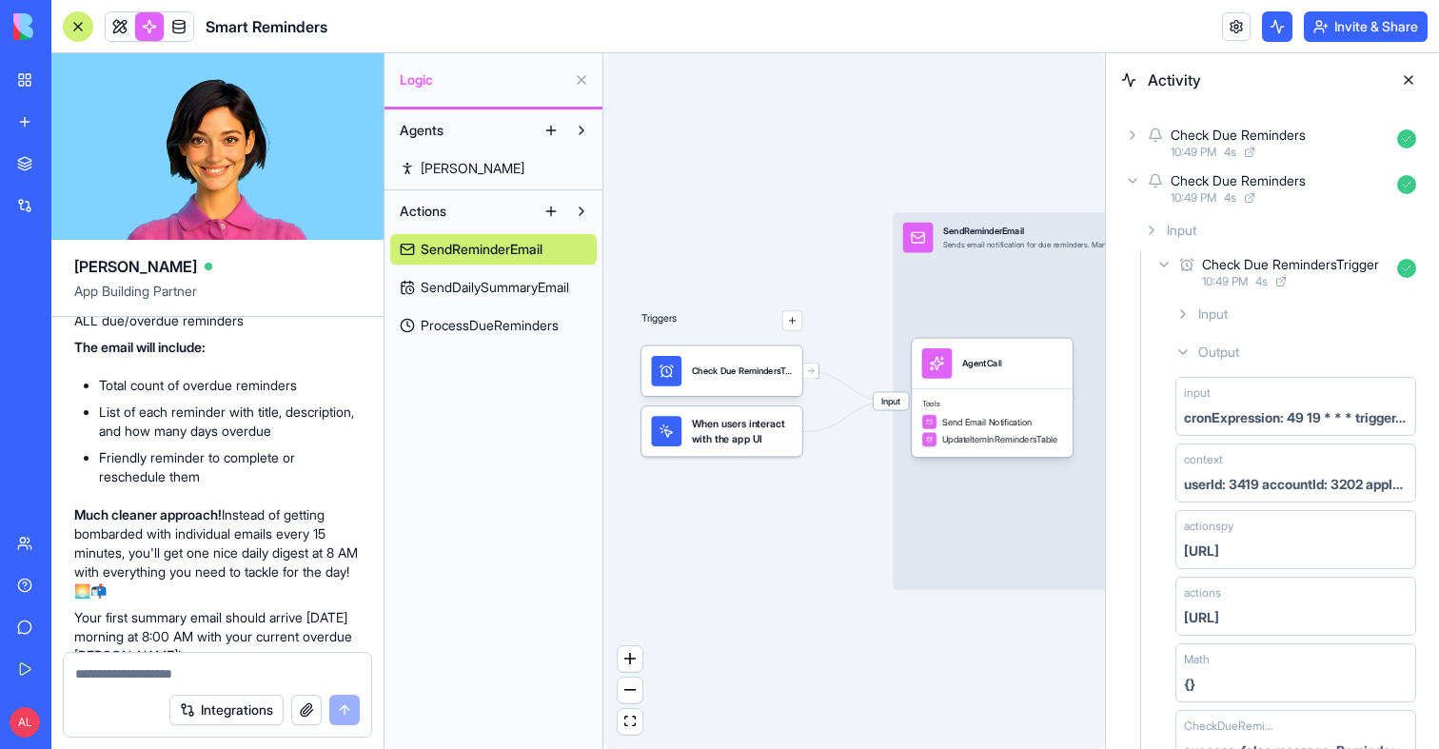
click at [1181, 128] on div "Check Due Reminders" at bounding box center [1238, 135] width 135 height 19
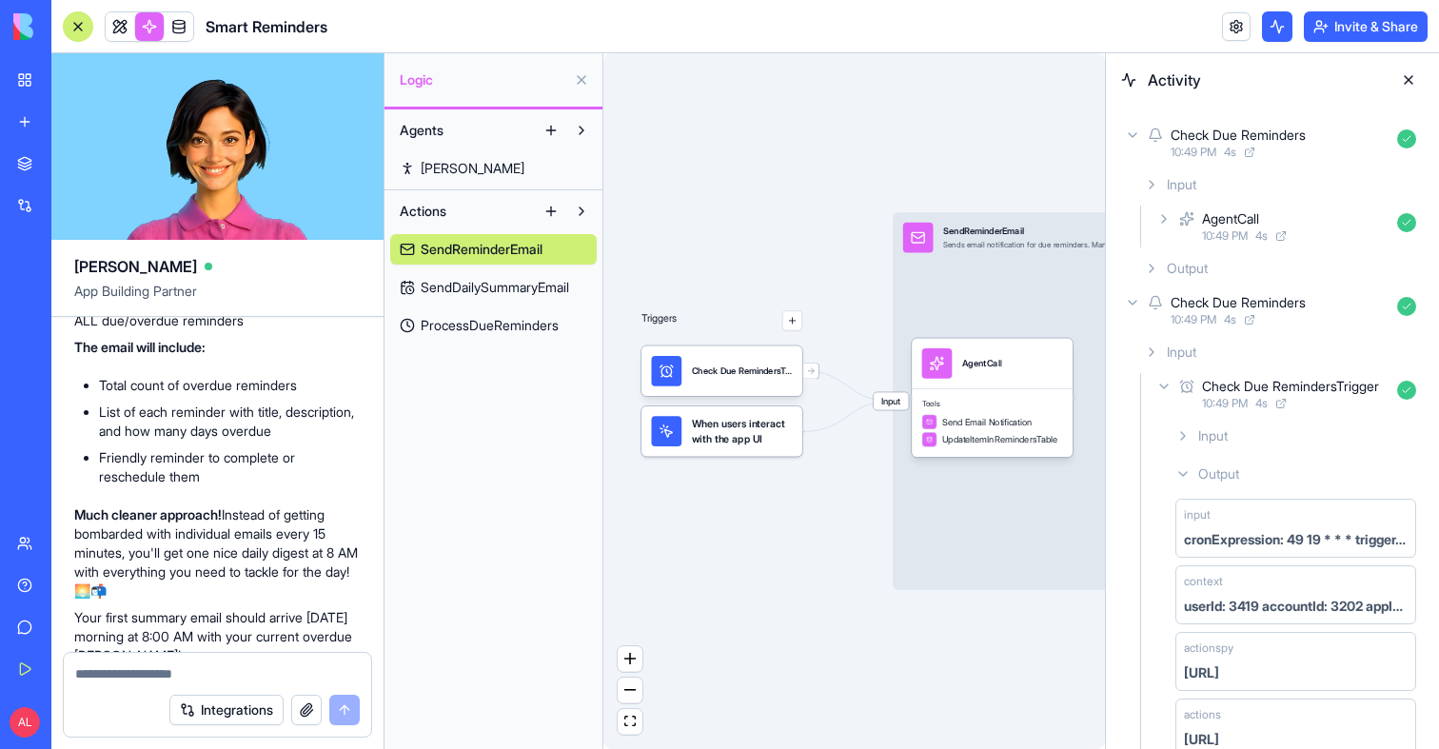
click at [1238, 234] on span "10:49 PM" at bounding box center [1225, 235] width 46 height 15
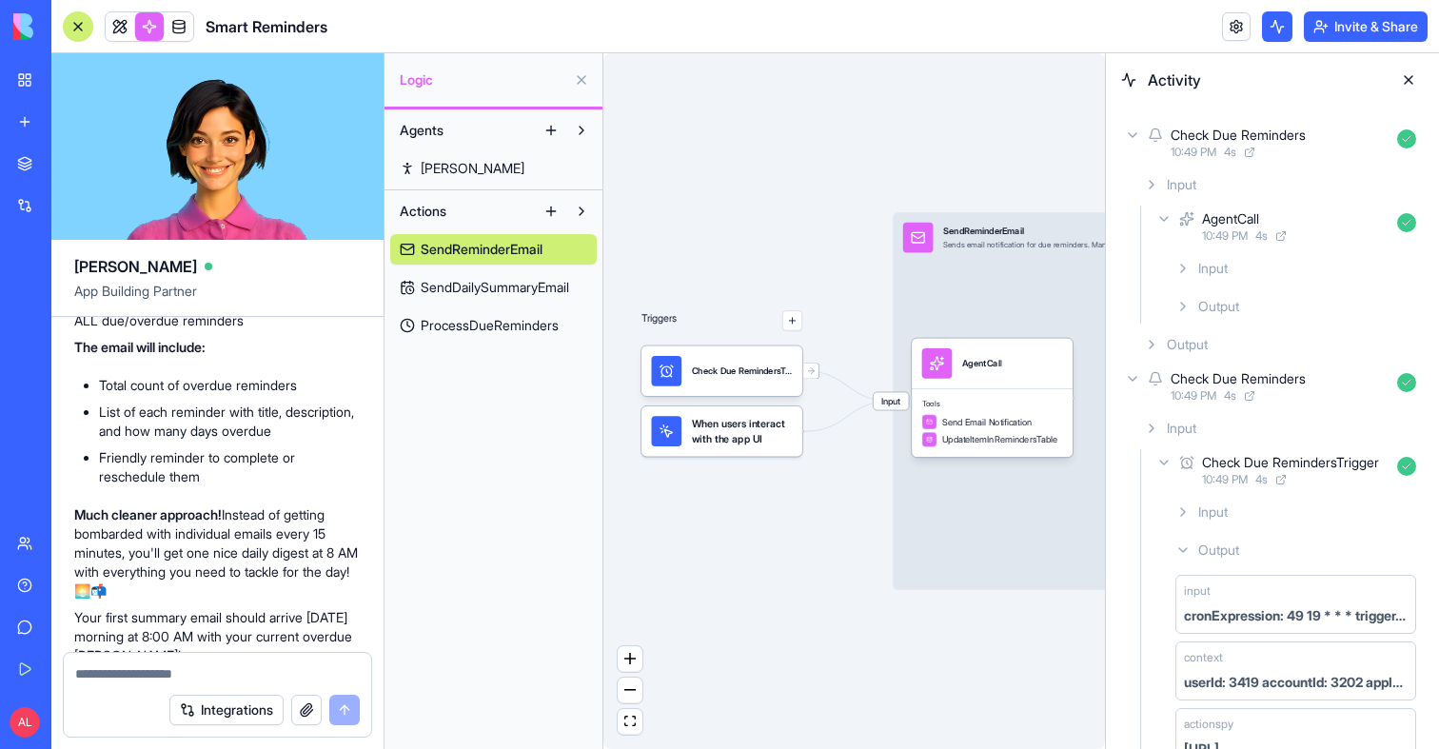
click at [1237, 262] on div "Input" at bounding box center [1296, 268] width 256 height 34
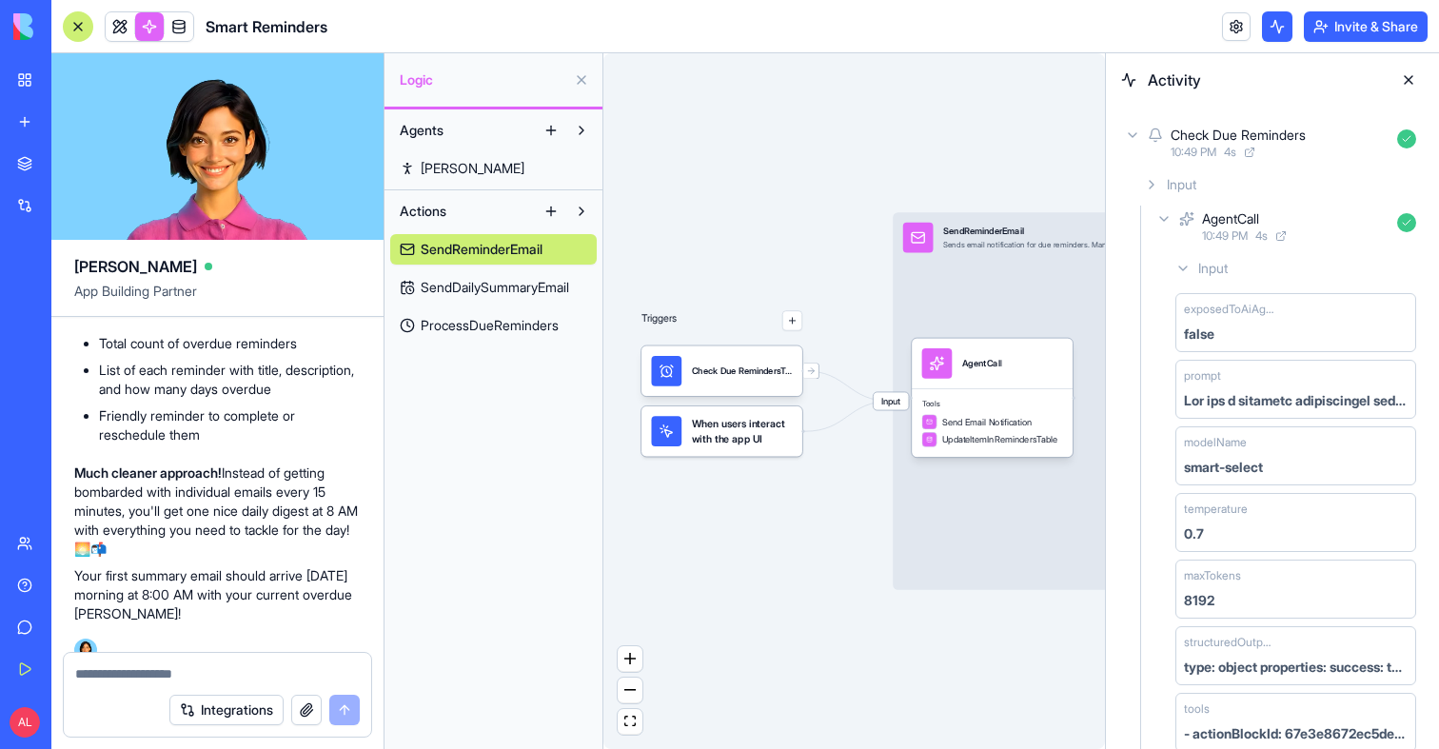
scroll to position [8762, 0]
click at [217, 664] on textarea at bounding box center [217, 673] width 285 height 19
type textarea "*"
type textarea "**********"
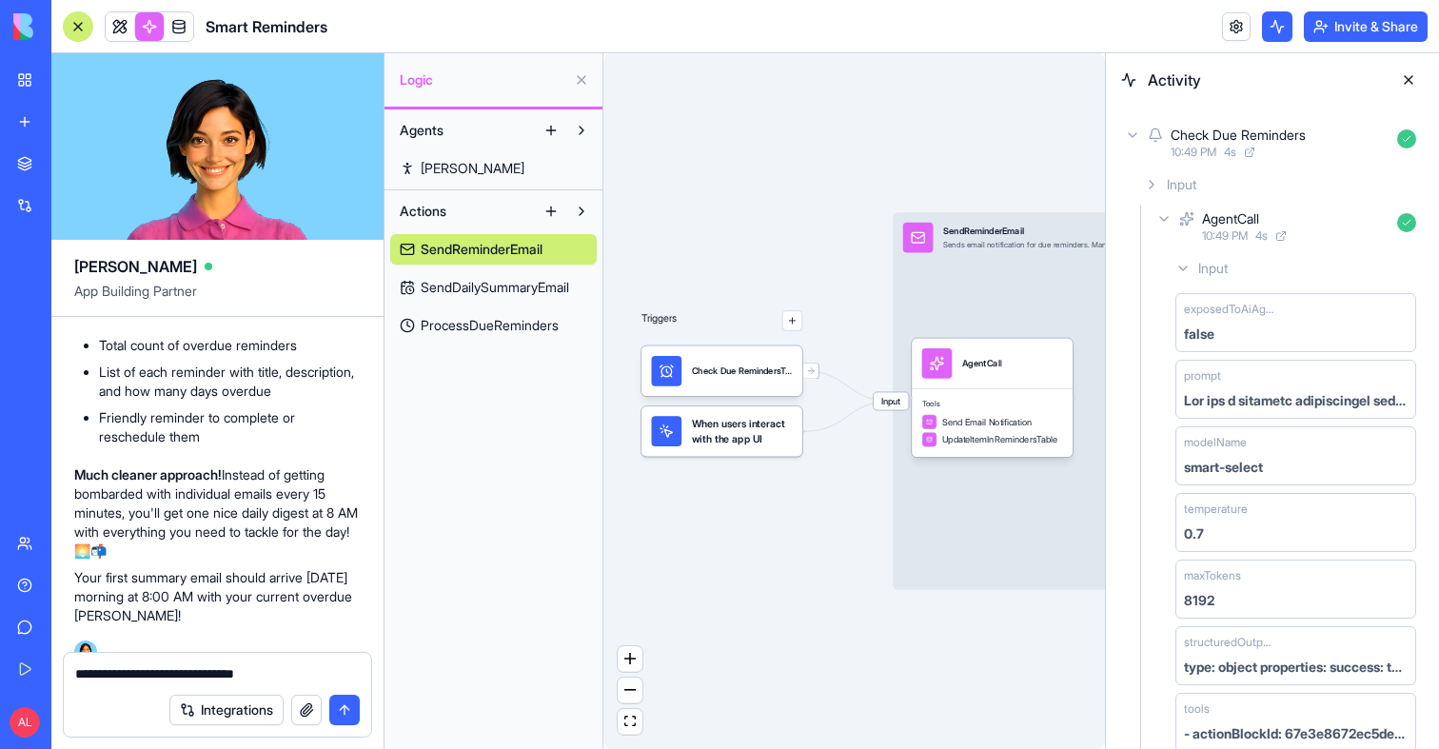
click at [167, 661] on div "**********" at bounding box center [217, 668] width 307 height 30
click at [170, 669] on textarea "**********" at bounding box center [217, 673] width 285 height 19
click at [635, 637] on div "Triggers Check Due RemindersTrigger When users interact with the app UI Input S…" at bounding box center [854, 401] width 502 height 696
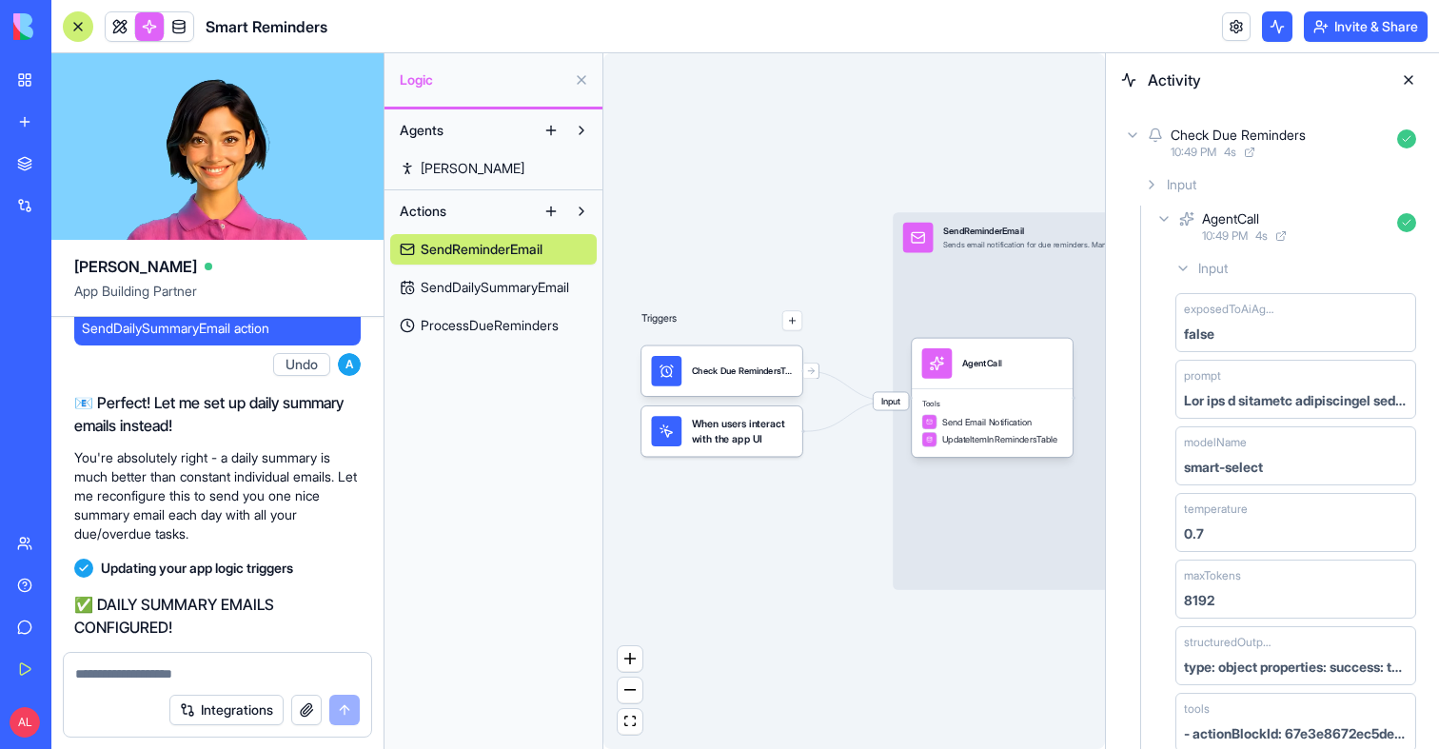
scroll to position [8285, 0]
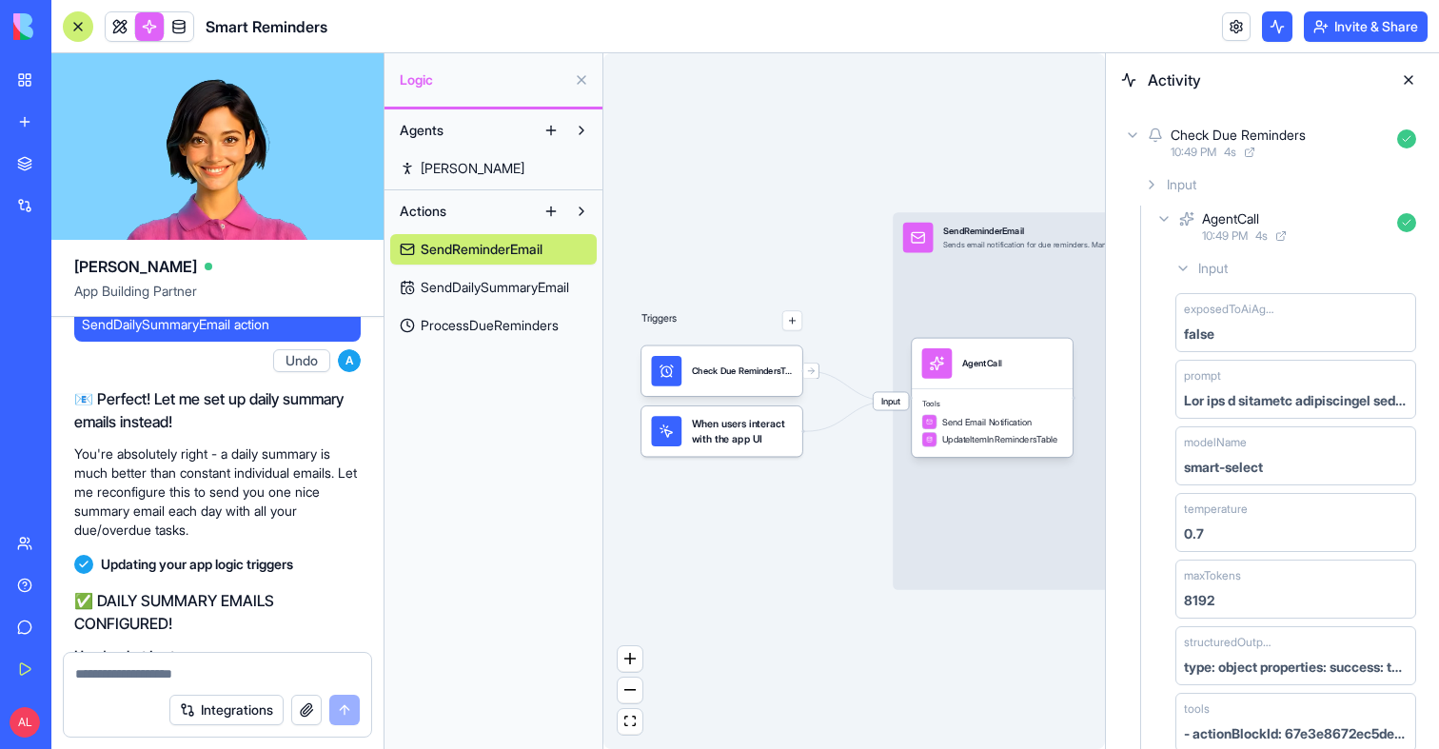
click at [296, 372] on button "Undo" at bounding box center [301, 360] width 57 height 23
click at [1410, 83] on button at bounding box center [1408, 80] width 30 height 30
